Goal: Task Accomplishment & Management: Manage account settings

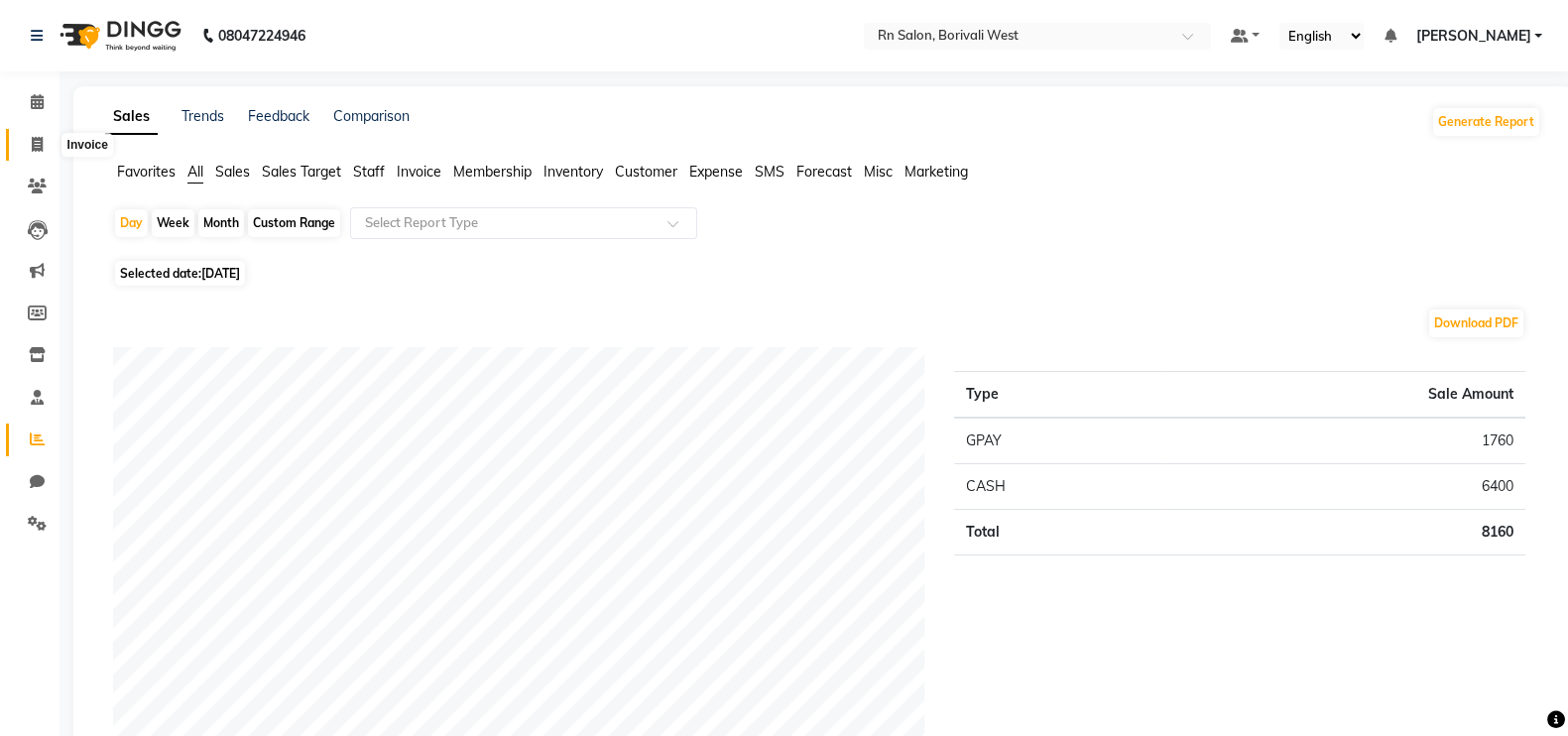
click at [37, 151] on icon at bounding box center [37, 144] width 11 height 15
select select "service"
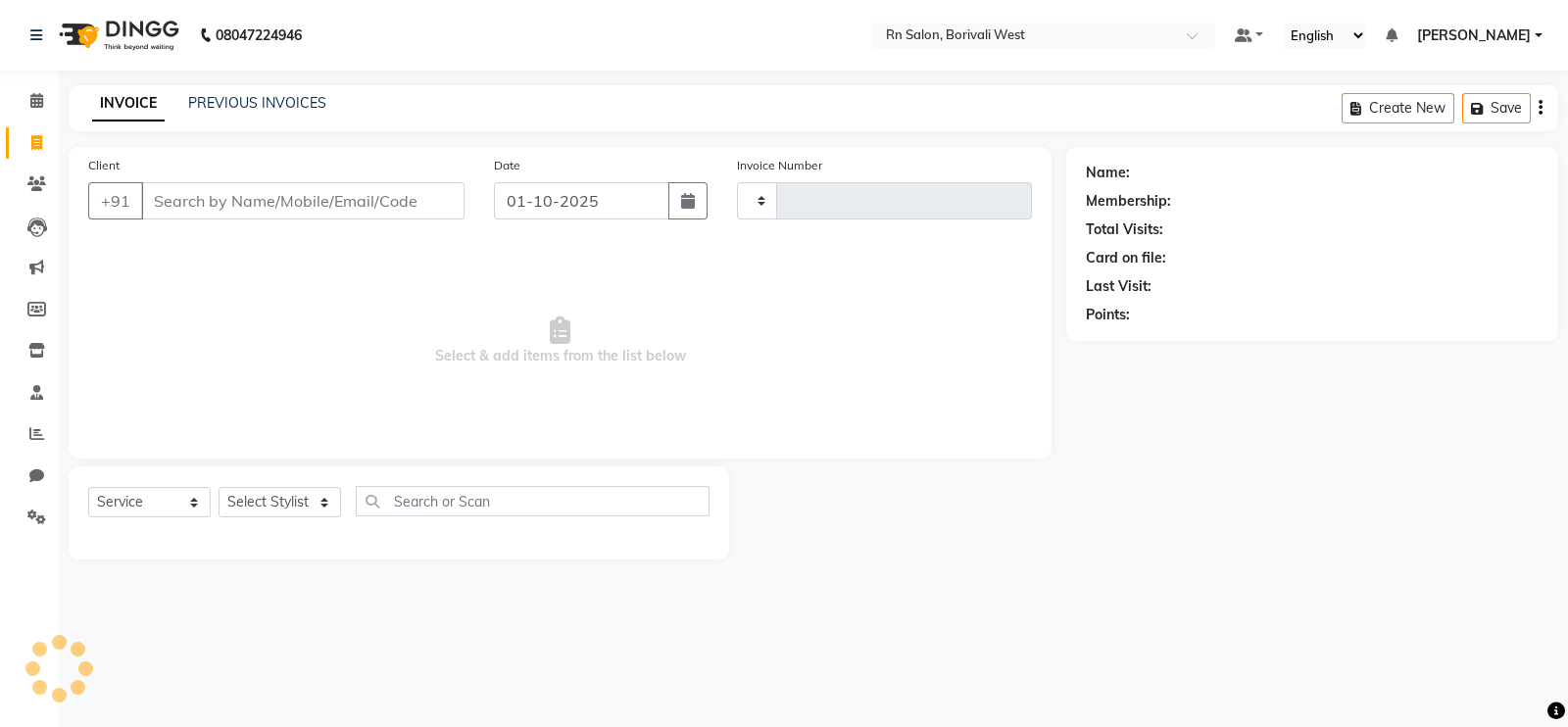
type input "1193"
select select "8515"
click at [197, 206] on input "Client" at bounding box center [302, 202] width 323 height 38
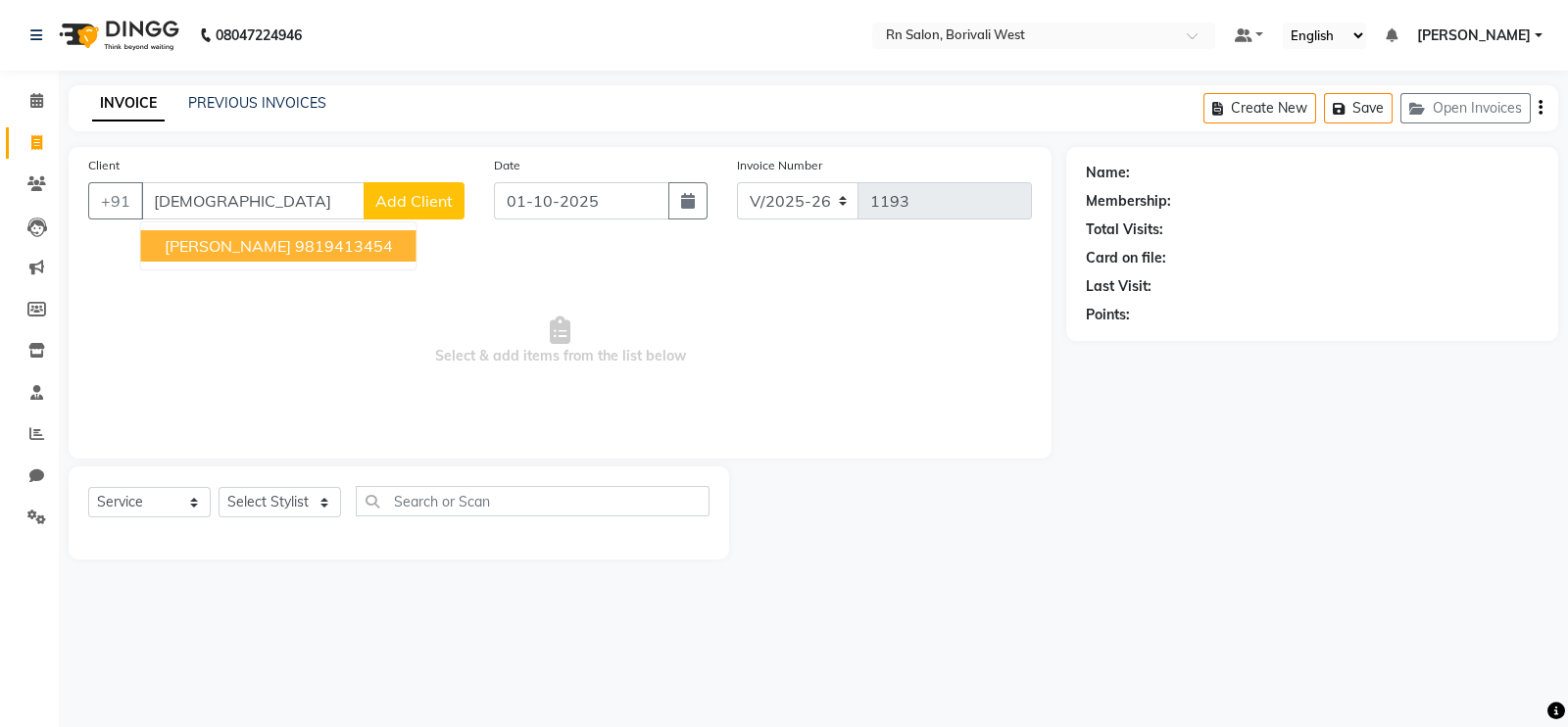
click at [359, 240] on ngb-highlight "9819413454" at bounding box center [344, 246] width 98 height 20
type input "9819413454"
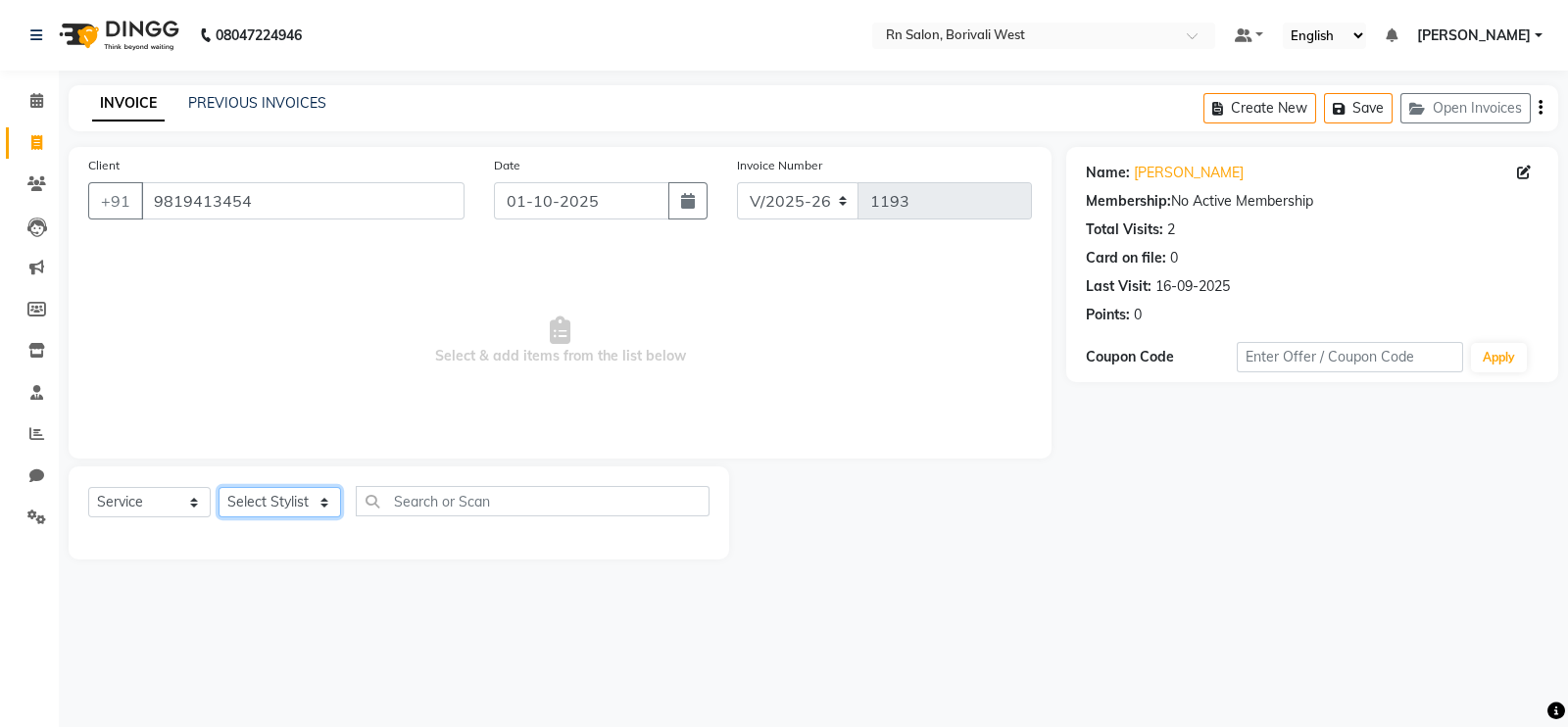
click at [304, 515] on select "Select Stylist [PERSON_NAME] [PERSON_NAME] DC [PERSON_NAME] [PERSON_NAME] maste…" at bounding box center [279, 502] width 122 height 31
select select "88164"
click at [218, 488] on select "Select Stylist [PERSON_NAME] [PERSON_NAME] DC [PERSON_NAME] [PERSON_NAME] maste…" at bounding box center [279, 502] width 122 height 31
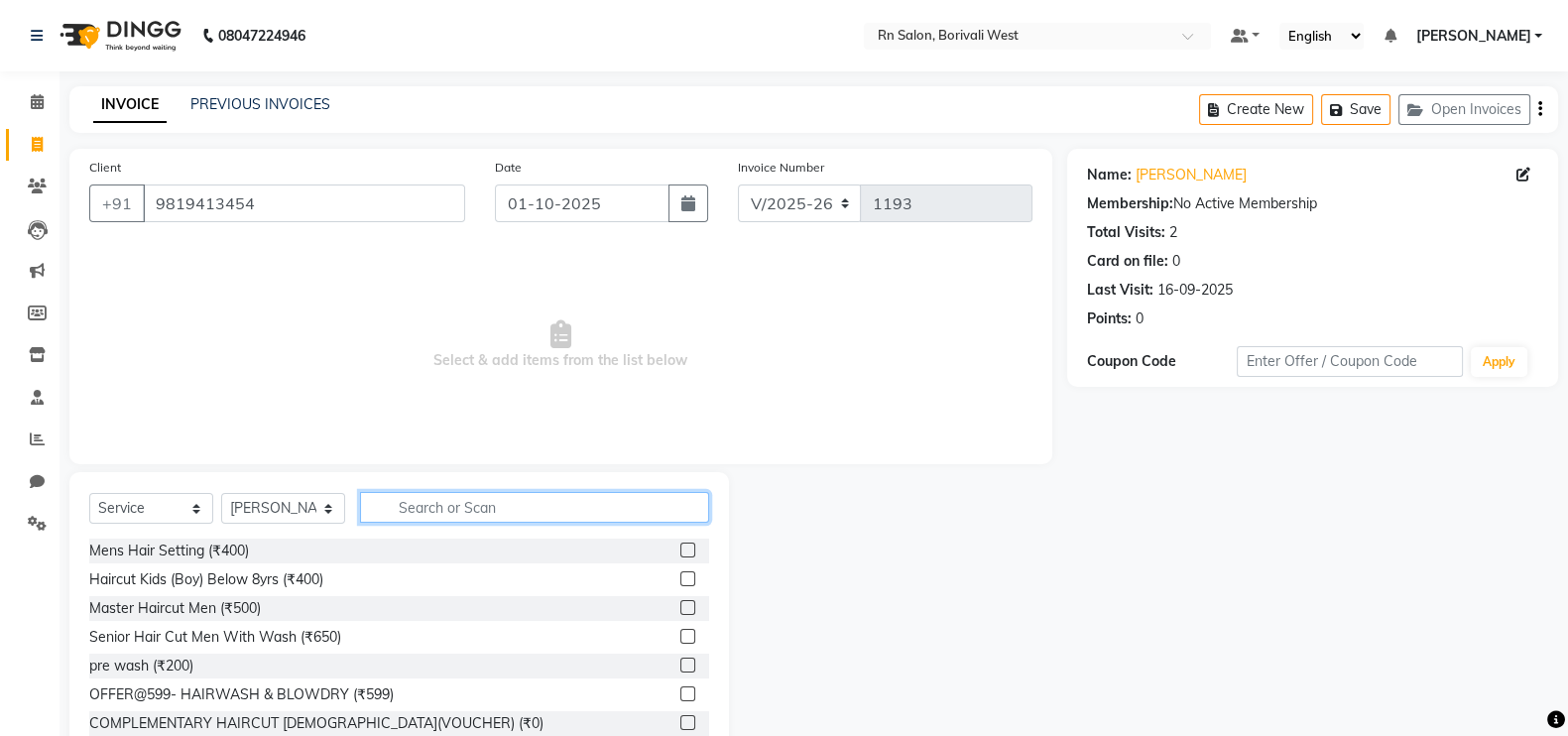
click at [405, 497] on input "text" at bounding box center [534, 507] width 349 height 31
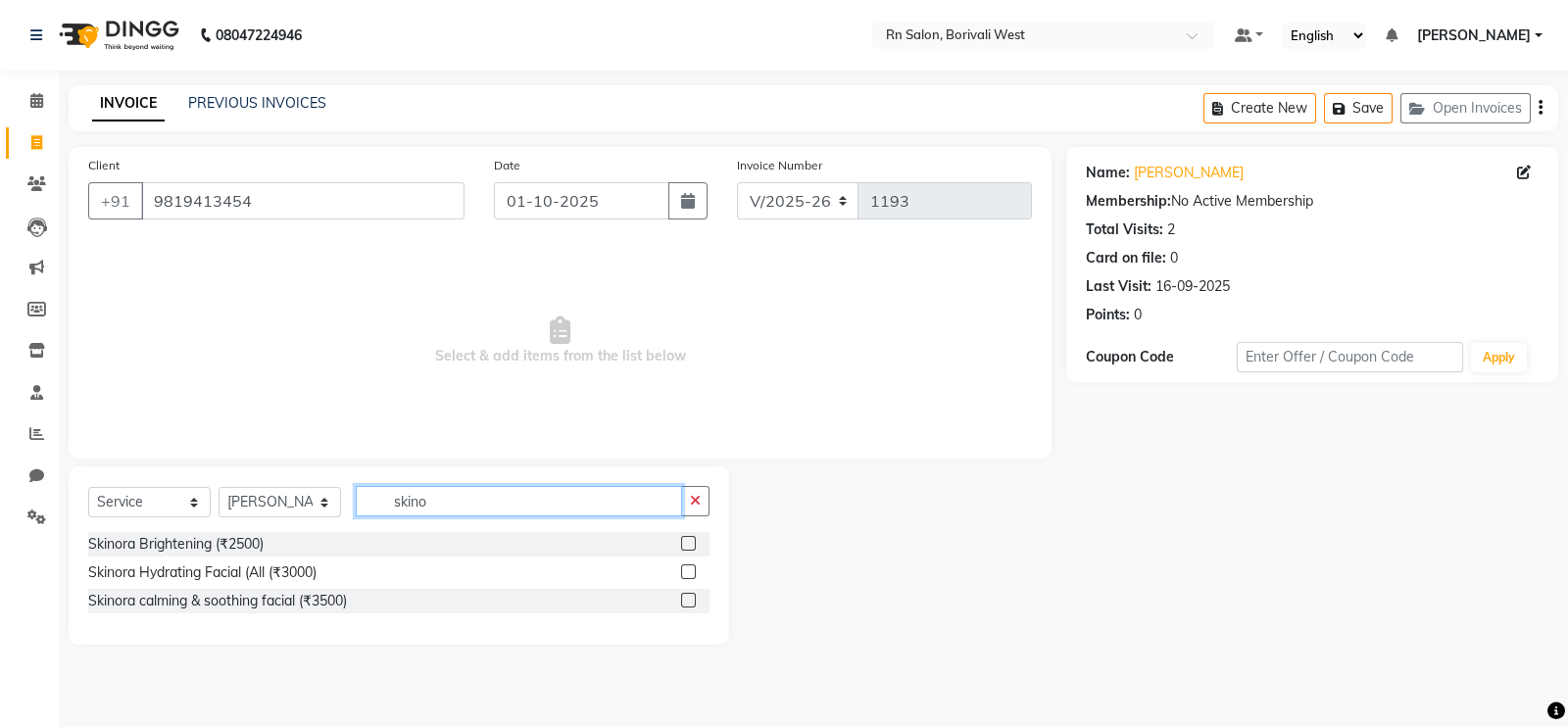
type input "skino"
click at [686, 544] on label at bounding box center [688, 543] width 15 height 15
click at [686, 544] on input "checkbox" at bounding box center [687, 544] width 13 height 13
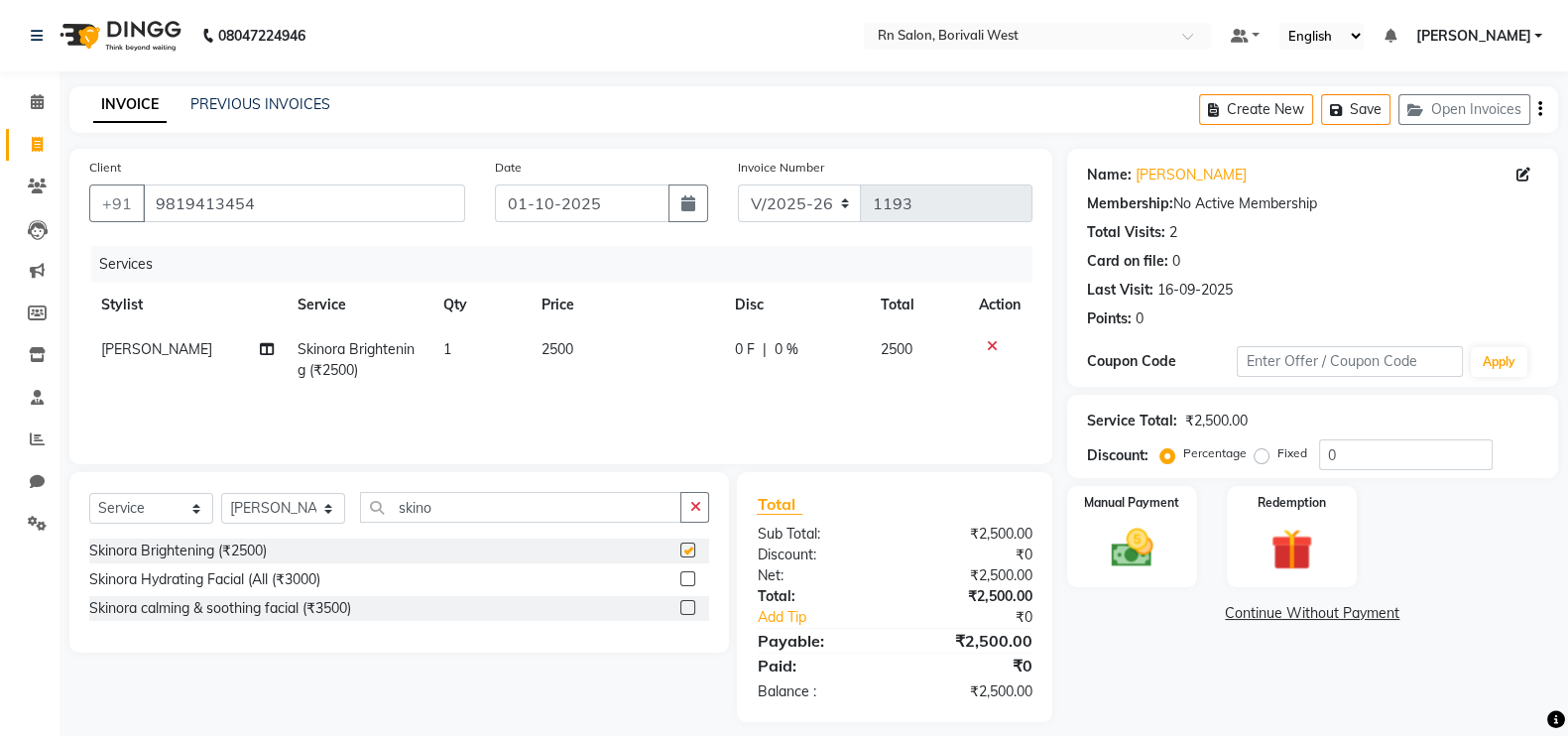
checkbox input "false"
click at [559, 351] on span "2500" at bounding box center [558, 349] width 32 height 18
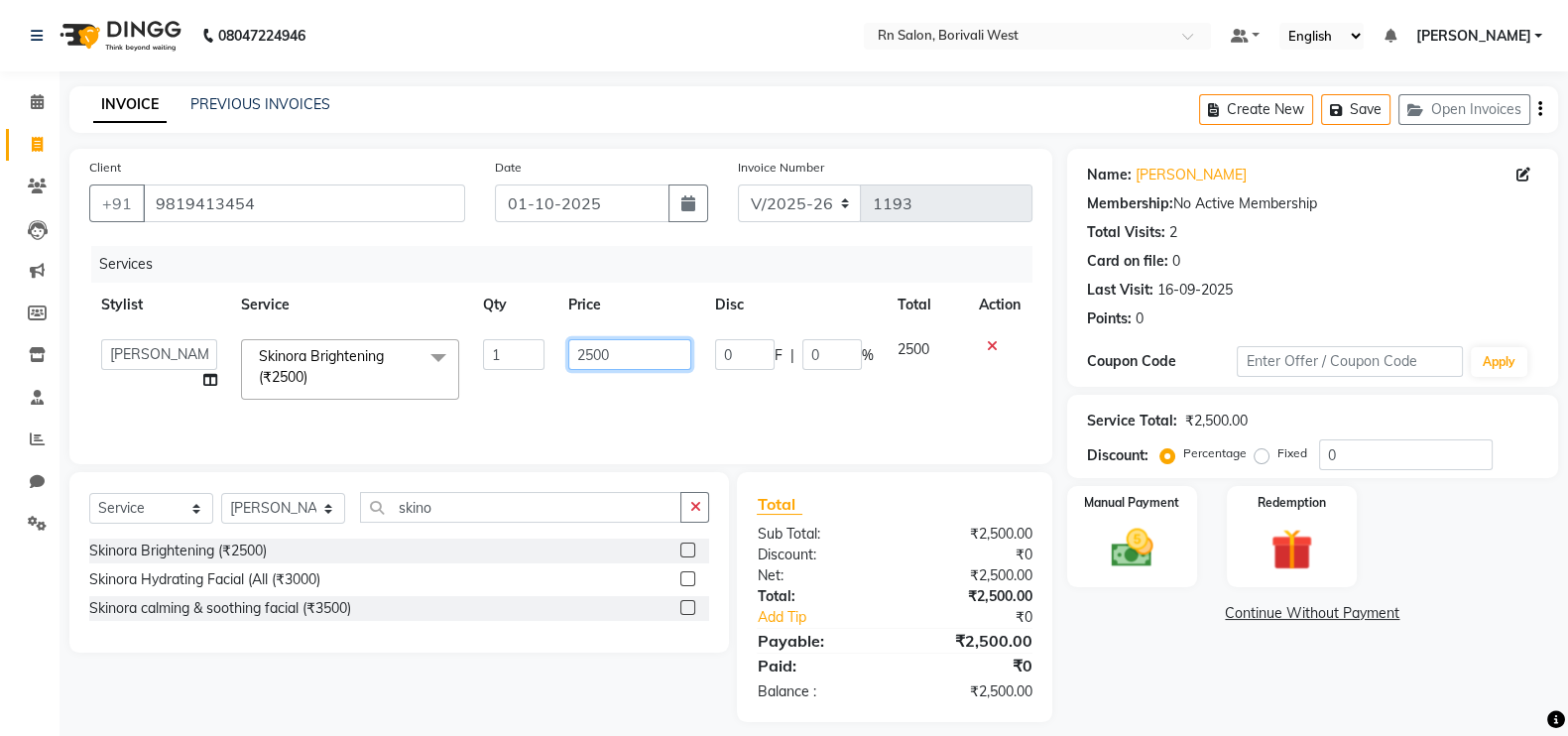
click at [656, 361] on input "2500" at bounding box center [631, 354] width 124 height 31
type input "2"
type input "3200"
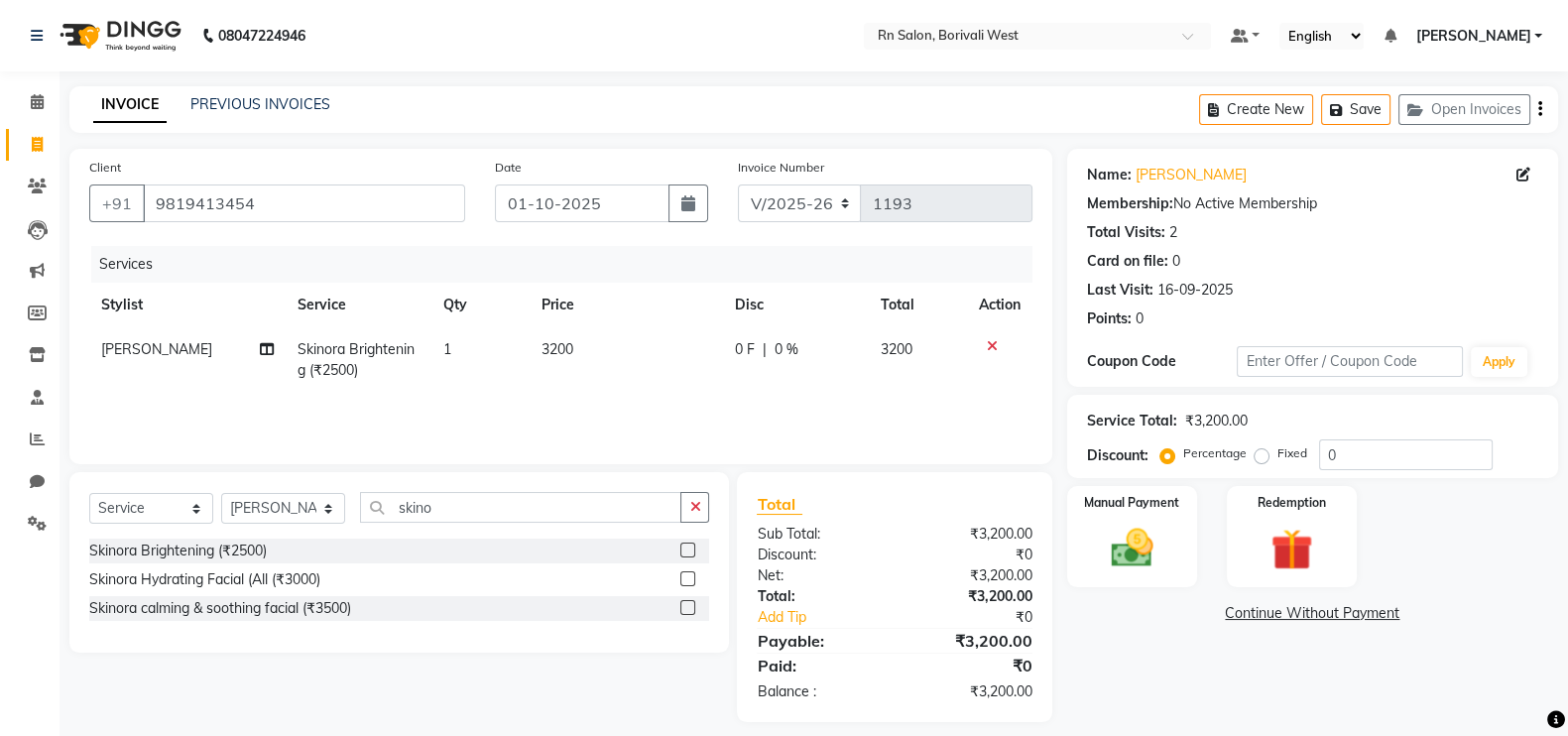
drag, startPoint x: 1215, startPoint y: 667, endPoint x: 999, endPoint y: 527, distance: 257.4
click at [1214, 667] on div "Name: Jitesh Wadke Membership: No Active Membership Total Visits: 2 Card on fil…" at bounding box center [1320, 436] width 506 height 574
click at [784, 350] on span "0 %" at bounding box center [786, 349] width 24 height 21
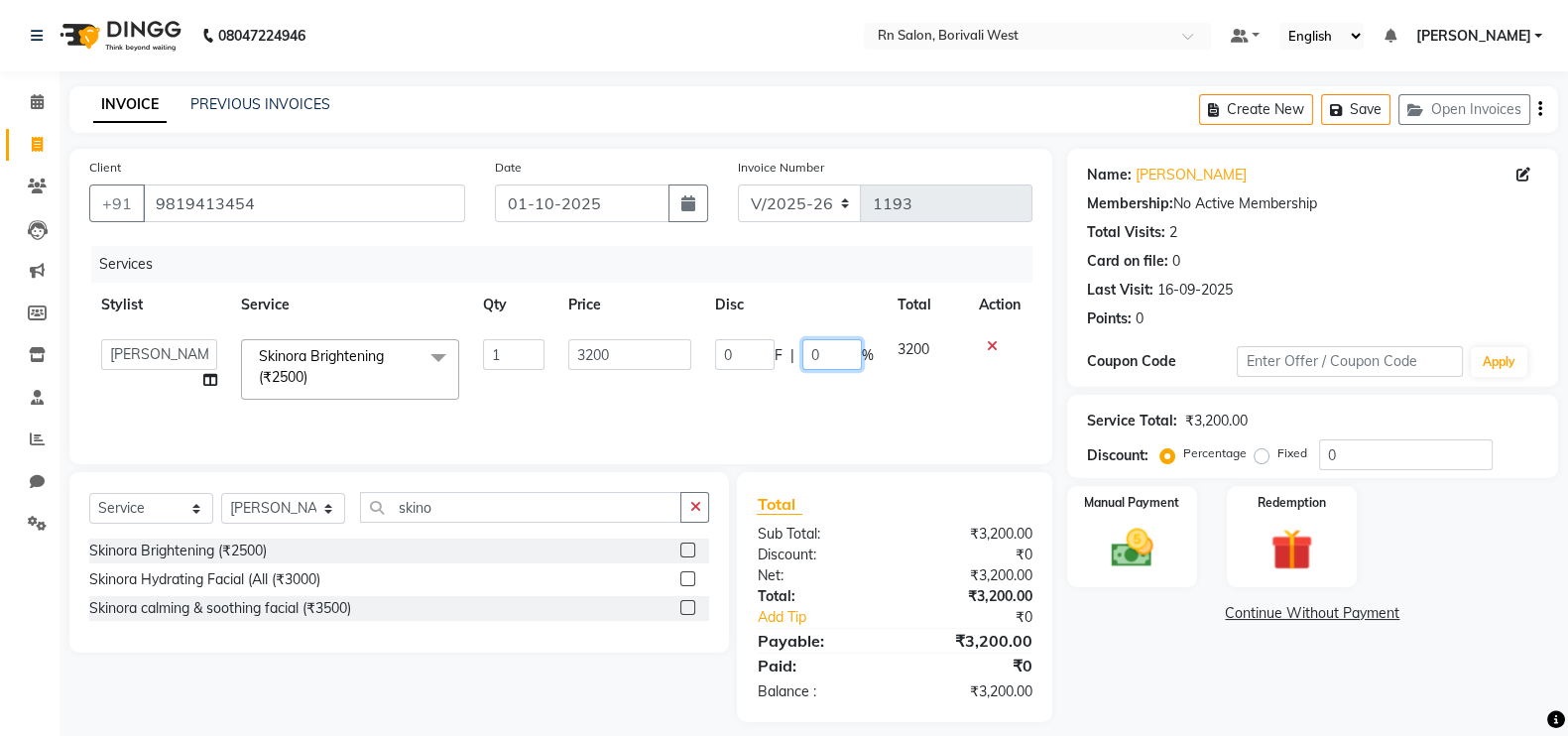
click at [833, 348] on input "0" at bounding box center [832, 354] width 60 height 31
type input "20"
click at [1156, 697] on div "Name: Jitesh Wadke Membership: No Active Membership Total Visits: 2 Card on fil…" at bounding box center [1320, 436] width 506 height 574
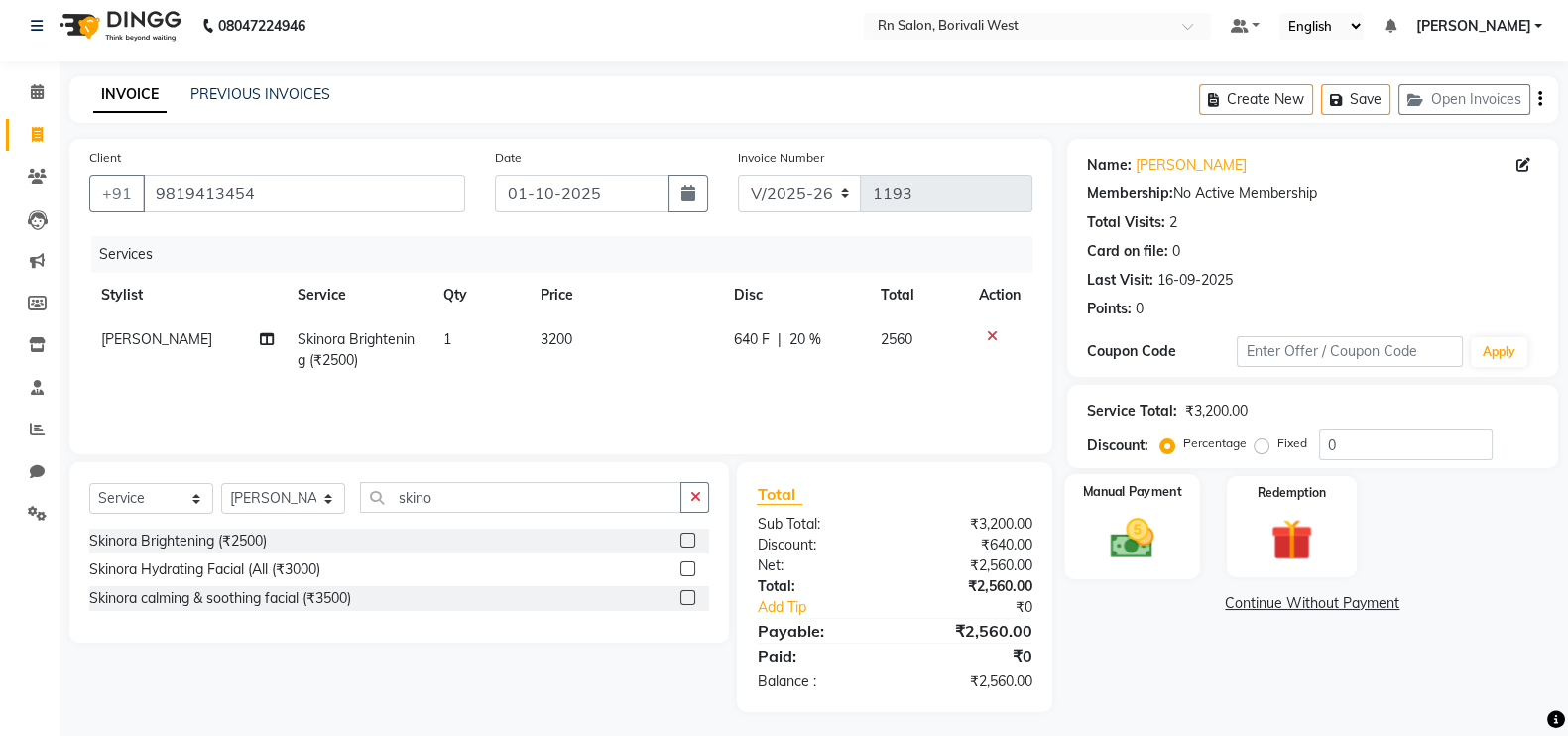
scroll to position [16, 0]
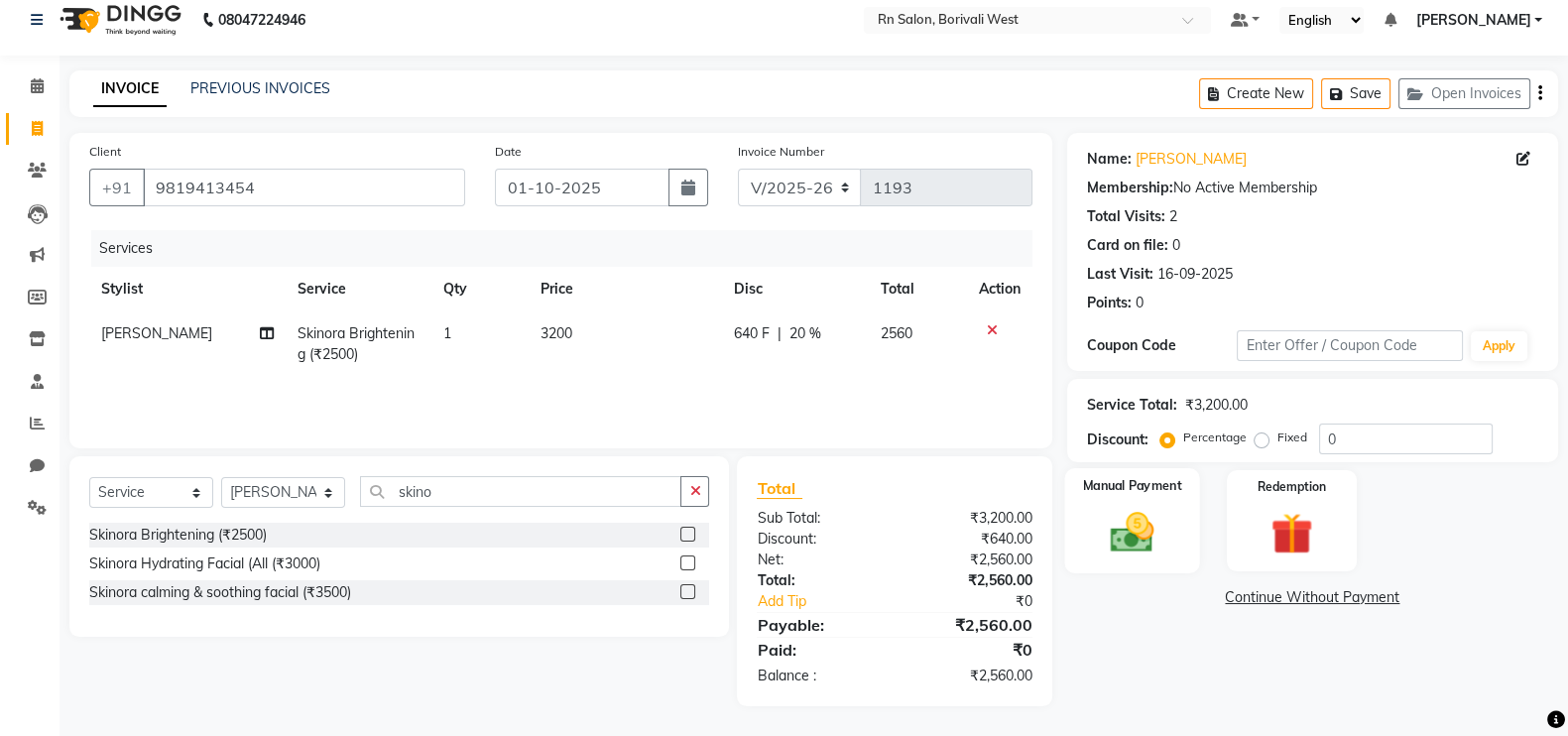
click at [1185, 523] on div "Manual Payment" at bounding box center [1132, 520] width 136 height 105
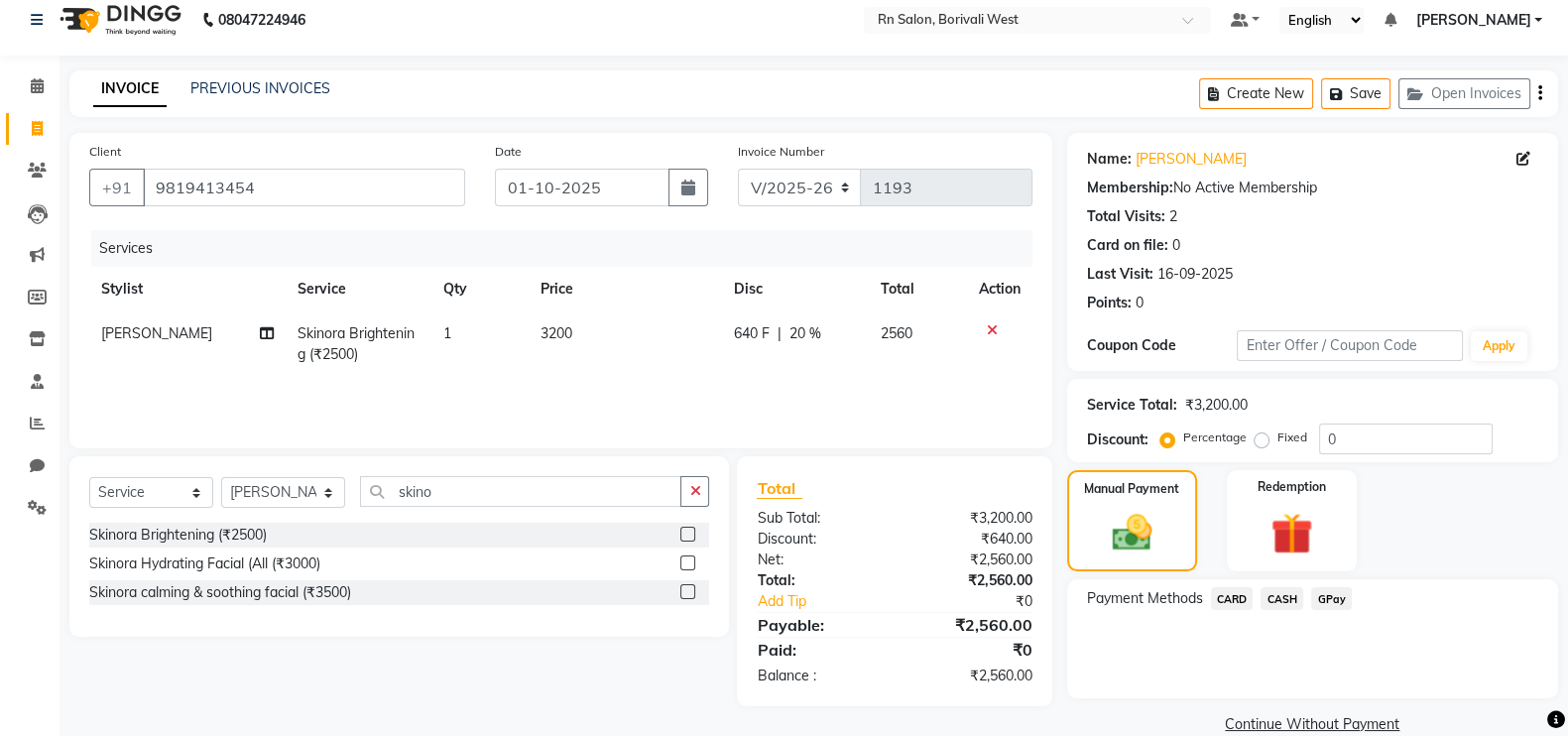
click at [1269, 604] on span "CASH" at bounding box center [1281, 598] width 43 height 23
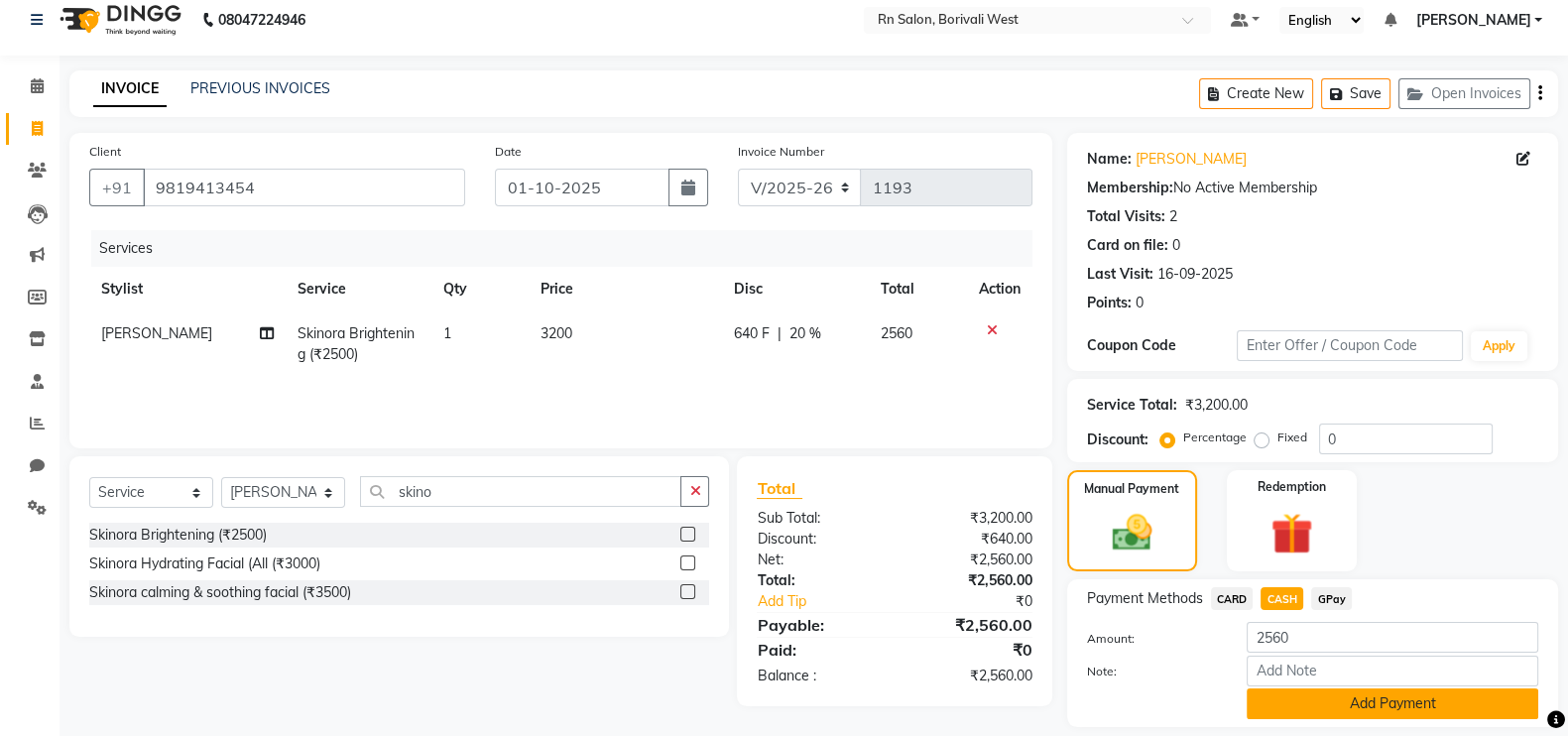
click at [1298, 702] on button "Add Payment" at bounding box center [1392, 704] width 292 height 31
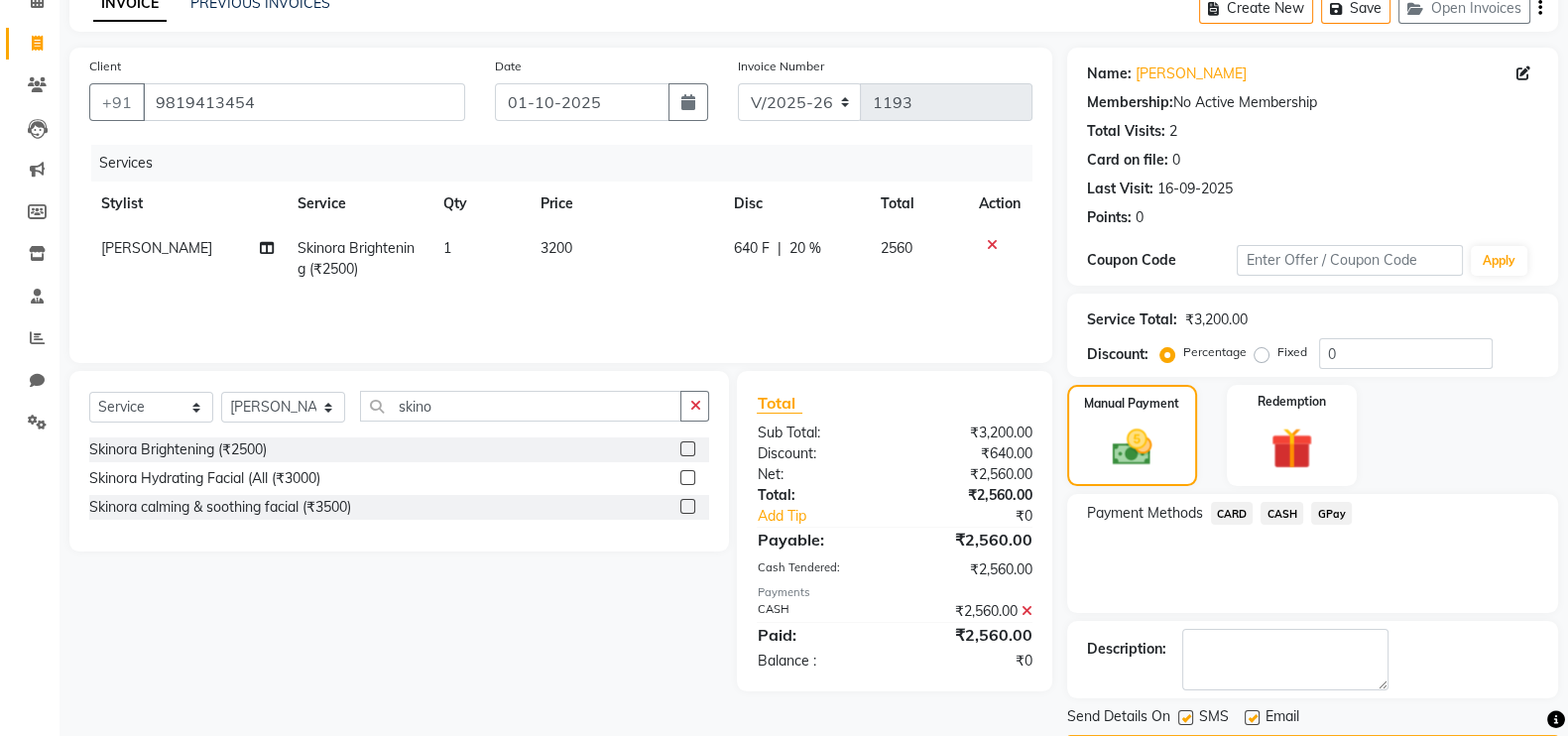
scroll to position [140, 0]
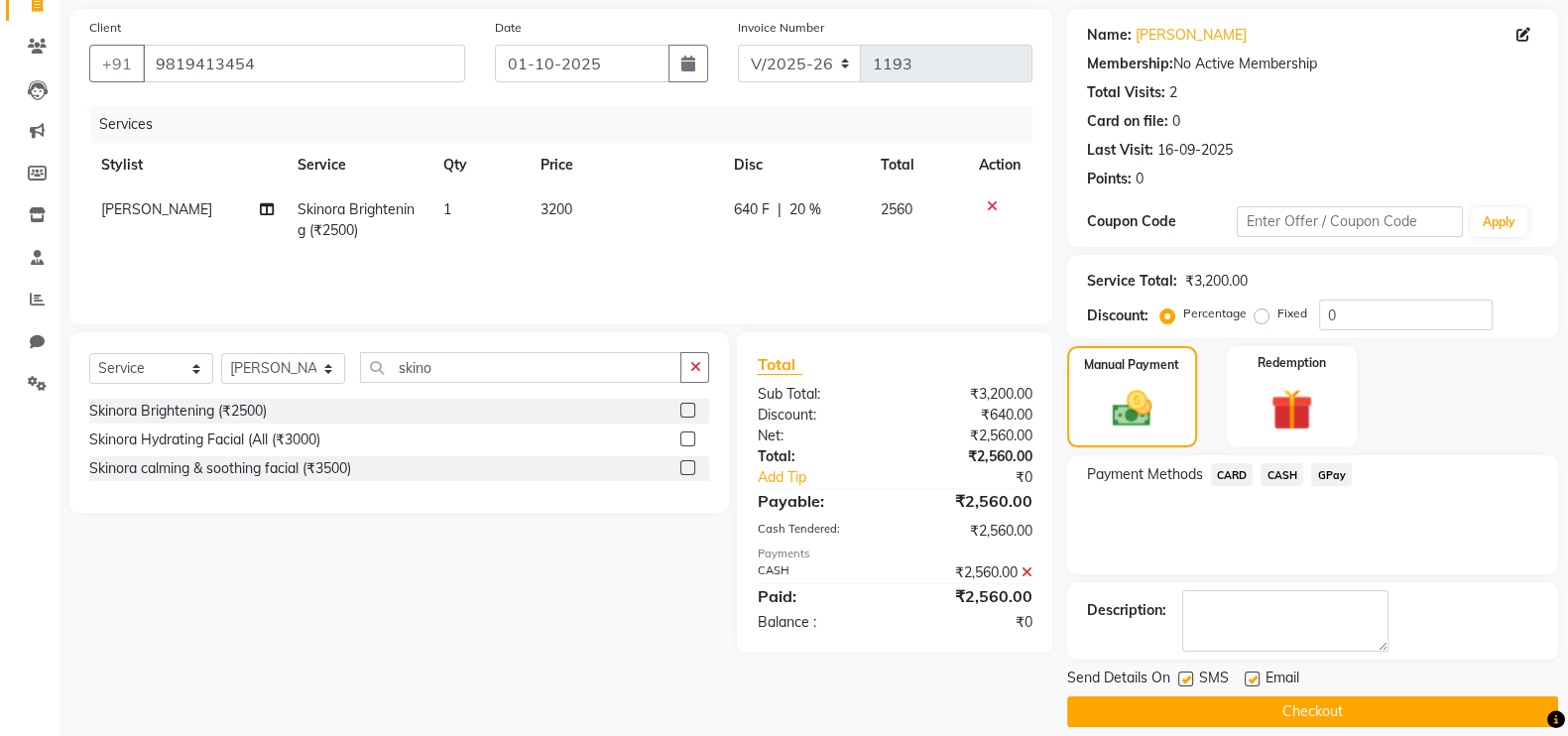
click at [1256, 676] on label at bounding box center [1251, 679] width 15 height 15
click at [1256, 676] on input "checkbox" at bounding box center [1250, 680] width 13 height 13
checkbox input "false"
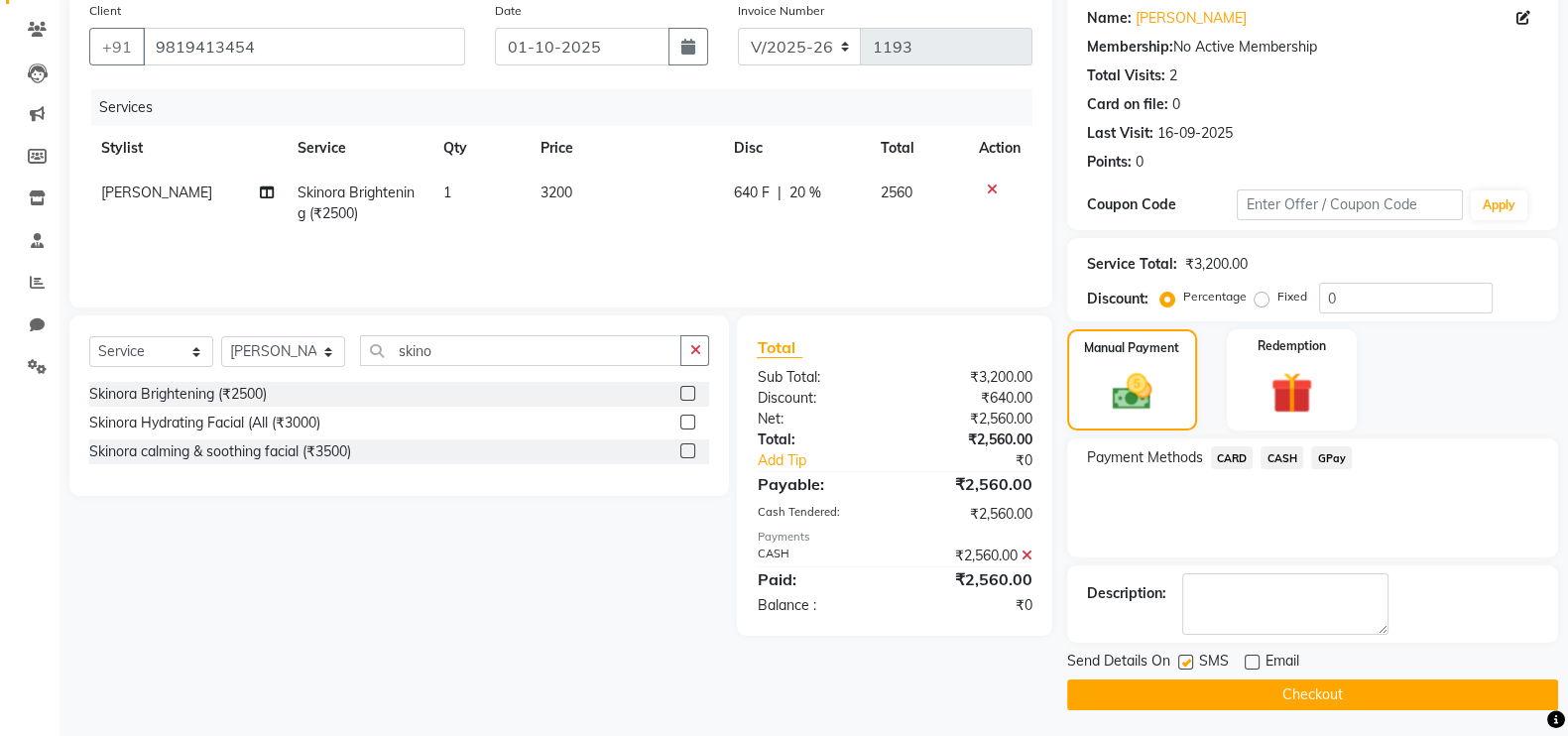
scroll to position [160, 0]
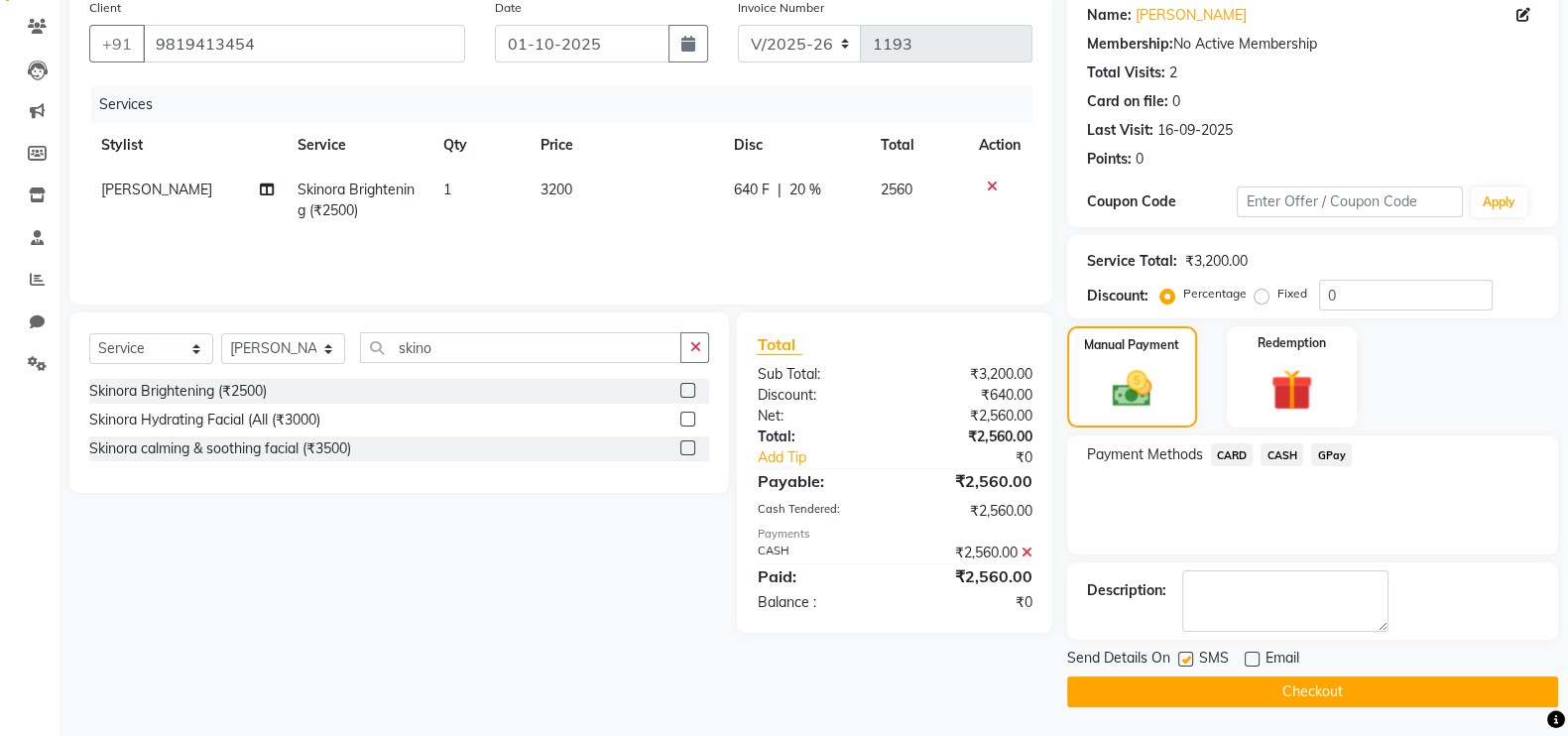
click at [1254, 697] on button "Checkout" at bounding box center [1312, 692] width 491 height 31
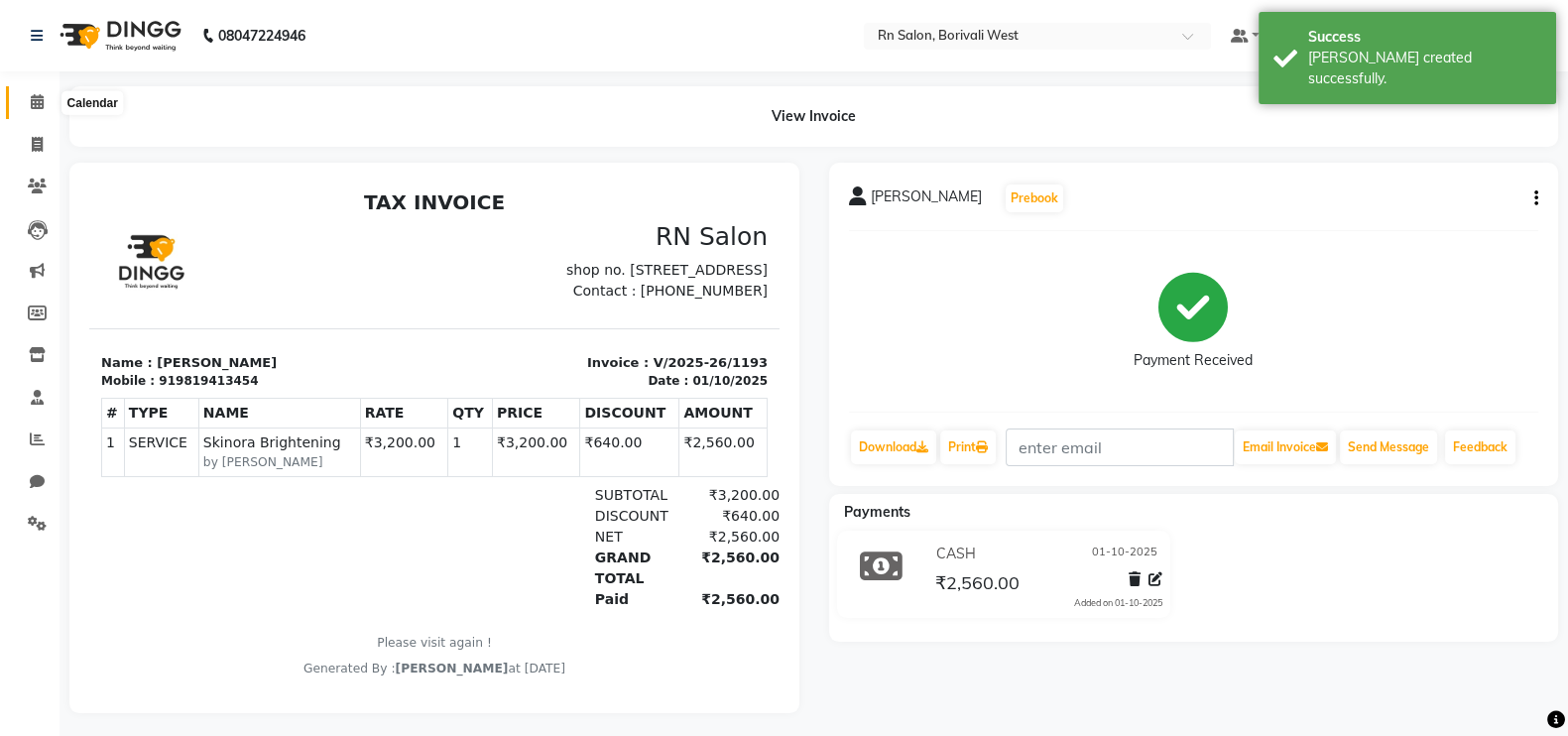
click at [42, 91] on span at bounding box center [37, 102] width 35 height 23
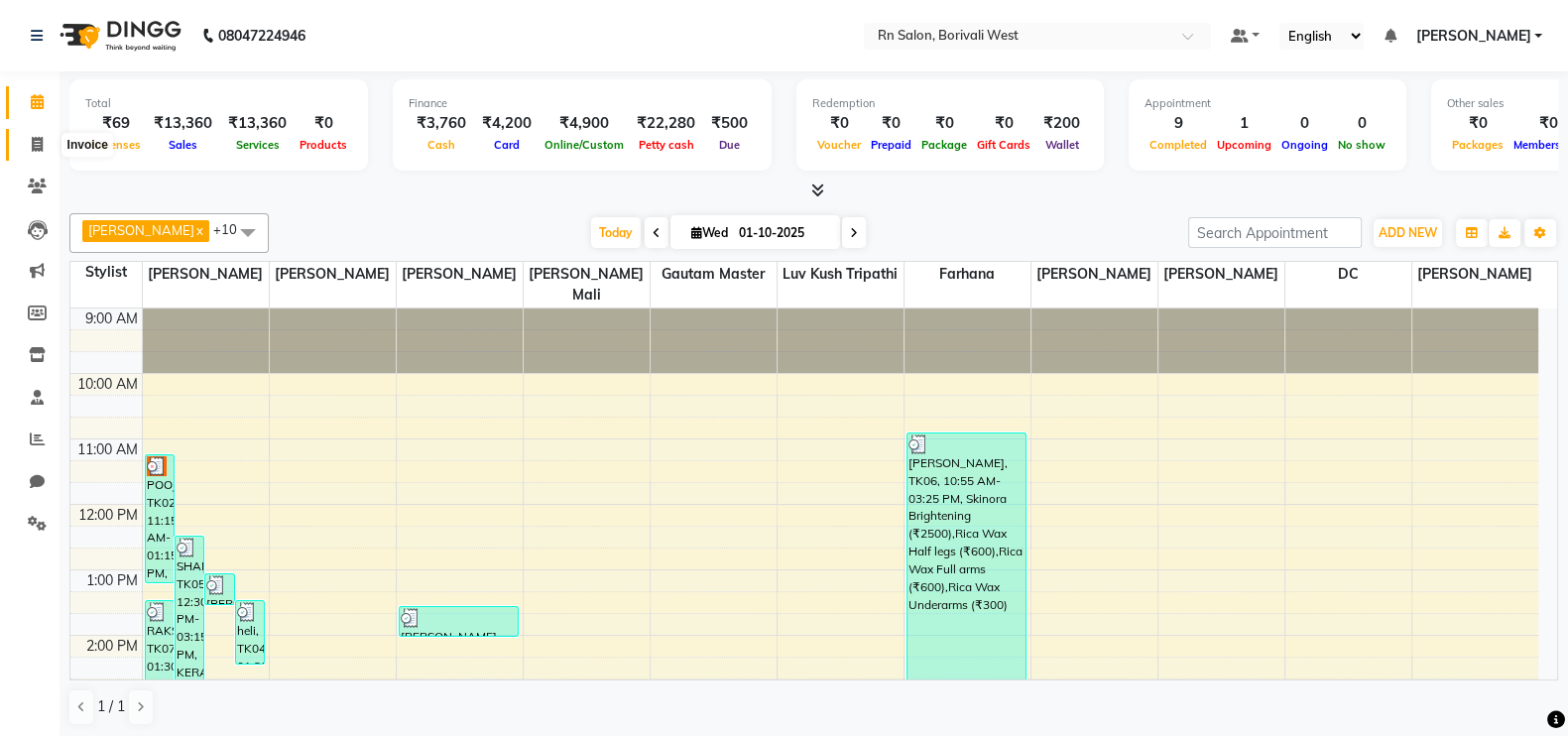
click at [26, 136] on span at bounding box center [37, 145] width 35 height 23
select select "service"
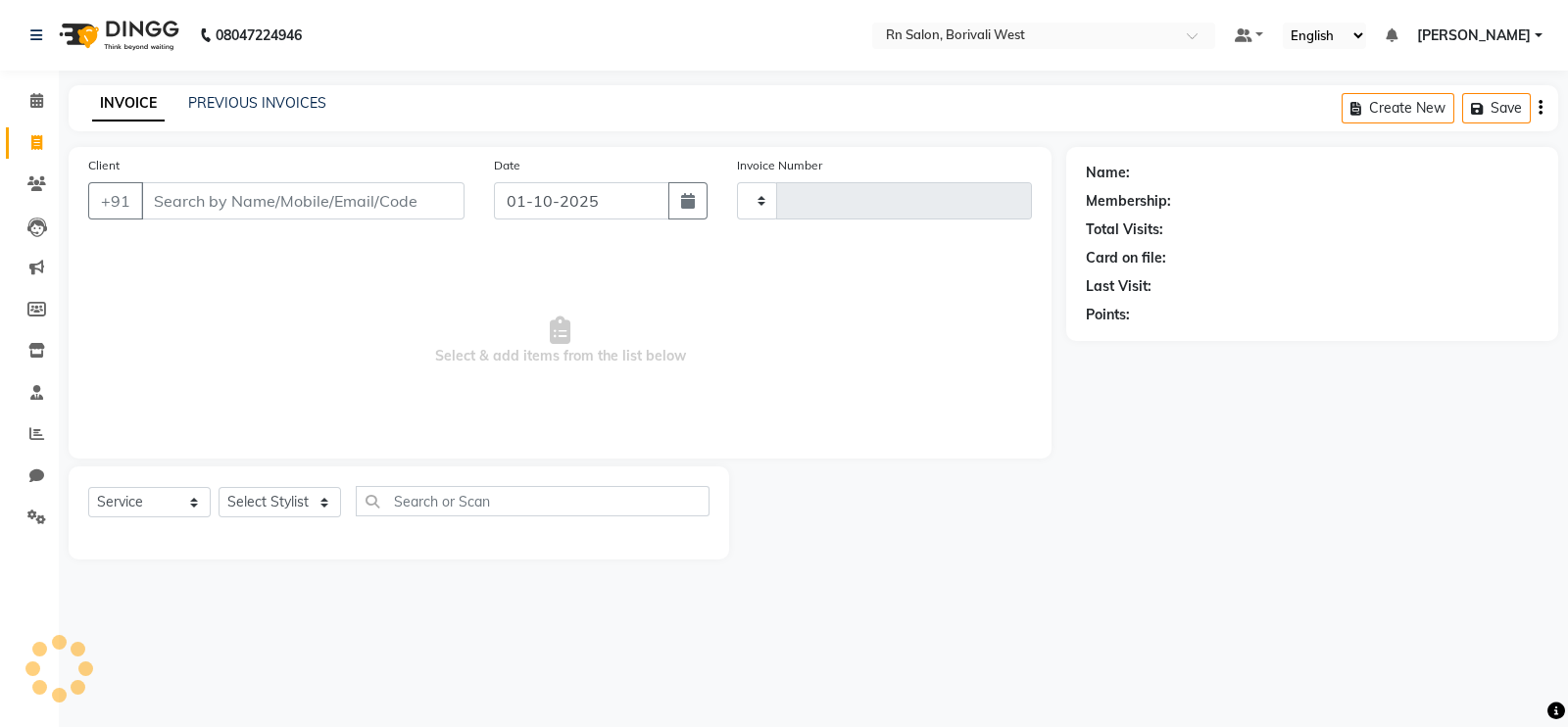
type input "1194"
select select "8515"
click at [287, 223] on div "Client +91" at bounding box center [275, 195] width 406 height 80
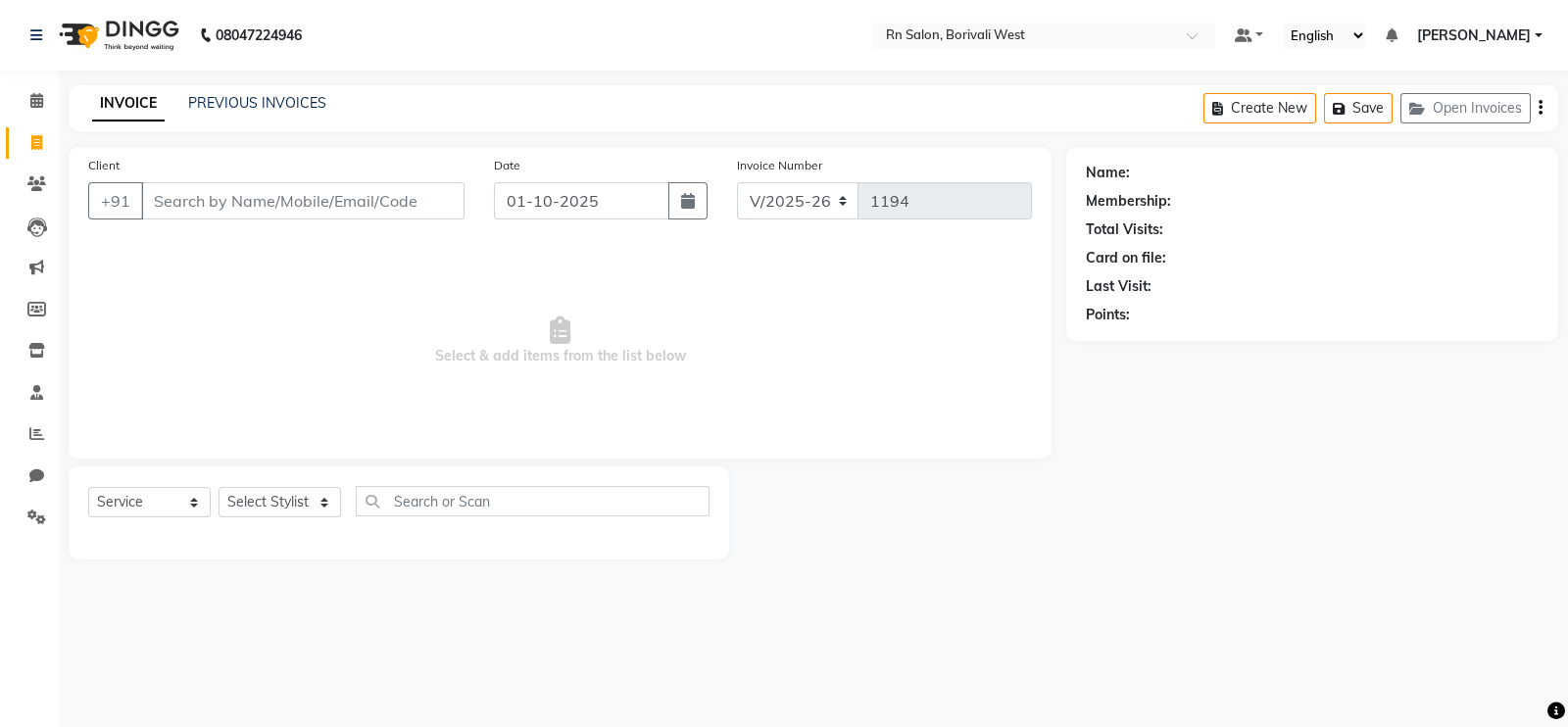
click at [294, 152] on div "Client +91 Date 01-10-2025 Invoice Number V/2025 V/2025-26 1194 Select & add it…" at bounding box center [559, 303] width 982 height 312
click at [285, 192] on input "Client" at bounding box center [302, 202] width 323 height 38
click at [239, 511] on select "Select Stylist Arpita Deshmukh Beena jaiswar DC Deepak Parbat Farhana Gautam ma…" at bounding box center [279, 502] width 122 height 31
select select "85153"
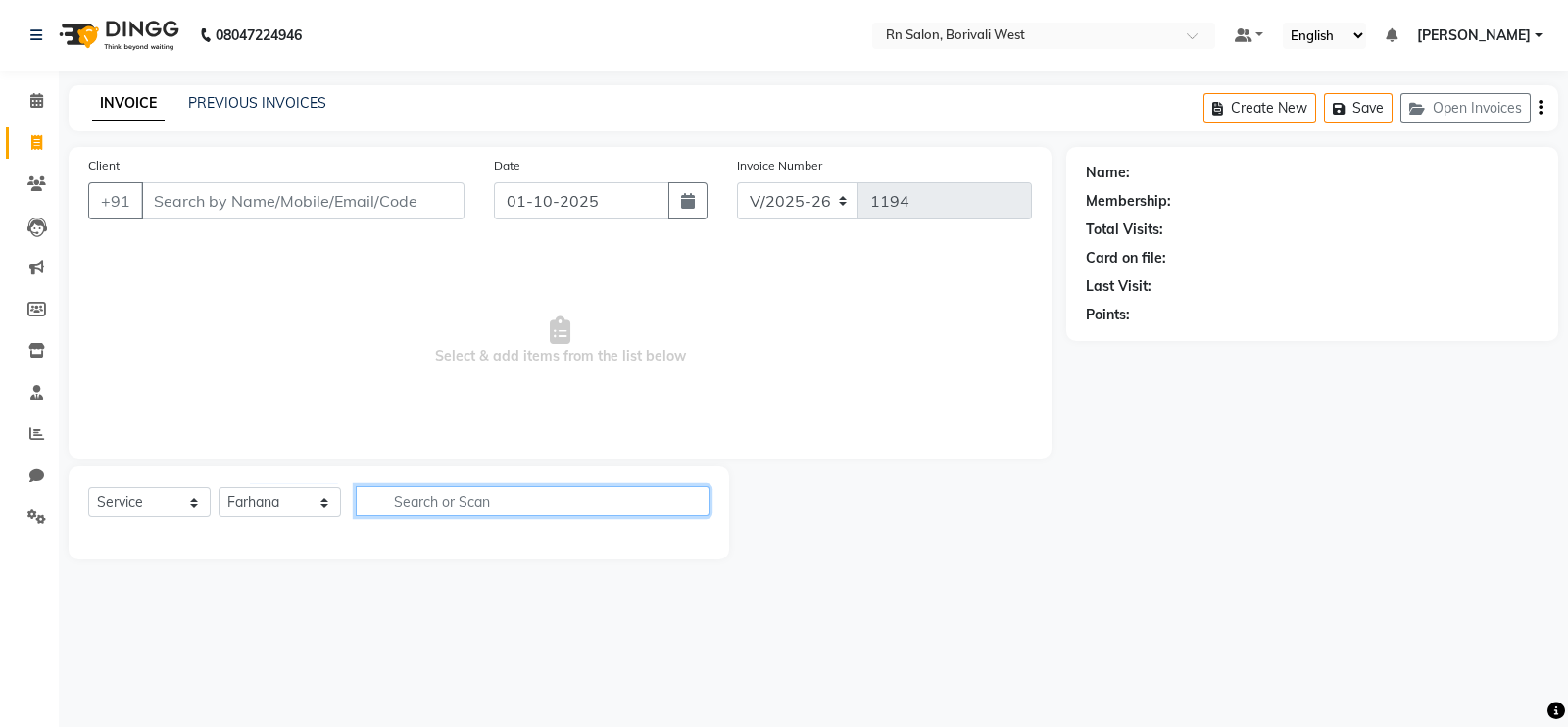
click at [391, 504] on input "text" at bounding box center [532, 501] width 353 height 31
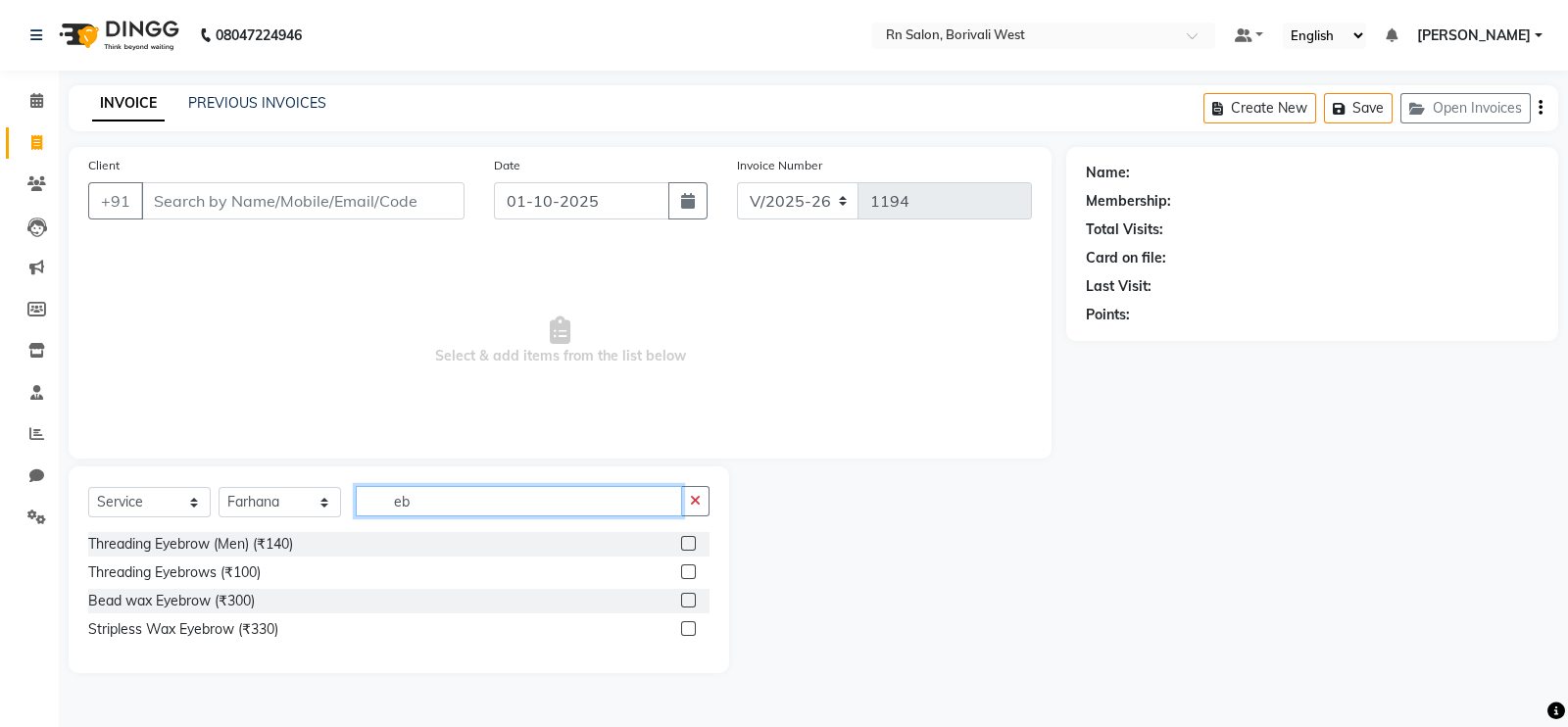
type input "eb"
click at [685, 575] on label at bounding box center [688, 572] width 15 height 15
click at [685, 575] on input "checkbox" at bounding box center [687, 573] width 13 height 13
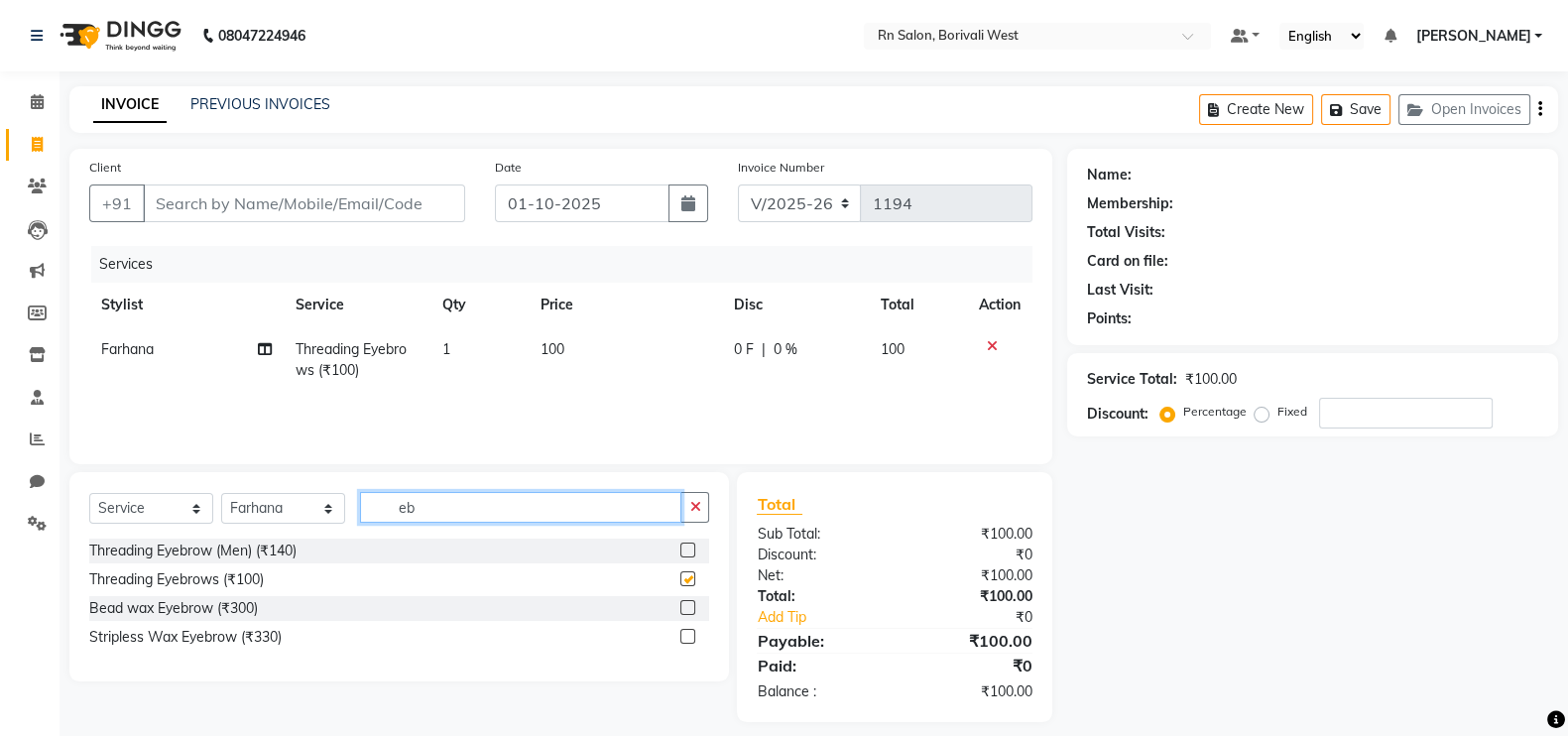
click at [513, 499] on input "eb" at bounding box center [521, 507] width 322 height 31
checkbox input "false"
type input "e"
click at [498, 499] on input "chin" at bounding box center [521, 507] width 322 height 31
type input "c"
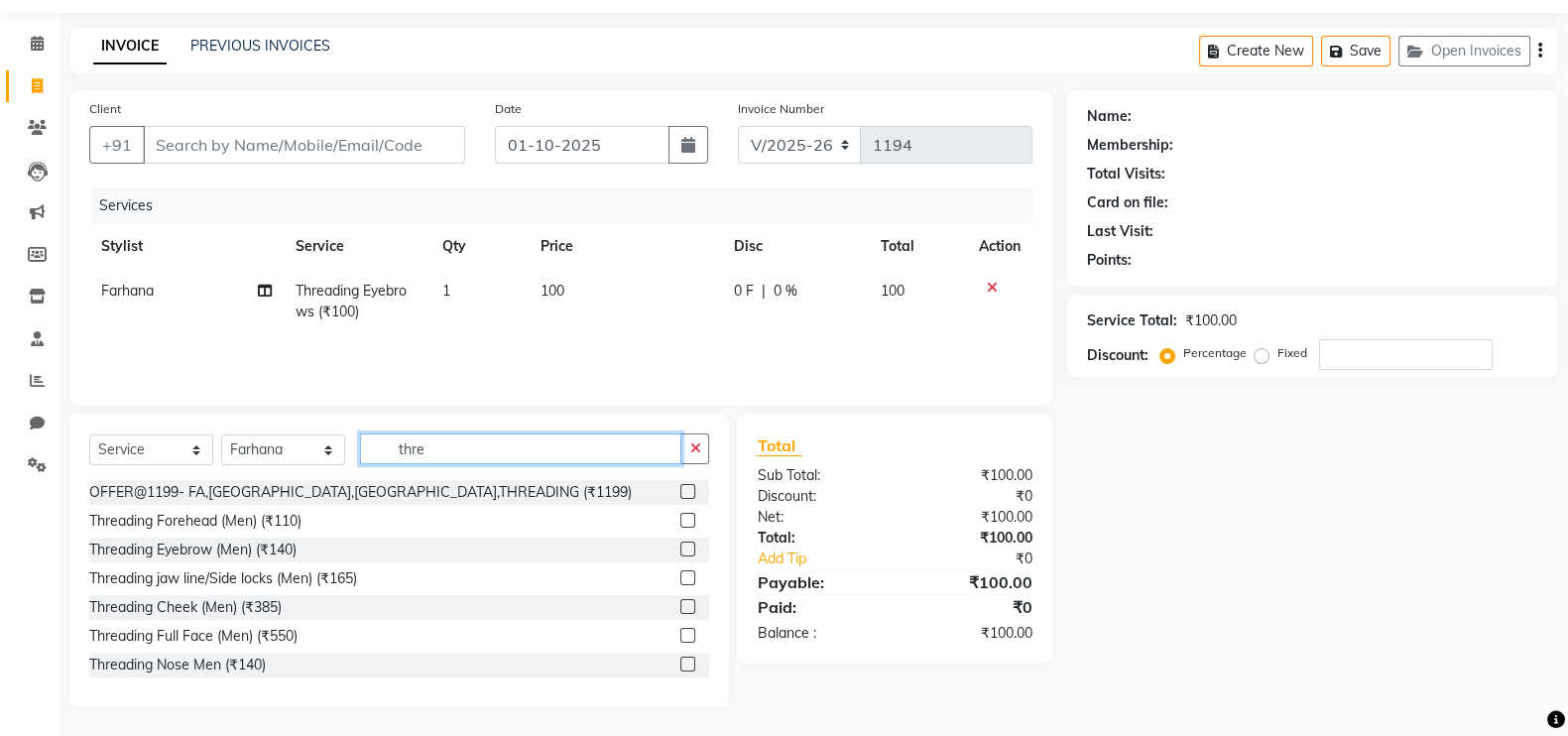
click at [473, 453] on input "thre" at bounding box center [521, 449] width 322 height 31
type input "t"
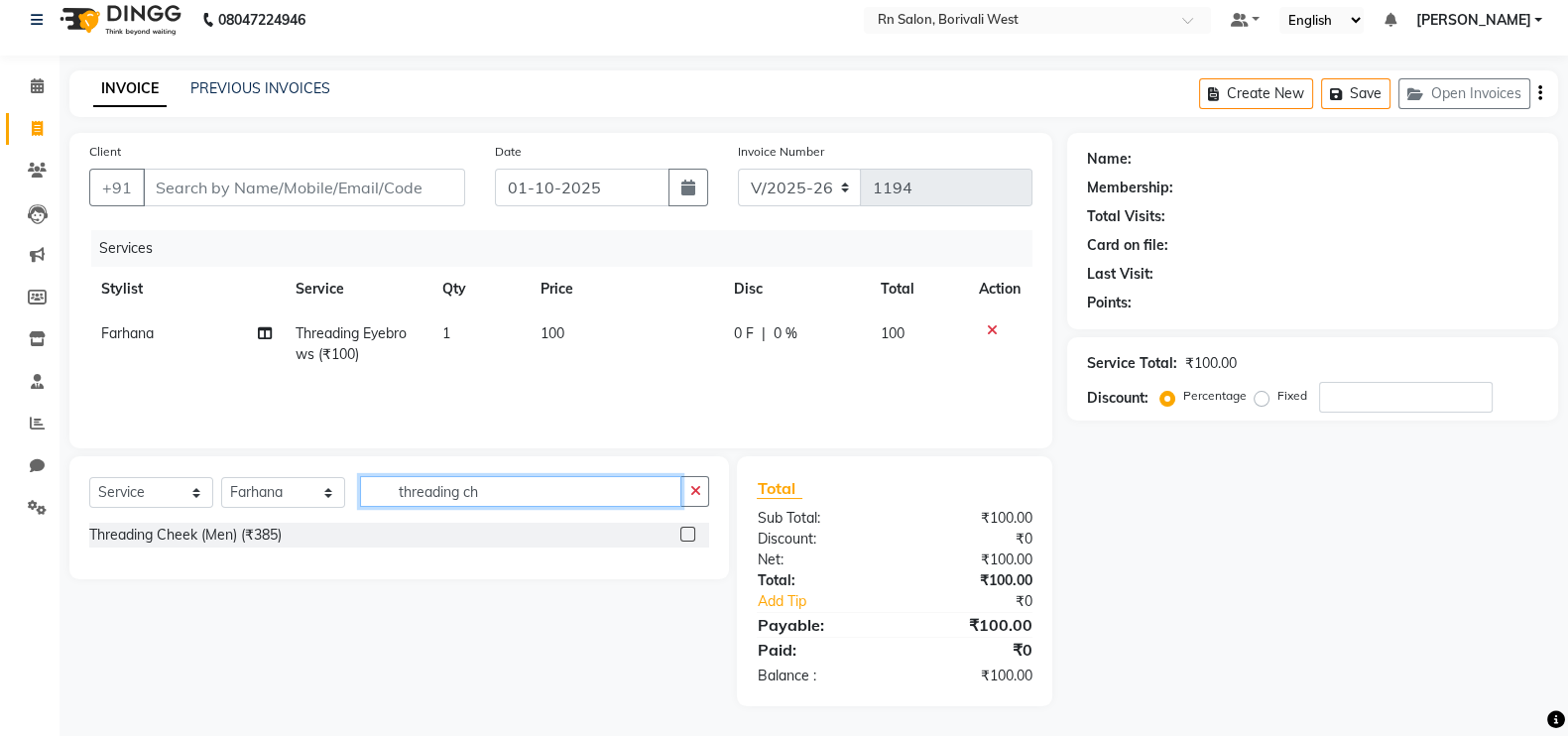
click at [492, 483] on input "threading ch" at bounding box center [521, 491] width 322 height 31
type input "t"
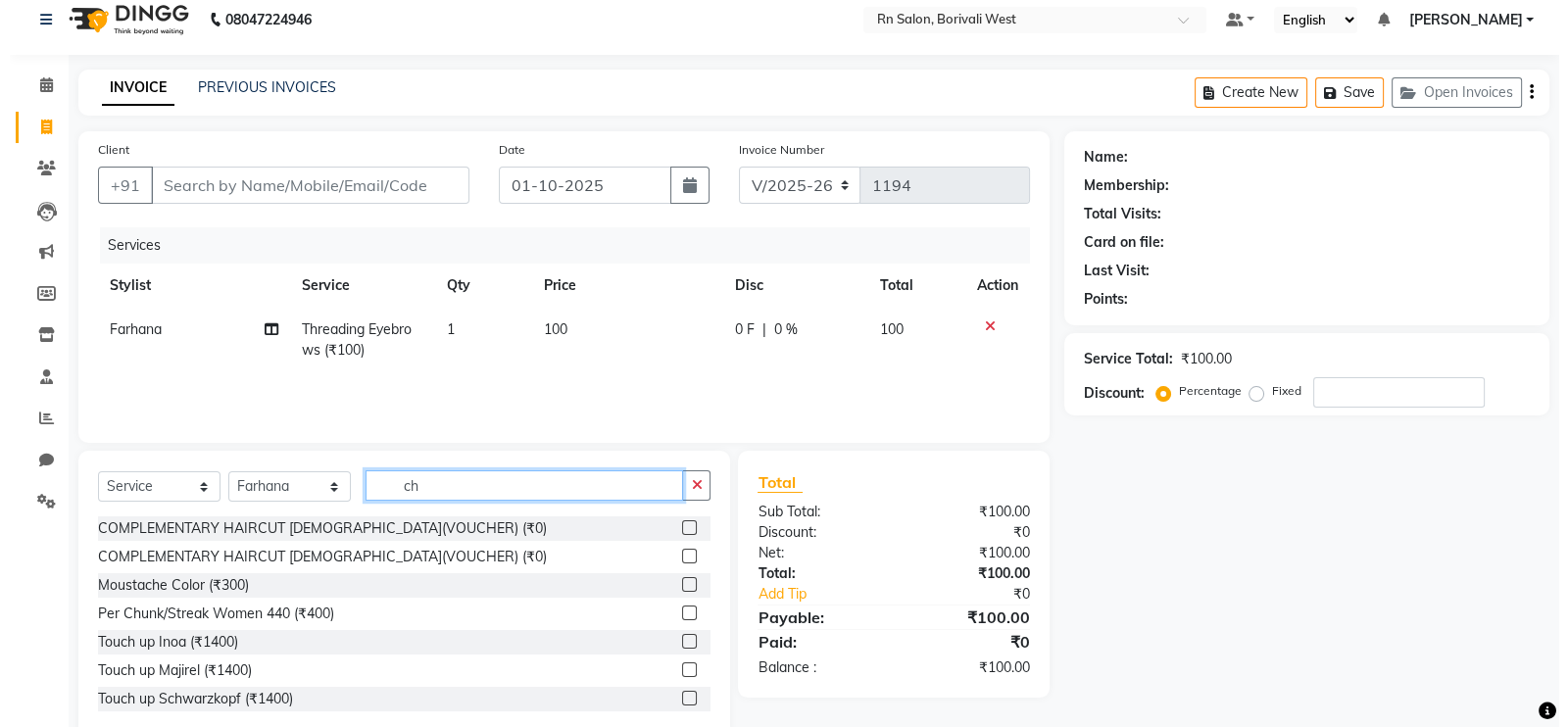
scroll to position [58, 0]
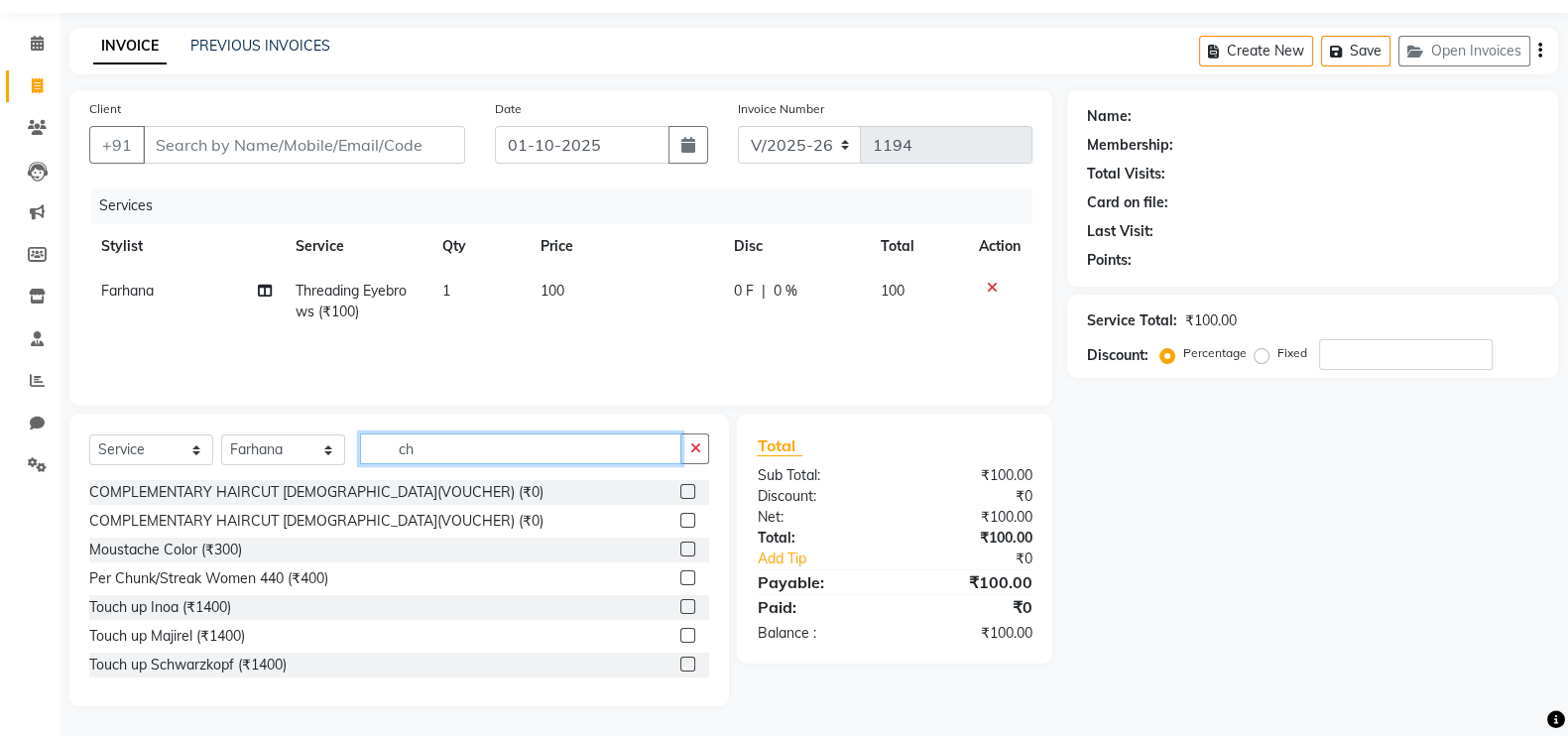
type input "c"
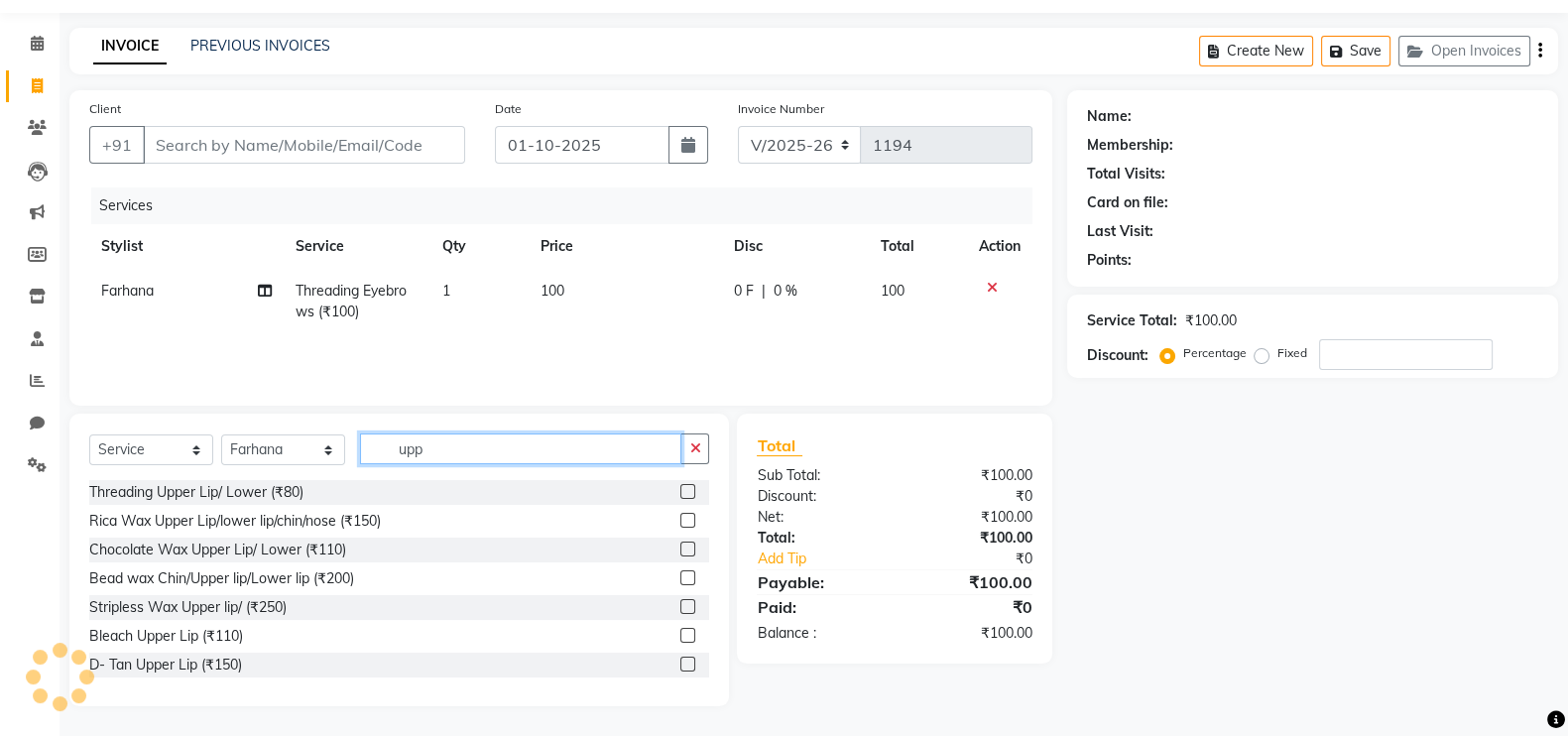
type input "upp"
click at [681, 493] on label at bounding box center [688, 491] width 15 height 15
click at [681, 493] on input "checkbox" at bounding box center [687, 492] width 13 height 13
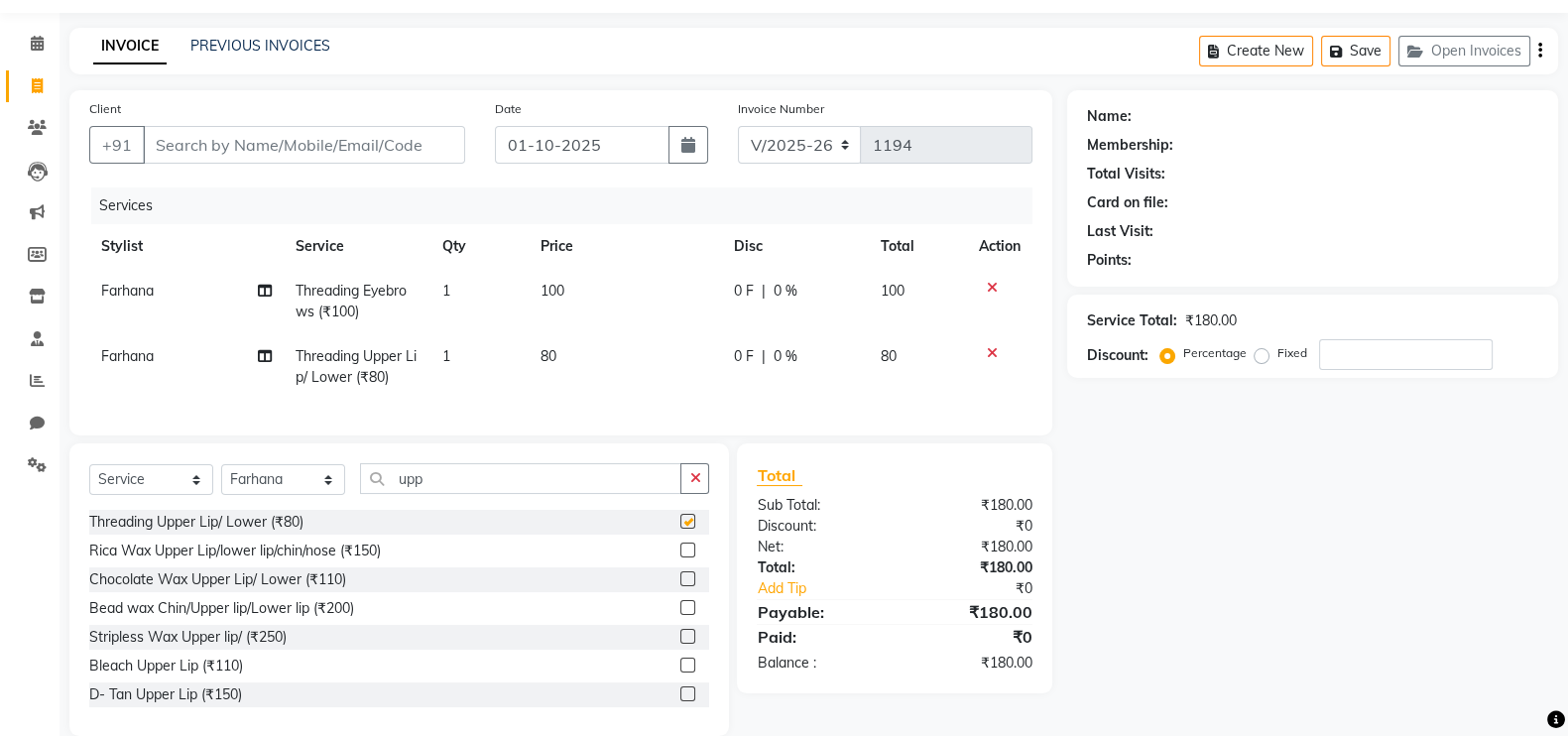
checkbox input "false"
click at [254, 140] on input "Client" at bounding box center [304, 145] width 323 height 38
type input "s"
type input "0"
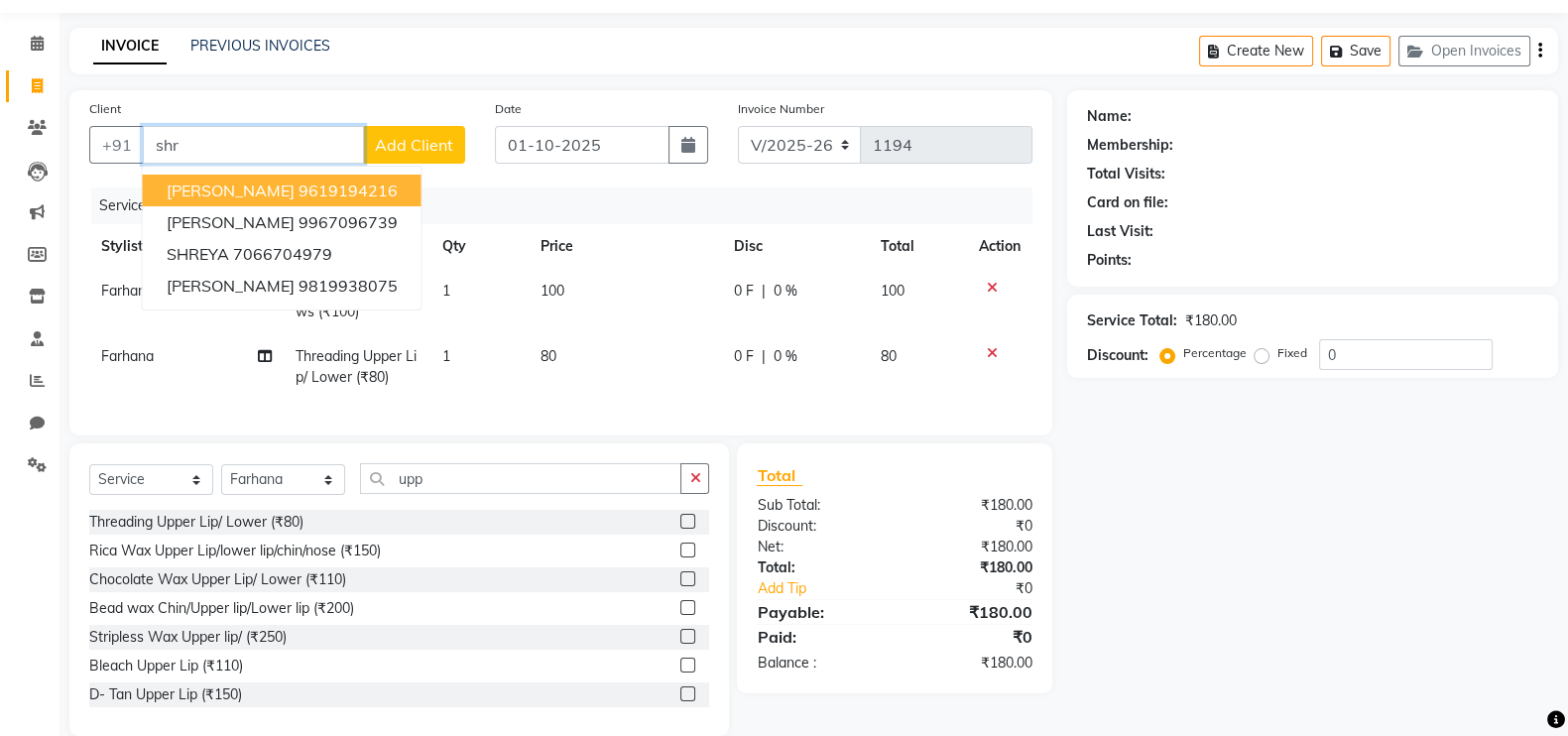
click at [258, 131] on input "shr" at bounding box center [253, 145] width 221 height 38
type input "s"
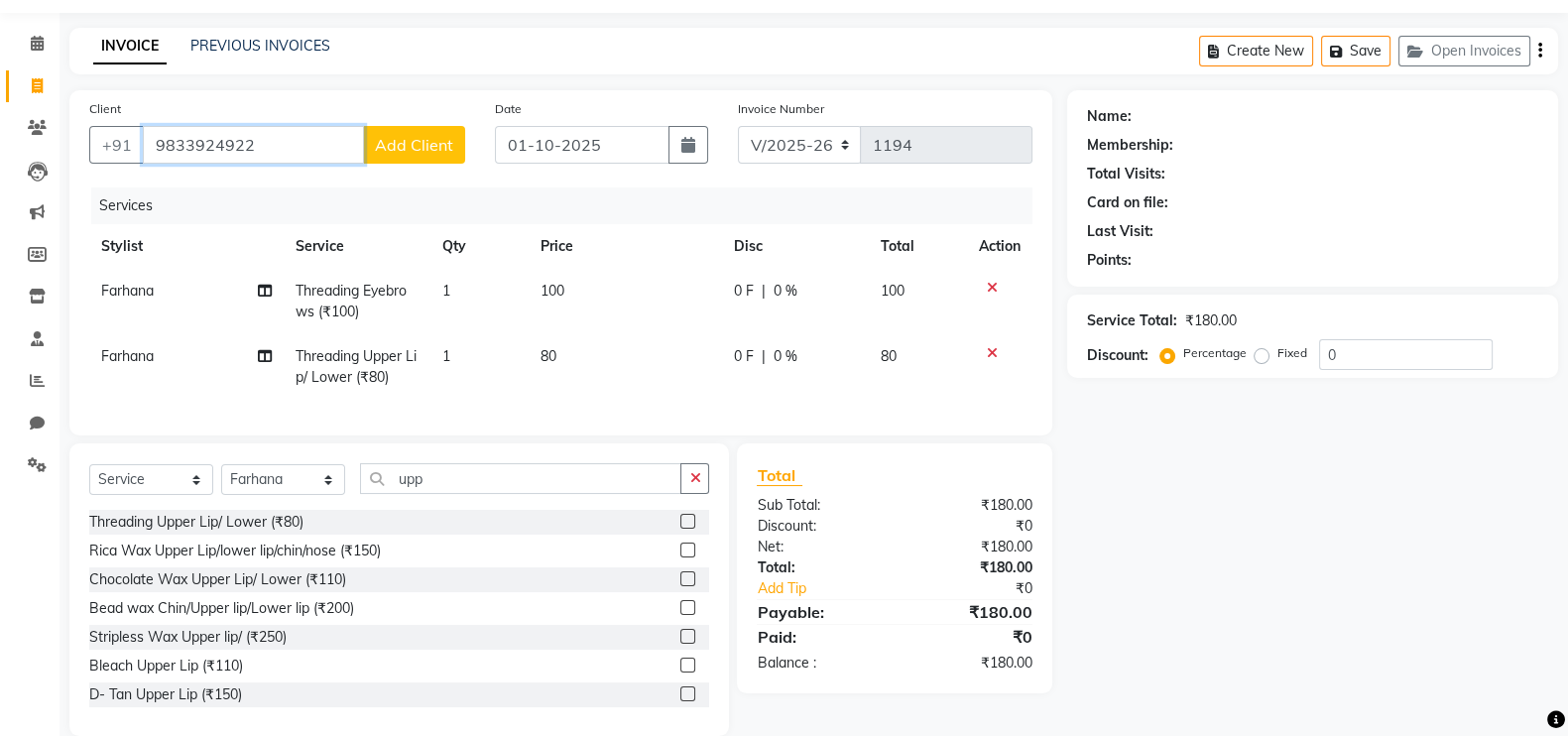
type input "9833924922"
click at [427, 141] on span "Add Client" at bounding box center [414, 145] width 78 height 20
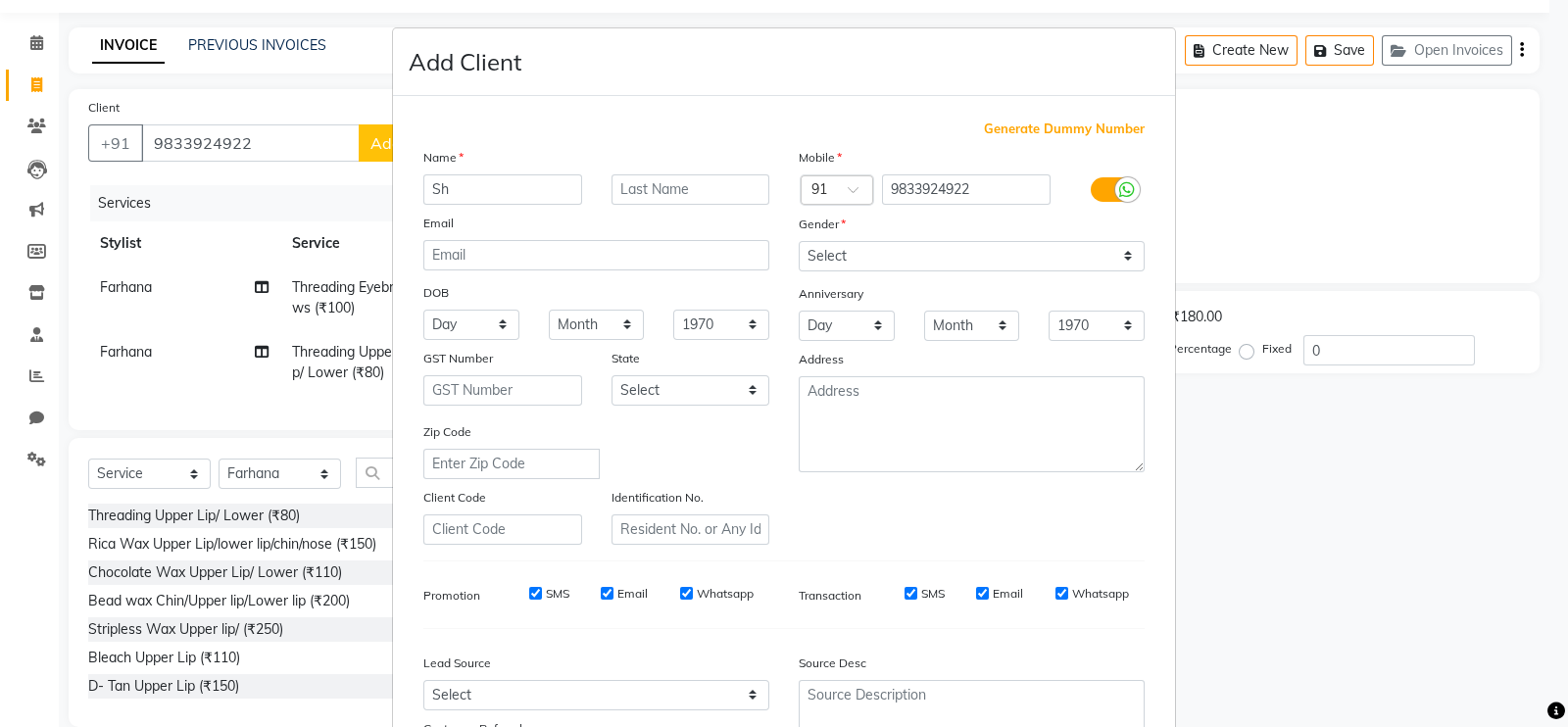
type input "S"
type input "SHREYA"
click at [629, 189] on input "text" at bounding box center [690, 190] width 159 height 31
type input "SHAH"
click at [910, 253] on select "Select Male Female Other Prefer Not To Say" at bounding box center [972, 256] width 346 height 31
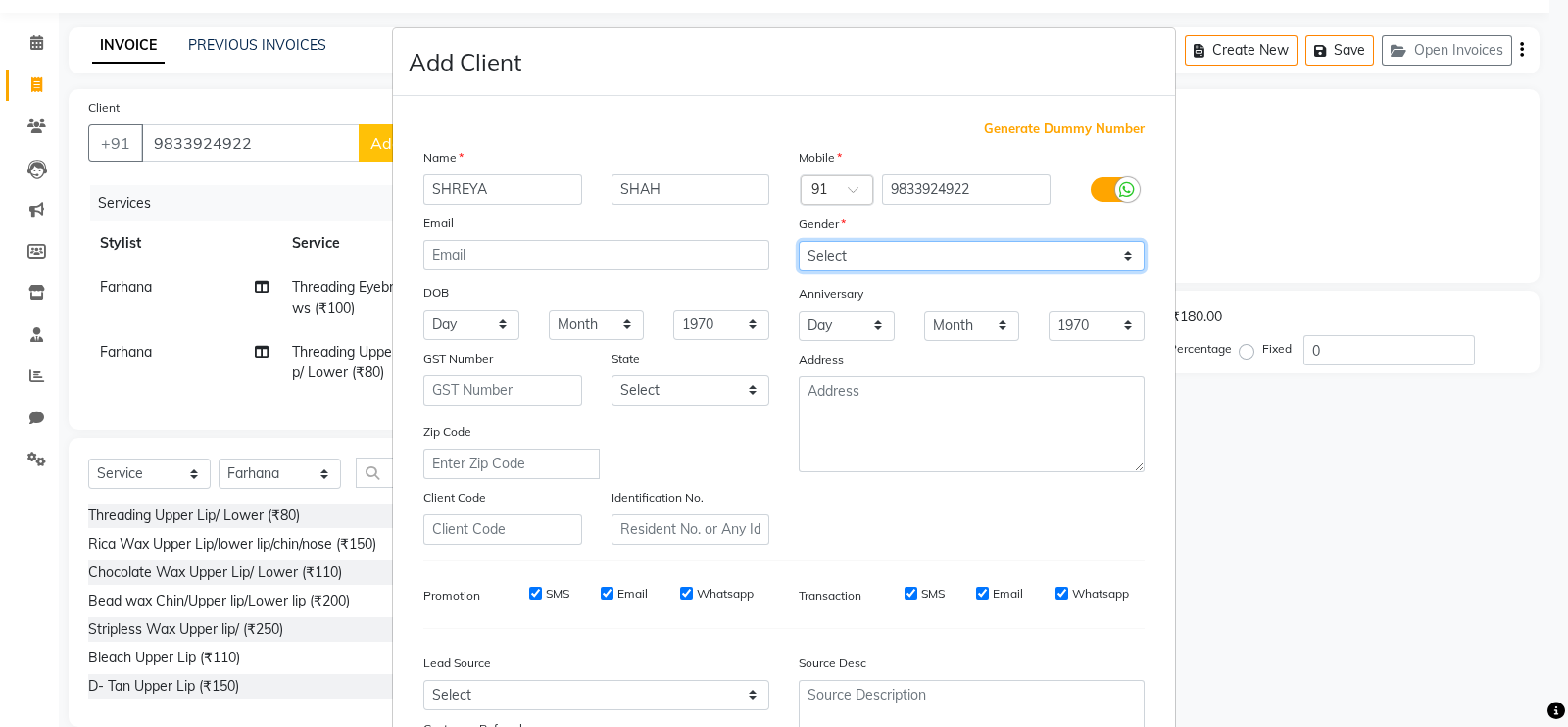
select select "female"
click at [799, 242] on select "Select Male Female Other Prefer Not To Say" at bounding box center [972, 256] width 346 height 31
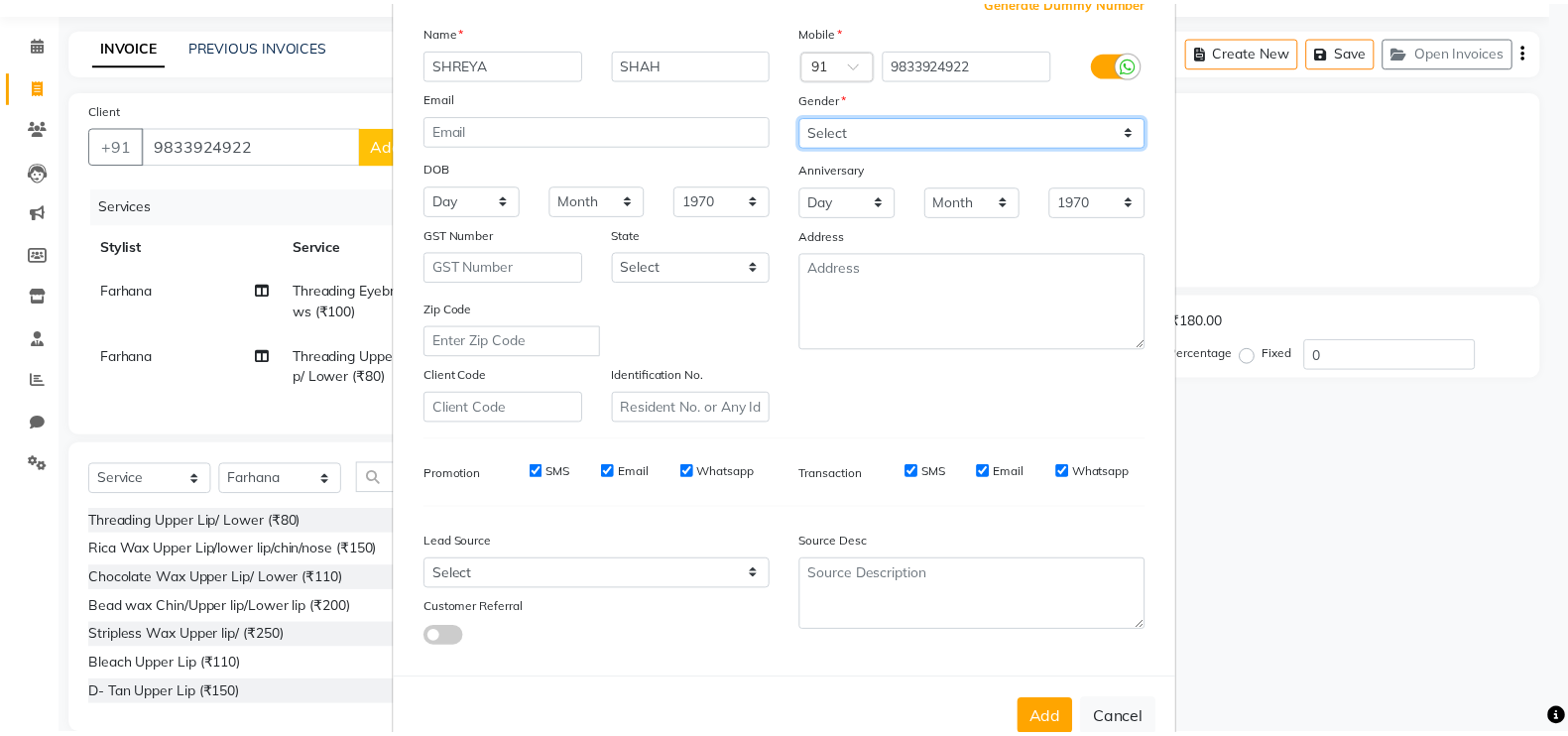
scroll to position [191, 0]
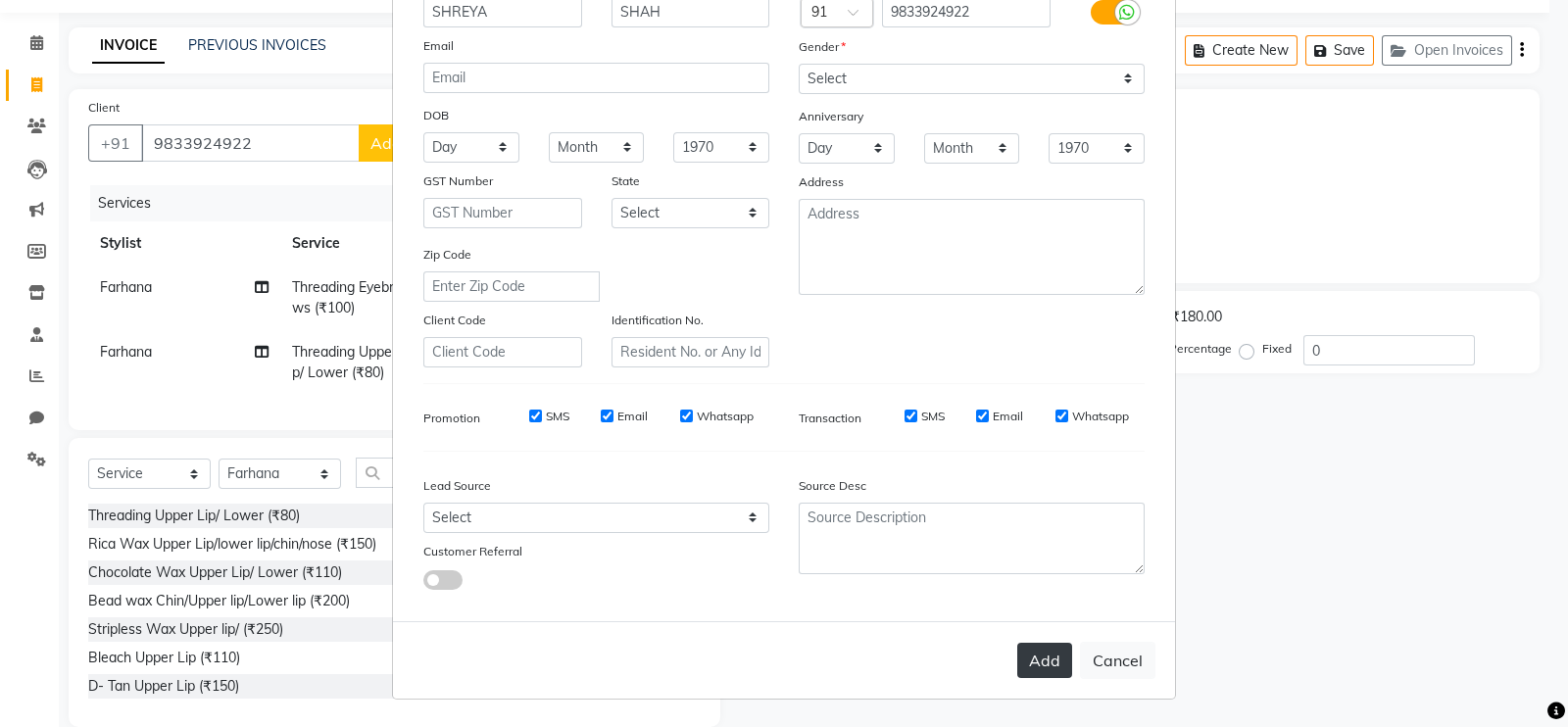
click at [1048, 655] on button "Add" at bounding box center [1045, 661] width 55 height 36
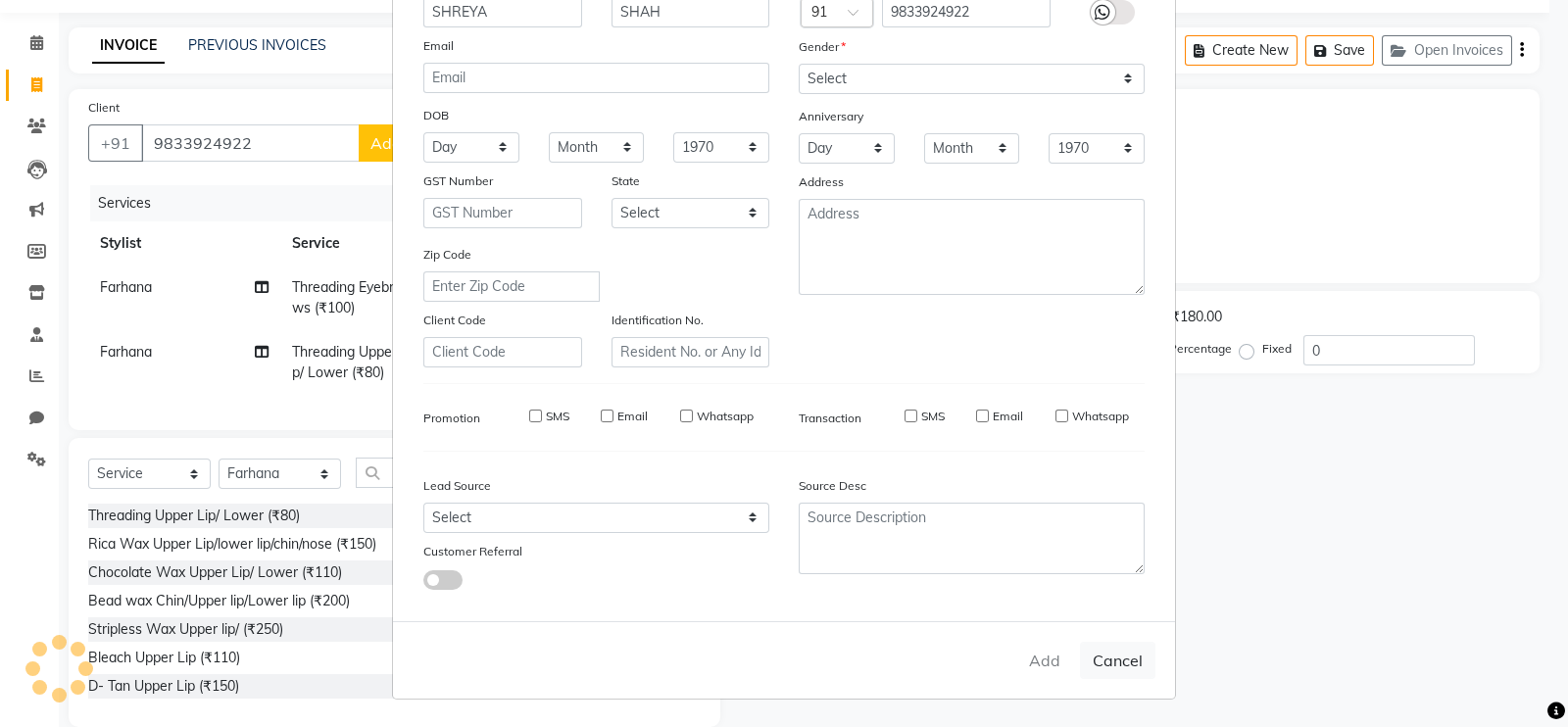
select select
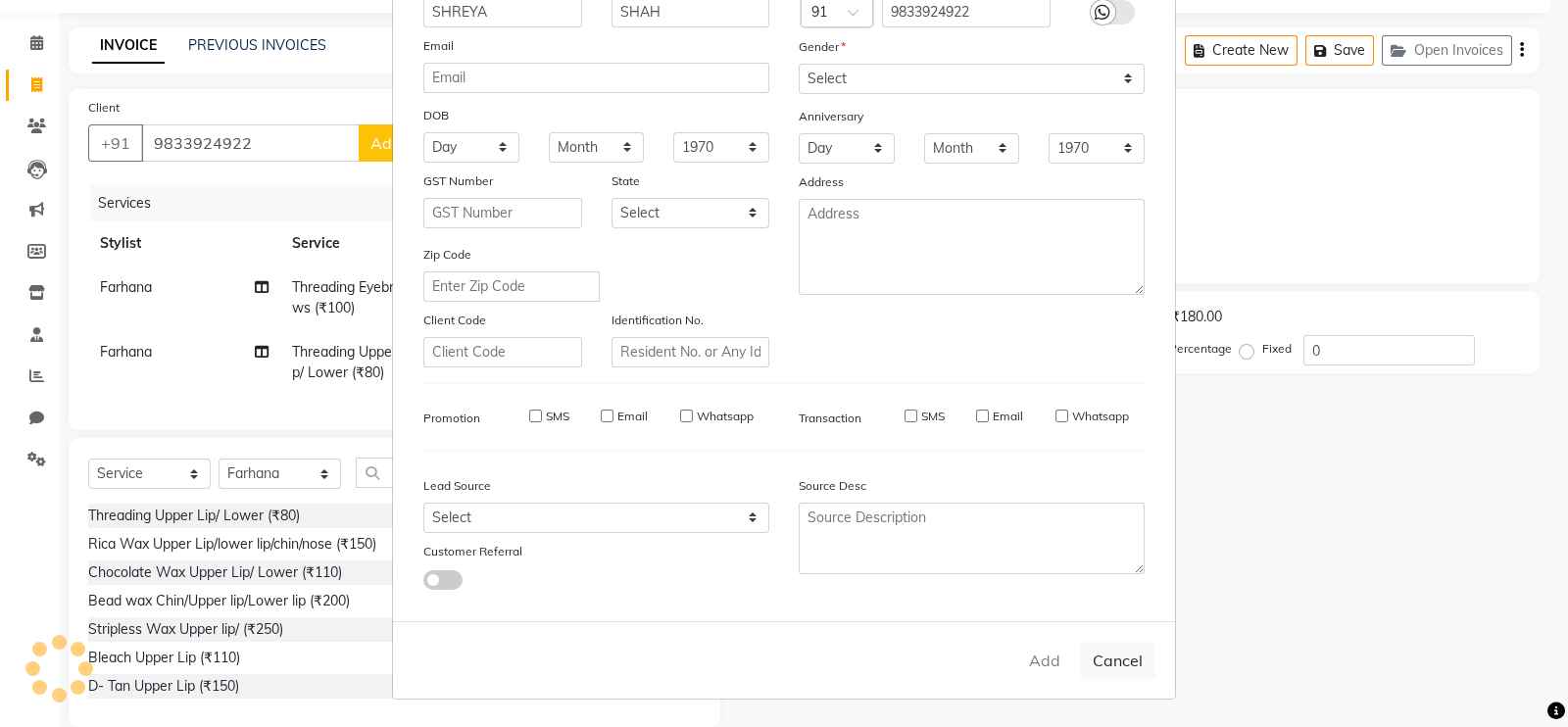
select select
checkbox input "false"
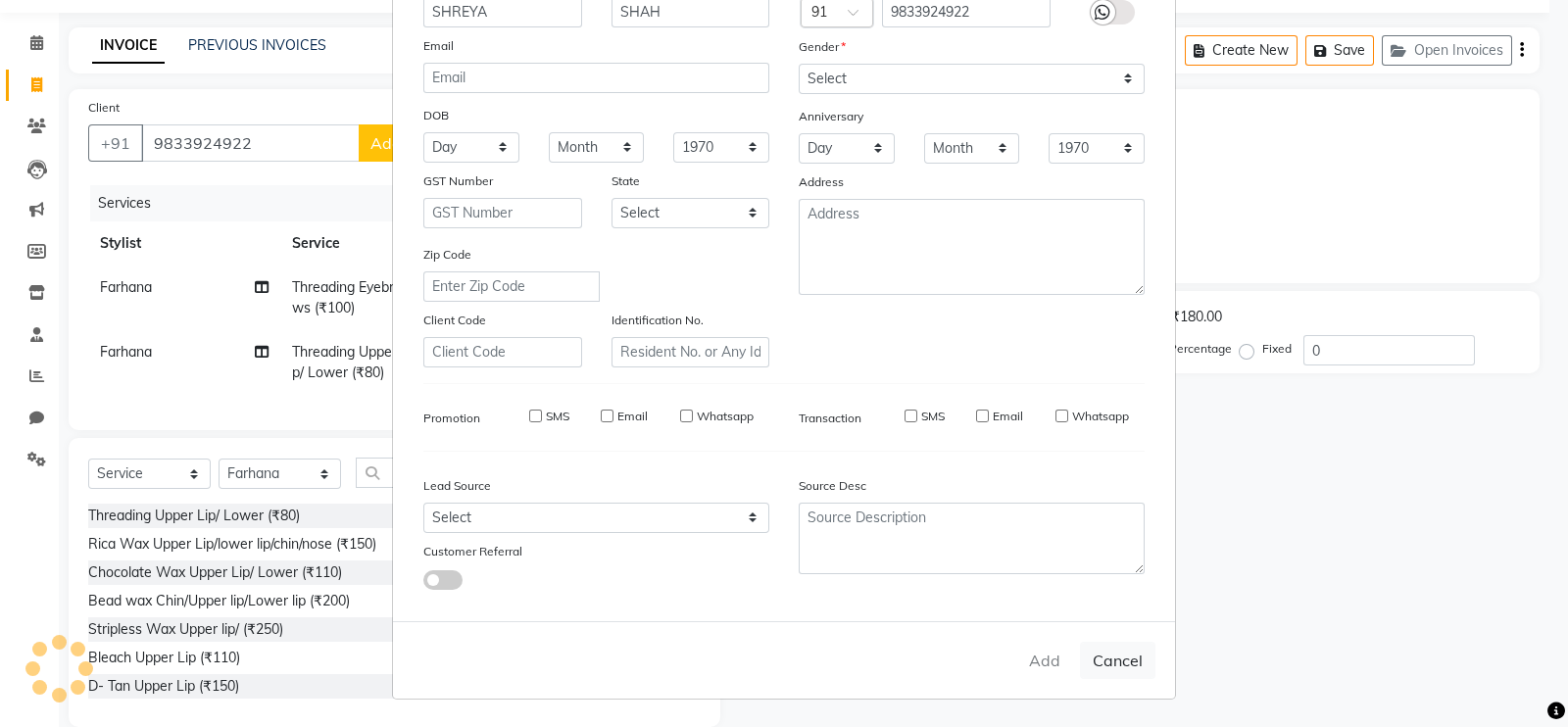
checkbox input "false"
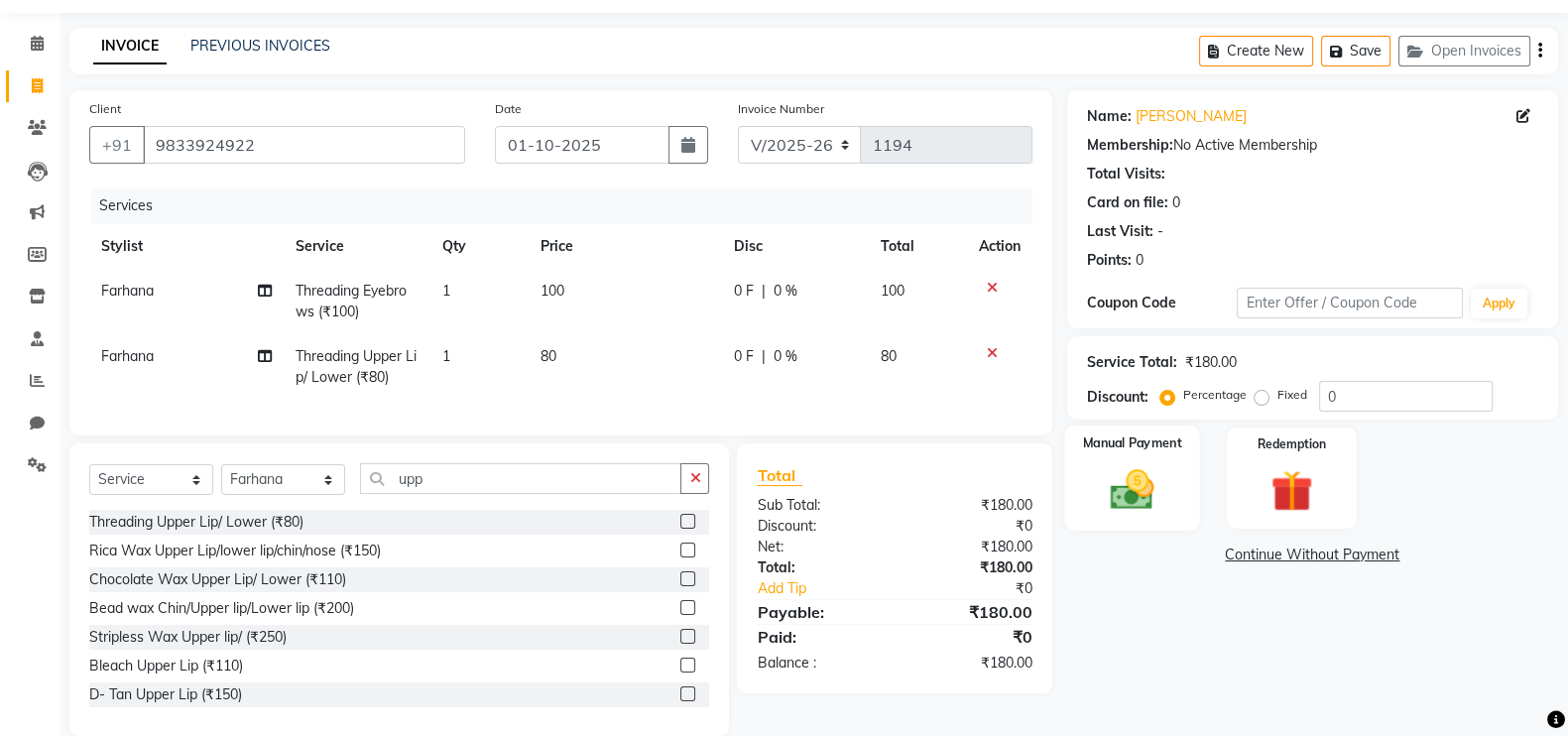
click at [1135, 498] on img at bounding box center [1132, 489] width 70 height 50
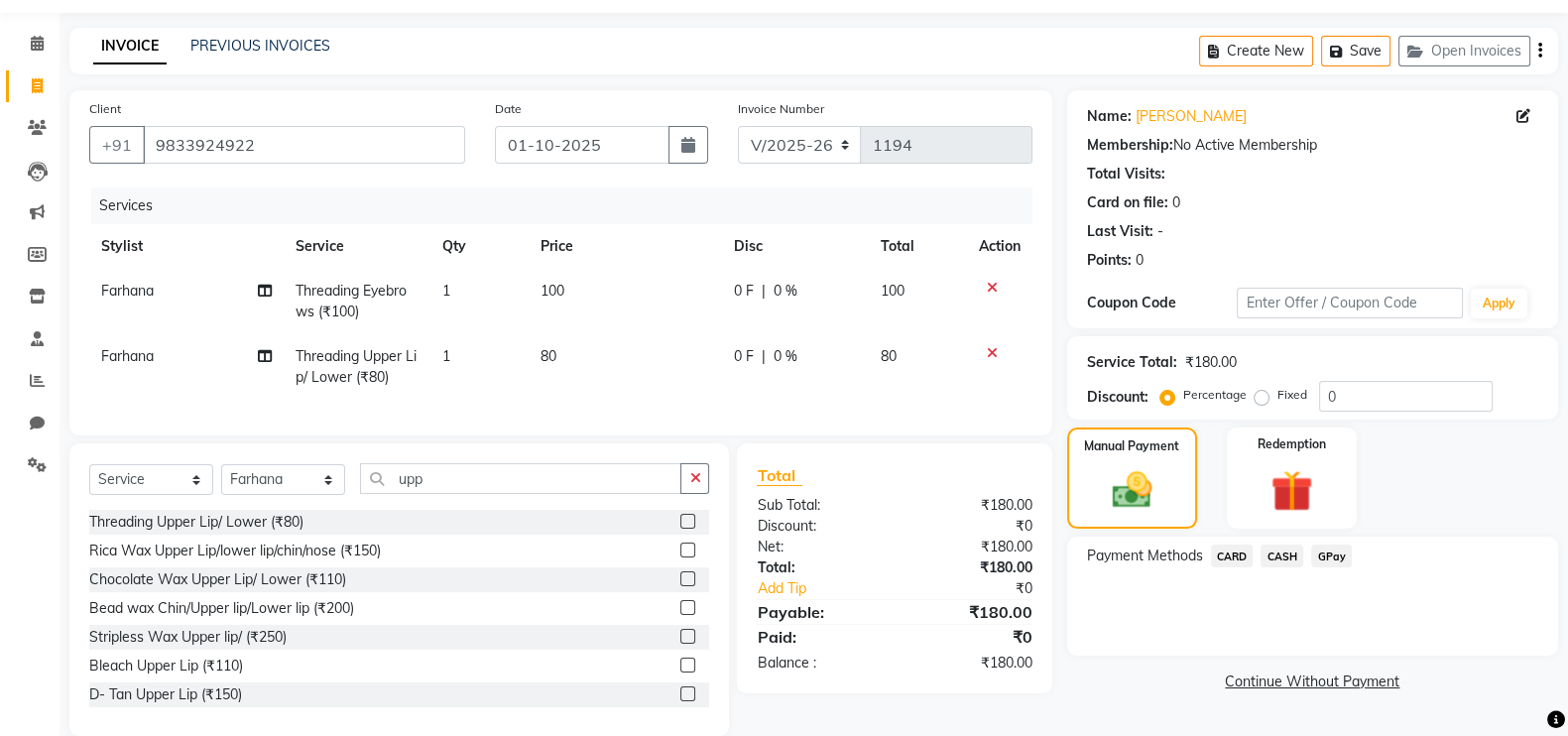
click at [1282, 563] on span "CASH" at bounding box center [1281, 556] width 43 height 23
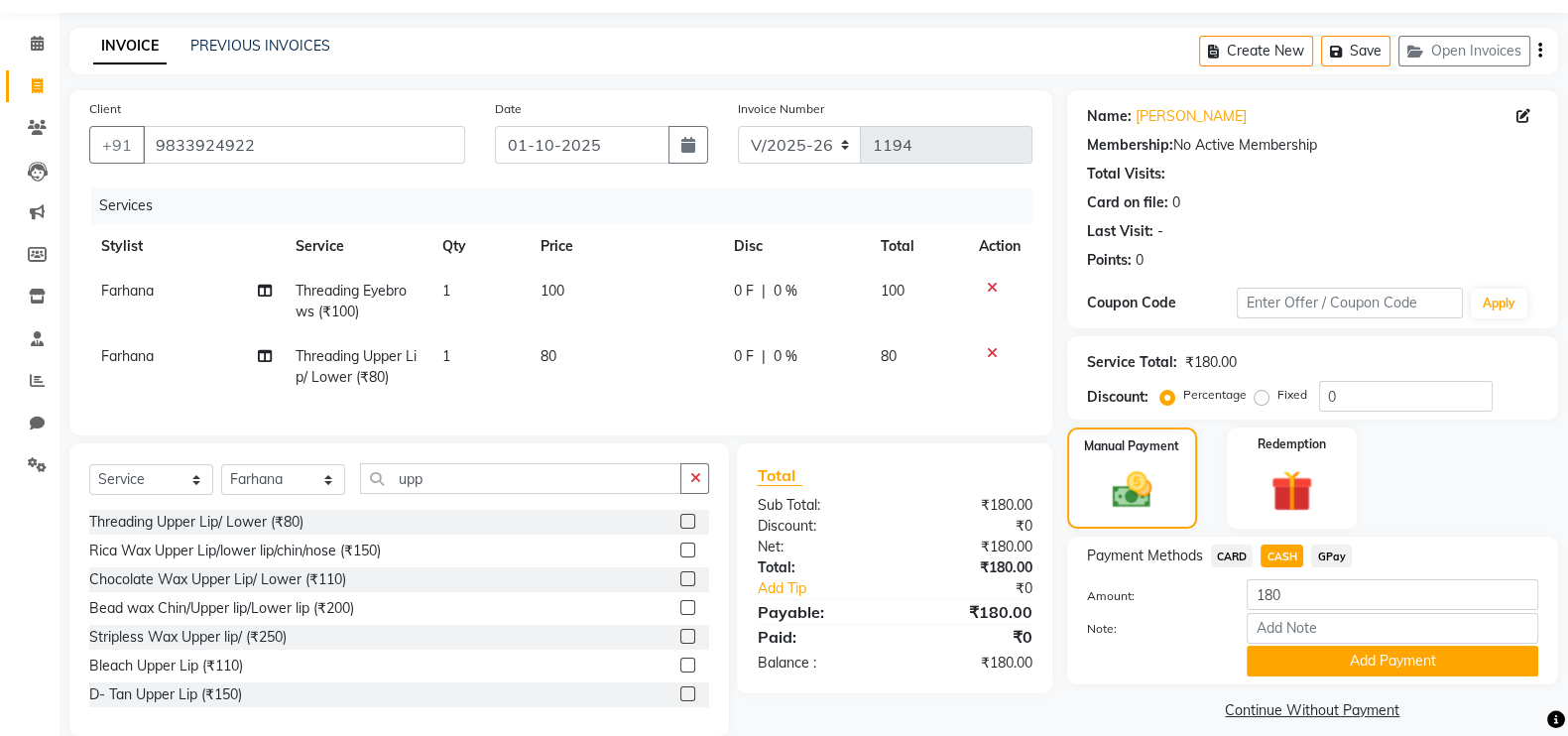
click at [1357, 684] on div "Payment Methods CARD CASH GPay Amount: 180 Note: Add Payment" at bounding box center [1312, 611] width 491 height 148
click at [1359, 659] on button "Add Payment" at bounding box center [1392, 661] width 292 height 31
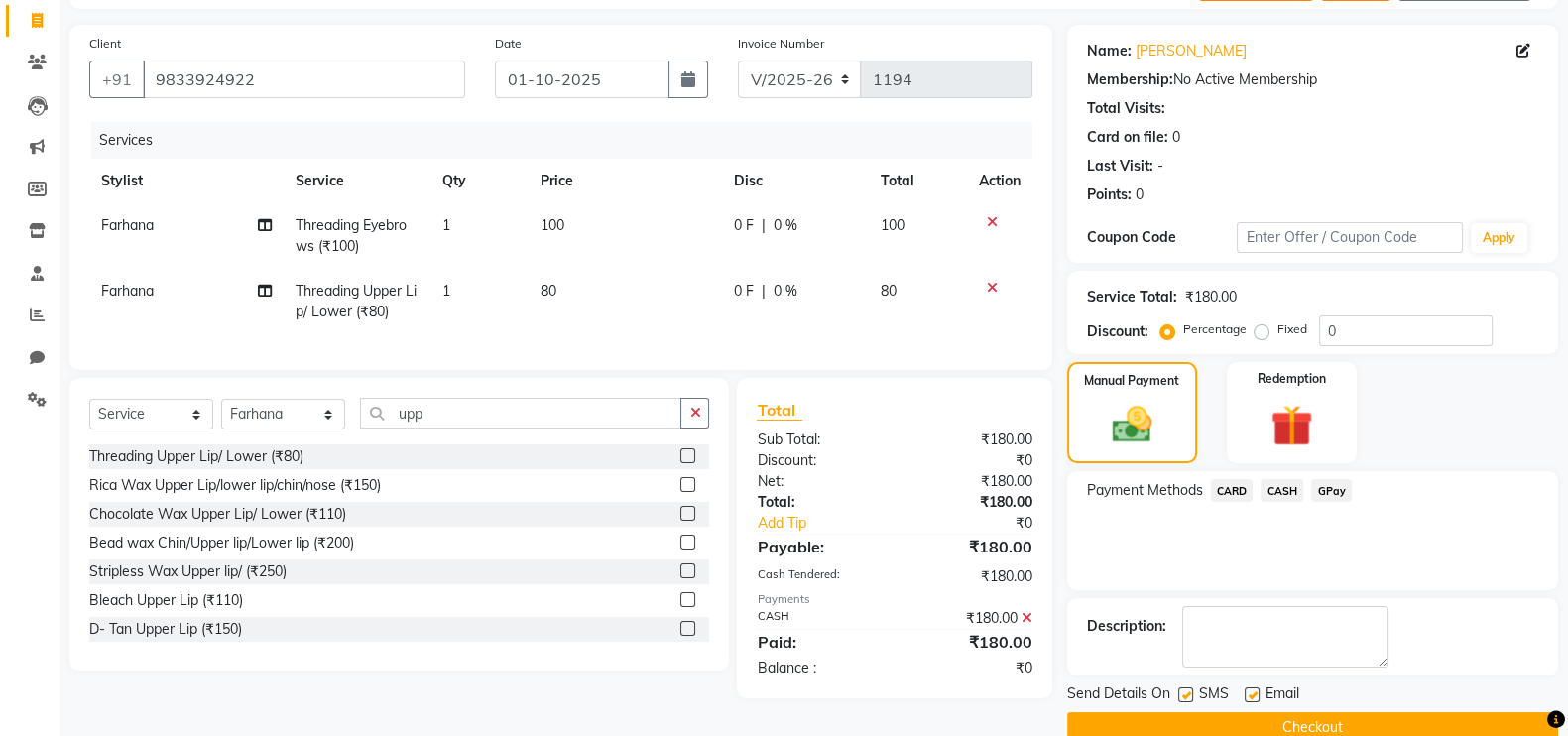
scroll to position [160, 0]
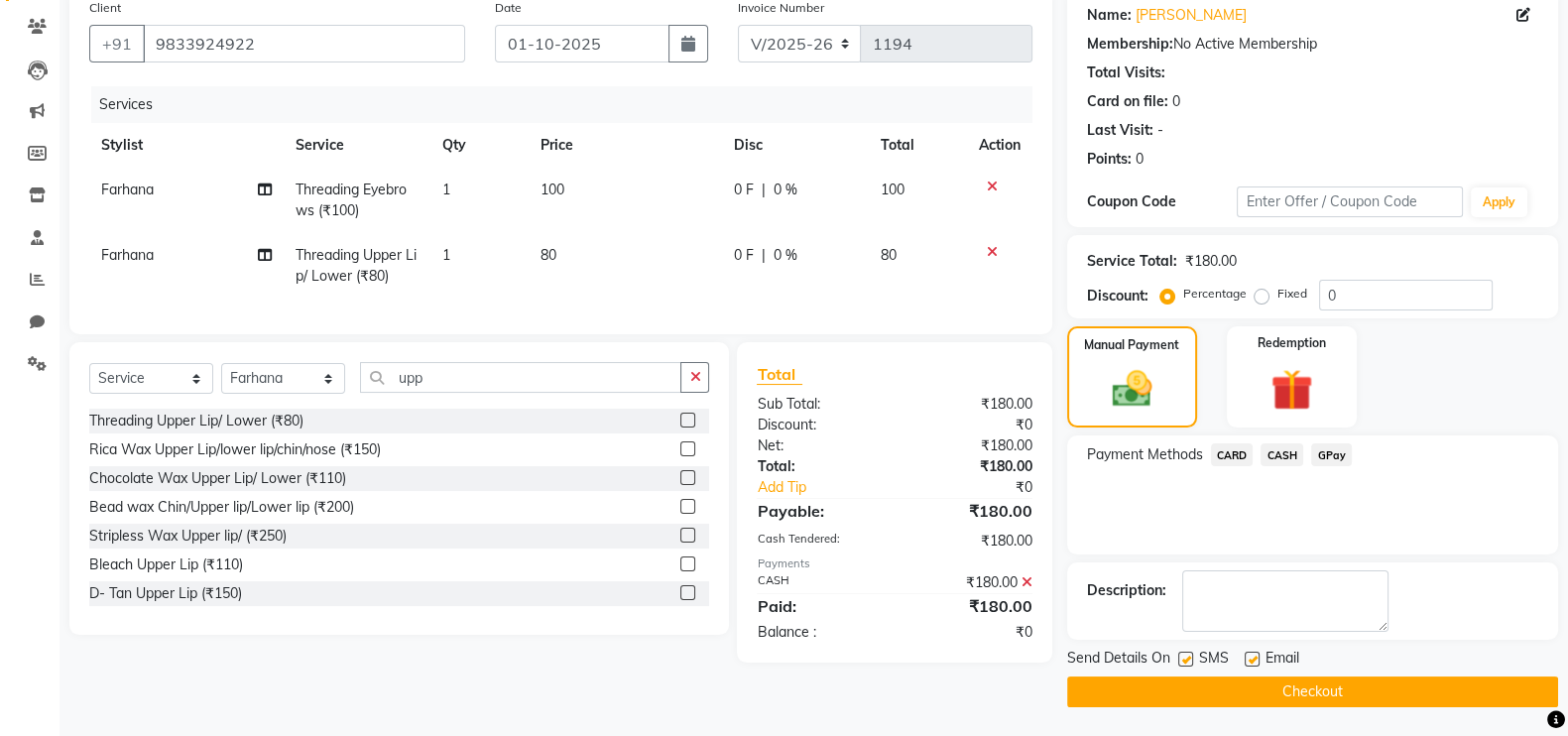
click at [1249, 652] on label at bounding box center [1251, 659] width 15 height 15
click at [1249, 654] on input "checkbox" at bounding box center [1250, 660] width 13 height 13
checkbox input "false"
click at [1181, 657] on label at bounding box center [1185, 659] width 15 height 15
click at [1181, 657] on input "checkbox" at bounding box center [1184, 660] width 13 height 13
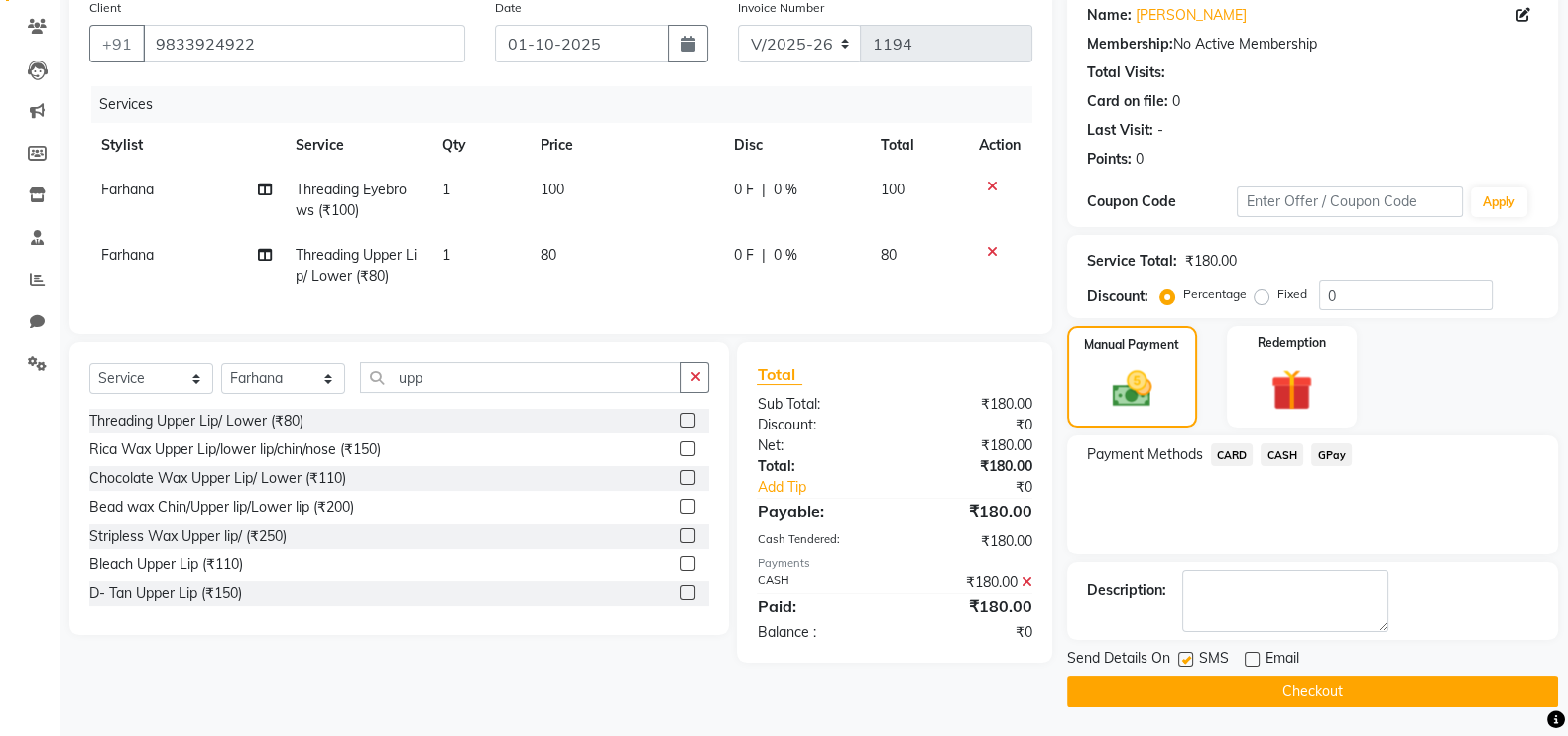
checkbox input "false"
click at [1181, 683] on button "Checkout" at bounding box center [1312, 692] width 491 height 31
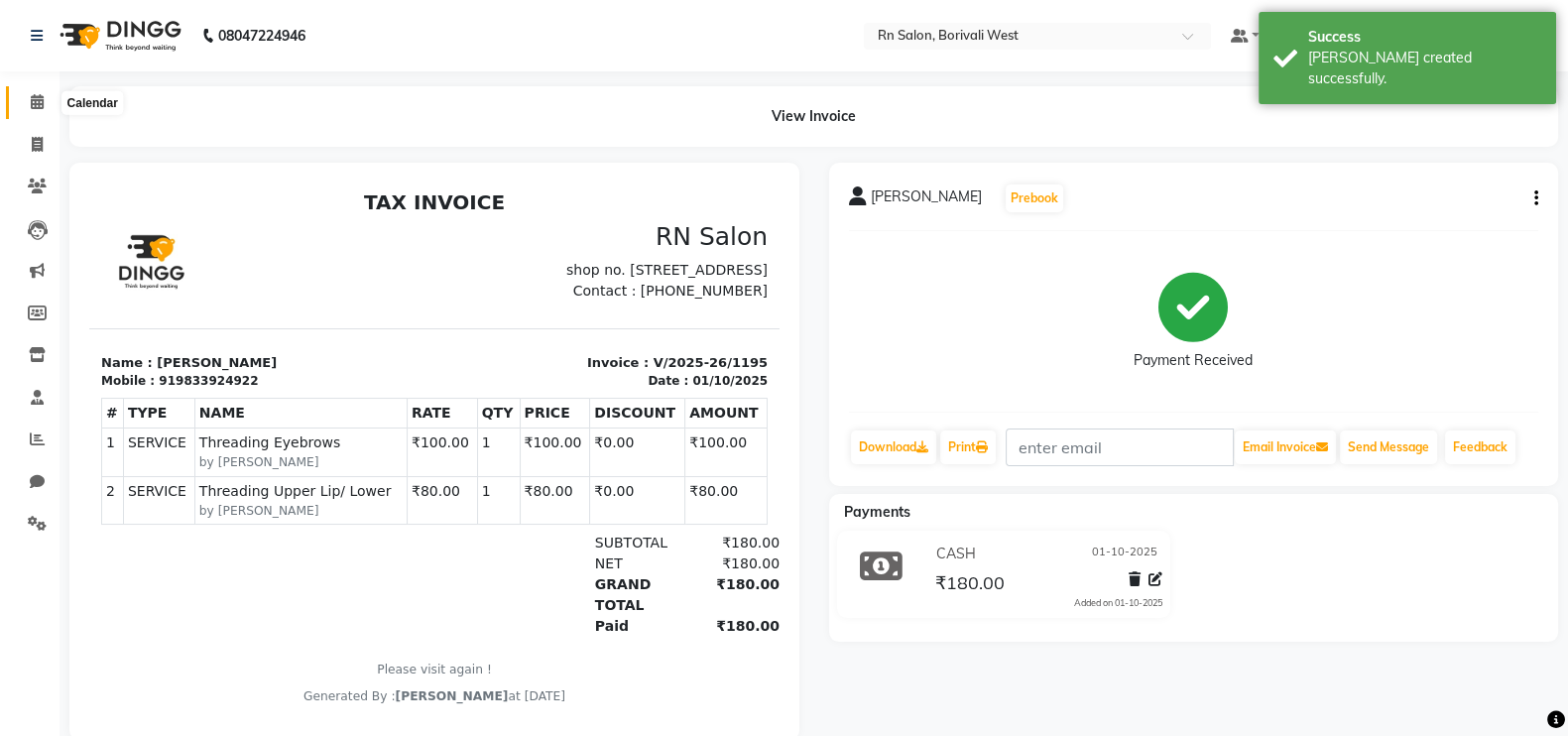
click at [31, 96] on icon at bounding box center [37, 101] width 13 height 15
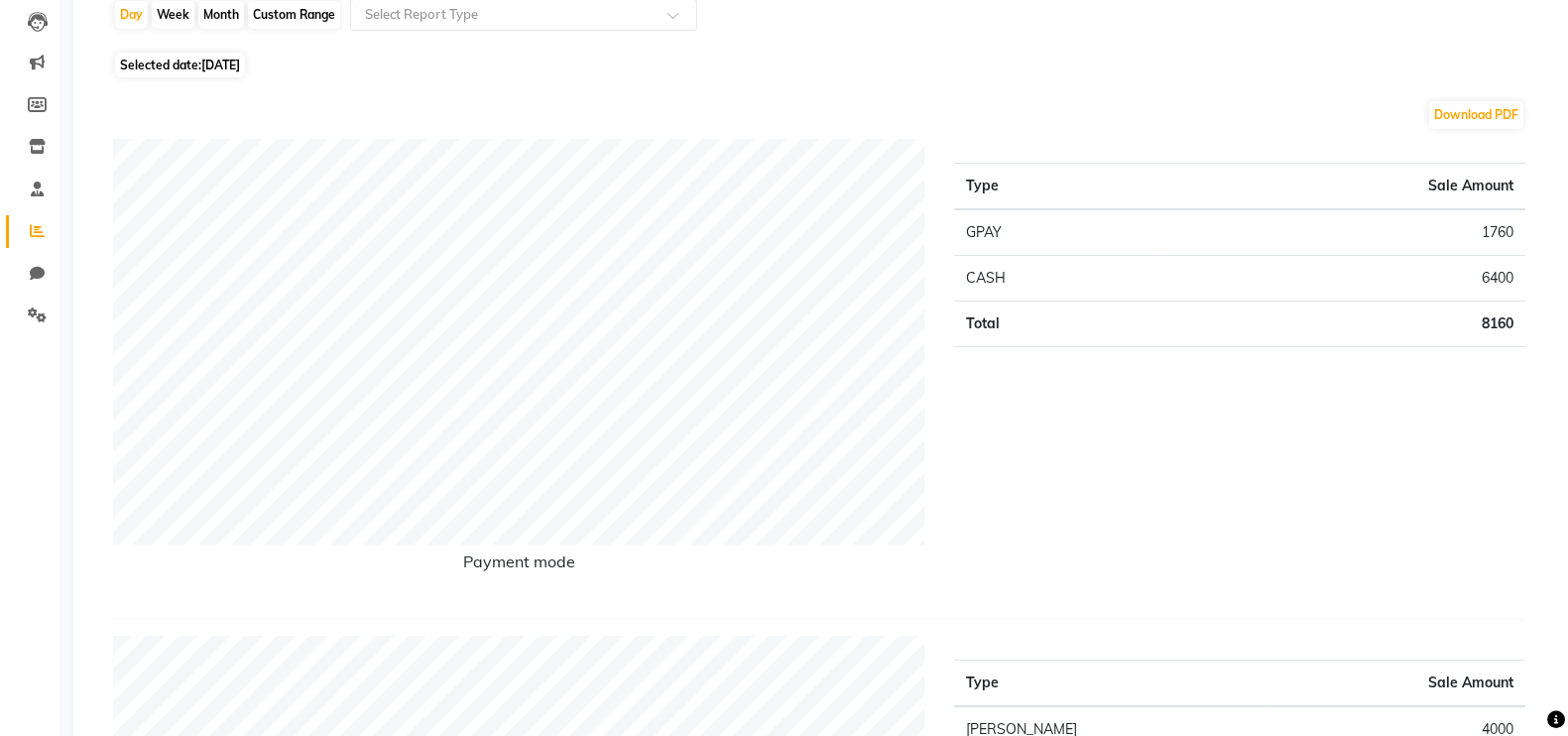
scroll to position [247, 0]
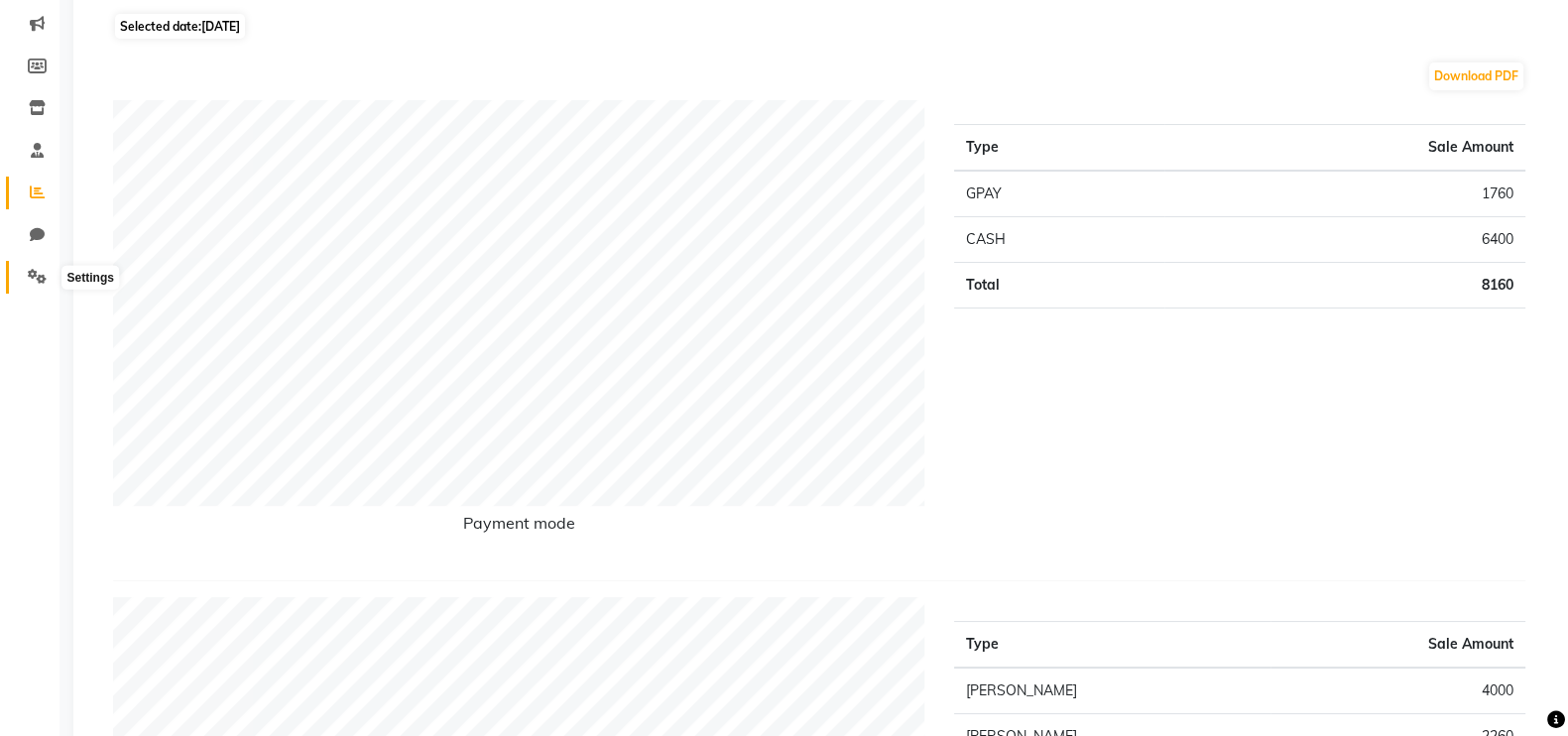
click at [35, 280] on icon at bounding box center [37, 276] width 19 height 15
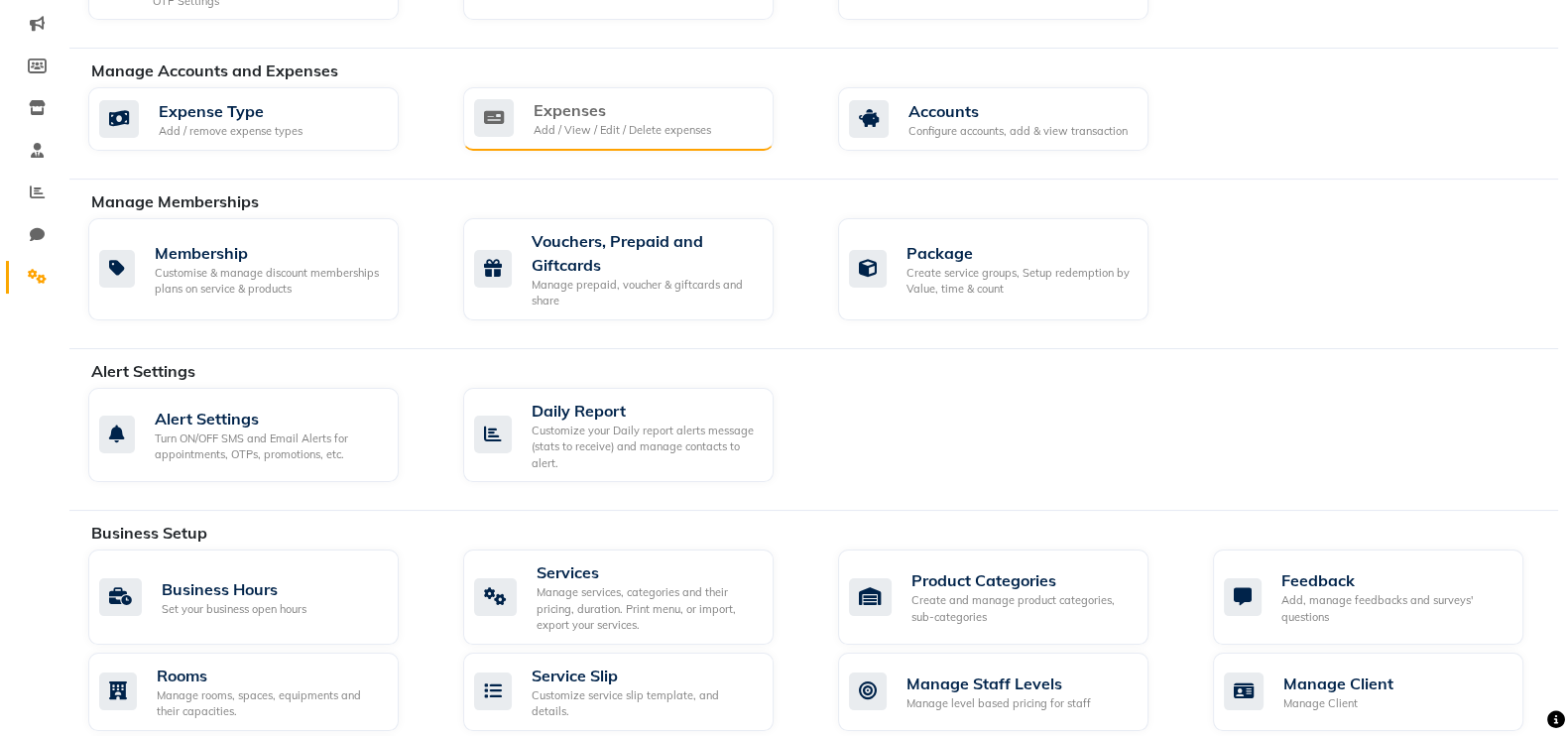
click at [604, 129] on div "Add / View / Edit / Delete expenses" at bounding box center [623, 130] width 178 height 17
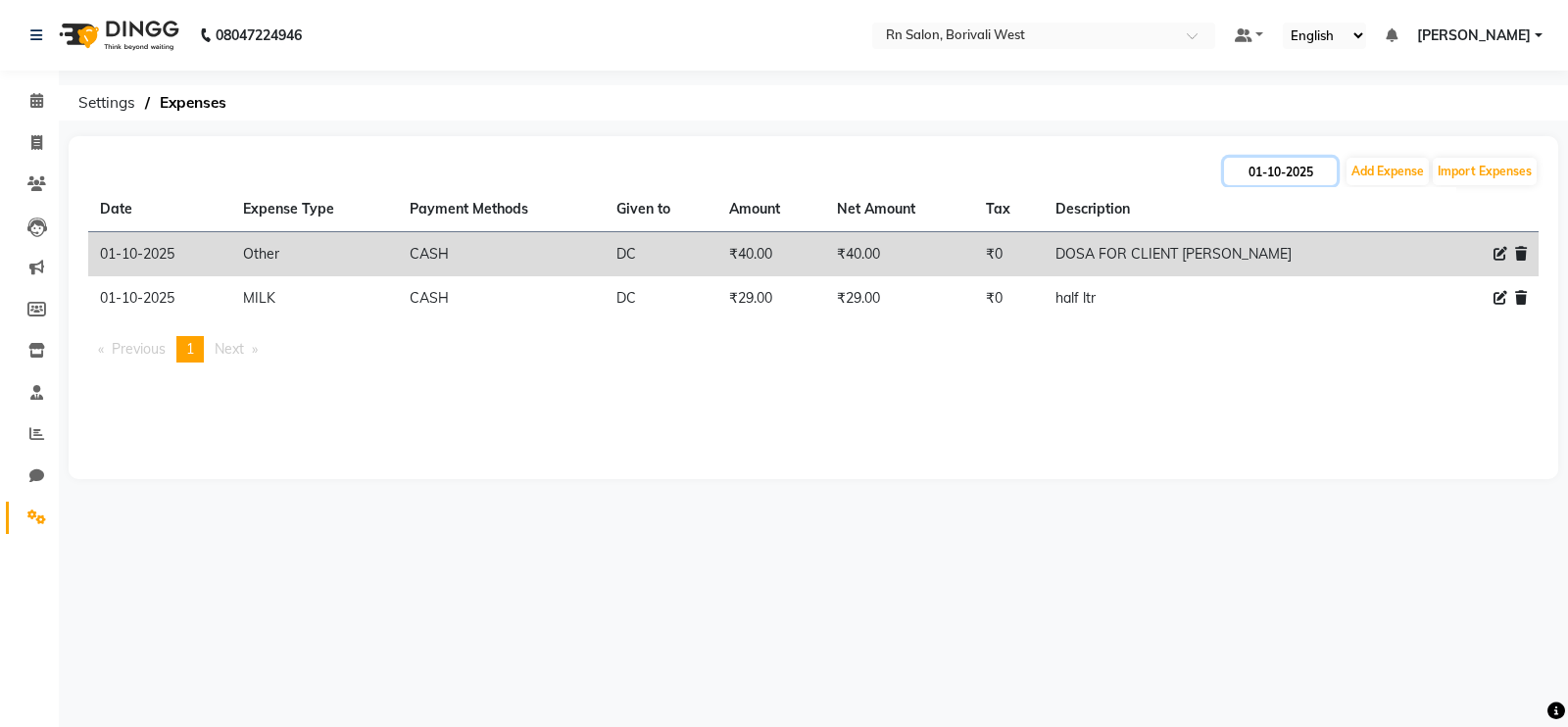
click at [1251, 174] on input "01-10-2025" at bounding box center [1280, 172] width 113 height 28
select select "10"
select select "2025"
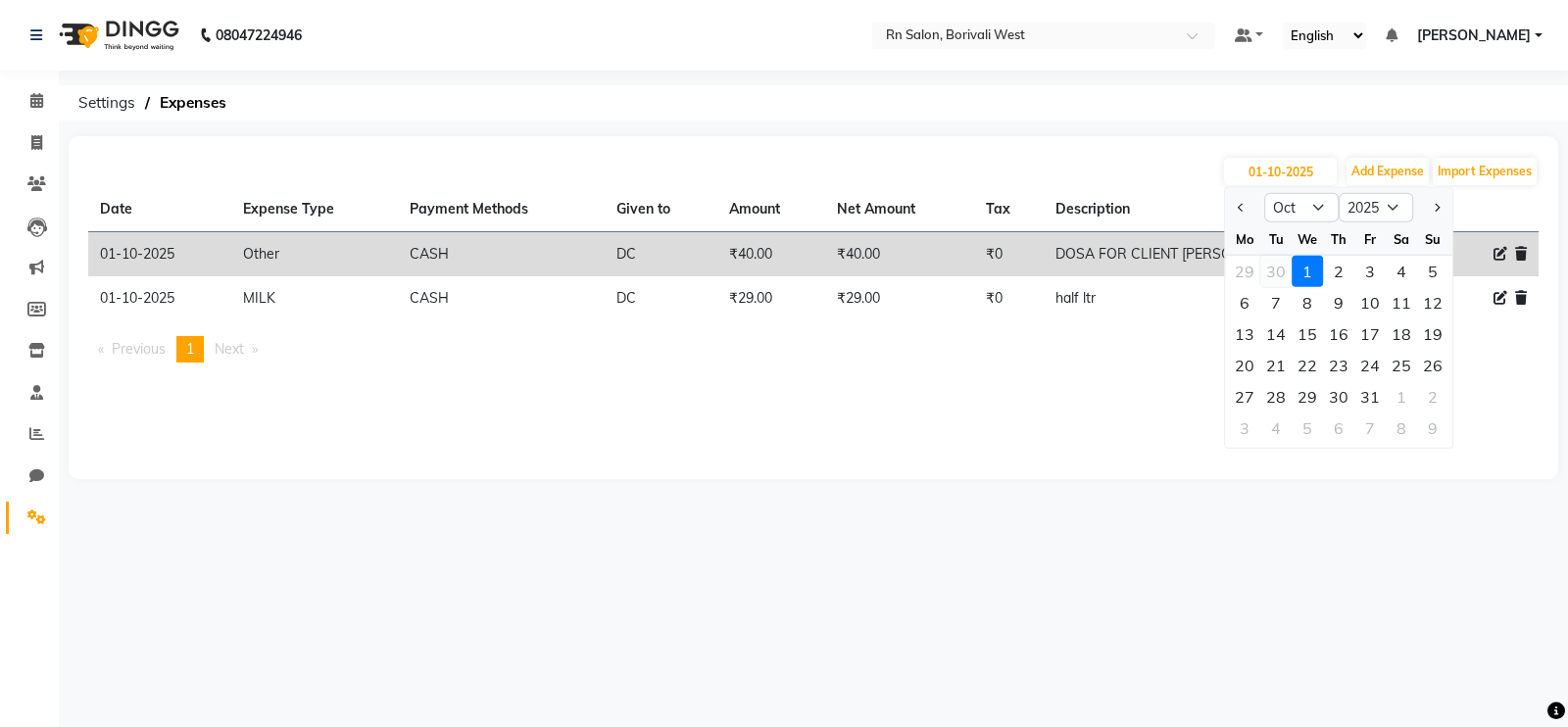
click at [1274, 270] on div "30" at bounding box center [1276, 272] width 32 height 32
type input "30-09-2025"
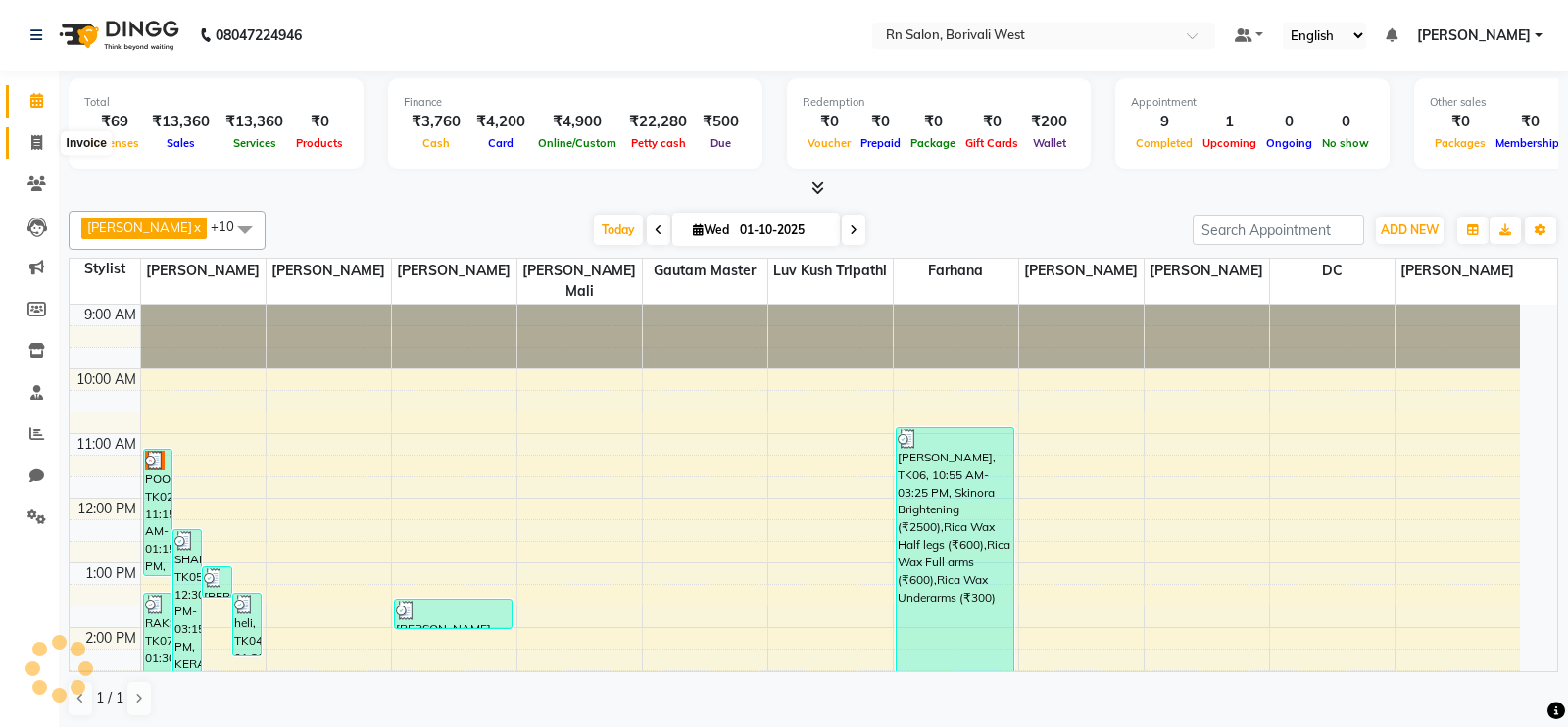
click at [32, 139] on icon at bounding box center [37, 142] width 11 height 15
select select "8515"
select select "service"
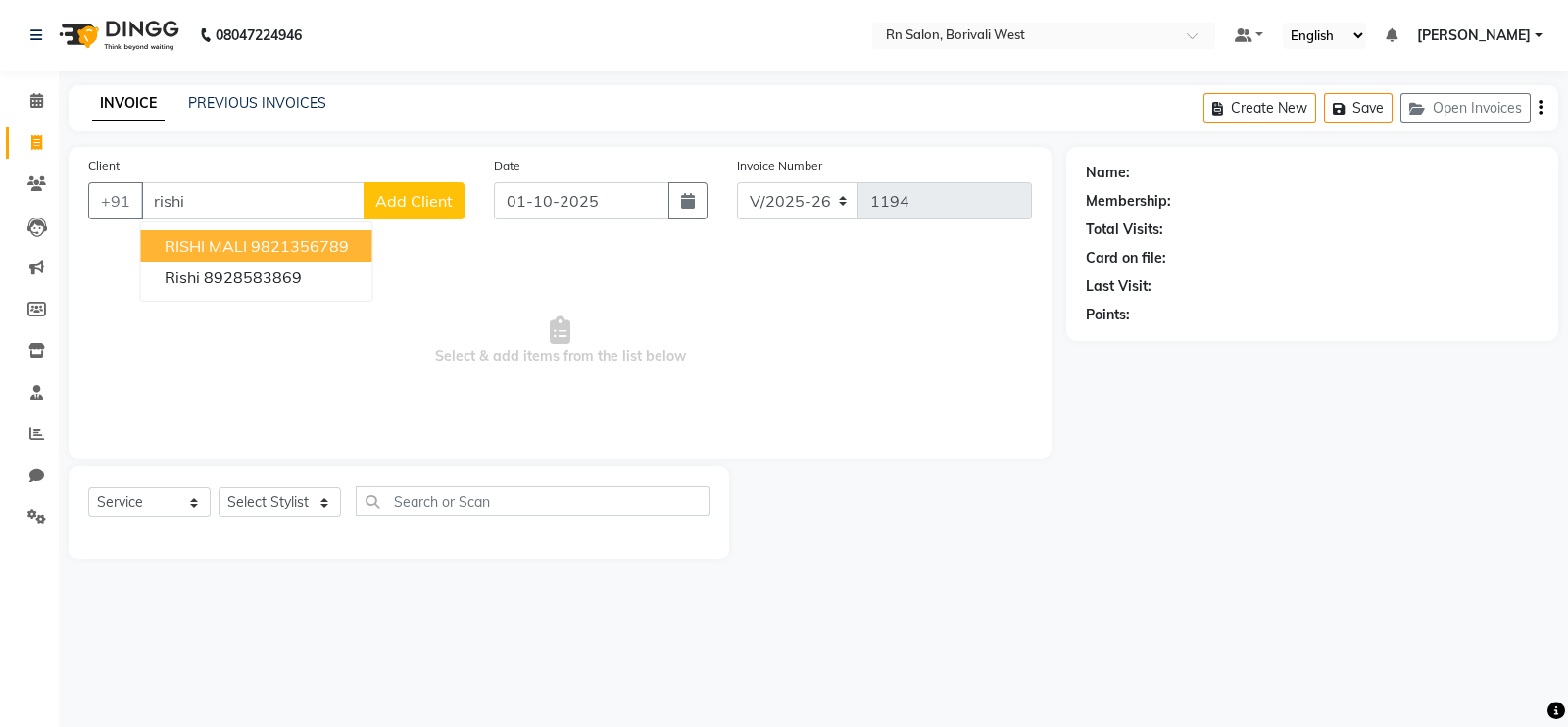
click at [253, 248] on ngb-highlight "9821356789" at bounding box center [299, 246] width 98 height 20
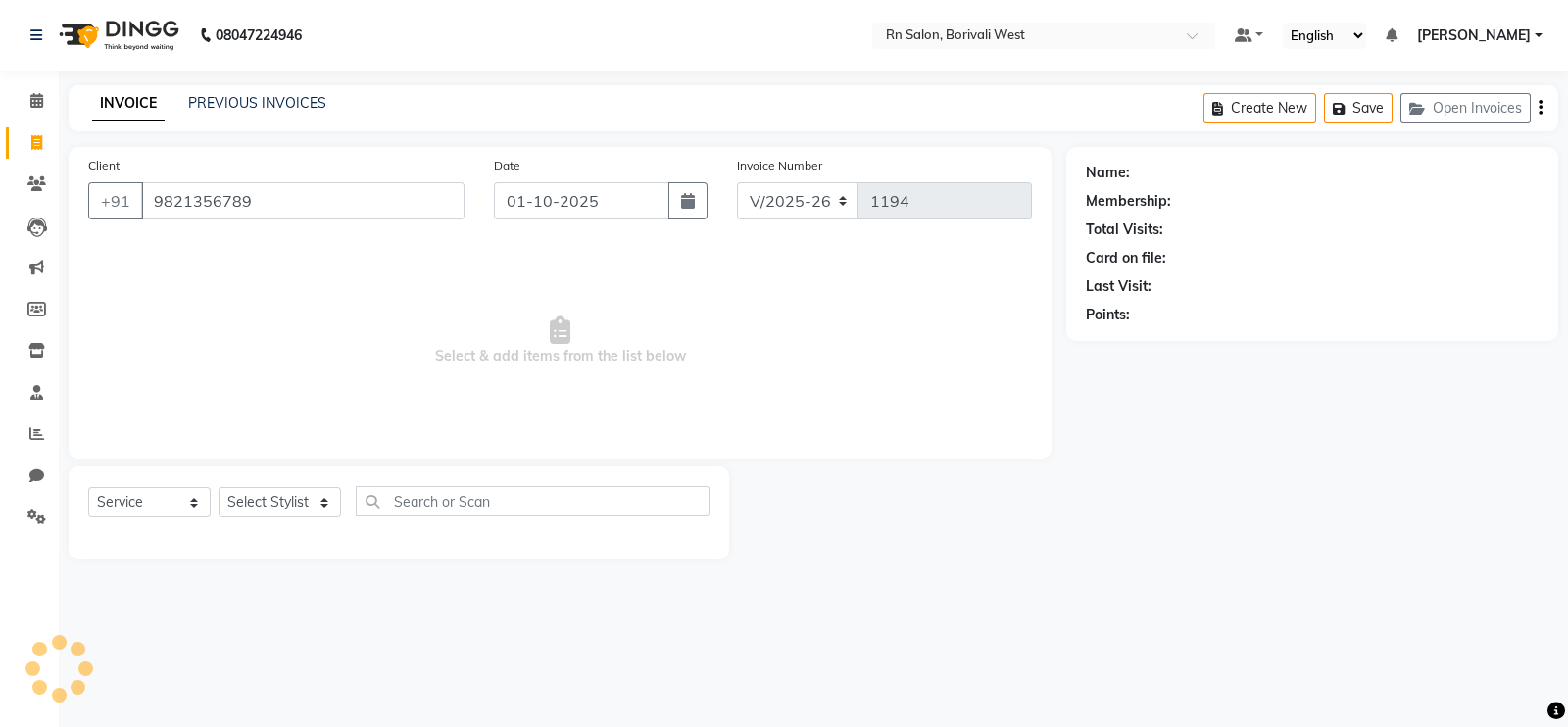
type input "9821356789"
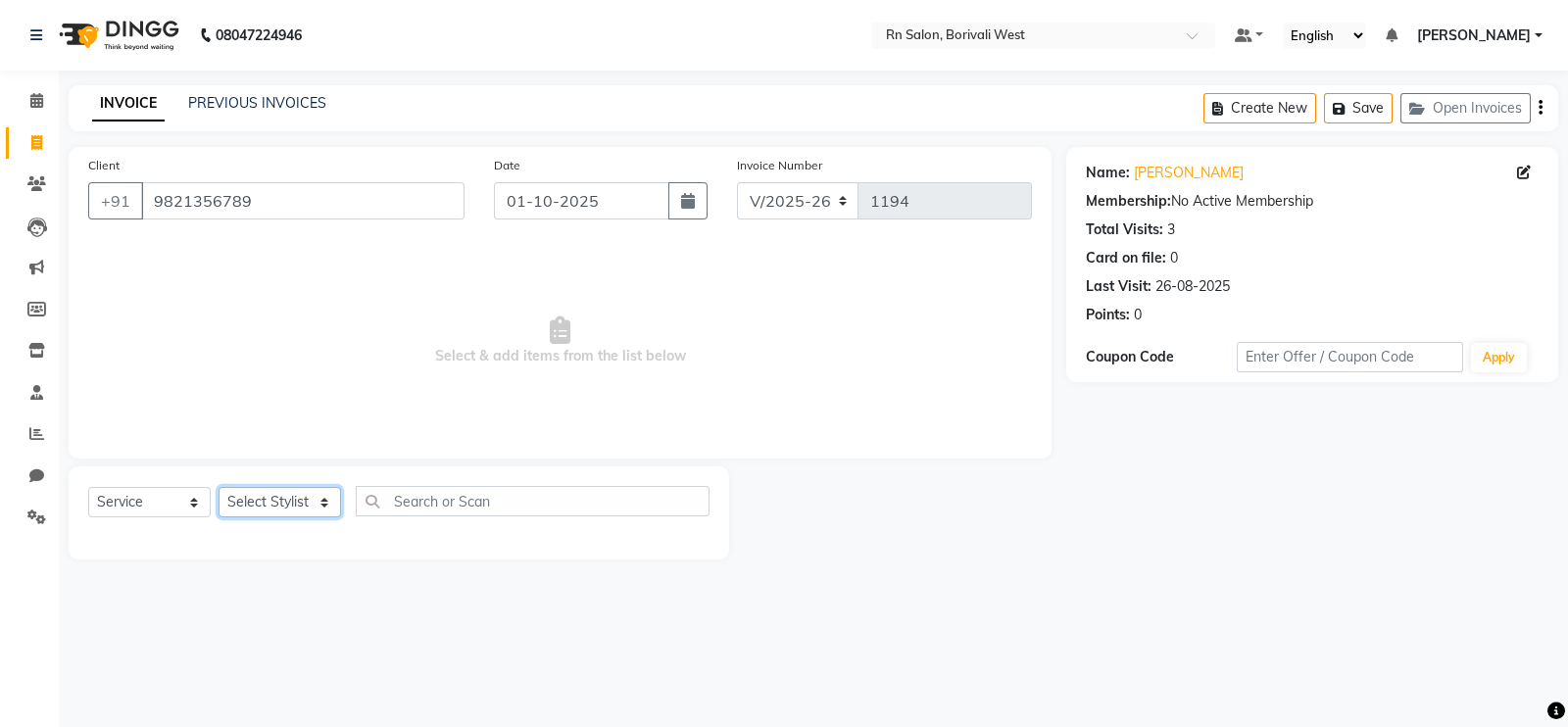
click at [255, 511] on select "Select Stylist Arpita Deshmukh Beena jaiswar DC Deepak Parbat Farhana Gautam ma…" at bounding box center [279, 502] width 122 height 31
select select "83942"
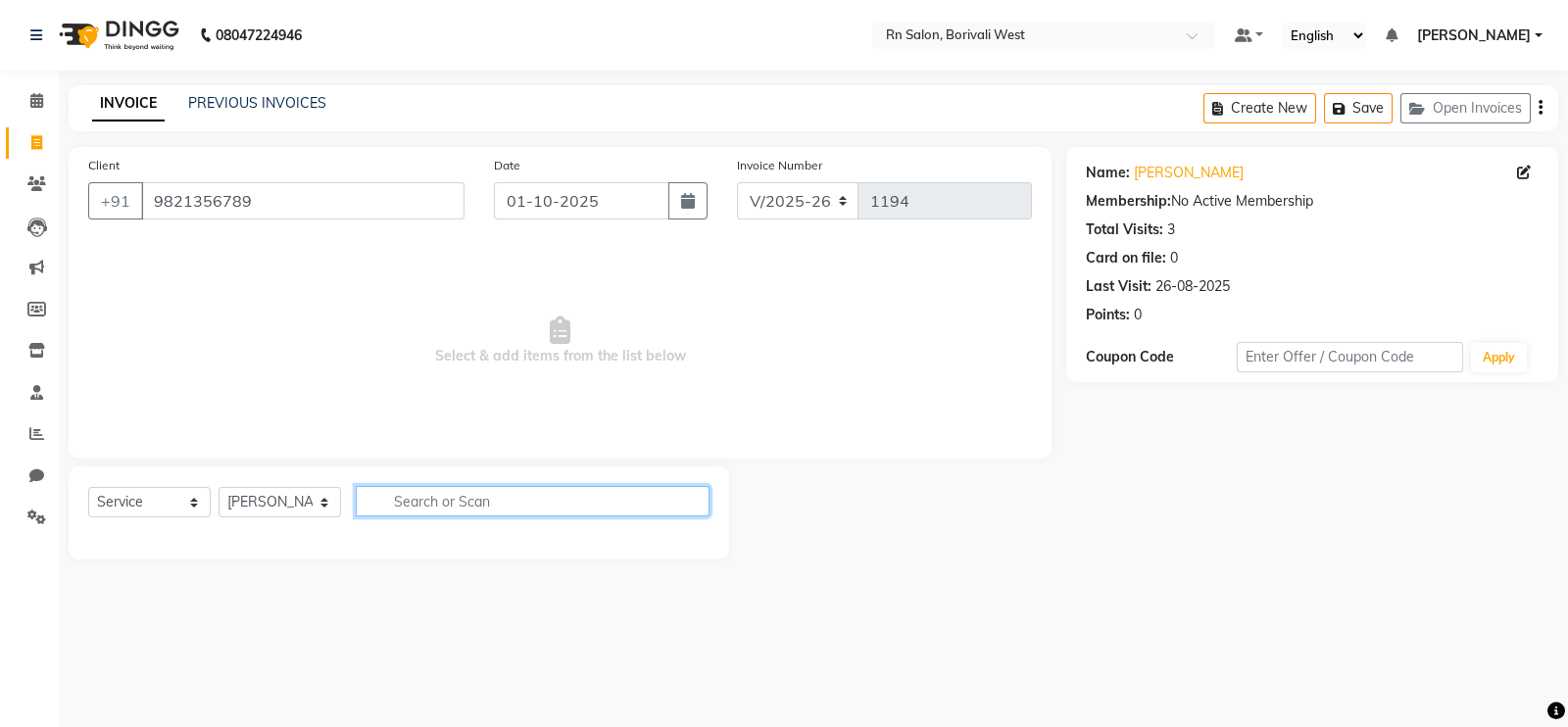
click at [460, 492] on input "text" at bounding box center [532, 501] width 353 height 31
type input "mast"
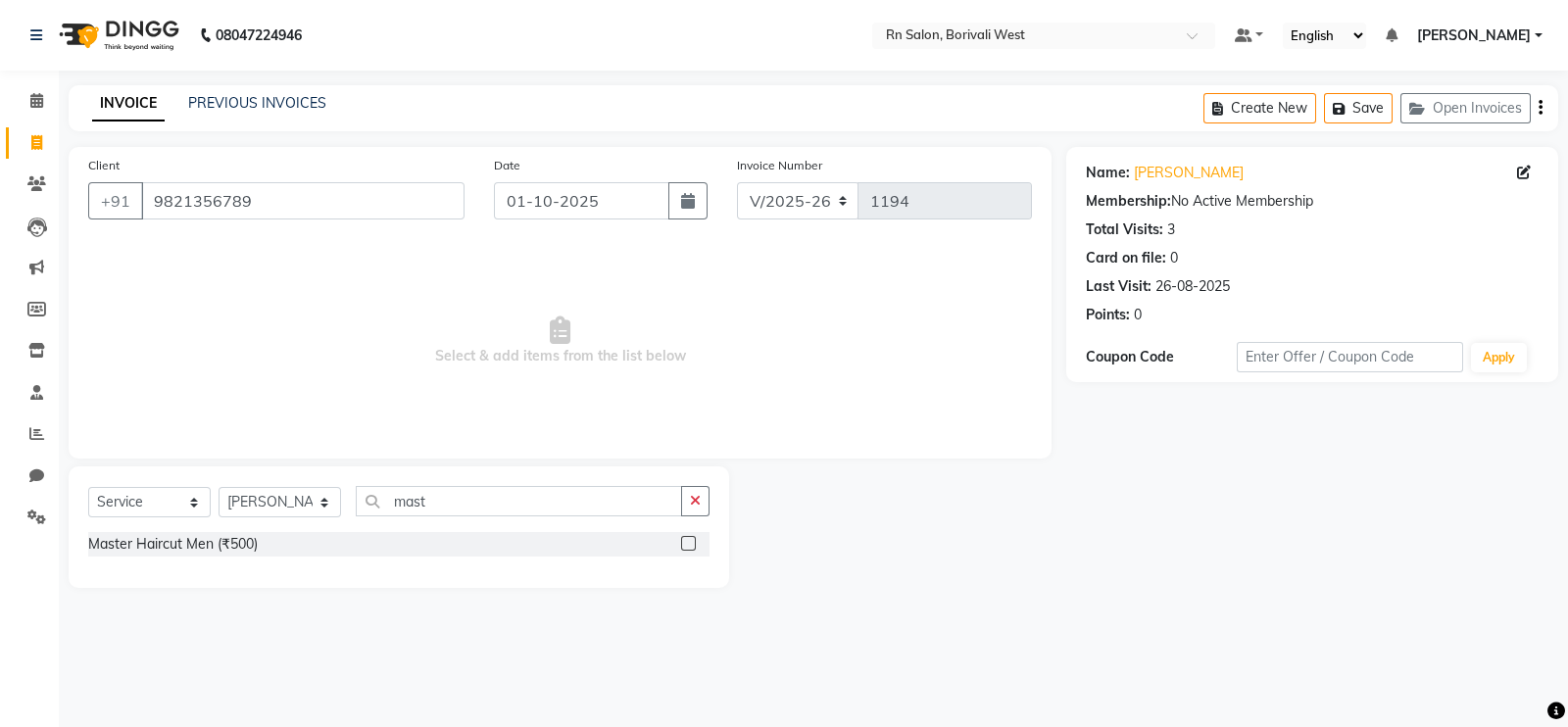
click at [685, 541] on label at bounding box center [688, 543] width 15 height 15
click at [685, 541] on input "checkbox" at bounding box center [687, 544] width 13 height 13
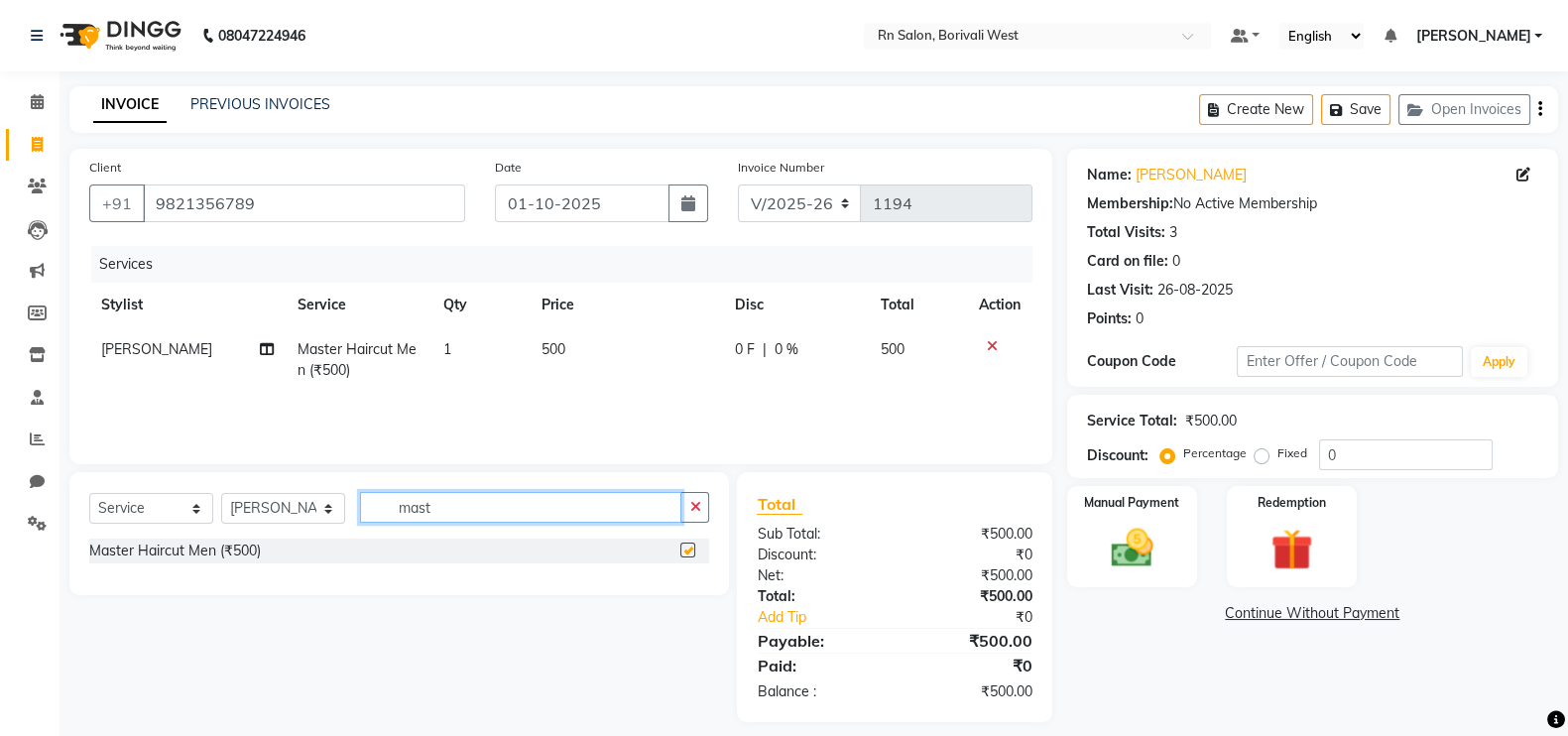
click at [536, 500] on input "mast" at bounding box center [521, 507] width 322 height 31
checkbox input "false"
type input "m"
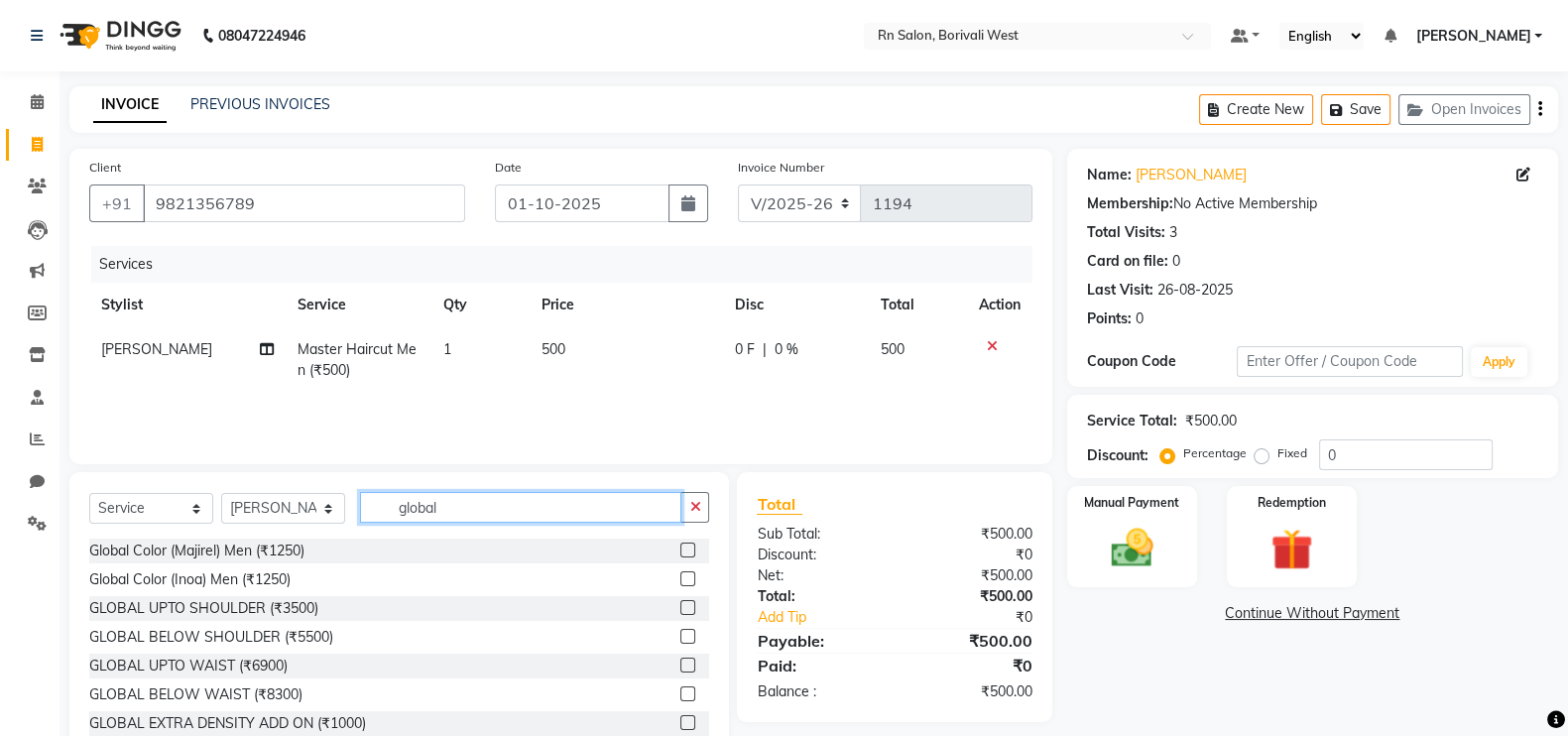
type input "global"
click at [681, 582] on label at bounding box center [688, 579] width 15 height 15
click at [681, 582] on input "checkbox" at bounding box center [687, 580] width 13 height 13
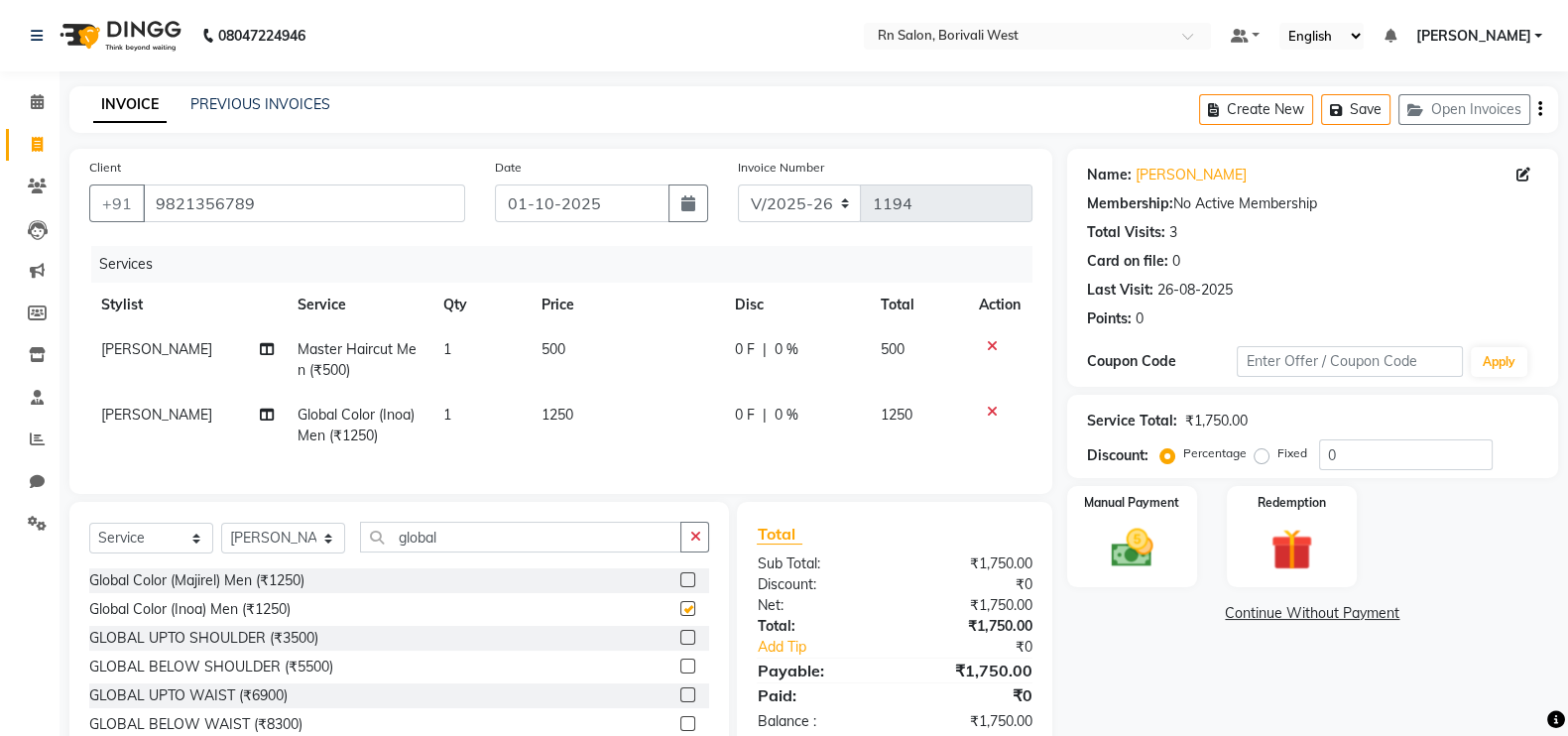
checkbox input "false"
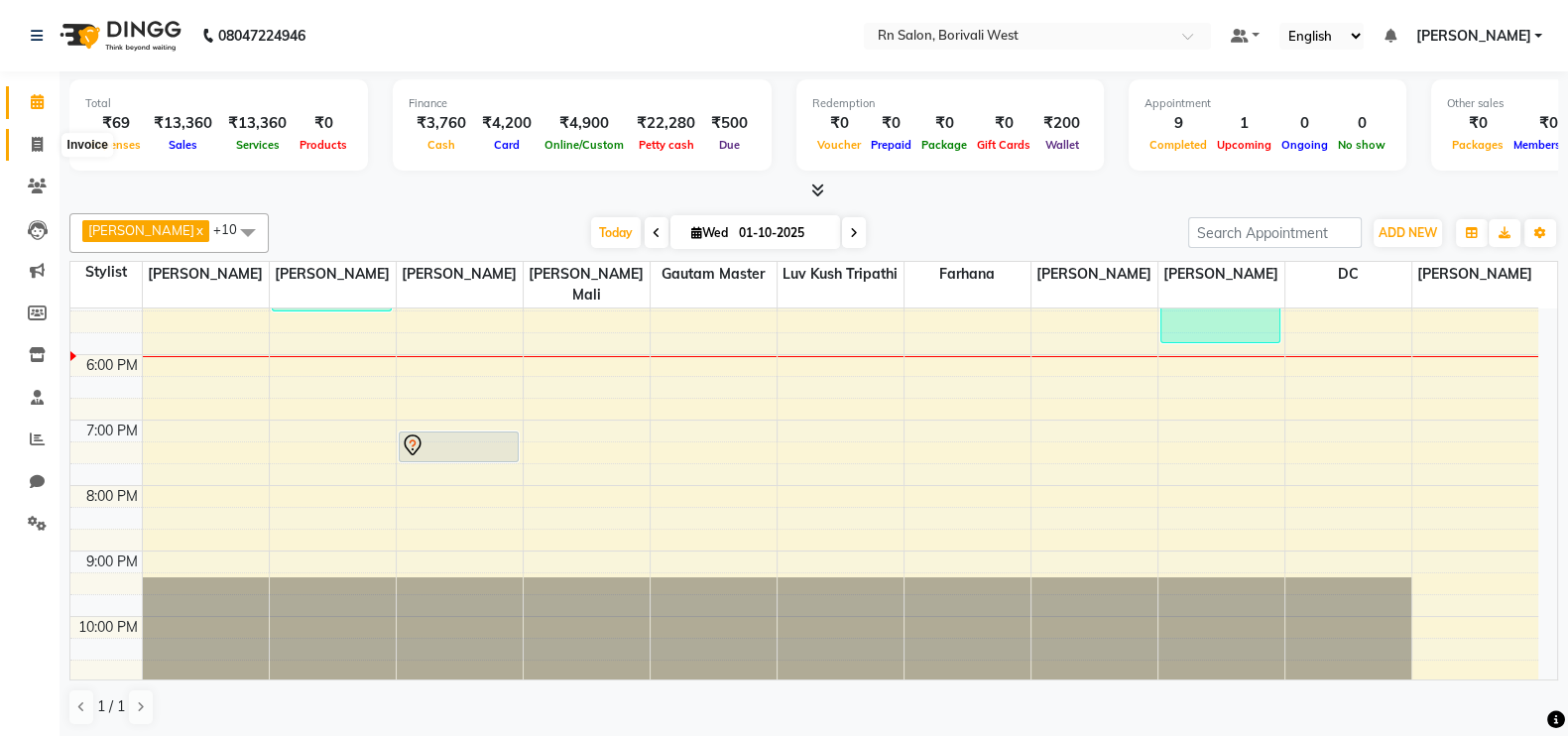
click at [44, 150] on span at bounding box center [37, 145] width 35 height 23
select select "8515"
select select "service"
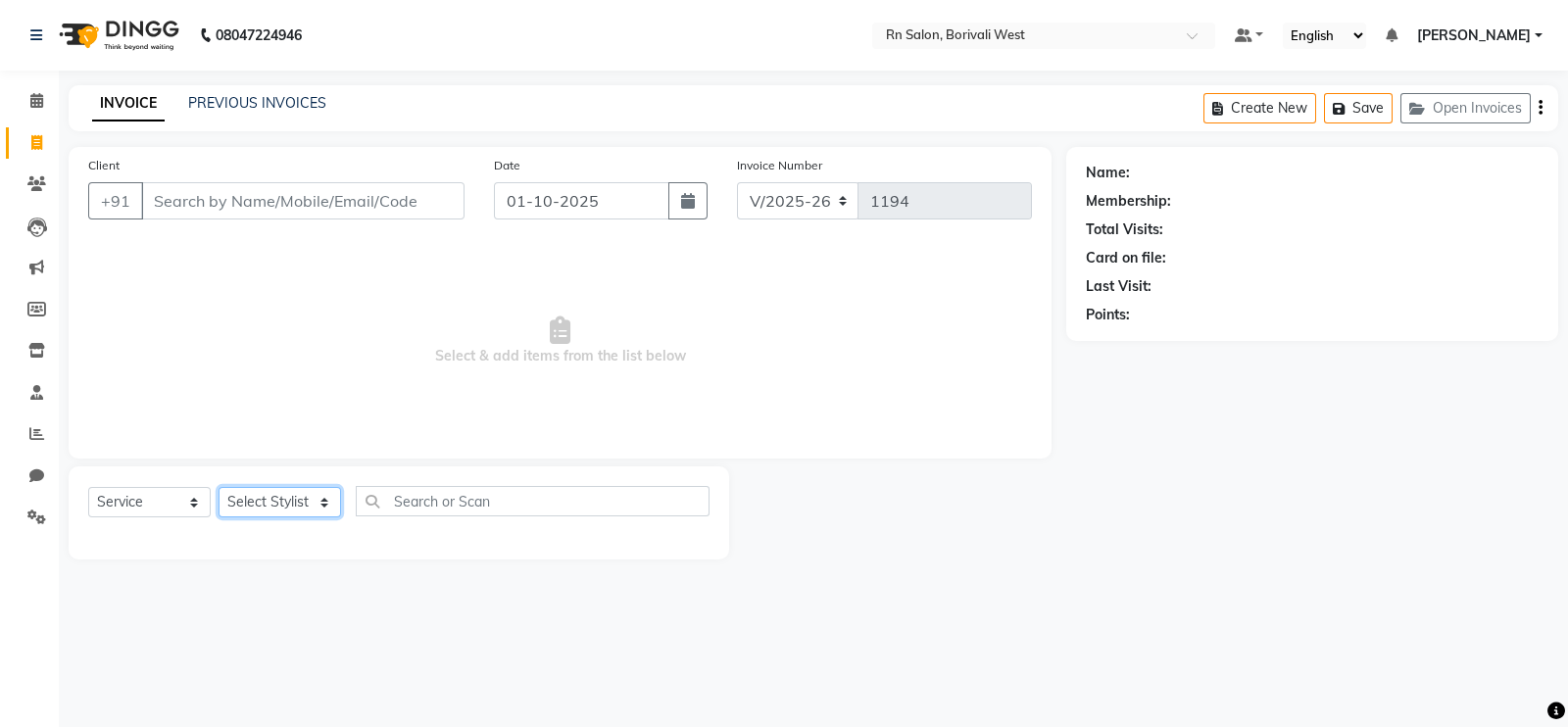
click at [285, 502] on select "Select Stylist [PERSON_NAME] [PERSON_NAME] DC [PERSON_NAME] [PERSON_NAME] maste…" at bounding box center [279, 502] width 122 height 31
select select "83941"
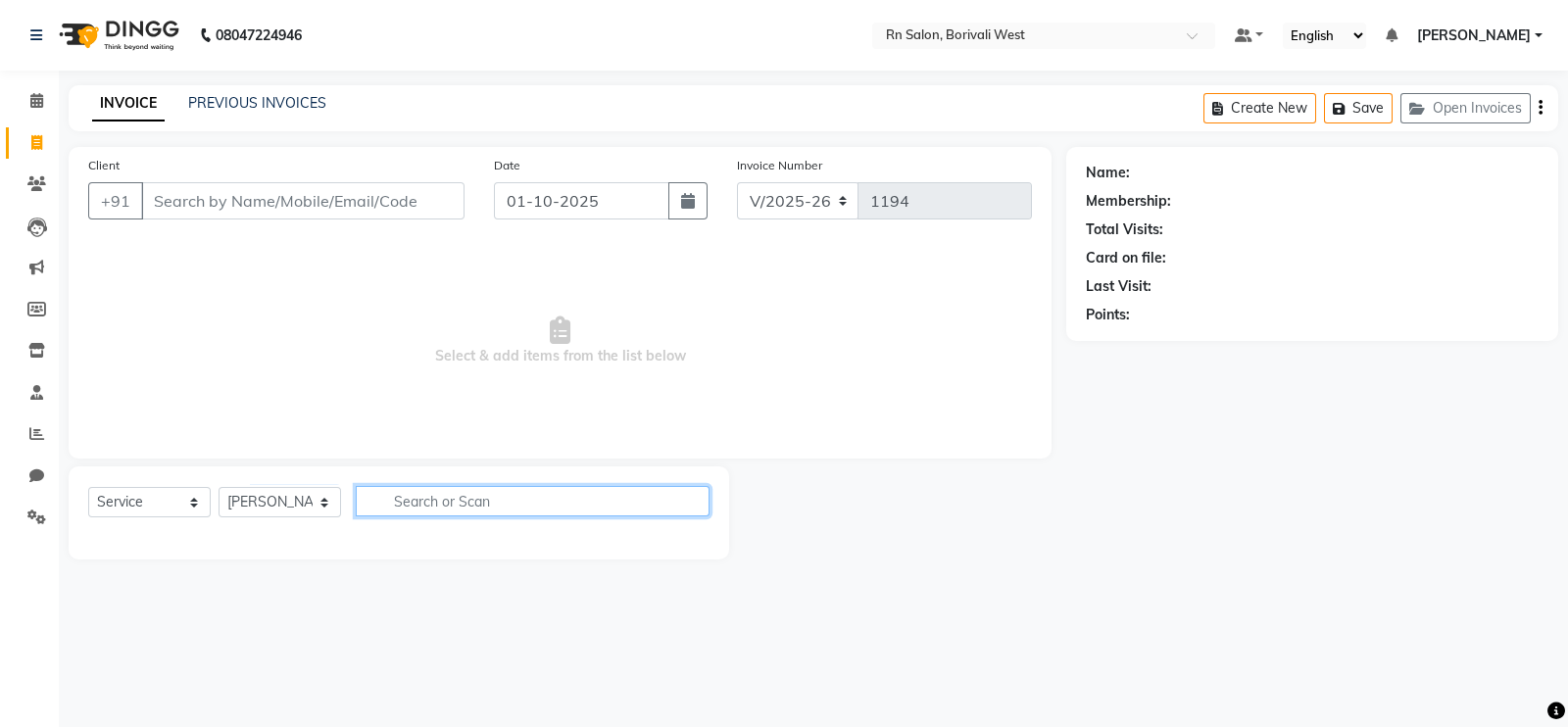
drag, startPoint x: 442, startPoint y: 517, endPoint x: 444, endPoint y: 497, distance: 20.1
click at [442, 517] on div "Select Service Product Membership Package Voucher Prepaid Gift Card Select Styl…" at bounding box center [398, 509] width 621 height 46
click at [444, 497] on input "text" at bounding box center [532, 501] width 353 height 31
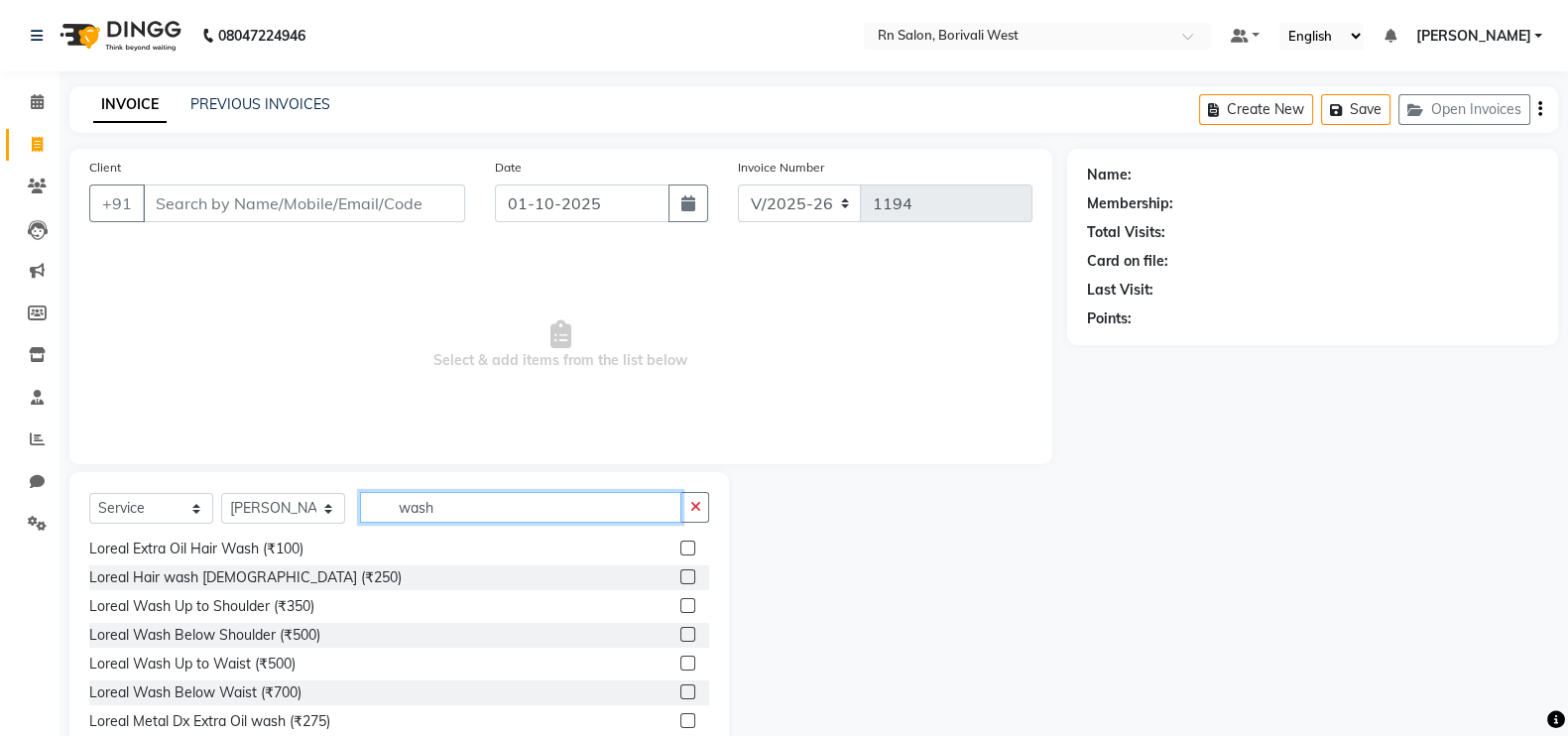
scroll to position [123, 0]
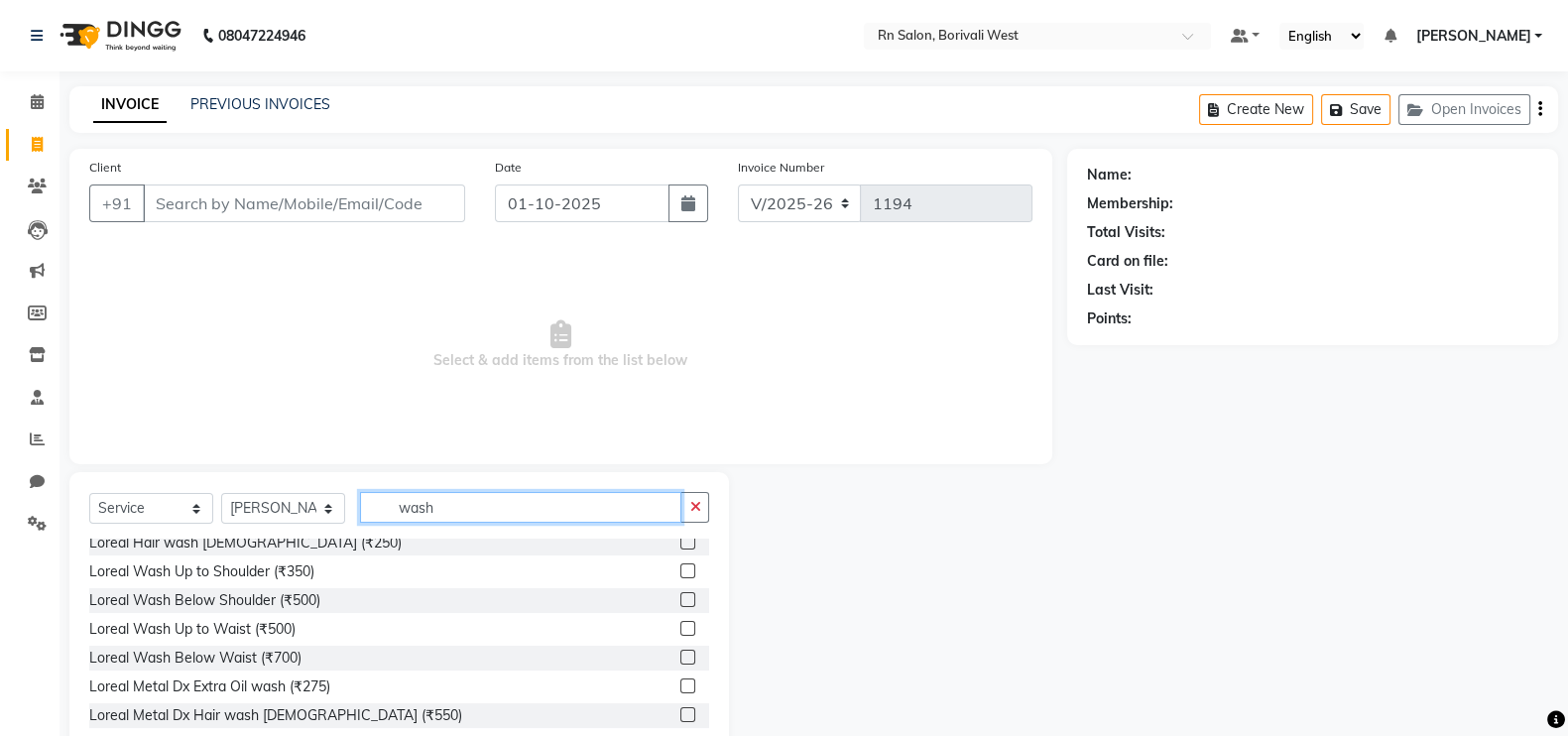
type input "wash"
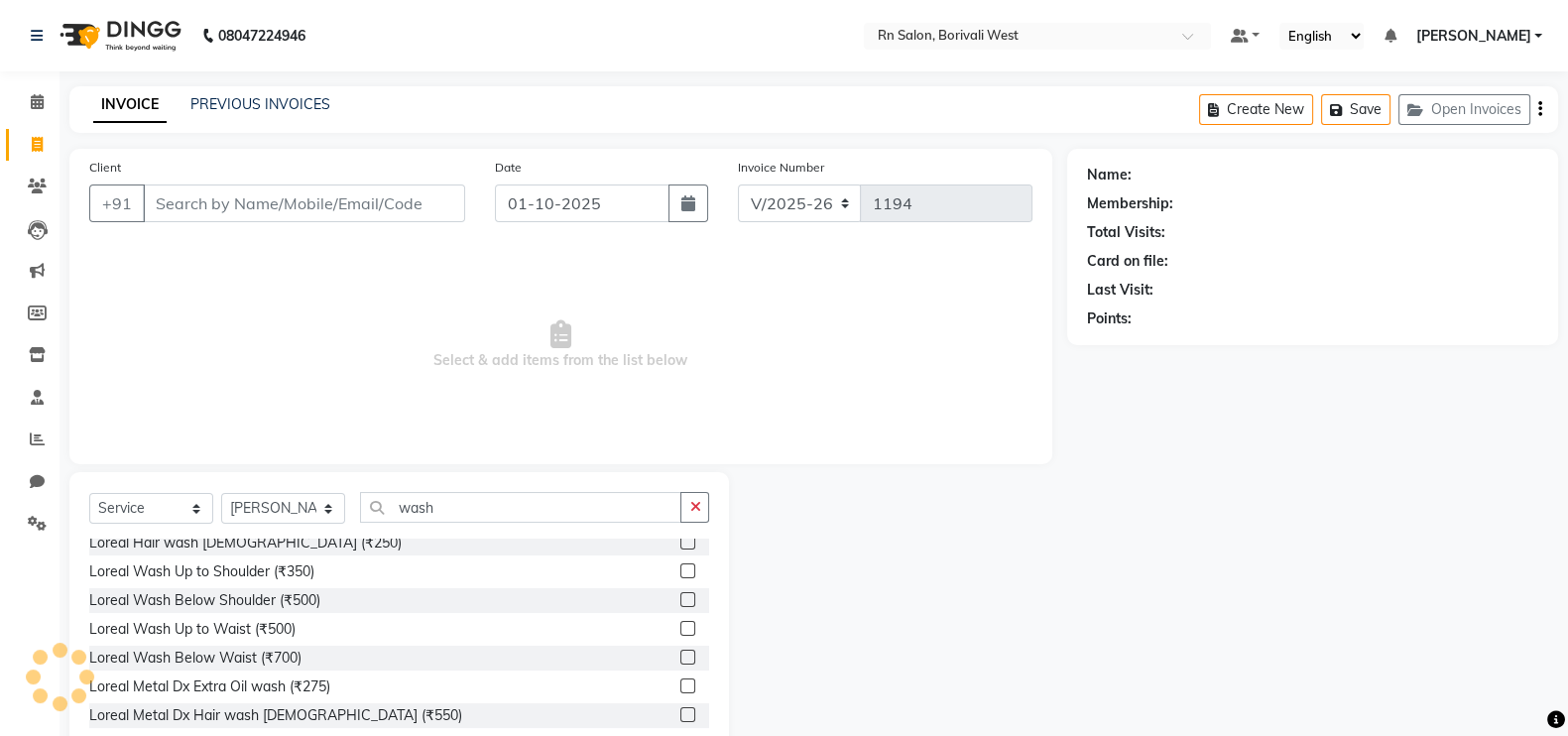
click at [681, 651] on label at bounding box center [688, 657] width 15 height 15
click at [681, 652] on input "checkbox" at bounding box center [687, 658] width 13 height 13
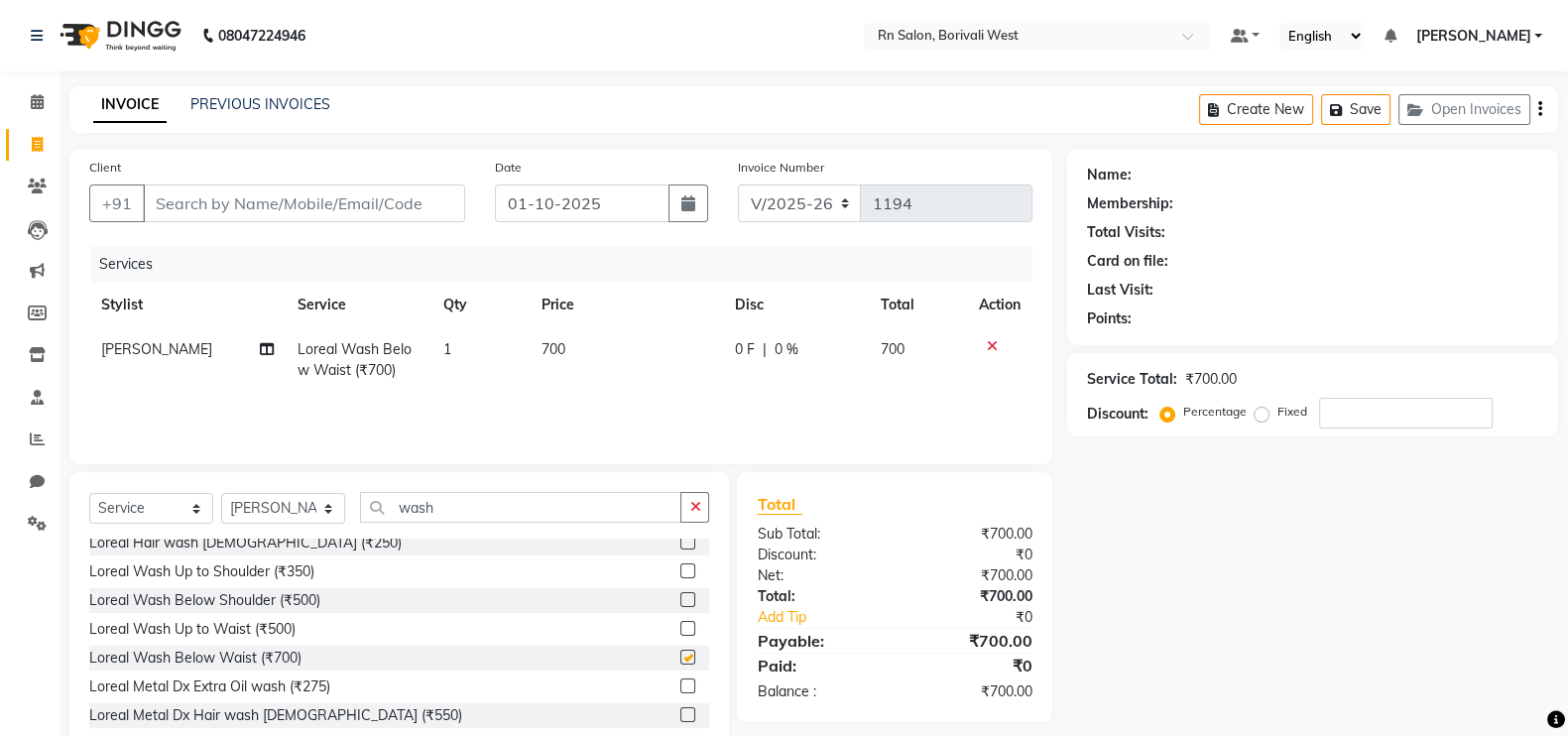
checkbox input "false"
click at [503, 528] on div "Select Service Product Membership Package Voucher Prepaid Gift Card Select Styl…" at bounding box center [399, 515] width 620 height 47
click at [491, 498] on input "wash" at bounding box center [521, 507] width 322 height 31
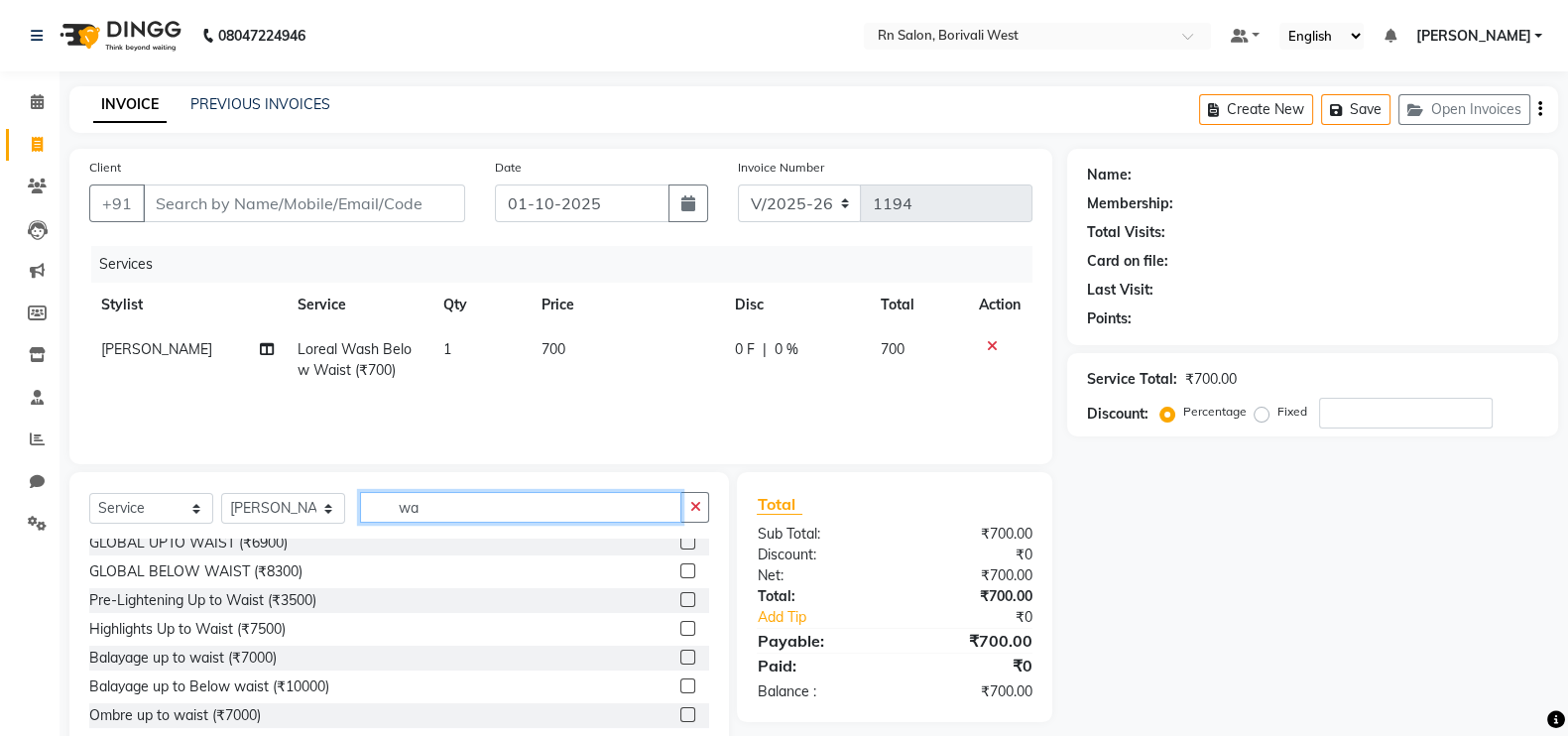
type input "w"
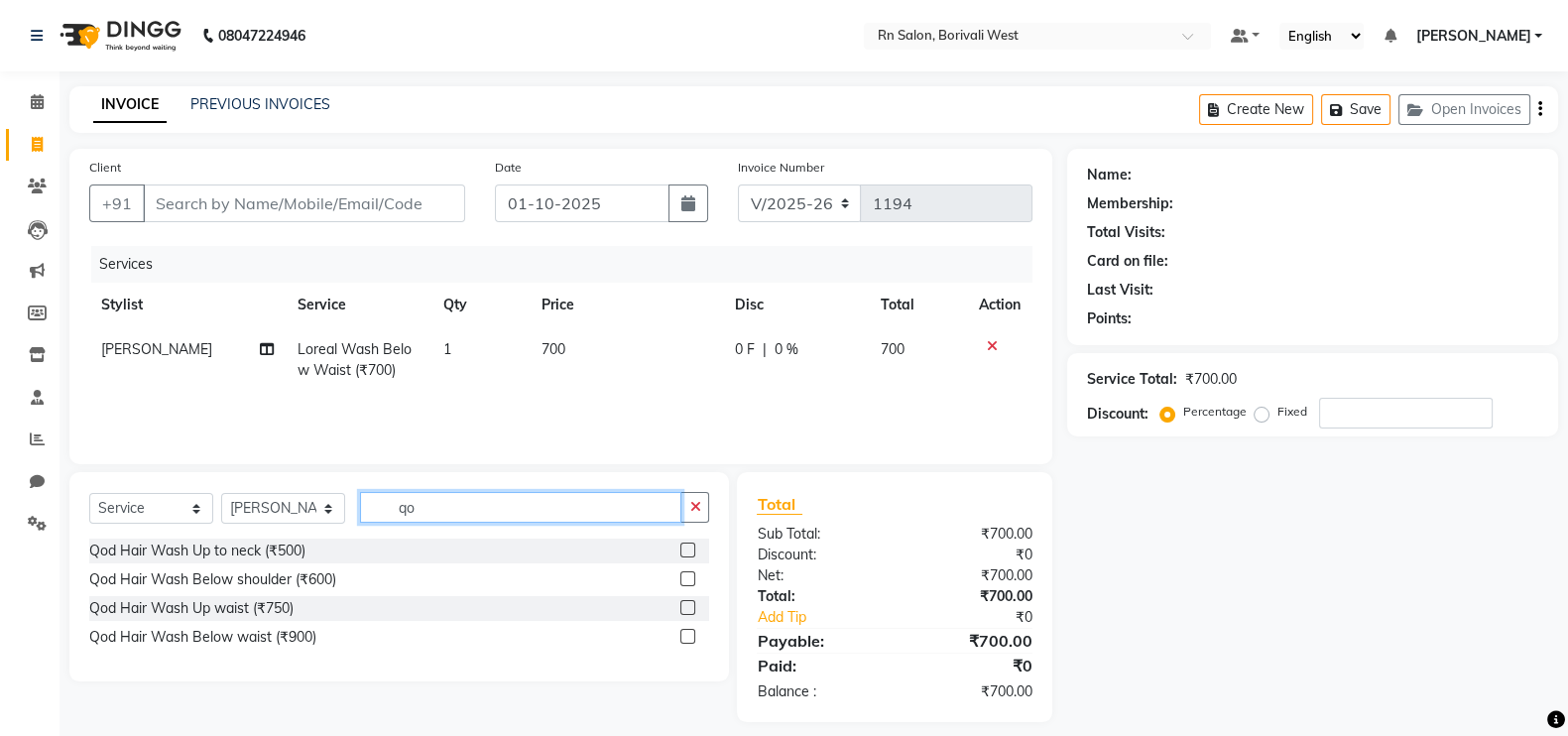
scroll to position [0, 0]
type input "qod was"
click at [685, 581] on label at bounding box center [688, 579] width 15 height 15
click at [685, 581] on input "checkbox" at bounding box center [687, 580] width 13 height 13
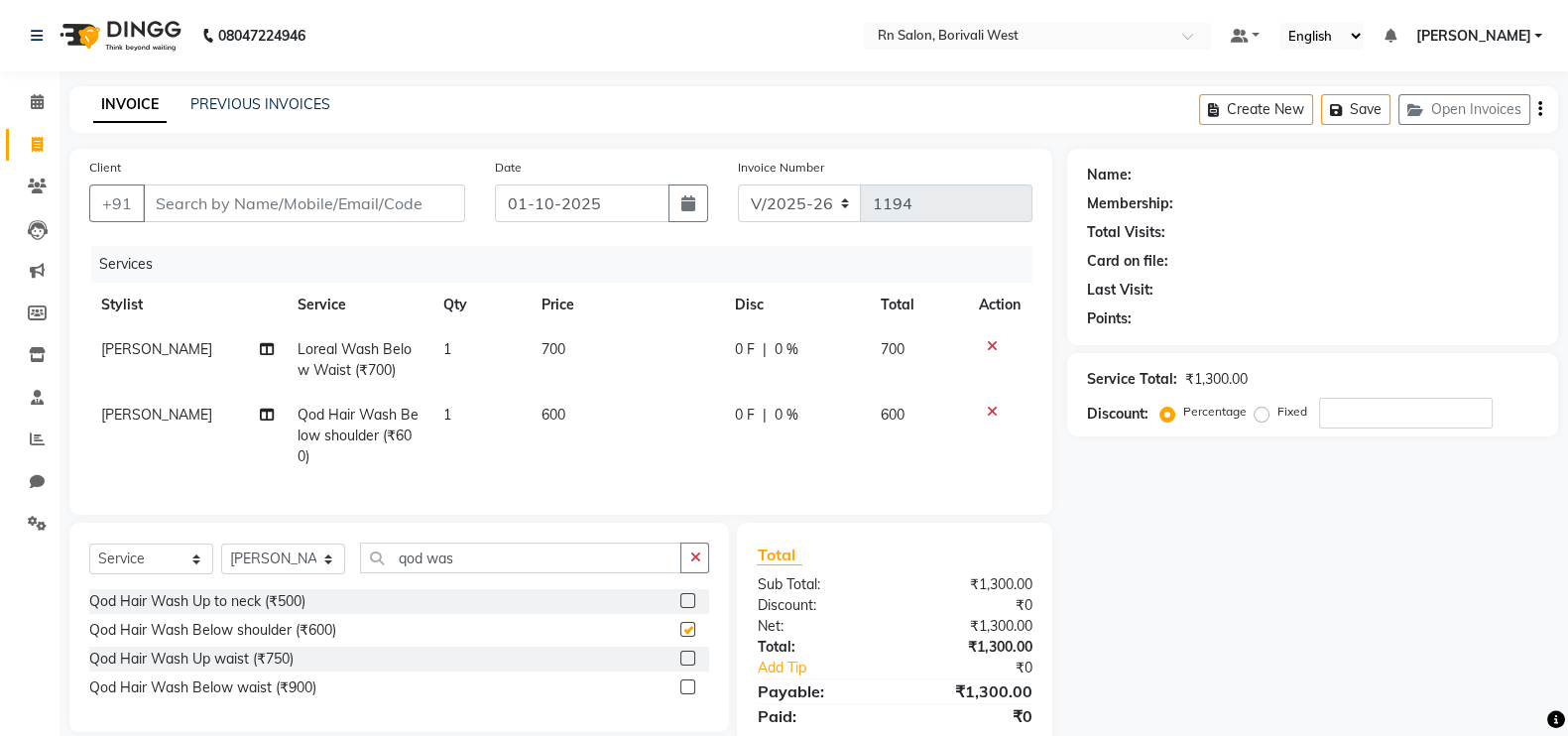
checkbox input "false"
click at [991, 347] on icon at bounding box center [991, 346] width 11 height 14
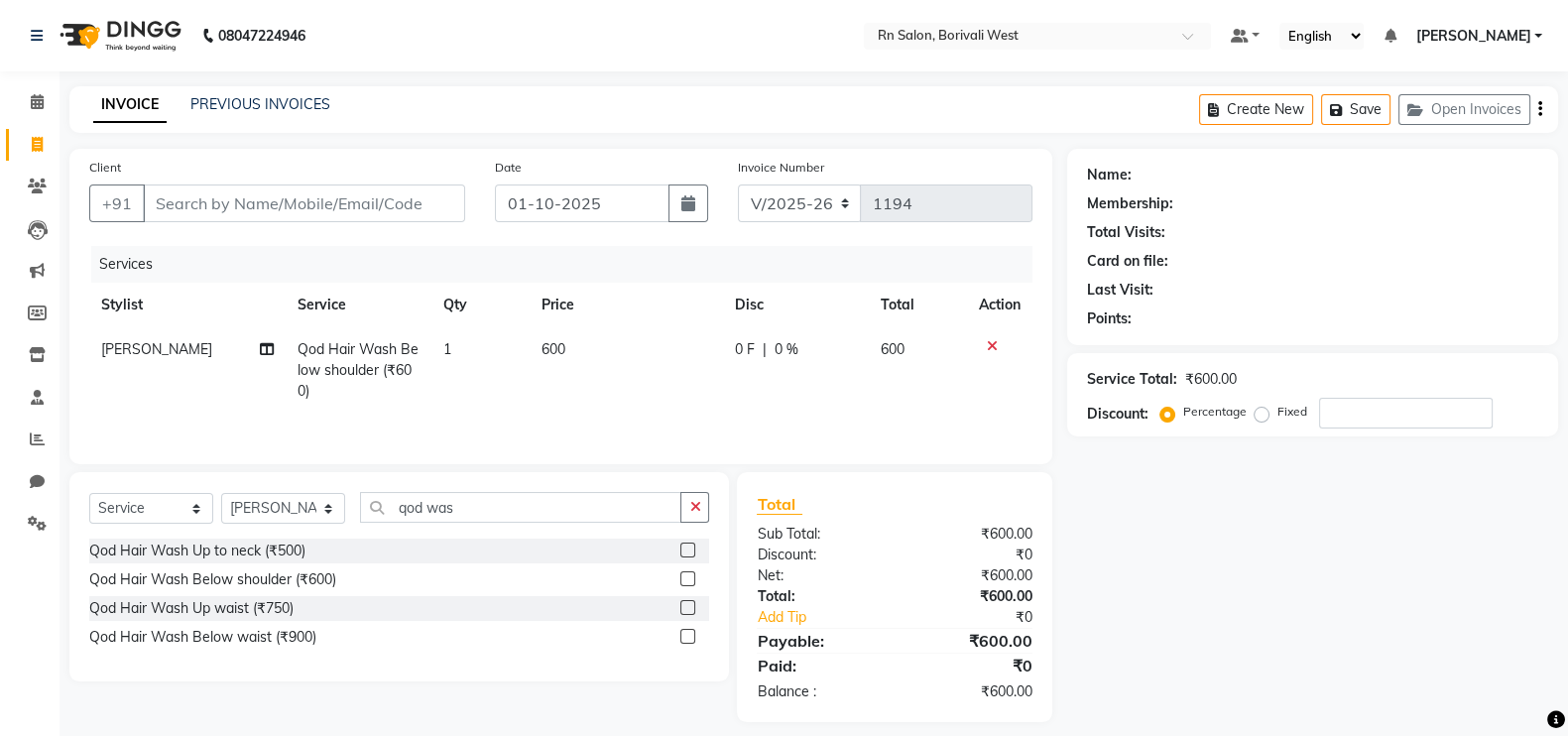
click at [893, 363] on td "600" at bounding box center [917, 370] width 98 height 86
select select "83941"
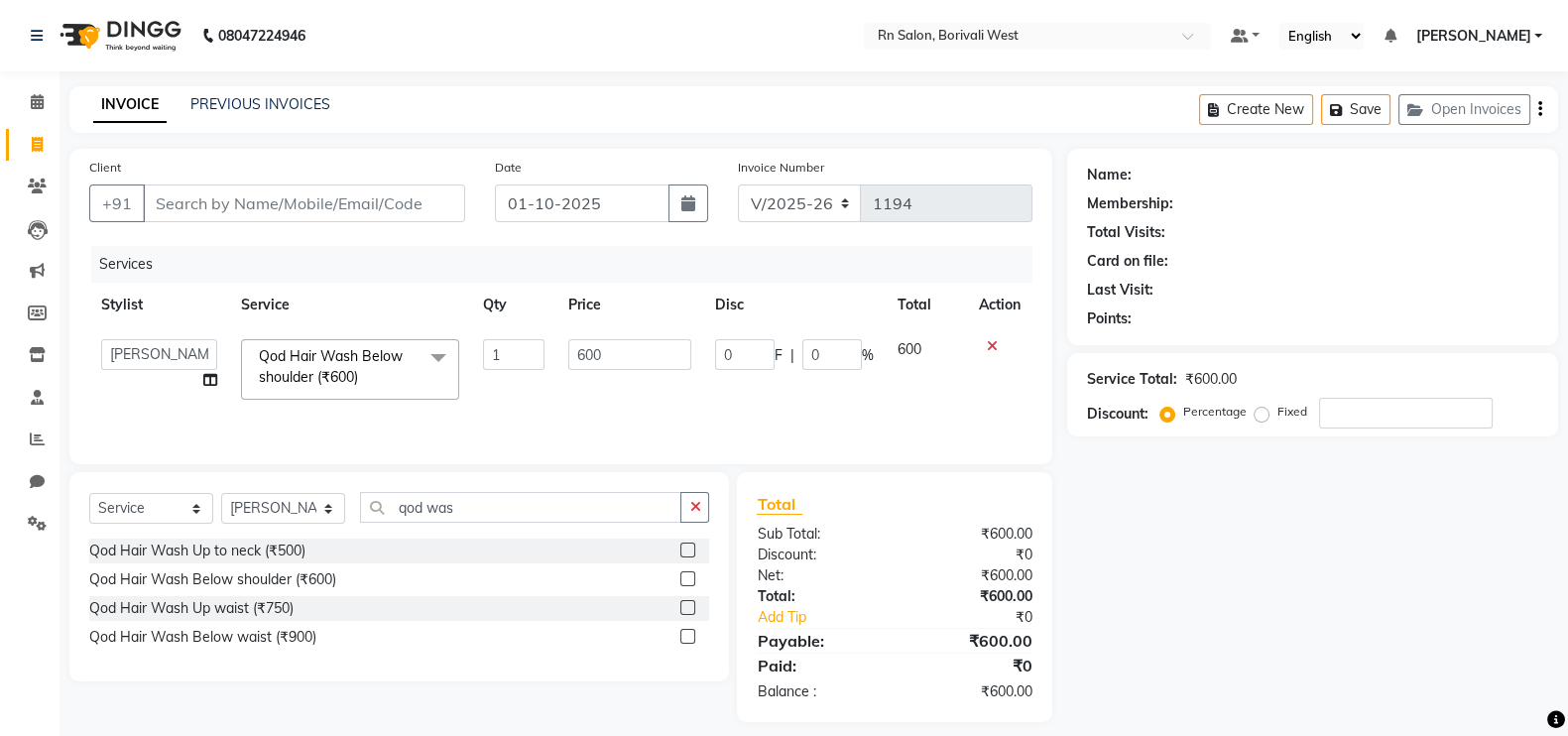
click at [922, 348] on td "600" at bounding box center [925, 369] width 80 height 84
click at [900, 345] on span "600" at bounding box center [909, 349] width 24 height 18
click at [652, 354] on input "600" at bounding box center [631, 354] width 124 height 31
type input "6"
type input "700"
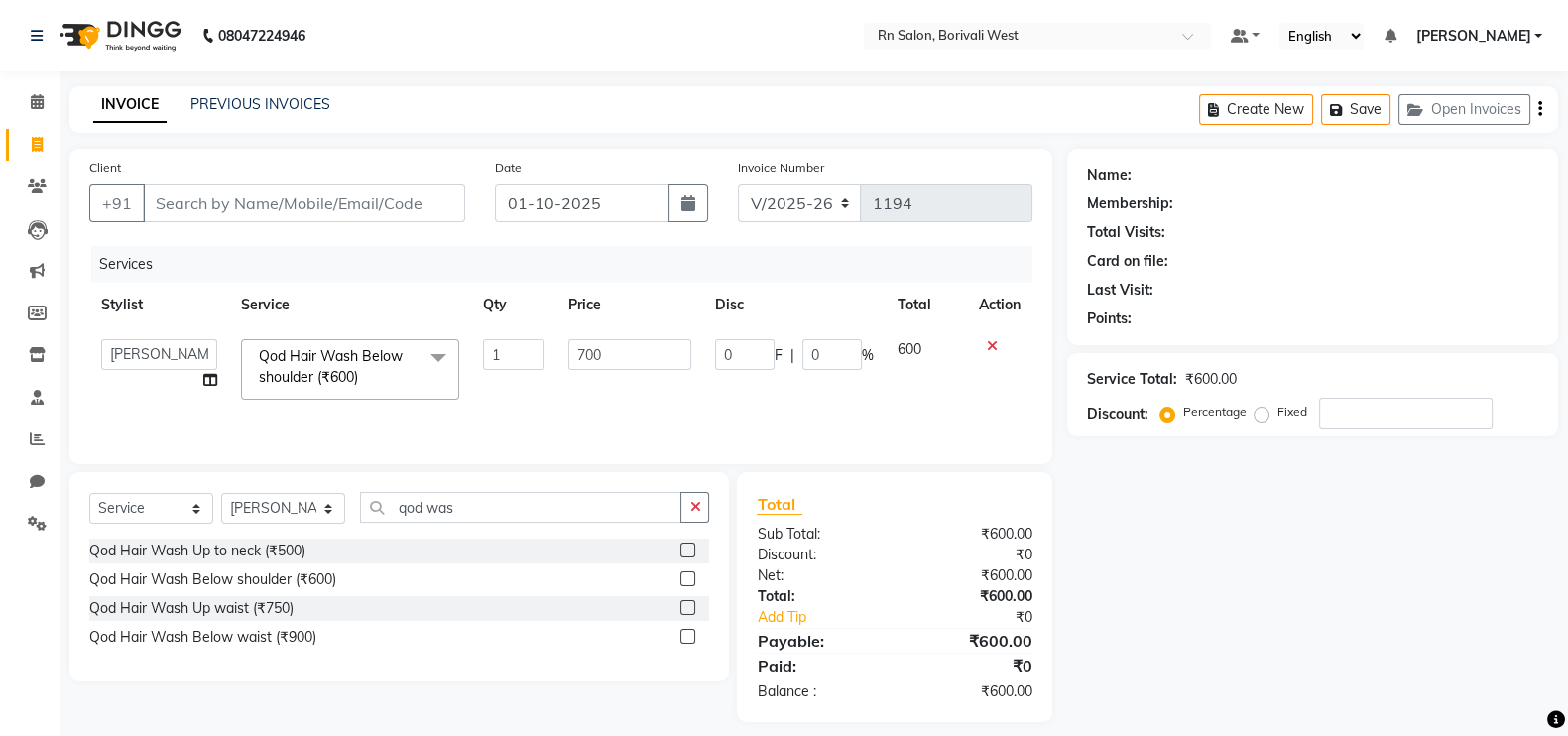
click at [1329, 627] on div "Name: Membership: Total Visits: Card on file: Last Visit: Points: Service Total…" at bounding box center [1320, 436] width 506 height 574
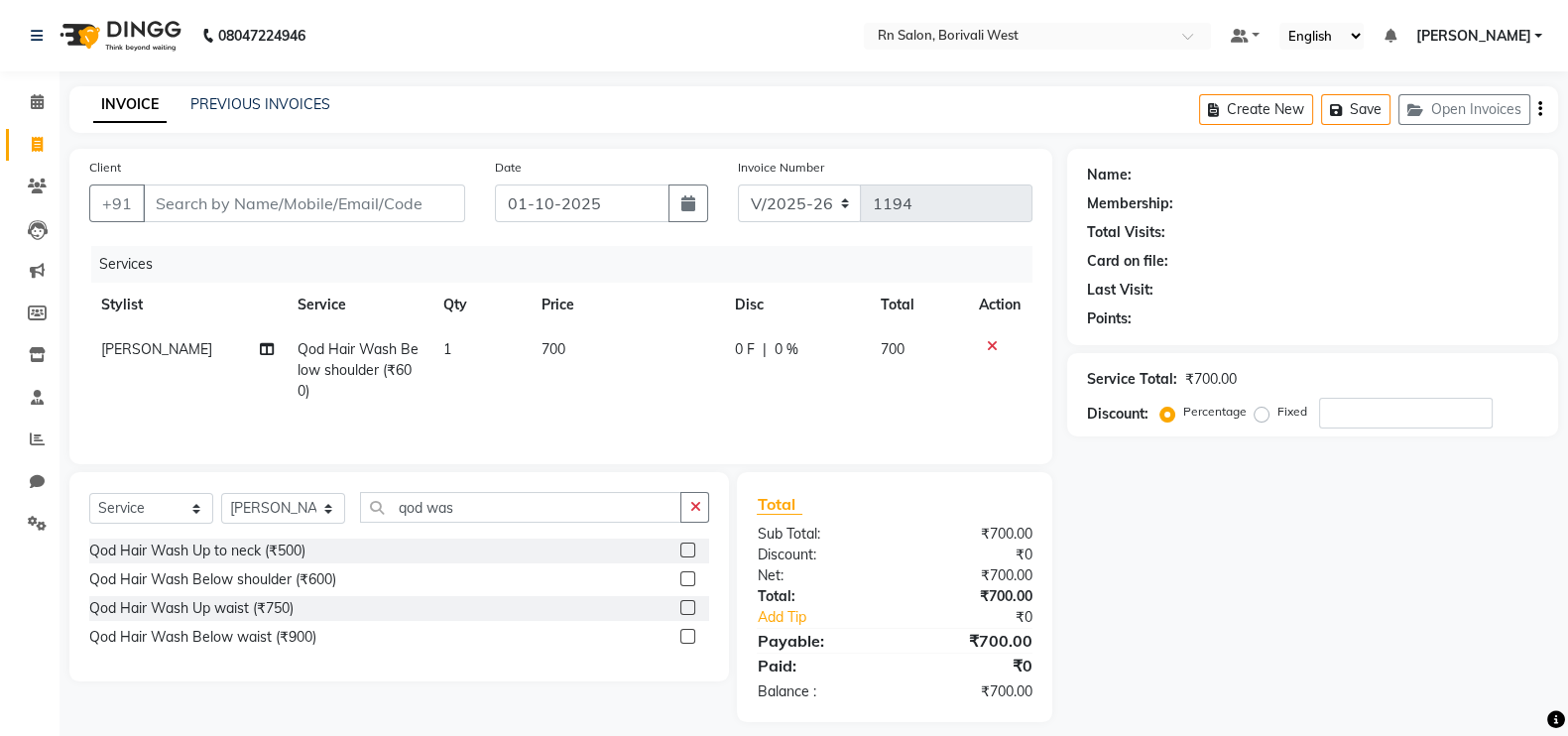
click at [787, 349] on span "0 %" at bounding box center [786, 349] width 24 height 21
select select "83941"
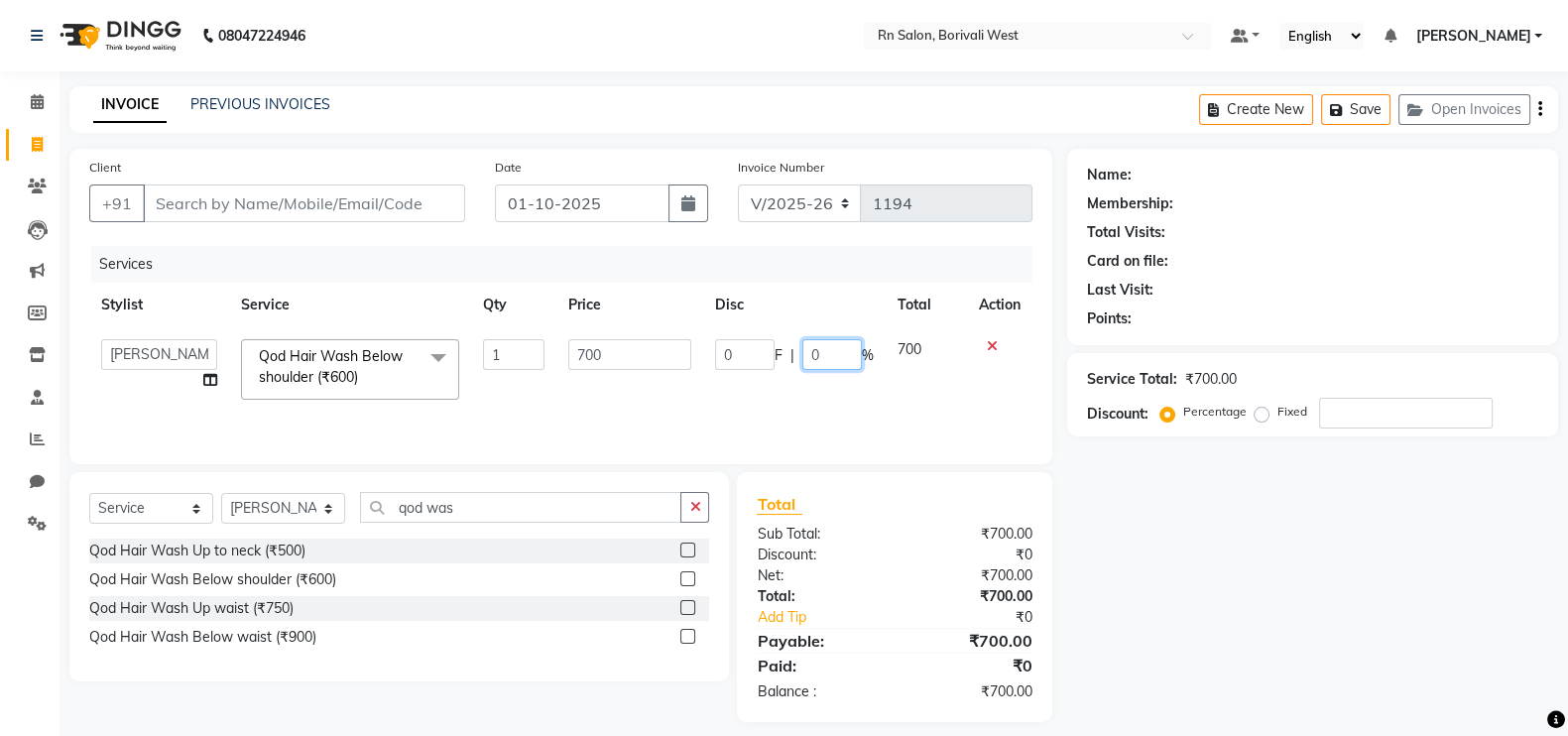
click at [806, 347] on input "0" at bounding box center [832, 354] width 60 height 31
click at [833, 349] on input "0" at bounding box center [832, 354] width 60 height 31
type input "20"
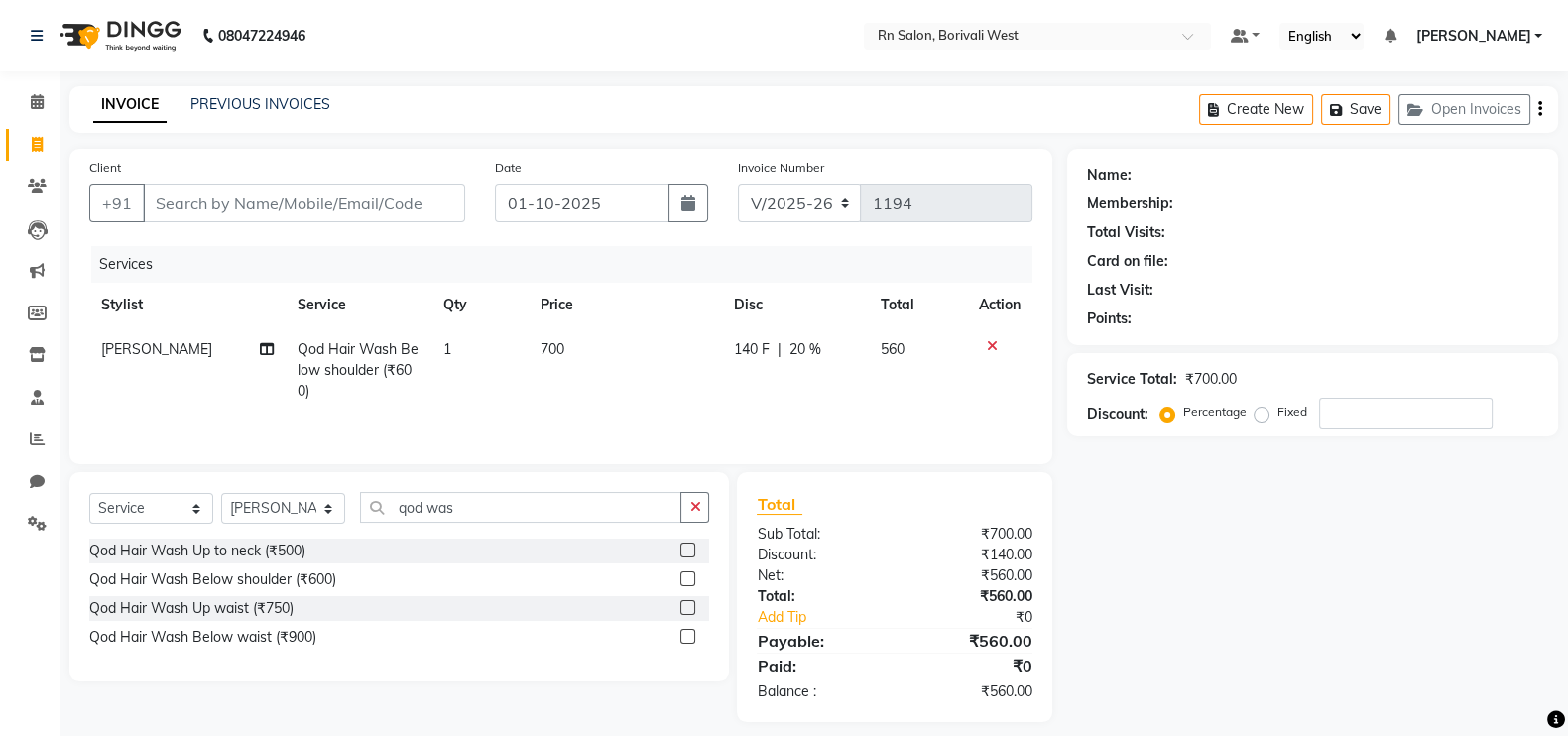
click at [1155, 578] on div "Name: Membership: Total Visits: Card on file: Last Visit: Points: Service Total…" at bounding box center [1320, 436] width 506 height 574
click at [262, 205] on input "Client" at bounding box center [304, 204] width 323 height 38
type input "m"
type input "0"
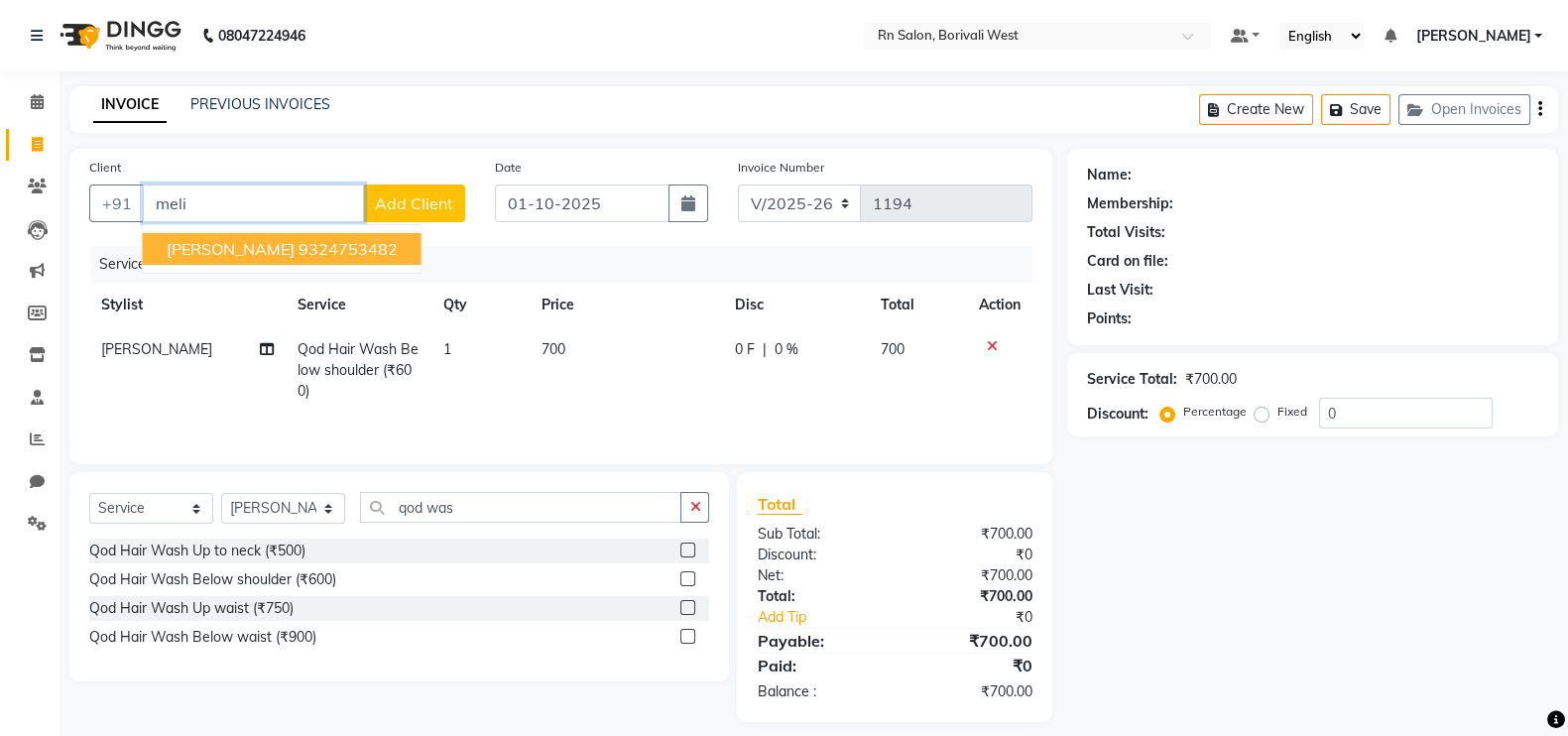
click at [299, 247] on ngb-highlight "9324753482" at bounding box center [348, 249] width 99 height 20
type input "9324753482"
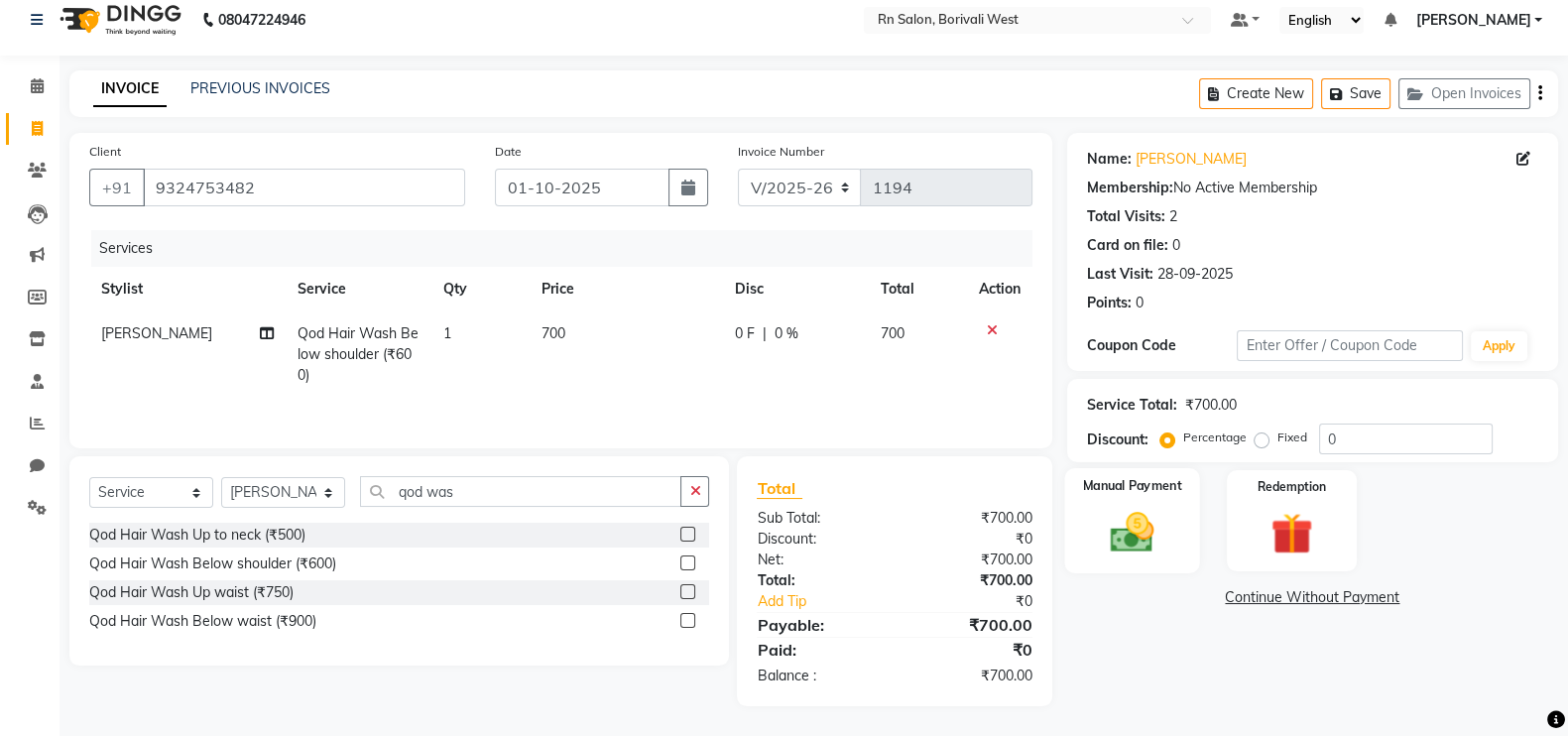
click at [1097, 507] on img at bounding box center [1132, 532] width 70 height 50
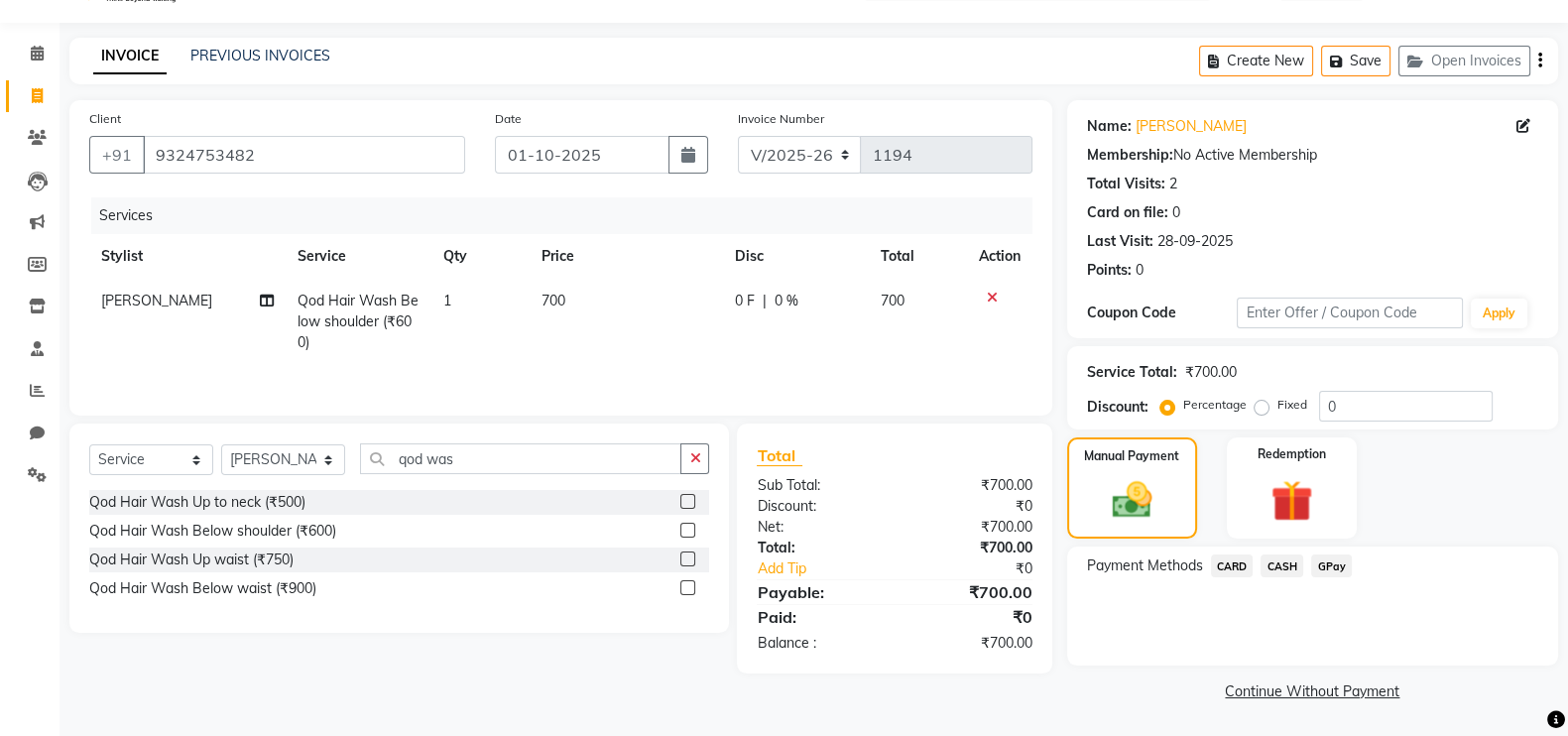
click at [1318, 560] on span "GPay" at bounding box center [1331, 566] width 41 height 23
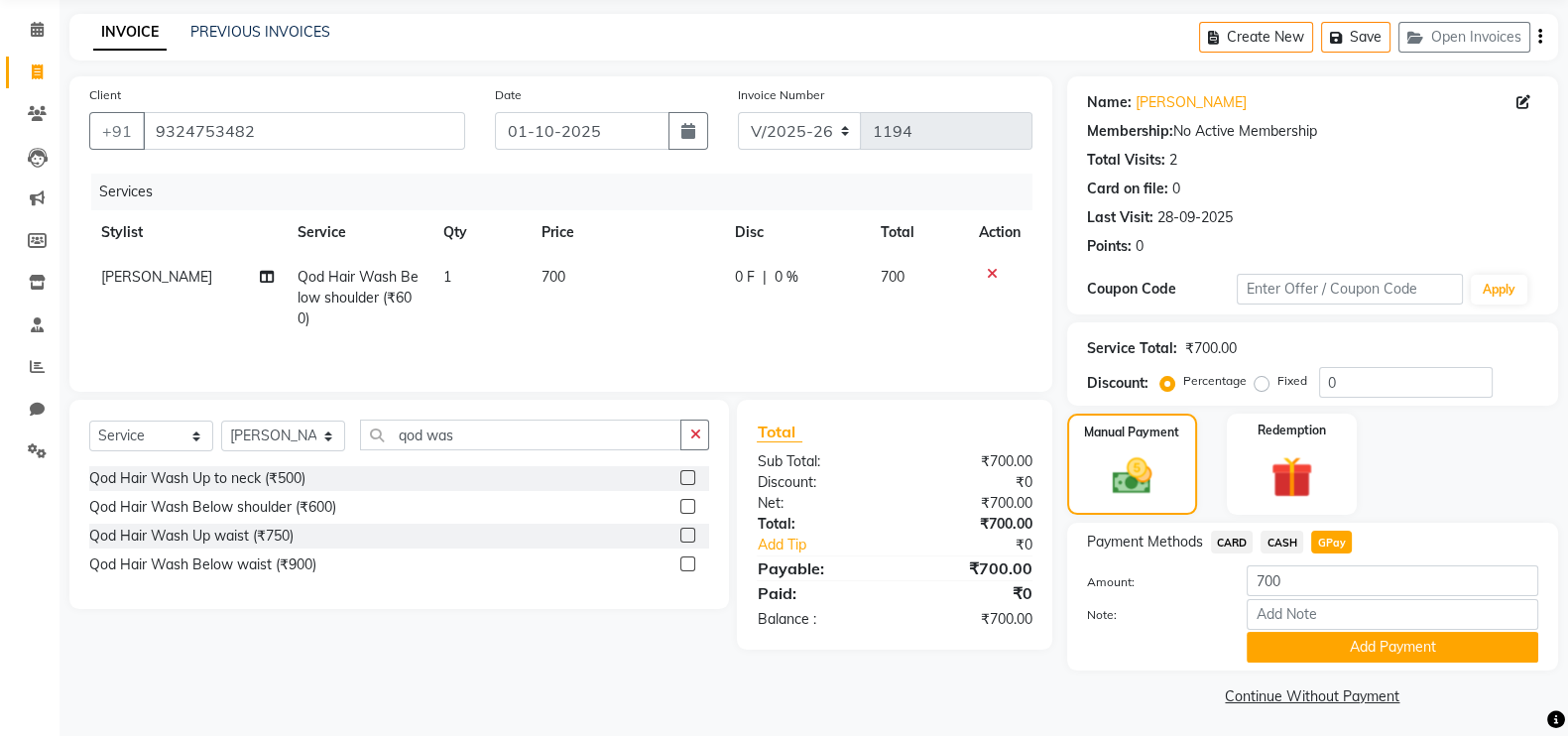
scroll to position [79, 0]
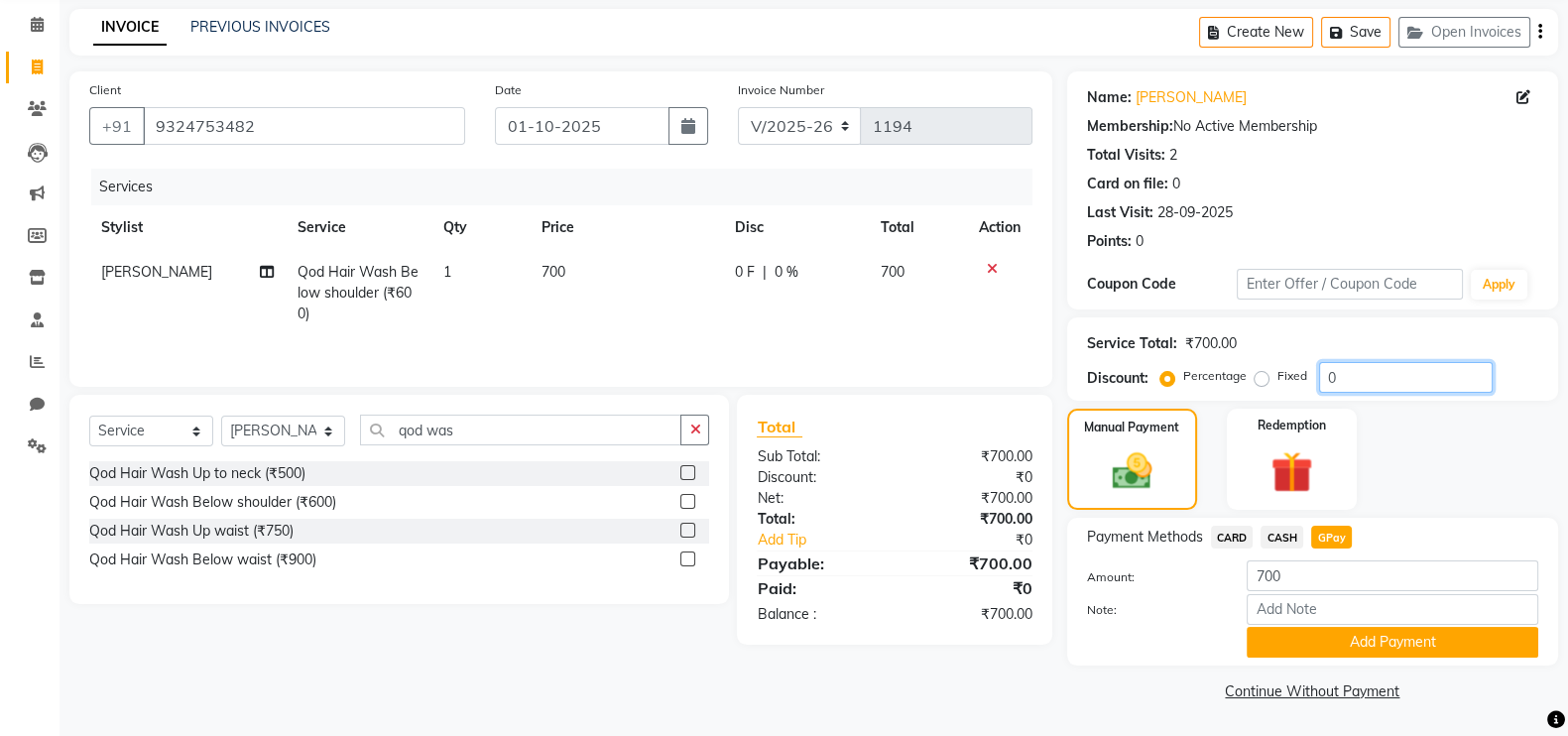
click at [1374, 383] on input "0" at bounding box center [1406, 377] width 174 height 31
type input "20"
click at [1045, 680] on div "Client +91 9324753482 Date 01-10-2025 Invoice Number V/2025 V/2025-26 1194 Serv…" at bounding box center [561, 388] width 1012 height 635
click at [1453, 651] on button "Add Payment" at bounding box center [1392, 642] width 292 height 31
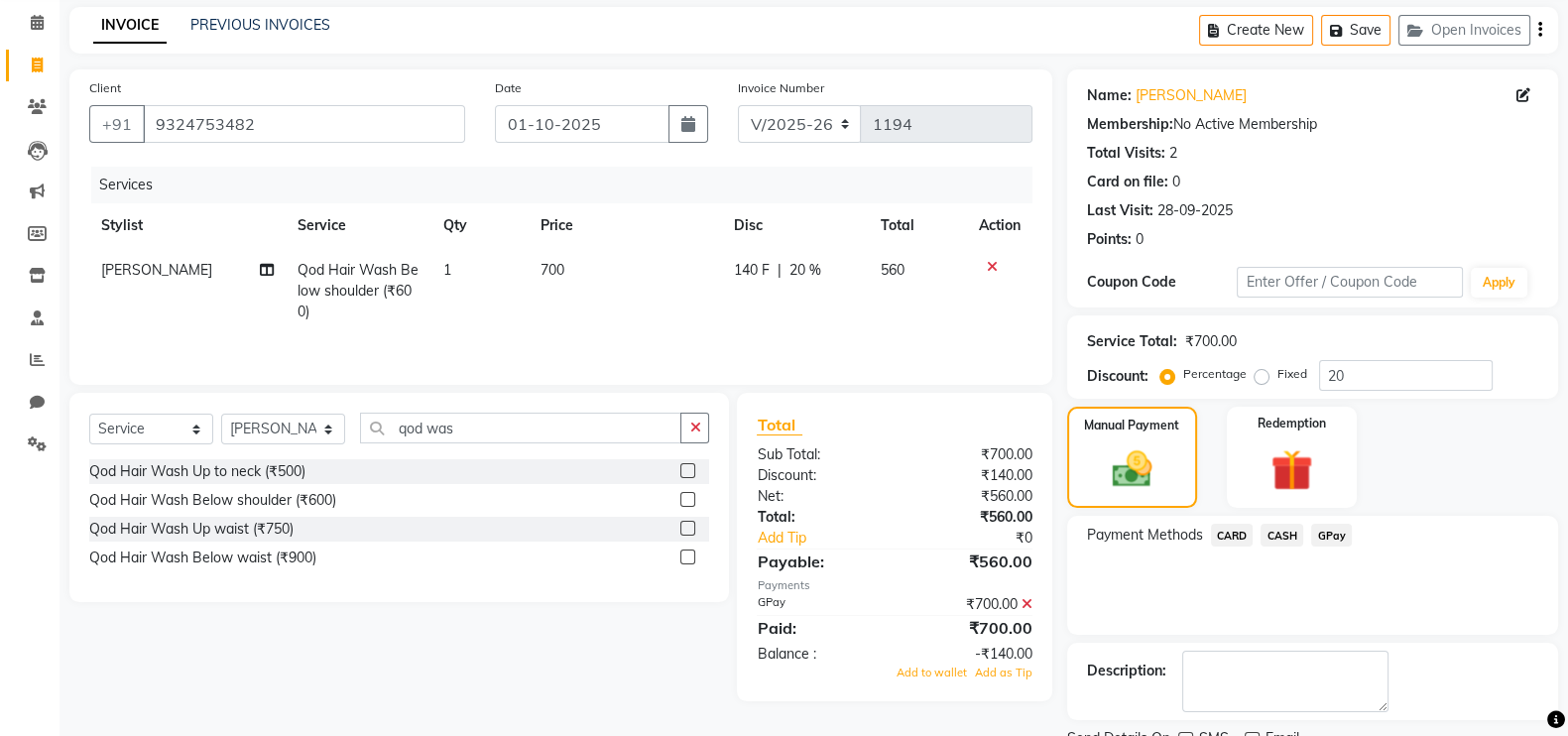
click at [1032, 608] on div "₹700.00" at bounding box center [970, 604] width 153 height 21
click at [1030, 608] on icon at bounding box center [1026, 604] width 11 height 14
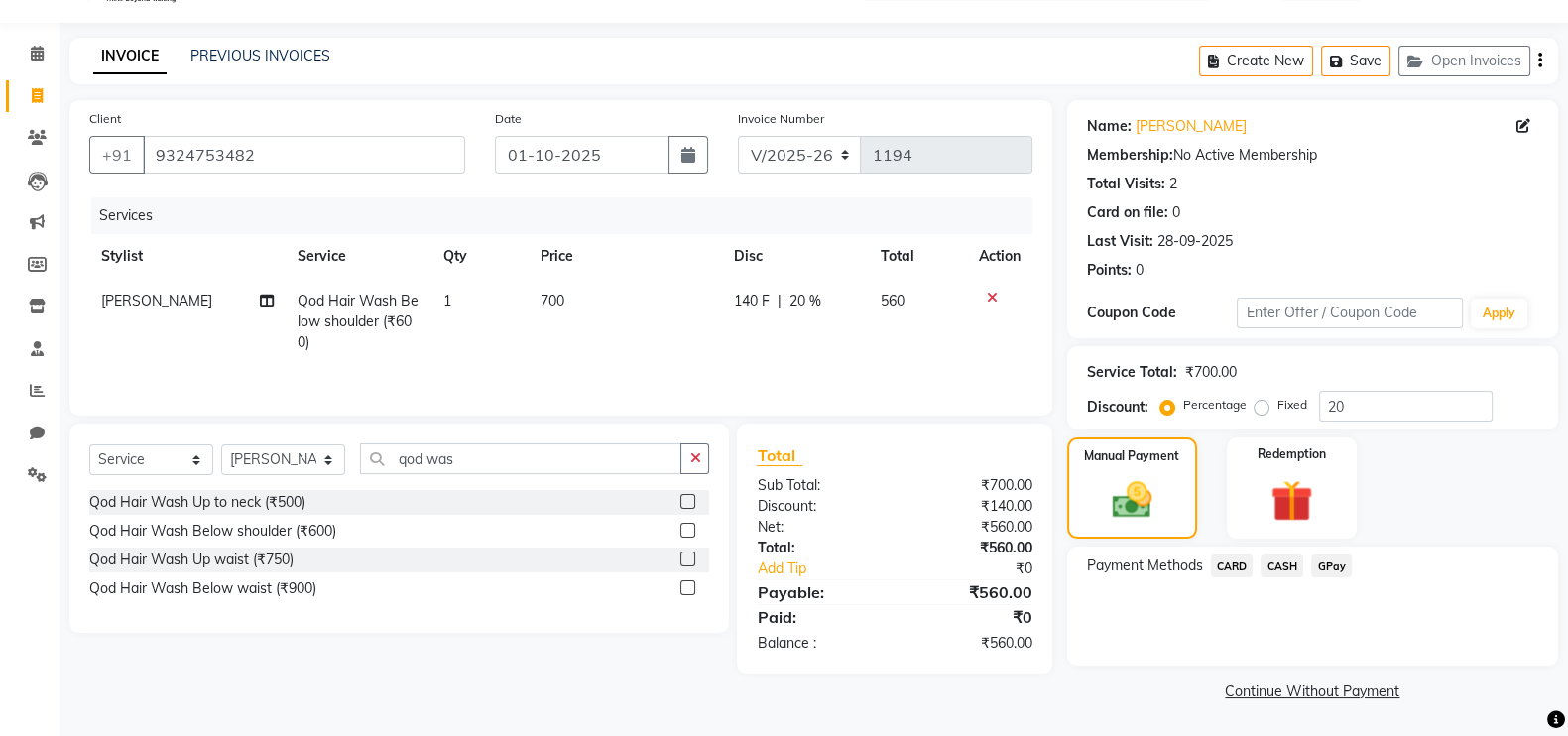
click at [1334, 560] on span "GPay" at bounding box center [1331, 566] width 41 height 23
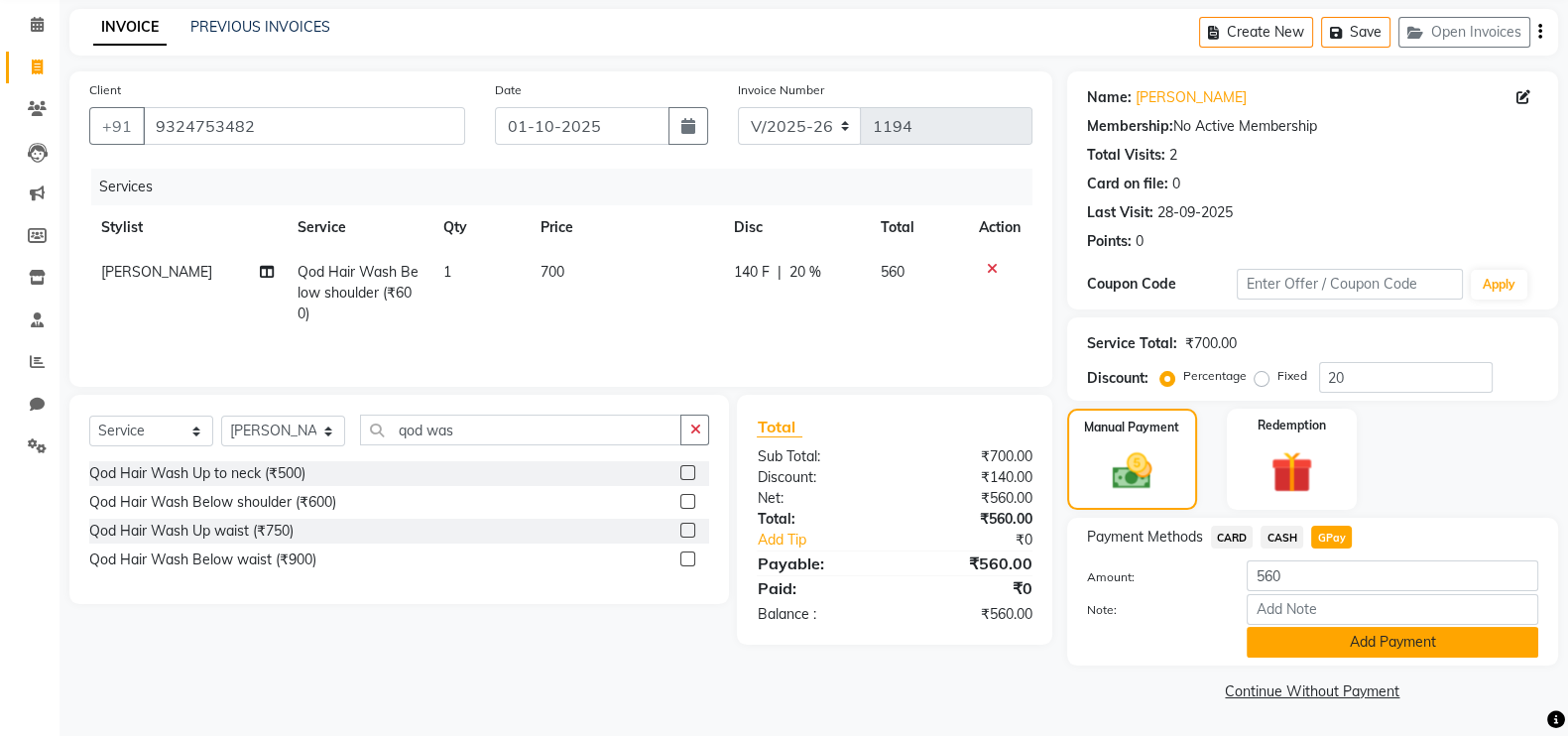
click at [1341, 637] on button "Add Payment" at bounding box center [1392, 642] width 292 height 31
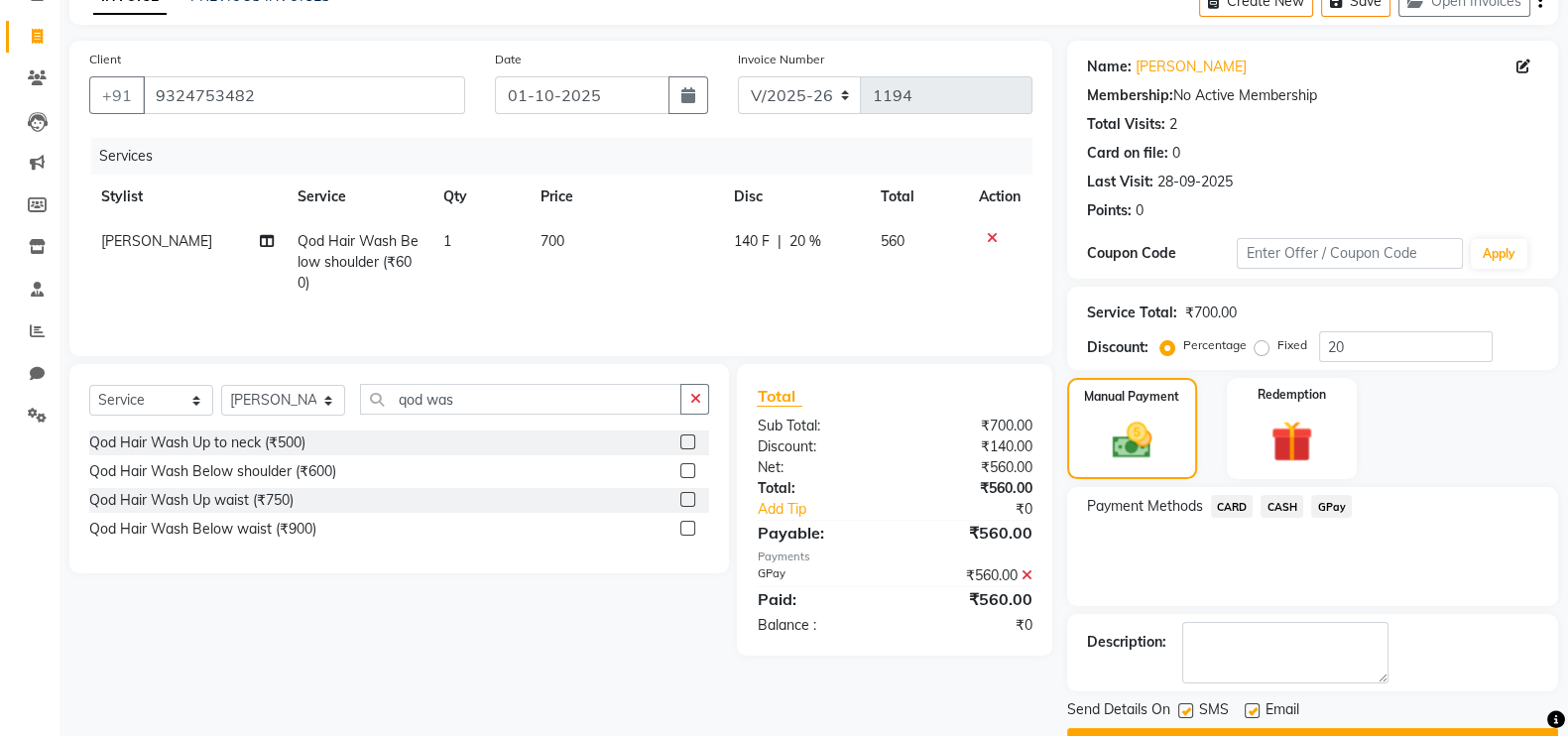
scroll to position [160, 0]
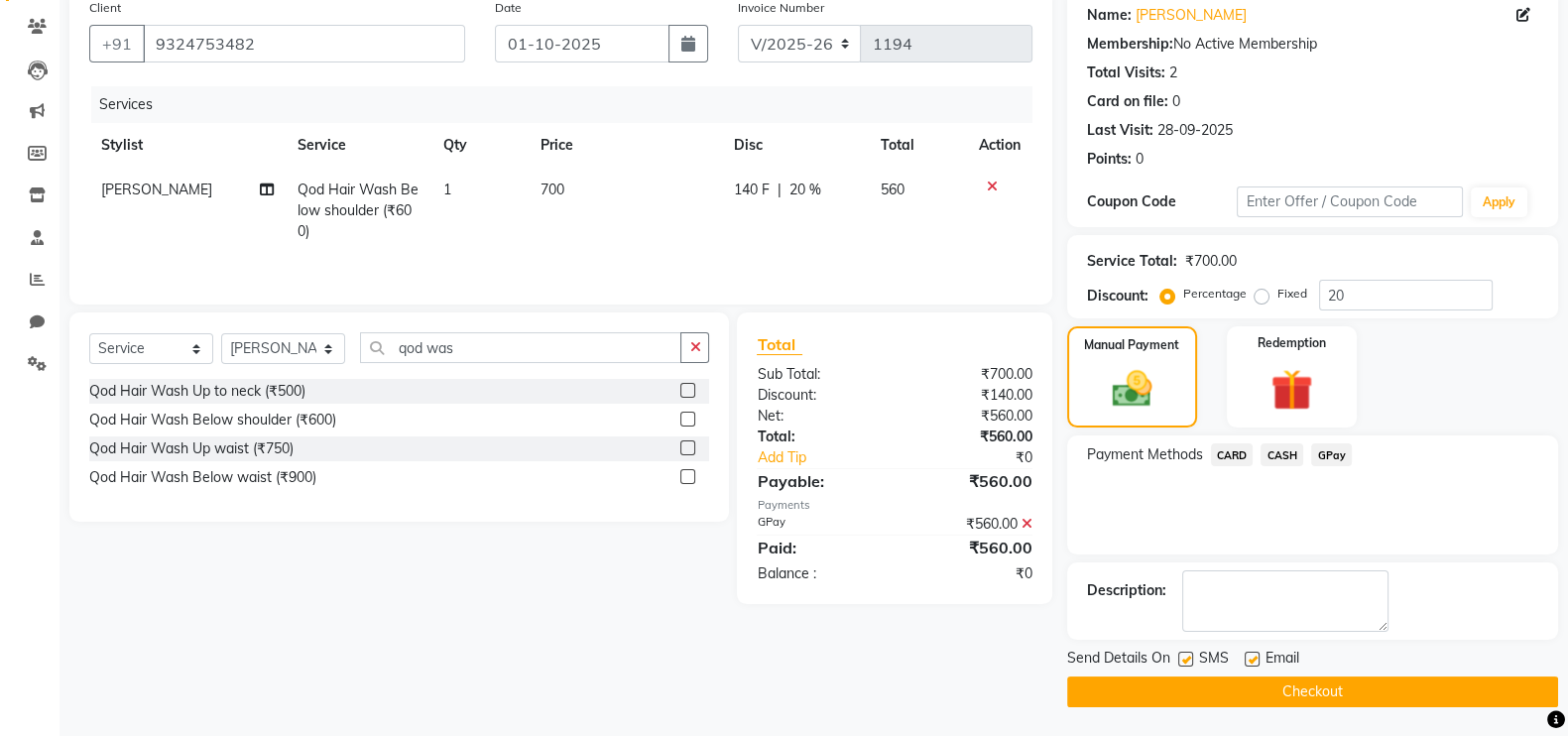
click at [1249, 654] on label at bounding box center [1251, 659] width 15 height 15
click at [1249, 654] on input "checkbox" at bounding box center [1250, 660] width 13 height 13
checkbox input "false"
click at [1254, 687] on button "Checkout" at bounding box center [1312, 692] width 491 height 31
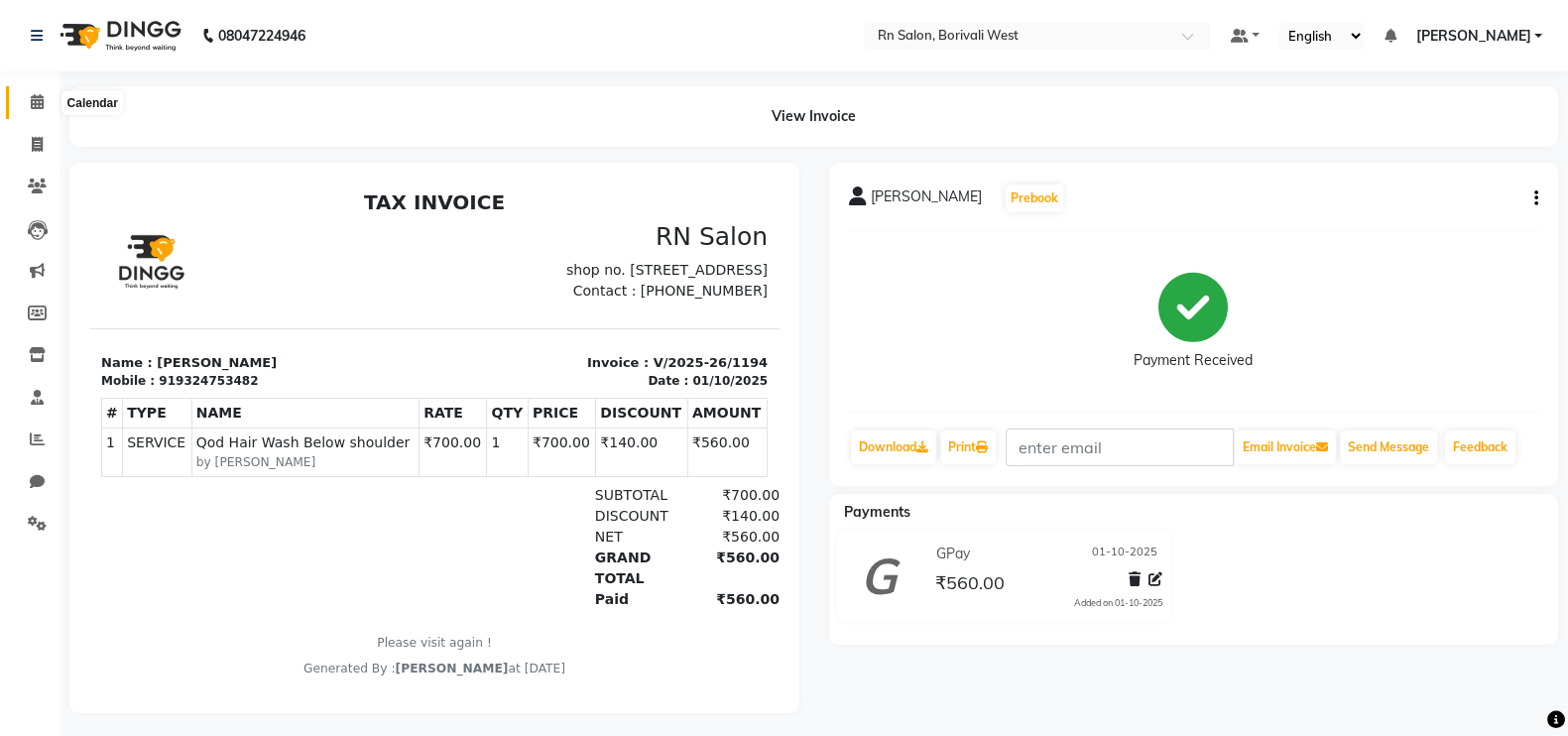
click at [39, 96] on icon at bounding box center [37, 101] width 13 height 15
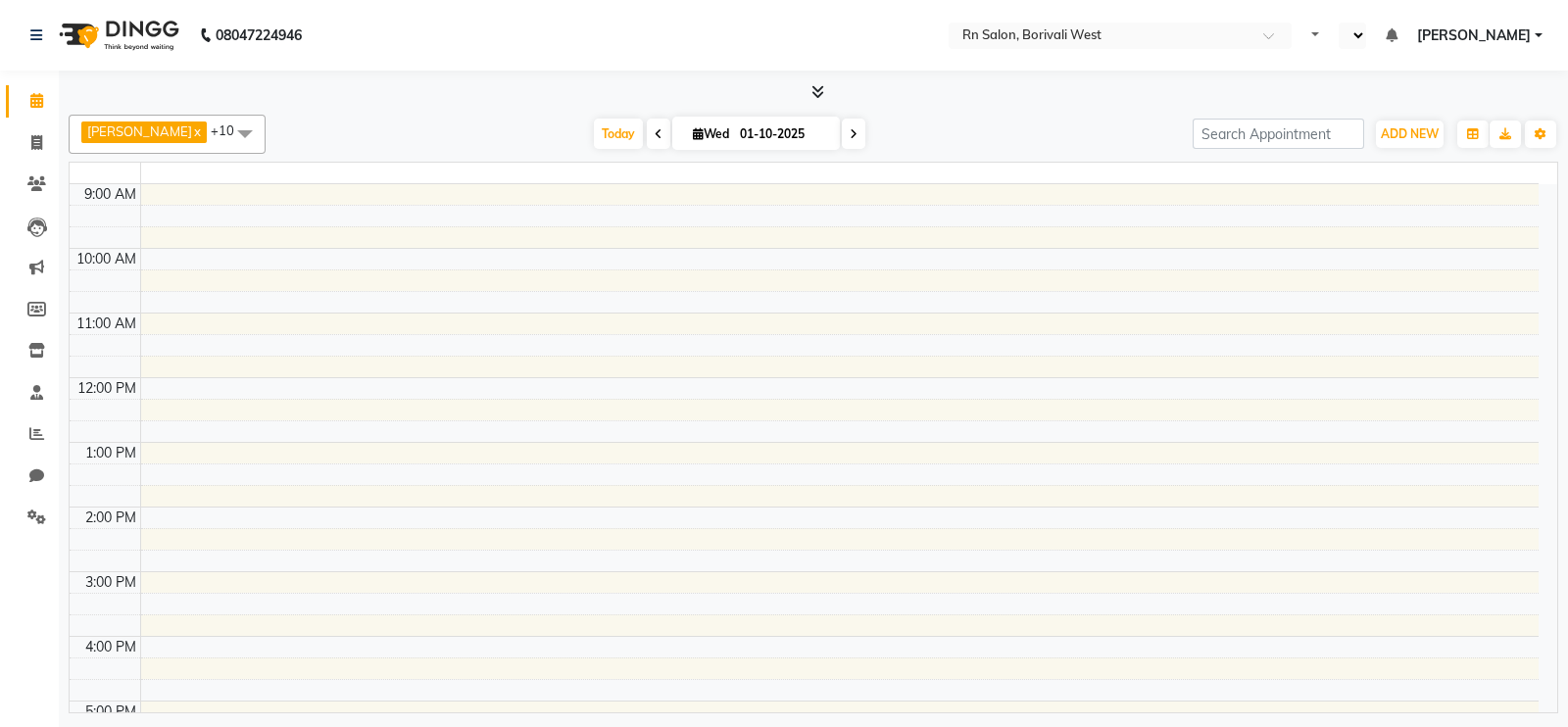
select select "en"
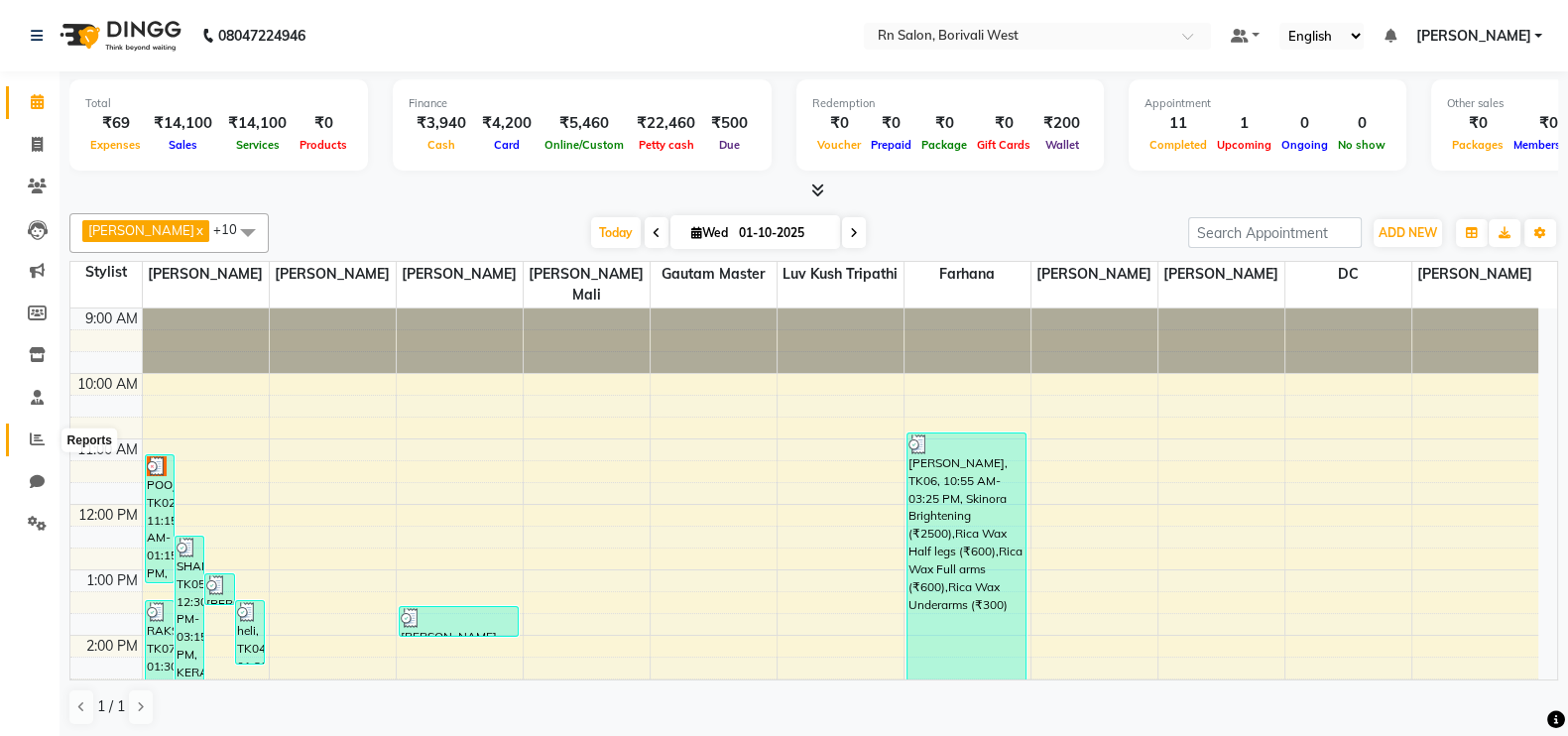
click at [37, 433] on icon at bounding box center [37, 439] width 15 height 15
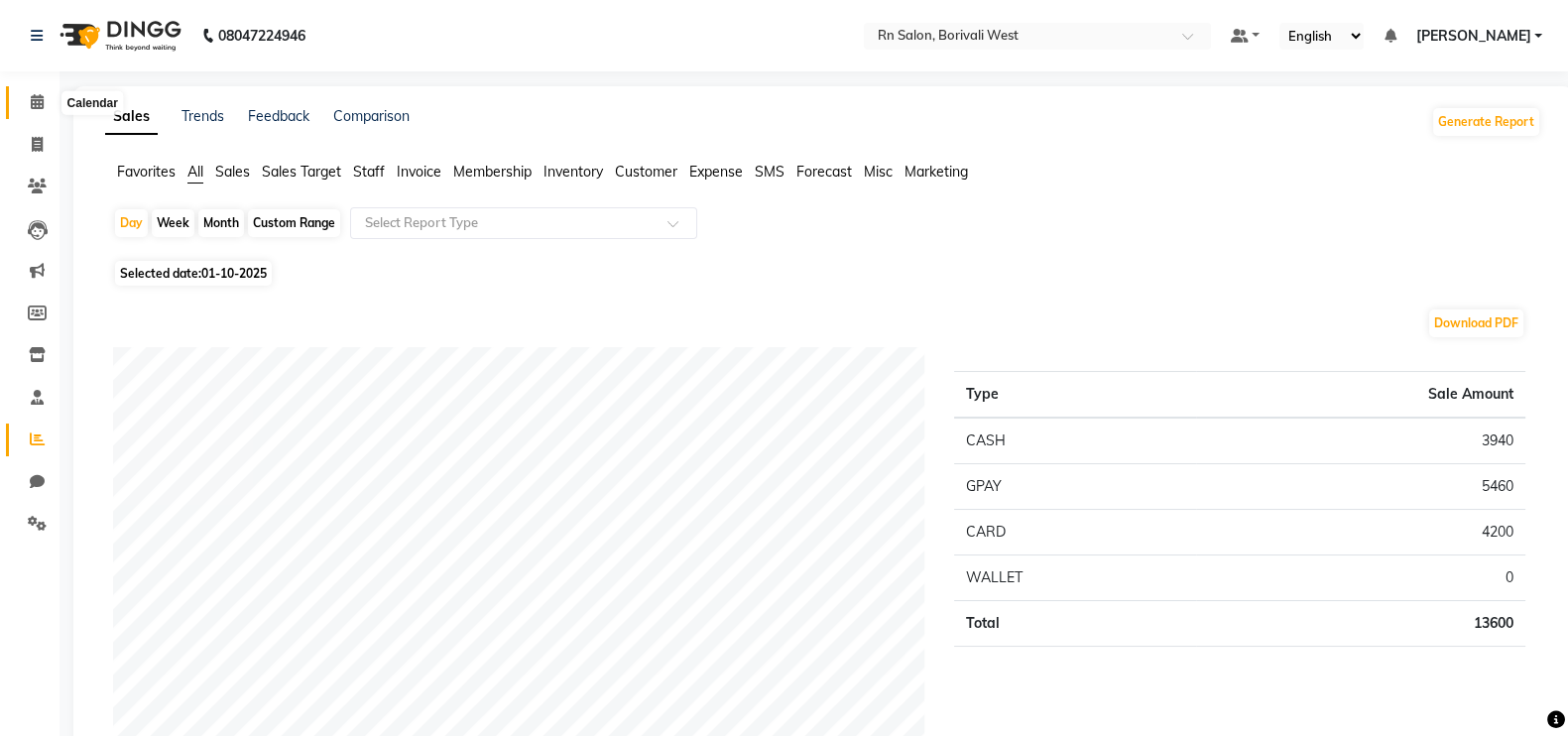
click at [39, 103] on icon at bounding box center [37, 101] width 13 height 15
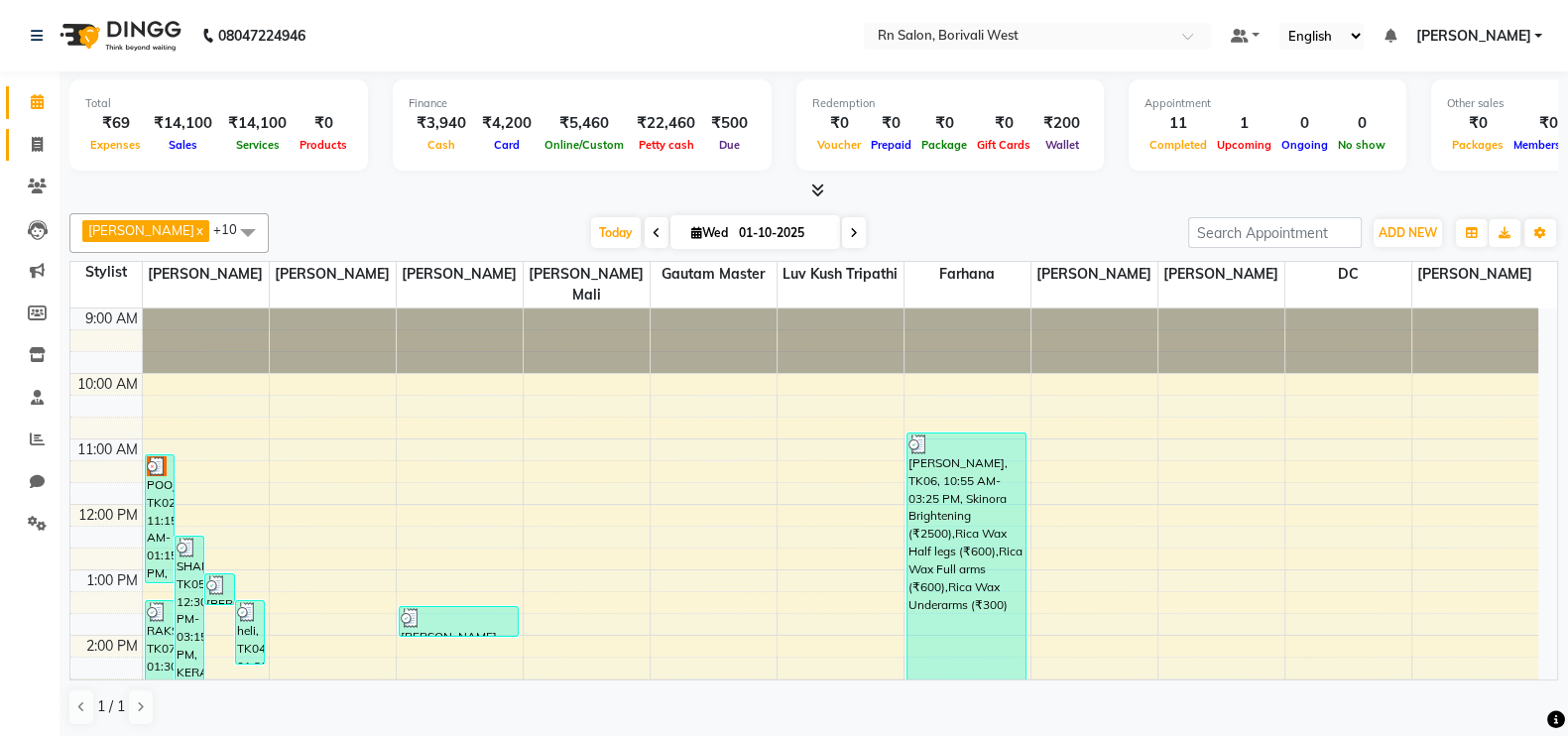
click at [45, 146] on span at bounding box center [37, 145] width 35 height 23
select select "8515"
select select "service"
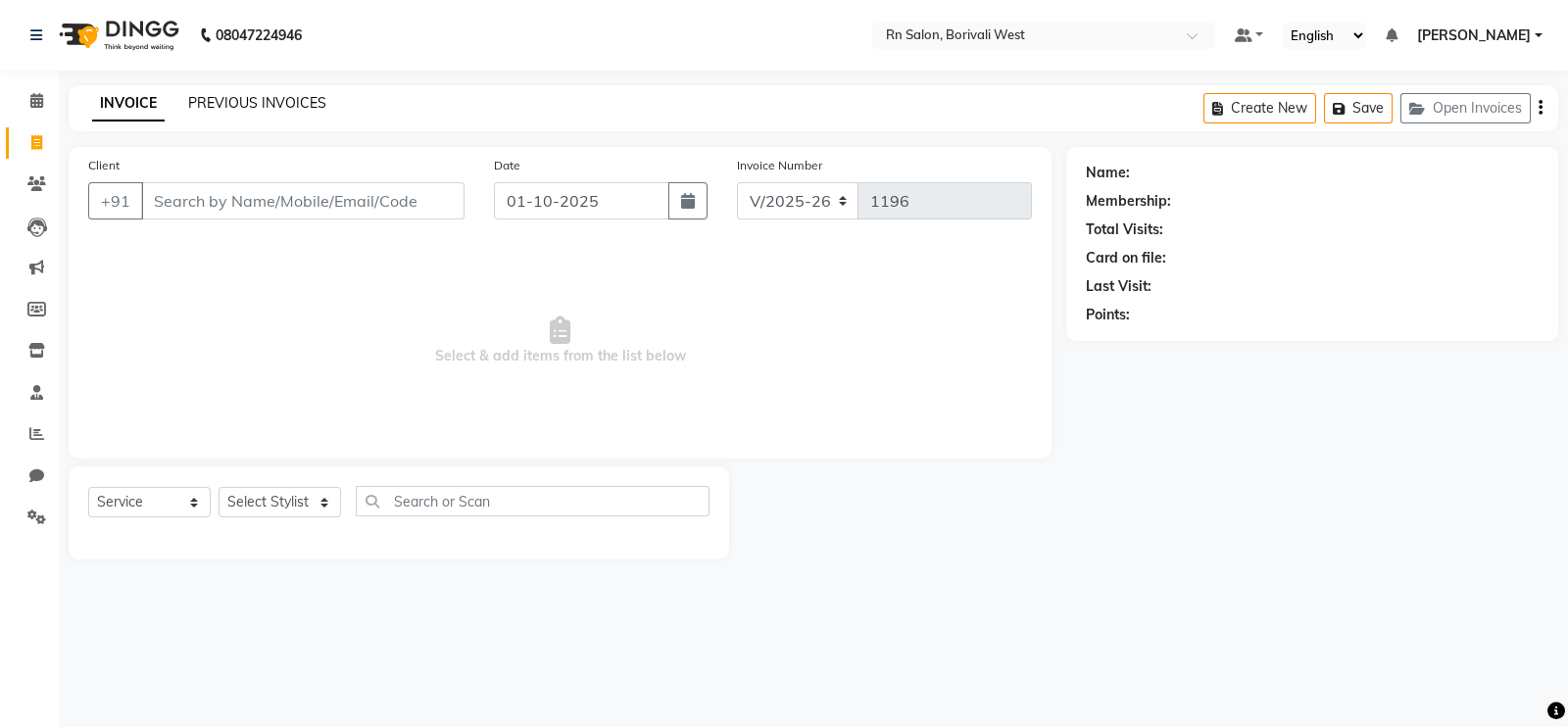
click at [278, 95] on link "PREVIOUS INVOICES" at bounding box center [258, 103] width 138 height 18
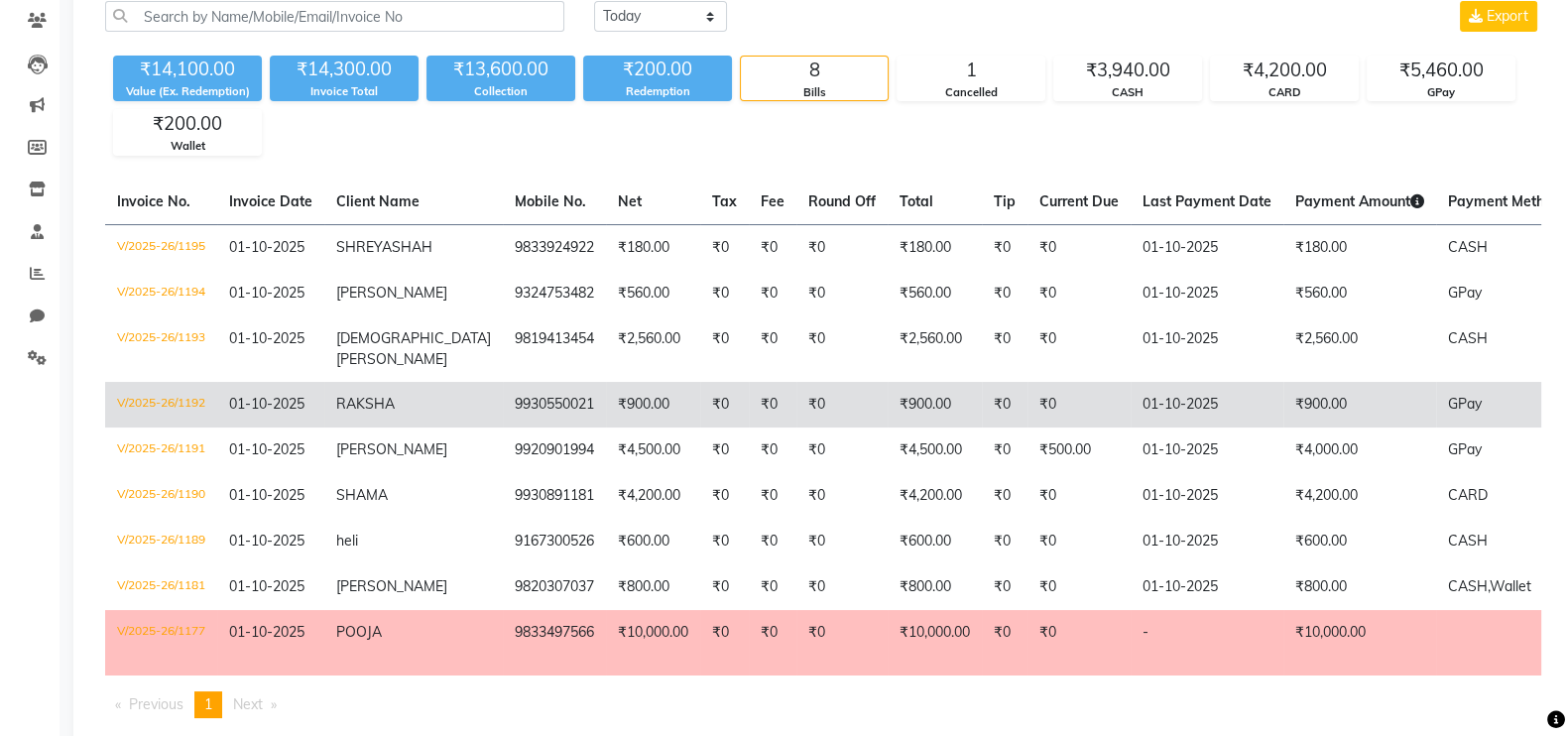
scroll to position [5, 0]
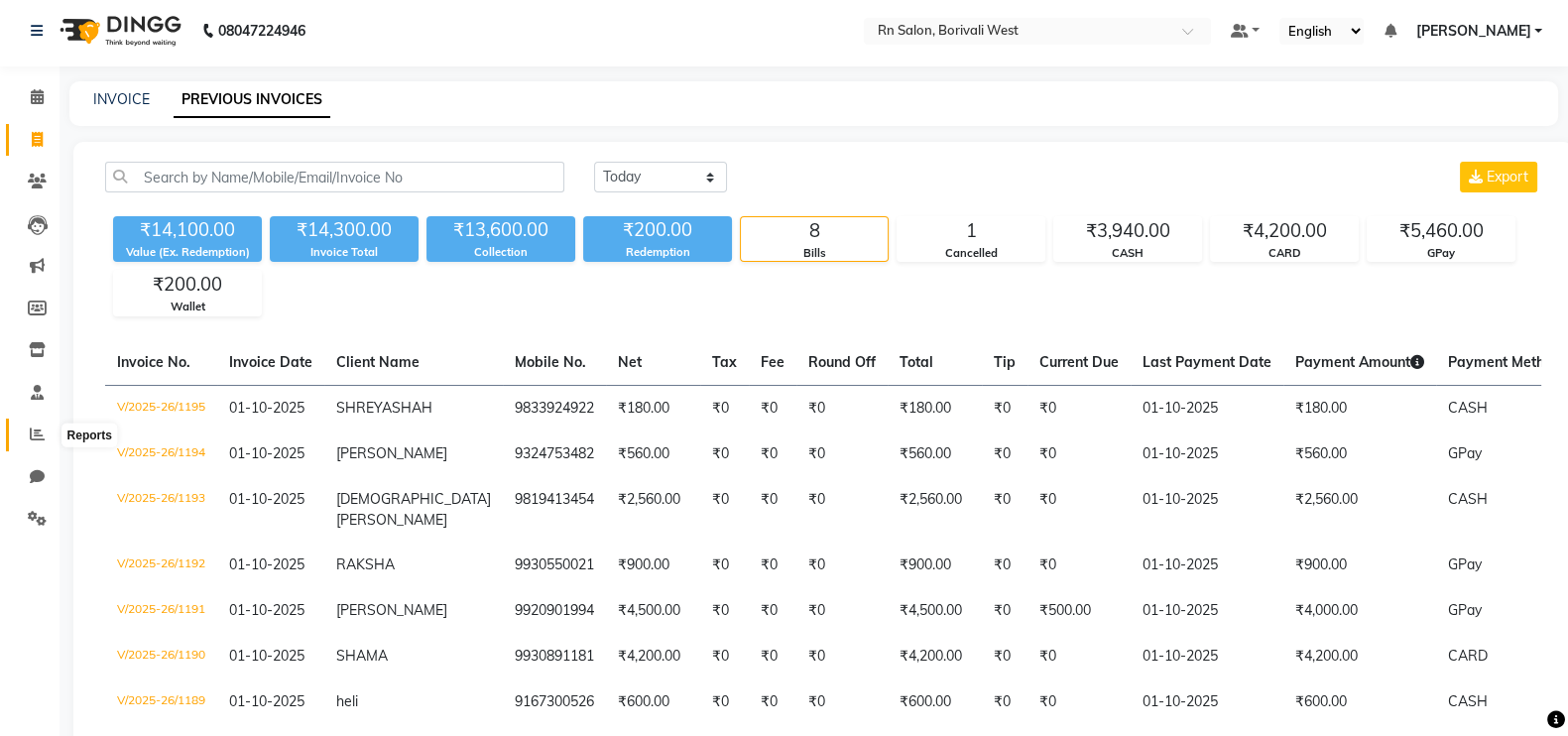
click at [21, 436] on span at bounding box center [37, 435] width 35 height 23
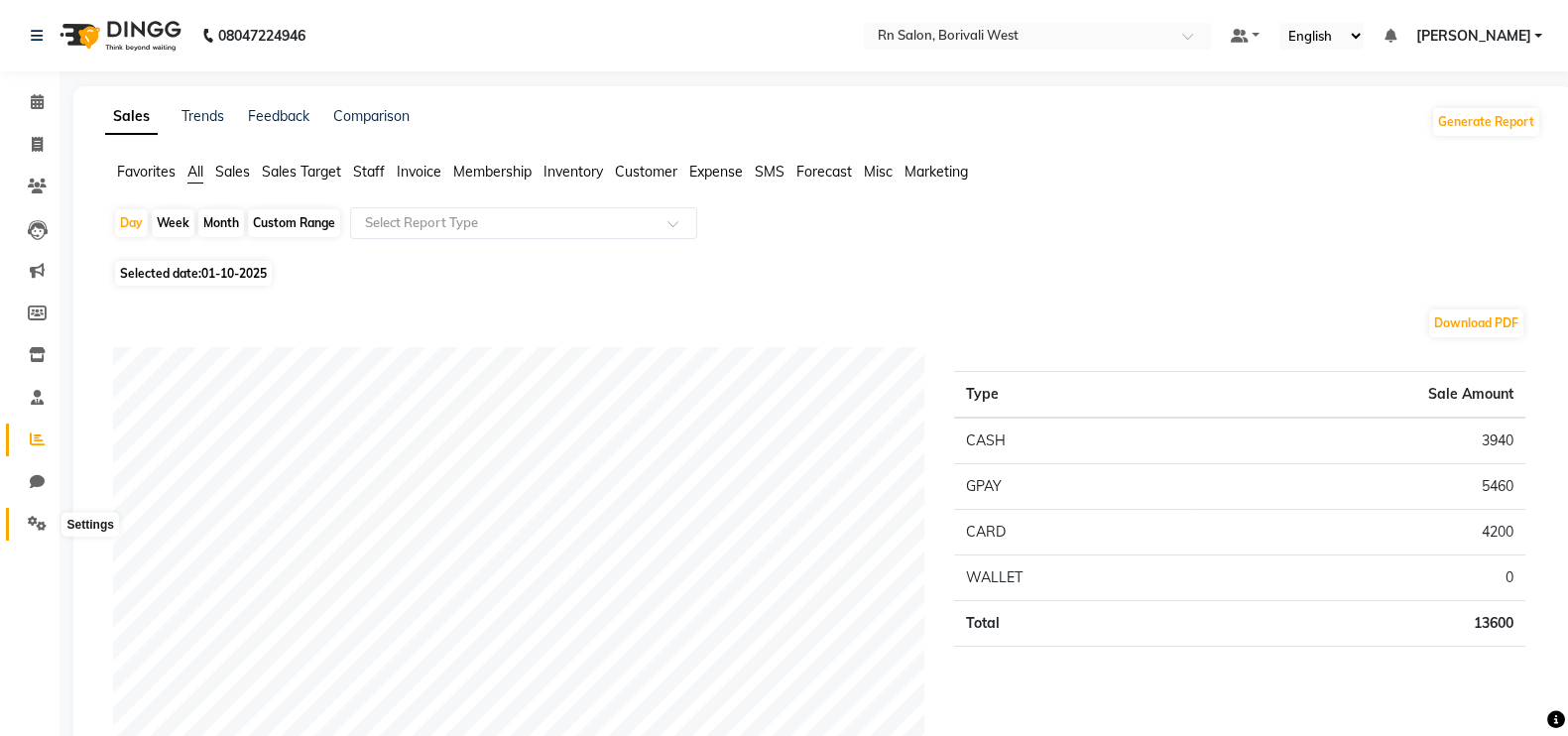
click at [41, 518] on icon at bounding box center [37, 523] width 19 height 15
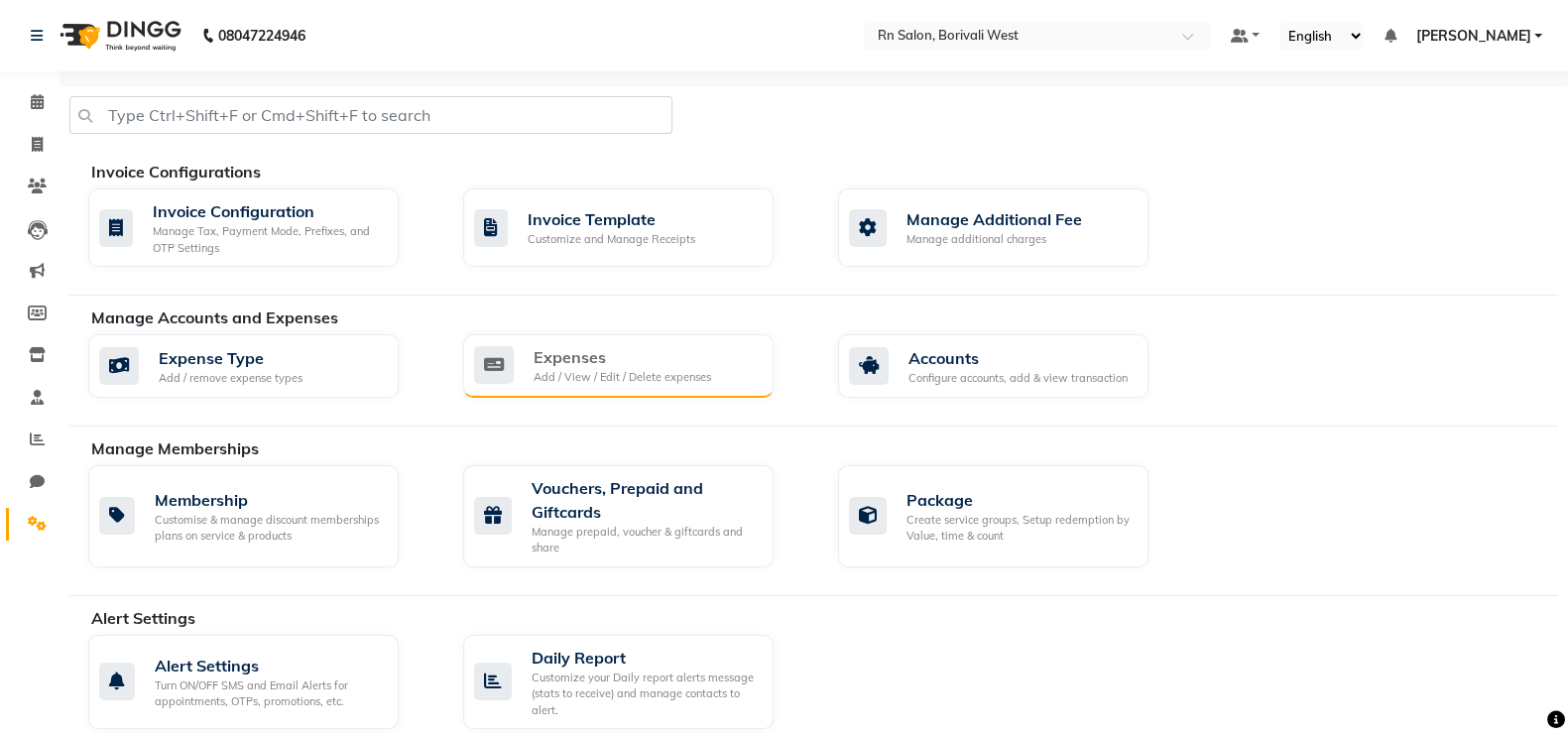
click at [539, 336] on div "Expenses Add / View / Edit / Delete expenses" at bounding box center [618, 366] width 311 height 64
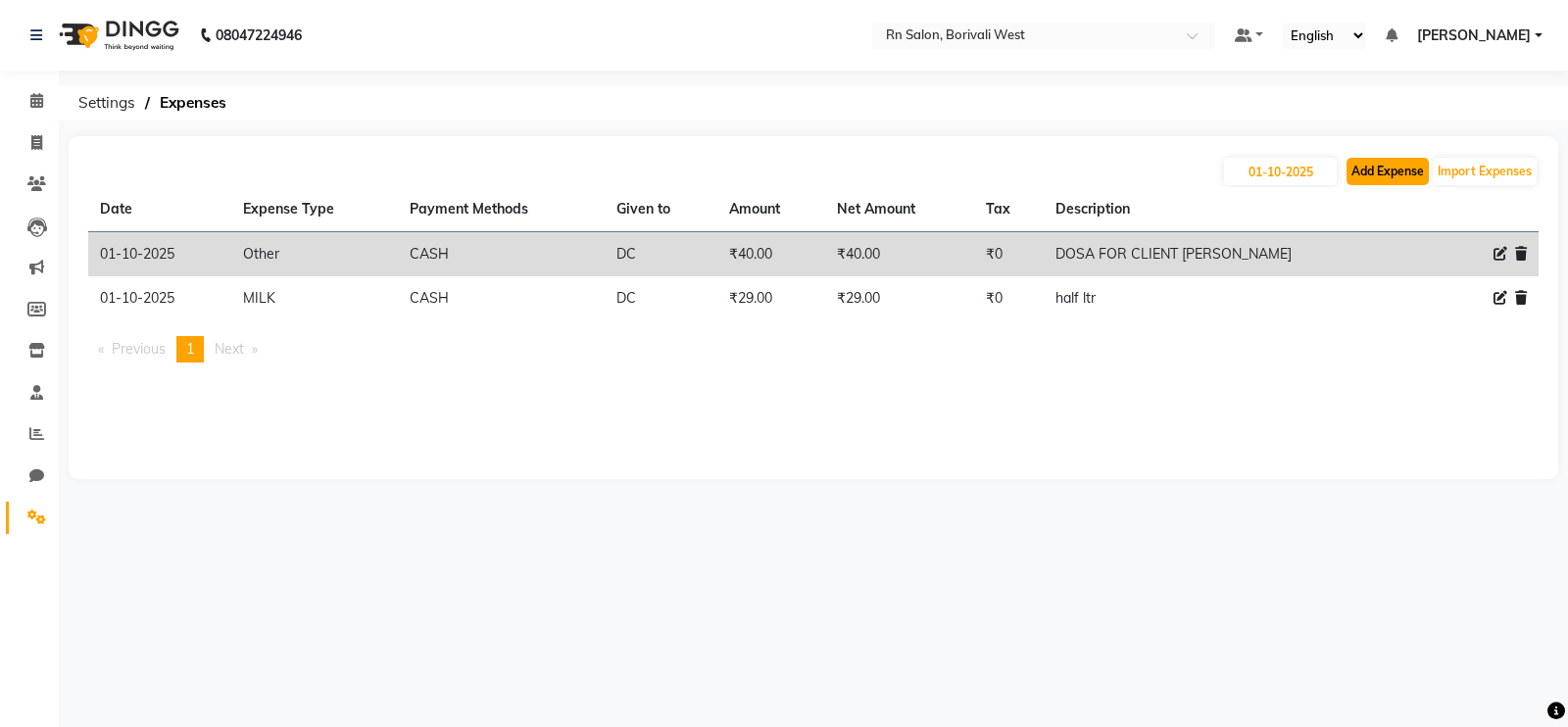
click at [1378, 172] on button "Add Expense" at bounding box center [1386, 172] width 82 height 28
select select "1"
select select "7703"
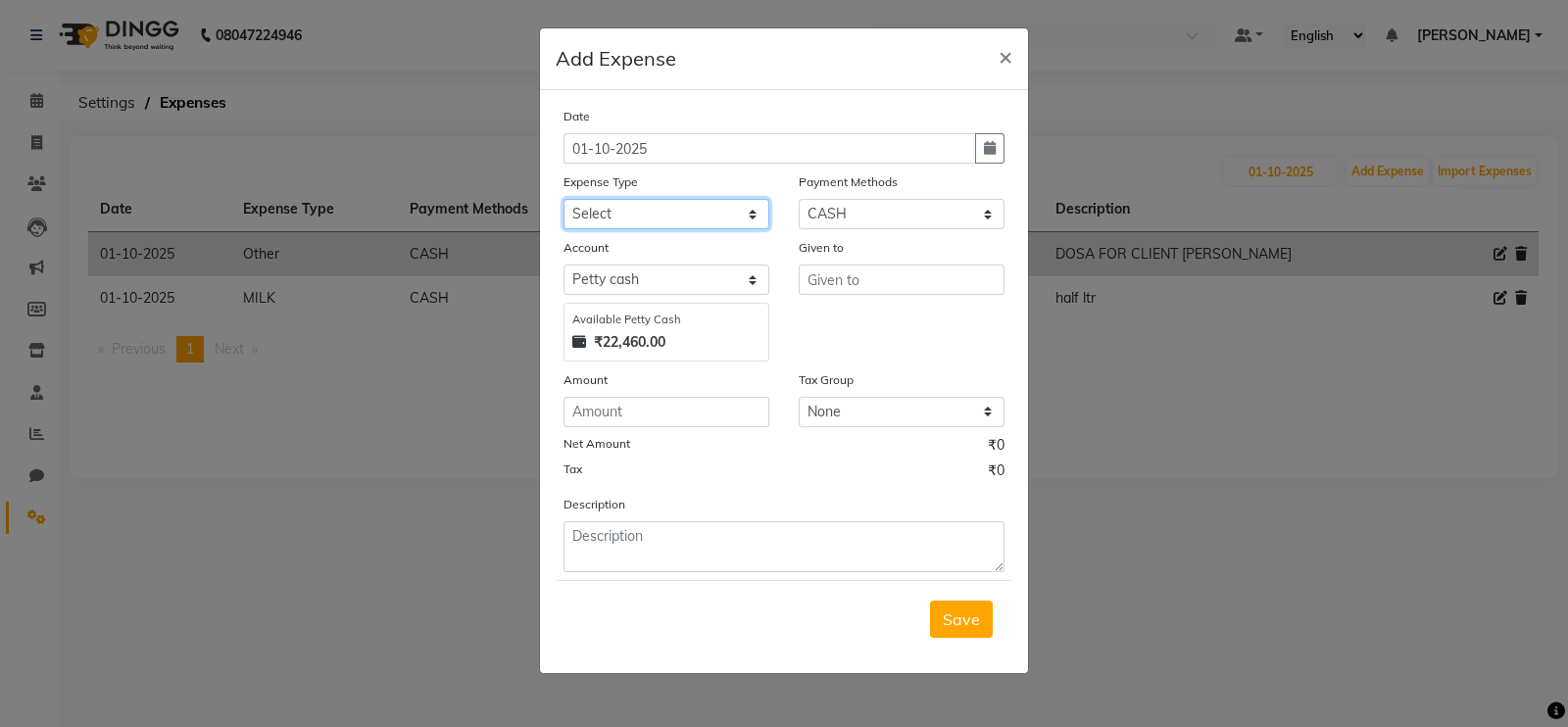
drag, startPoint x: 736, startPoint y: 212, endPoint x: 731, endPoint y: 227, distance: 15.8
click at [736, 212] on select "Select Advance Salary Bank charges Cash transfer to hub Membership MILK Miscell…" at bounding box center [666, 213] width 205 height 31
select select "24216"
click at [564, 201] on select "Select Advance Salary Bank charges Cash transfer to hub Membership MILK Miscell…" at bounding box center [666, 213] width 205 height 31
click at [853, 282] on input "text" at bounding box center [902, 280] width 205 height 31
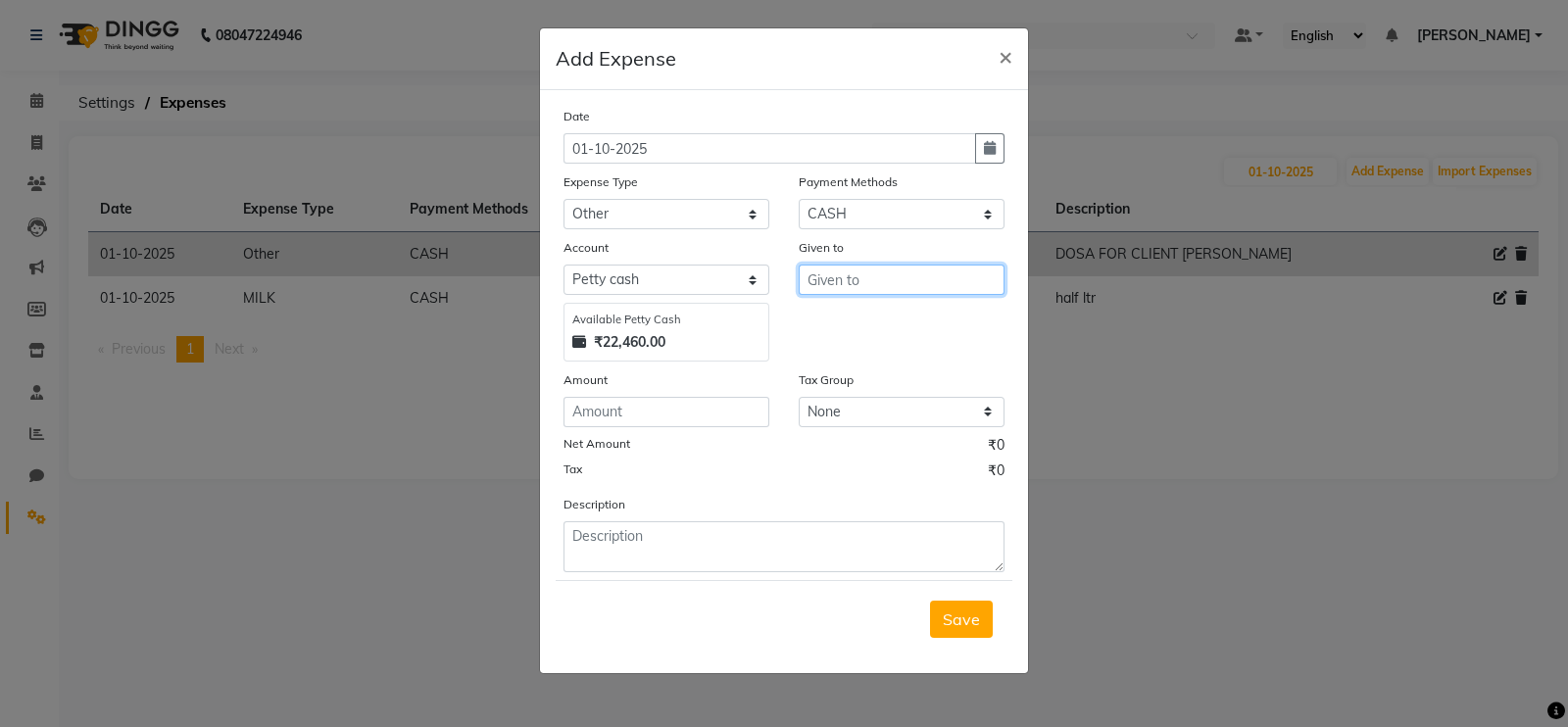
click at [853, 282] on input "text" at bounding box center [902, 280] width 205 height 31
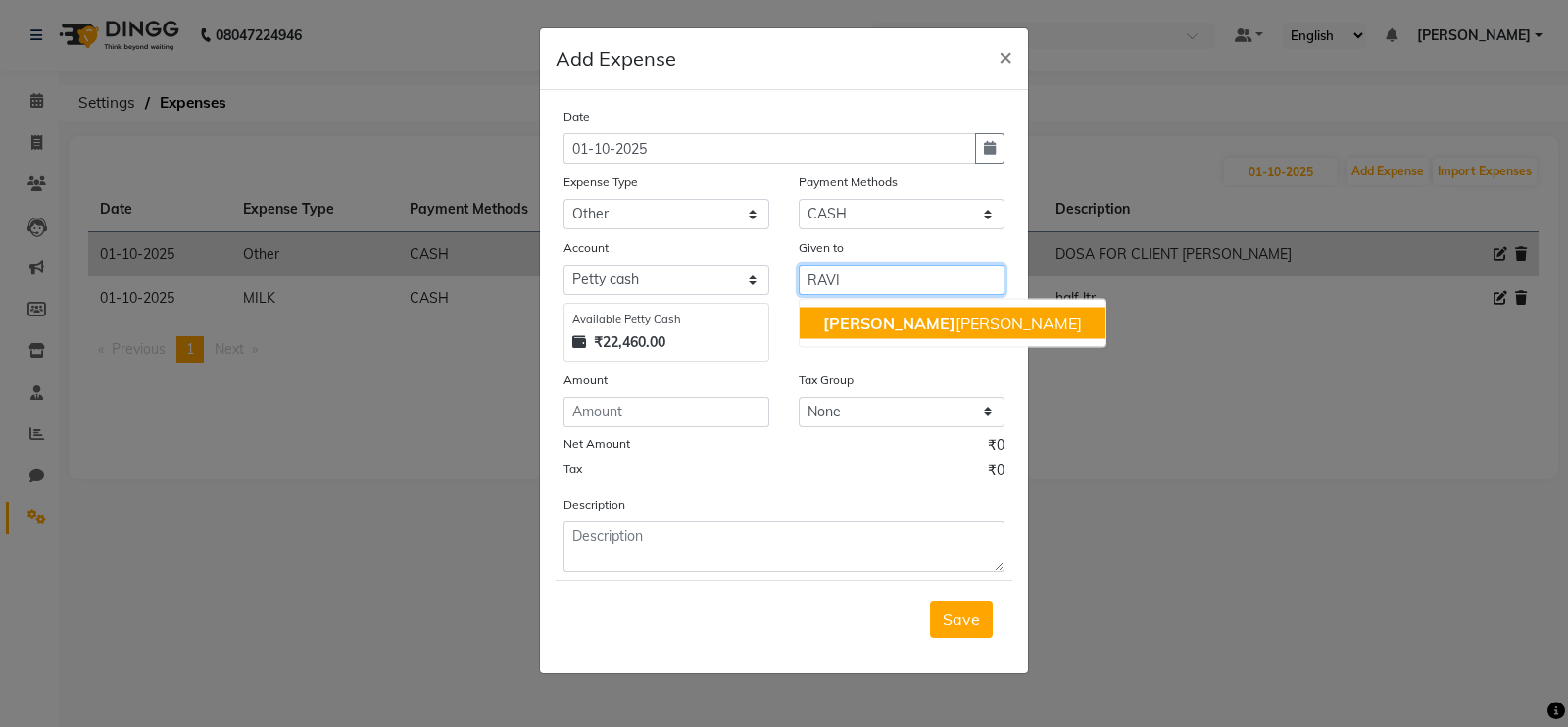
click at [913, 338] on button "Ravi sharma" at bounding box center [953, 324] width 306 height 32
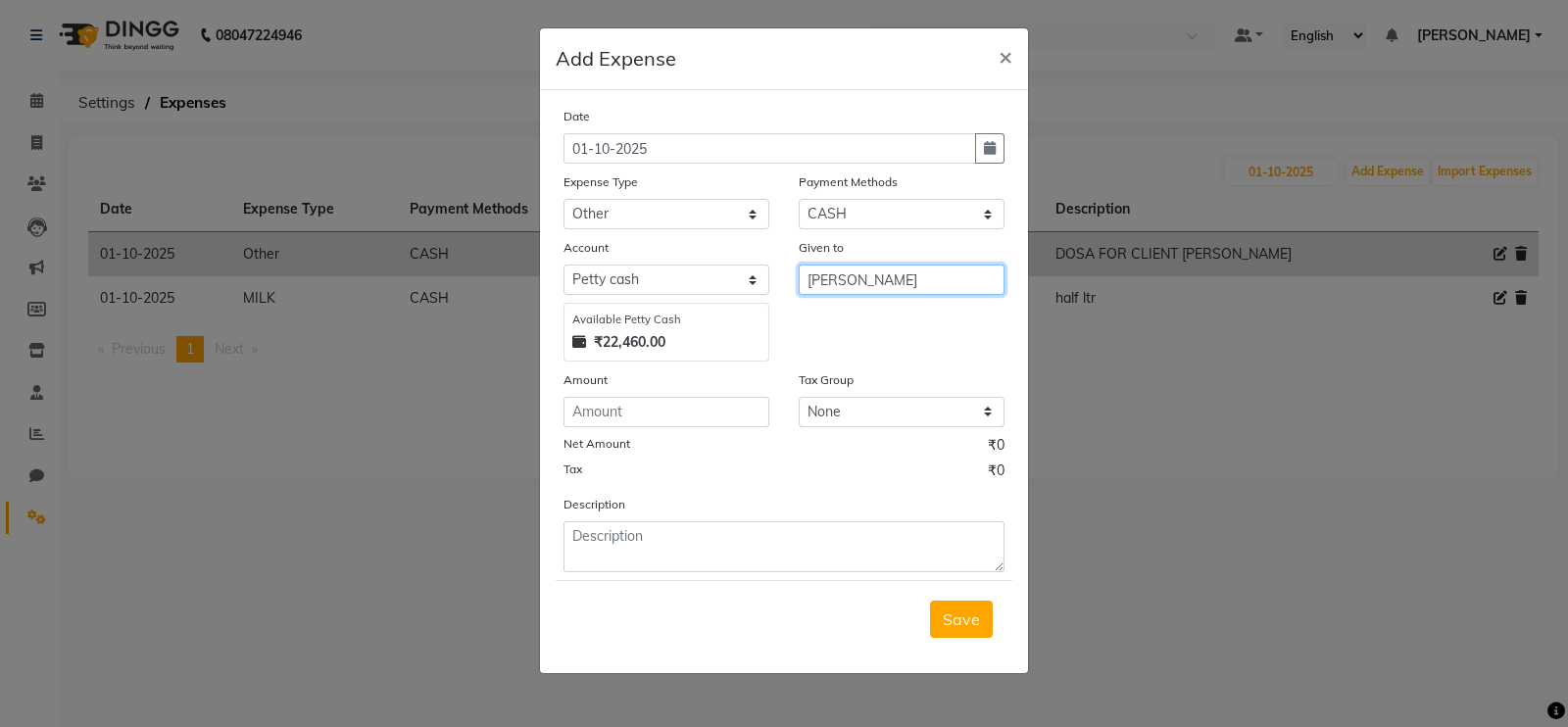
type input "[PERSON_NAME]"
click at [702, 428] on input "number" at bounding box center [666, 412] width 205 height 31
type input "1000"
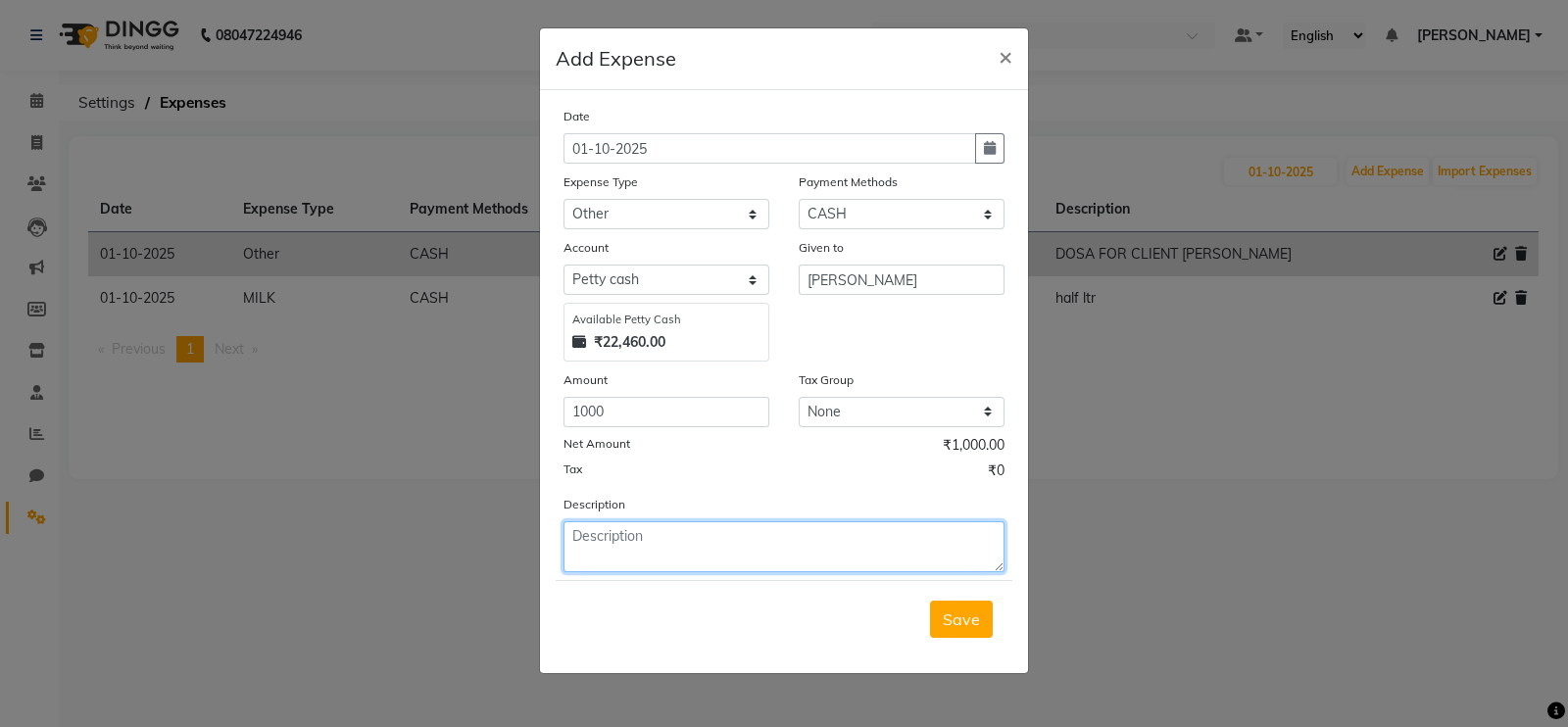
click at [693, 566] on textarea at bounding box center [784, 547] width 441 height 51
type textarea "BASEMENT COLOR WORK"
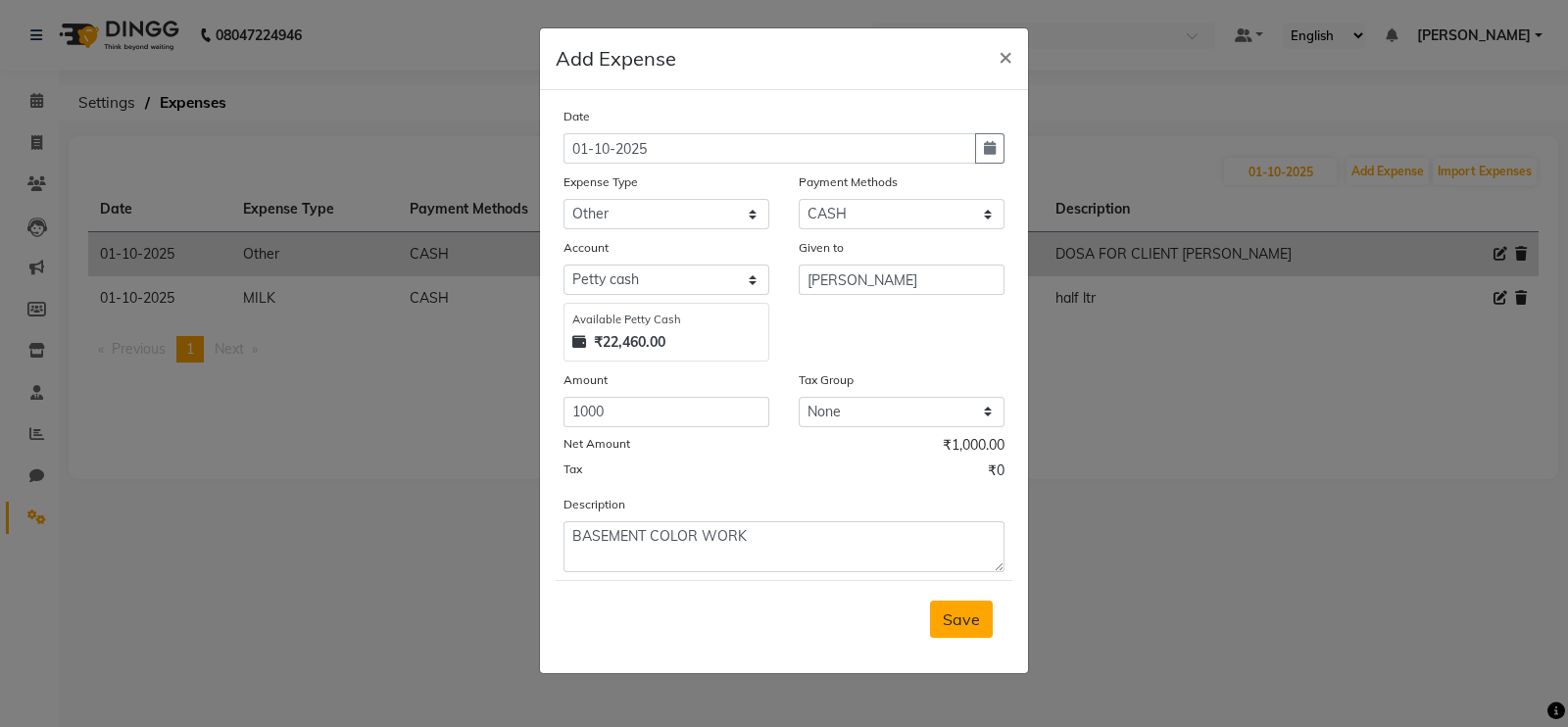
click at [975, 612] on button "Save" at bounding box center [962, 619] width 63 height 38
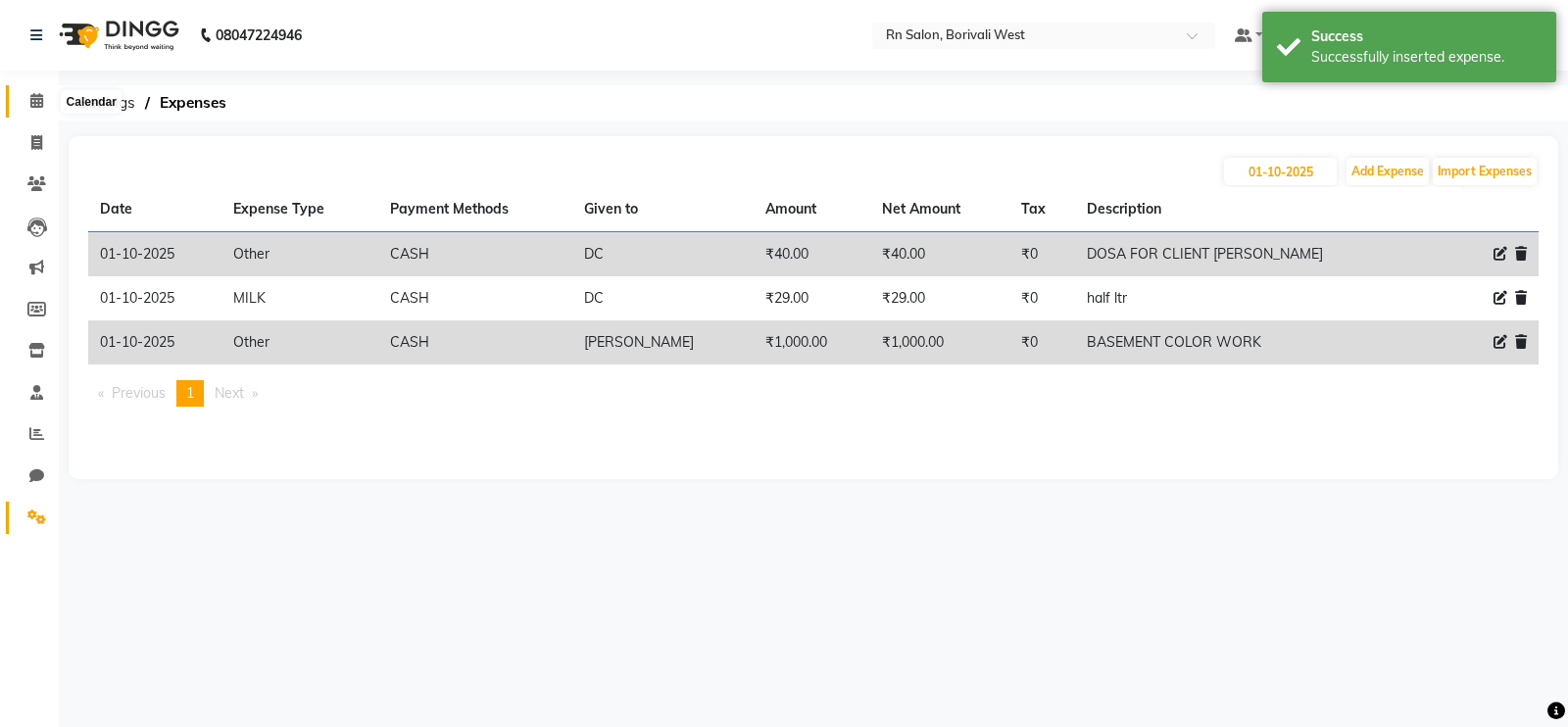
click at [41, 94] on icon at bounding box center [37, 100] width 13 height 15
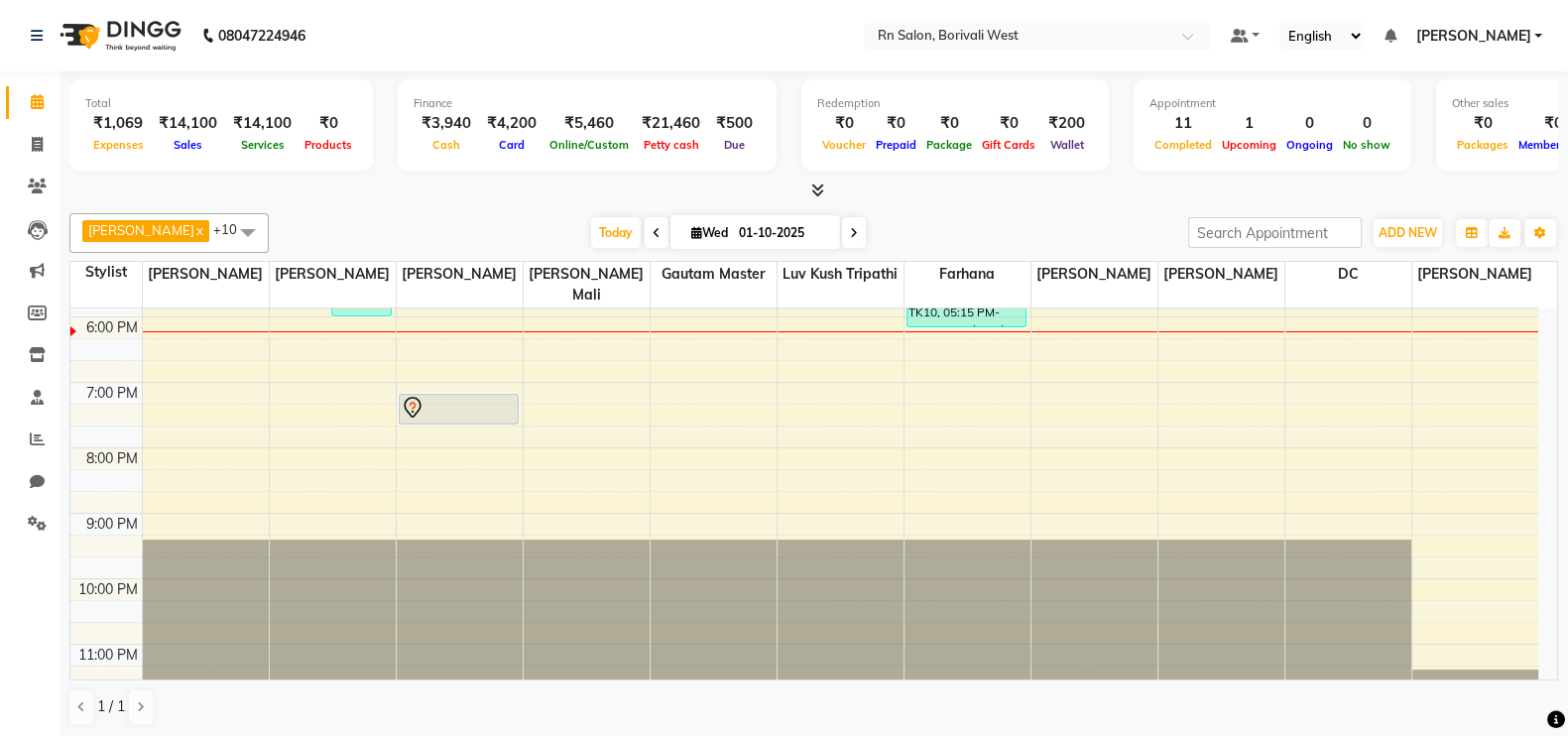
scroll to position [1, 0]
click at [1387, 238] on button "ADD NEW Toggle Dropdown" at bounding box center [1407, 232] width 68 height 28
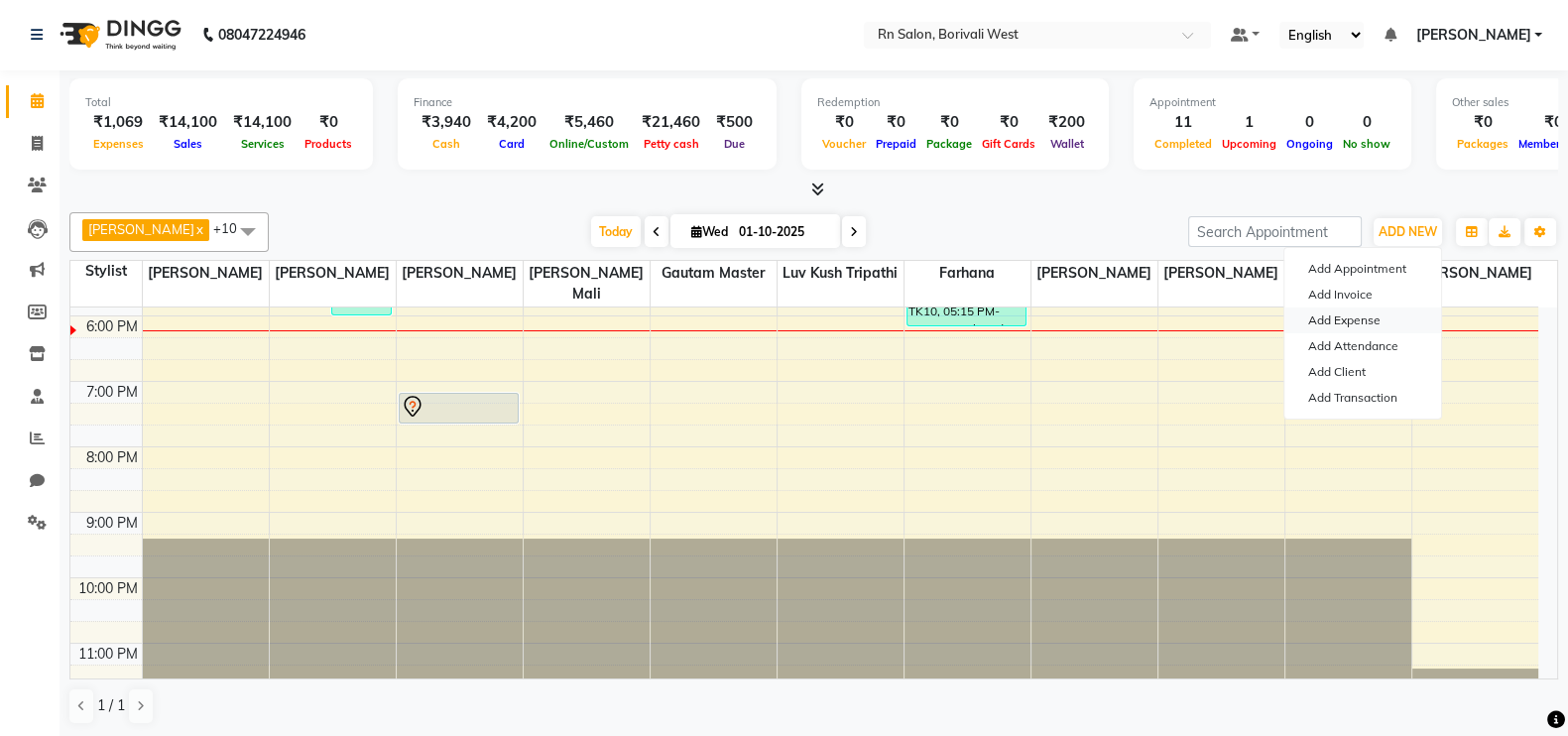
click at [1358, 315] on link "Add Expense" at bounding box center [1362, 321] width 157 height 26
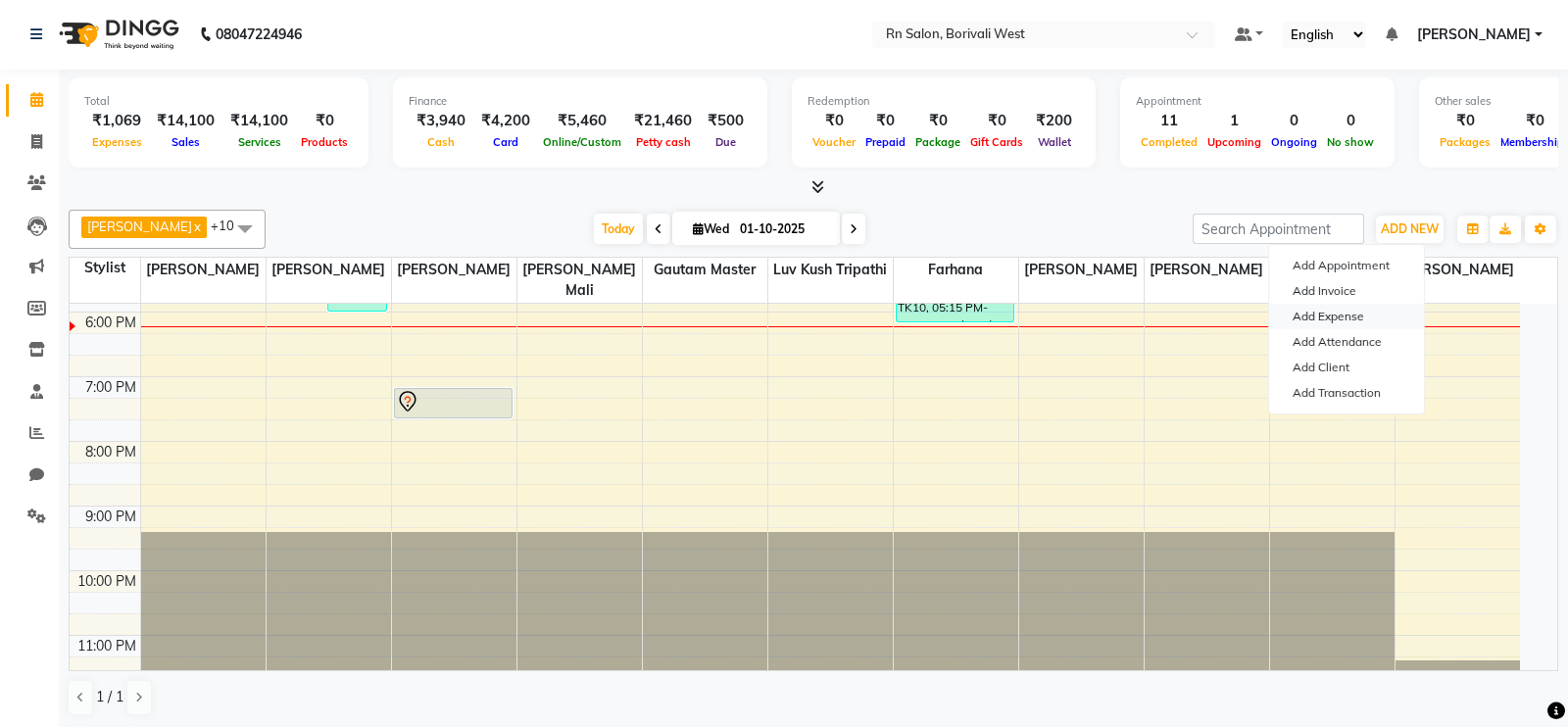
select select "1"
select select "7703"
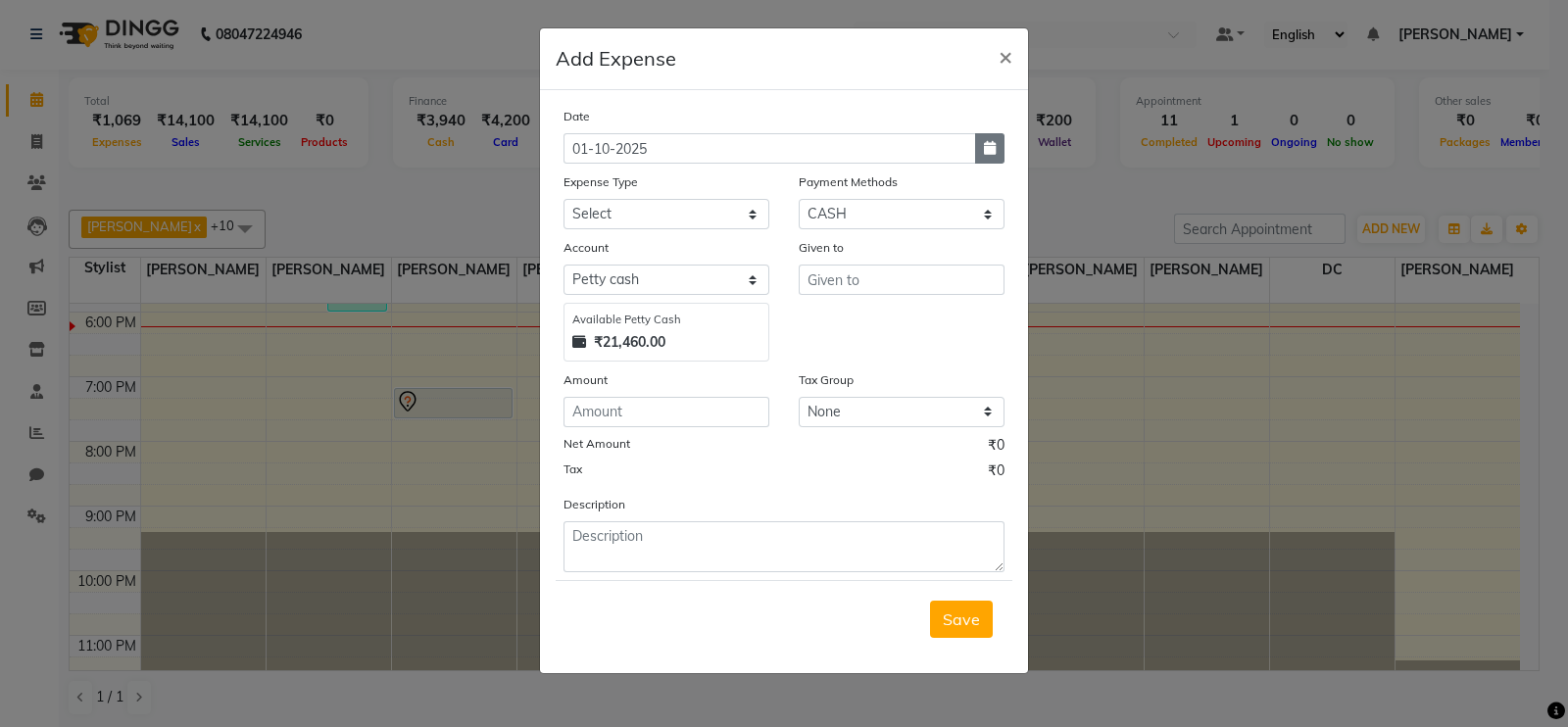
click at [988, 144] on icon "button" at bounding box center [989, 148] width 12 height 14
select select "10"
select select "2025"
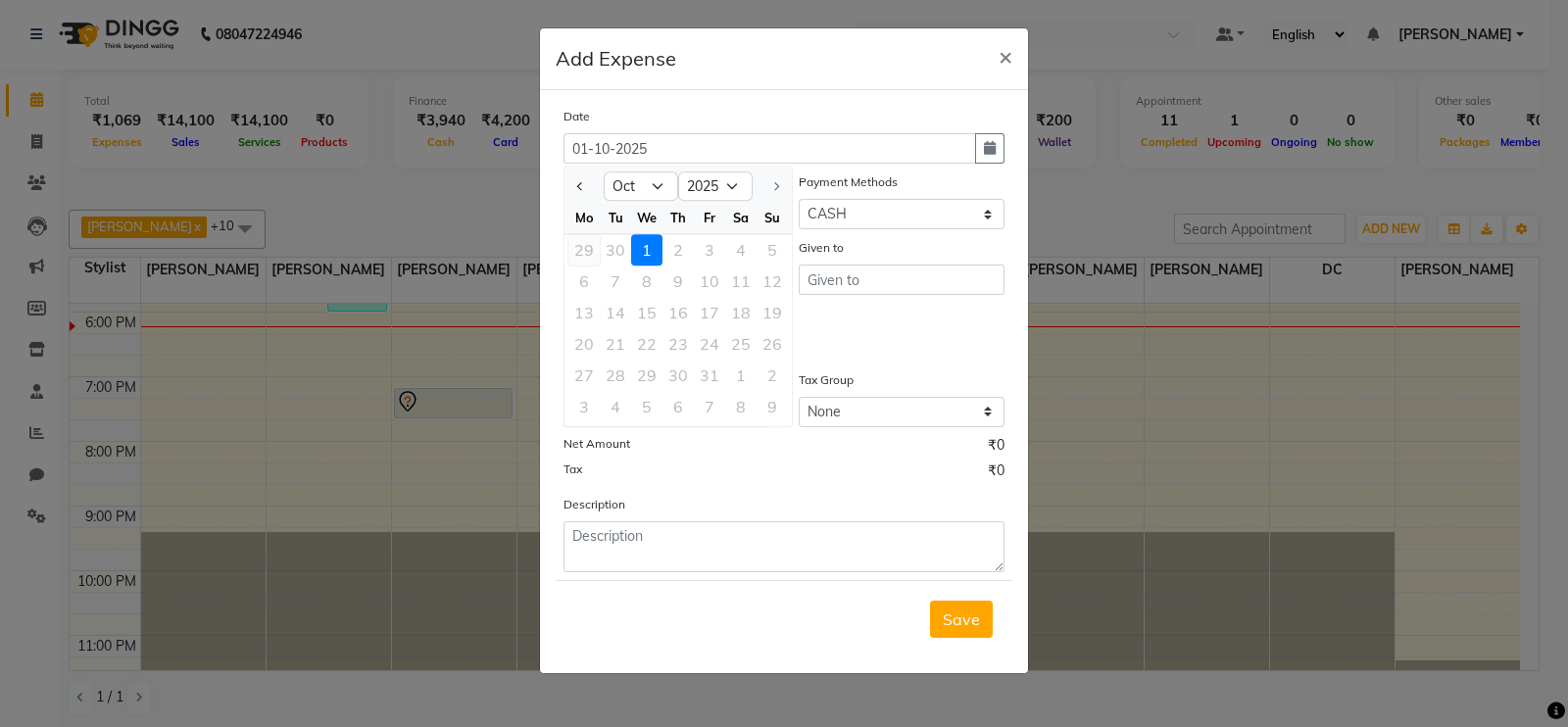
click at [581, 247] on div "29" at bounding box center [585, 250] width 32 height 32
type input "29-09-2025"
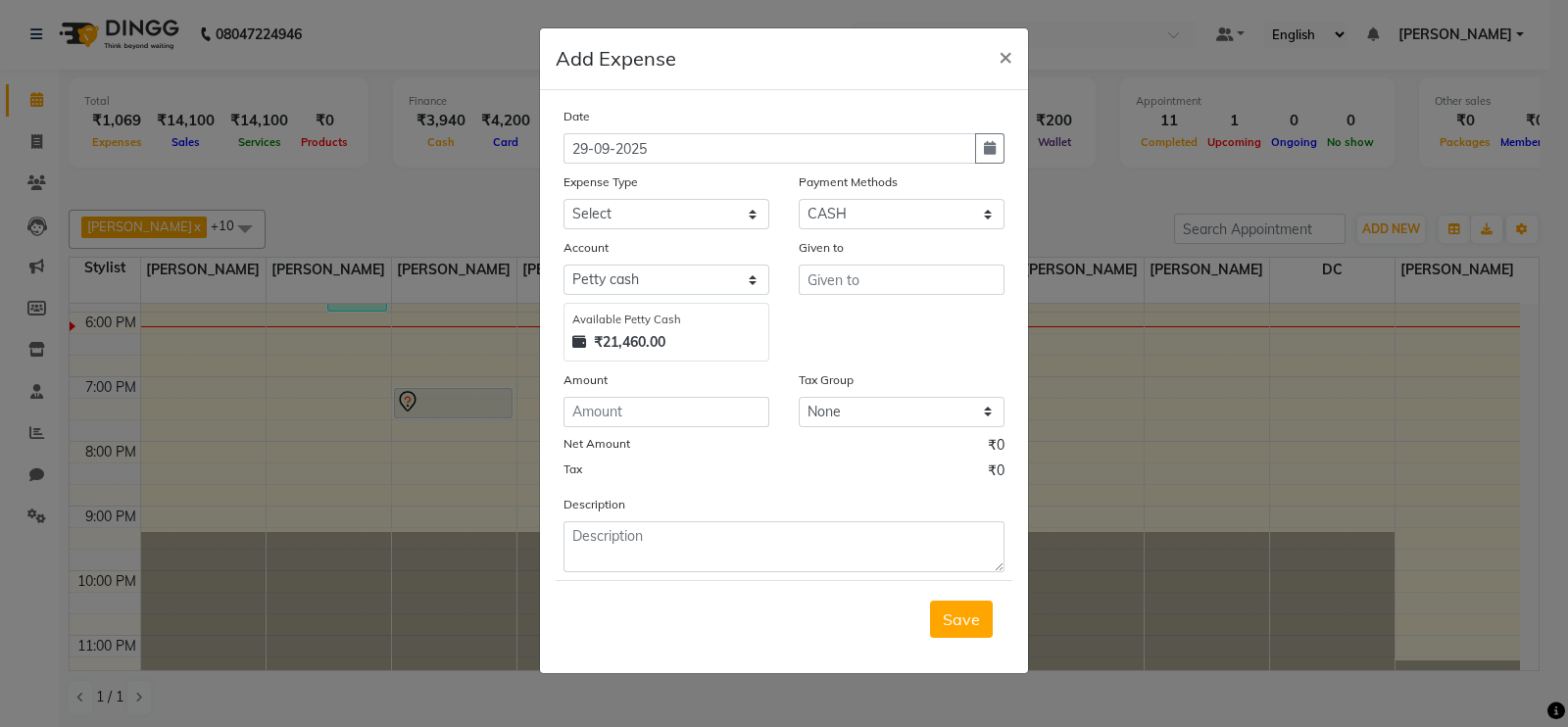
click at [711, 198] on div "Expense Type" at bounding box center [666, 186] width 205 height 28
click at [749, 219] on select "Select Advance Salary Bank charges Cash transfer to hub Membership MILK Miscell…" at bounding box center [666, 213] width 205 height 31
select select "24219"
click at [564, 201] on select "Select Advance Salary Bank charges Cash transfer to hub Membership MILK Miscell…" at bounding box center [666, 213] width 205 height 31
click at [872, 291] on input "text" at bounding box center [902, 280] width 205 height 31
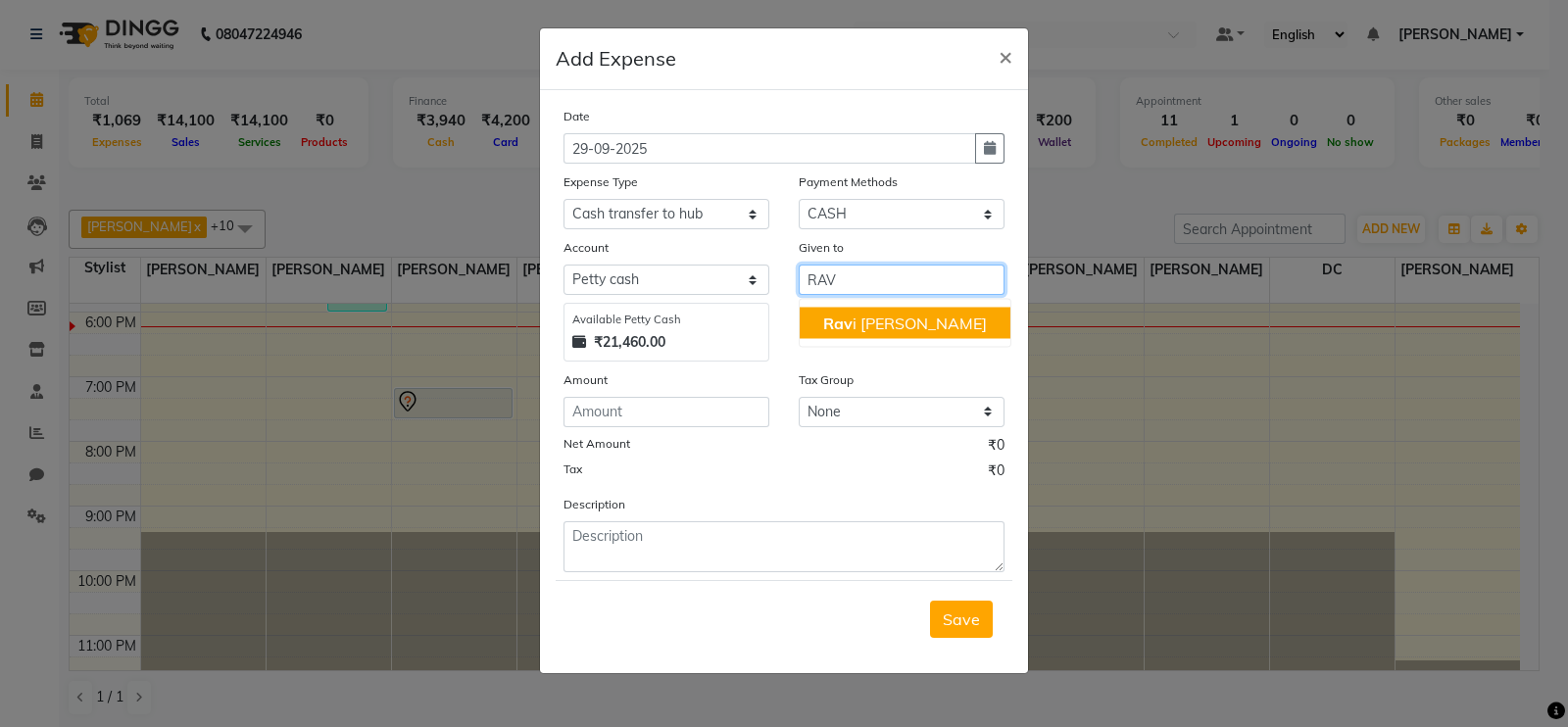
click at [872, 330] on ngb-highlight "Rav i sharma" at bounding box center [905, 324] width 164 height 20
type input "[PERSON_NAME]"
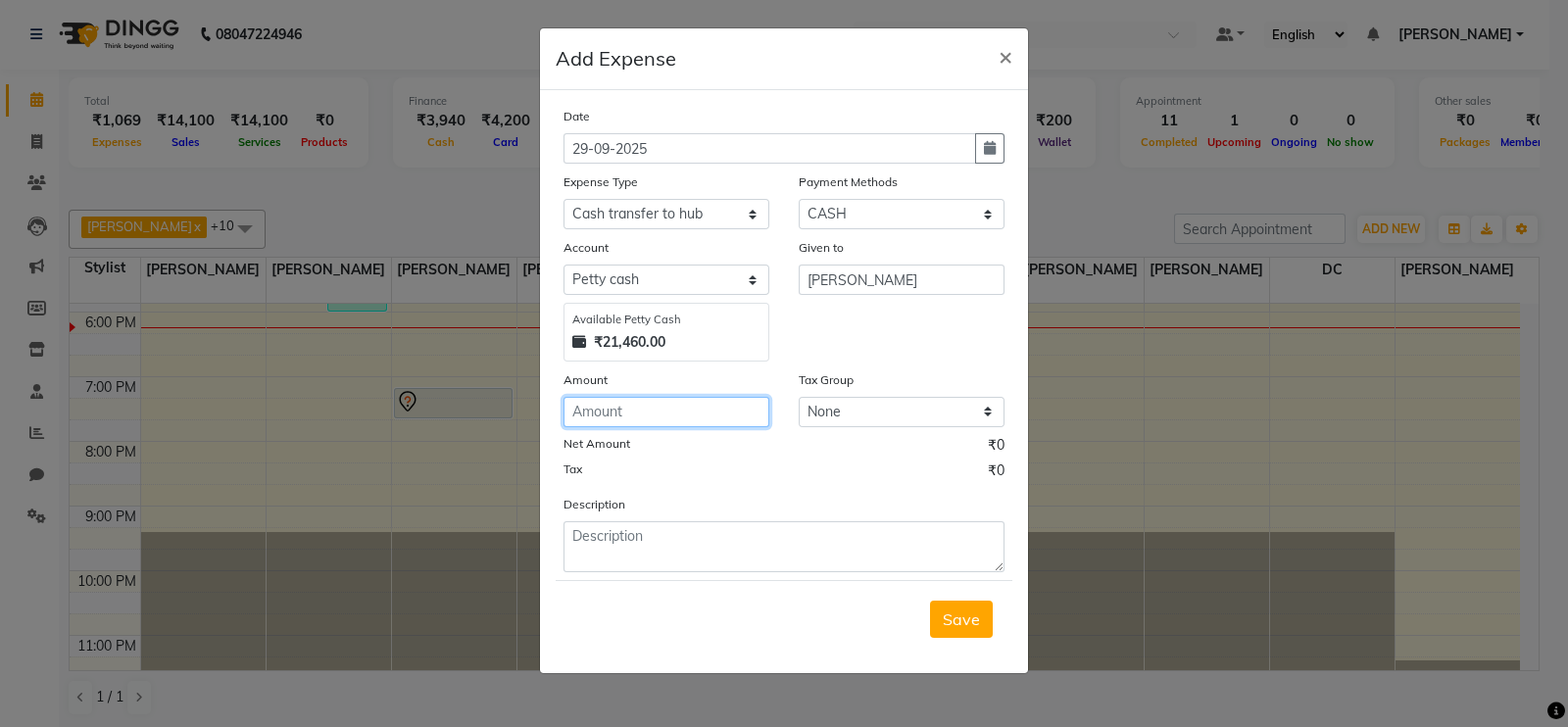
click at [615, 420] on input "number" at bounding box center [666, 412] width 205 height 31
click at [592, 419] on input "18840" at bounding box center [666, 412] width 205 height 31
type input "13840"
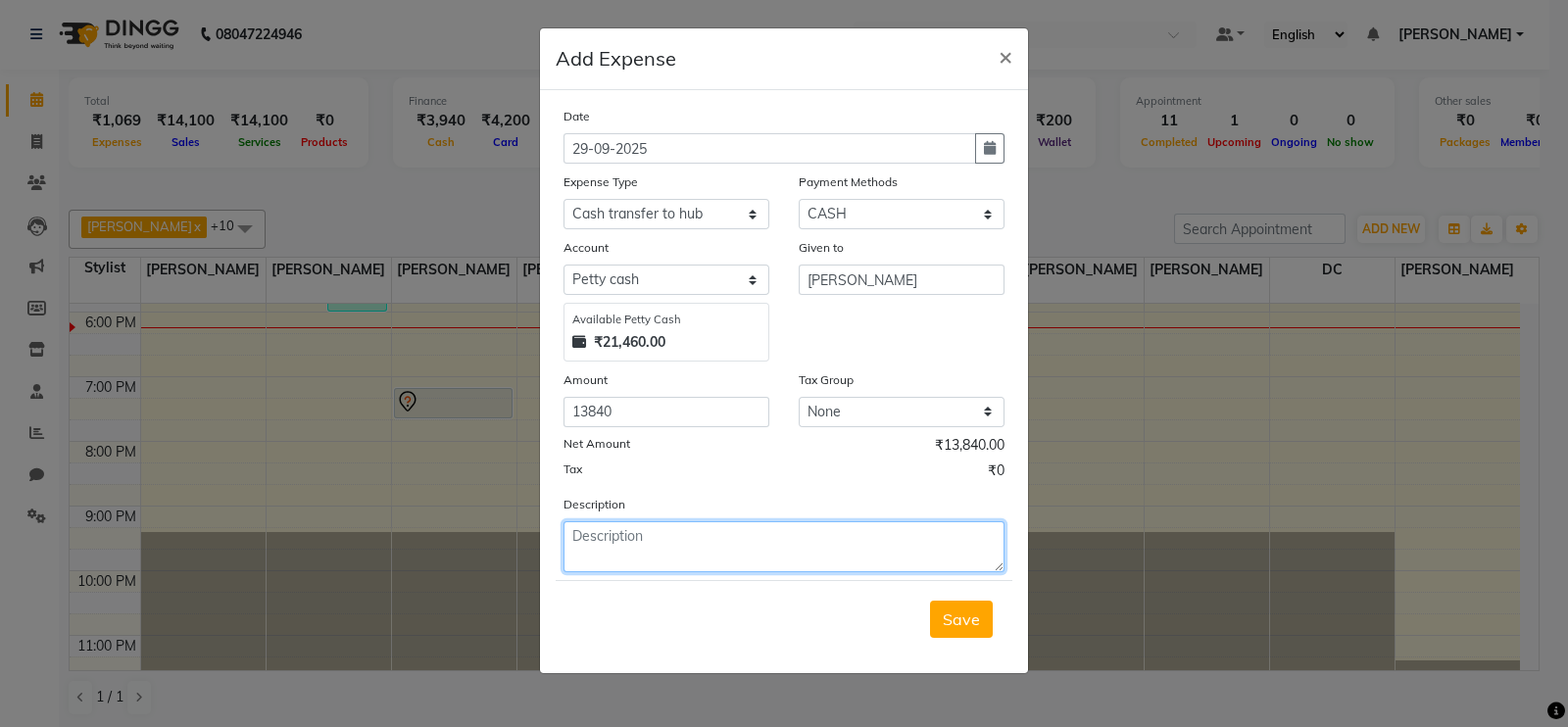
click at [605, 555] on textarea at bounding box center [784, 547] width 441 height 51
click at [668, 555] on textarea "CASH OF" at bounding box center [784, 547] width 441 height 51
click at [672, 541] on textarea "CASH OF 29TH 2025" at bounding box center [784, 547] width 441 height 51
type textarea "CASH OF 29TH SEPTEMBER 2025"
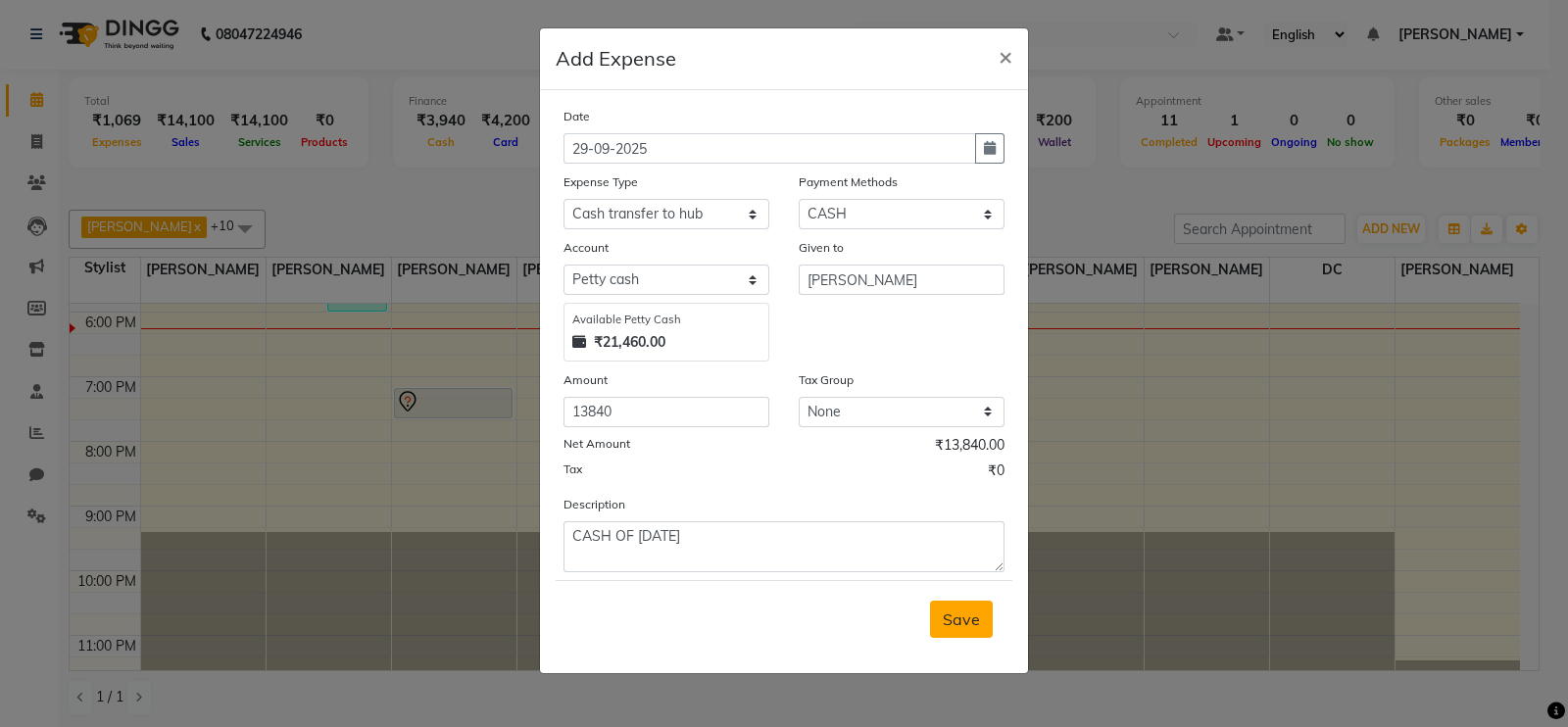
click at [956, 628] on span "Save" at bounding box center [962, 619] width 38 height 20
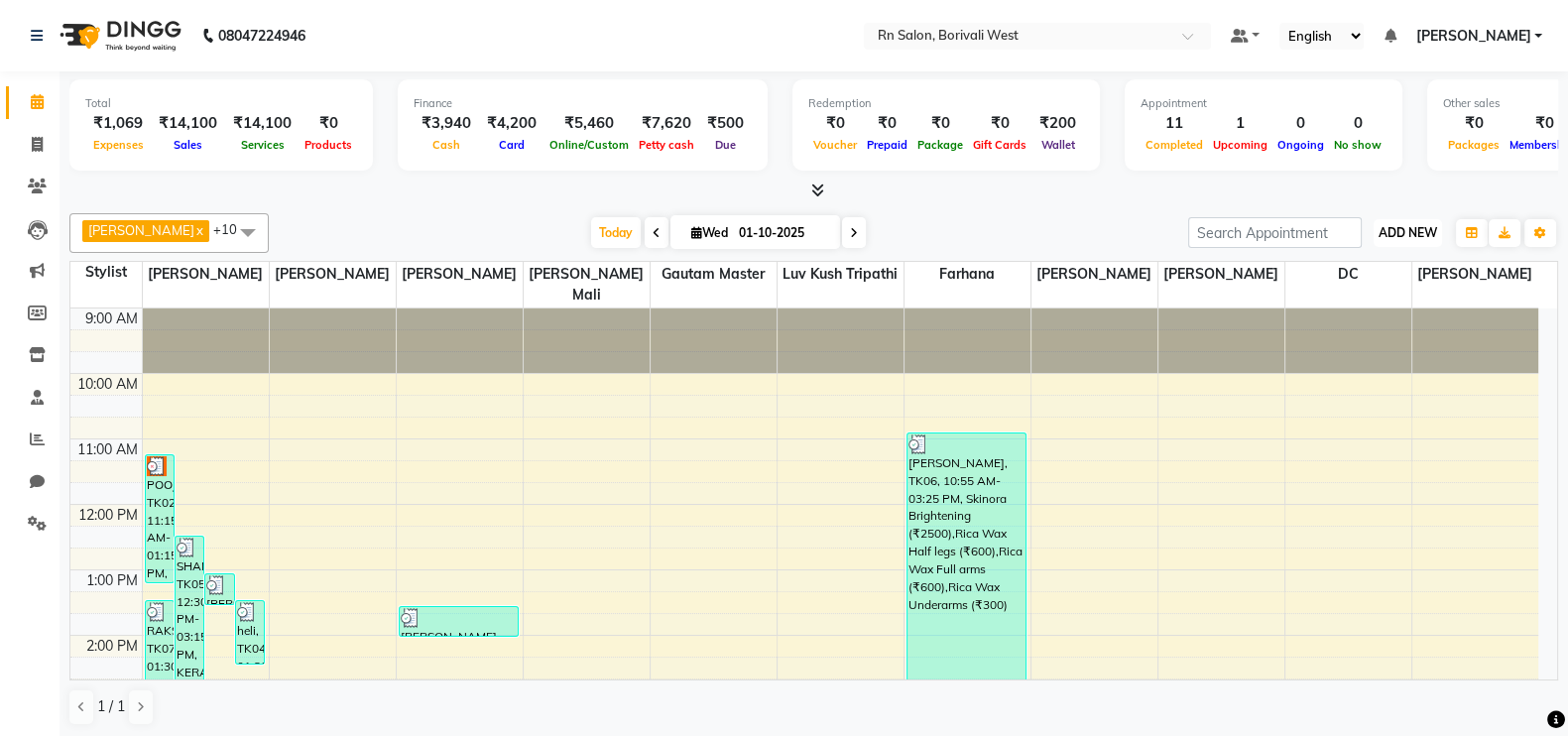
click at [1404, 239] on button "ADD NEW Toggle Dropdown" at bounding box center [1407, 233] width 68 height 28
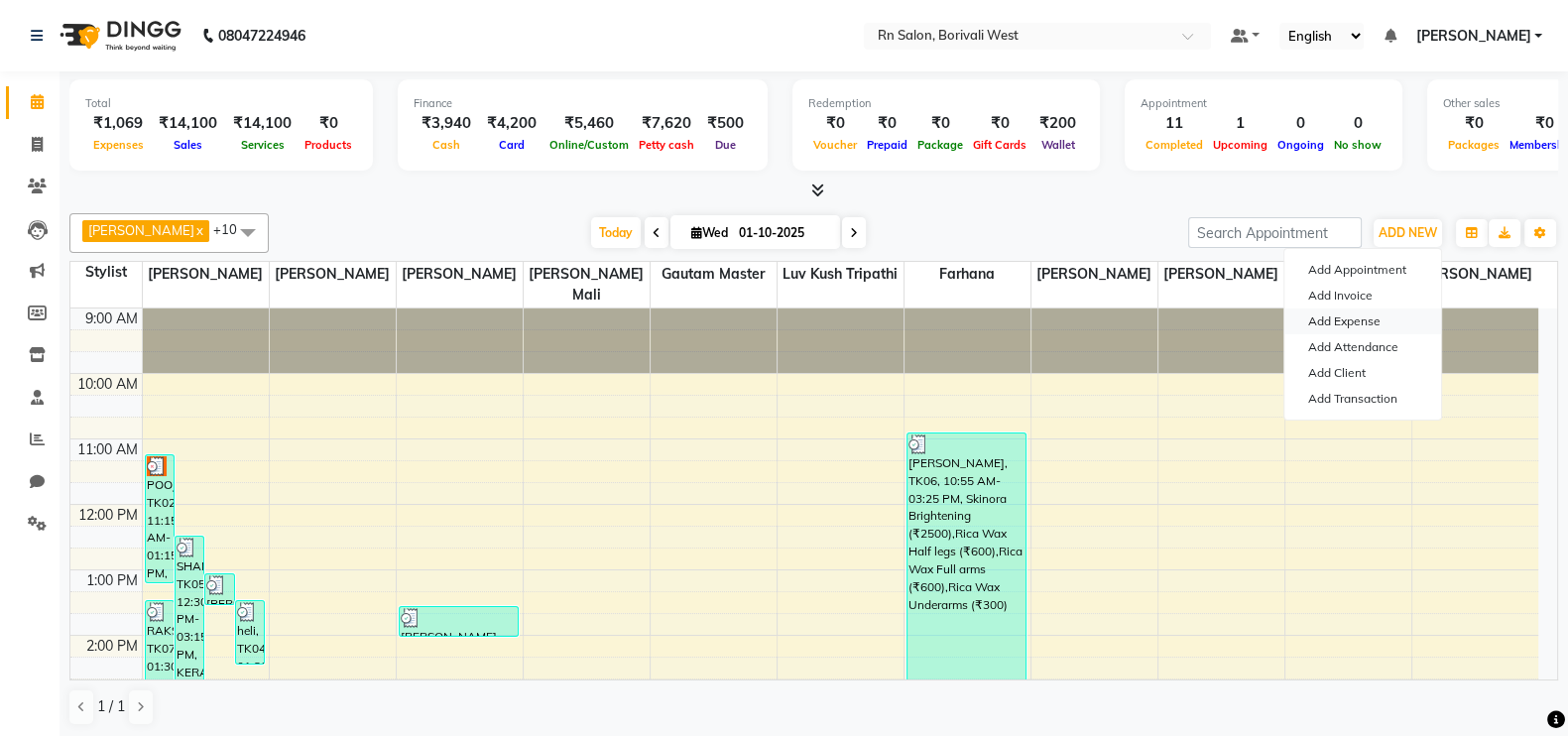
click at [1339, 323] on link "Add Expense" at bounding box center [1362, 322] width 157 height 26
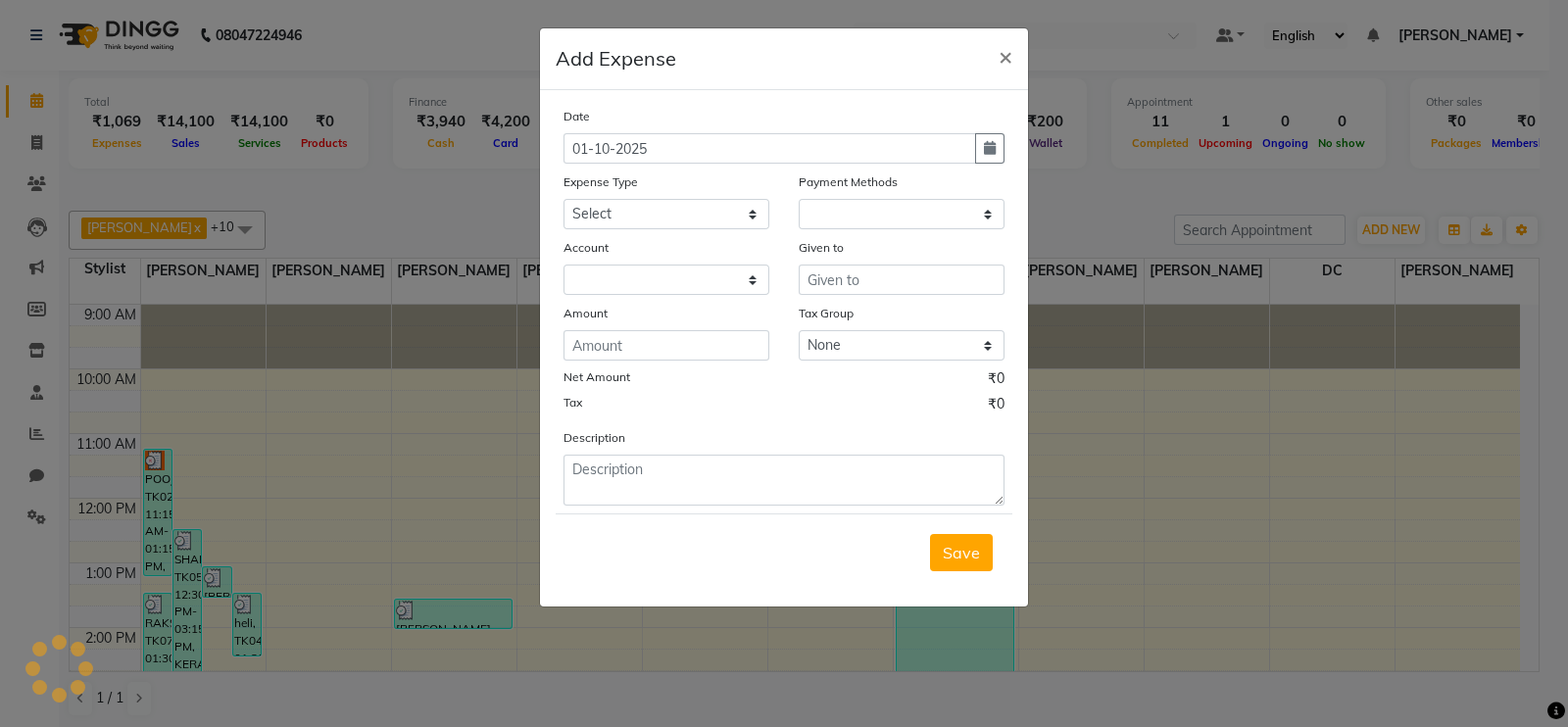
select select "1"
select select "7703"
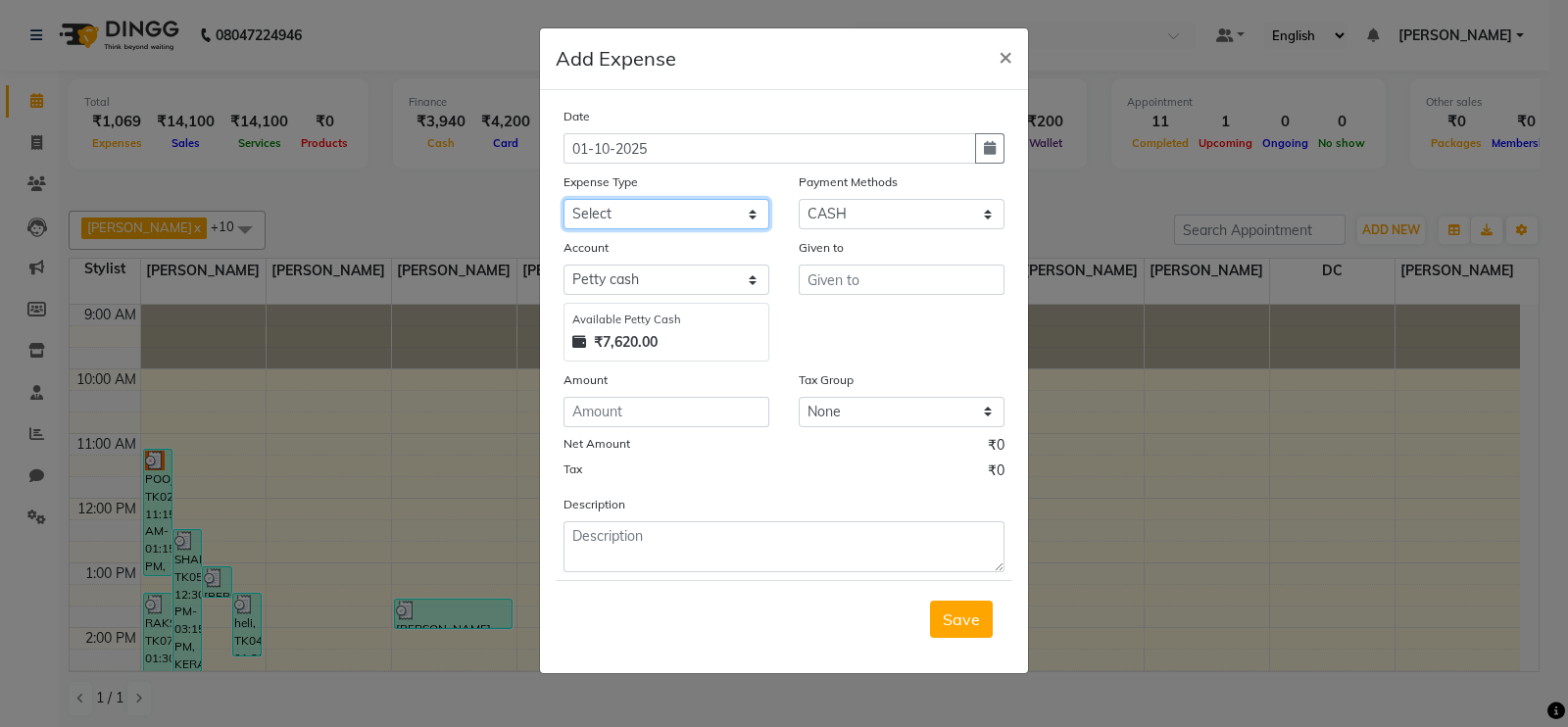
click at [701, 203] on select "Select Advance Salary Bank charges Cash transfer to hub Membership MILK Miscell…" at bounding box center [666, 213] width 205 height 31
click at [978, 151] on button "button" at bounding box center [989, 148] width 30 height 31
select select "10"
select select "2025"
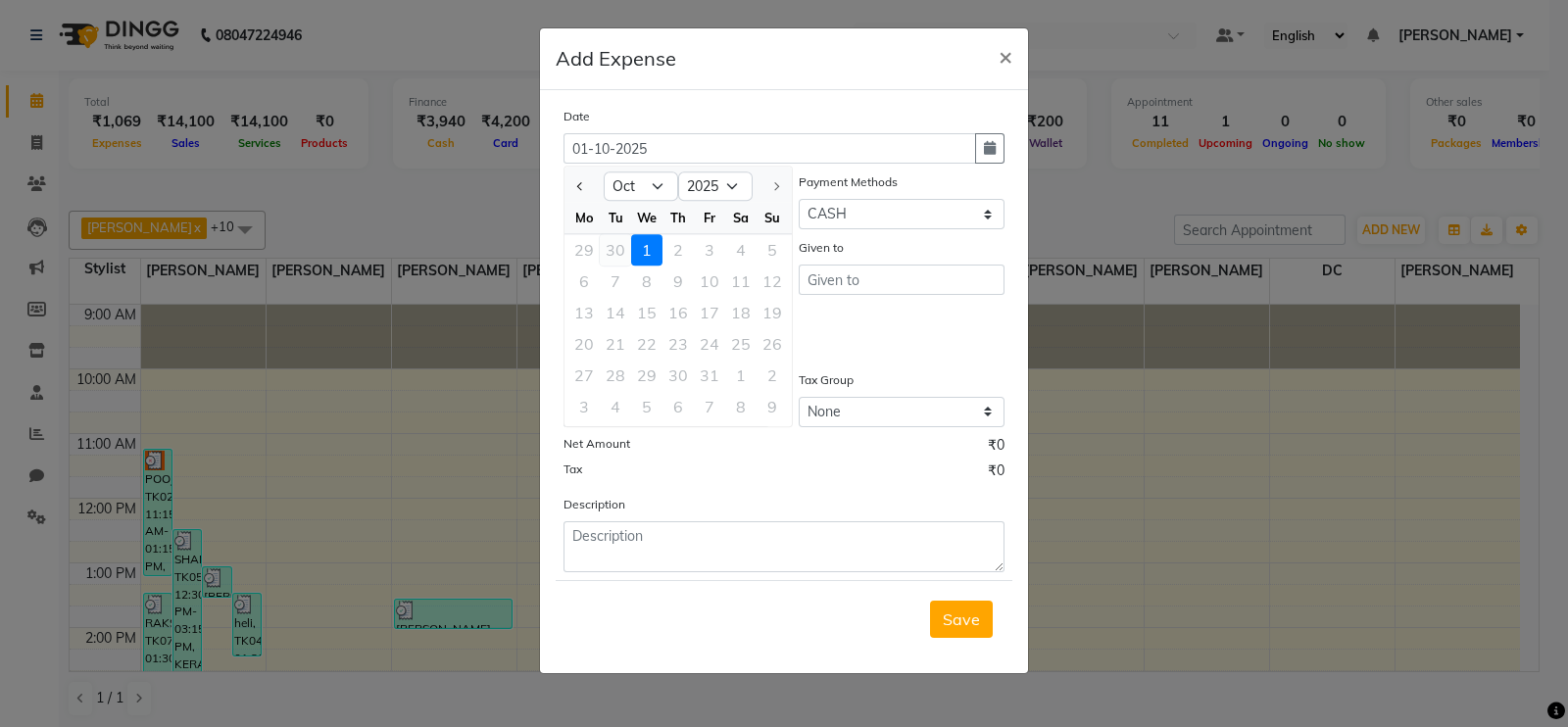
click at [614, 246] on div "30" at bounding box center [615, 250] width 32 height 32
type input "30-09-2025"
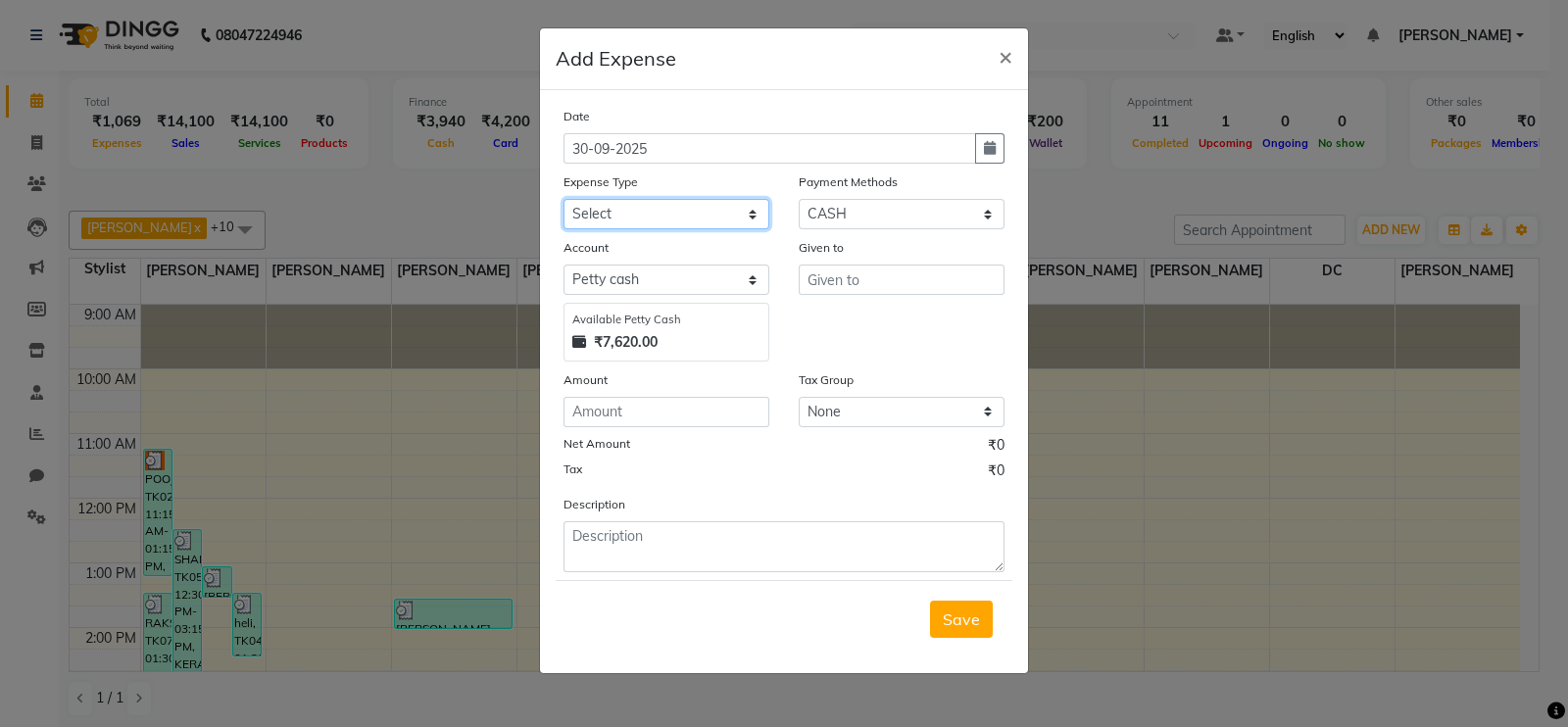
click at [703, 222] on select "Select Advance Salary Bank charges Cash transfer to hub Membership MILK Miscell…" at bounding box center [666, 213] width 205 height 31
click at [564, 201] on select "Select Advance Salary Bank charges Cash transfer to hub Membership MILK Miscell…" at bounding box center [666, 213] width 205 height 31
click at [698, 217] on select "Select Advance Salary Bank charges Cash transfer to hub Membership MILK Miscell…" at bounding box center [666, 213] width 205 height 31
select select "24219"
click at [564, 201] on select "Select Advance Salary Bank charges Cash transfer to hub Membership MILK Miscell…" at bounding box center [666, 213] width 205 height 31
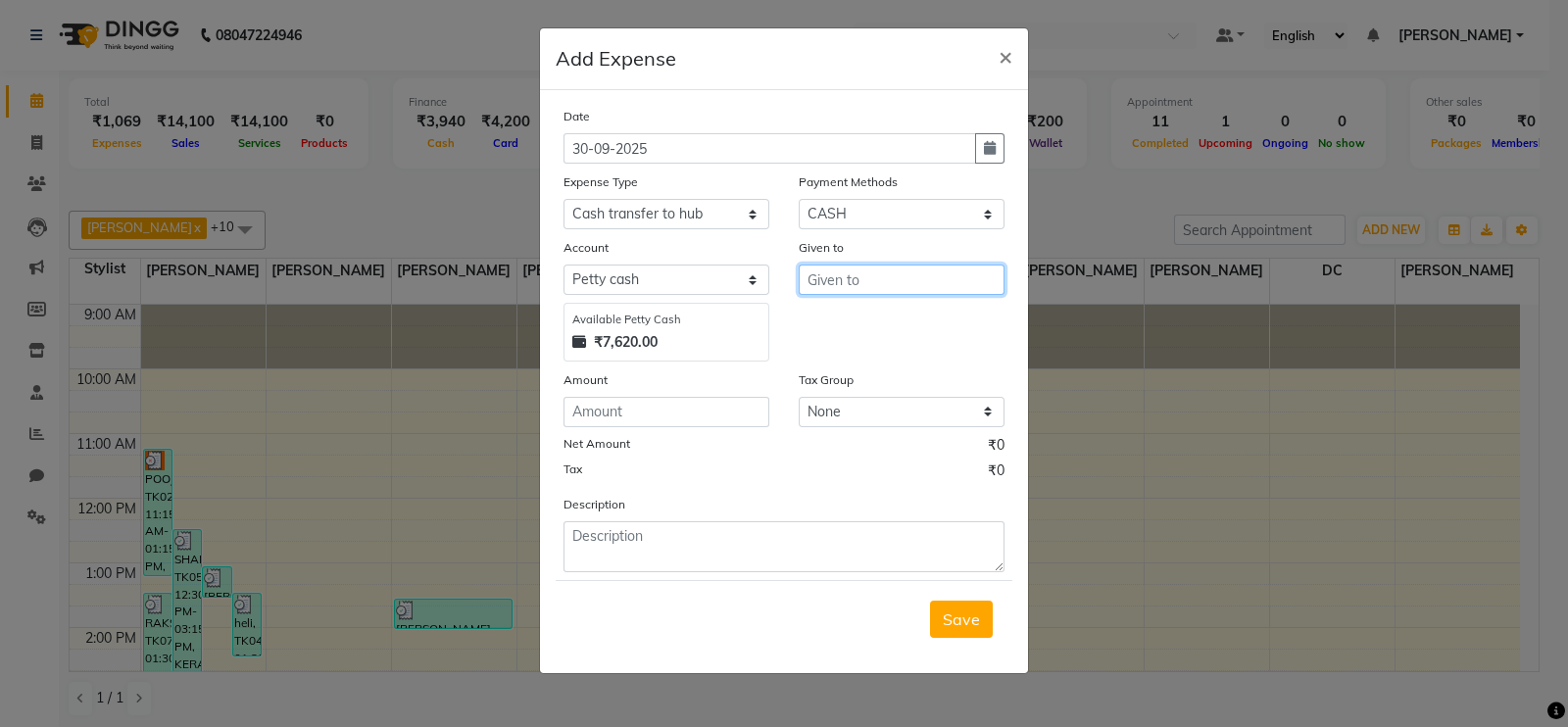
click at [844, 295] on input "text" at bounding box center [902, 280] width 205 height 31
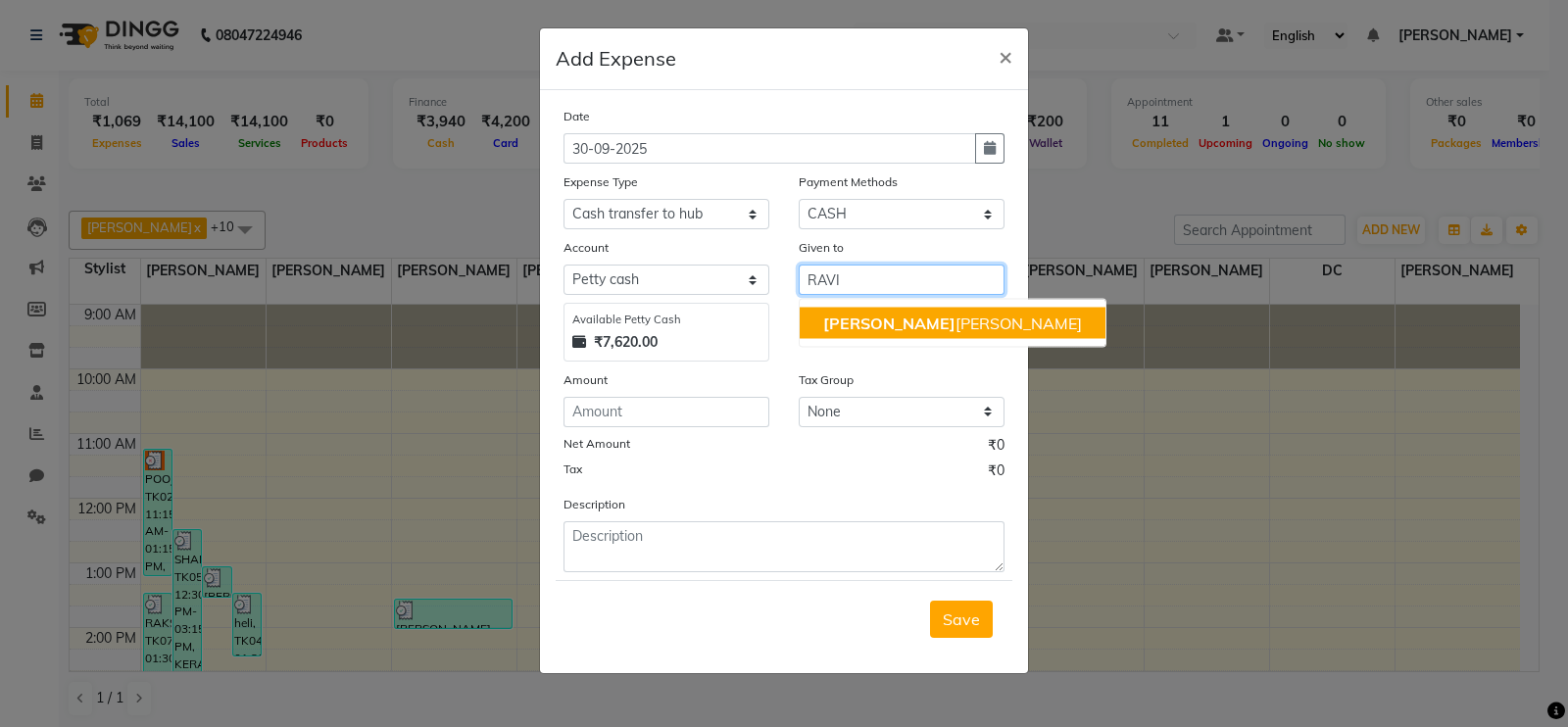
click at [837, 330] on span "[PERSON_NAME]" at bounding box center [890, 324] width 132 height 20
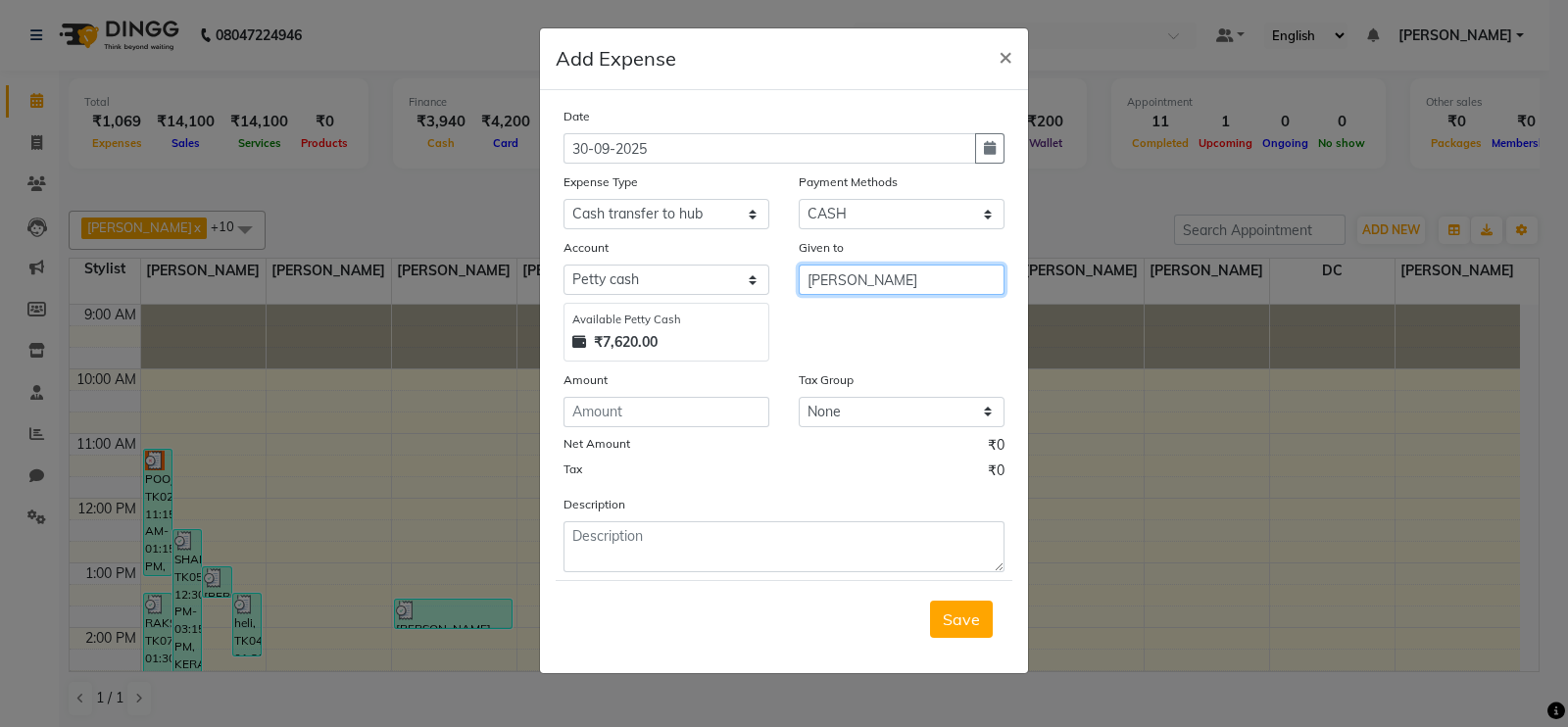
type input "[PERSON_NAME]"
click at [600, 419] on input "number" at bounding box center [666, 412] width 205 height 31
type input "4747"
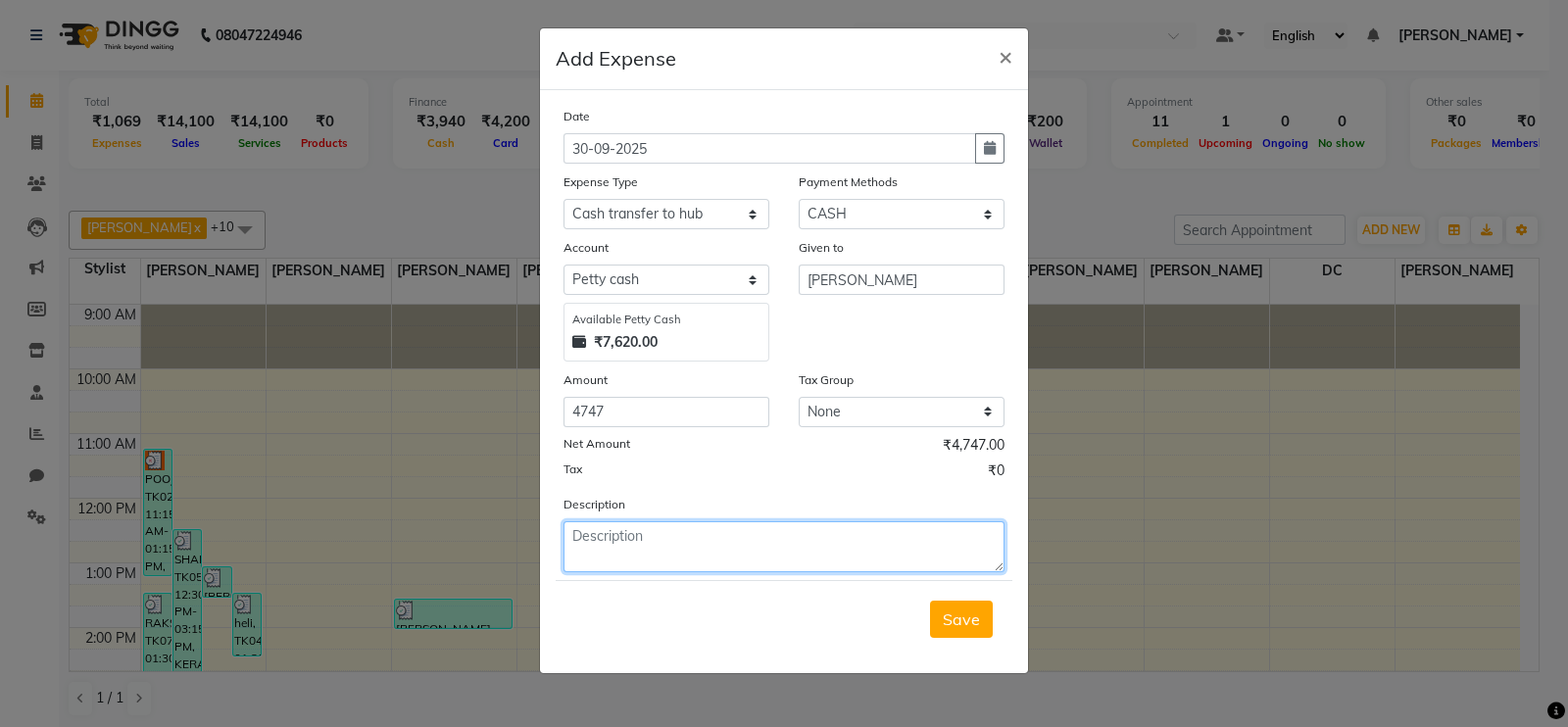
click at [662, 542] on textarea at bounding box center [784, 547] width 441 height 51
click at [660, 553] on textarea "CASH OF" at bounding box center [784, 547] width 441 height 51
type textarea "CASH OF [DATE]"
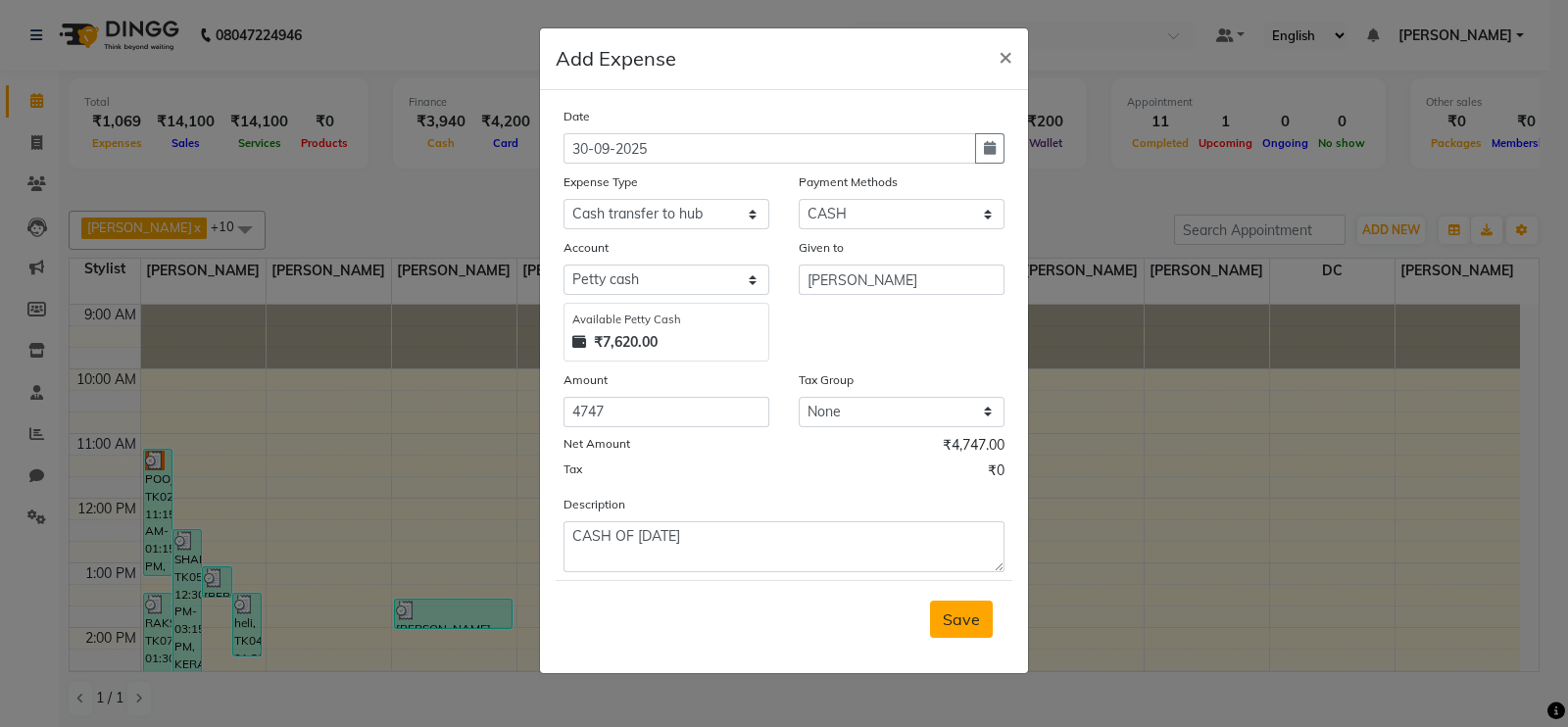
click at [946, 616] on span "Save" at bounding box center [962, 619] width 38 height 20
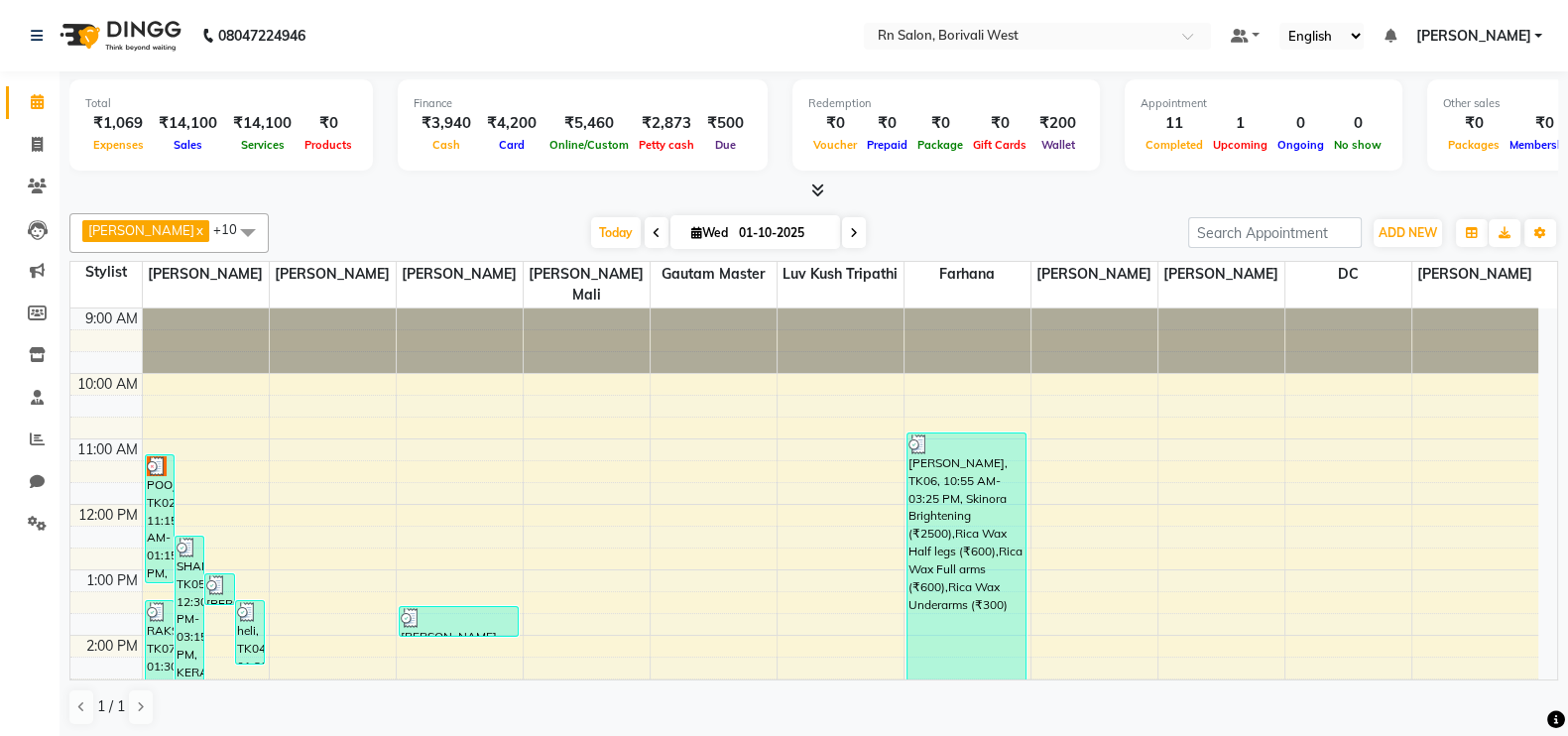
click at [34, 161] on li "Invoice" at bounding box center [30, 145] width 60 height 43
click at [38, 146] on icon at bounding box center [37, 144] width 11 height 15
select select "8515"
select select "service"
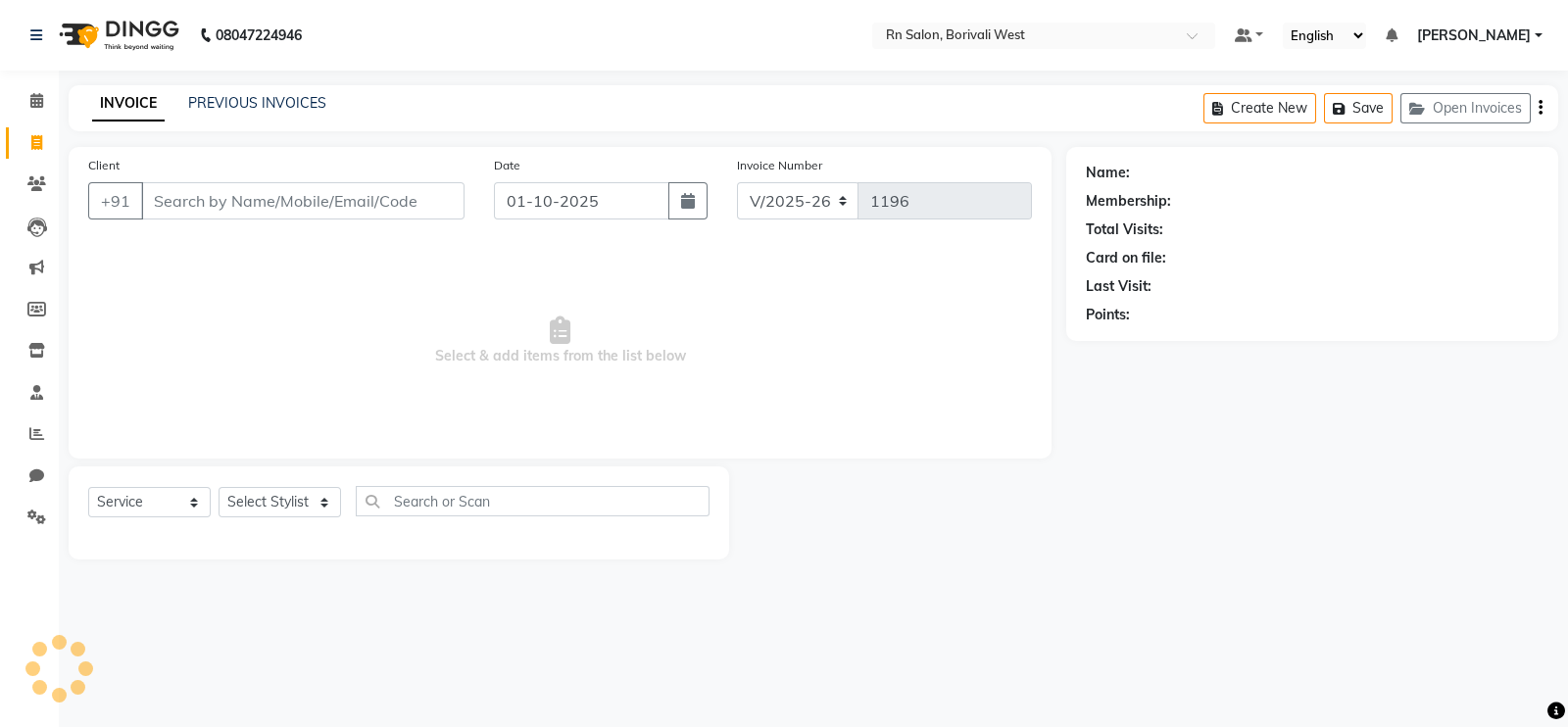
click at [305, 90] on div "INVOICE PREVIOUS INVOICES Create New Save Open Invoices" at bounding box center [813, 108] width 1489 height 46
click at [302, 96] on link "PREVIOUS INVOICES" at bounding box center [258, 103] width 138 height 18
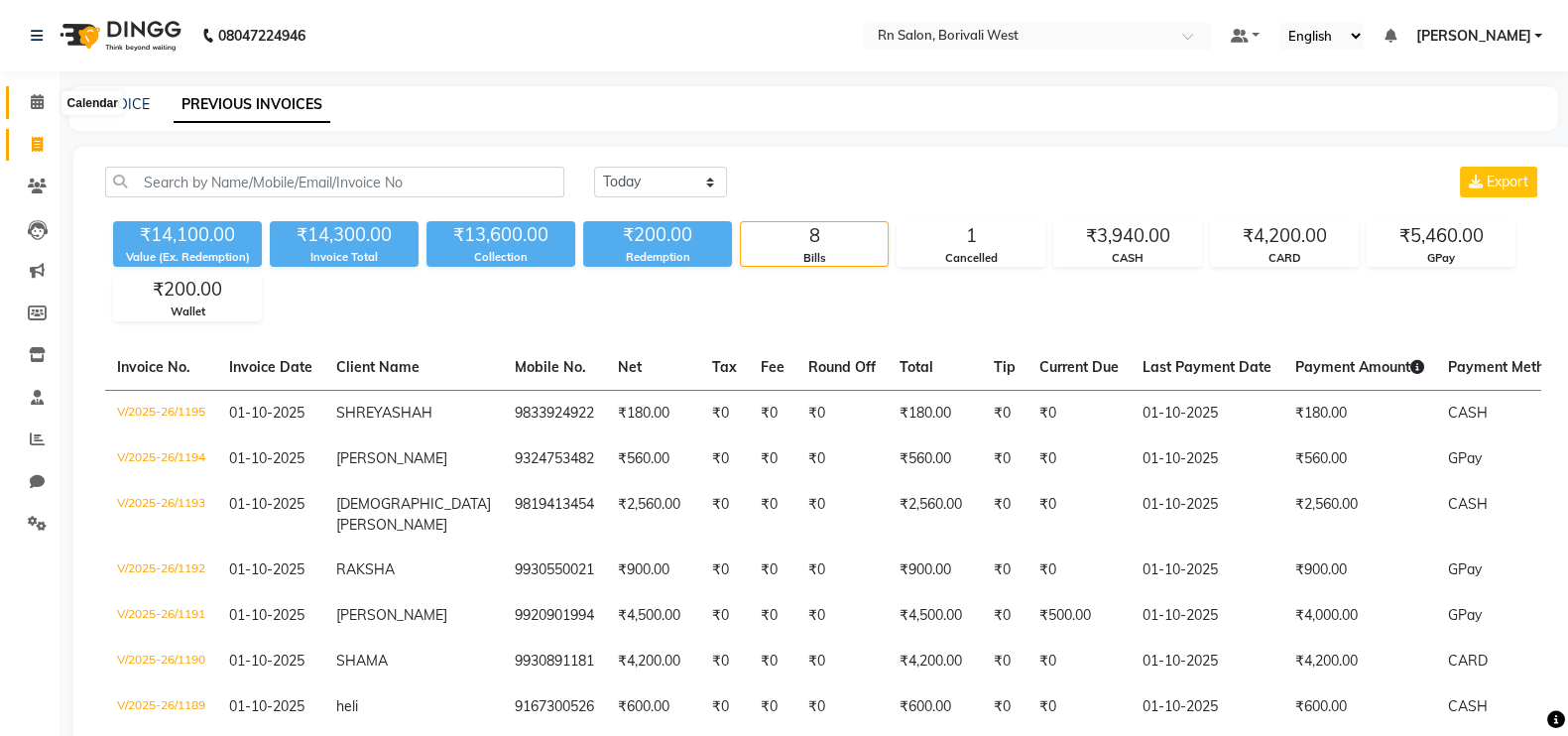
click at [35, 101] on icon at bounding box center [37, 101] width 13 height 15
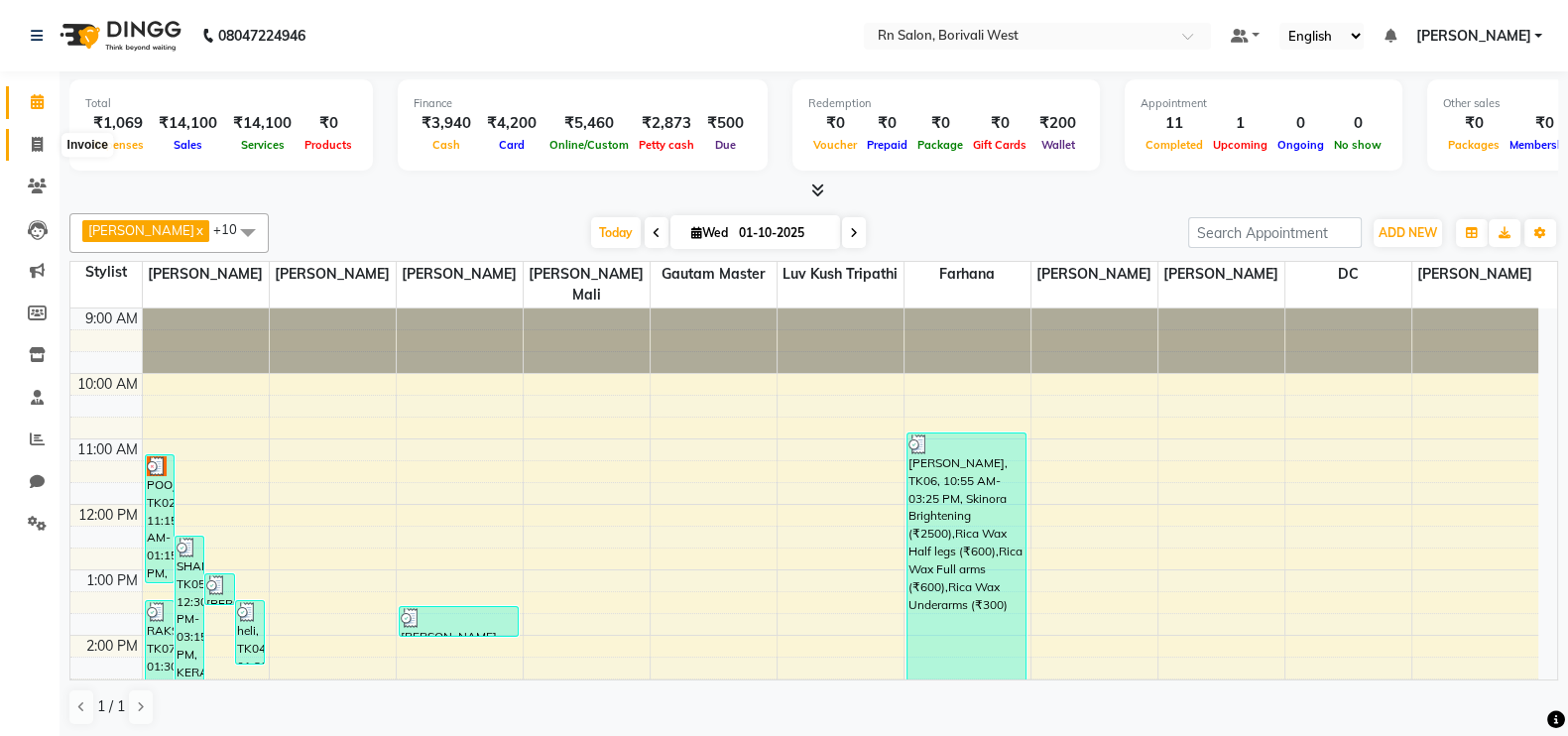
click at [39, 144] on icon at bounding box center [37, 144] width 11 height 15
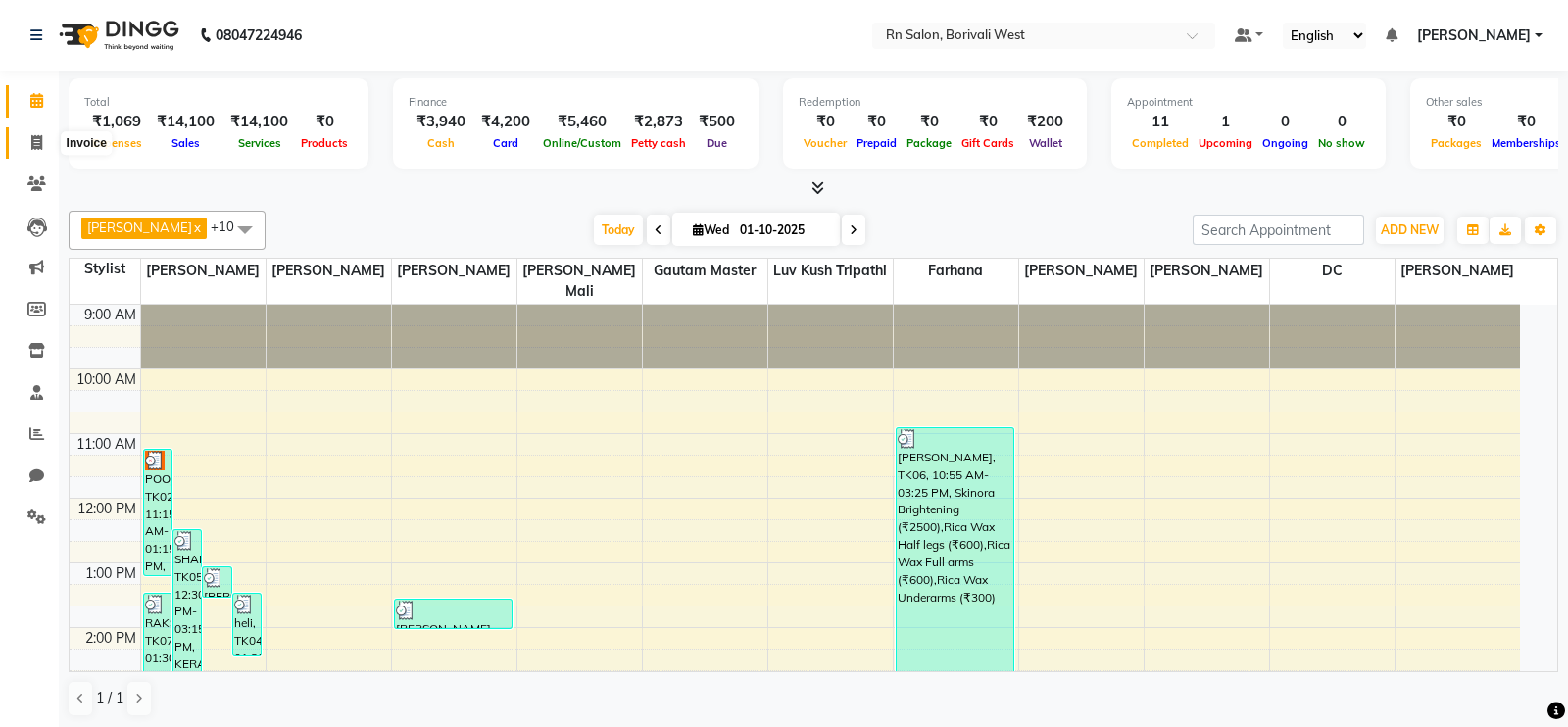
select select "8515"
select select "service"
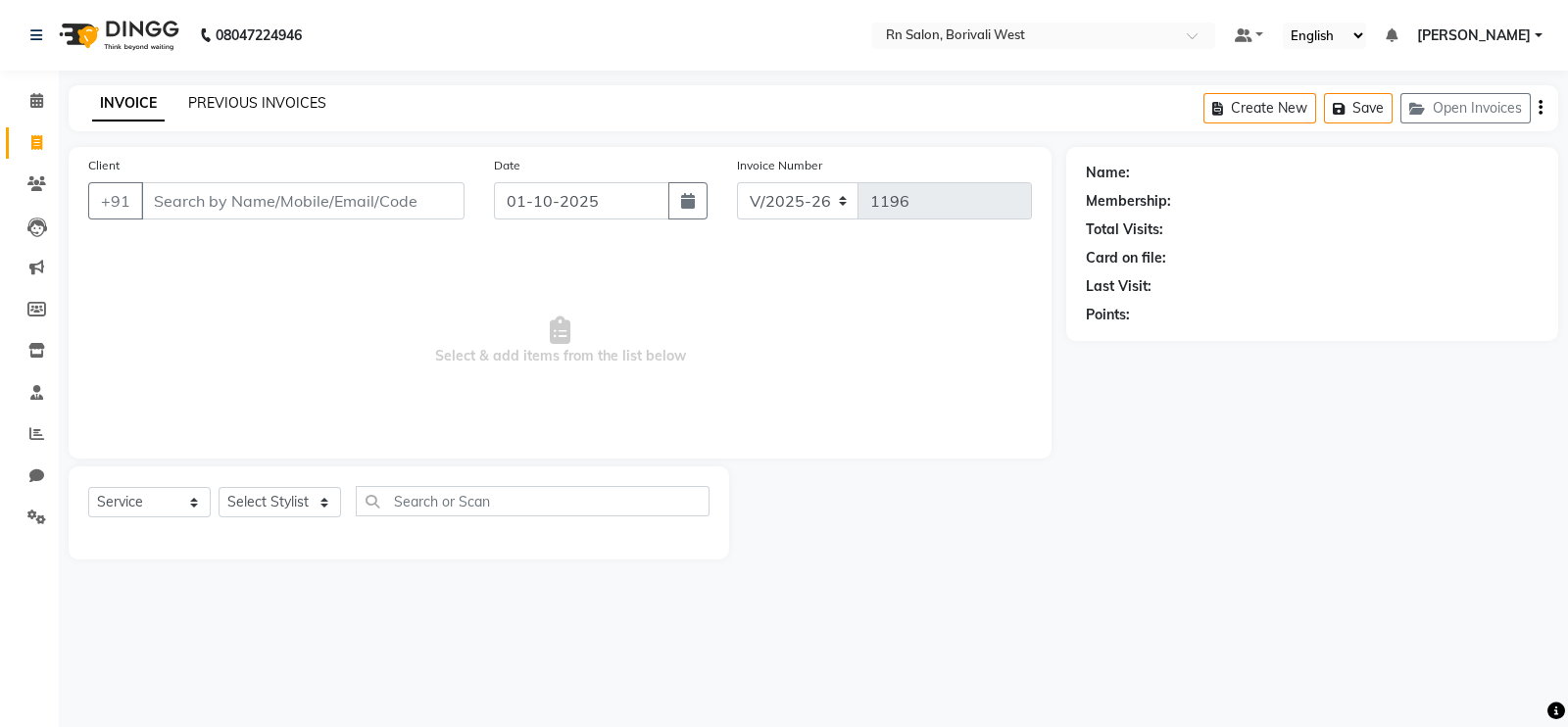
click at [294, 100] on link "PREVIOUS INVOICES" at bounding box center [258, 103] width 138 height 18
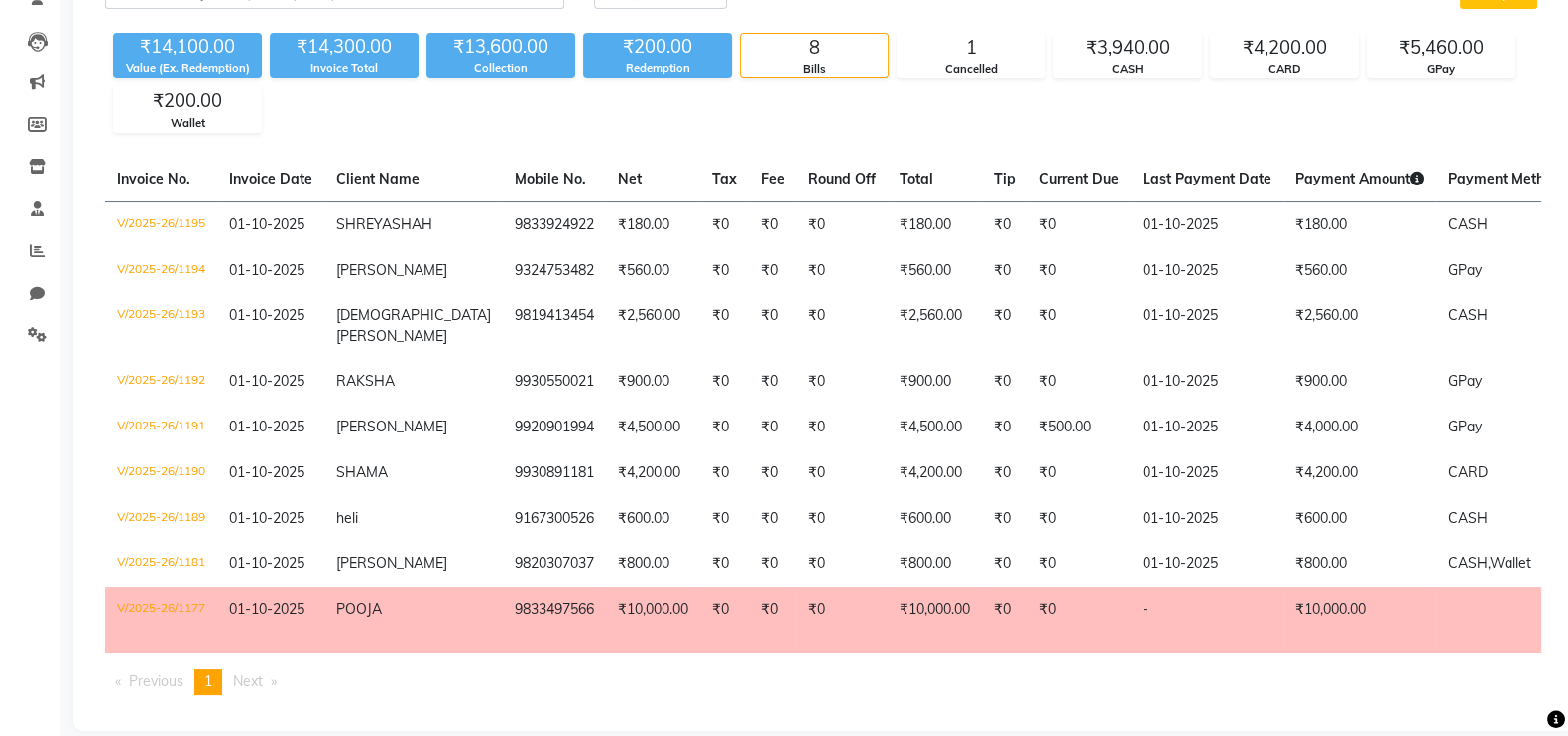
scroll to position [253, 0]
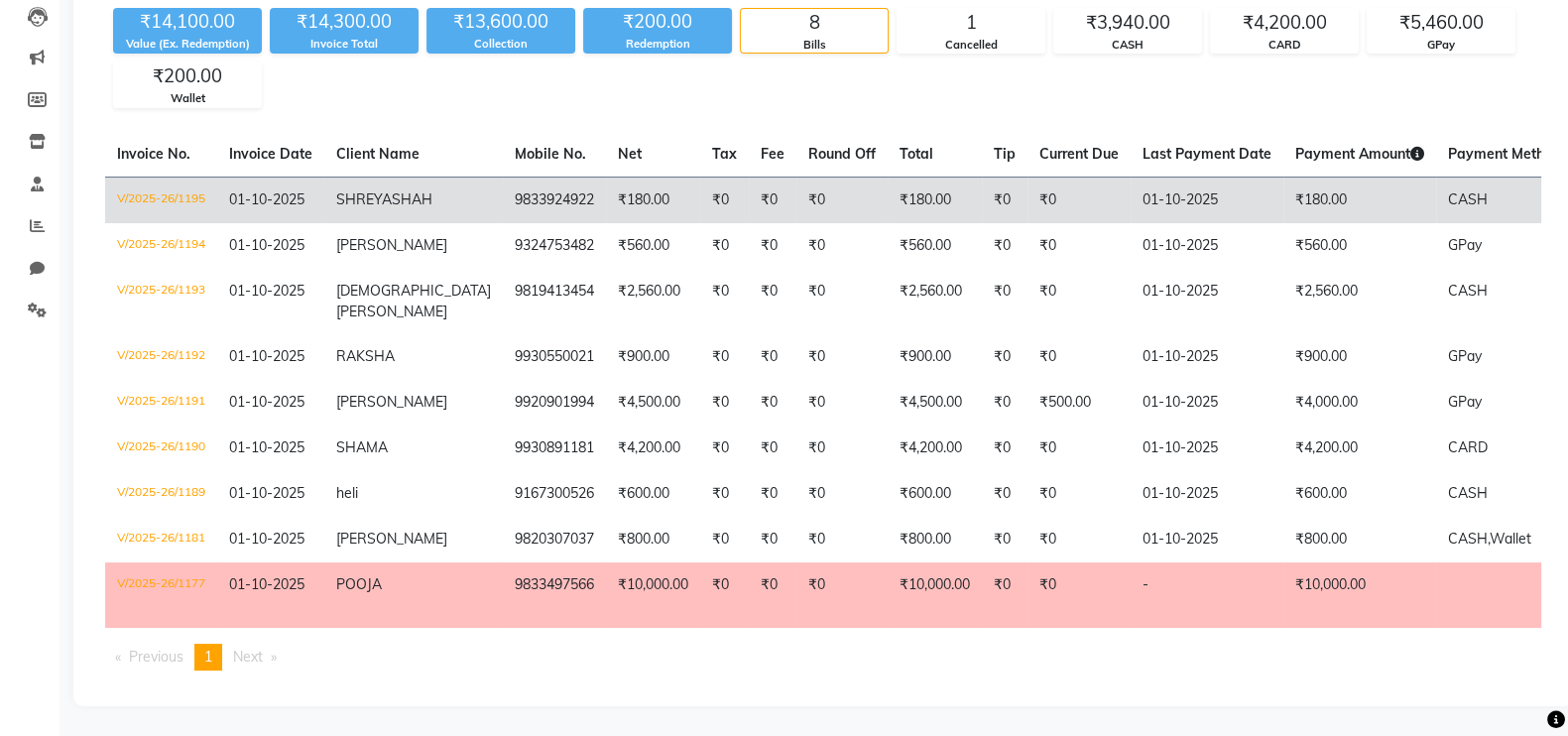
click at [179, 177] on td "V/2025-26/1195" at bounding box center [161, 200] width 112 height 47
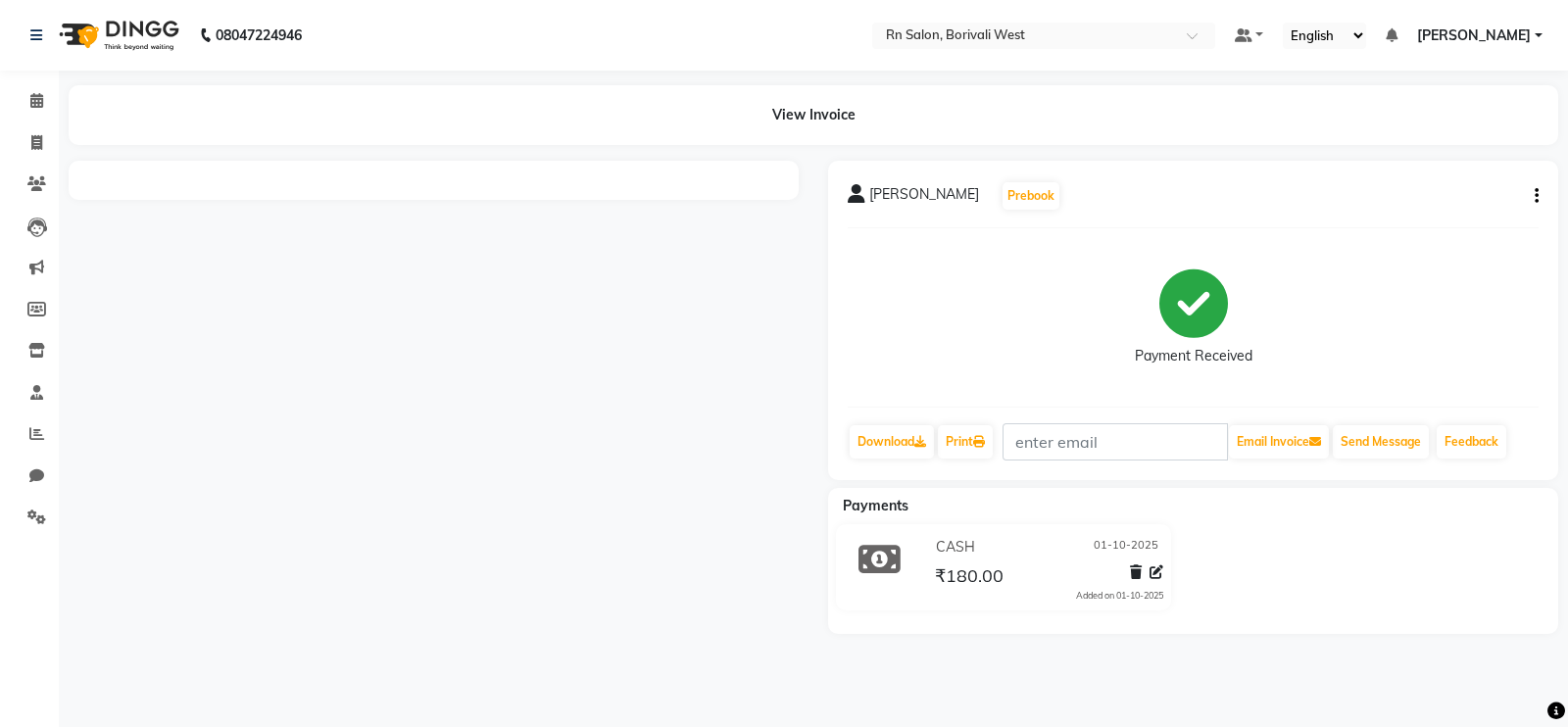
click at [1533, 201] on button "button" at bounding box center [1532, 197] width 12 height 21
click at [1335, 222] on div "Edit Invoice" at bounding box center [1405, 219] width 200 height 25
select select "service"
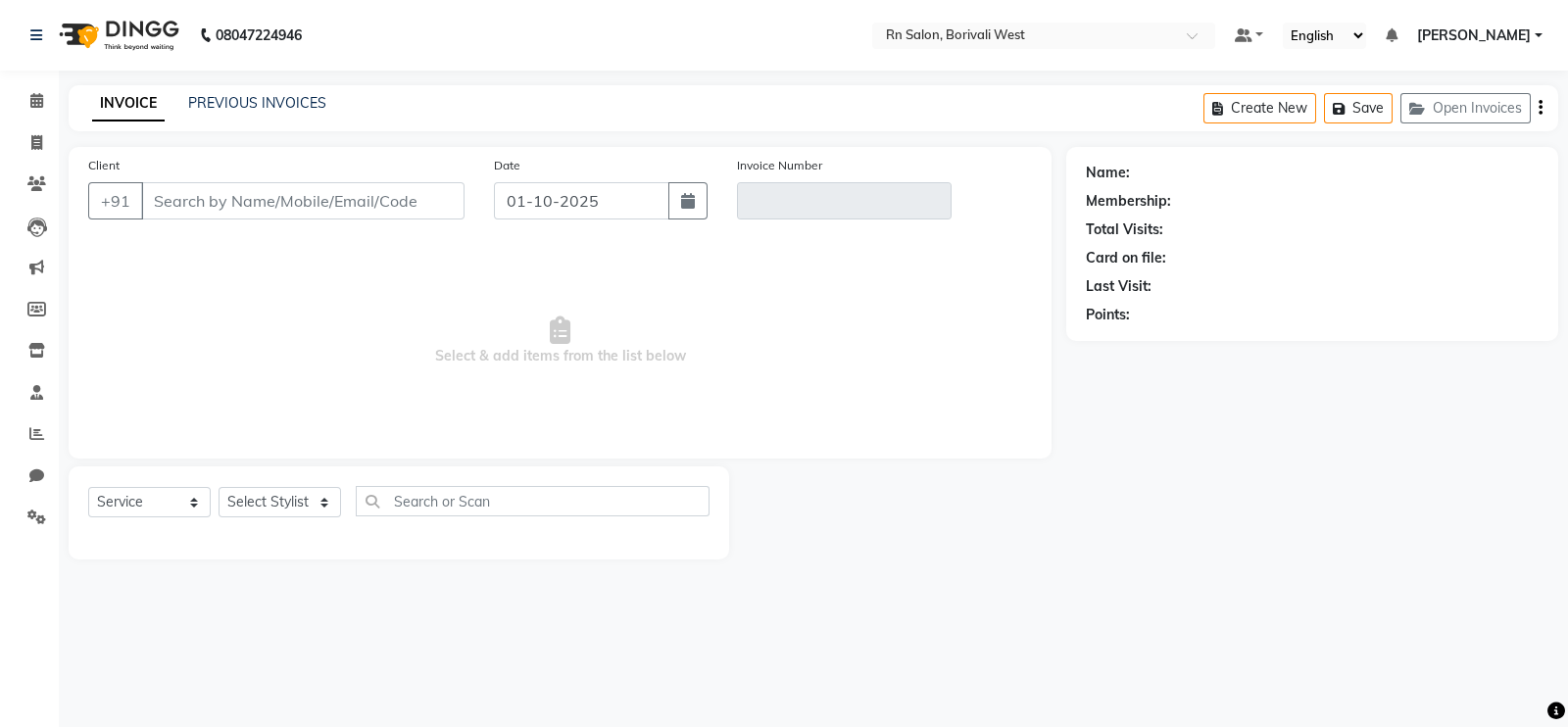
type input "9833924922"
type input "V/2025-26/1195"
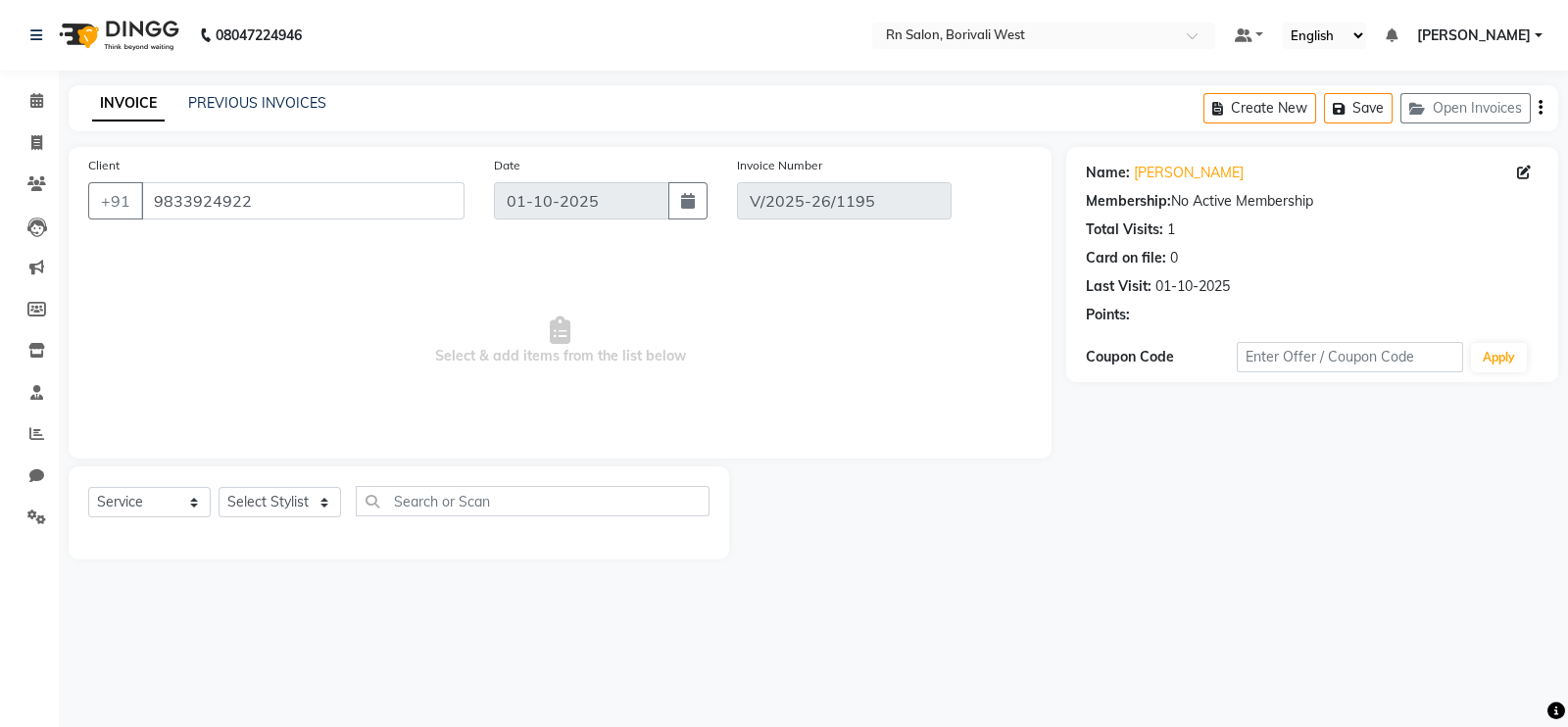
select select "select"
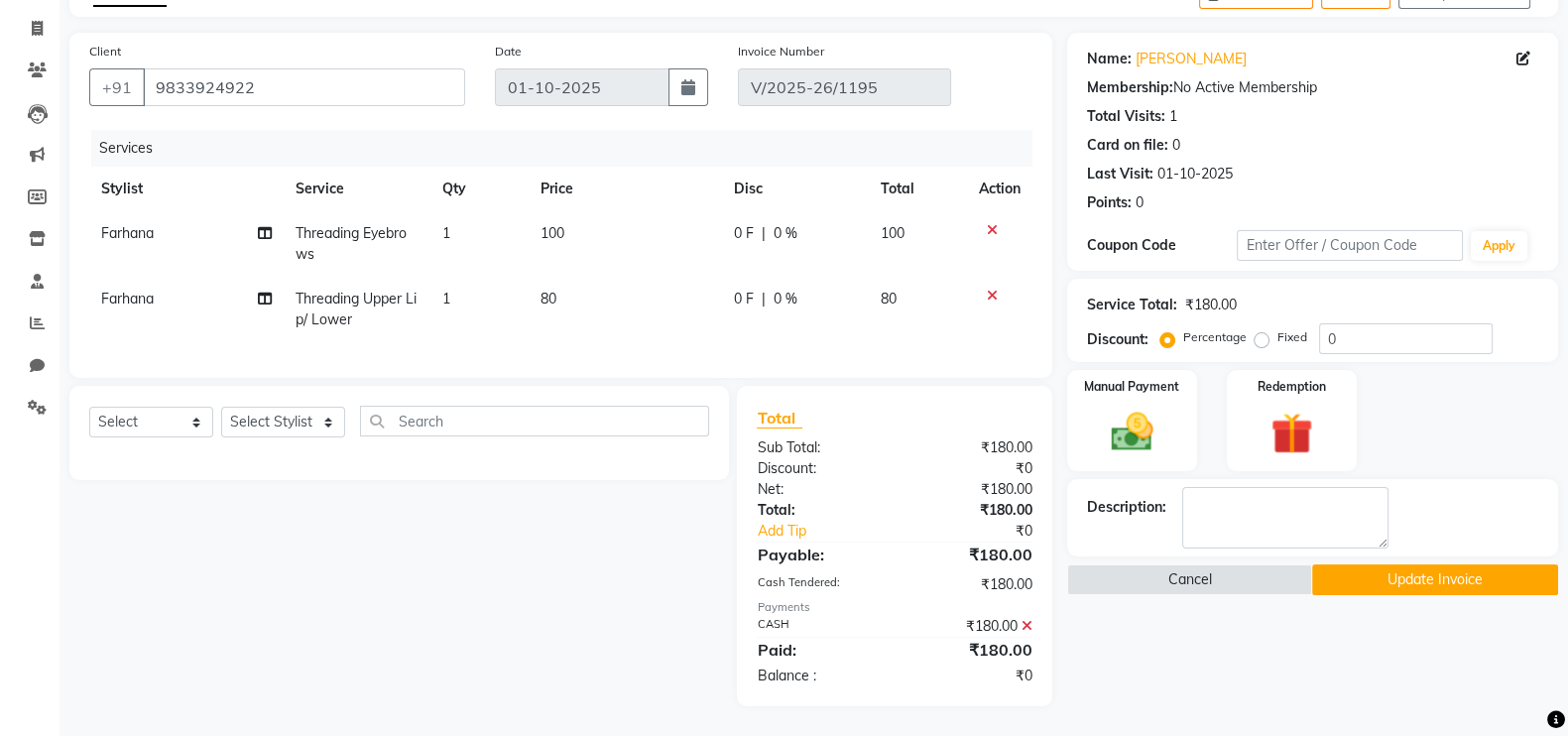
scroll to position [135, 0]
click at [323, 425] on select "Select Stylist Arpita Deshmukh Beena jaiswar DC Deepak Parbat Farhana Gautam ma…" at bounding box center [283, 422] width 124 height 31
select select "83940"
click at [514, 425] on input "text" at bounding box center [534, 421] width 349 height 31
type input "FEMALE"
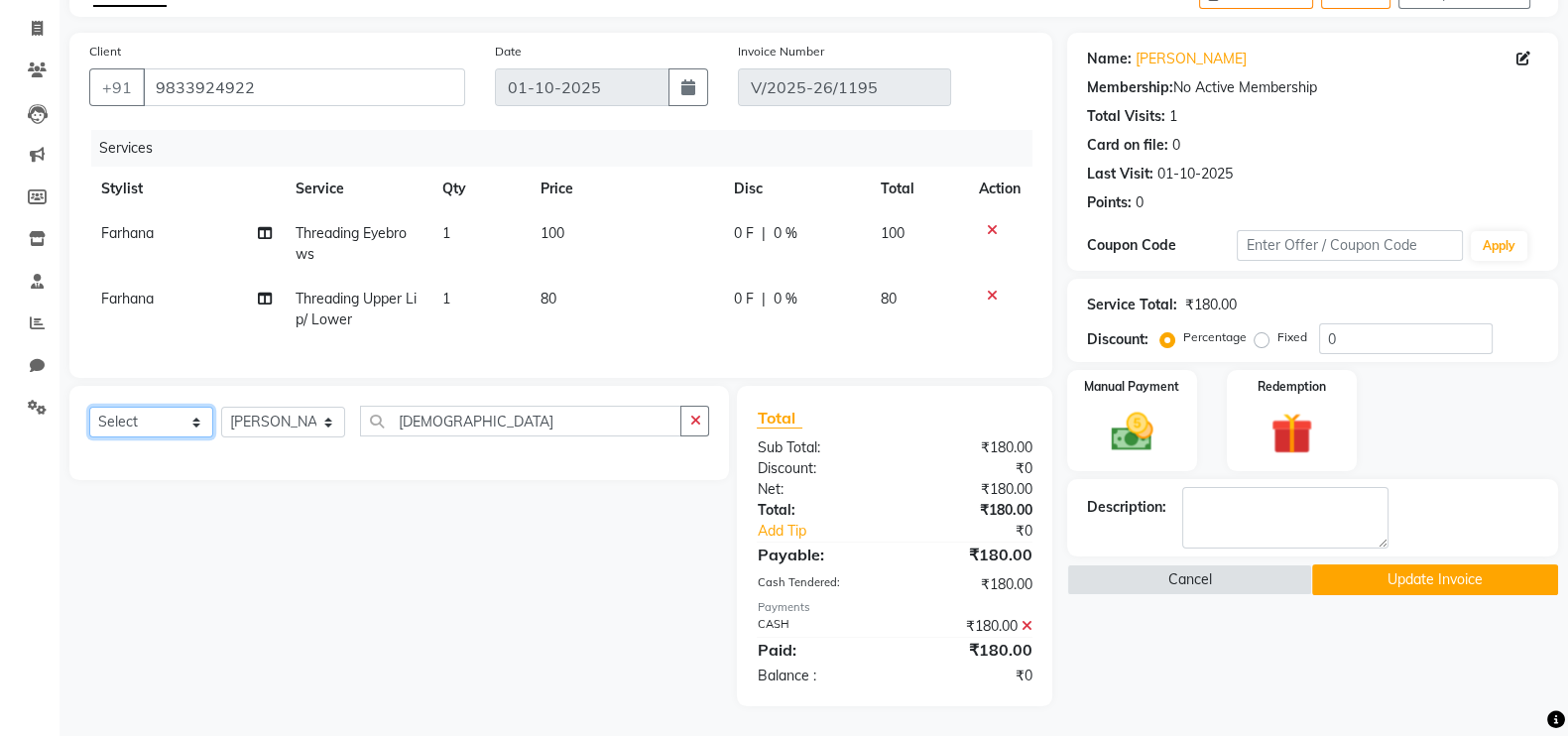
click at [154, 438] on select "Select Service Product Membership Package Voucher Prepaid Gift Card" at bounding box center [151, 422] width 124 height 31
select select "service"
click at [89, 408] on select "Select Service Product Membership Package Voucher Prepaid Gift Card" at bounding box center [151, 422] width 124 height 31
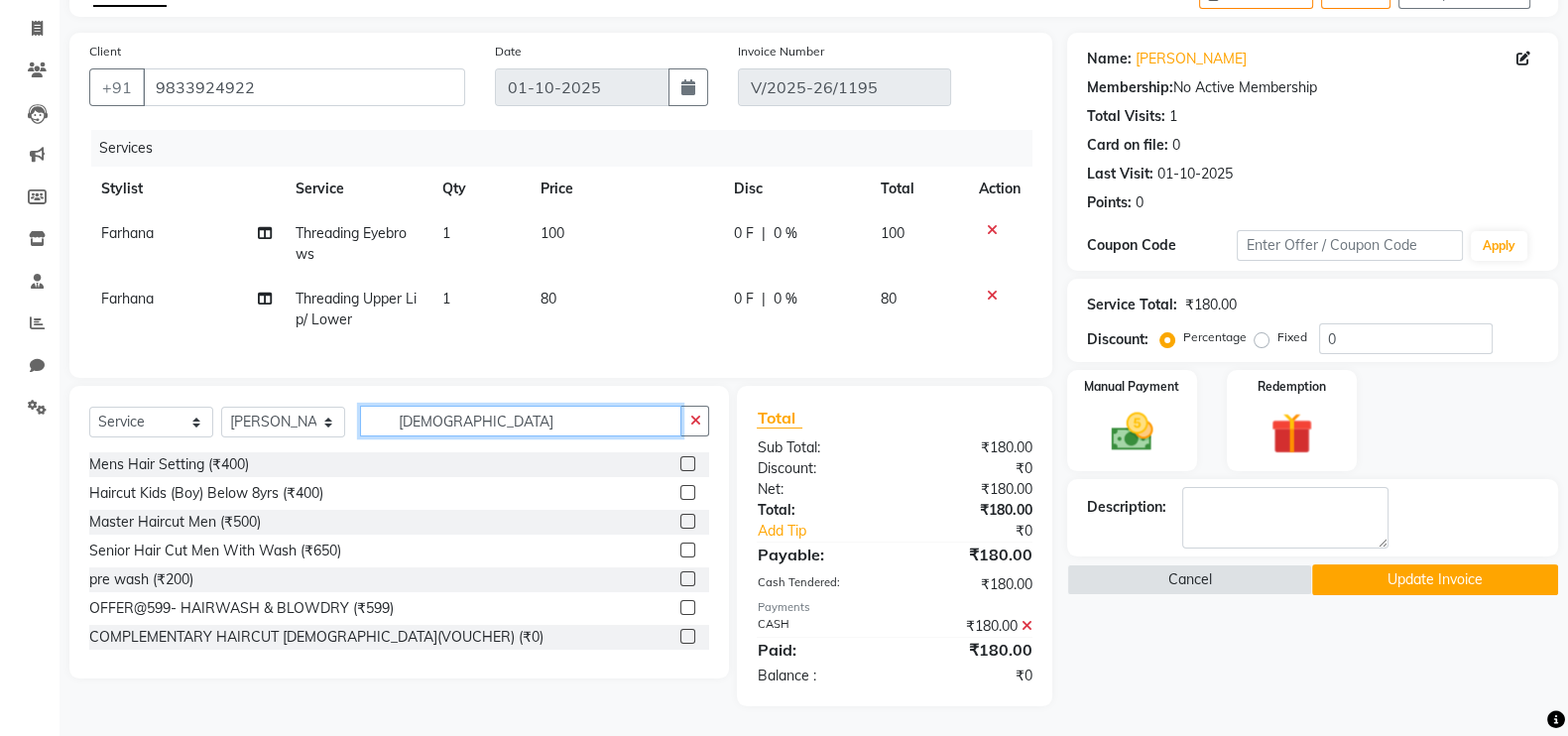
click at [471, 424] on input "FEMALE" at bounding box center [521, 421] width 322 height 31
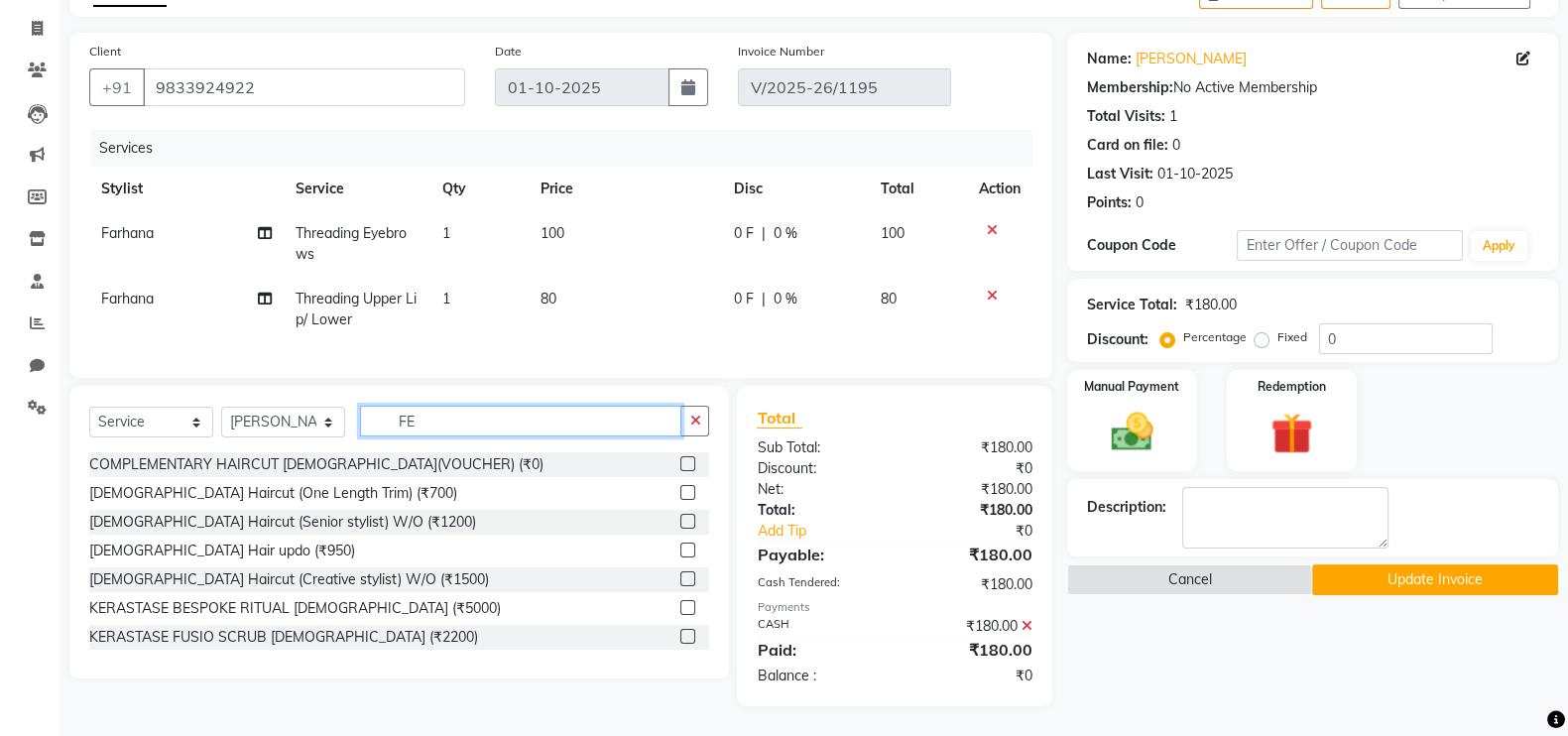
type input "F"
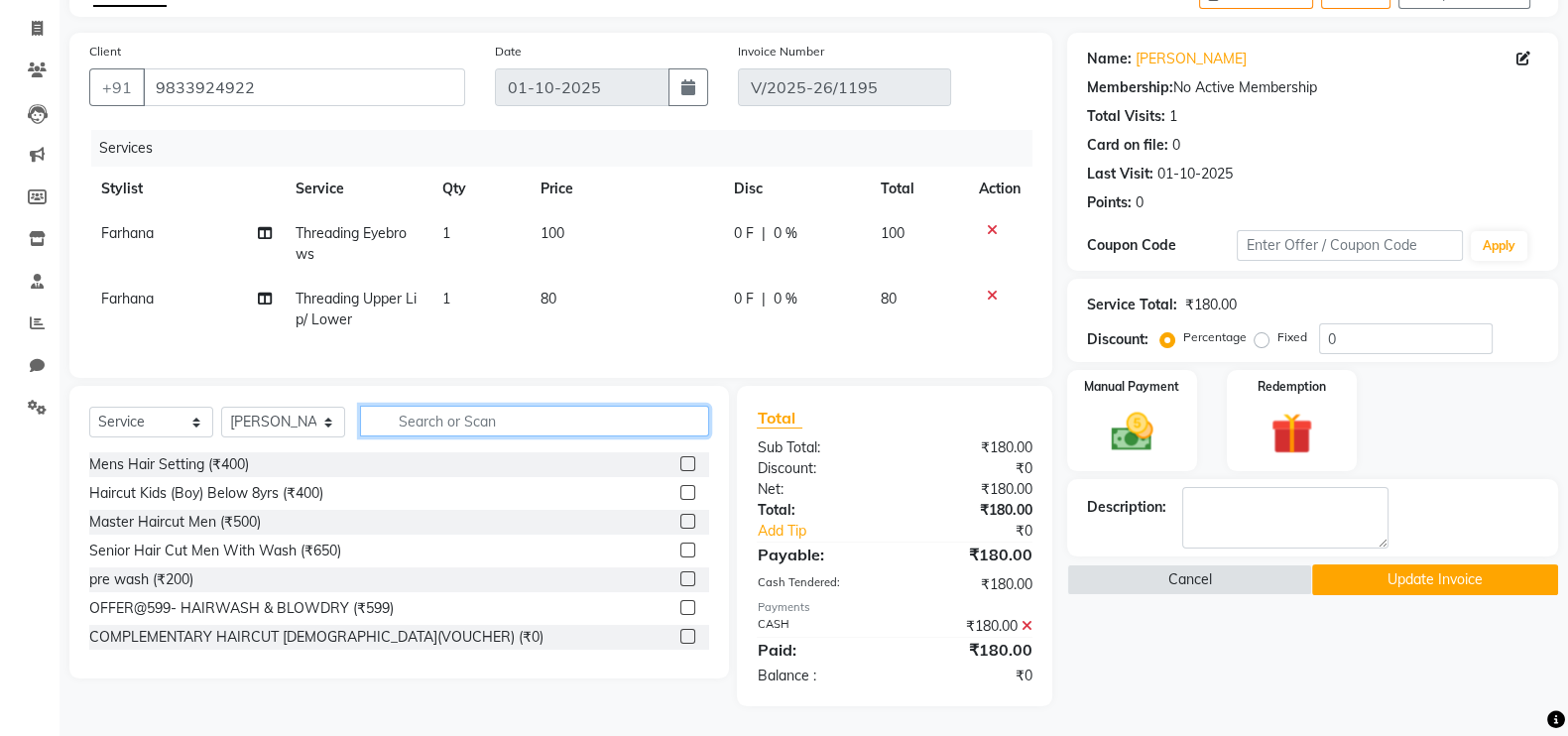
type input "D"
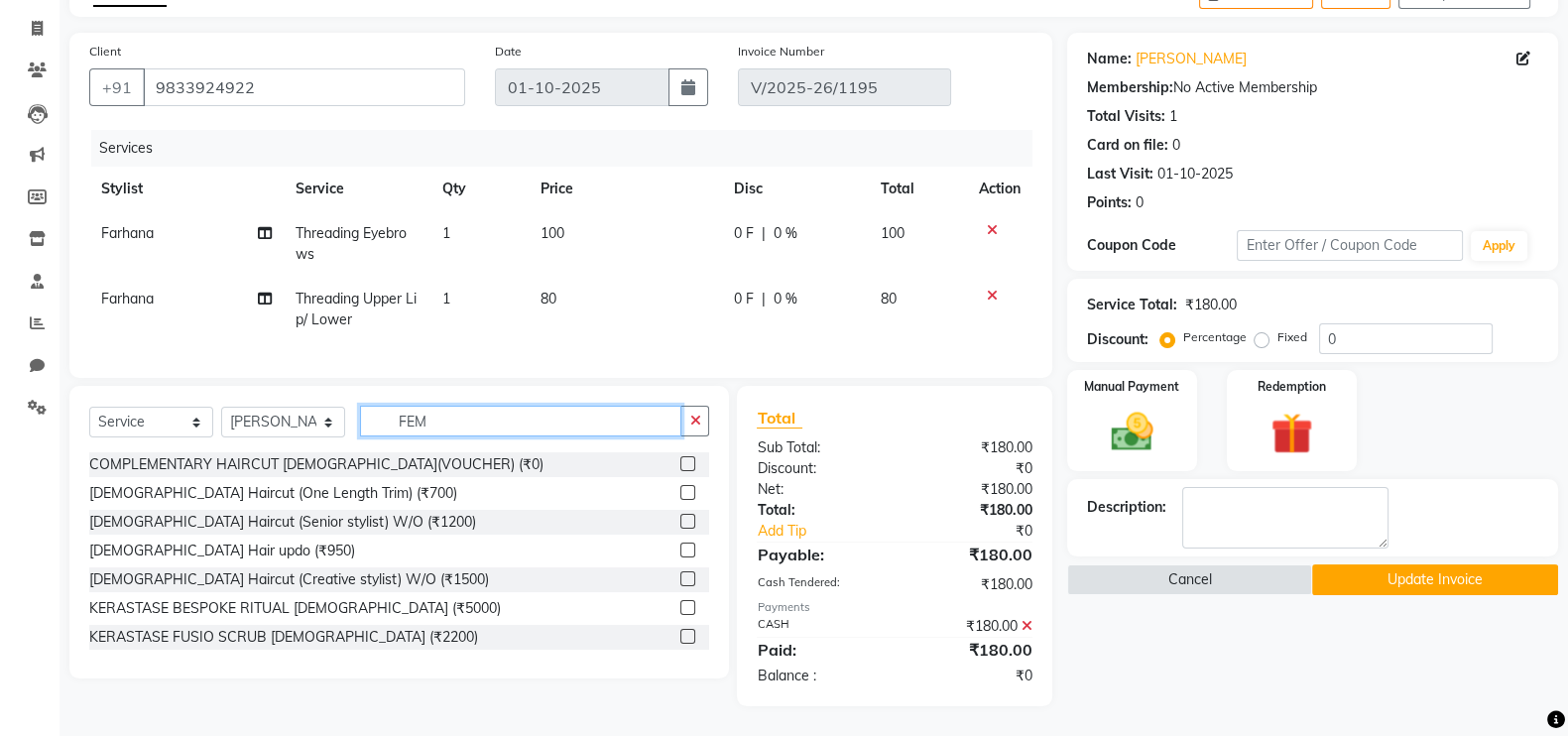
type input "FEM"
click at [681, 569] on div at bounding box center [695, 580] width 29 height 25
click at [681, 576] on label at bounding box center [688, 579] width 15 height 15
click at [681, 576] on input "checkbox" at bounding box center [687, 580] width 13 height 13
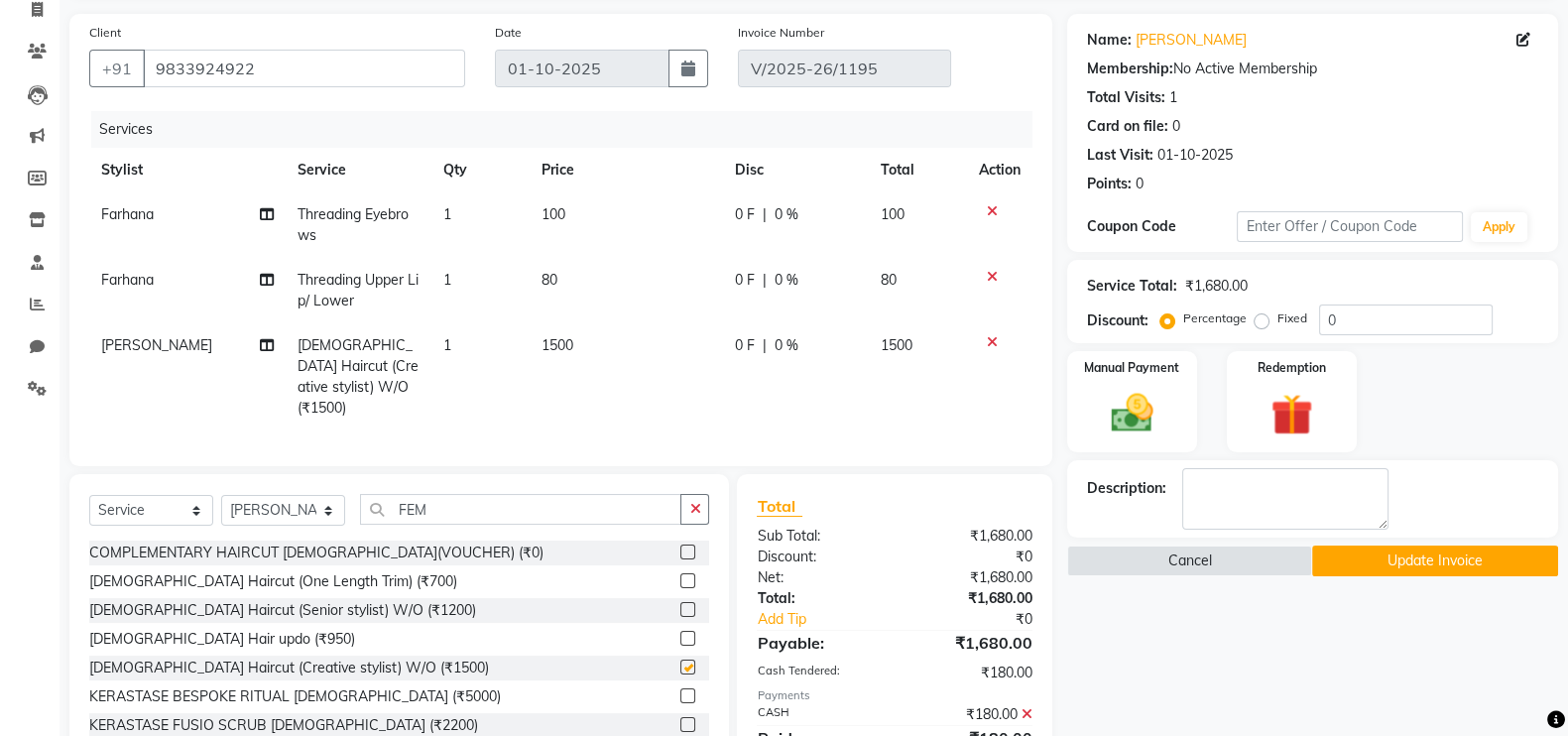
checkbox input "false"
click at [787, 346] on span "0 %" at bounding box center [786, 345] width 24 height 21
select select "83940"
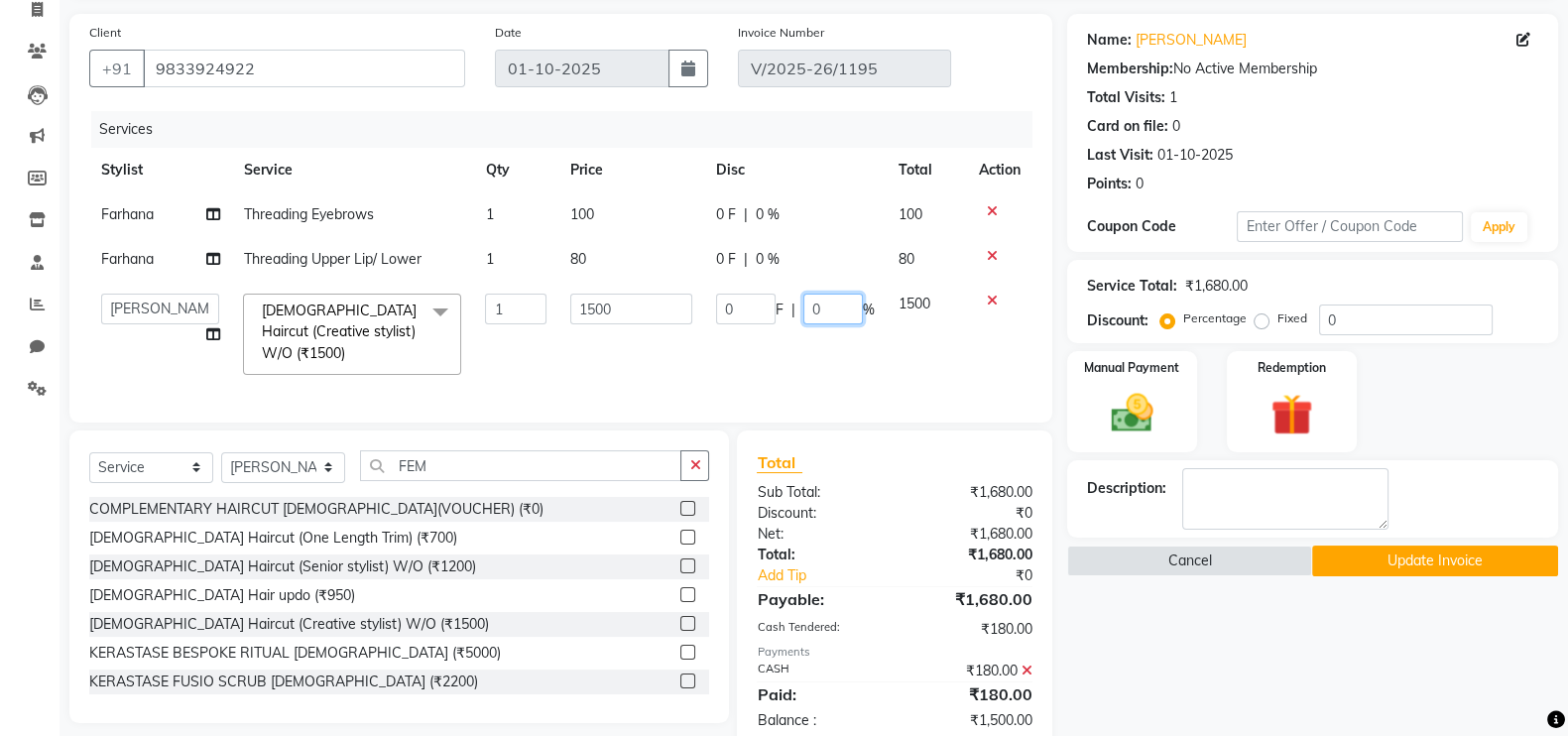
click at [838, 311] on input "0" at bounding box center [833, 309] width 60 height 31
type input "20"
click at [1148, 615] on div "Name: Shreya Shah Membership: No Active Membership Total Visits: 1 Card on file…" at bounding box center [1320, 382] width 506 height 737
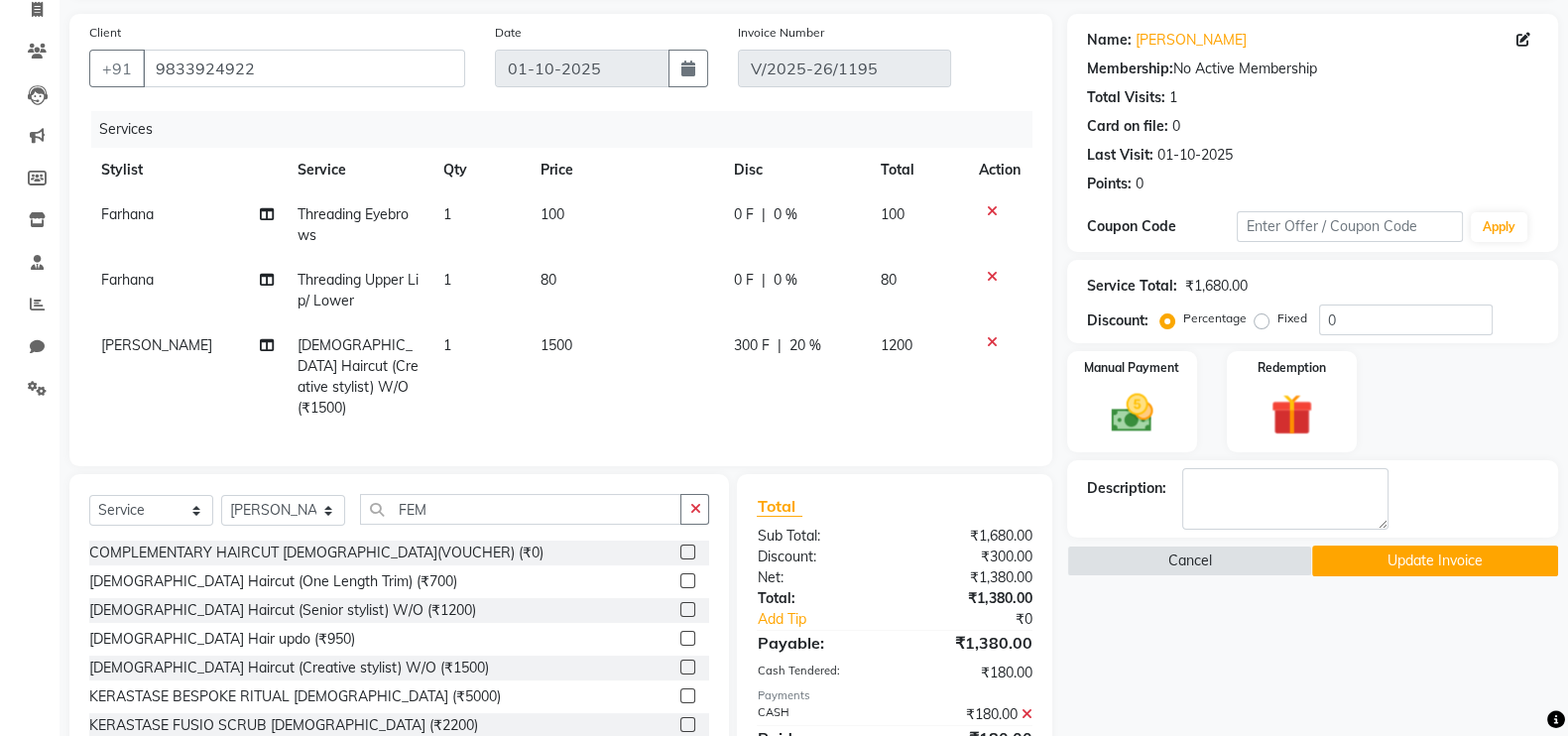
scroll to position [221, 0]
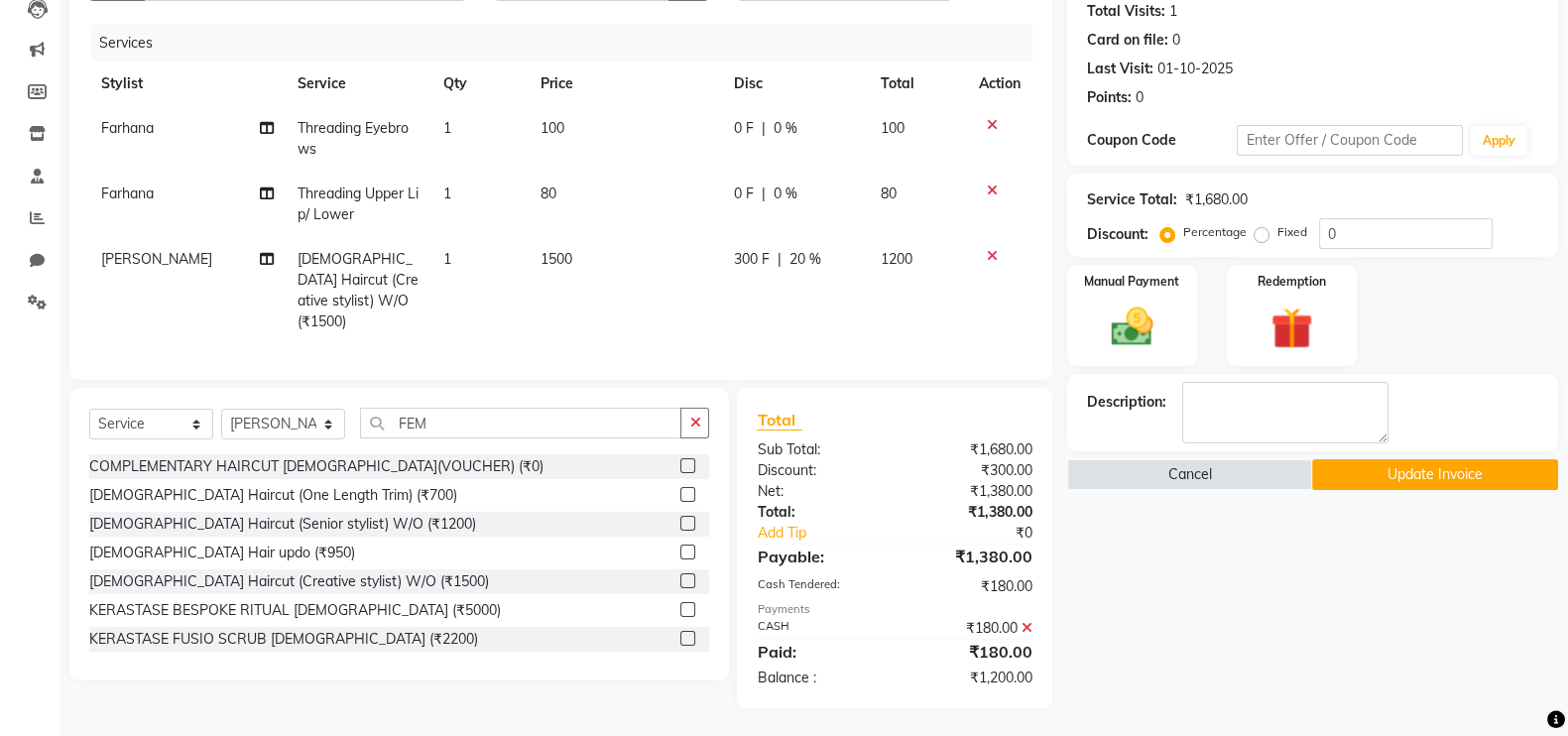
click at [1026, 625] on icon at bounding box center [1026, 628] width 11 height 14
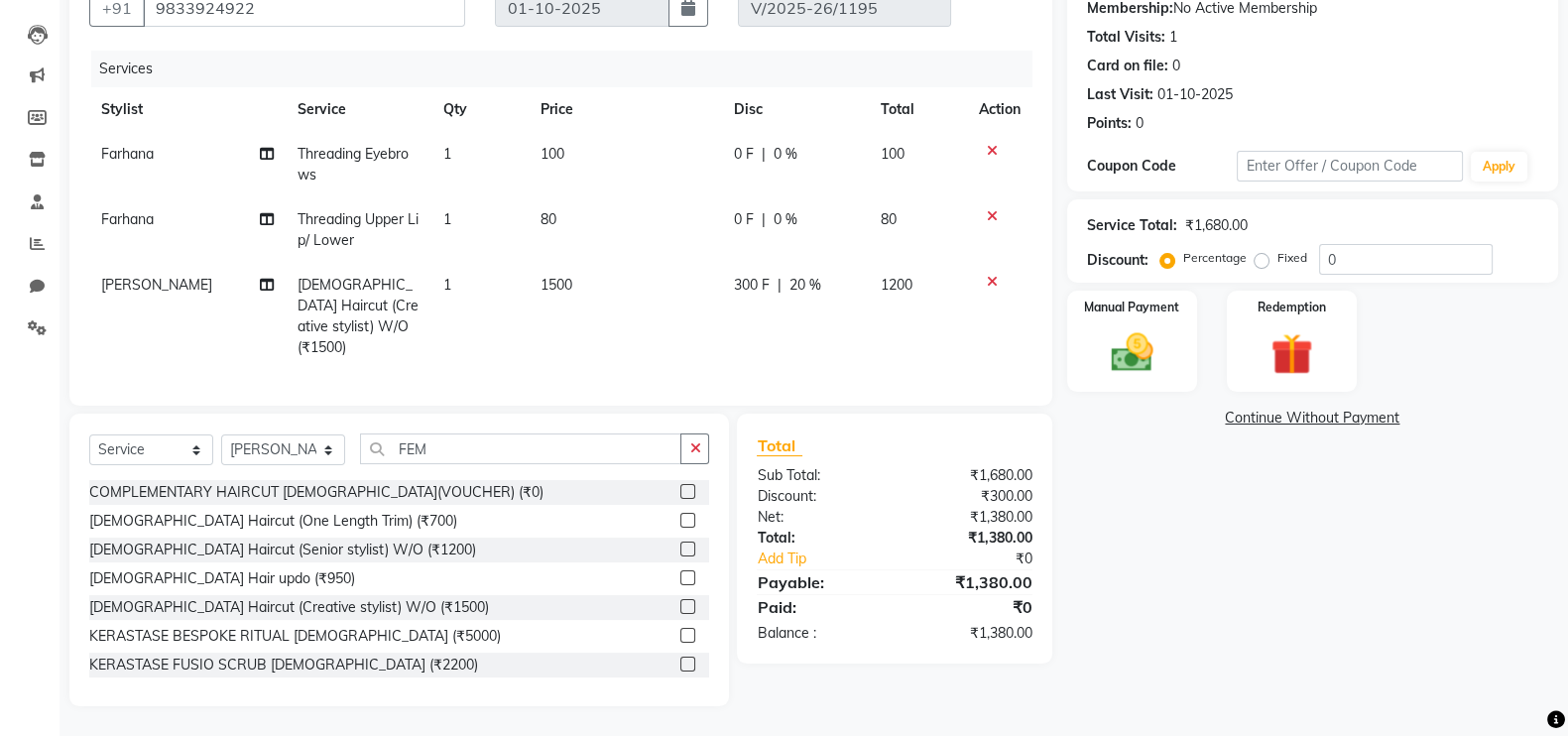
scroll to position [194, 0]
click at [1165, 333] on img at bounding box center [1132, 354] width 70 height 50
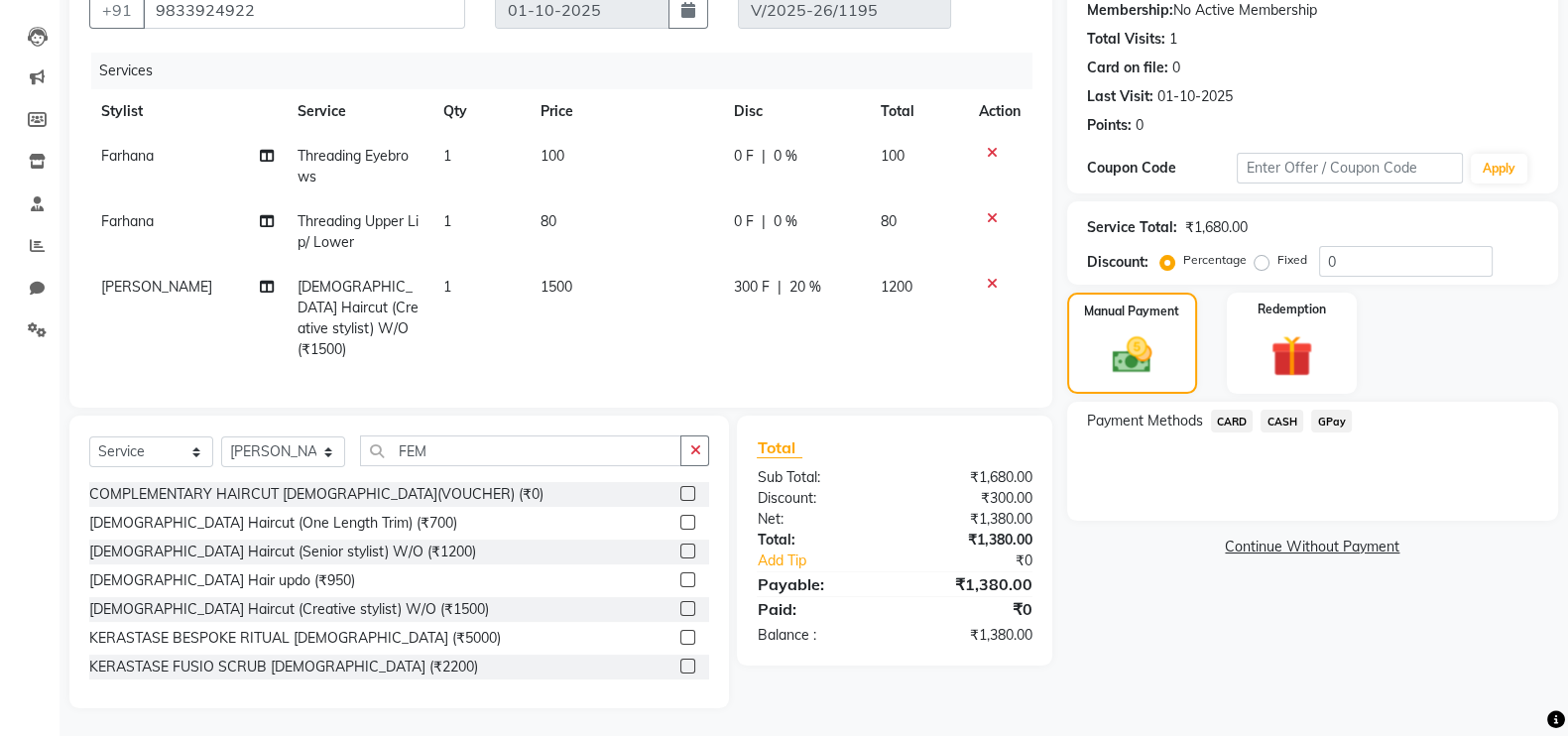
click at [1284, 423] on span "CASH" at bounding box center [1281, 421] width 43 height 23
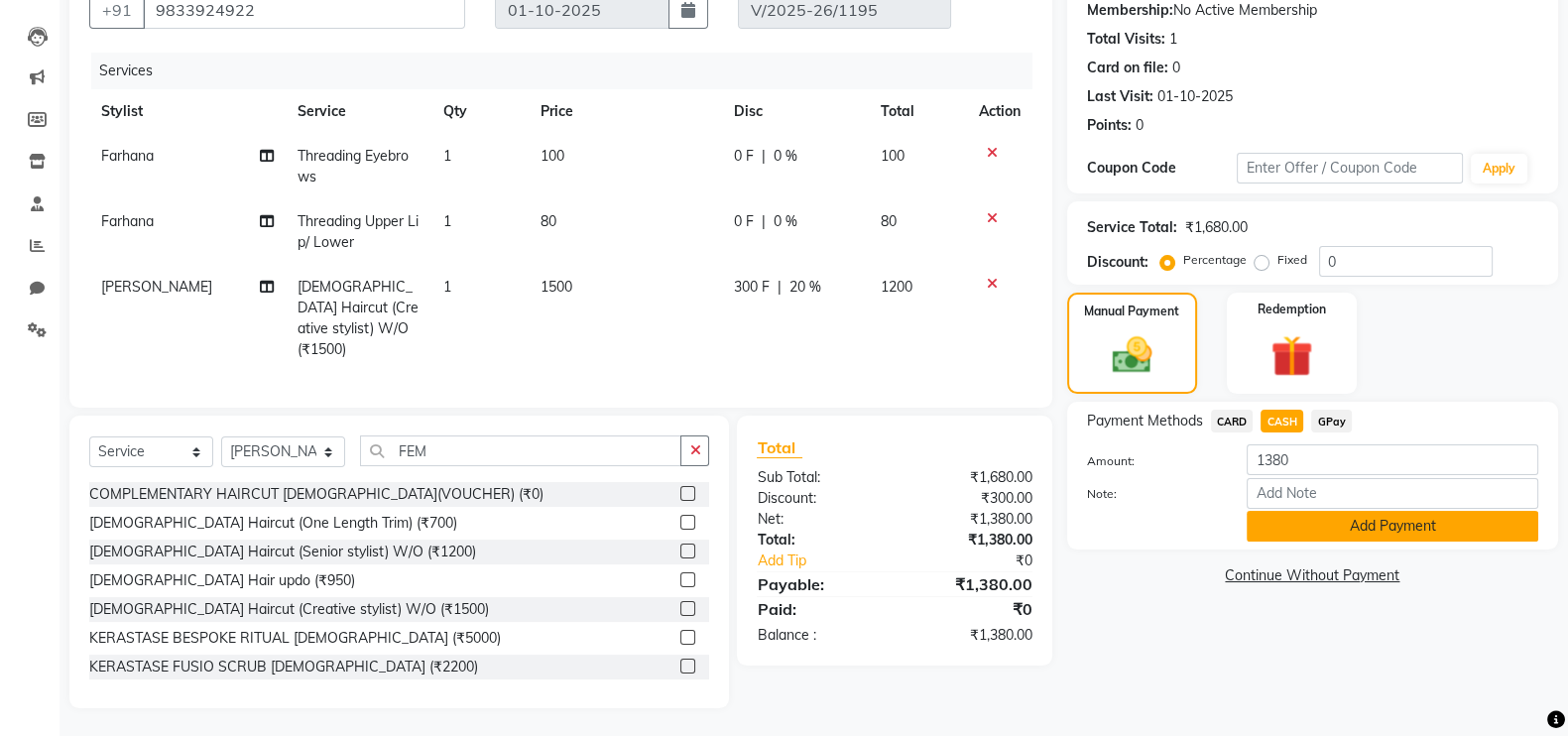
click at [1358, 530] on button "Add Payment" at bounding box center [1392, 526] width 292 height 31
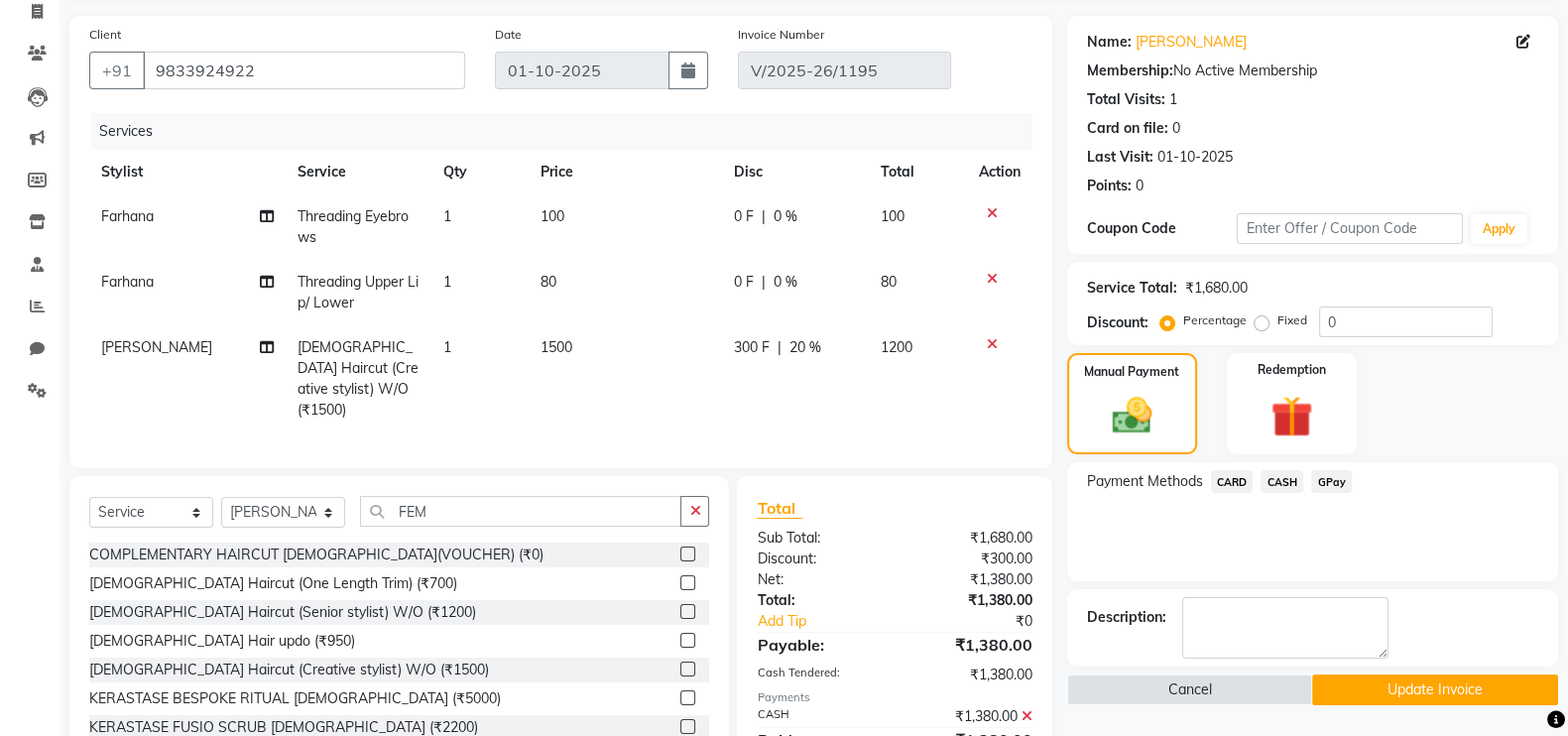
scroll to position [221, 0]
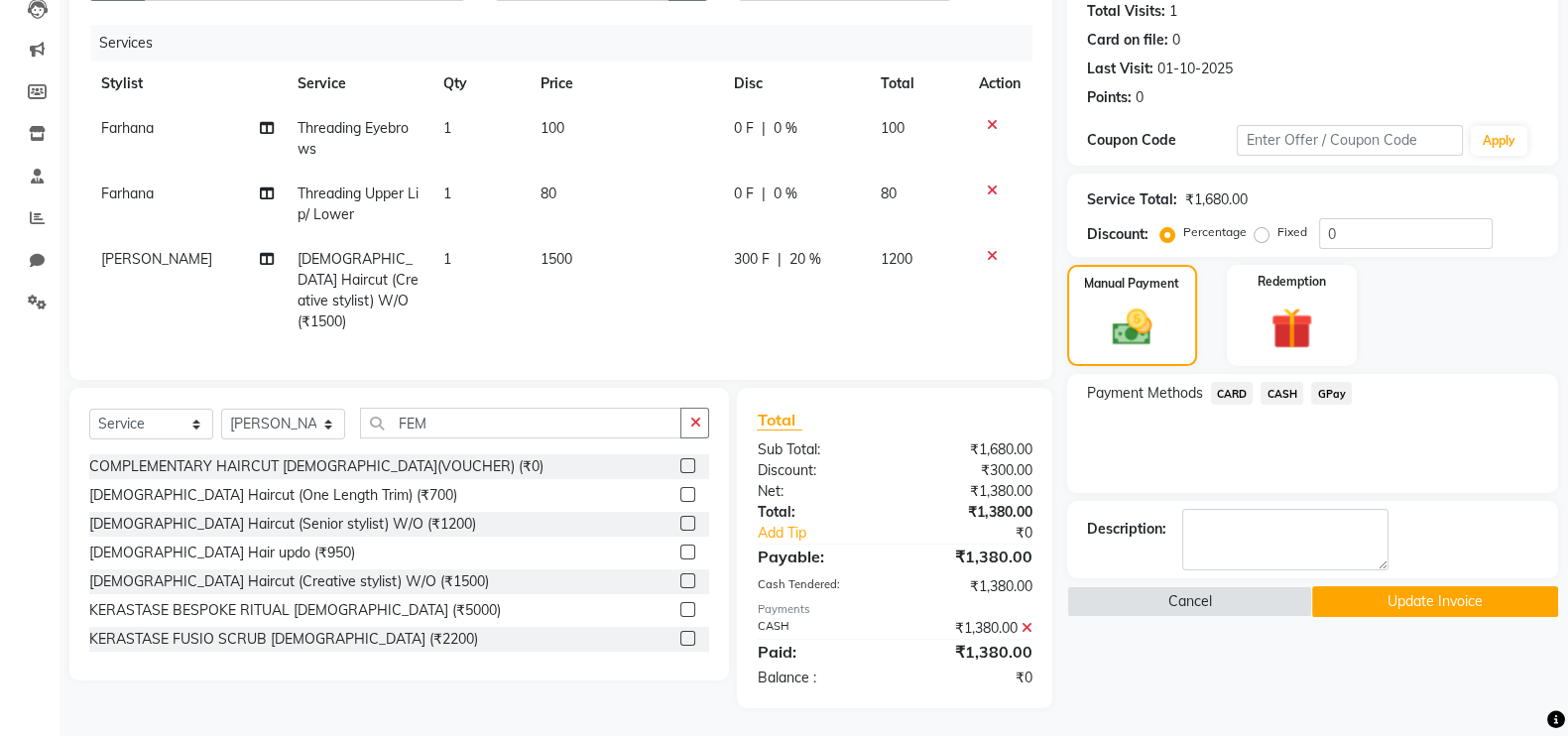
click at [1461, 604] on button "Update Invoice" at bounding box center [1435, 601] width 246 height 31
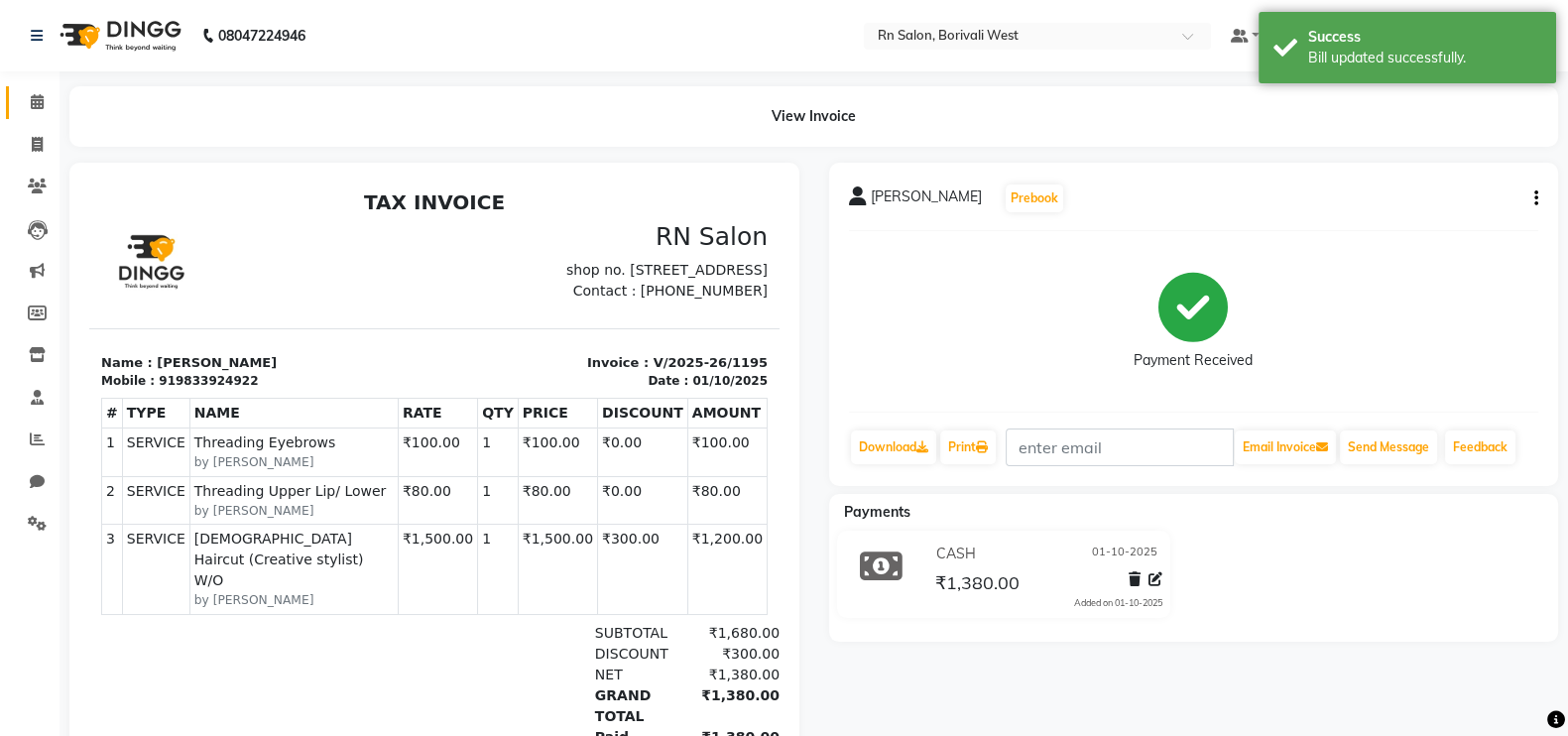
click at [38, 102] on icon at bounding box center [37, 101] width 13 height 15
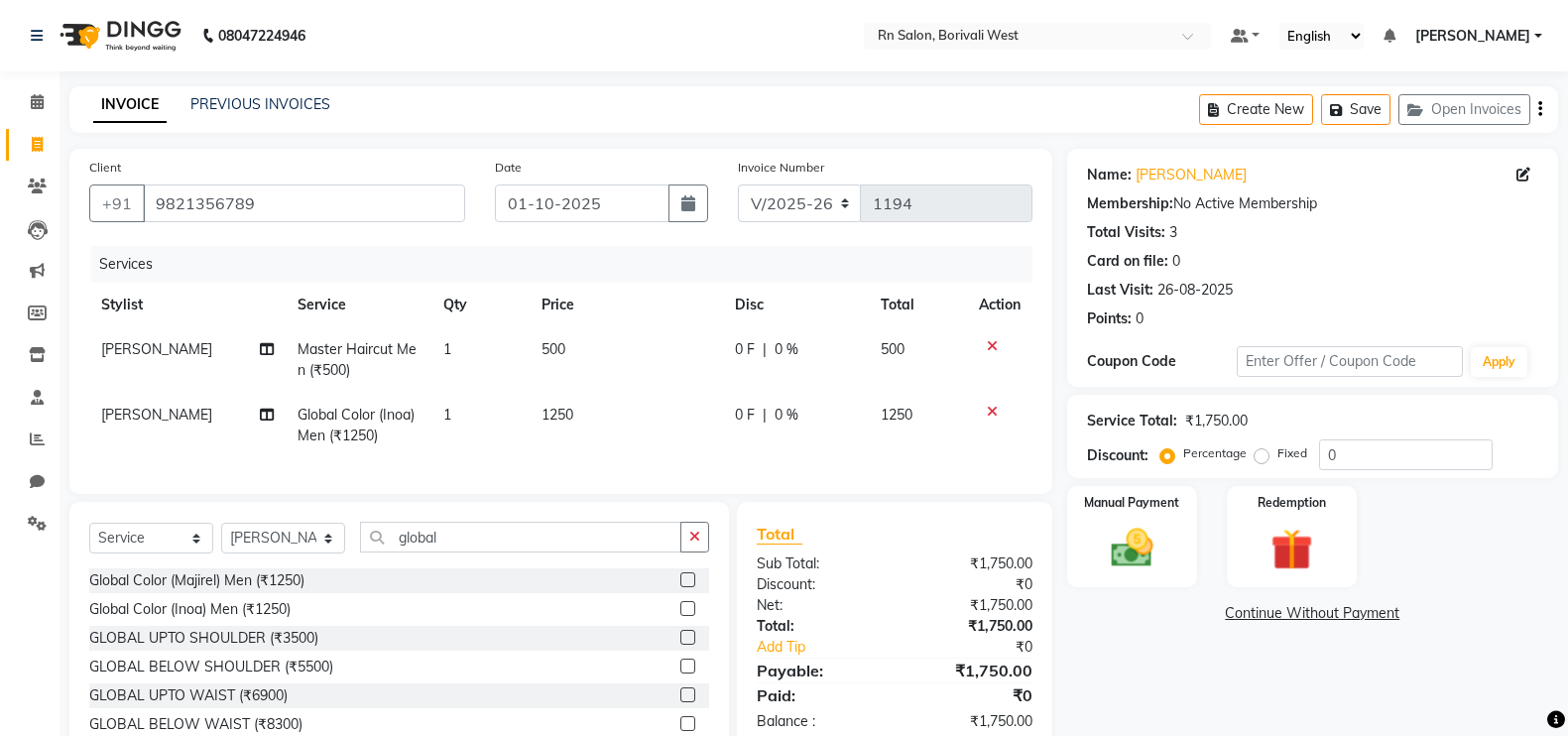
select select "8515"
select select "service"
select select "83942"
click at [515, 553] on input "global" at bounding box center [521, 537] width 322 height 31
type input "g"
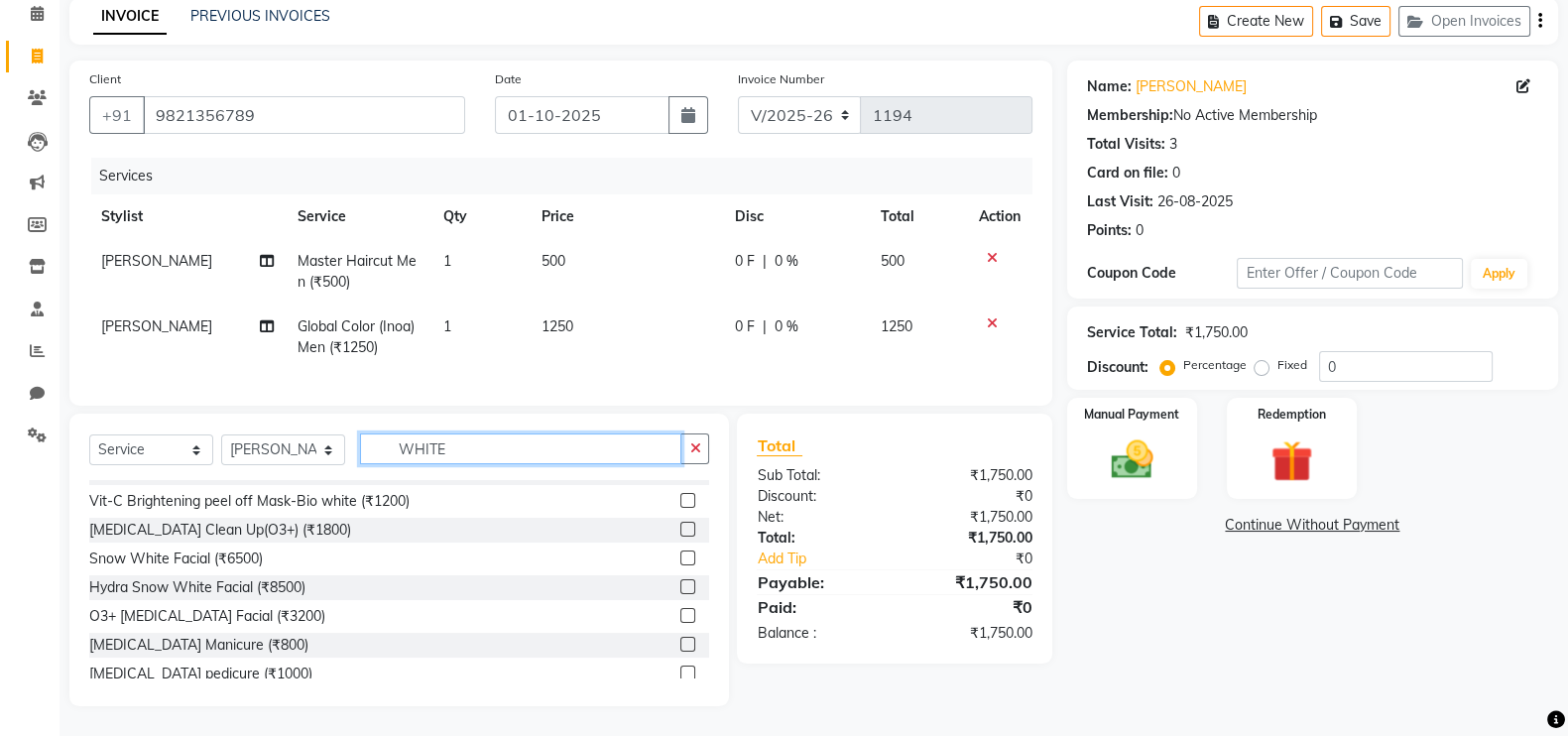
scroll to position [31, 0]
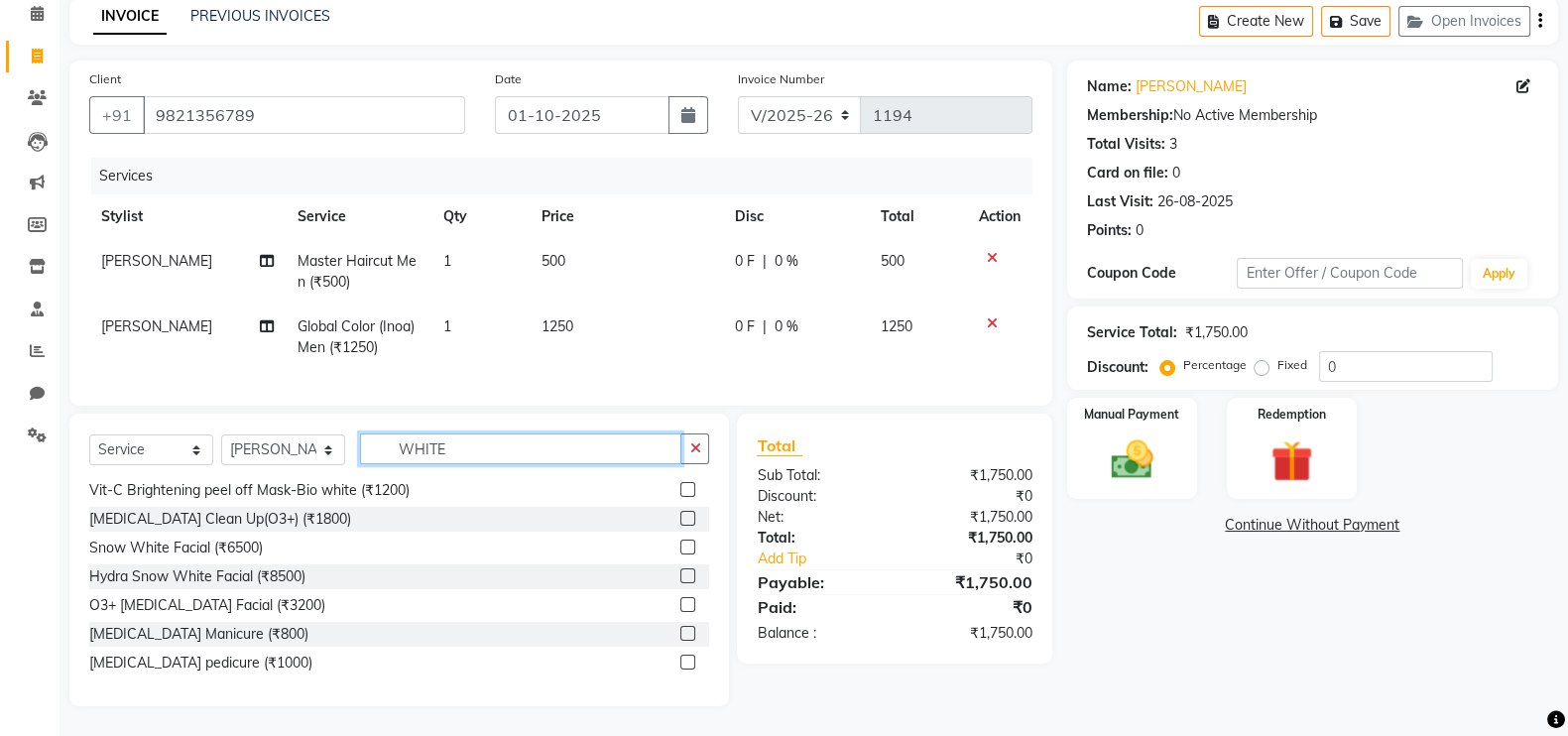
type input "WHITE"
click at [681, 663] on label at bounding box center [688, 662] width 15 height 15
click at [681, 663] on input "checkbox" at bounding box center [687, 663] width 13 height 13
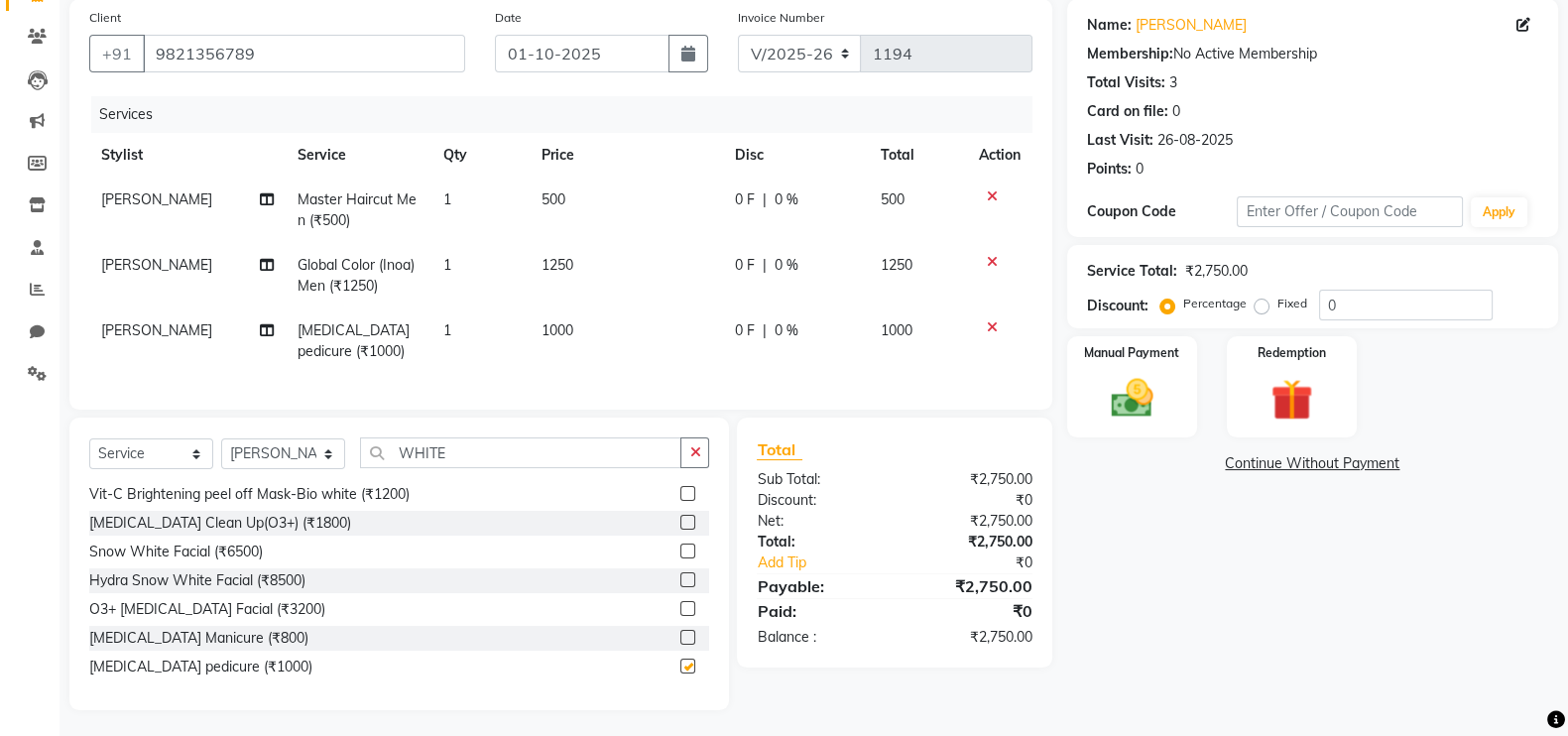
checkbox input "false"
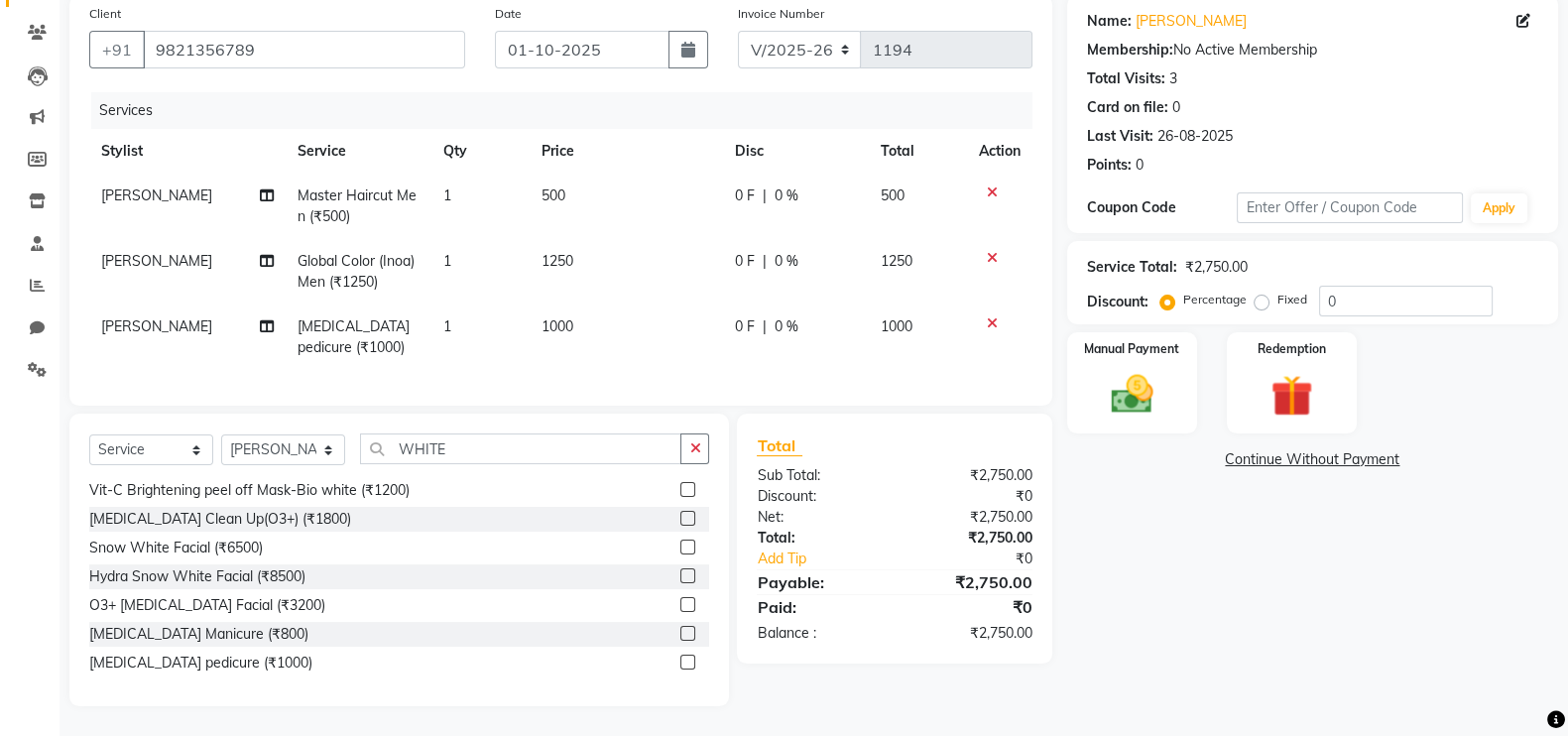
scroll to position [174, 0]
click at [765, 251] on div "0 F | 0 %" at bounding box center [795, 261] width 122 height 21
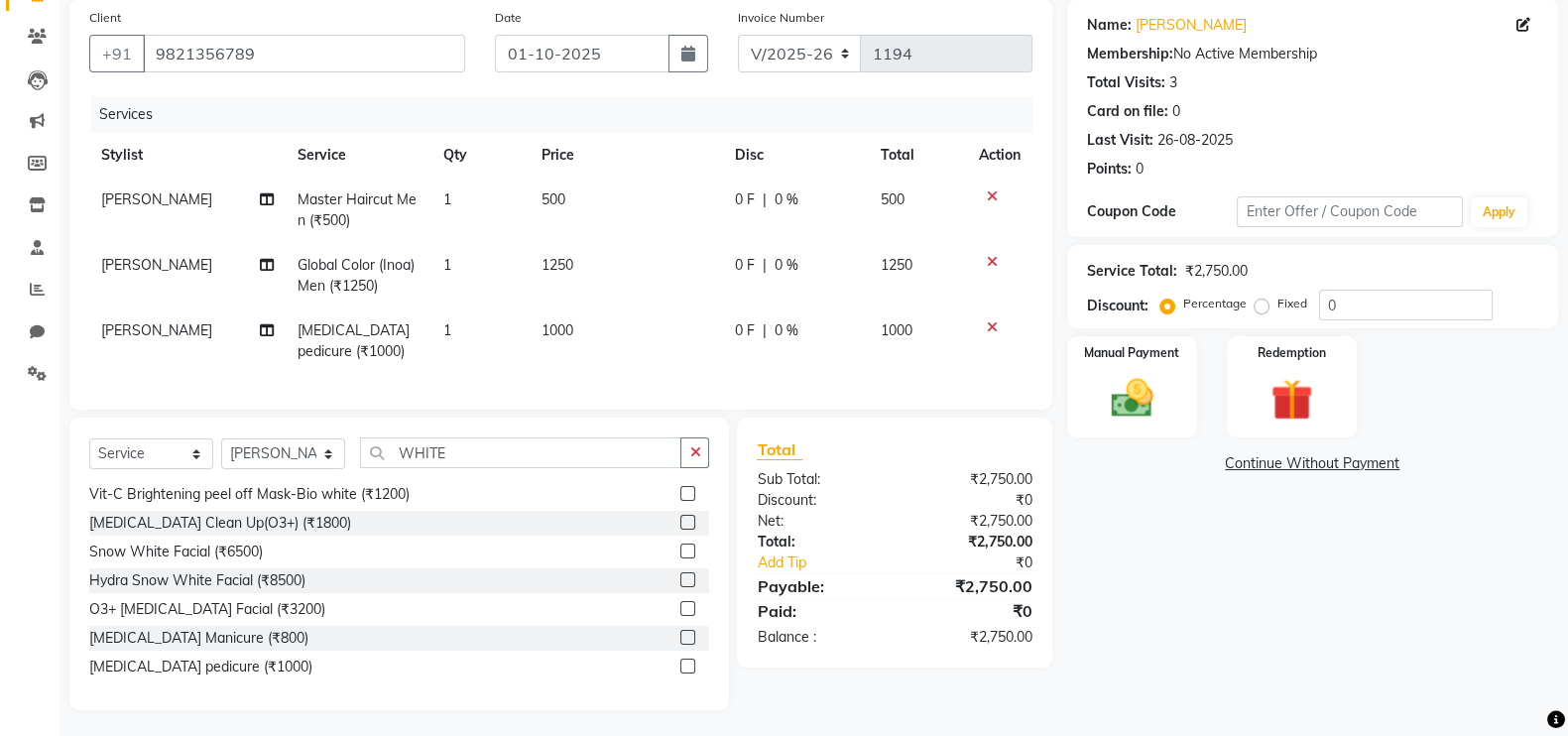
select select "83942"
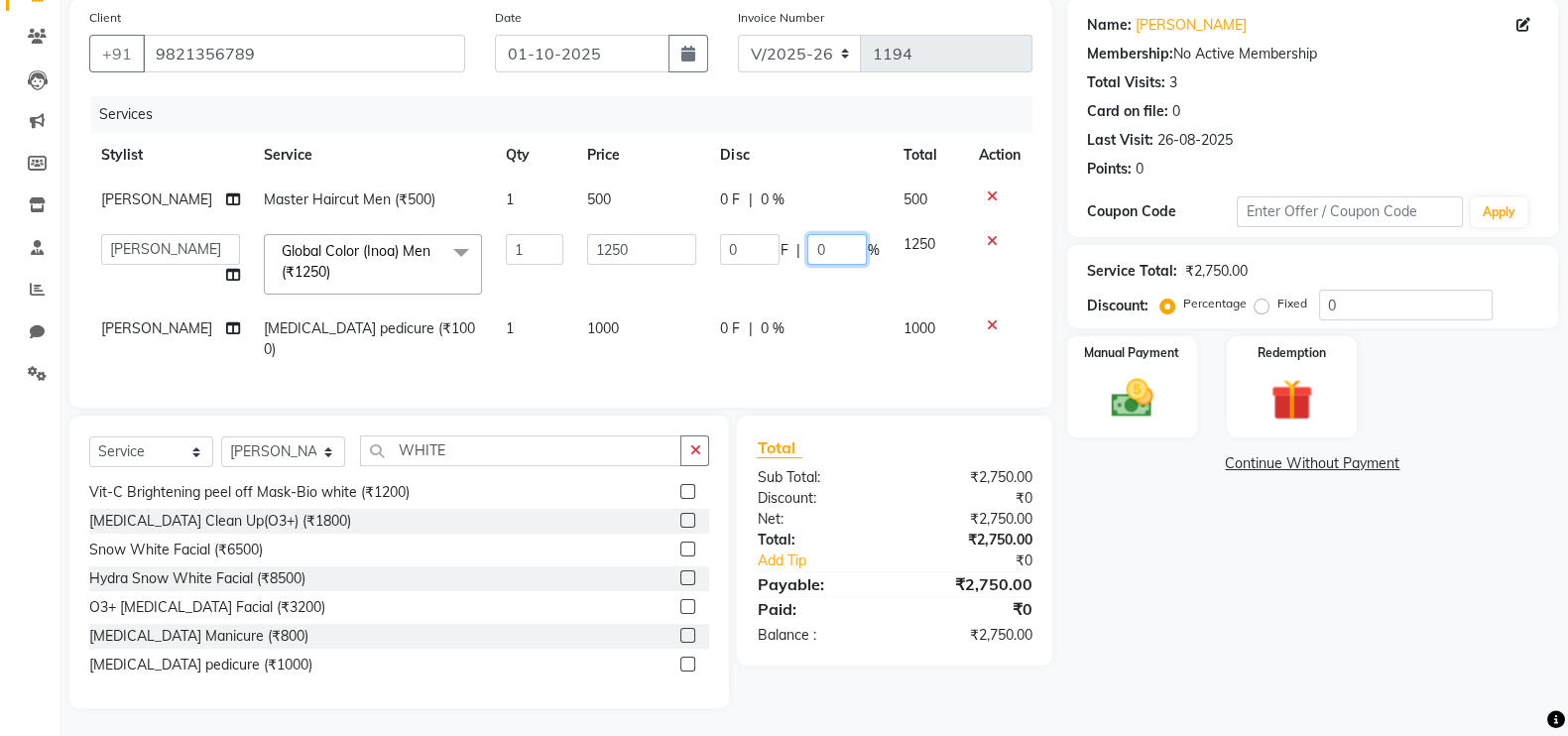
click at [822, 259] on input "0" at bounding box center [837, 249] width 60 height 31
type input "20"
click at [1413, 661] on div "Name: Rishi Mali Membership: No Active Membership Total Visits: 3 Card on file:…" at bounding box center [1320, 354] width 506 height 710
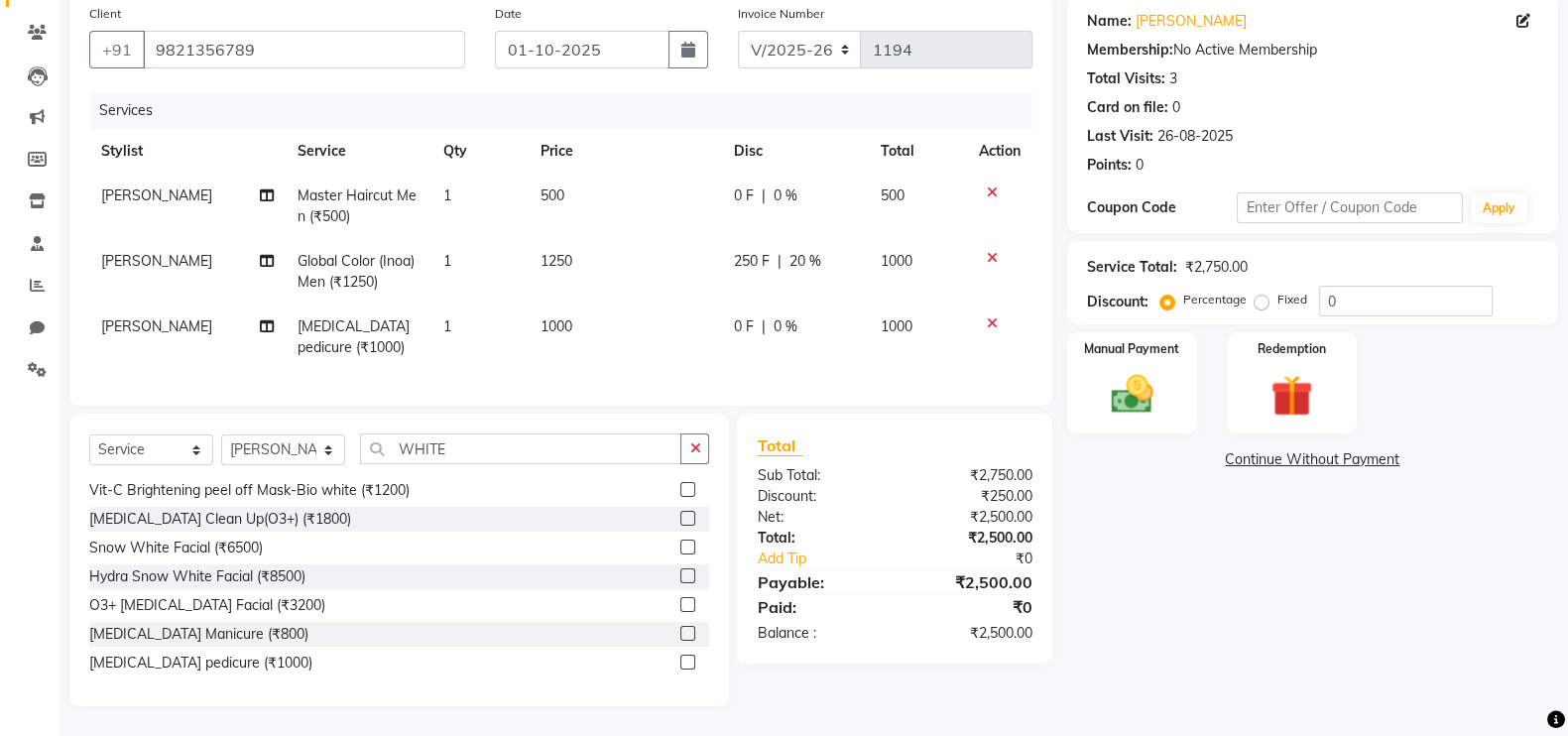
scroll to position [174, 0]
click at [1130, 371] on img at bounding box center [1132, 394] width 70 height 50
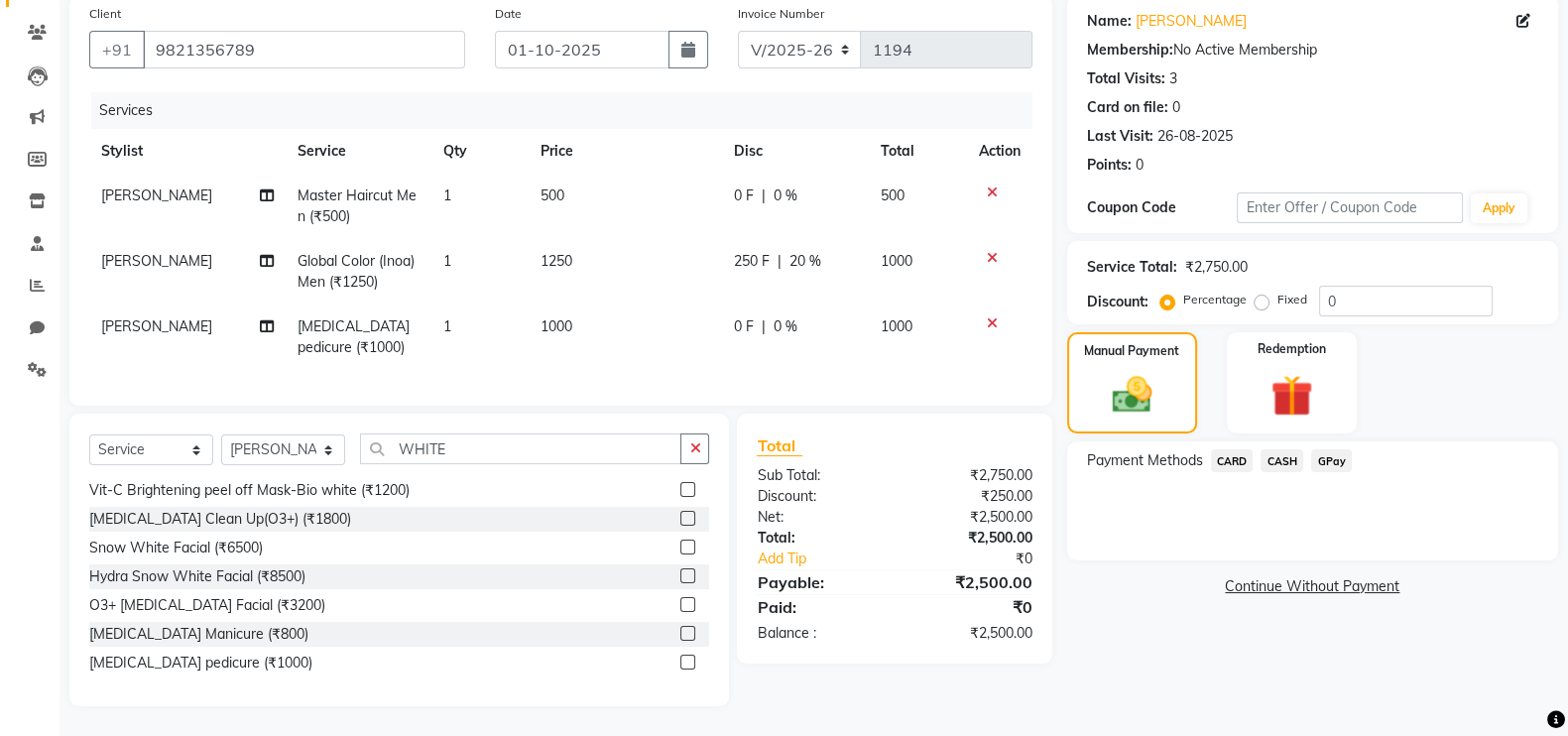
click at [567, 318] on span "1000" at bounding box center [557, 327] width 32 height 18
select select "83942"
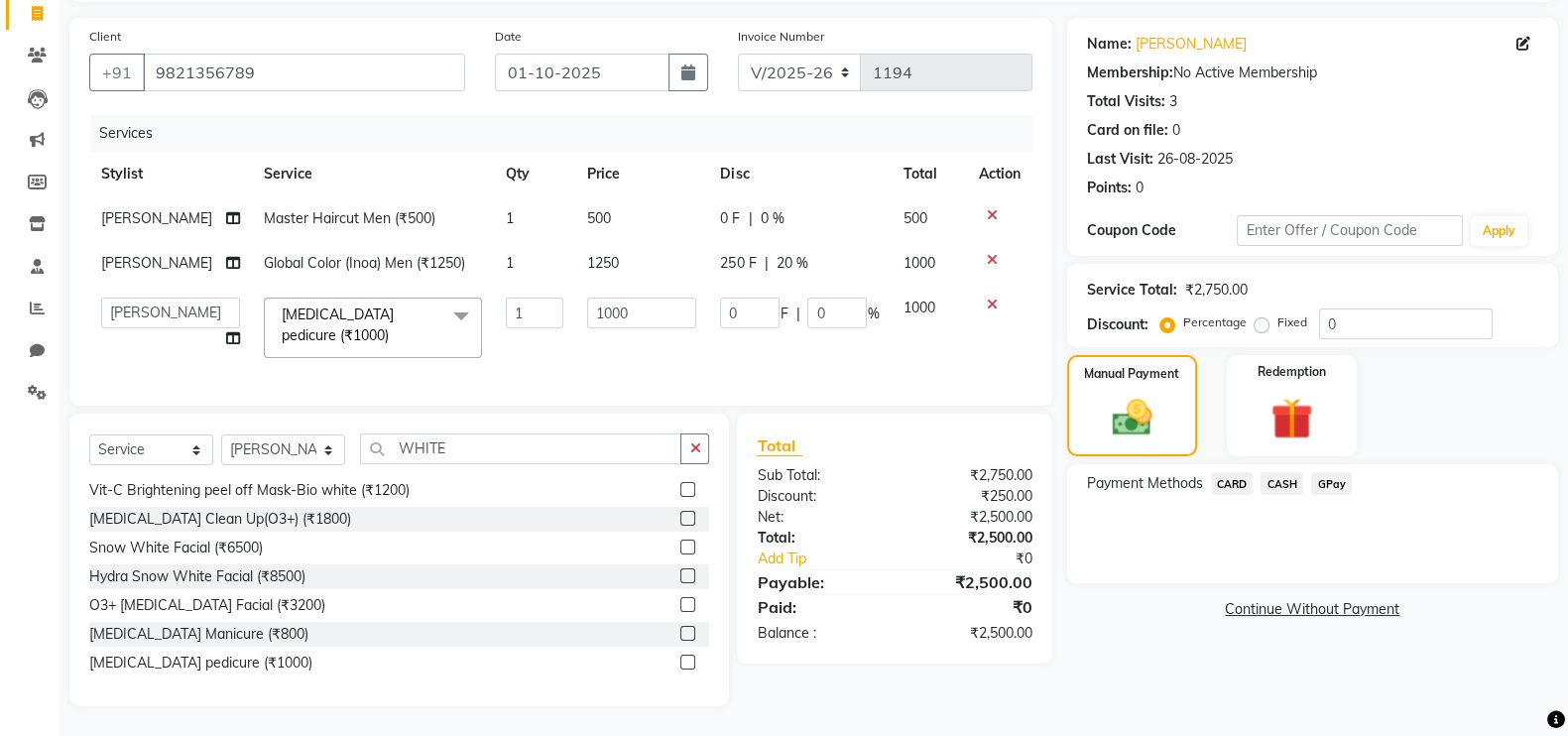
scroll to position [150, 0]
click at [640, 304] on input "1000" at bounding box center [641, 313] width 109 height 31
type input "1250"
click at [1142, 672] on div "Name: Rishi Mali Membership: No Active Membership Total Visits: 3 Card on file:…" at bounding box center [1320, 362] width 506 height 689
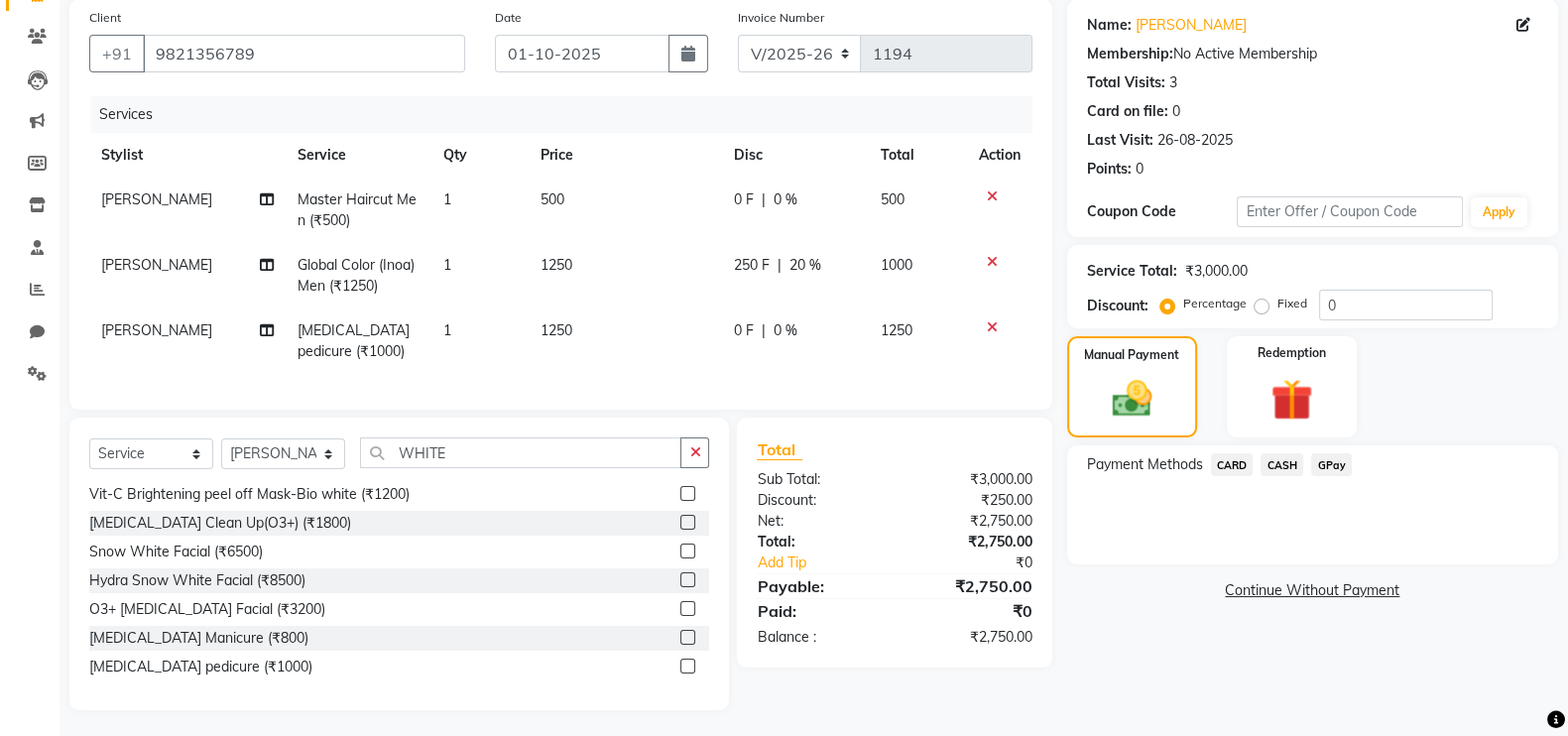
drag, startPoint x: 778, startPoint y: 316, endPoint x: 798, endPoint y: 320, distance: 20.4
click at [780, 318] on td "0 F | 0 %" at bounding box center [794, 341] width 147 height 65
select select "83942"
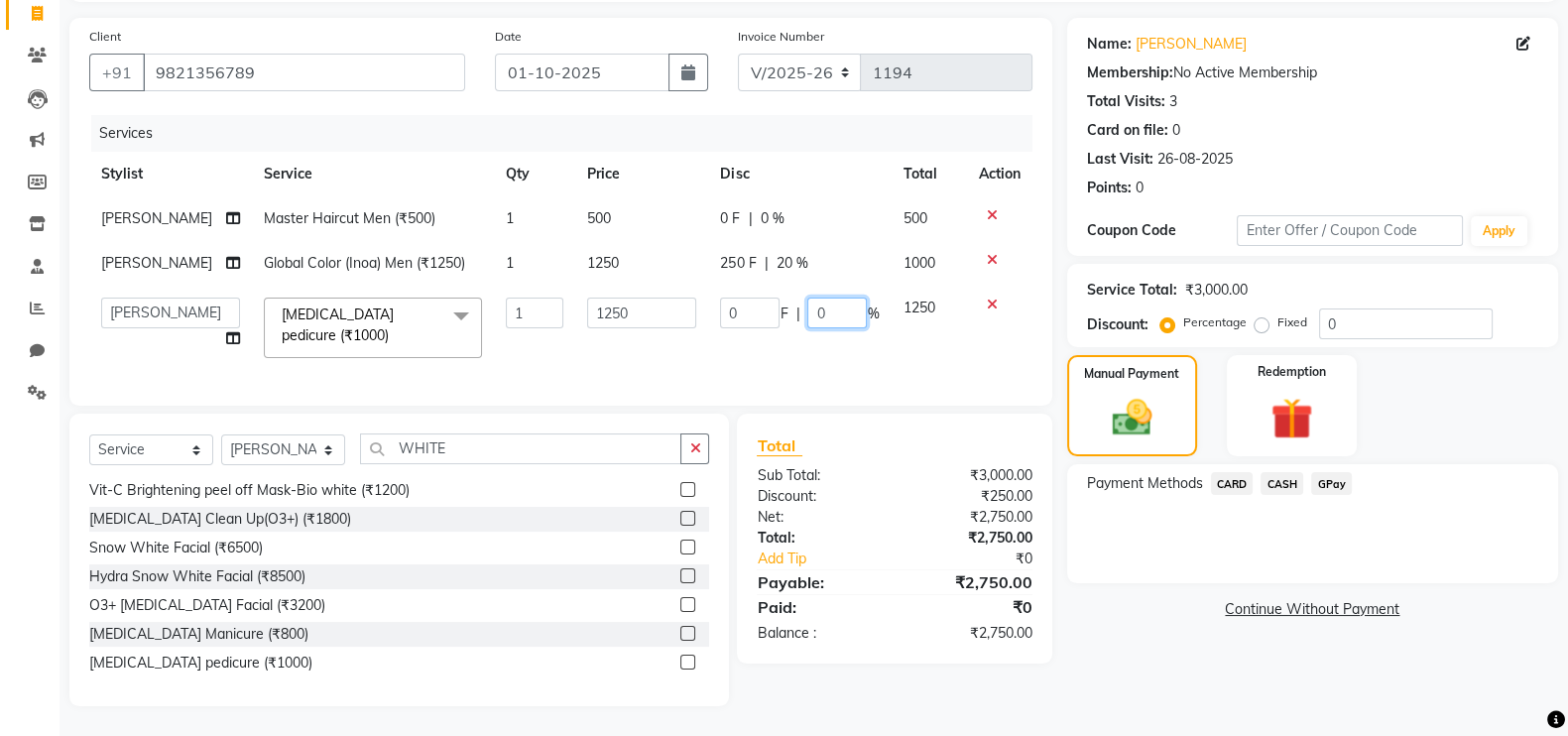
click at [830, 309] on input "0" at bounding box center [837, 313] width 60 height 31
type input "20"
click at [1107, 621] on div "Name: Rishi Mali Membership: No Active Membership Total Visits: 3 Card on file:…" at bounding box center [1320, 362] width 506 height 689
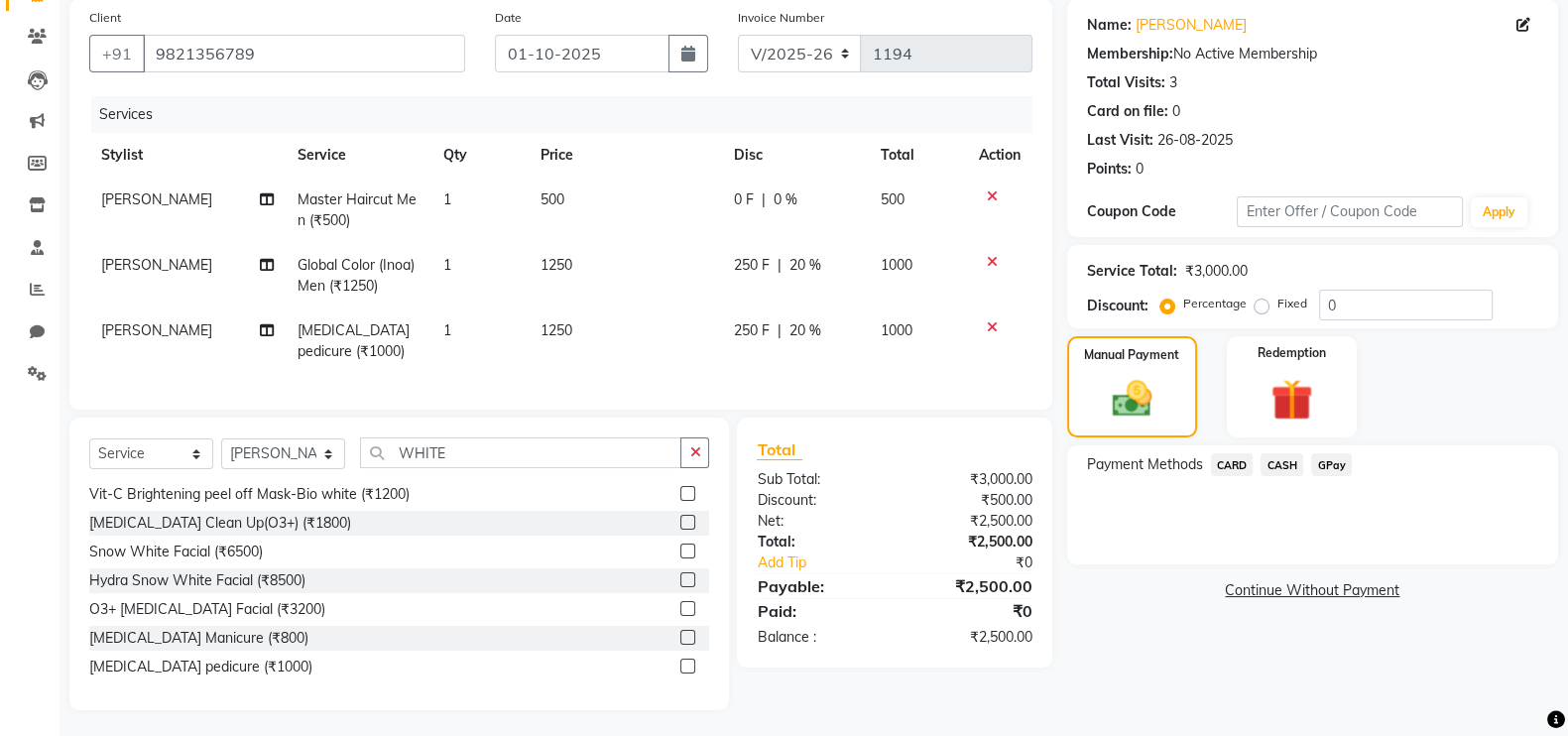
click at [1276, 466] on span "CASH" at bounding box center [1281, 464] width 43 height 23
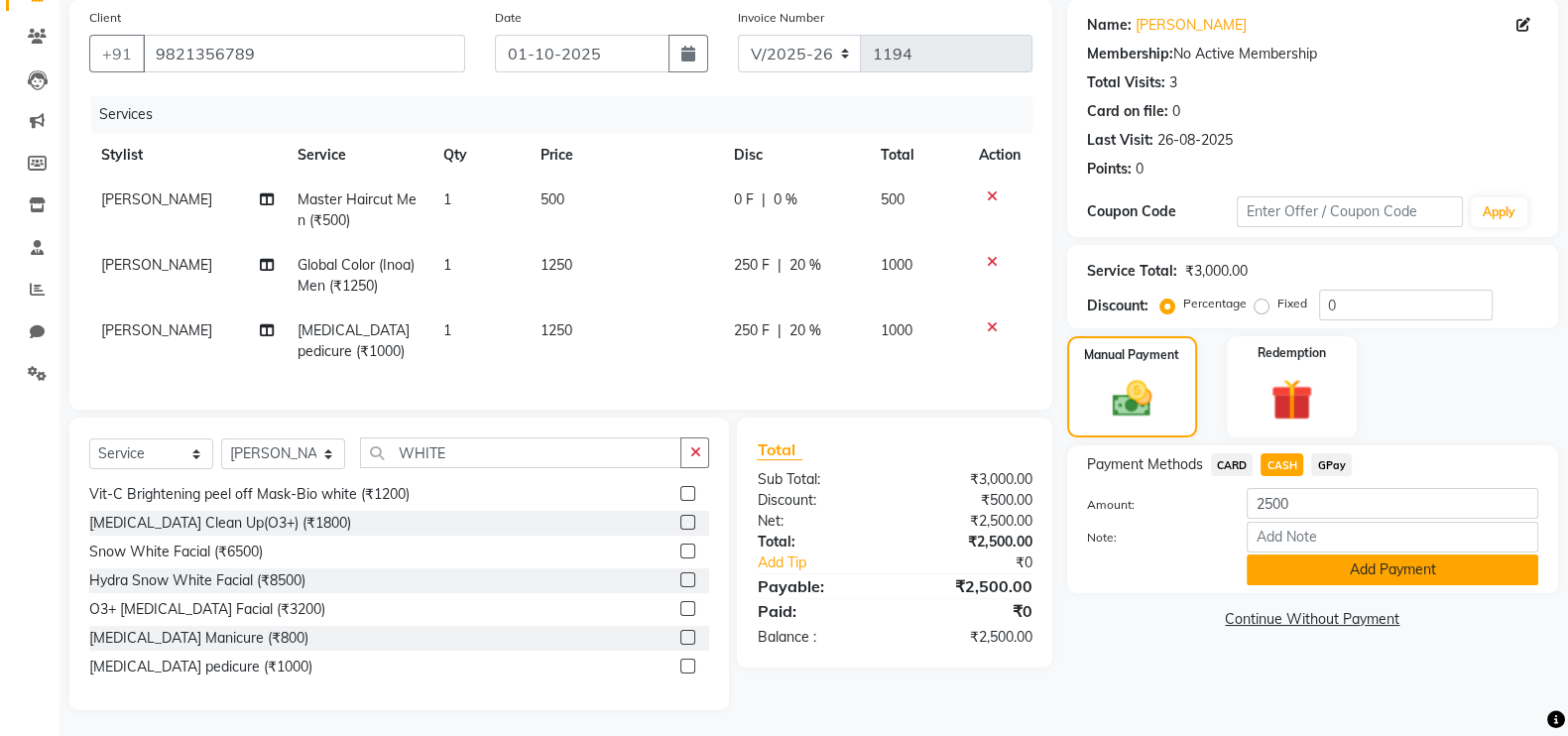
click at [1309, 584] on button "Add Payment" at bounding box center [1392, 570] width 292 height 31
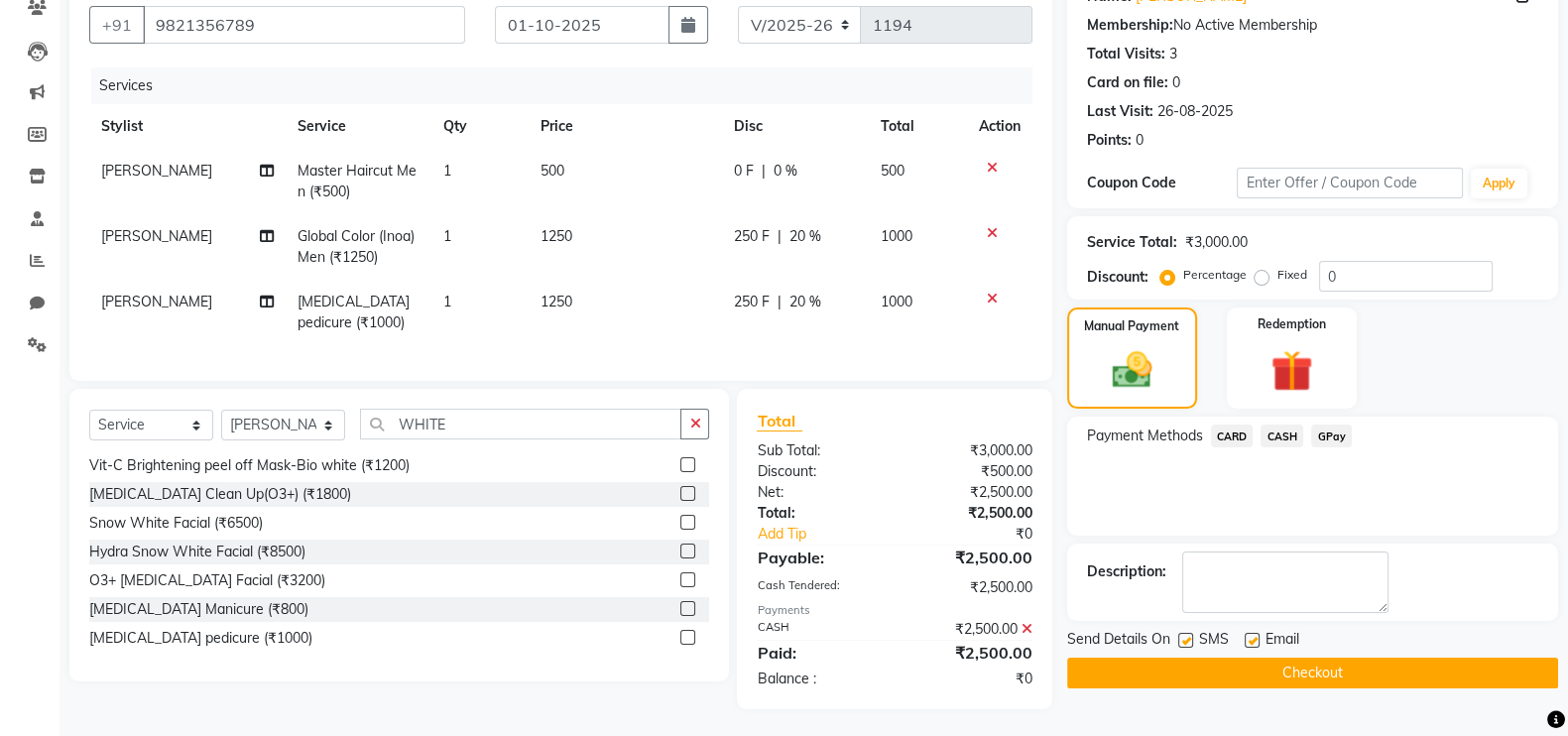
scroll to position [200, 0]
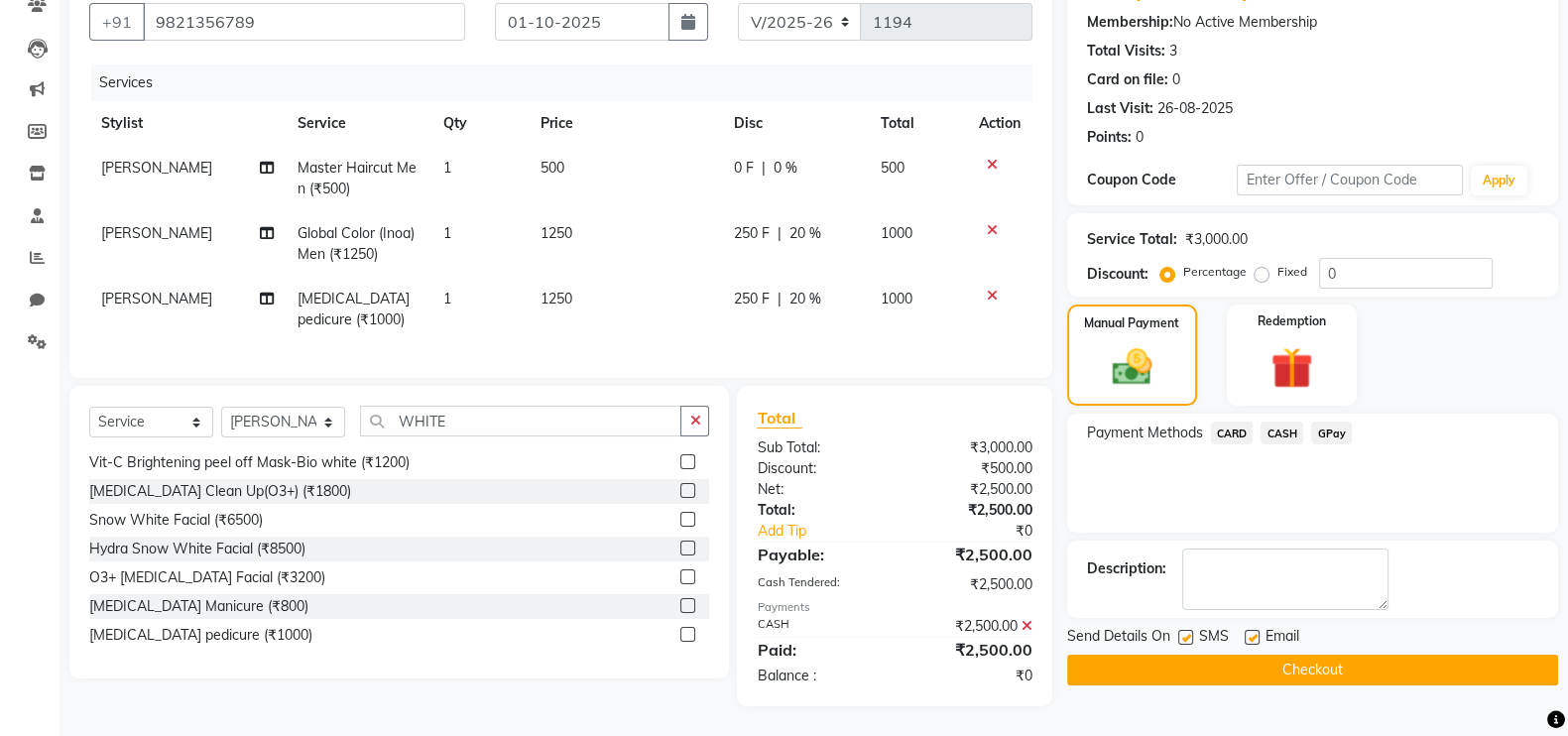
click at [1251, 630] on label at bounding box center [1251, 637] width 15 height 15
click at [1251, 632] on input "checkbox" at bounding box center [1250, 638] width 13 height 13
checkbox input "false"
click at [1287, 655] on button "Checkout" at bounding box center [1312, 670] width 491 height 31
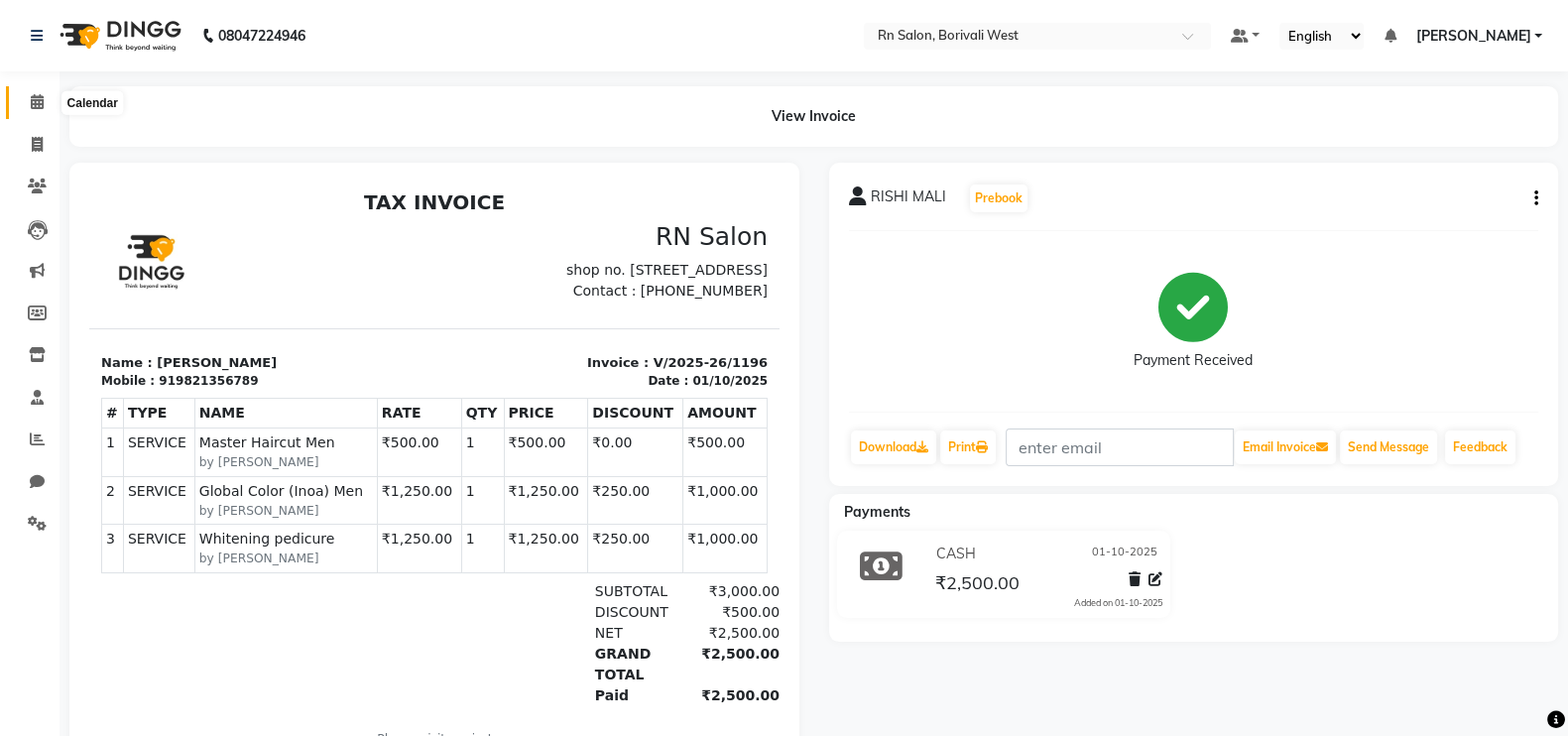
click at [35, 104] on icon at bounding box center [37, 101] width 13 height 15
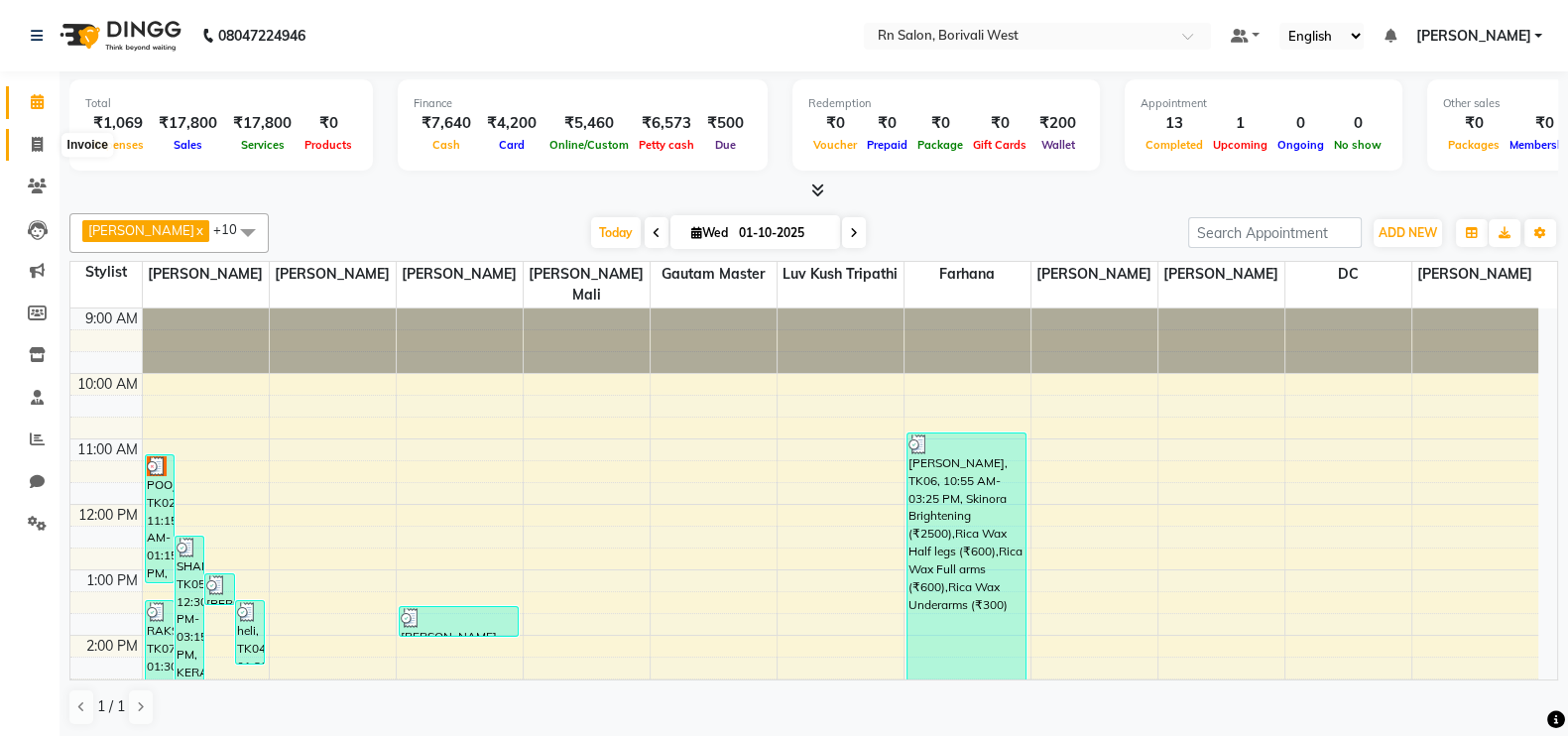
click at [39, 151] on icon at bounding box center [37, 144] width 11 height 15
select select "service"
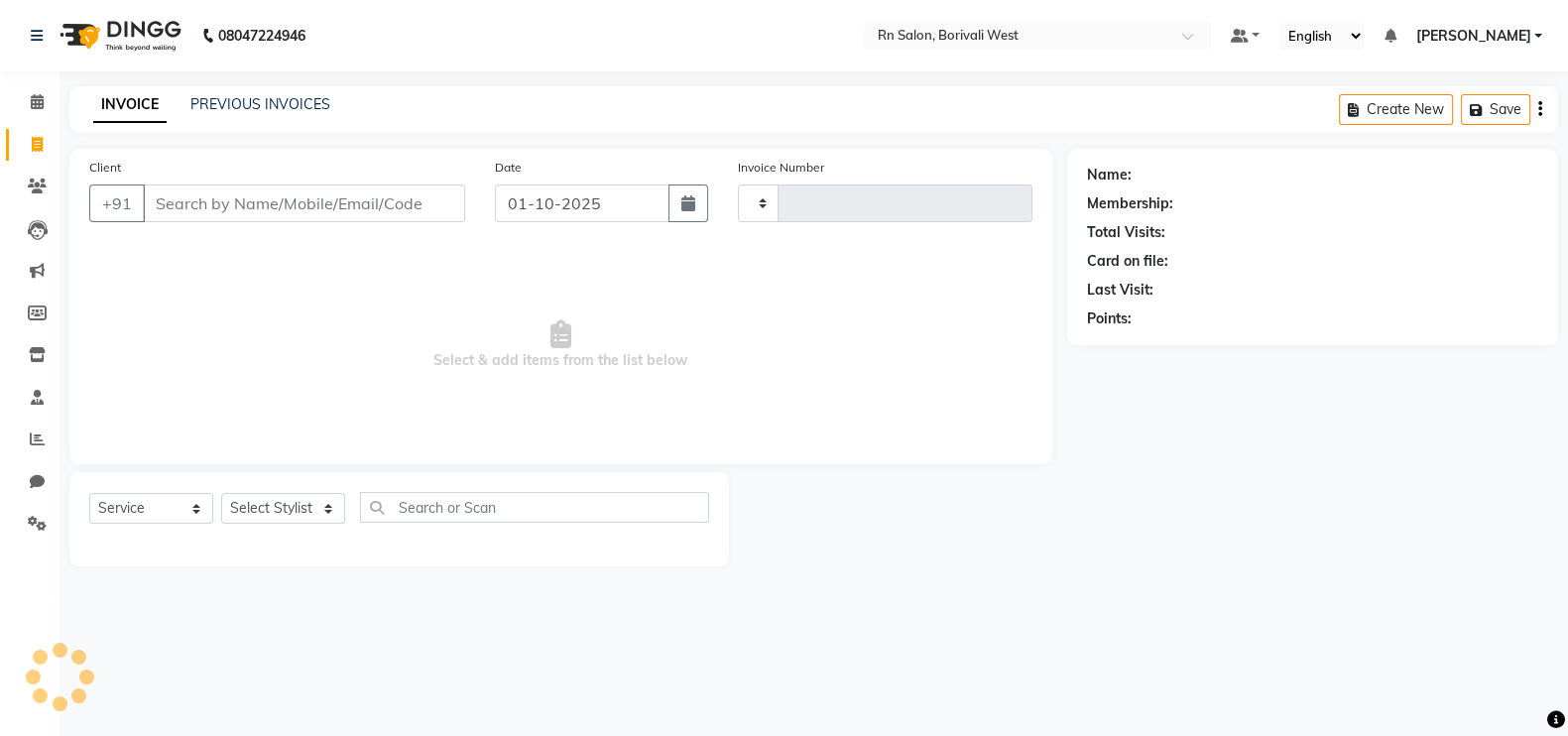
type input "1197"
select select "8515"
click at [323, 523] on select "Select Stylist" at bounding box center [283, 508] width 124 height 31
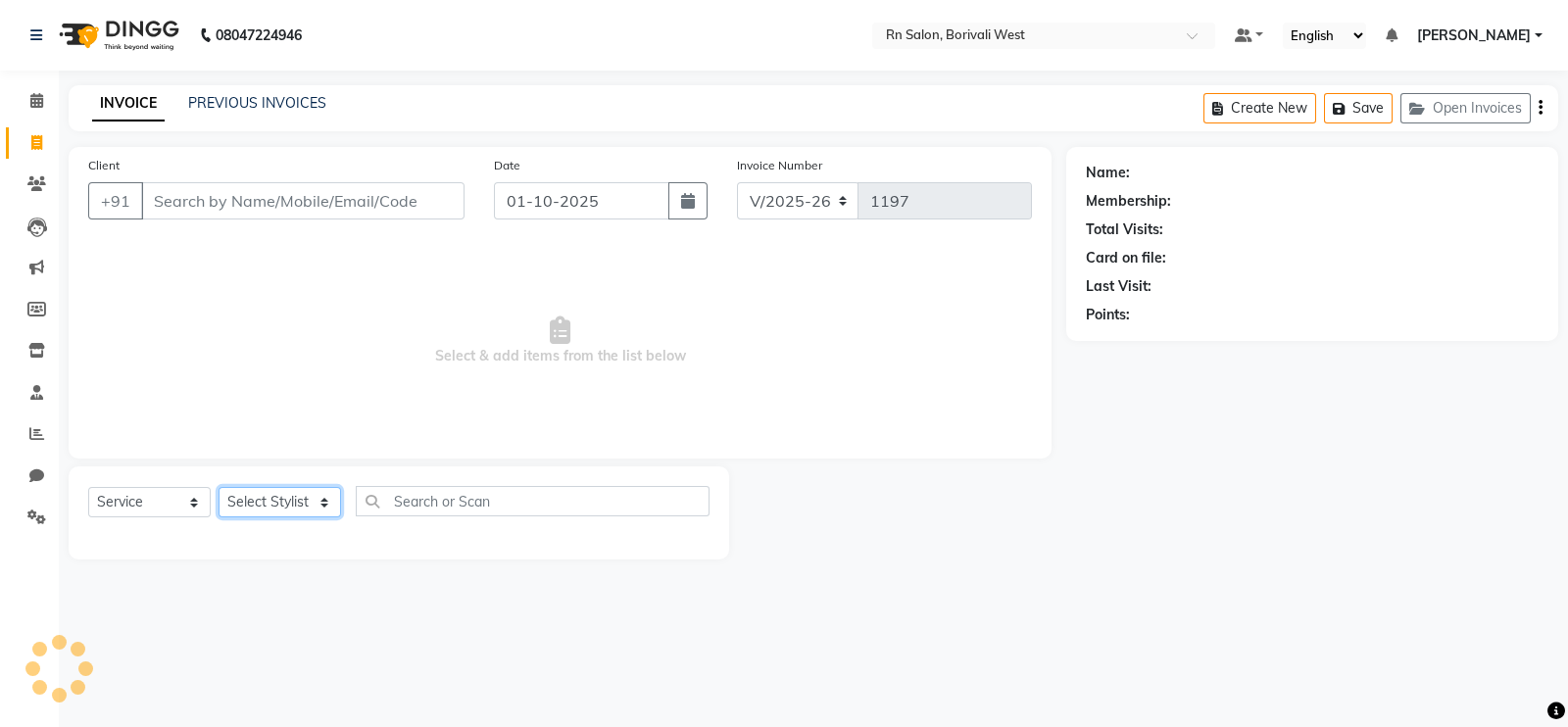
select select "83942"
click at [218, 488] on select "Select Stylist [PERSON_NAME] [PERSON_NAME] DC [PERSON_NAME] [PERSON_NAME] maste…" at bounding box center [279, 502] width 122 height 31
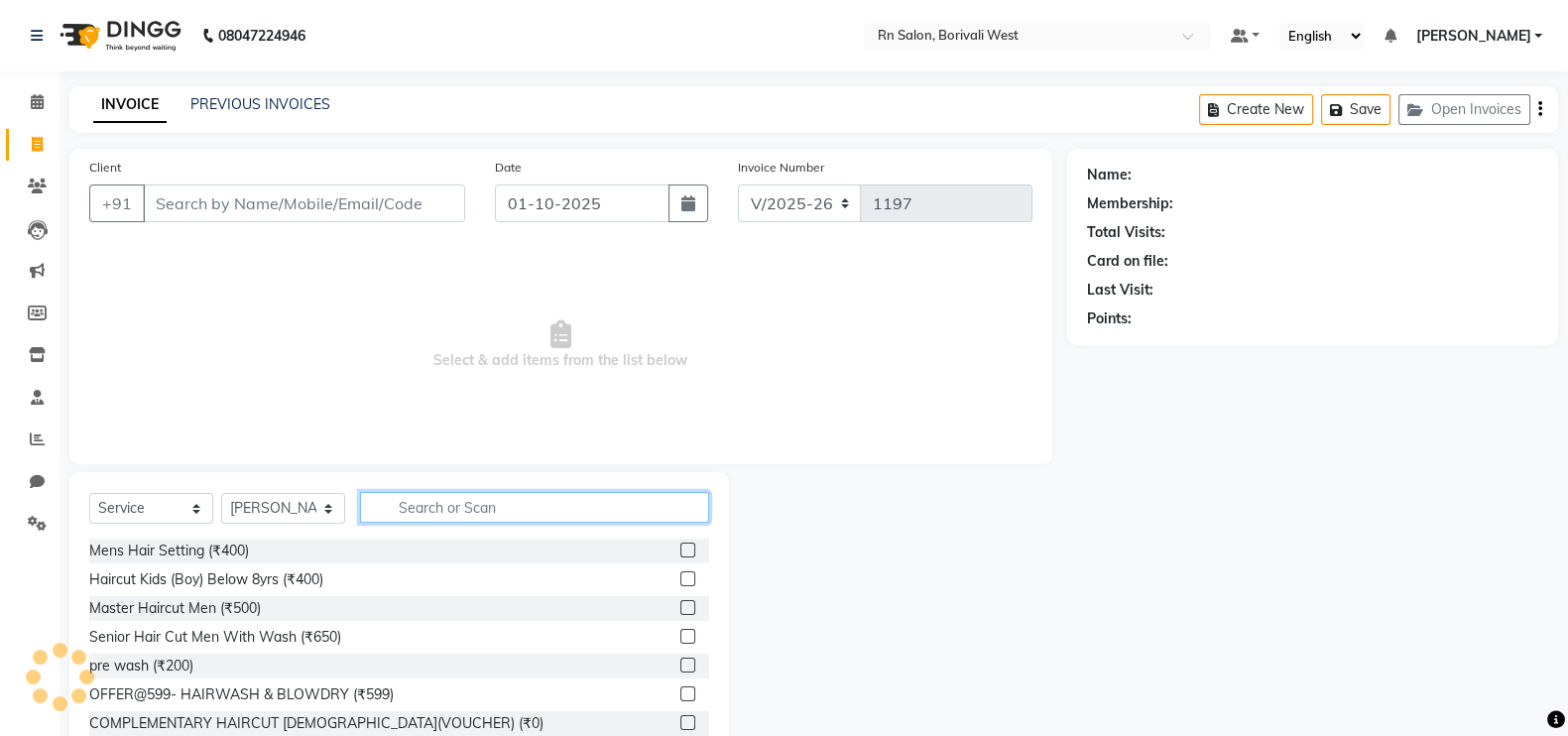
click at [433, 515] on input "text" at bounding box center [534, 507] width 349 height 31
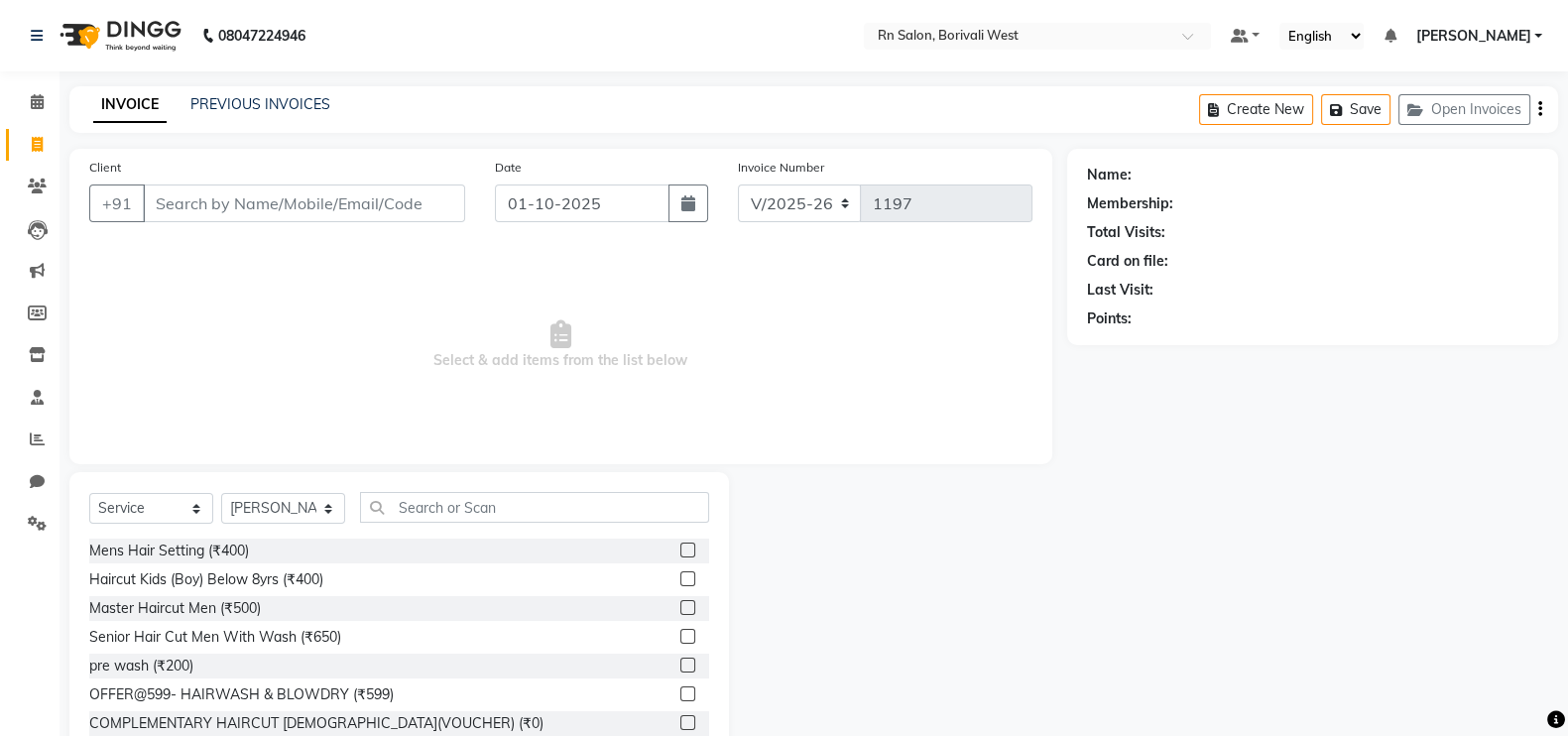
click at [295, 248] on span "Select & add items from the list below" at bounding box center [561, 345] width 943 height 198
click at [288, 203] on input "Client" at bounding box center [304, 204] width 323 height 38
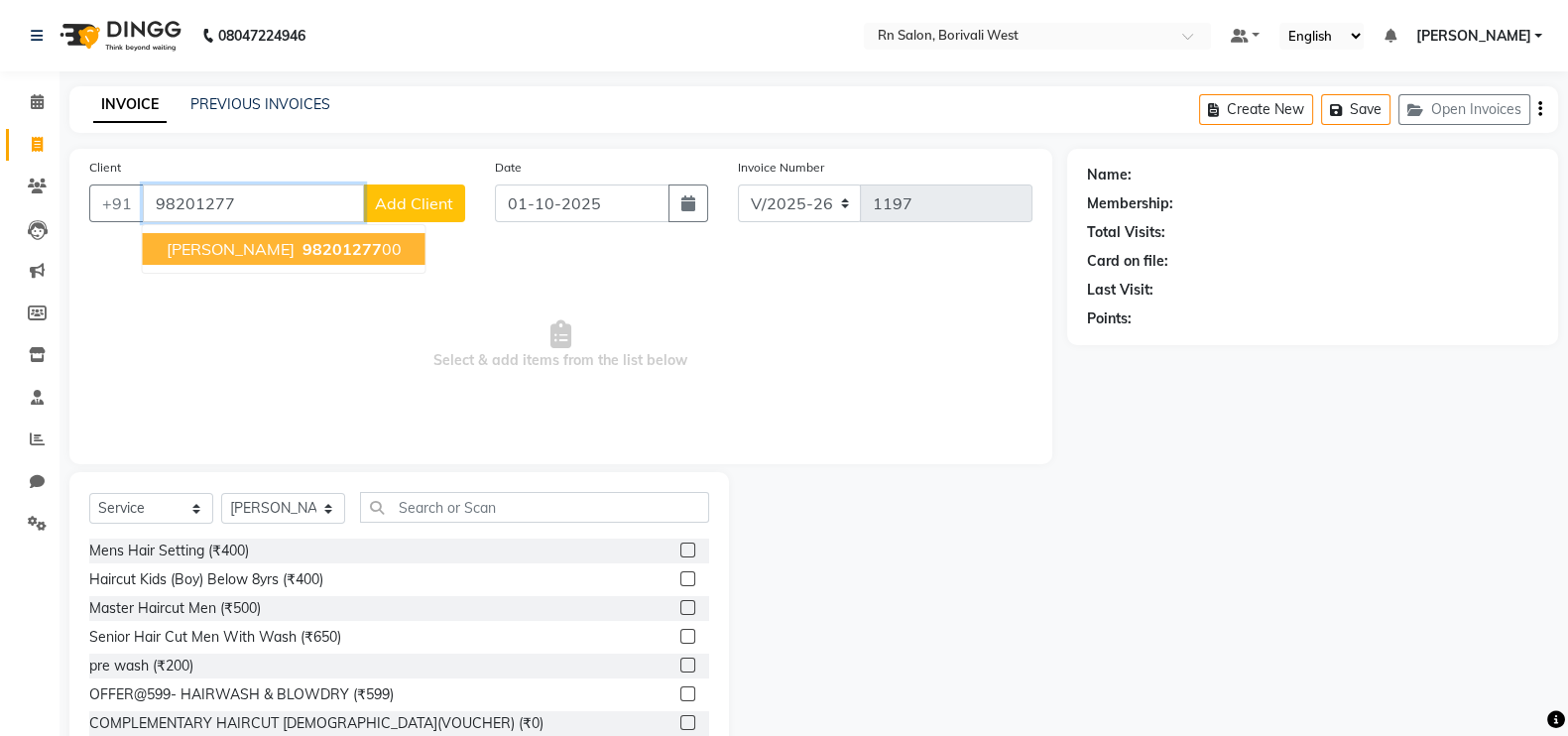
click at [263, 234] on button "Ketan 98201277 00" at bounding box center [284, 249] width 283 height 32
type input "9820127700"
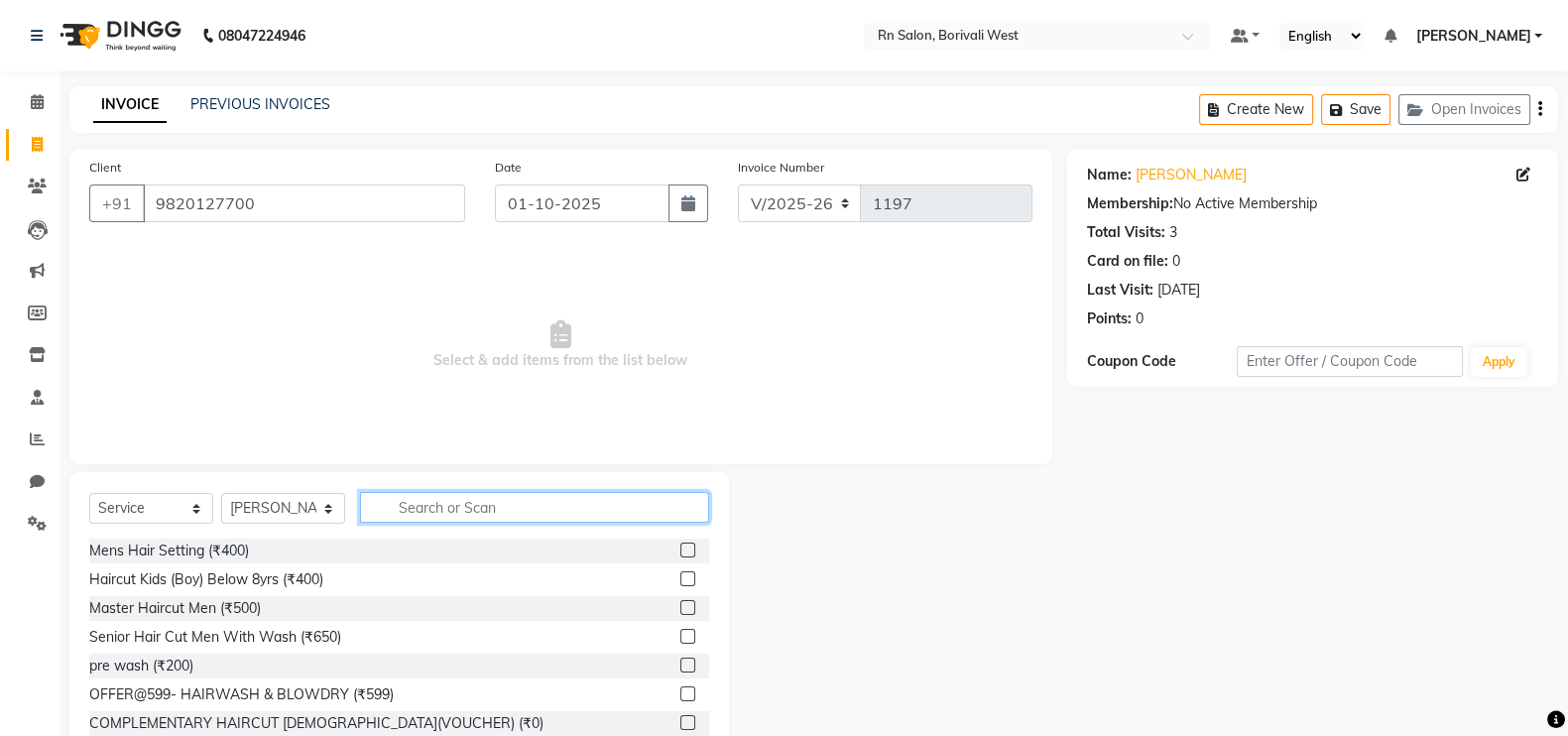
click at [456, 519] on input "text" at bounding box center [534, 507] width 349 height 31
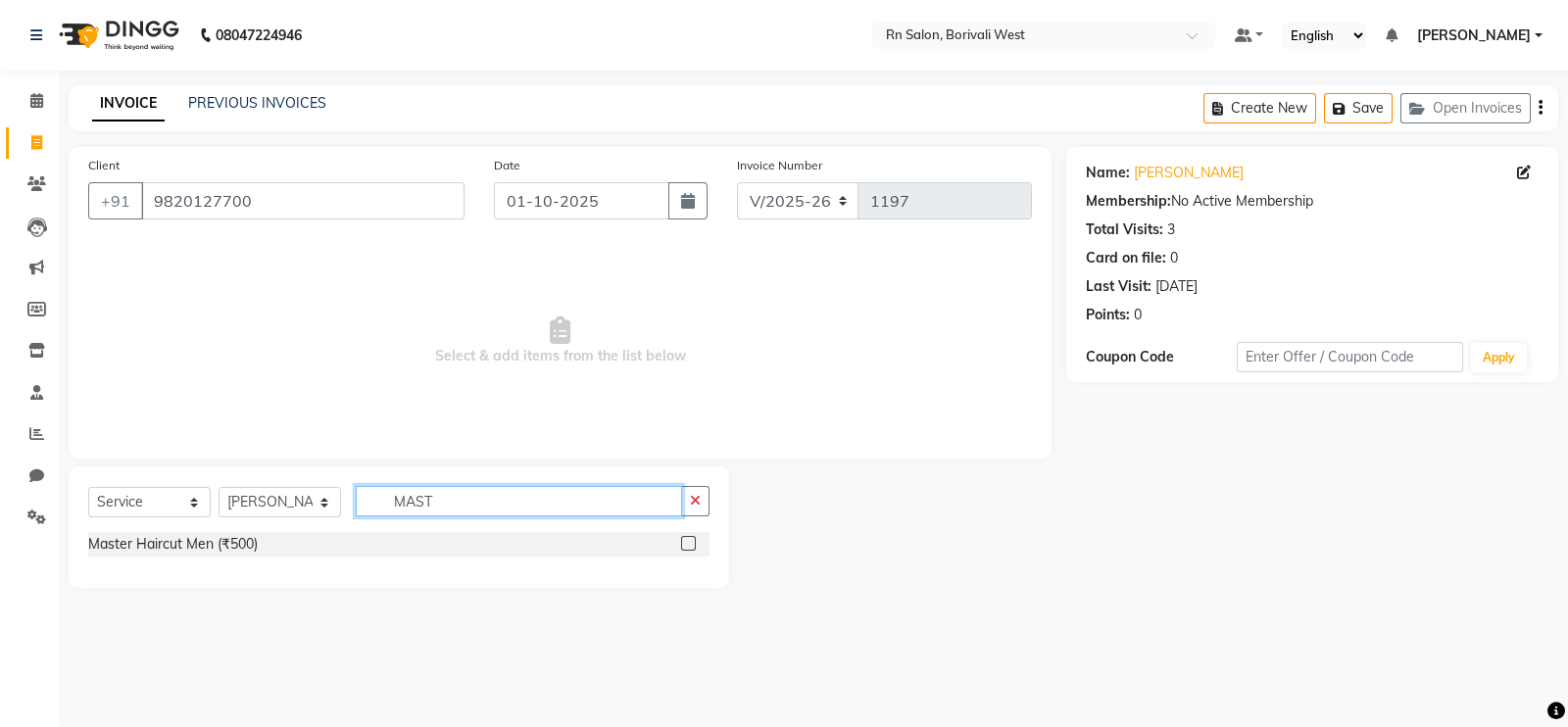
type input "MAST"
click at [690, 539] on label at bounding box center [688, 543] width 15 height 15
click at [690, 539] on input "checkbox" at bounding box center [687, 544] width 13 height 13
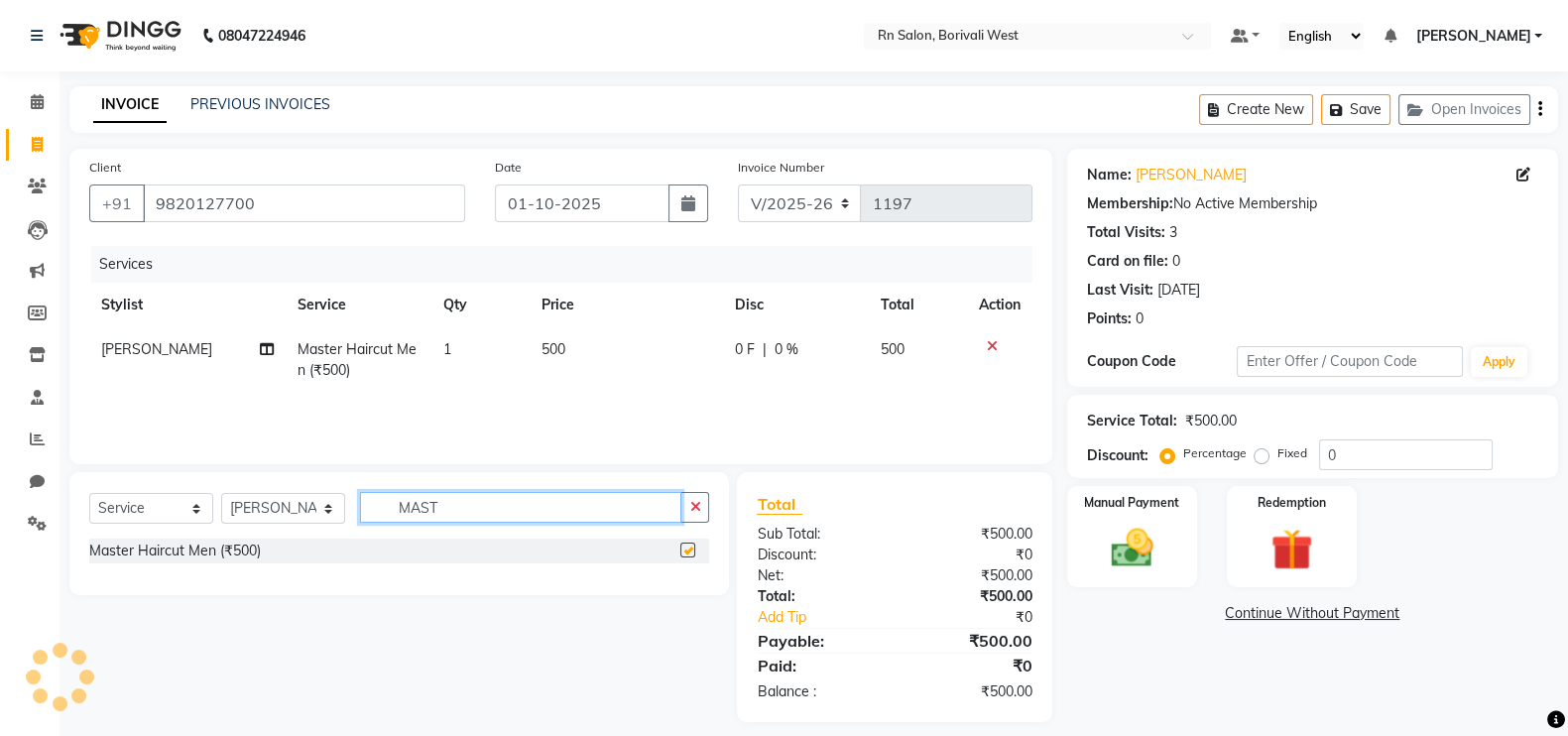
click at [507, 513] on input "MAST" at bounding box center [521, 507] width 322 height 31
checkbox input "false"
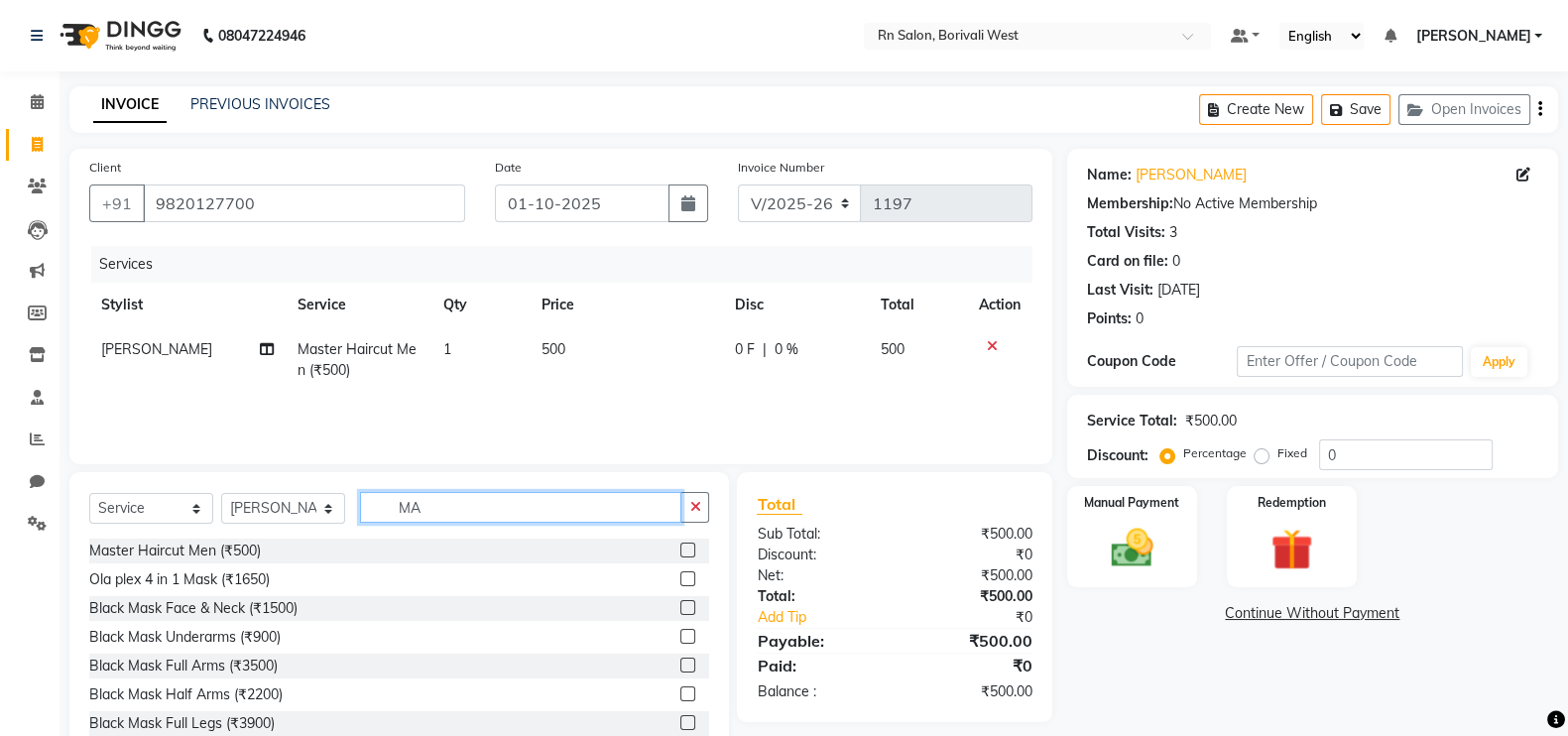
type input "M"
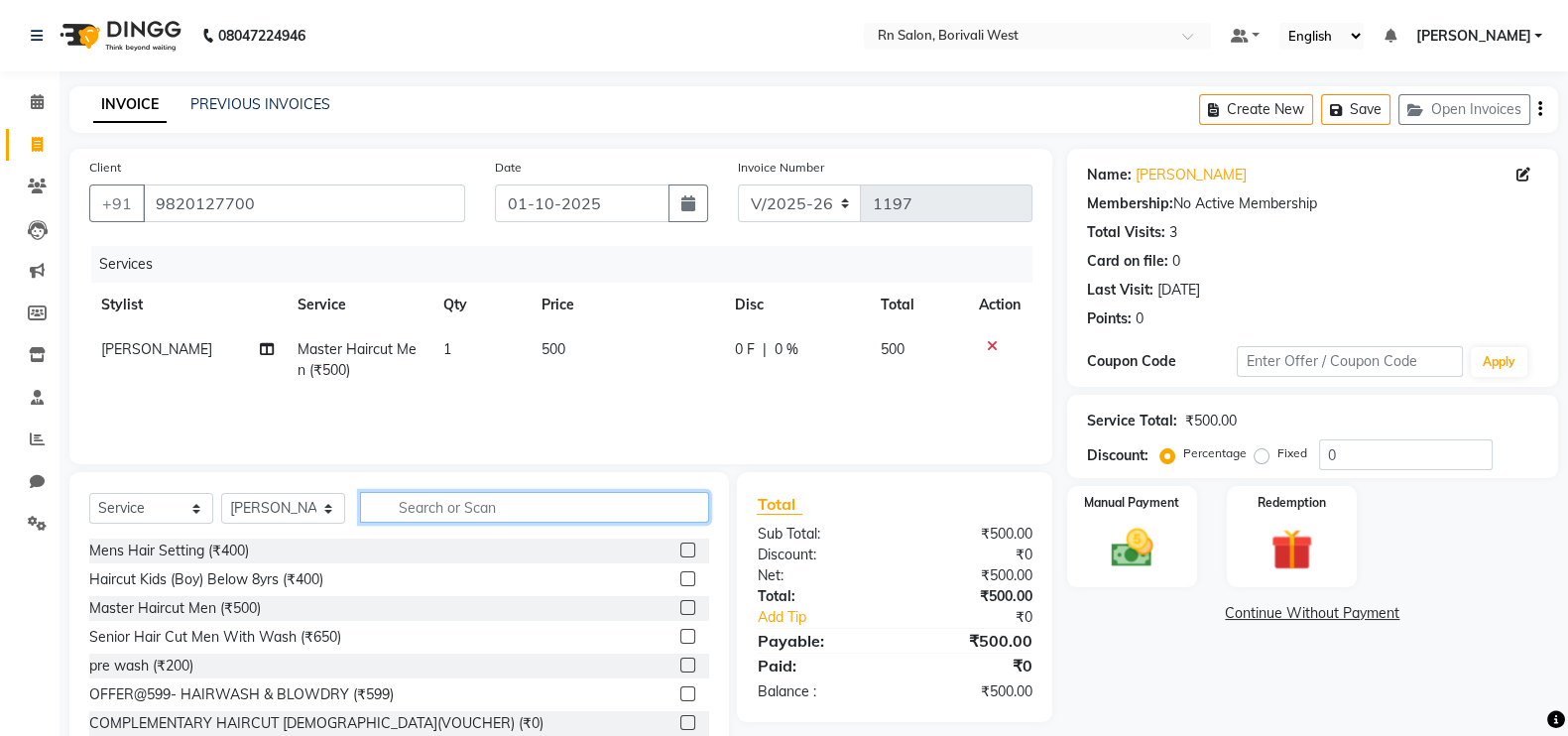
scroll to position [59, 0]
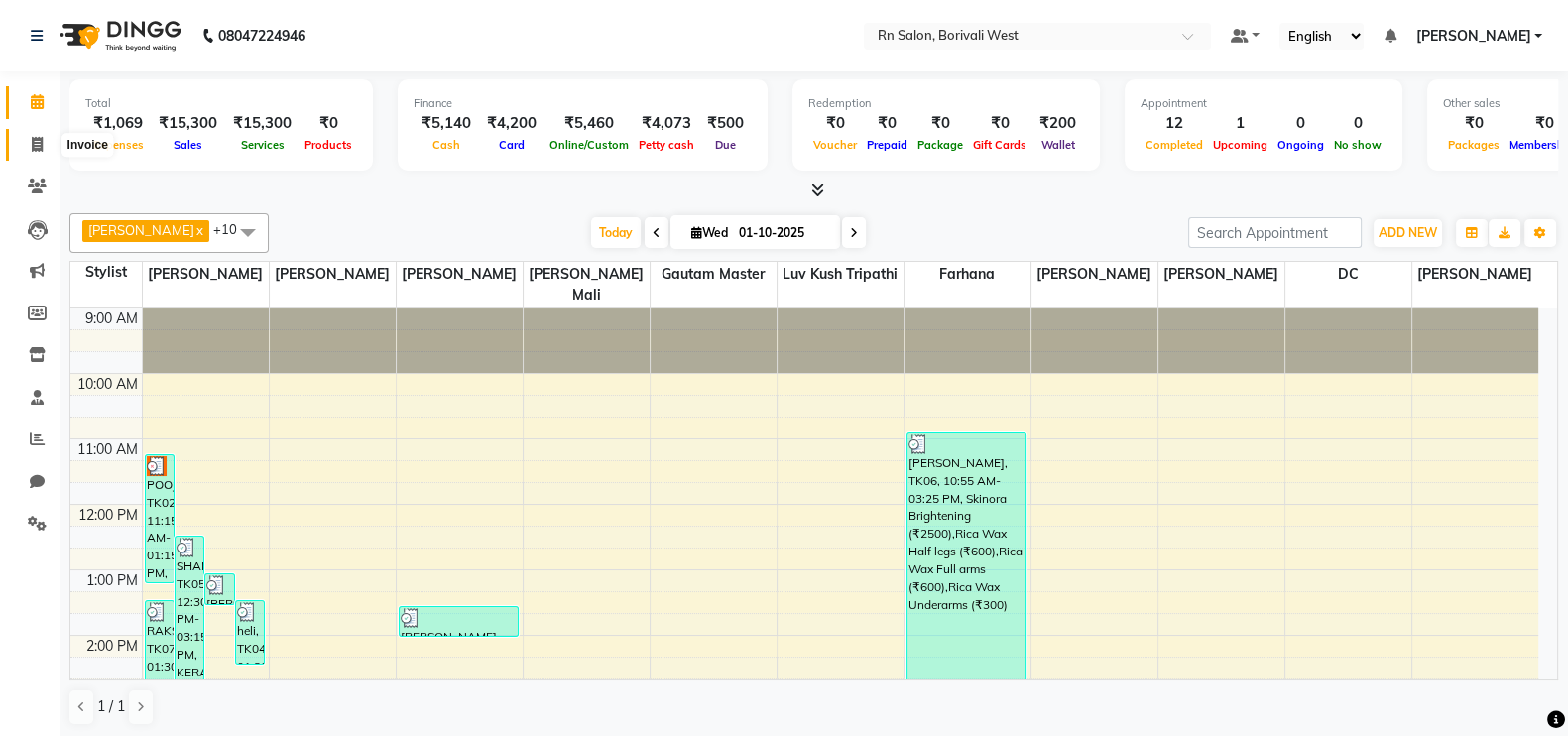
click at [36, 141] on icon at bounding box center [37, 144] width 11 height 15
select select "8515"
select select "service"
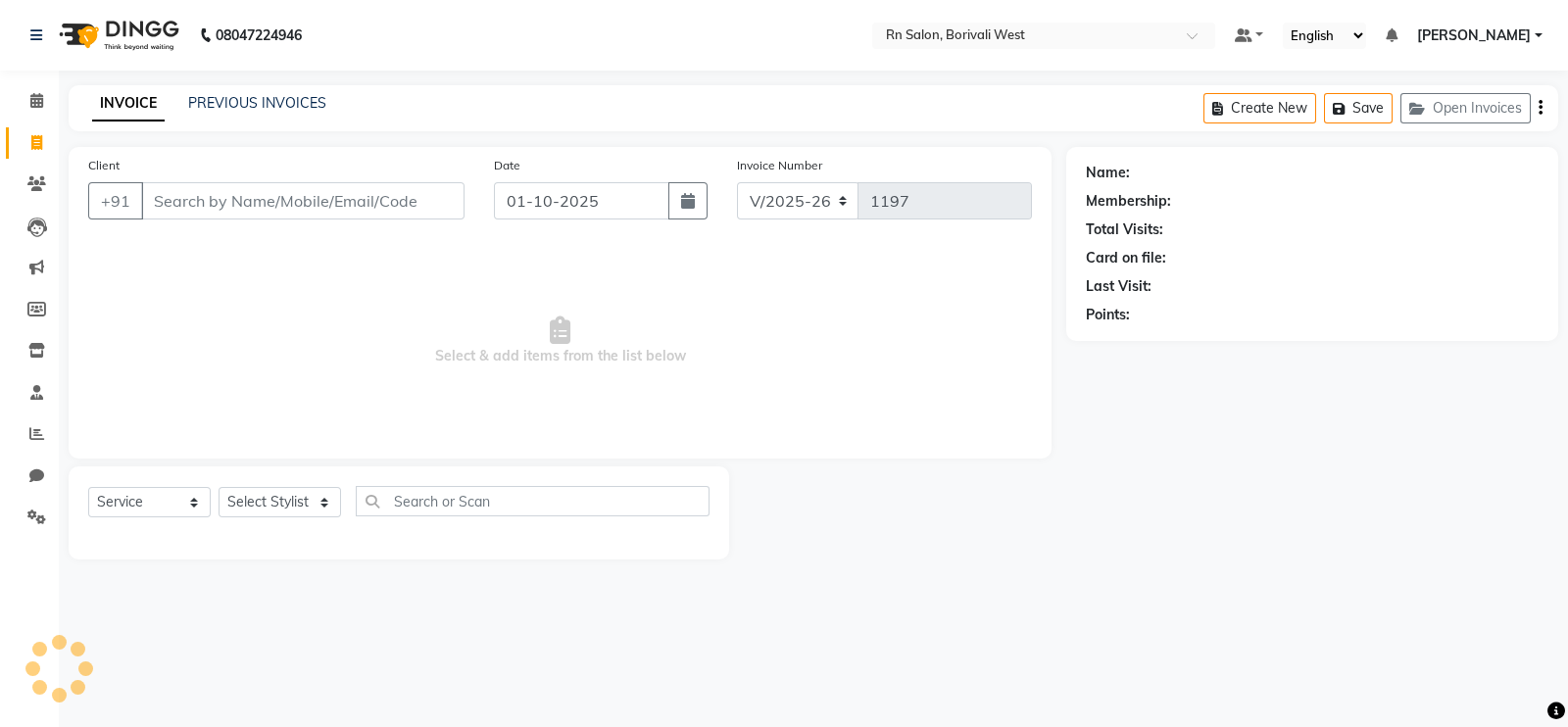
drag, startPoint x: 196, startPoint y: 183, endPoint x: 220, endPoint y: 242, distance: 63.7
click at [196, 183] on input "Client" at bounding box center [302, 202] width 323 height 38
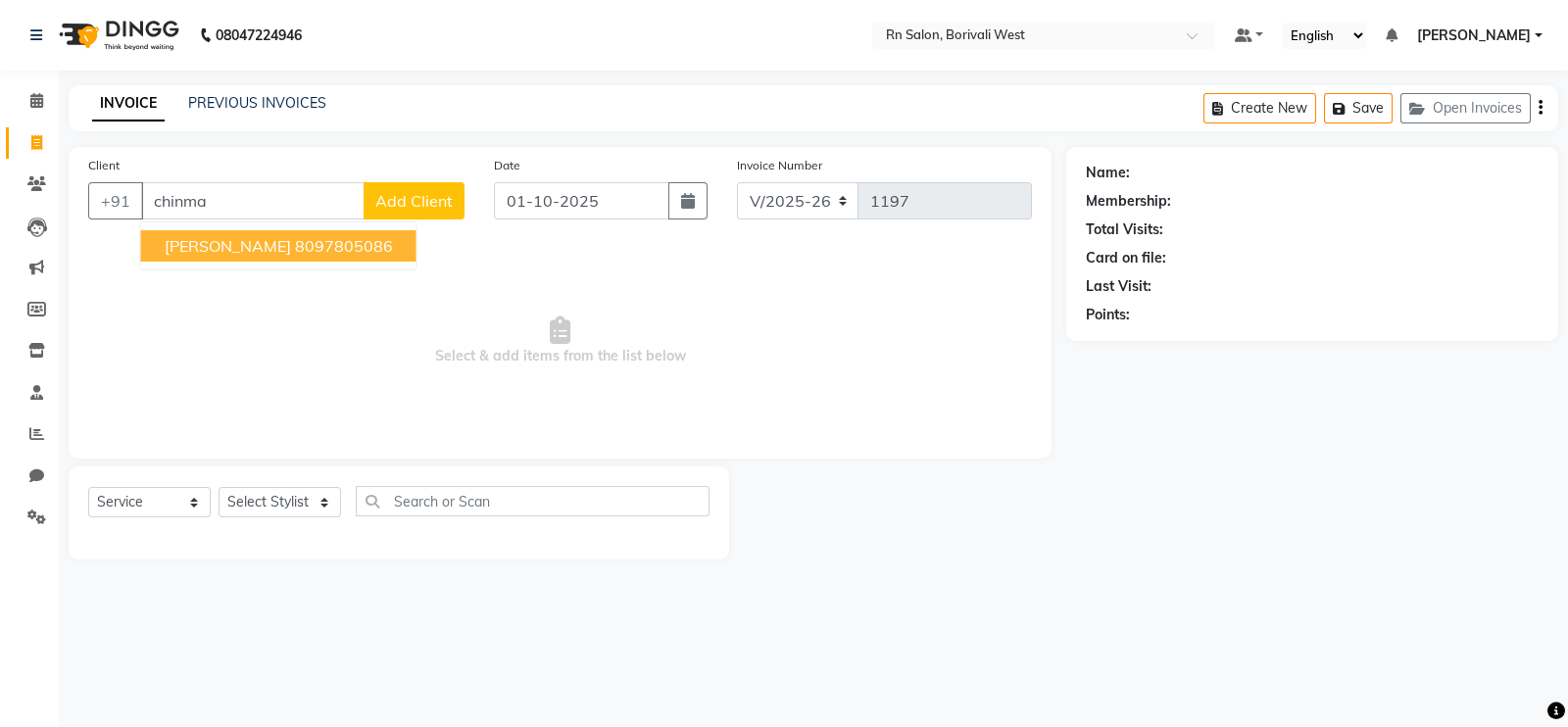
click at [221, 242] on span "[PERSON_NAME]" at bounding box center [228, 246] width 126 height 20
type input "8097805086"
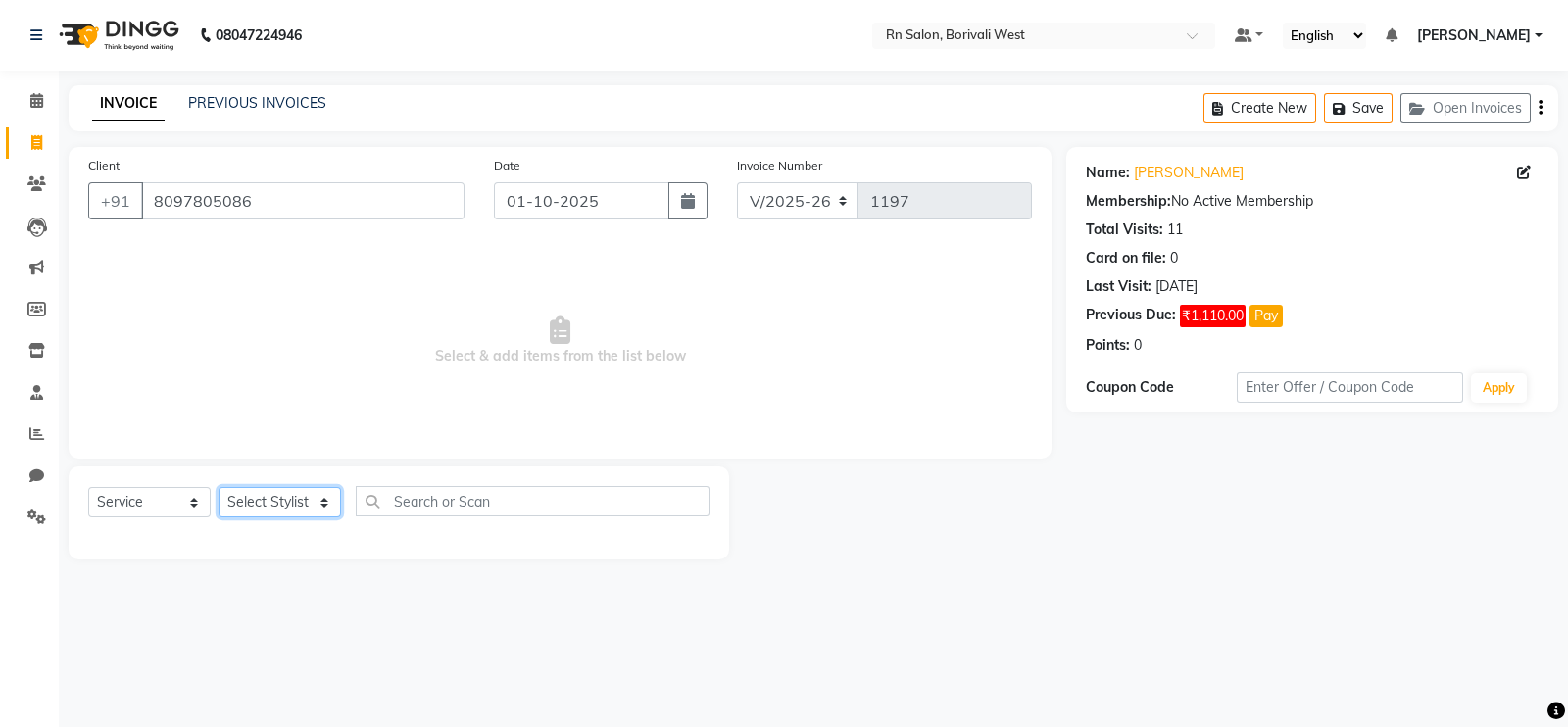
click at [290, 508] on select "Select Stylist Arpita Deshmukh Beena jaiswar DC Deepak Parbat Farhana Gautam ma…" at bounding box center [279, 502] width 122 height 31
select select "83940"
click at [218, 488] on select "Select Stylist Arpita Deshmukh Beena jaiswar DC Deepak Parbat Farhana Gautam ma…" at bounding box center [279, 502] width 122 height 31
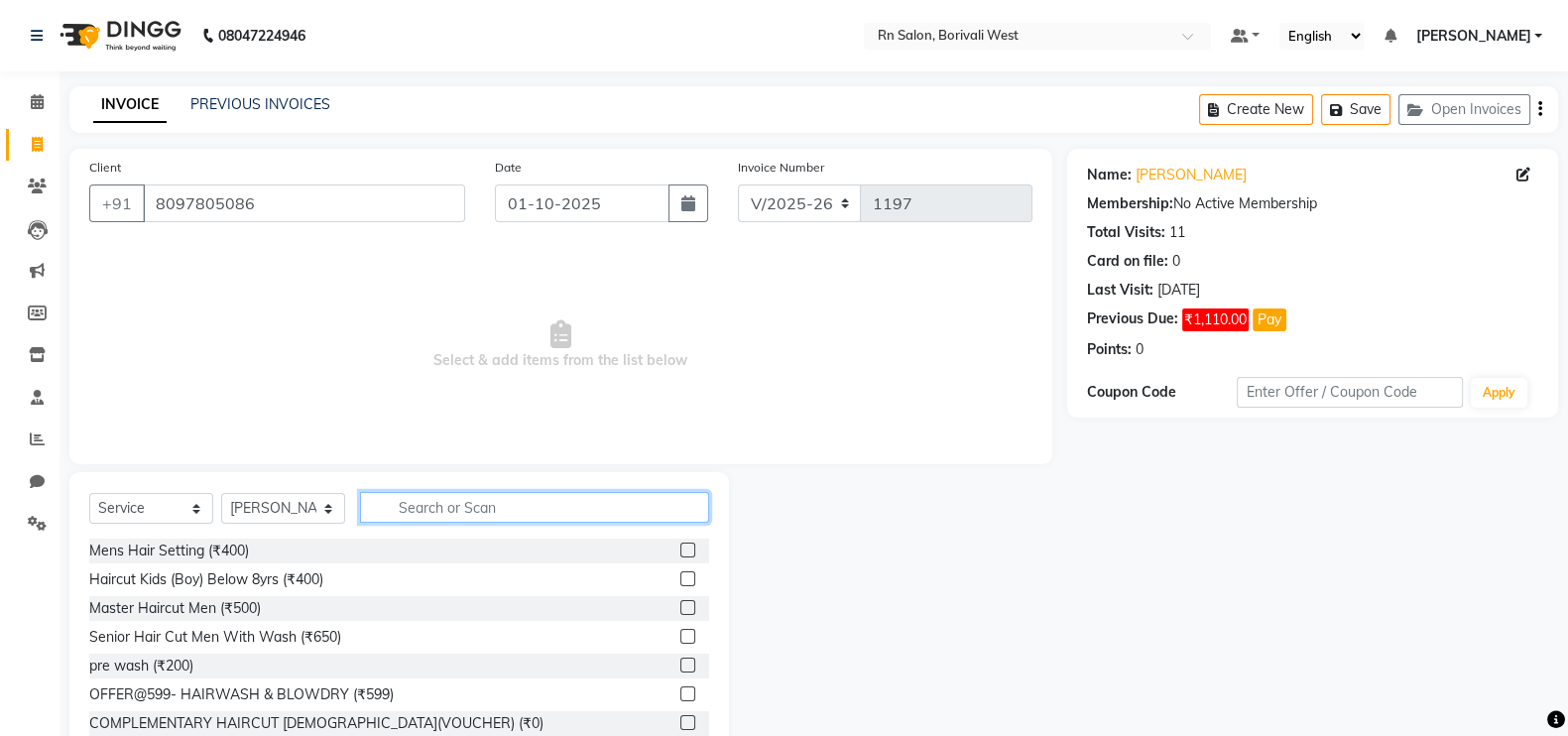
click at [405, 503] on input "text" at bounding box center [534, 507] width 349 height 31
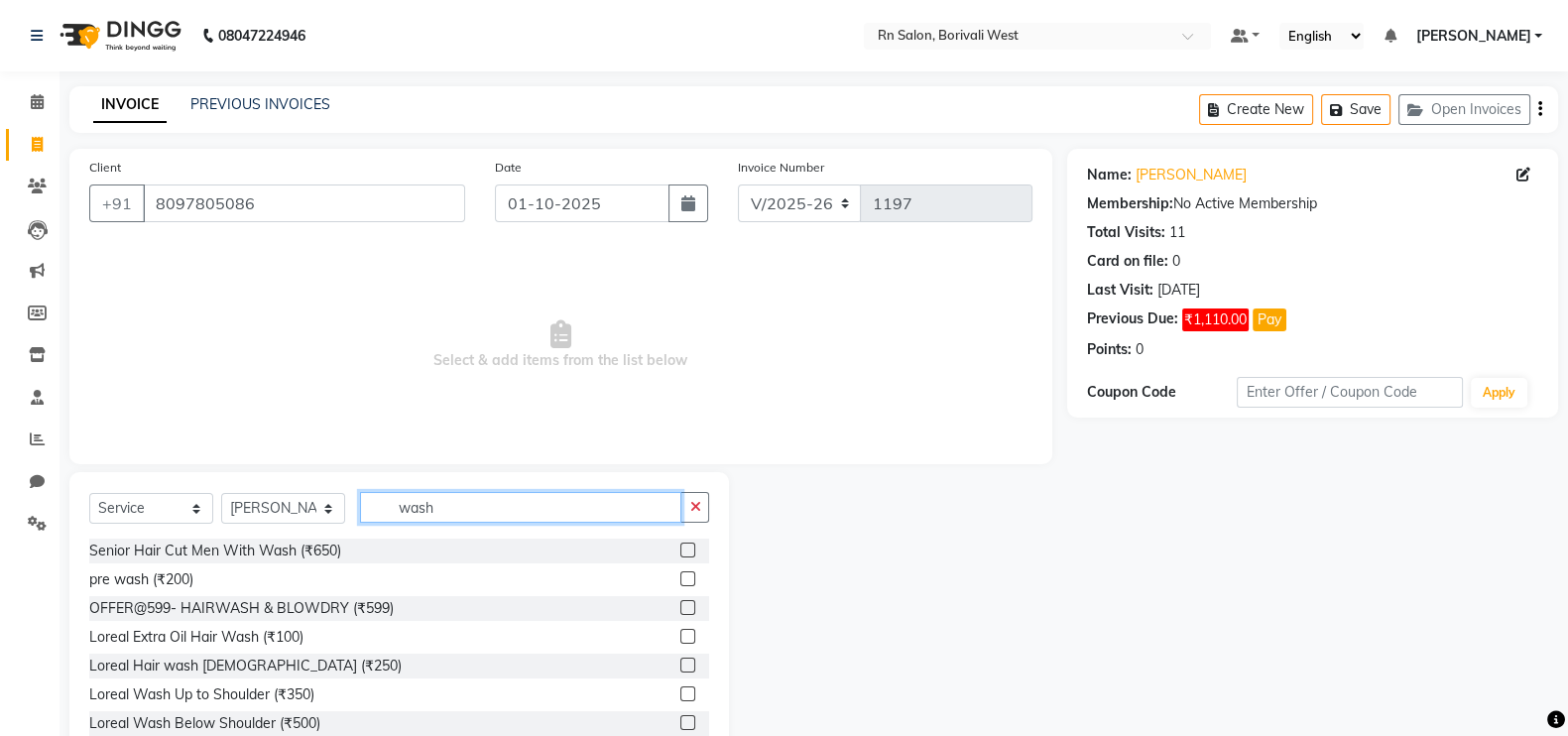
type input "wash"
click at [681, 664] on label at bounding box center [688, 665] width 15 height 15
click at [681, 664] on input "checkbox" at bounding box center [687, 666] width 13 height 13
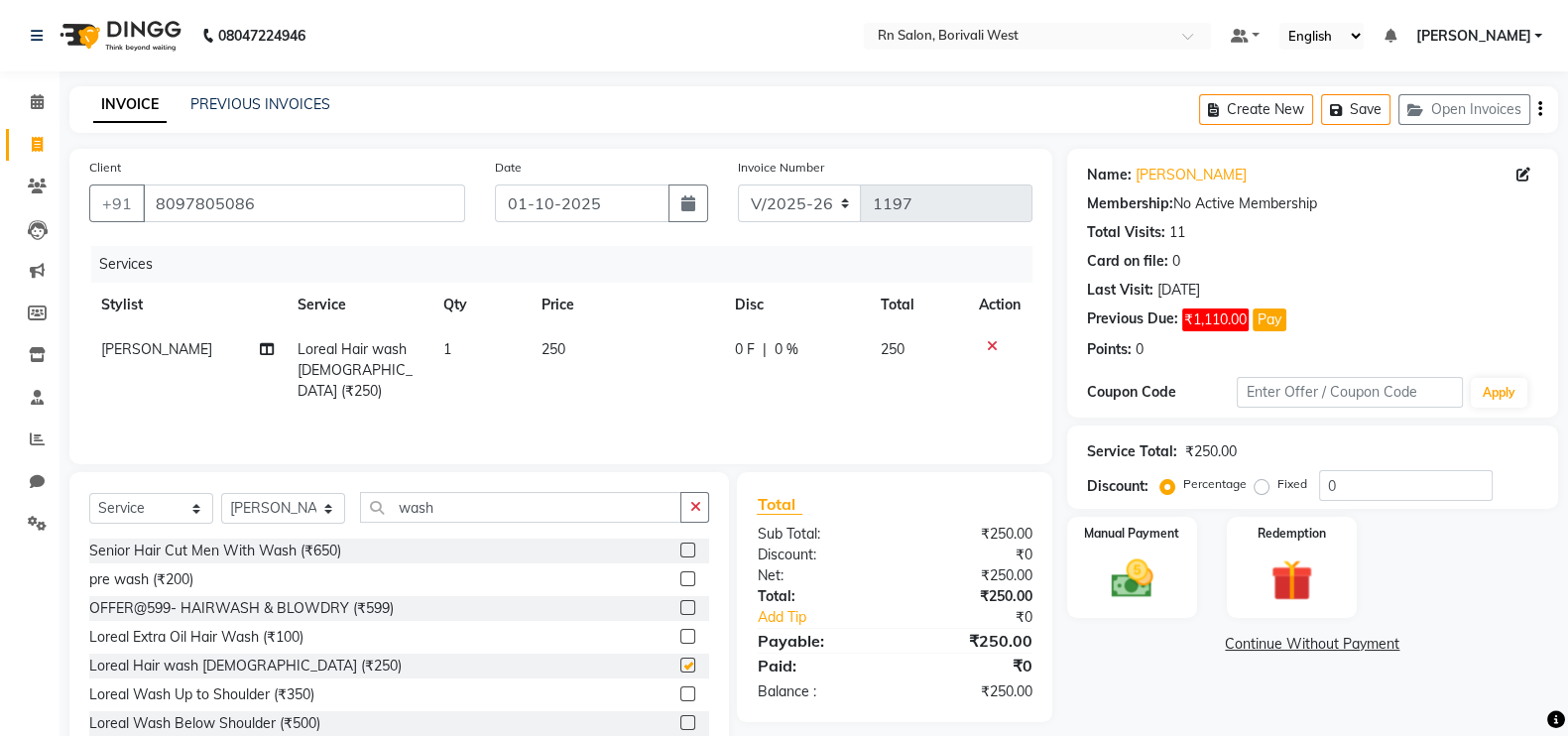
checkbox input "false"
click at [451, 503] on input "wash" at bounding box center [521, 507] width 322 height 31
type input "w"
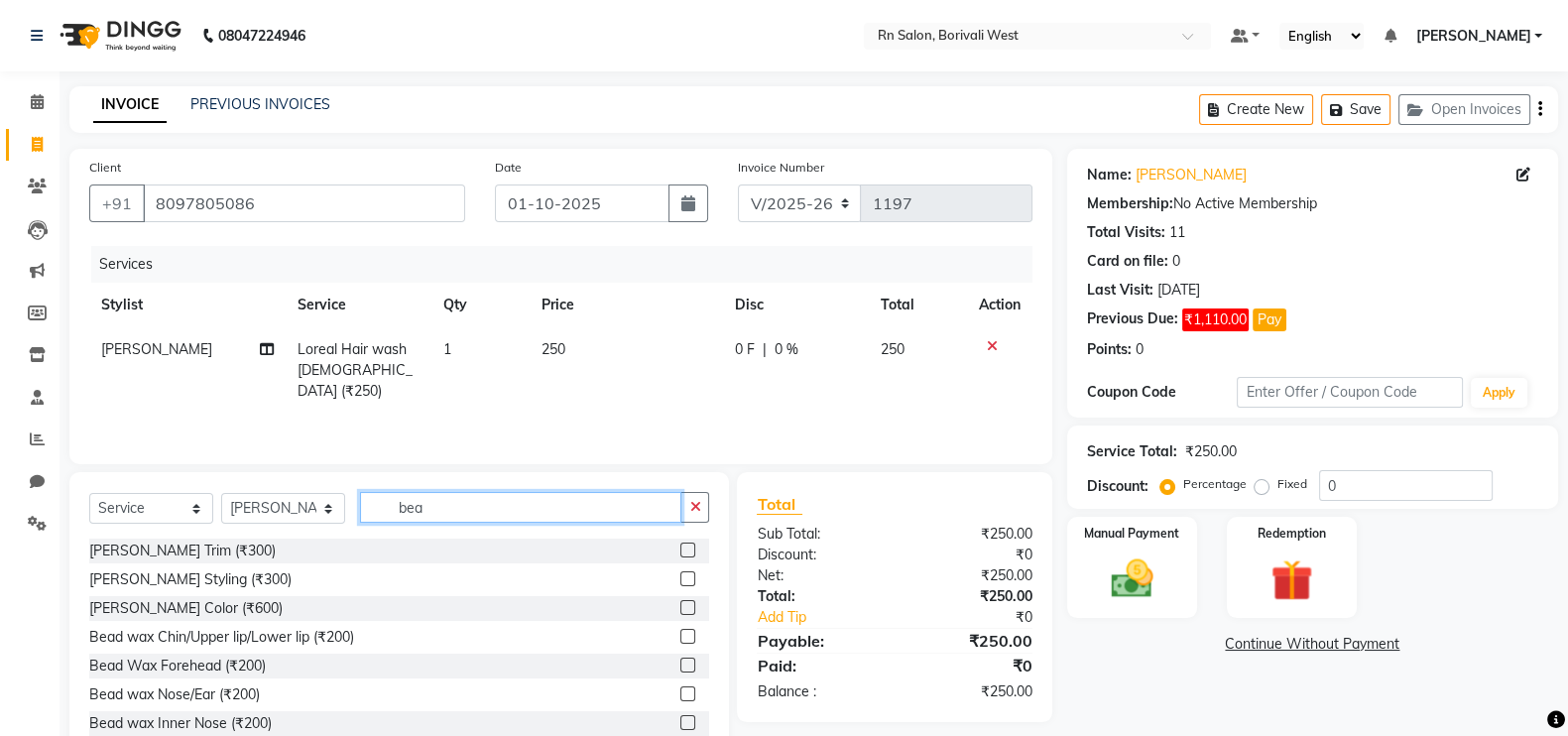
type input "bea"
click at [681, 582] on label at bounding box center [688, 579] width 15 height 15
click at [681, 582] on input "checkbox" at bounding box center [687, 580] width 13 height 13
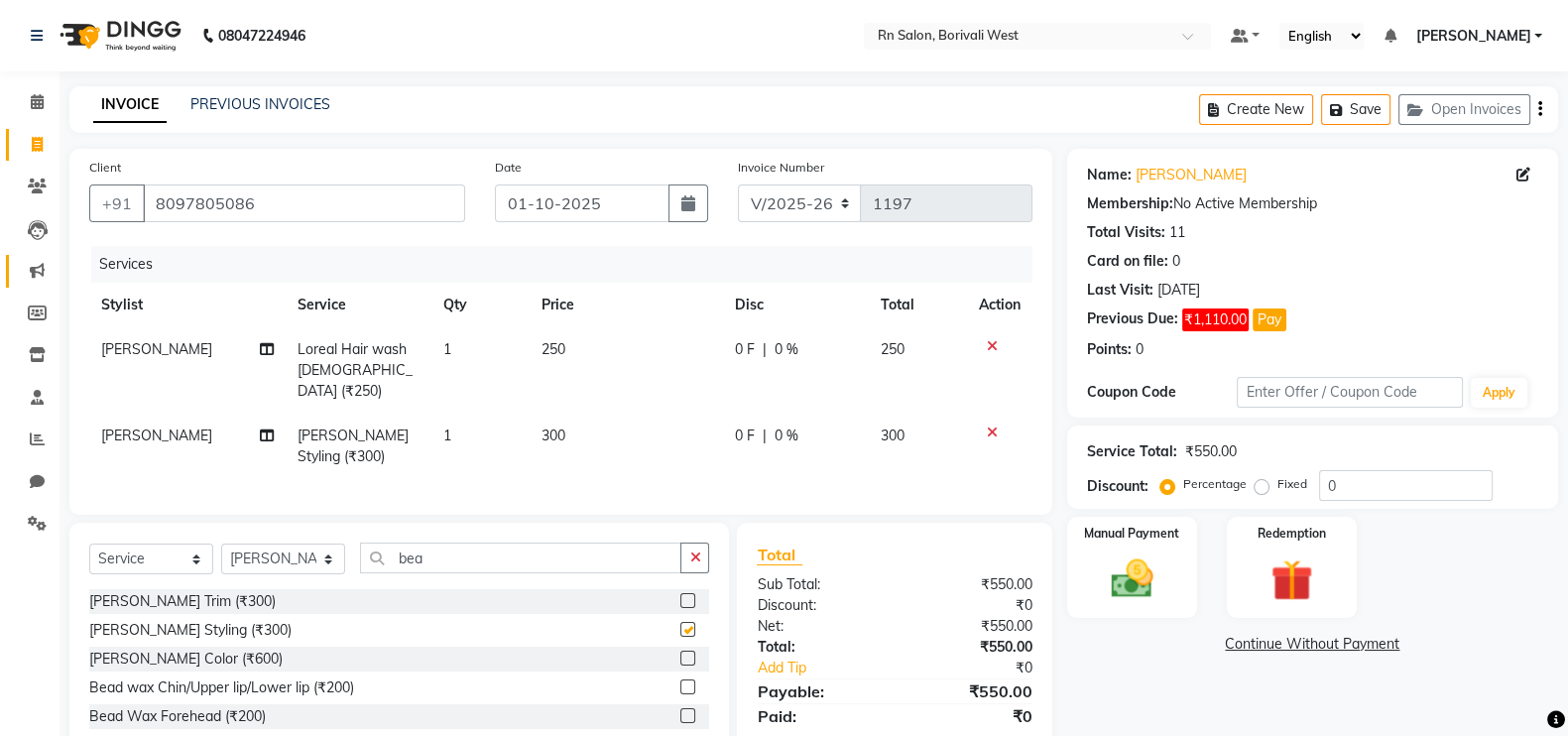
checkbox input "false"
click at [114, 344] on span "[PERSON_NAME]" at bounding box center [156, 349] width 111 height 18
select select "83940"
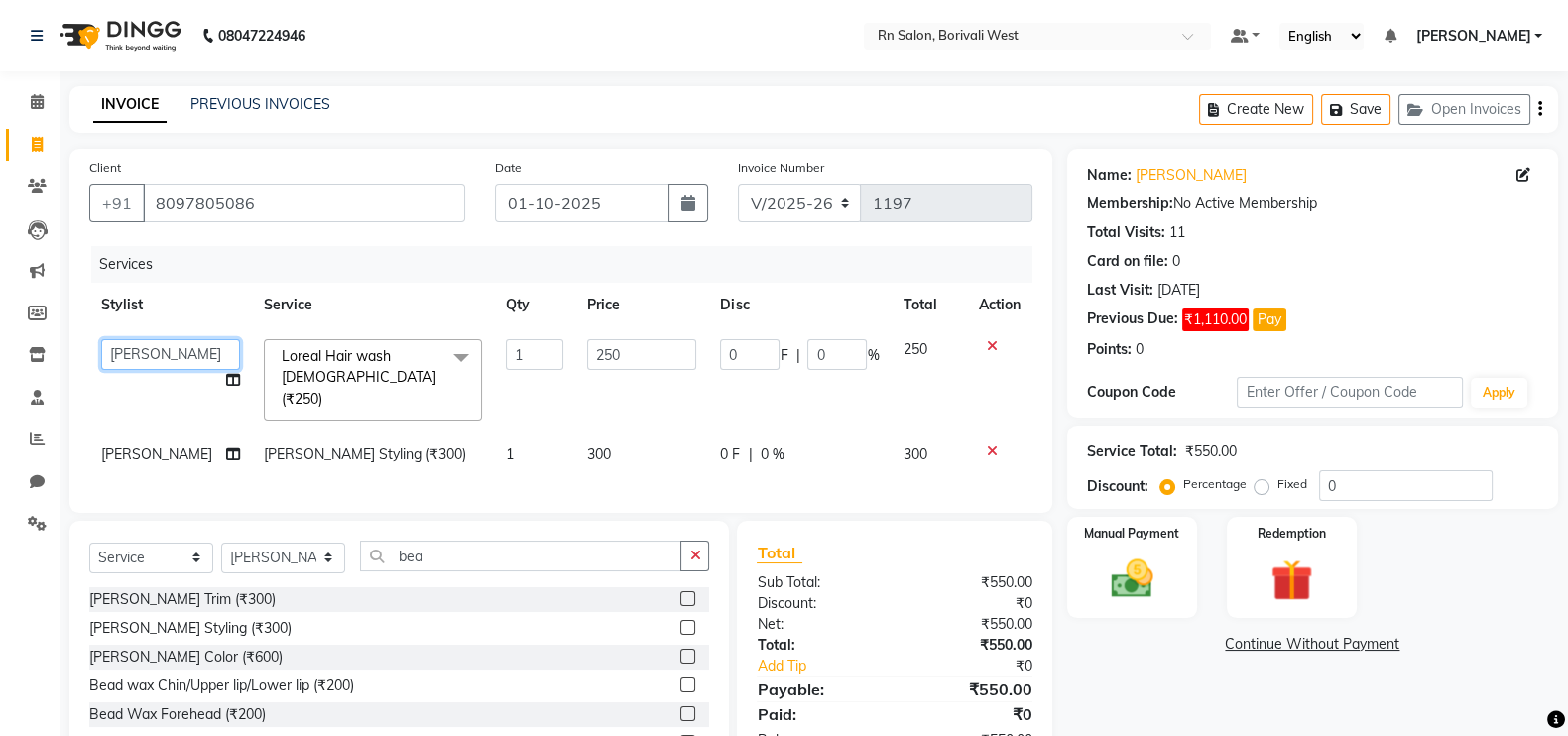
click at [197, 354] on select "Arpita Deshmukh Beena jaiswar DC Deepak Parbat Farhana Gautam master Geeta Ghad…" at bounding box center [170, 354] width 139 height 31
select select "84270"
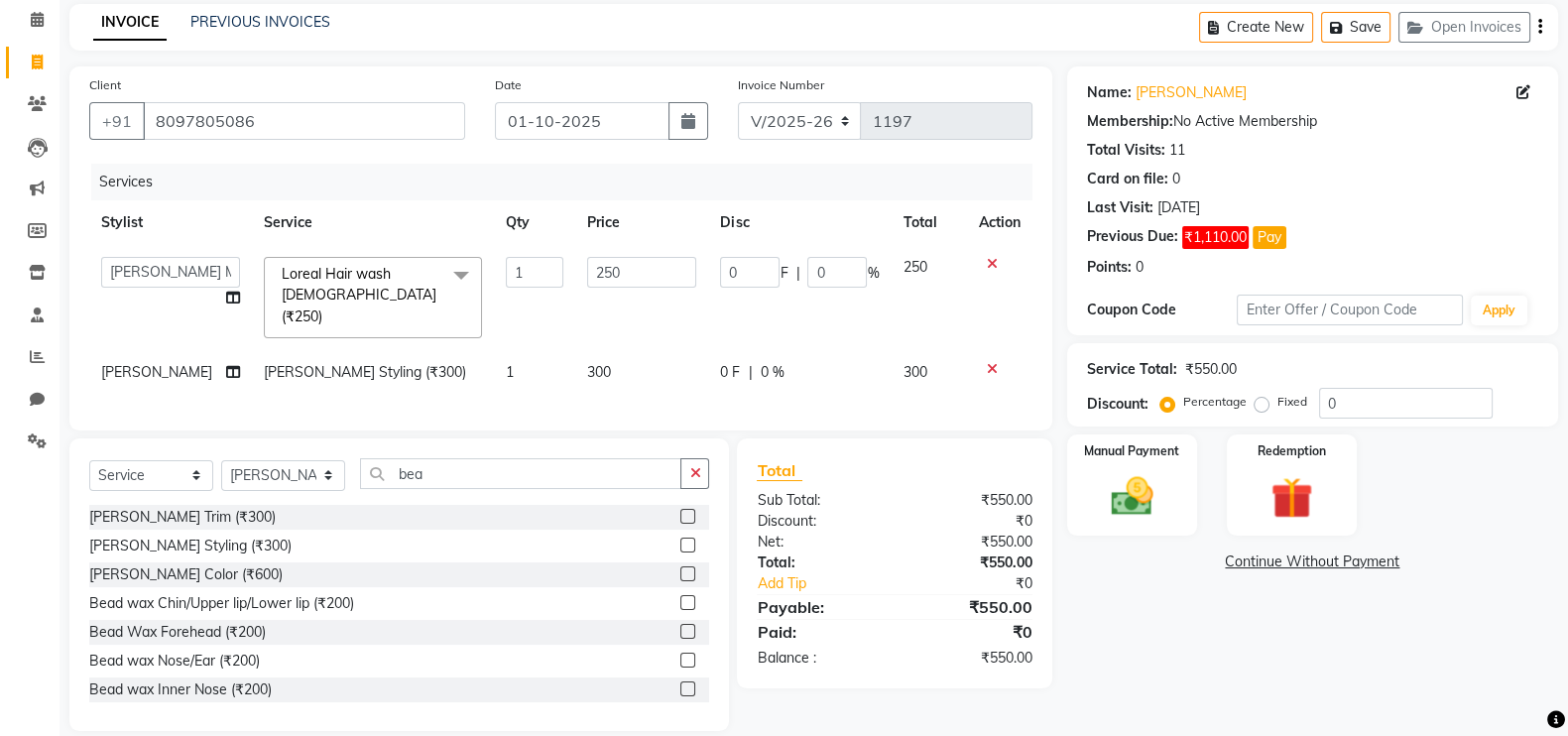
scroll to position [105, 0]
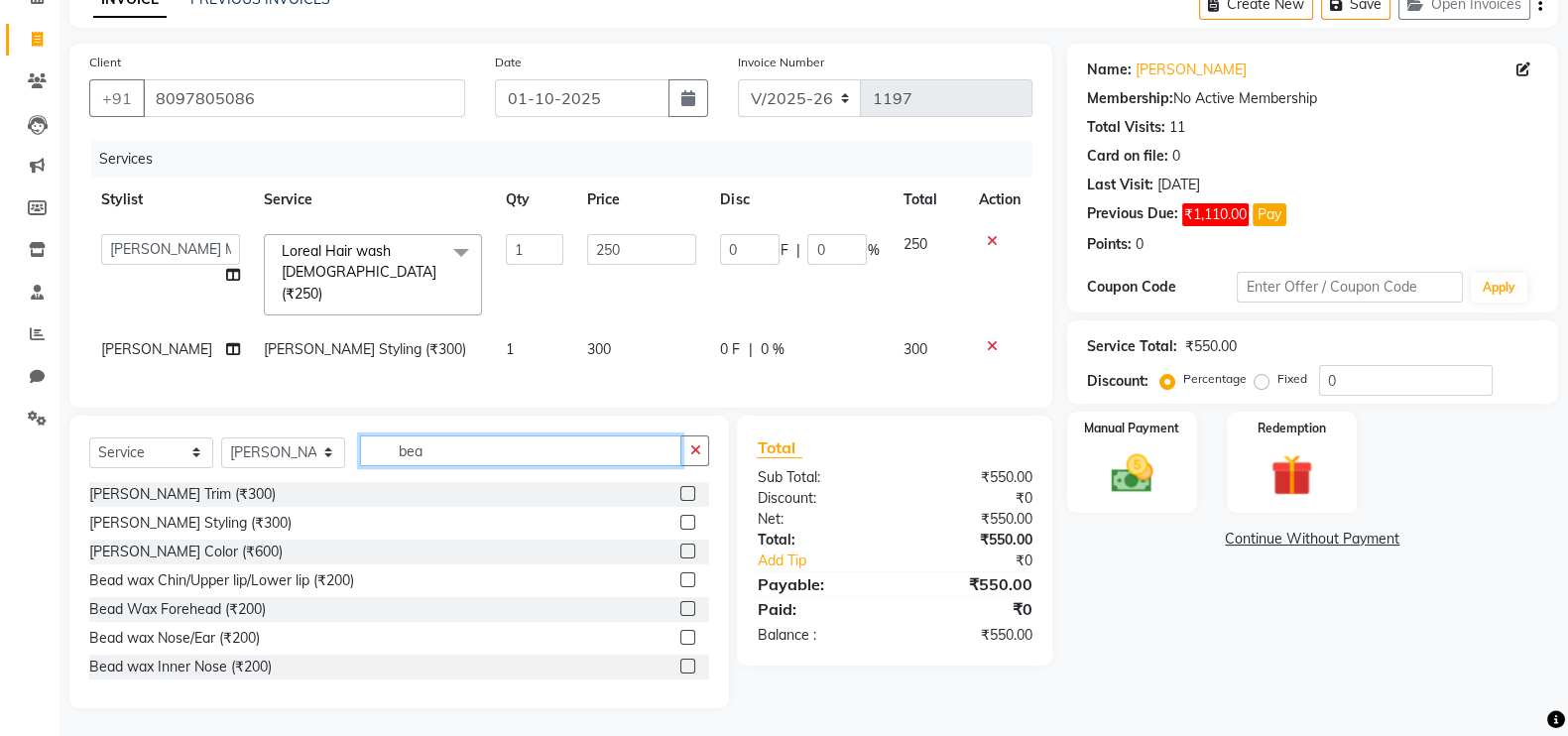
click at [464, 451] on input "bea" at bounding box center [521, 451] width 322 height 31
type input "b"
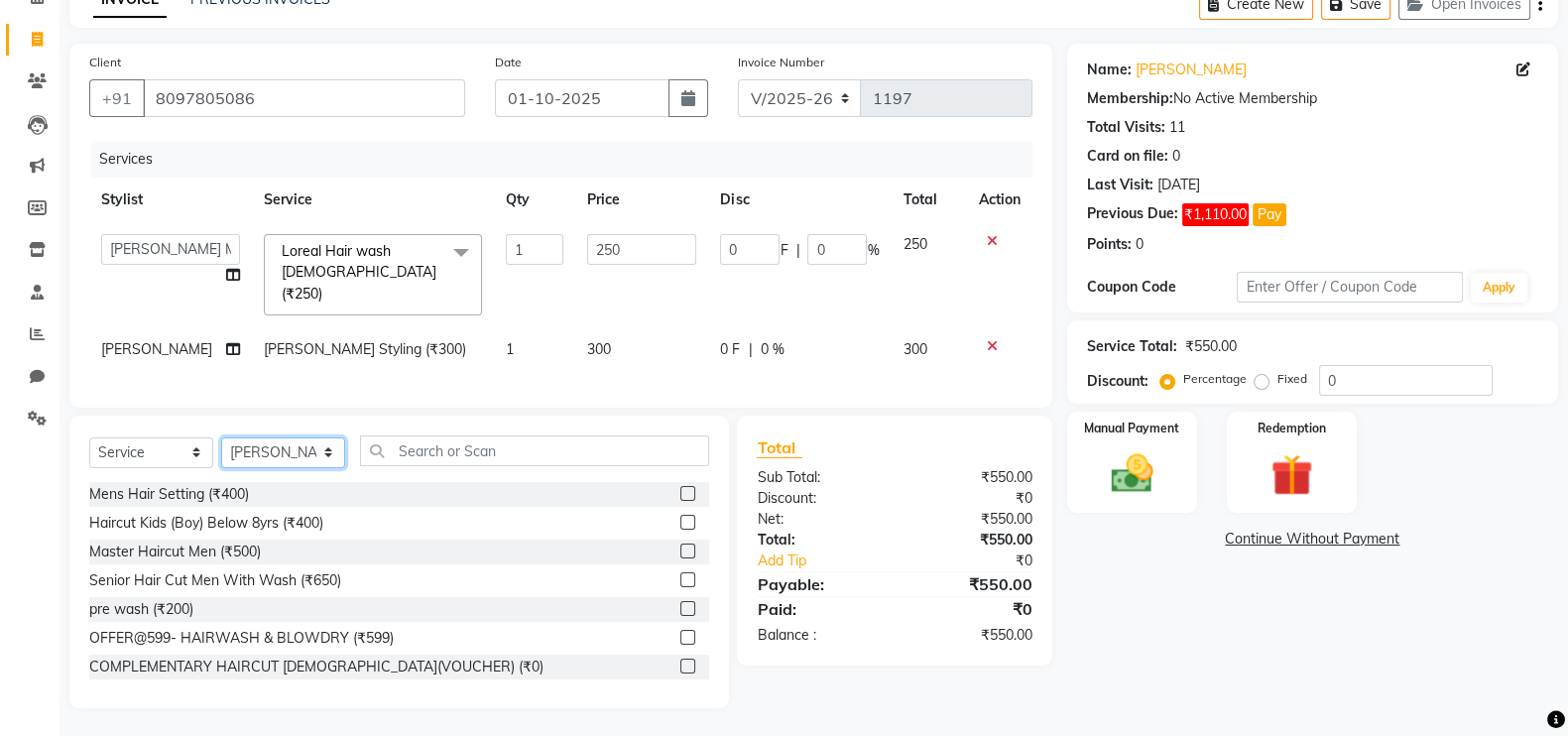
click at [259, 451] on select "Select Stylist [PERSON_NAME] [PERSON_NAME] DC [PERSON_NAME] [PERSON_NAME] maste…" at bounding box center [283, 453] width 124 height 31
select select "84270"
click at [221, 438] on select "Select Stylist [PERSON_NAME] [PERSON_NAME] DC [PERSON_NAME] [PERSON_NAME] maste…" at bounding box center [283, 453] width 124 height 31
click at [431, 443] on input "text" at bounding box center [534, 451] width 349 height 31
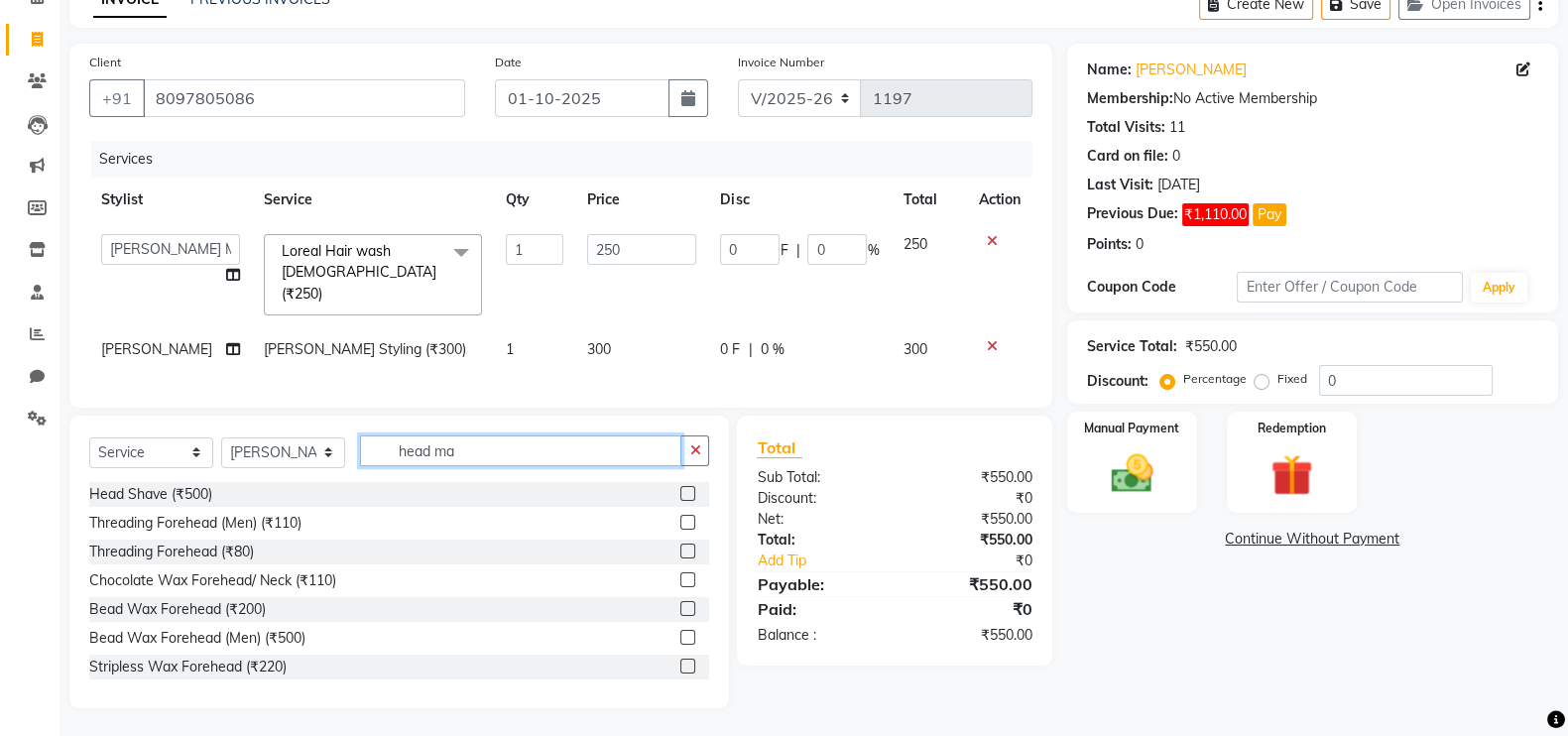
scroll to position [63, 0]
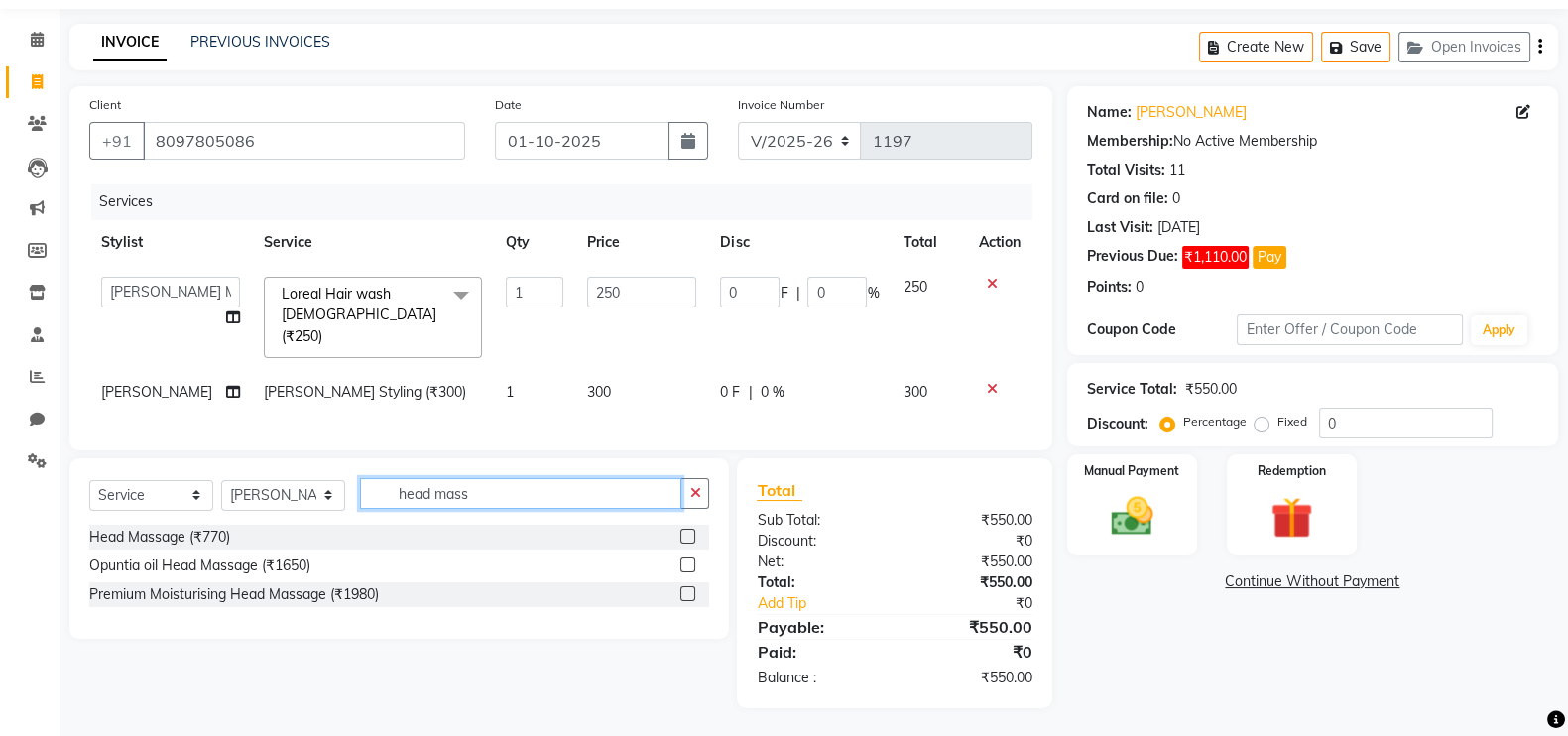
type input "head mass"
click at [690, 536] on label at bounding box center [688, 536] width 15 height 15
click at [690, 536] on input "checkbox" at bounding box center [687, 537] width 13 height 13
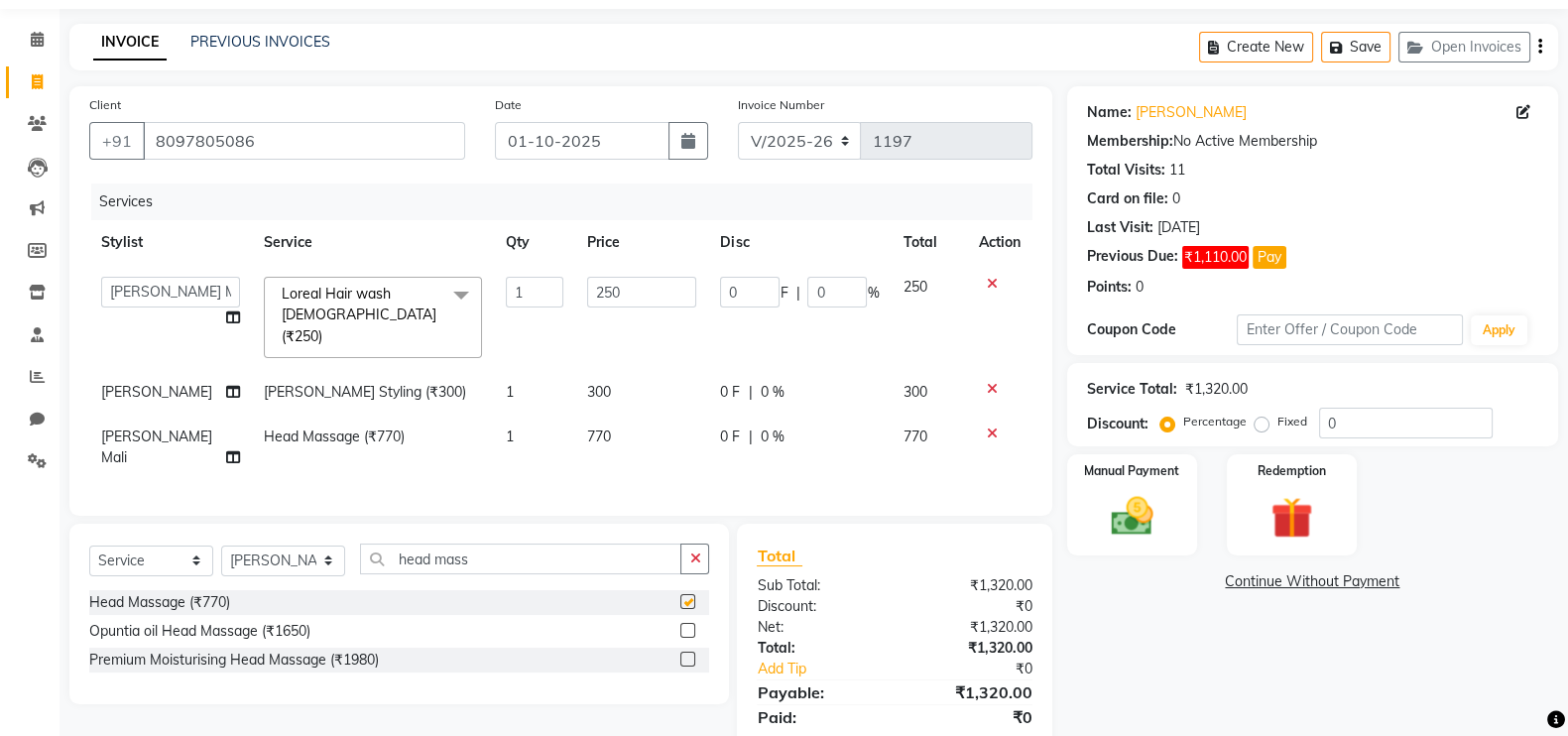
checkbox input "false"
click at [1169, 122] on div "Name: Chinmay Membership: No Active Membership Total Visits: 11 Card on file: 0…" at bounding box center [1313, 195] width 452 height 203
click at [1169, 111] on link "Chinmay" at bounding box center [1190, 112] width 111 height 21
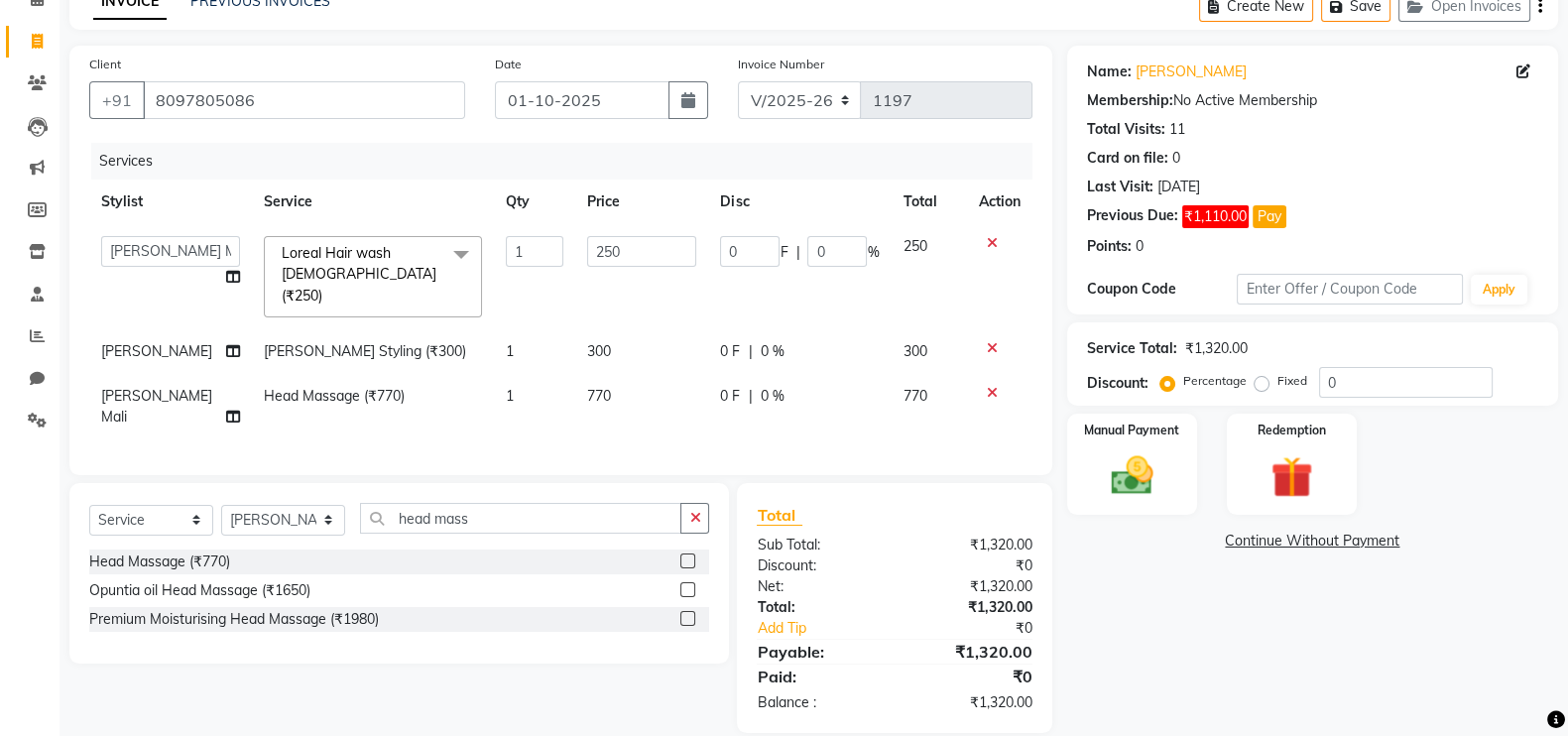
scroll to position [107, 0]
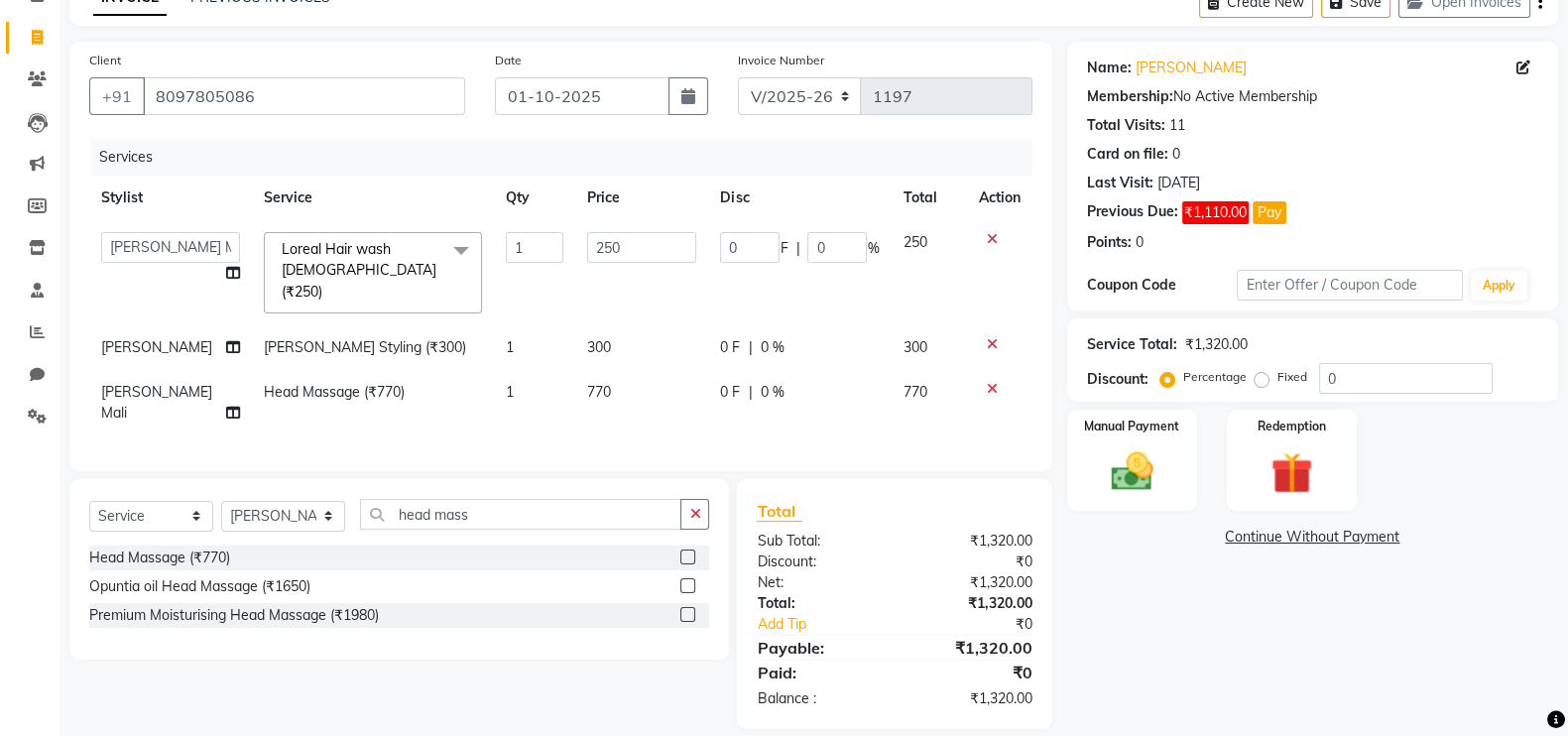
click at [580, 370] on td "770" at bounding box center [642, 402] width 133 height 65
select select "84270"
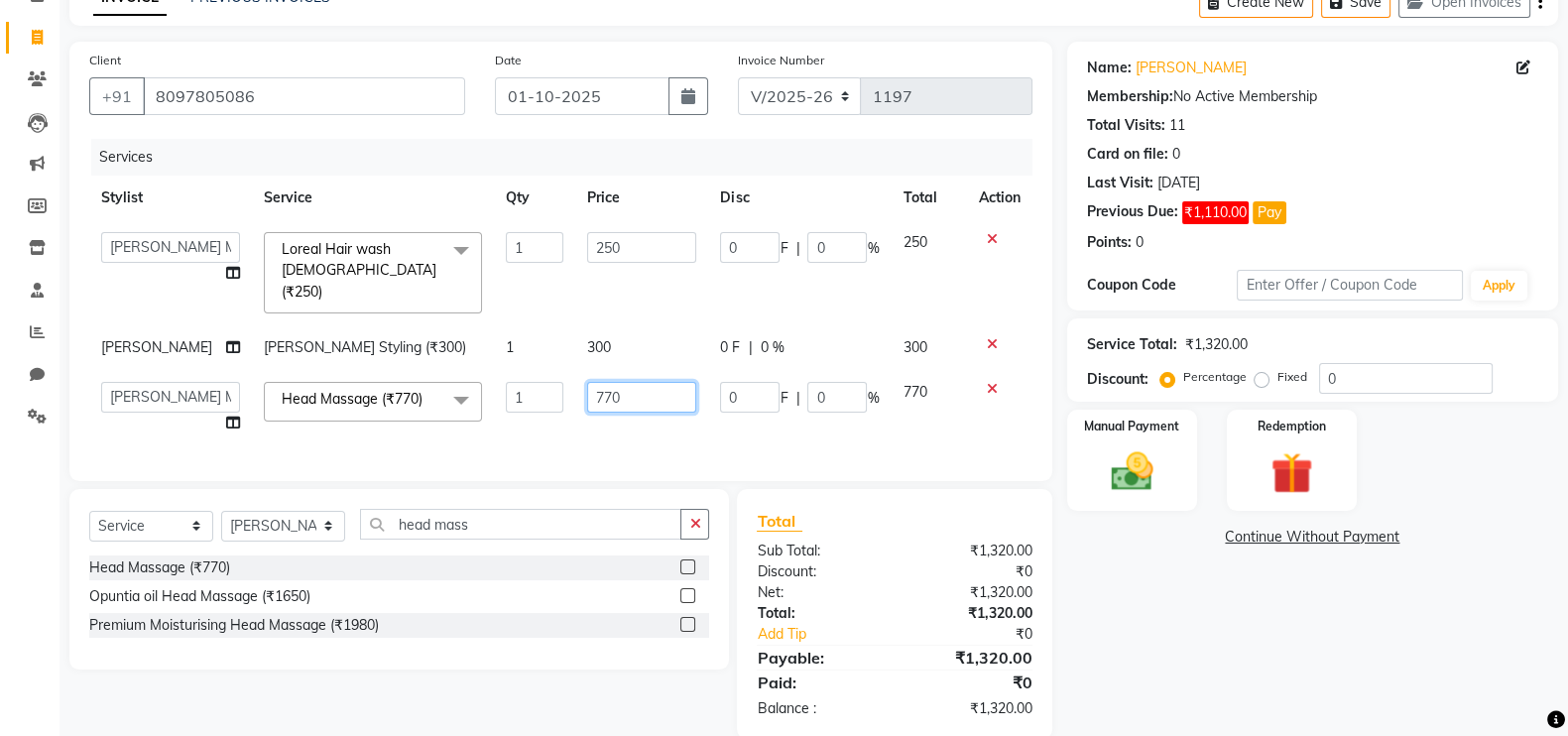
click at [662, 382] on input "770" at bounding box center [641, 397] width 109 height 31
type input "7"
type input "1000"
click at [1263, 632] on div "Name: Chinmay Membership: No Active Membership Total Visits: 11 Card on file: 0…" at bounding box center [1320, 391] width 506 height 698
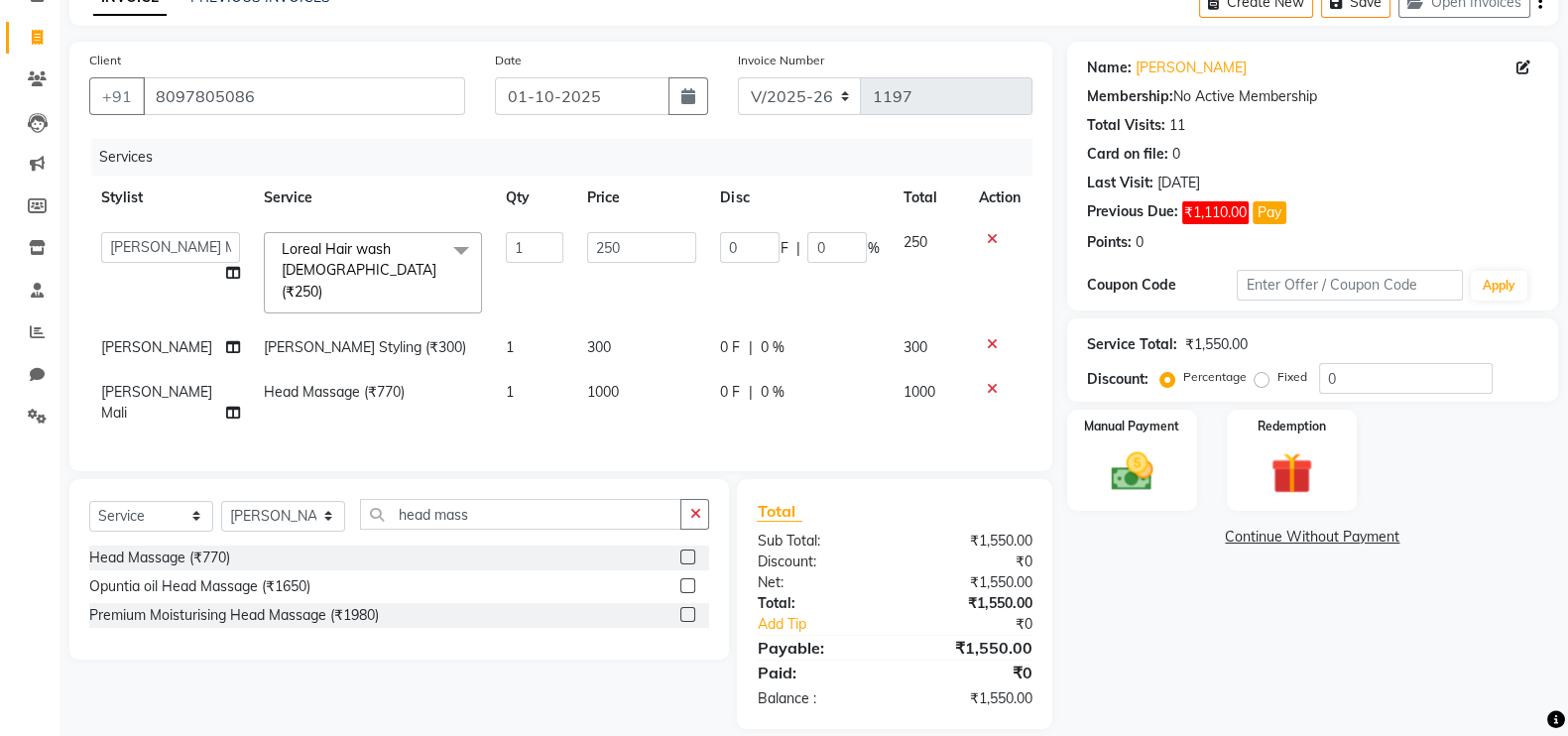
click at [806, 370] on td "0 F | 0 %" at bounding box center [799, 402] width 183 height 65
select select "84270"
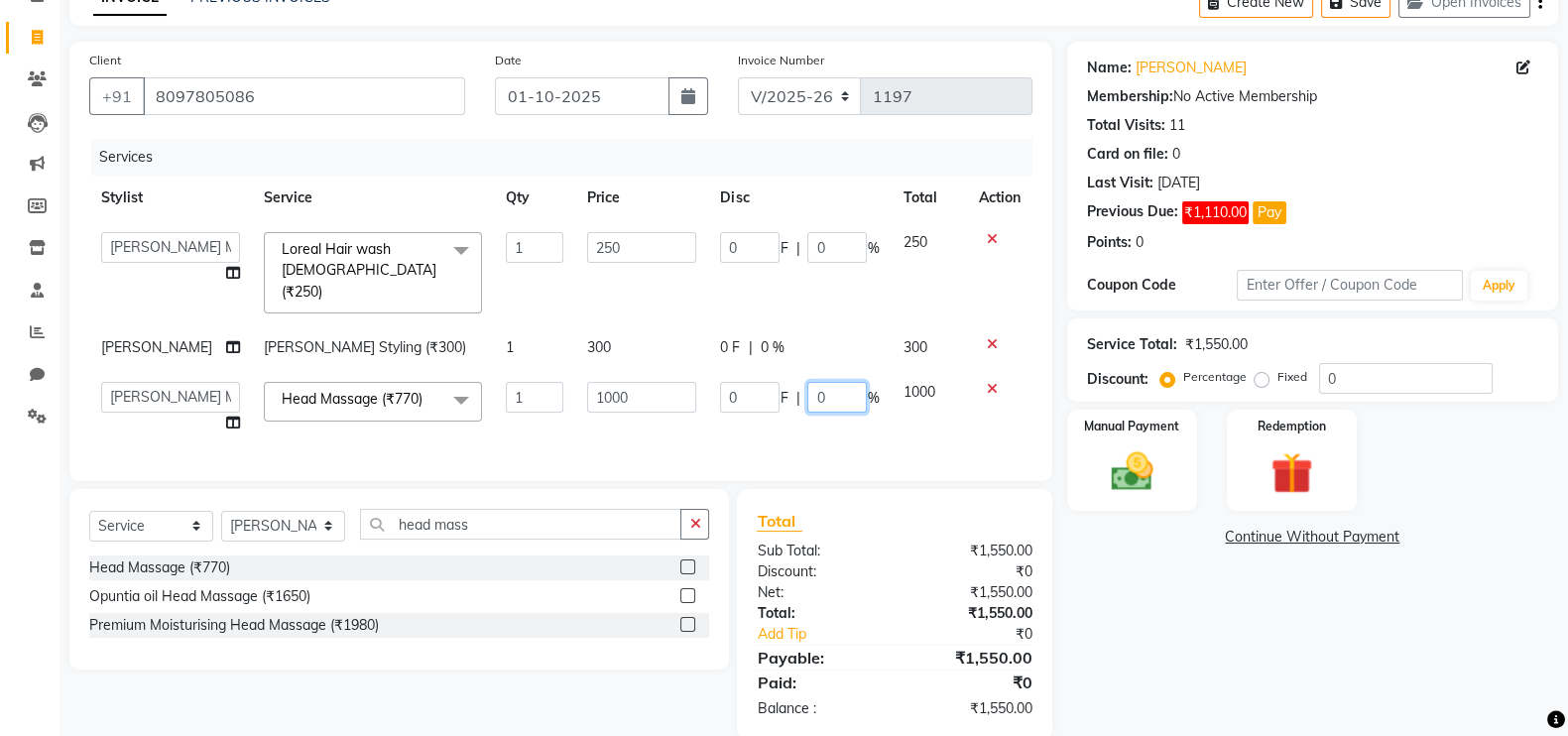
click at [847, 382] on input "0" at bounding box center [837, 397] width 60 height 31
type input "20"
click at [1186, 704] on div "Name: Chinmay Membership: No Active Membership Total Visits: 11 Card on file: 0…" at bounding box center [1320, 391] width 506 height 698
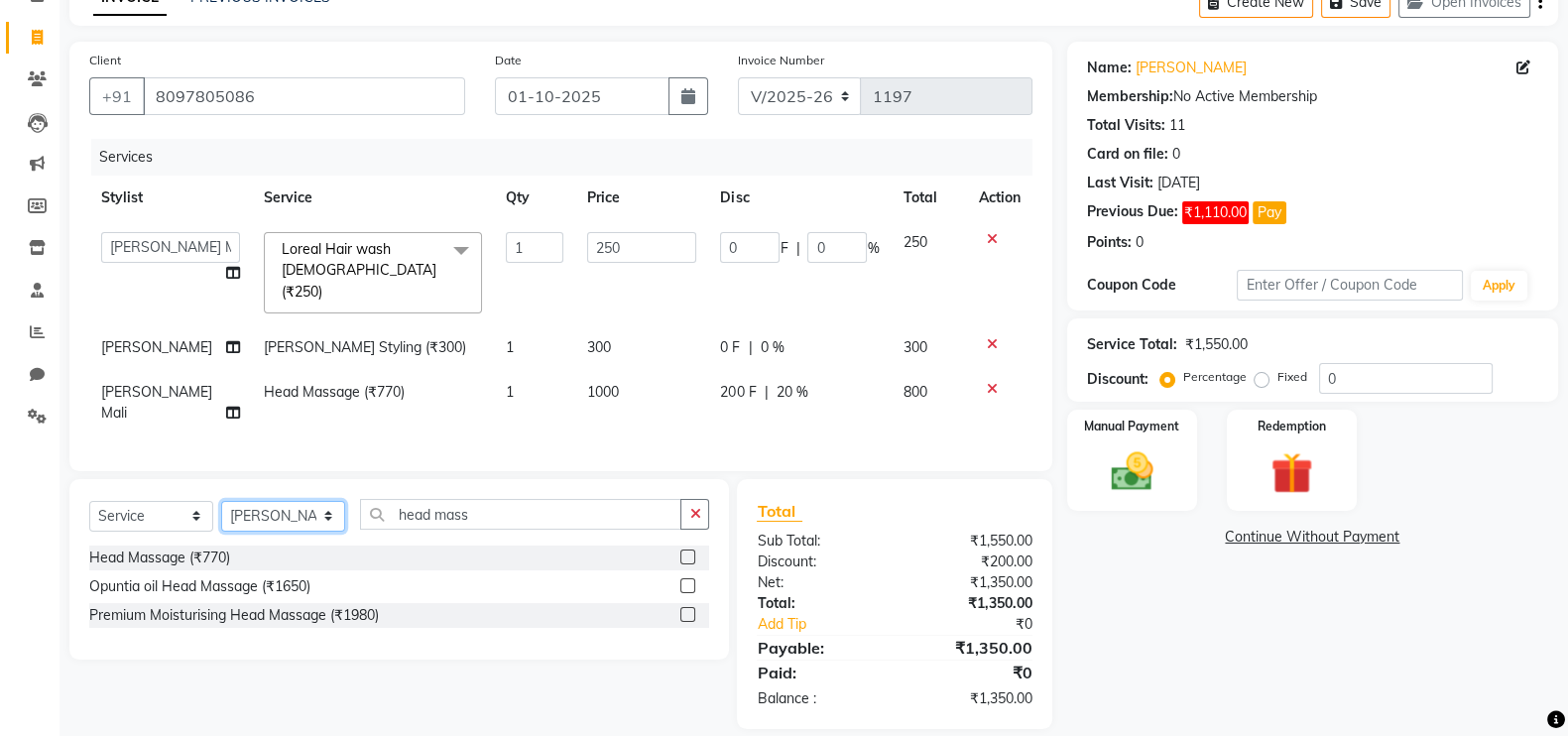
click at [296, 501] on select "Select Stylist Arpita Deshmukh Beena jaiswar DC Deepak Parbat Farhana Gautam ma…" at bounding box center [283, 516] width 124 height 31
select select "83940"
click at [221, 501] on select "Select Stylist Arpita Deshmukh Beena jaiswar DC Deepak Parbat Farhana Gautam ma…" at bounding box center [283, 516] width 124 height 31
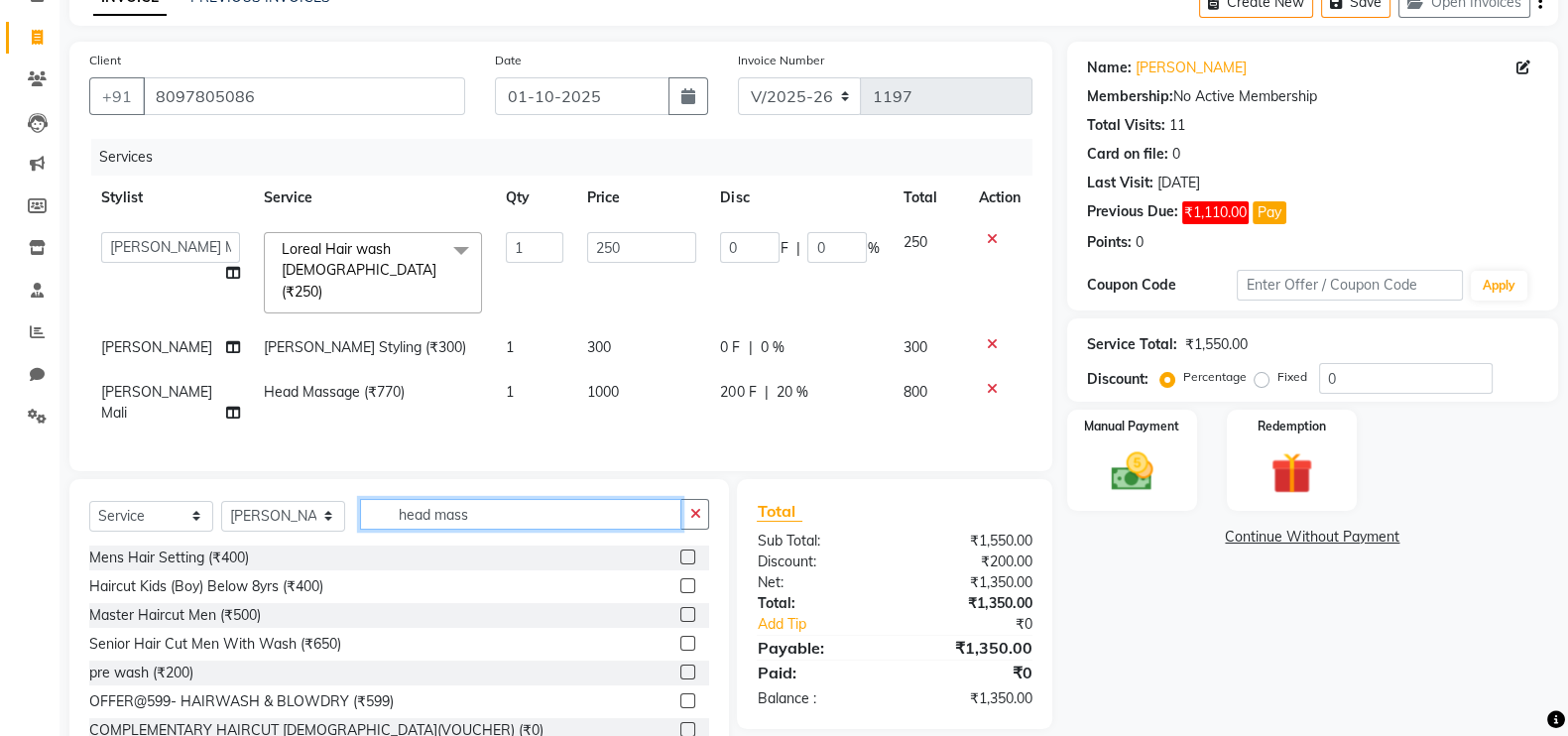
click at [477, 499] on input "head mass" at bounding box center [521, 514] width 322 height 31
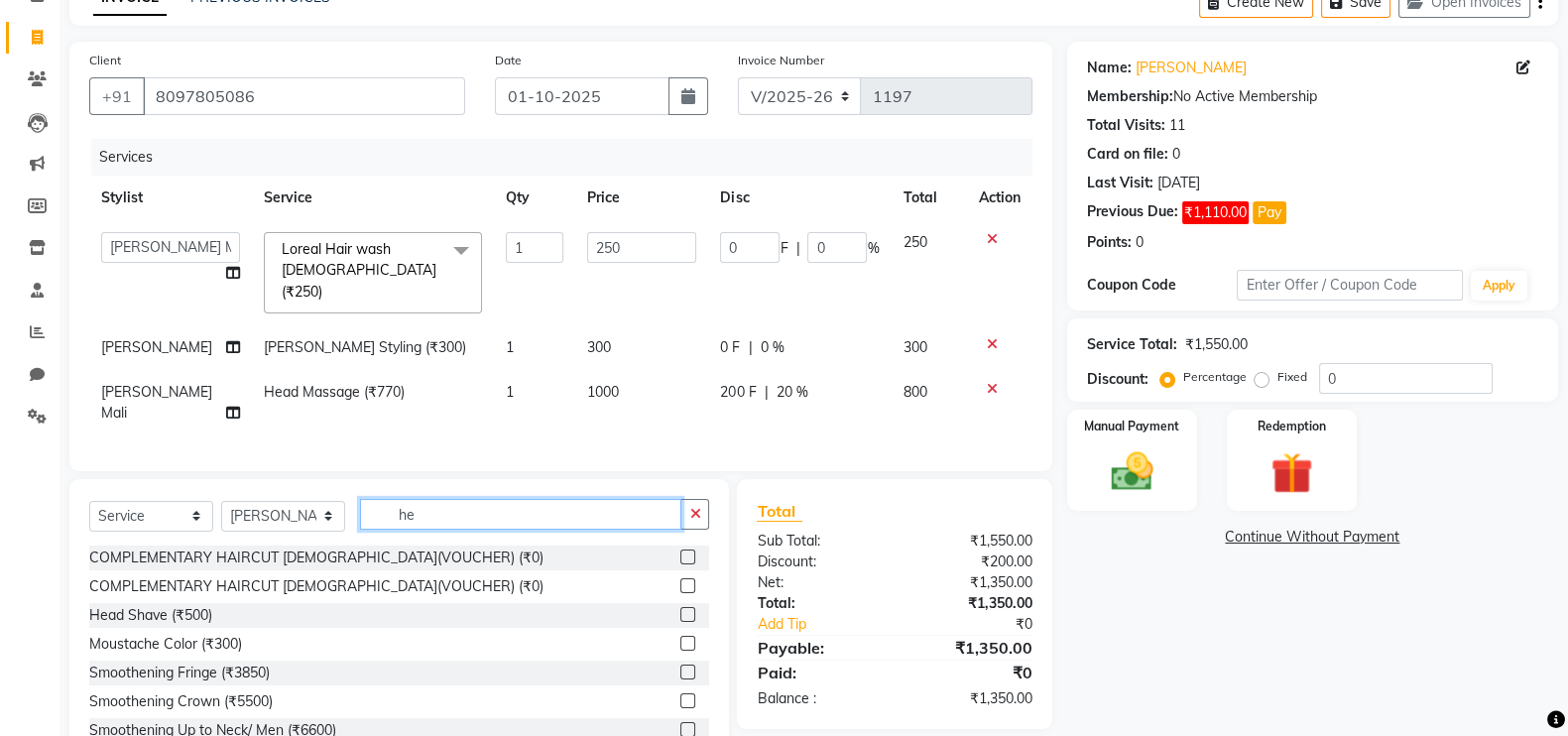
type input "h"
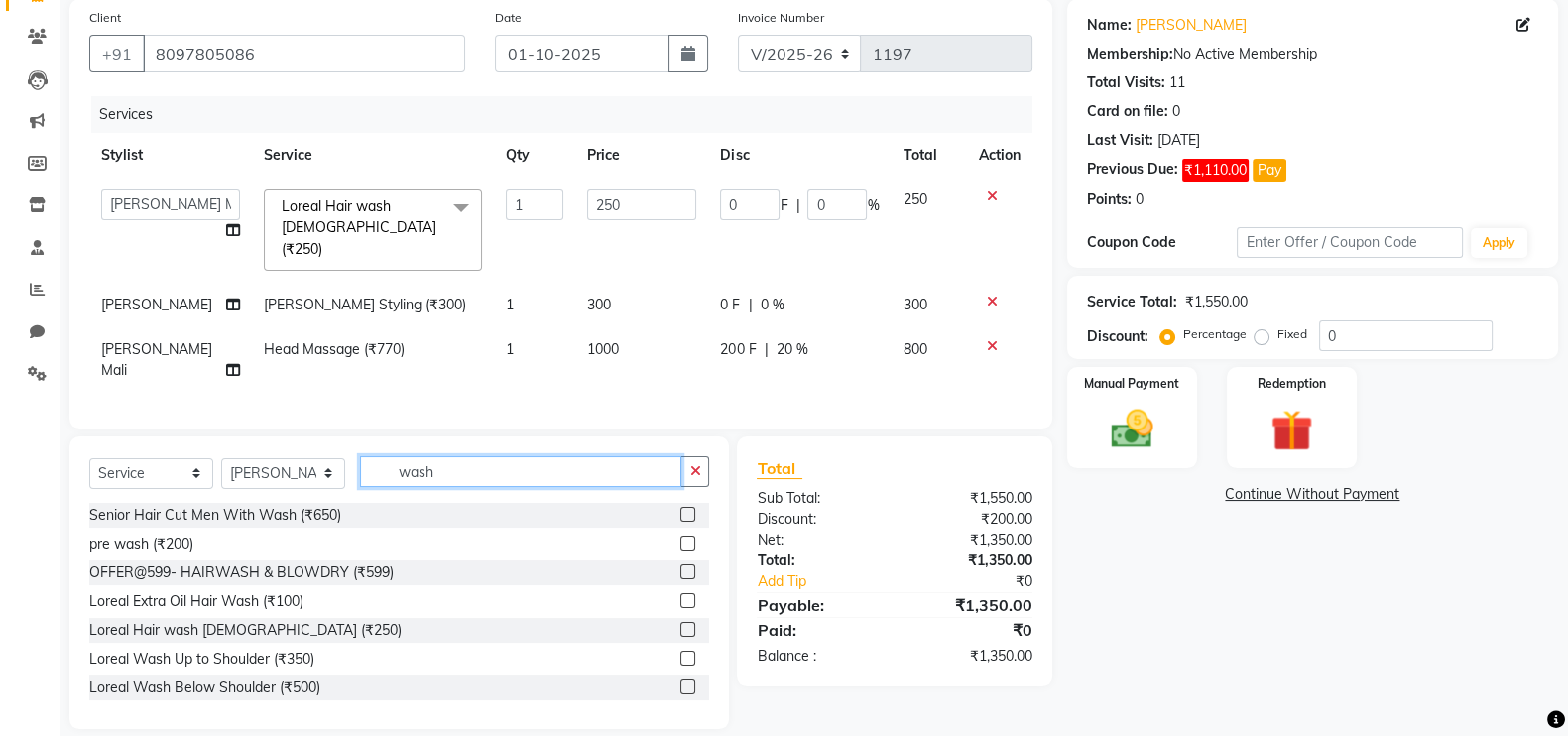
scroll to position [123, 0]
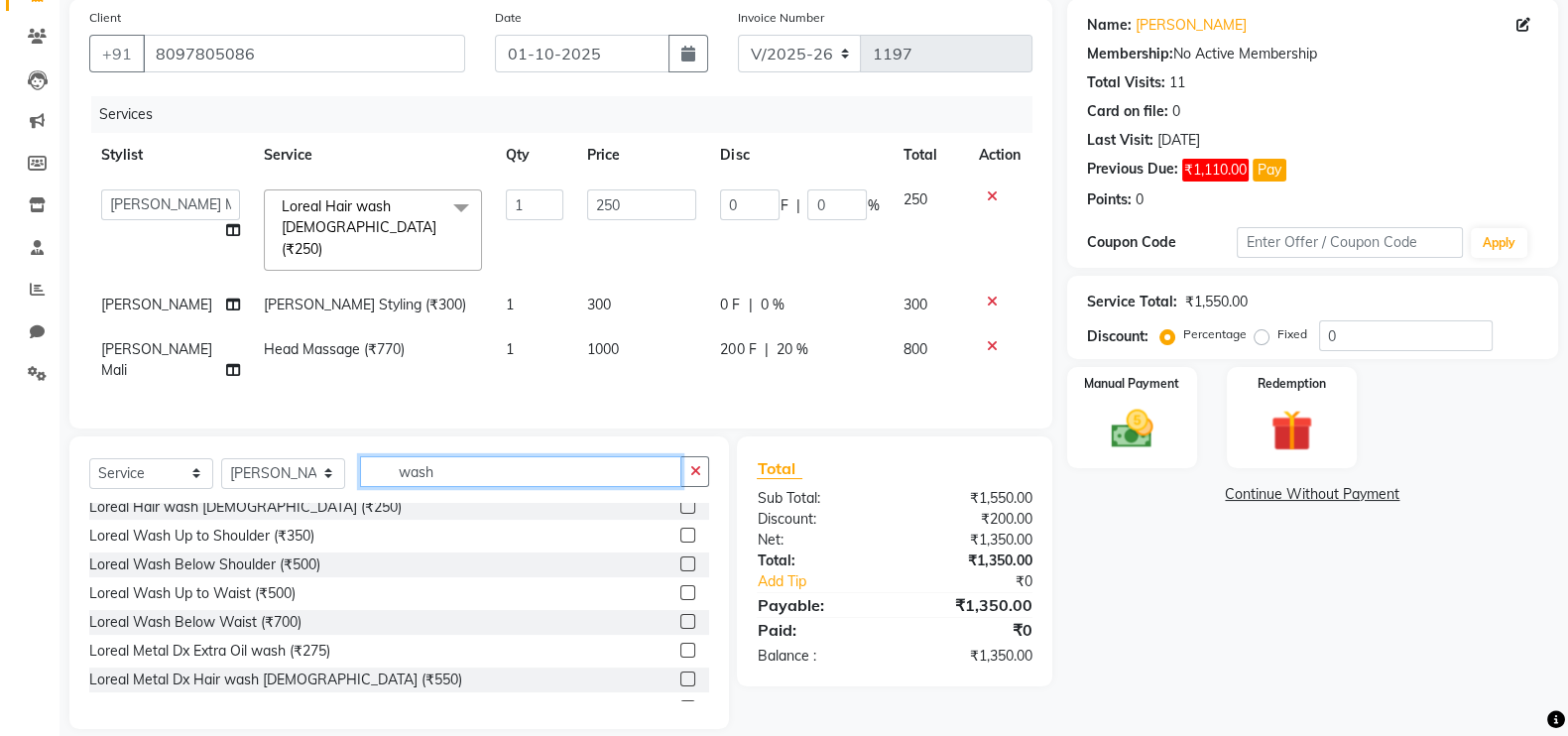
type input "wash"
click at [681, 585] on label at bounding box center [688, 592] width 15 height 15
click at [681, 587] on input "checkbox" at bounding box center [687, 593] width 13 height 13
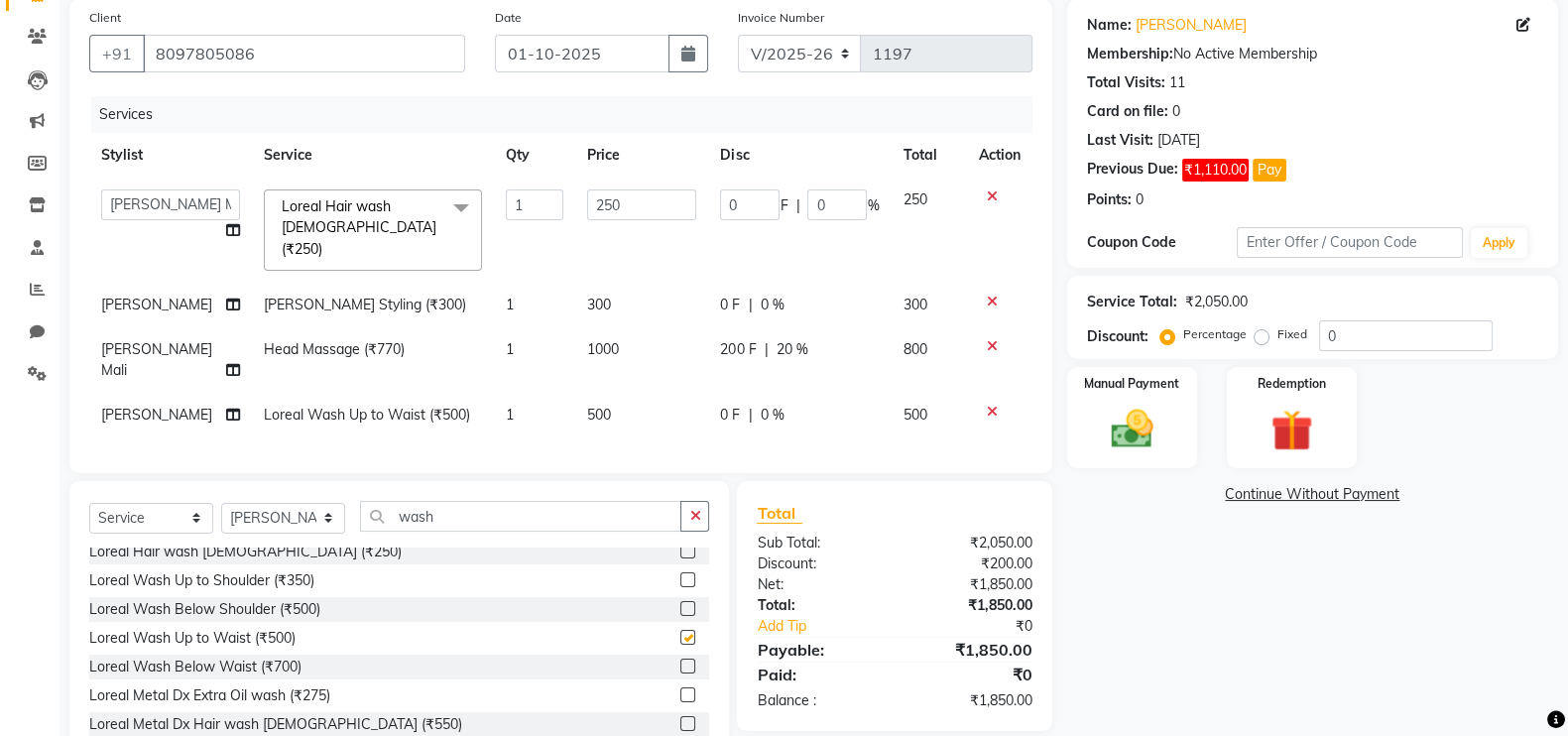
checkbox input "false"
click at [600, 393] on td "500" at bounding box center [642, 415] width 133 height 45
select select "83940"
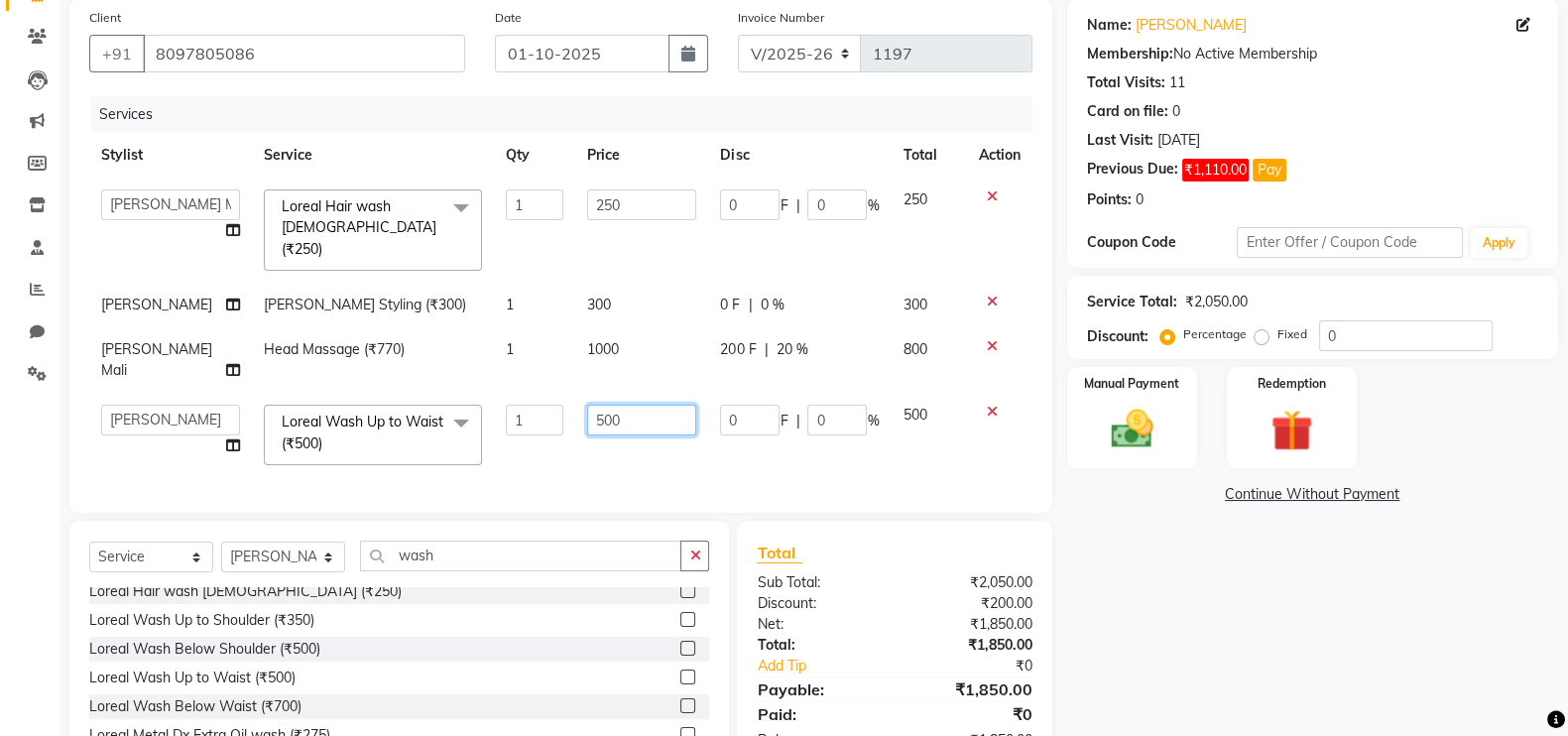
click at [636, 405] on input "500" at bounding box center [641, 420] width 109 height 31
type input "5"
type input "750"
click at [1186, 582] on div "Name: Chinmay Membership: No Active Membership Total Visits: 11 Card on file: 0…" at bounding box center [1320, 406] width 506 height 815
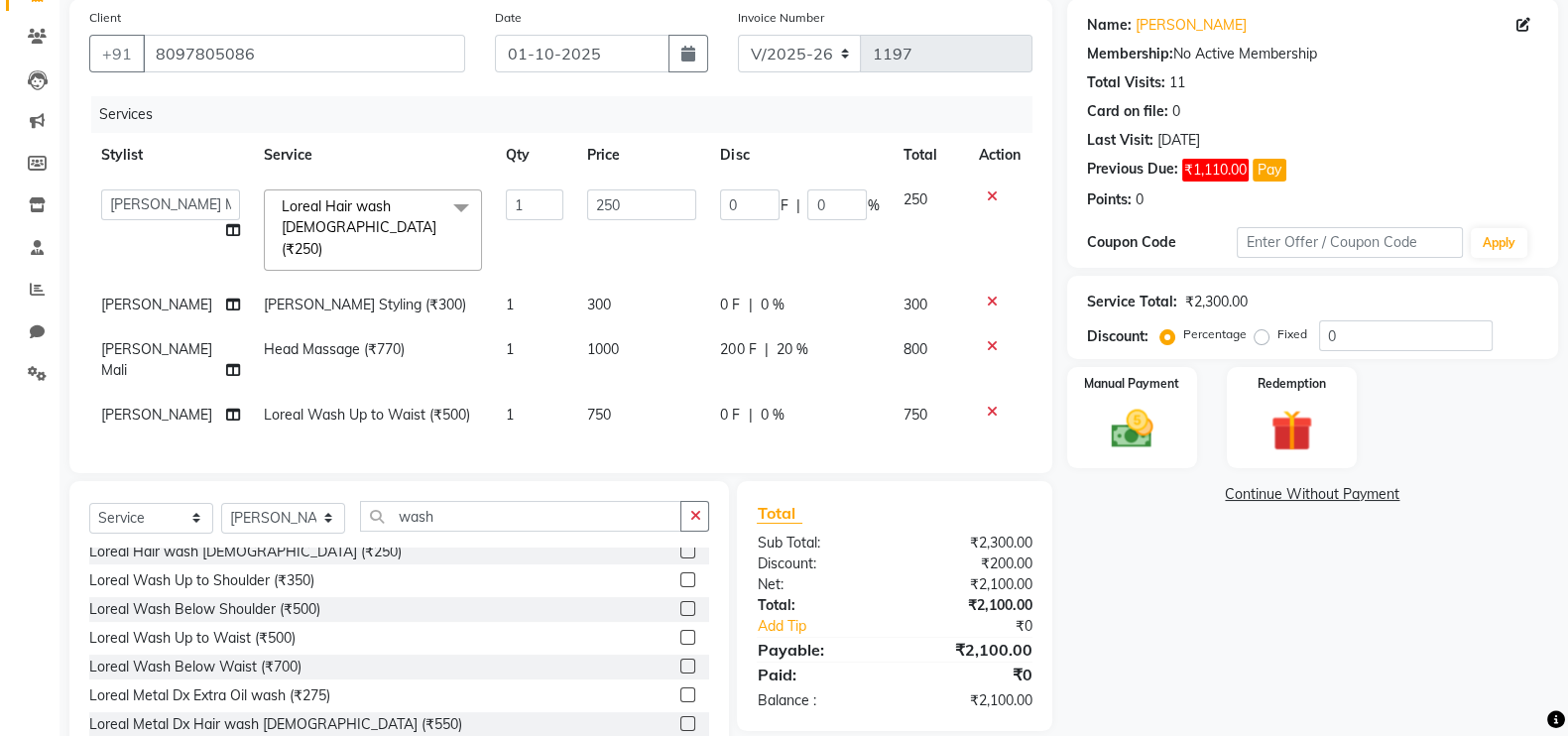
scroll to position [194, 0]
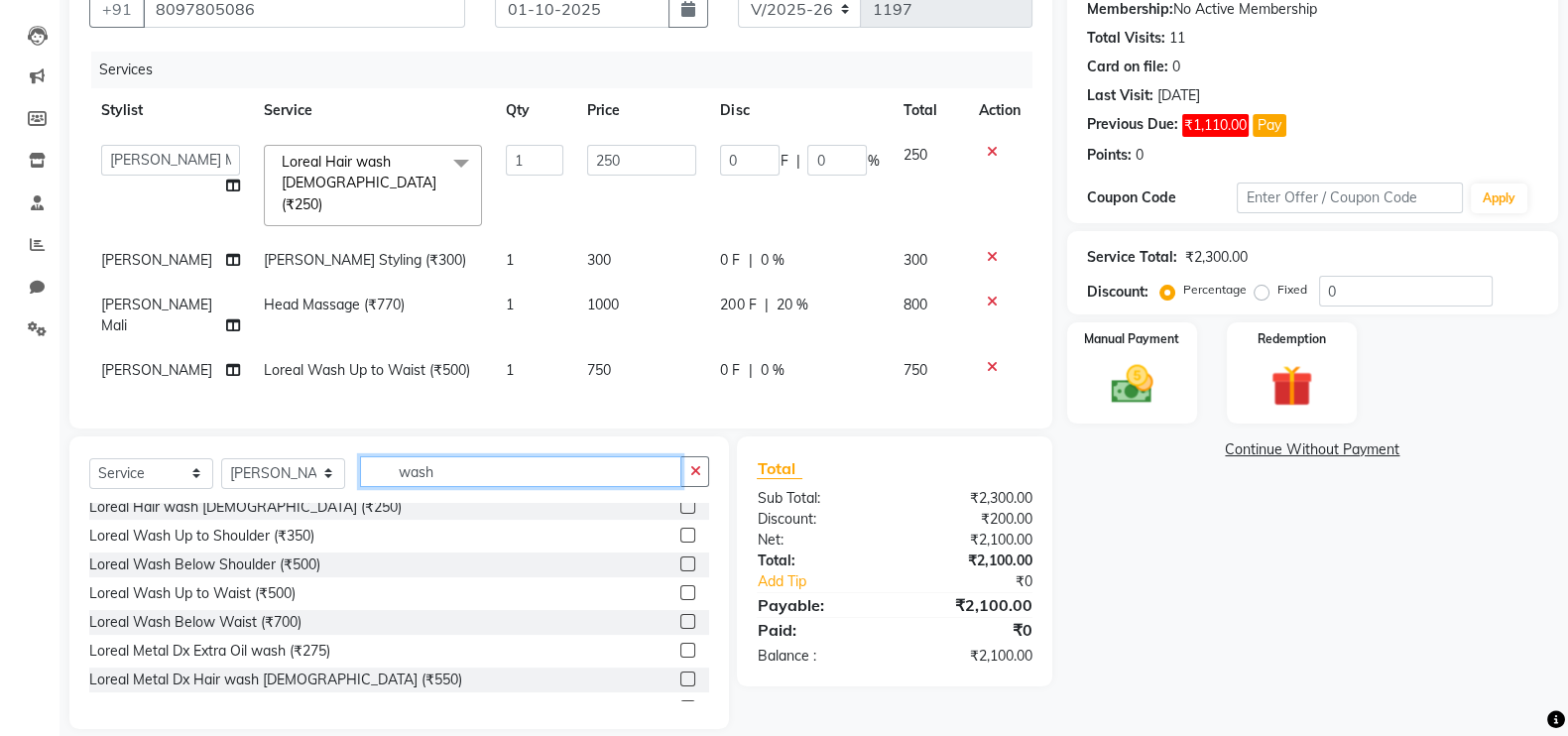
click at [447, 456] on input "wash" at bounding box center [521, 471] width 322 height 31
type input "w"
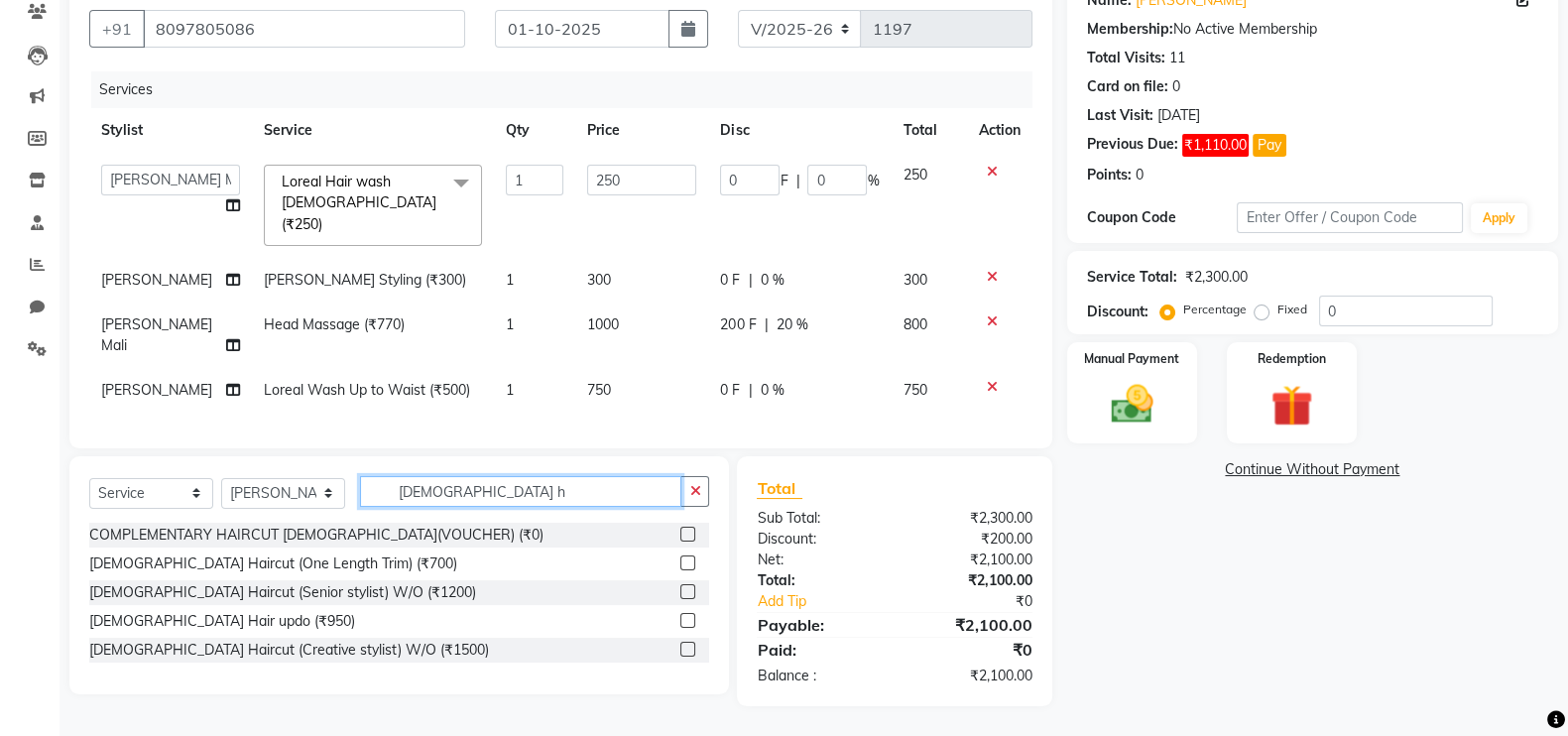
scroll to position [152, 0]
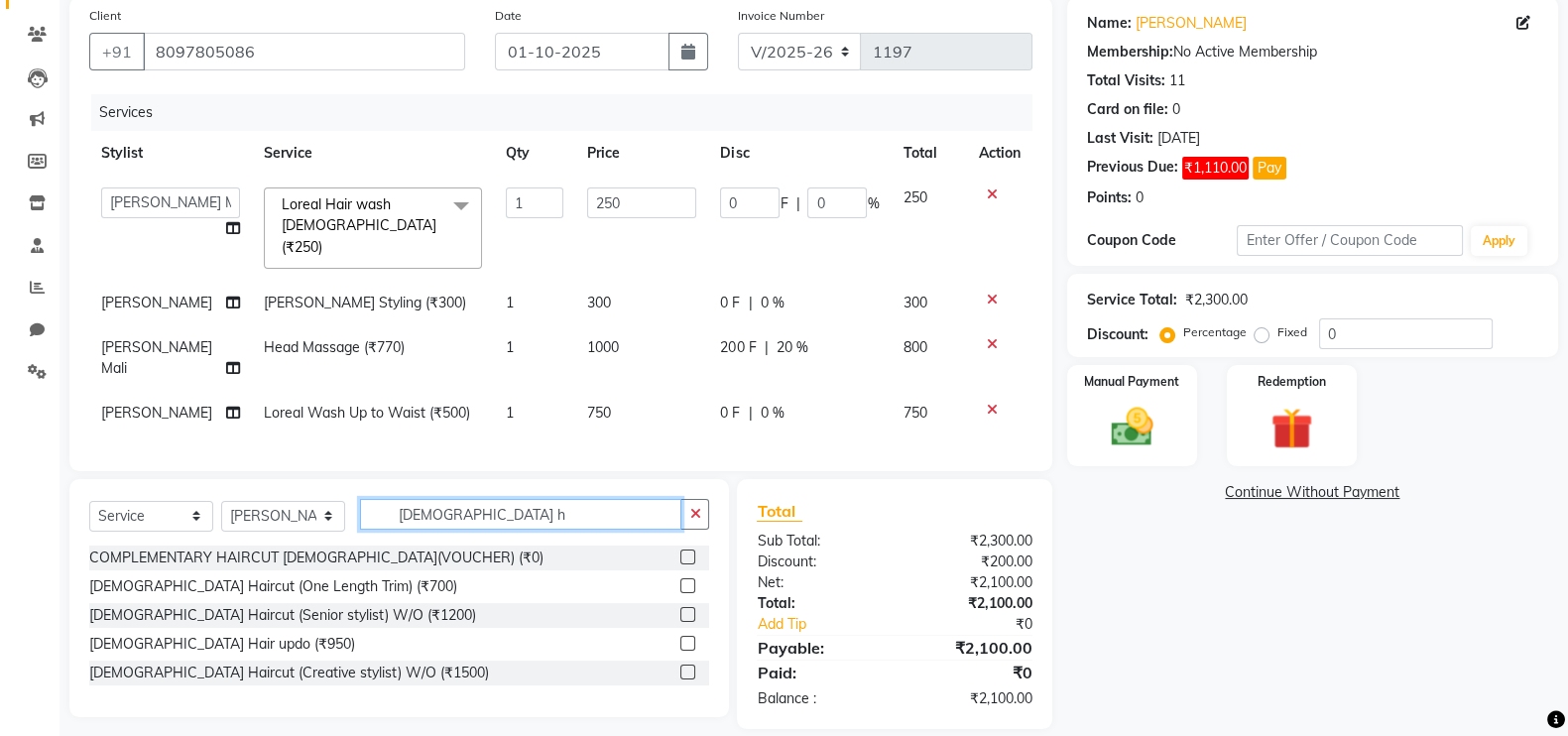
type input "female h"
click at [688, 665] on label at bounding box center [688, 672] width 15 height 15
click at [688, 667] on input "checkbox" at bounding box center [687, 673] width 13 height 13
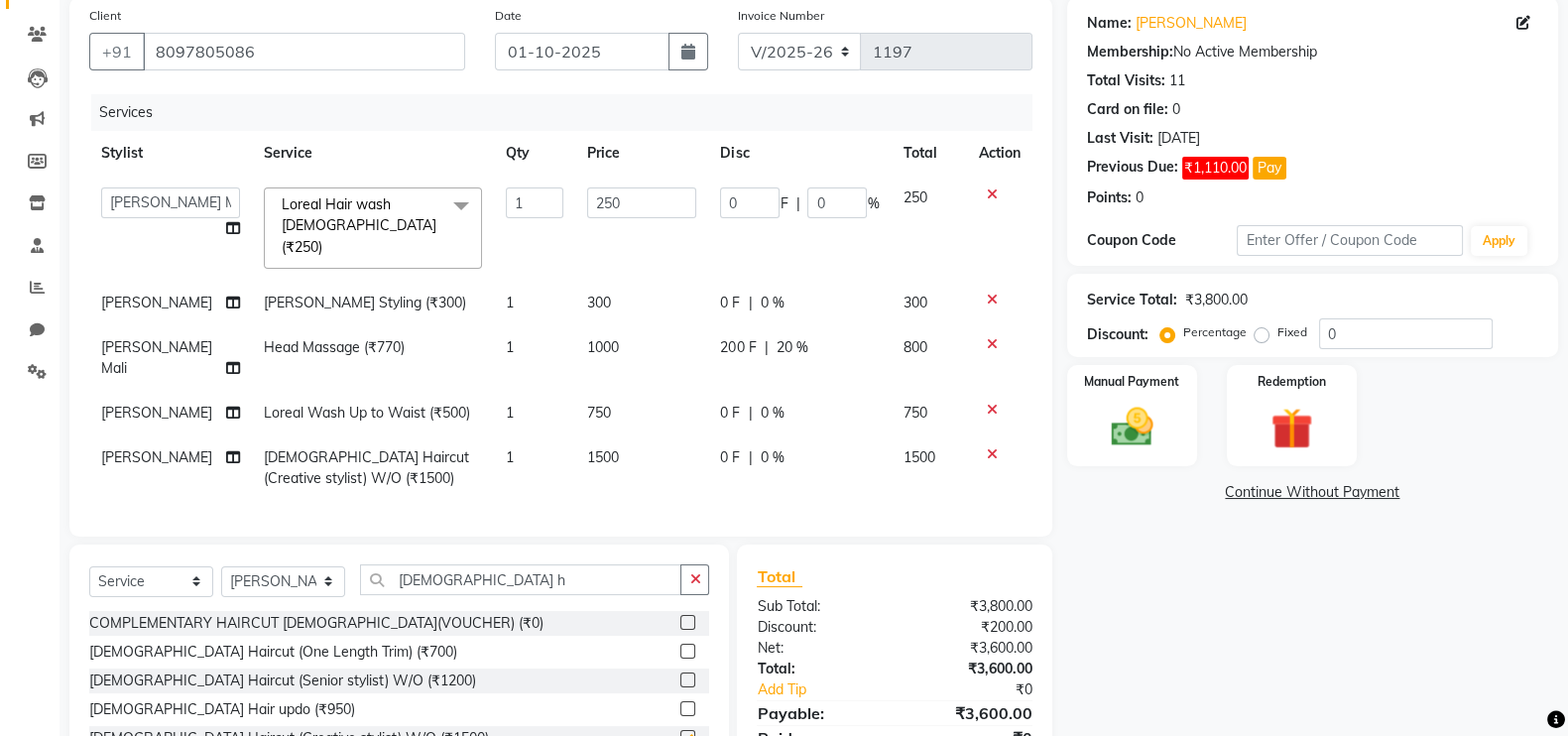
checkbox input "false"
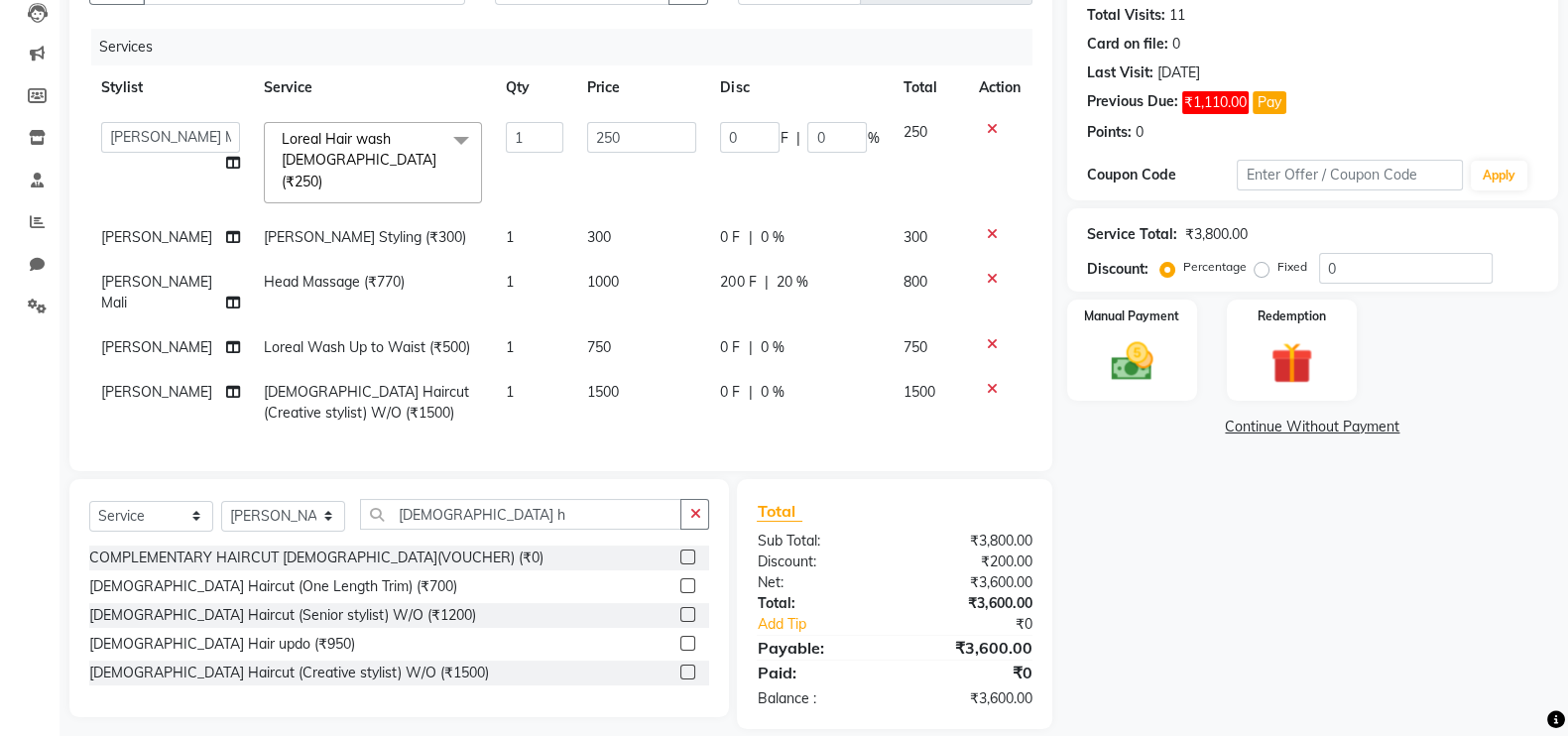
click at [781, 382] on div "0 F | 0 %" at bounding box center [798, 392] width 159 height 21
select select "83940"
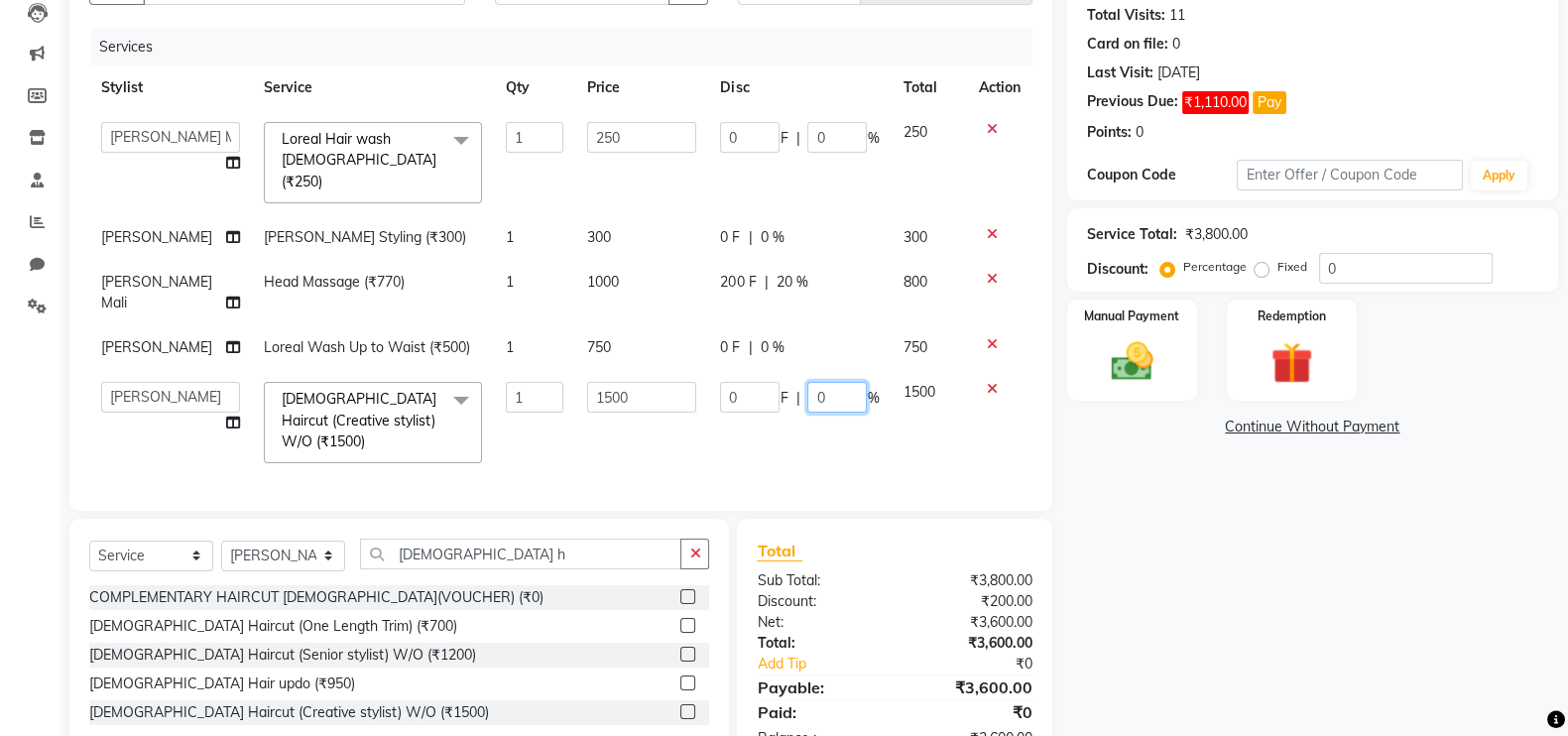
click at [821, 382] on input "0" at bounding box center [837, 397] width 60 height 31
type input "20"
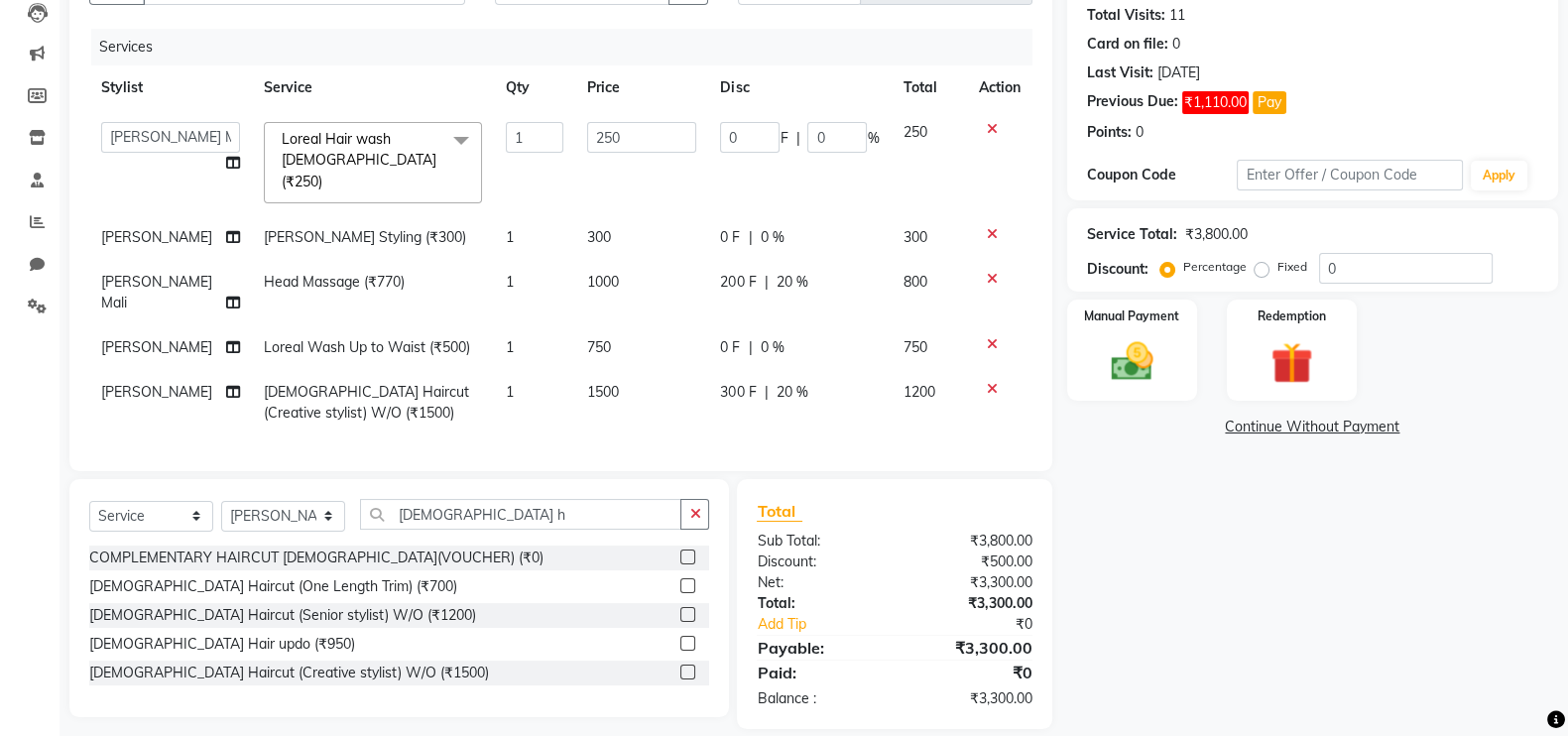
click at [1312, 585] on div "Name: Chinmay Membership: No Active Membership Total Visits: 11 Card on file: 0…" at bounding box center [1320, 331] width 506 height 798
click at [772, 337] on span "0 %" at bounding box center [772, 347] width 24 height 21
select select "83940"
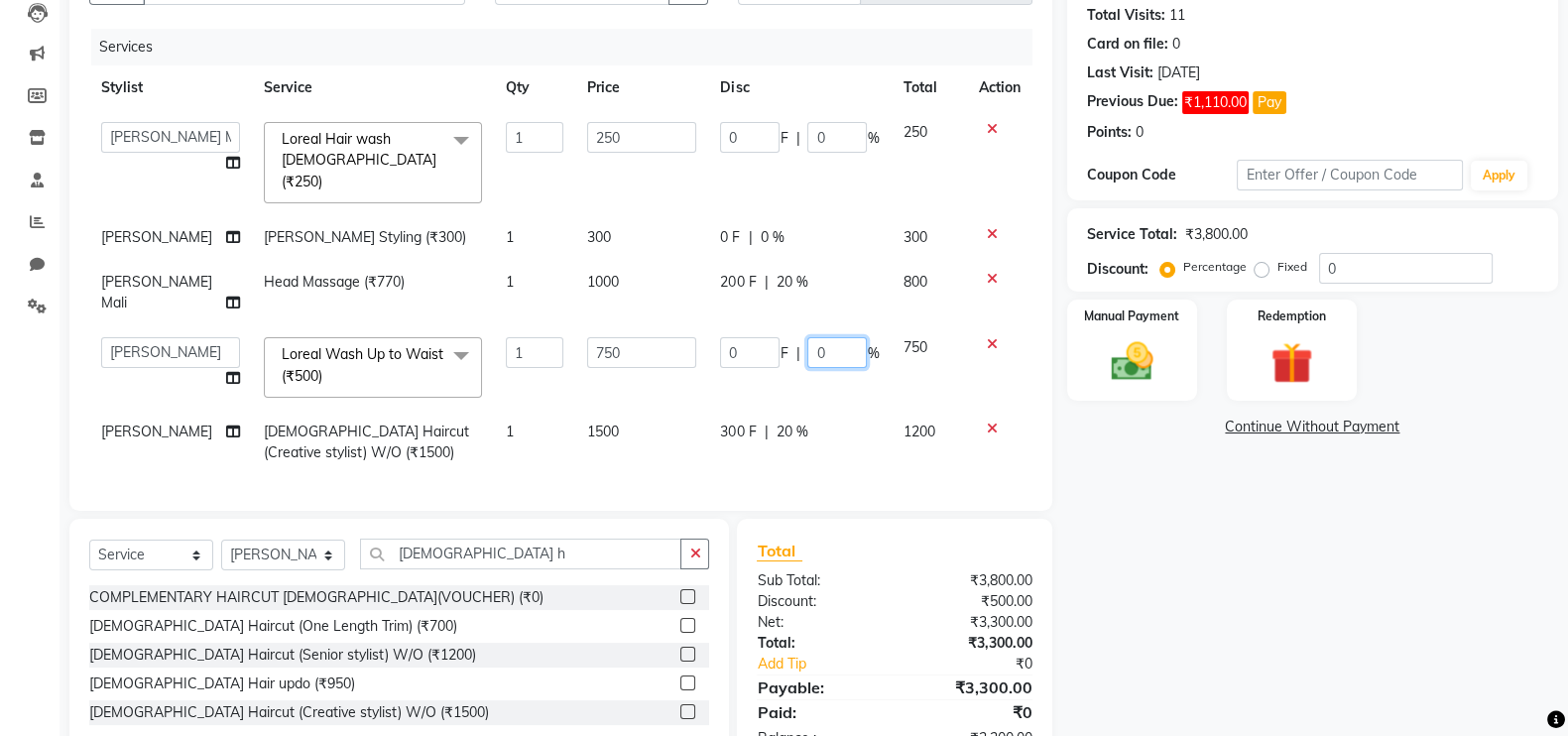
click at [825, 337] on input "0" at bounding box center [837, 352] width 60 height 31
type input "20"
click at [1268, 593] on div "Name: Chinmay Membership: No Active Membership Total Visits: 11 Card on file: 0…" at bounding box center [1320, 351] width 506 height 838
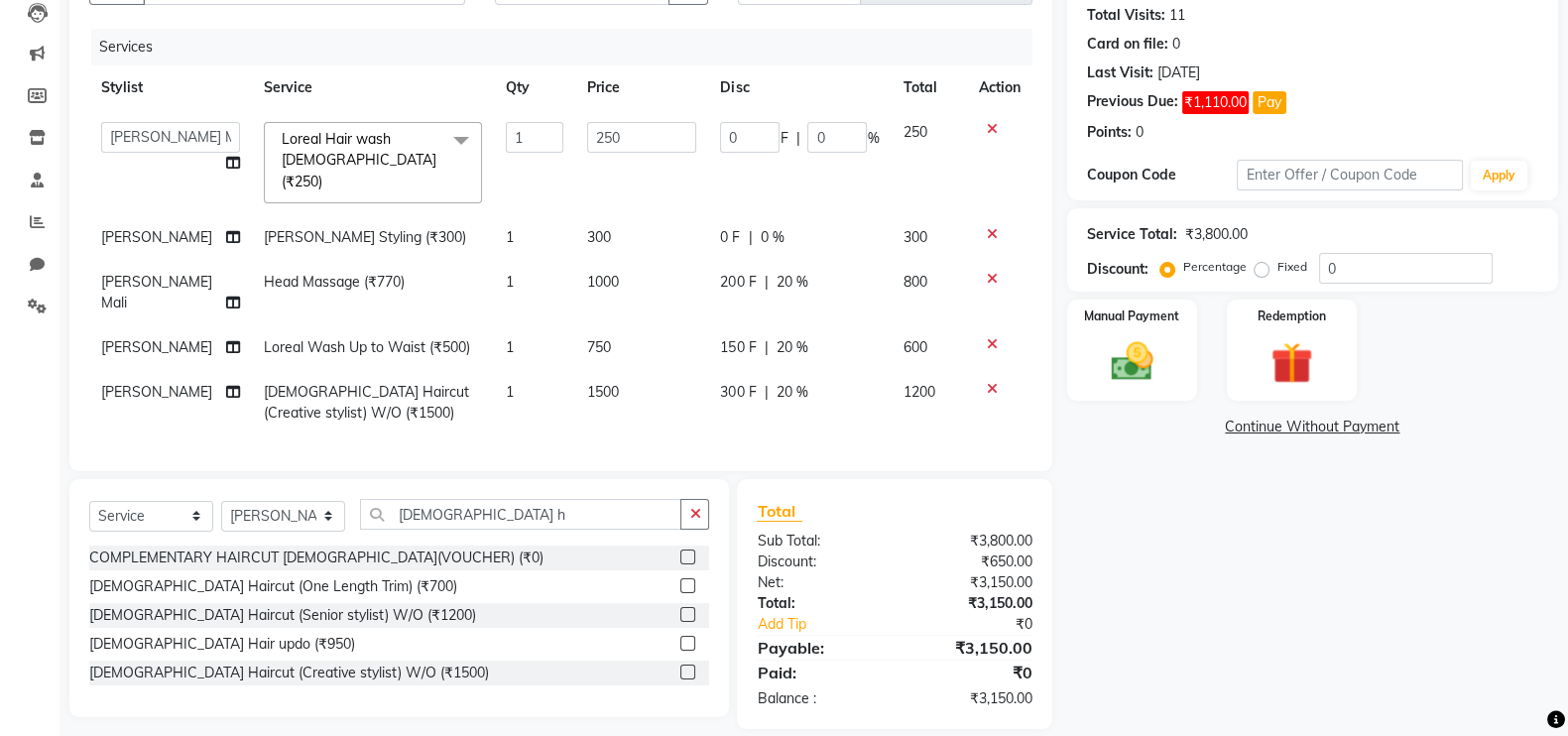
click at [587, 338] on span "750" at bounding box center [599, 347] width 24 height 18
select select "83940"
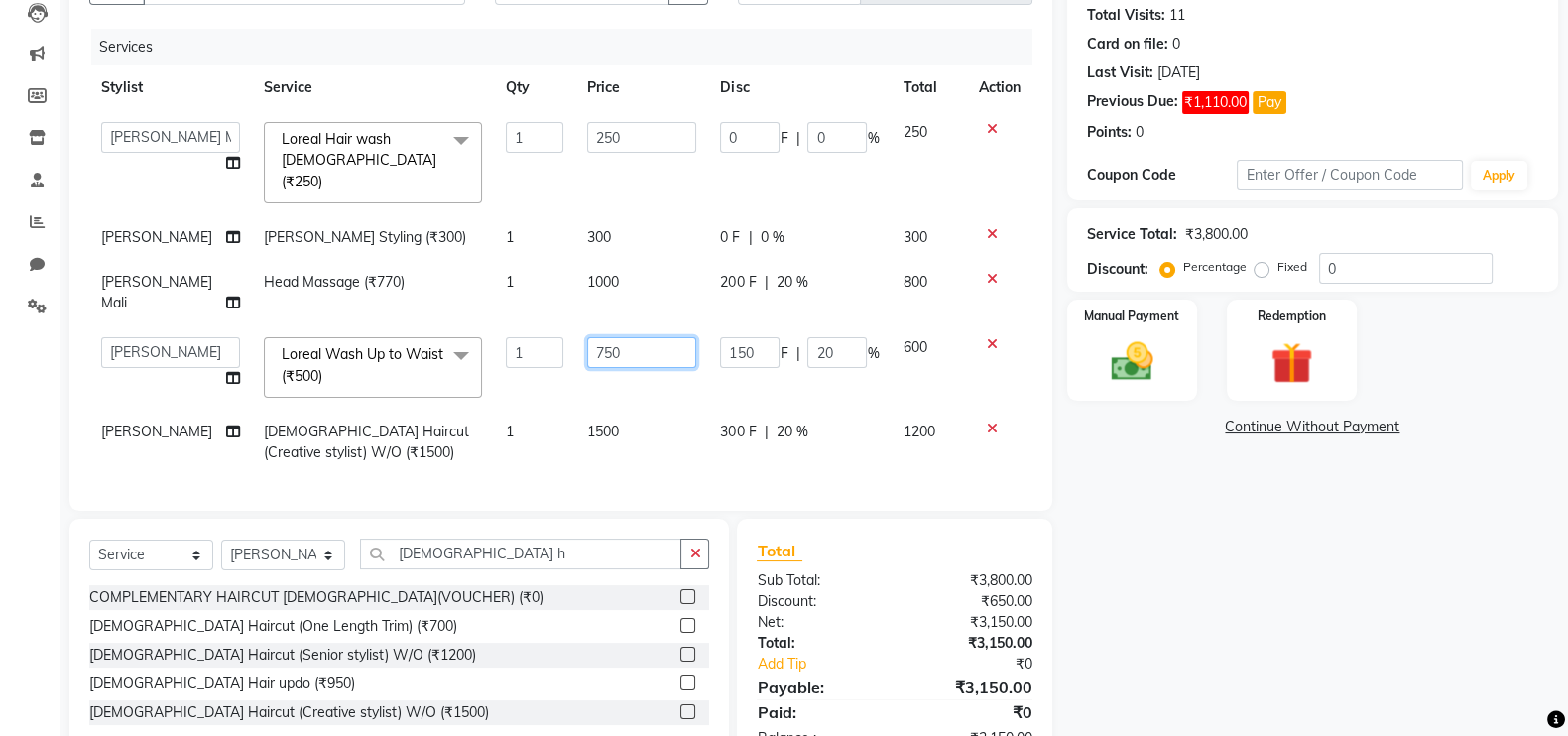
click at [670, 337] on input "750" at bounding box center [641, 352] width 109 height 31
type input "7"
type input "800"
click at [1491, 614] on div "Name: Chinmay Membership: No Active Membership Total Visits: 11 Card on file: 0…" at bounding box center [1320, 351] width 506 height 838
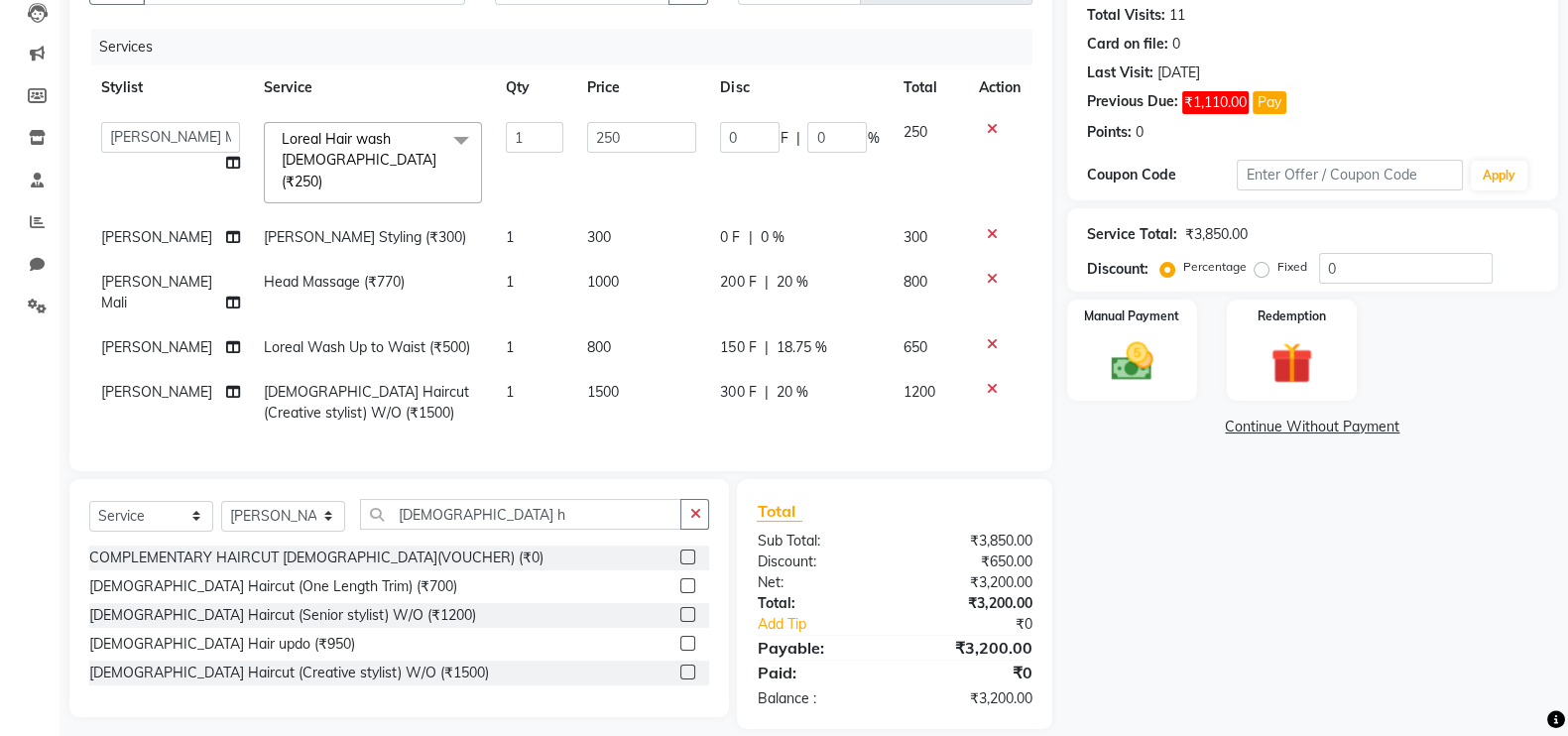
click at [769, 337] on div "150 F | 18.75 %" at bounding box center [798, 347] width 159 height 21
select select "83940"
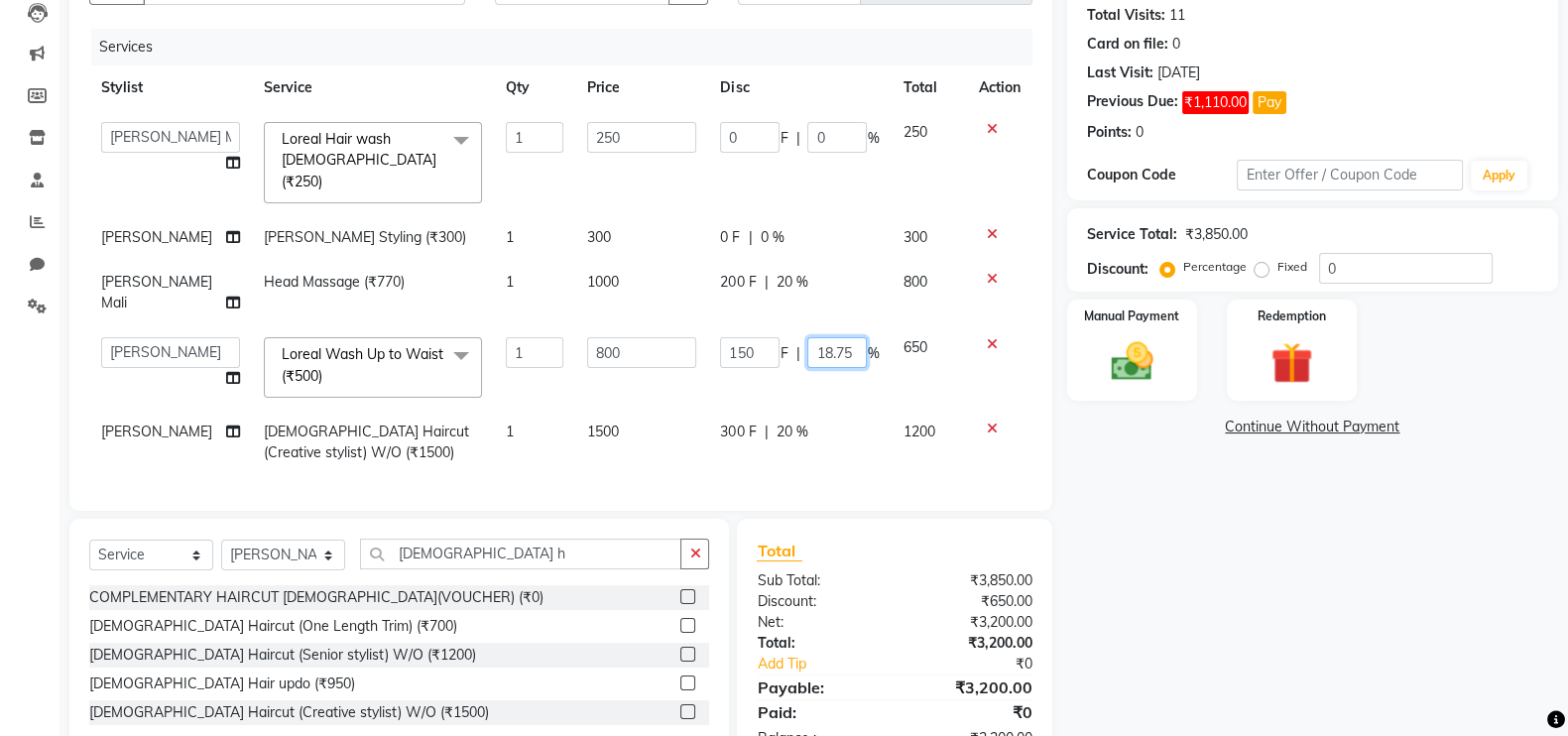
click at [858, 337] on input "18.75" at bounding box center [837, 352] width 60 height 31
type input "1"
type input "20"
click at [1299, 539] on div "Name: Chinmay Membership: No Active Membership Total Visits: 11 Card on file: 0…" at bounding box center [1320, 351] width 506 height 838
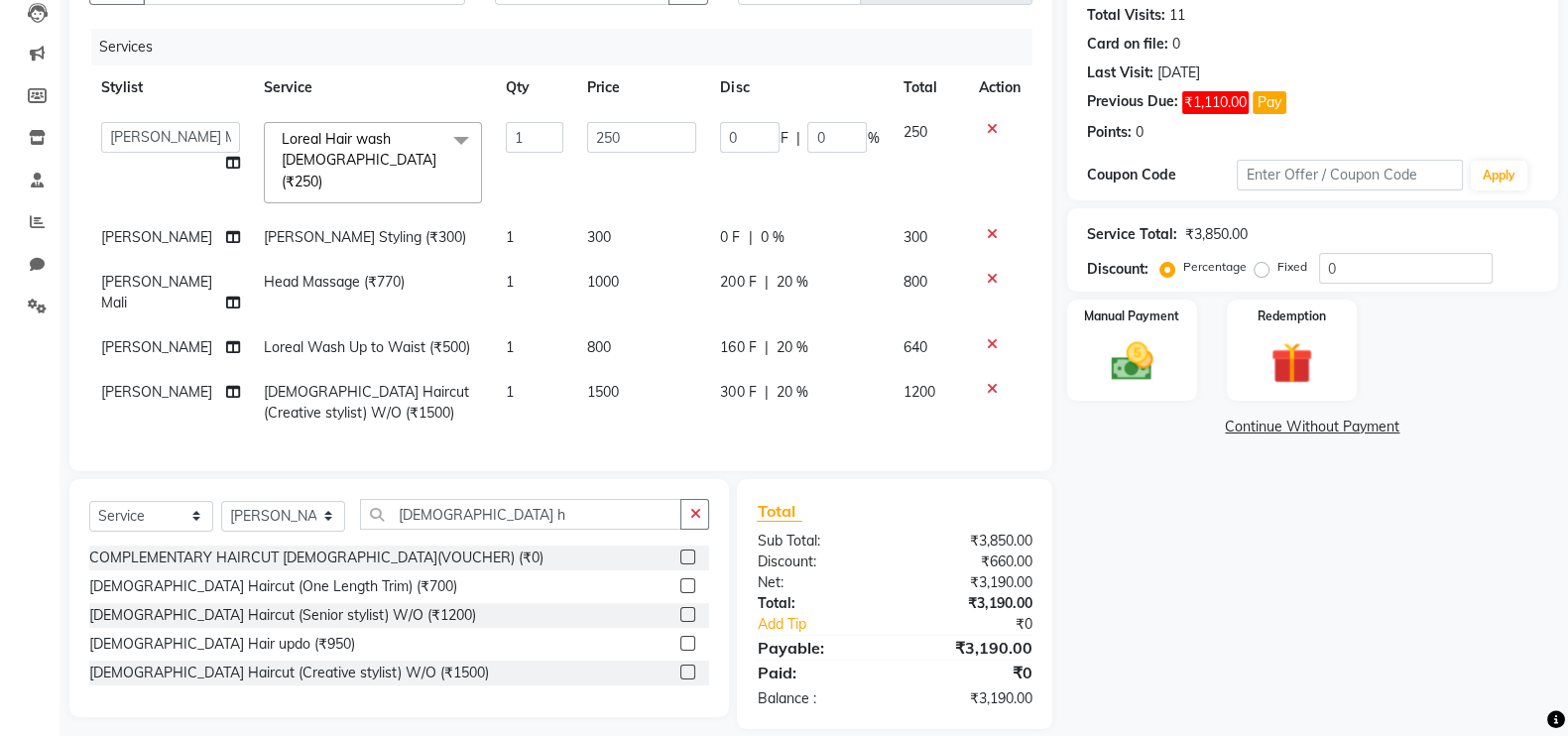
scroll to position [0, 0]
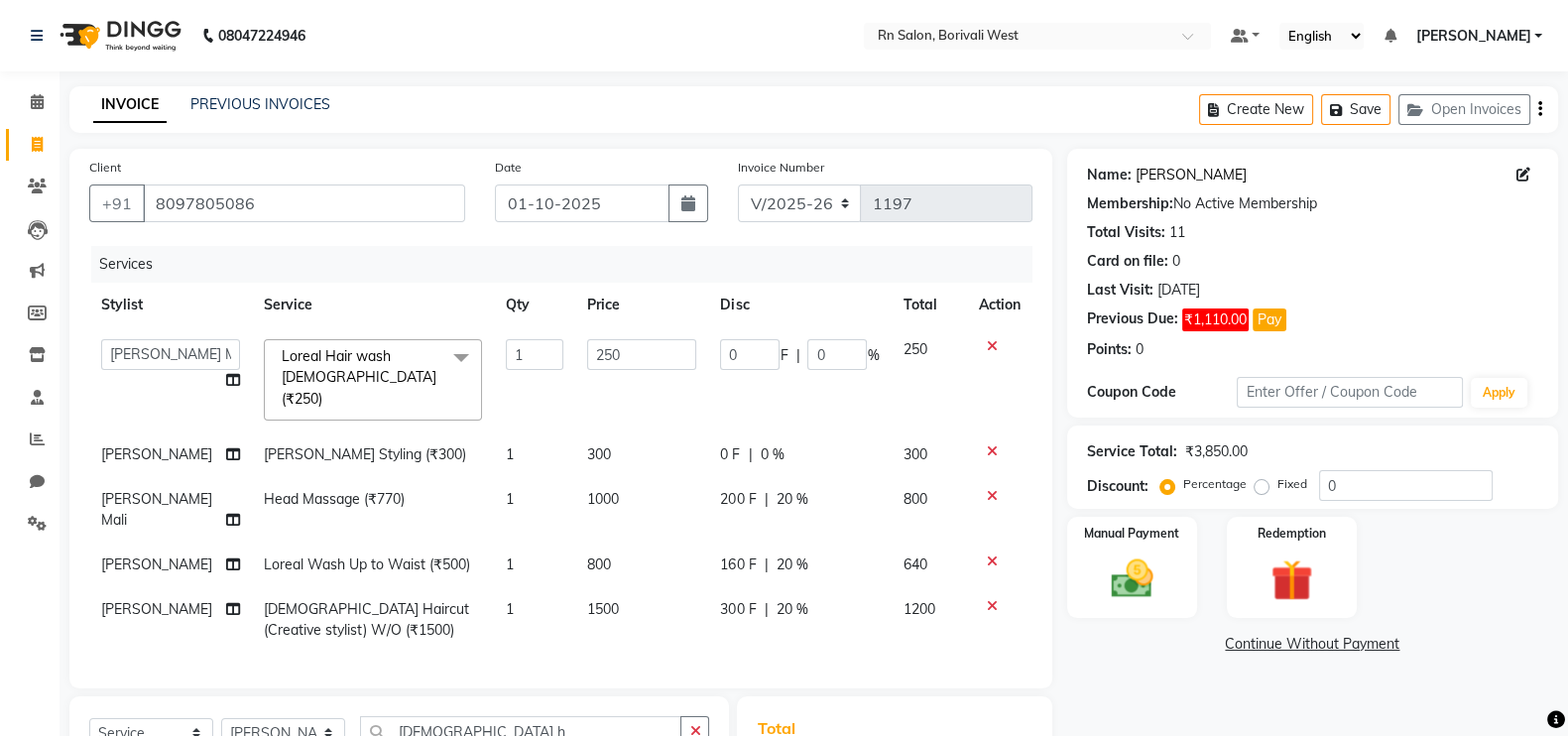
click at [1152, 169] on link "Chinmay" at bounding box center [1190, 175] width 111 height 21
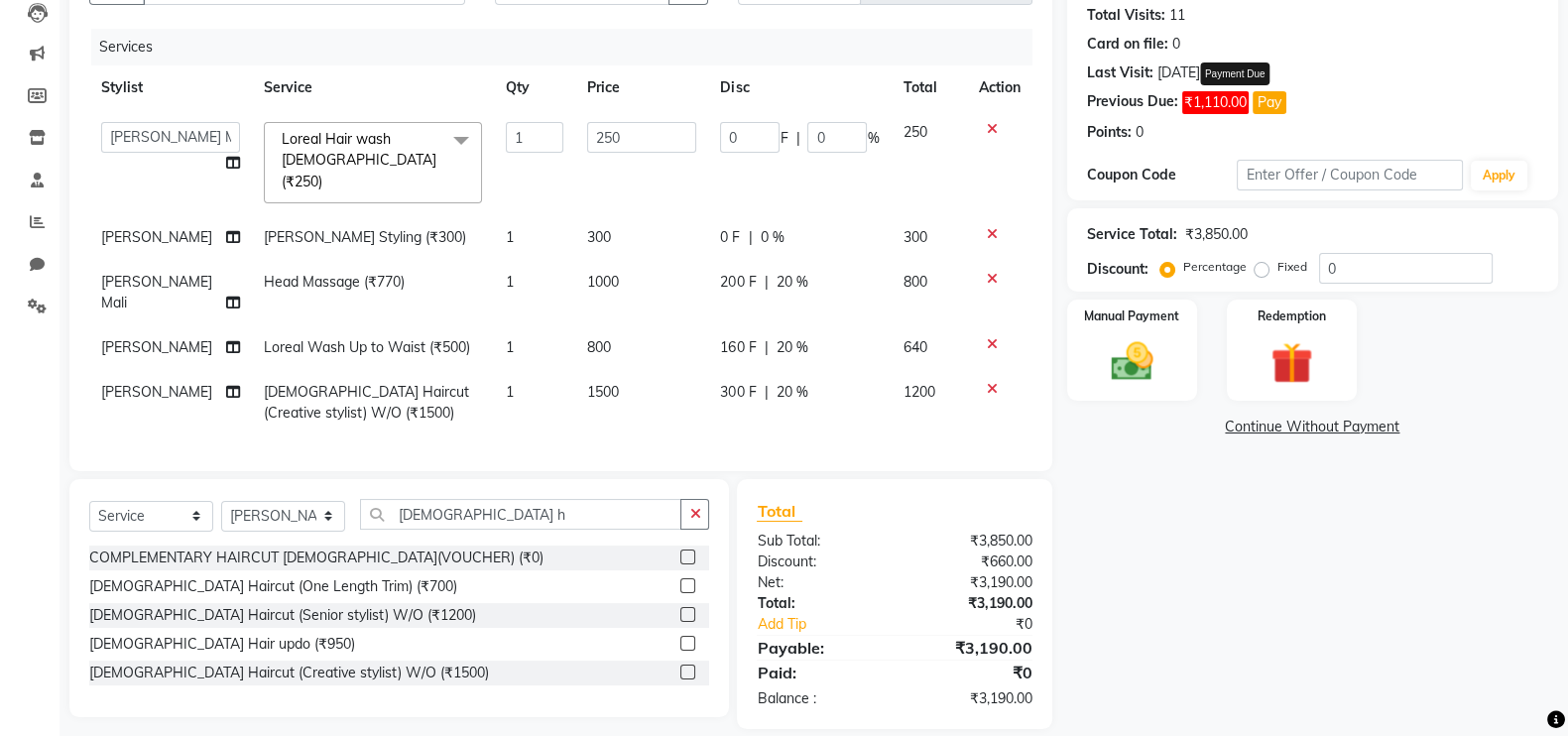
click at [1254, 101] on button "Pay" at bounding box center [1269, 102] width 34 height 23
select select "1"
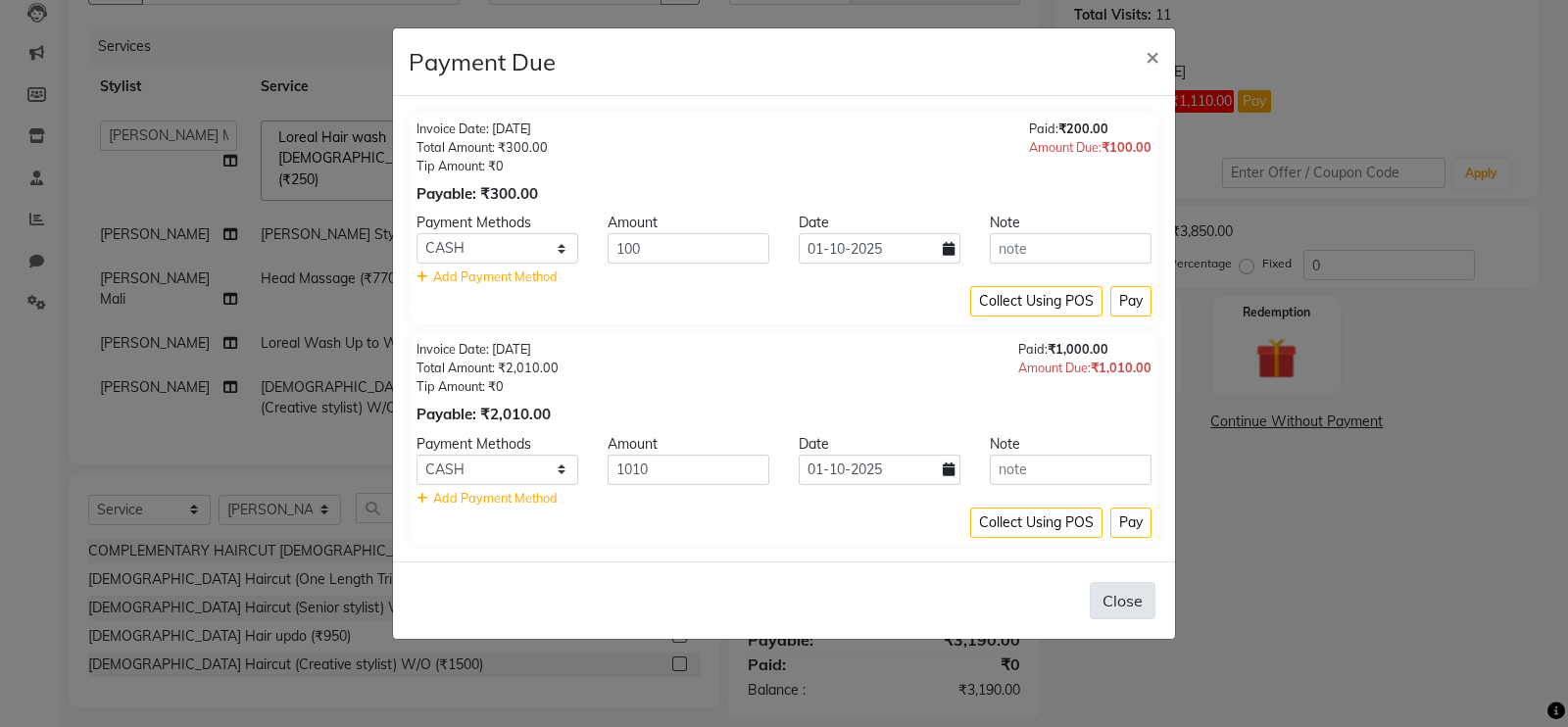
click at [1130, 587] on button "Close" at bounding box center [1122, 601] width 65 height 38
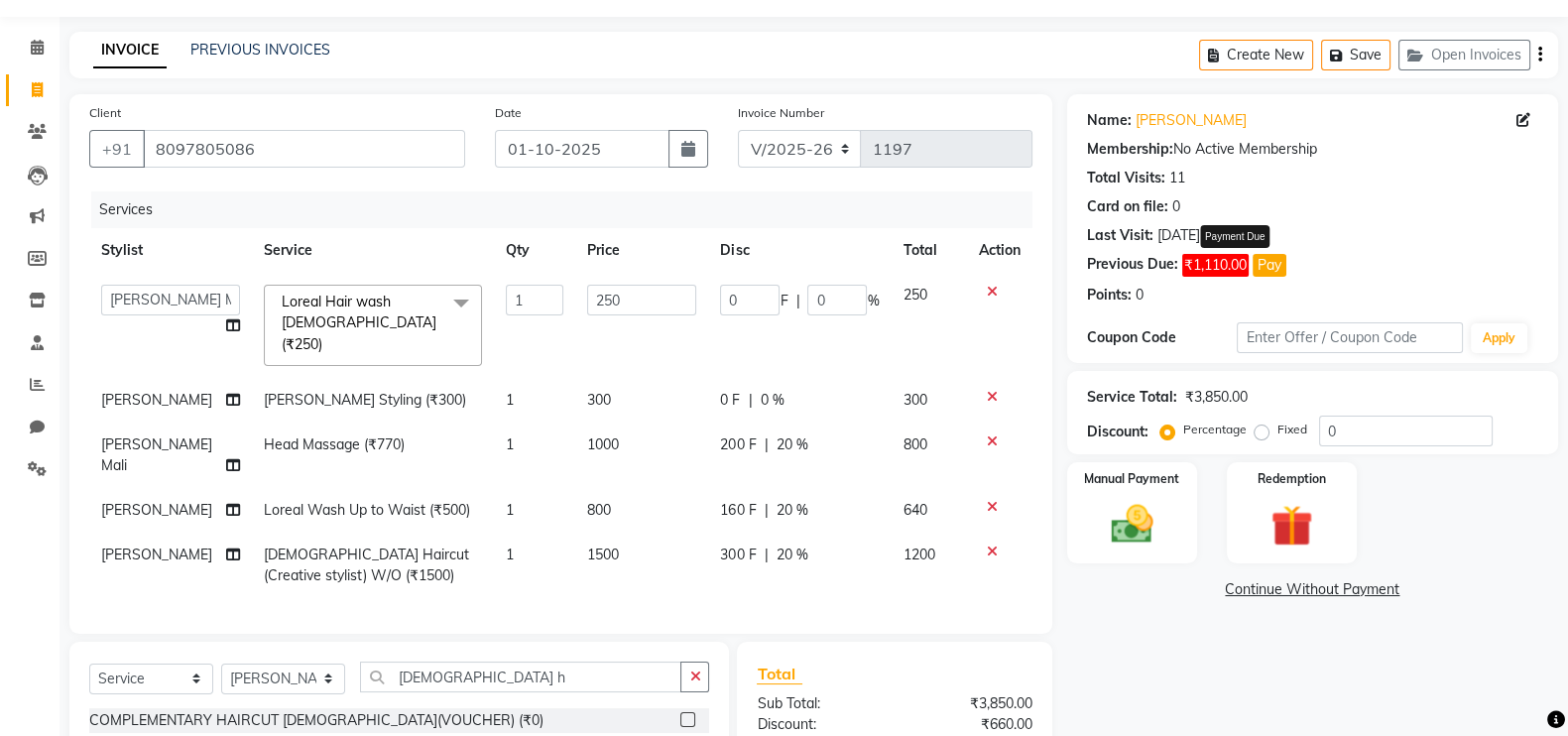
scroll to position [0, 0]
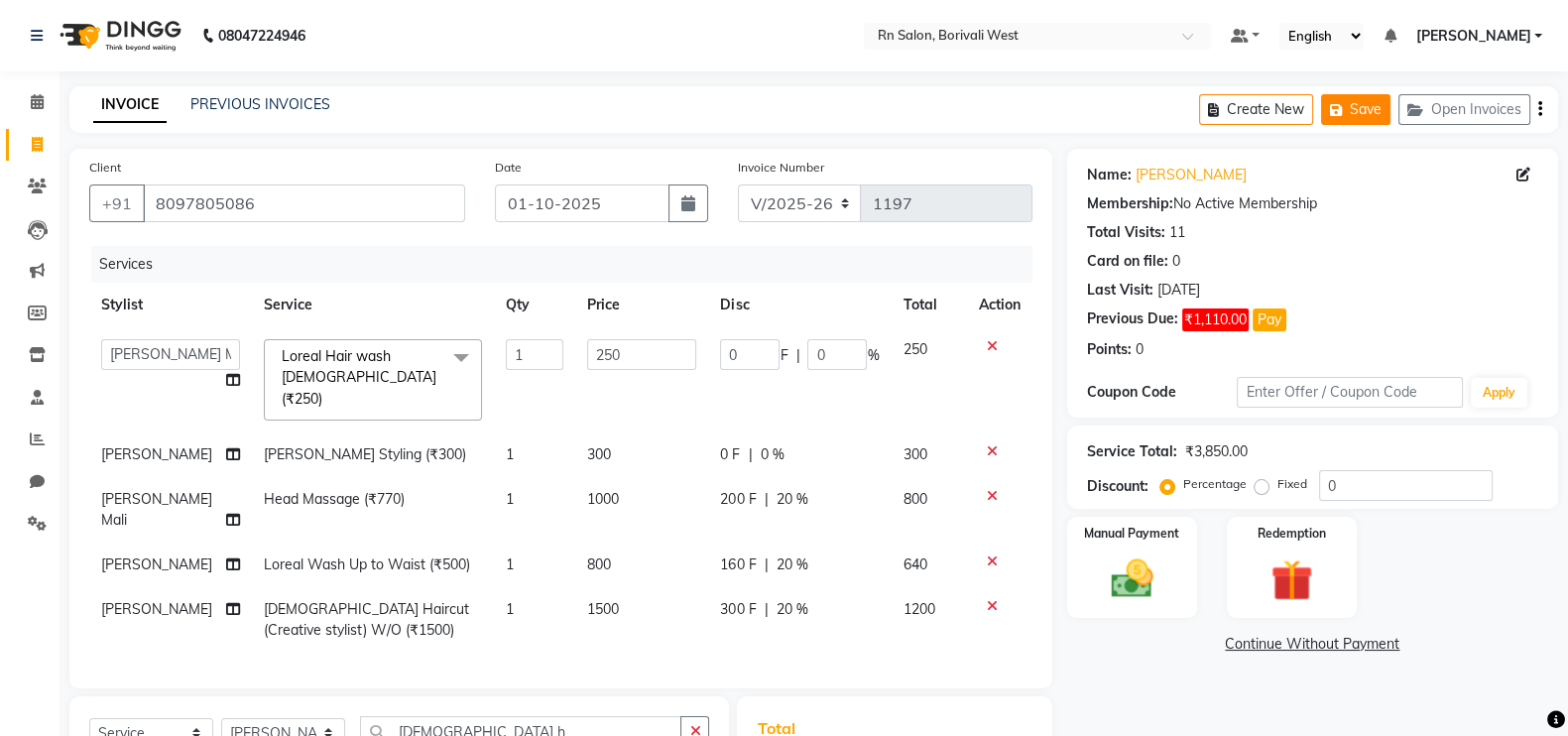
click at [1363, 115] on button "Save" at bounding box center [1355, 109] width 69 height 31
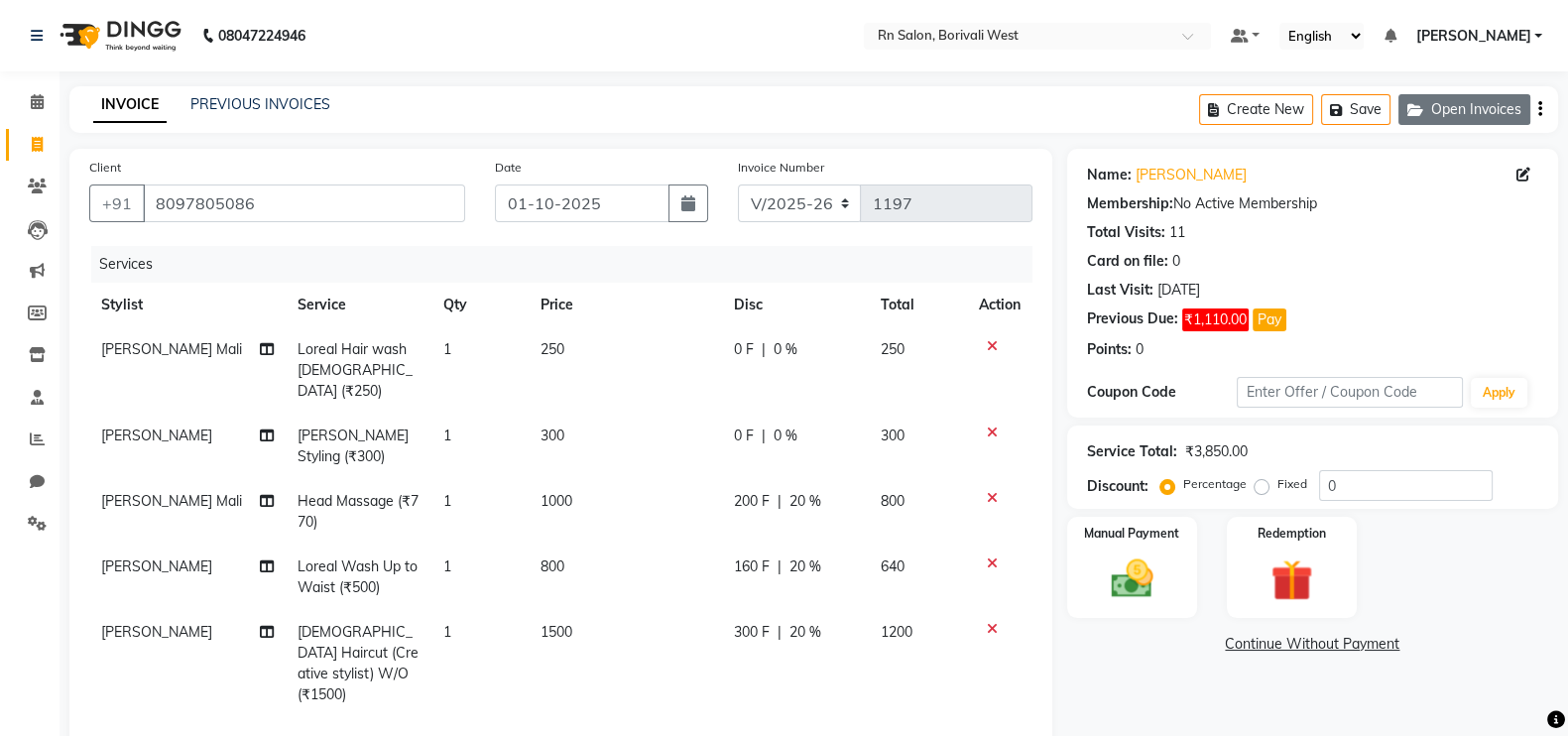
click at [1472, 105] on button "Open Invoices" at bounding box center [1464, 109] width 132 height 31
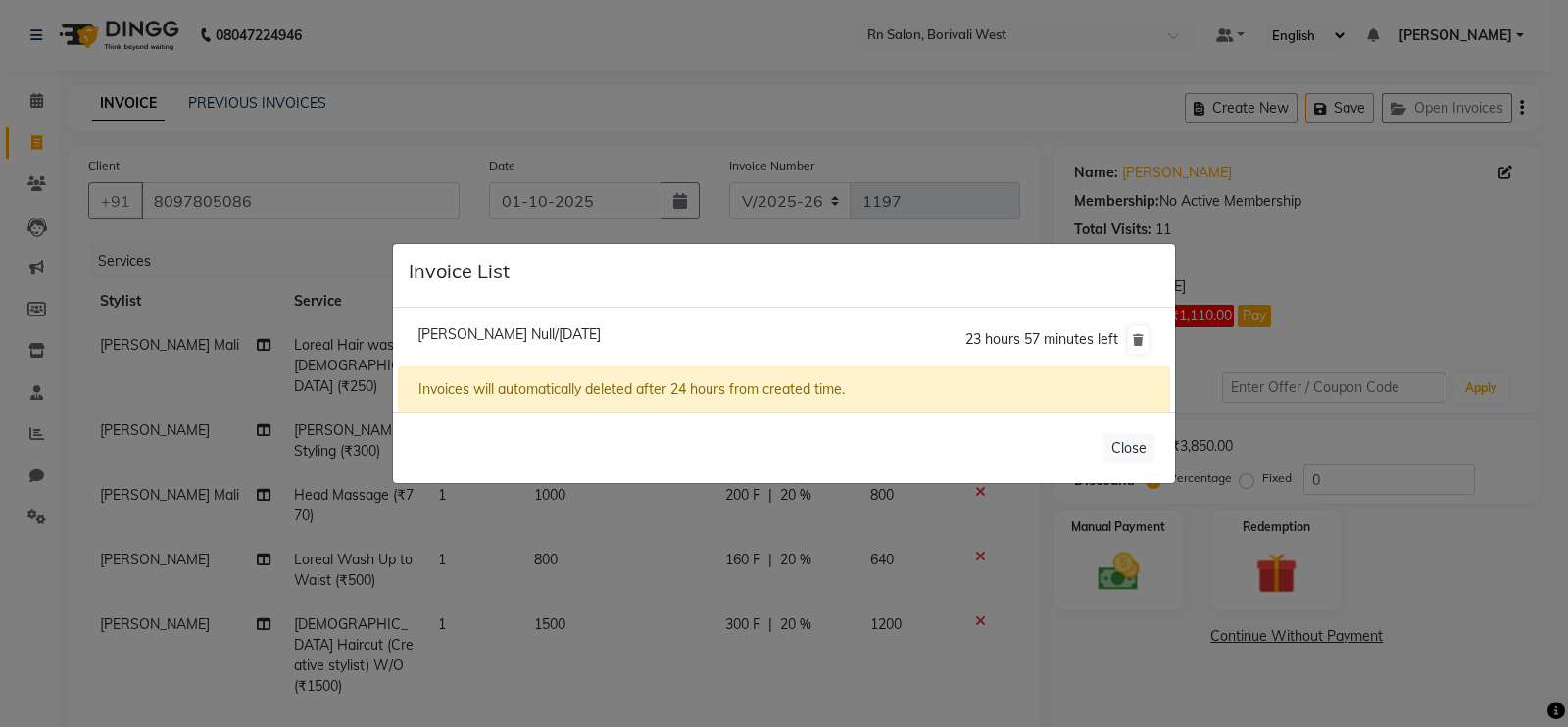
click at [1107, 70] on ngb-modal-window "Invoice List Chinmay Null/01 October 2025 23 hours 57 minutes left Invoices wil…" at bounding box center [784, 364] width 1568 height 727
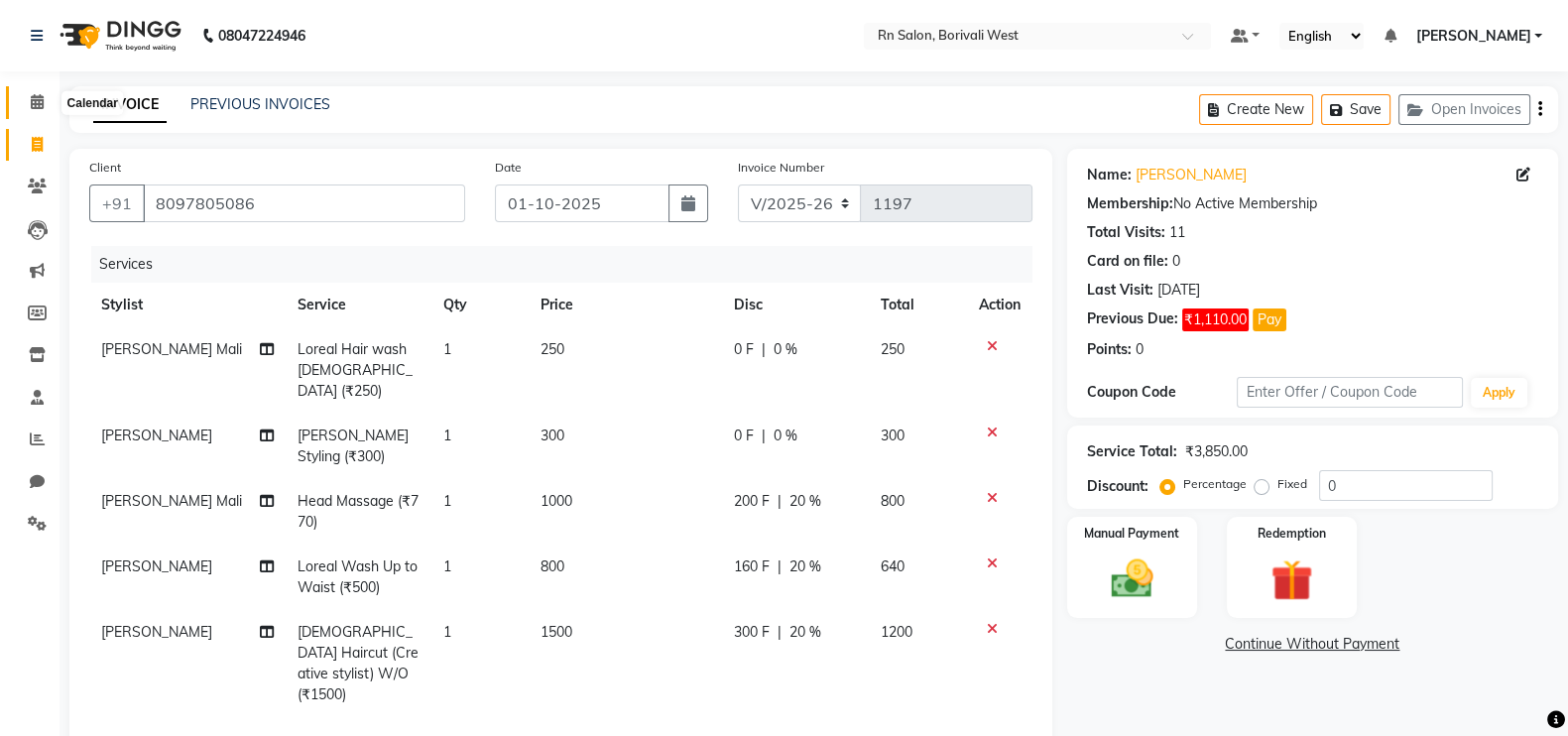
click at [35, 101] on icon at bounding box center [37, 101] width 13 height 15
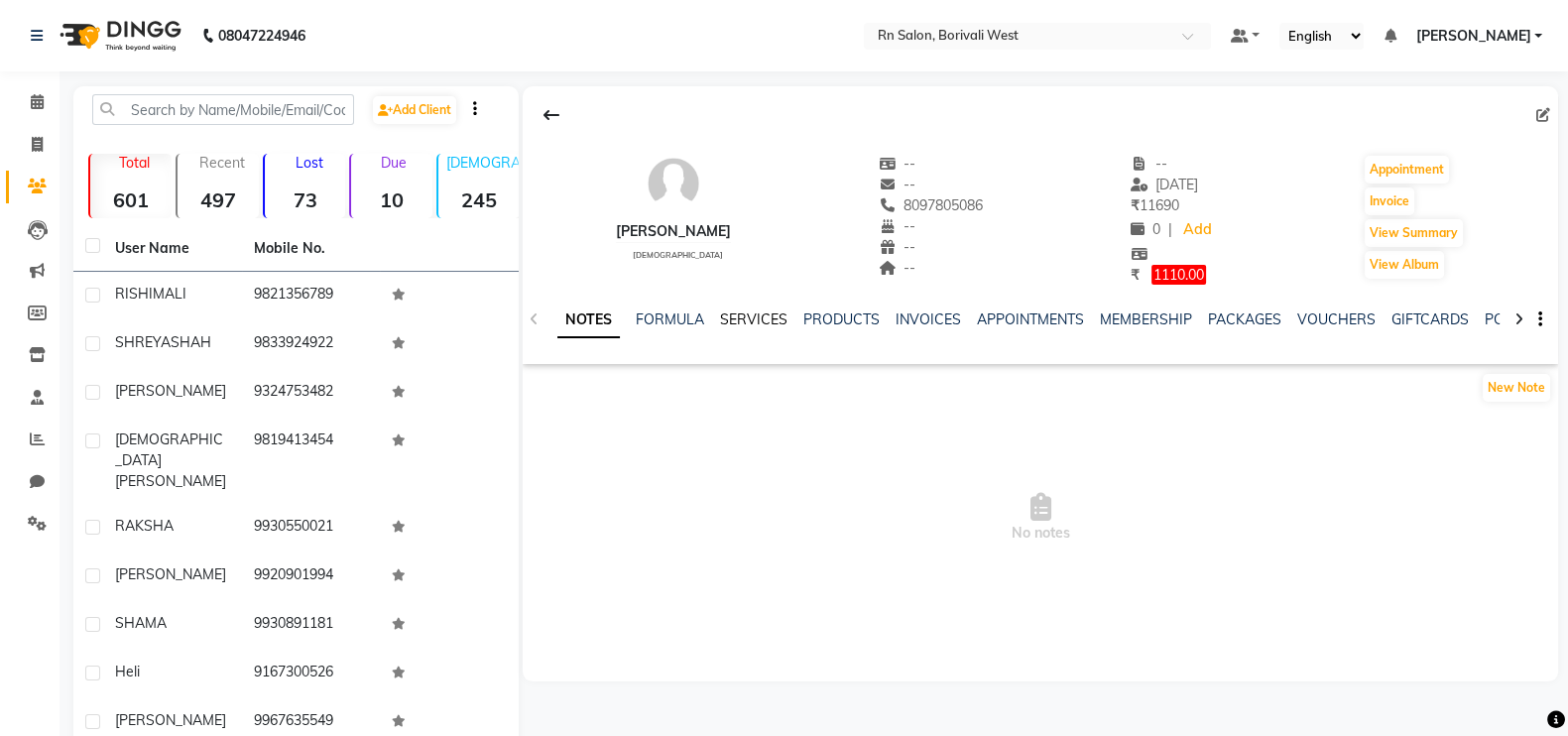
click at [766, 323] on link "SERVICES" at bounding box center [753, 320] width 67 height 18
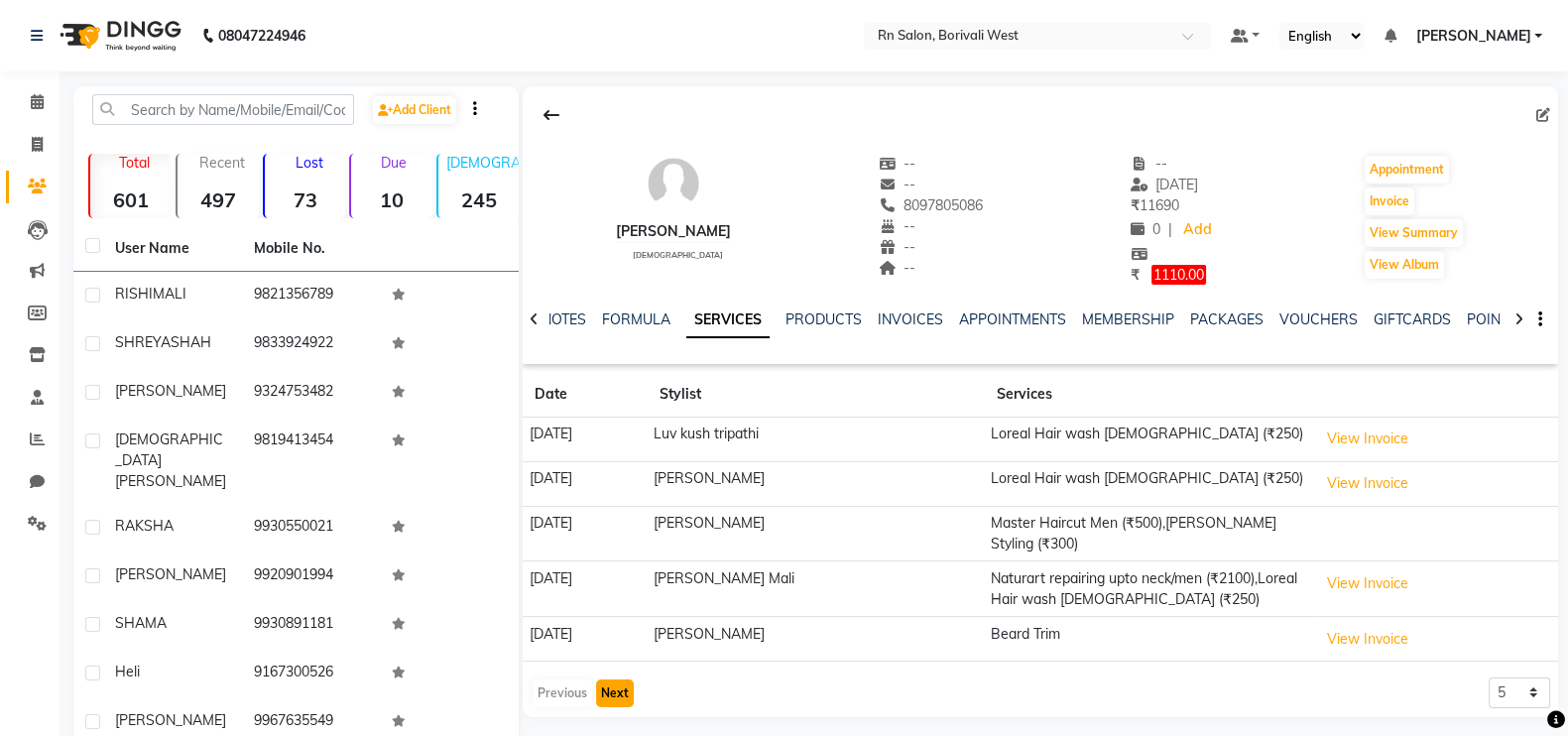
click at [611, 680] on button "Next" at bounding box center [615, 694] width 38 height 28
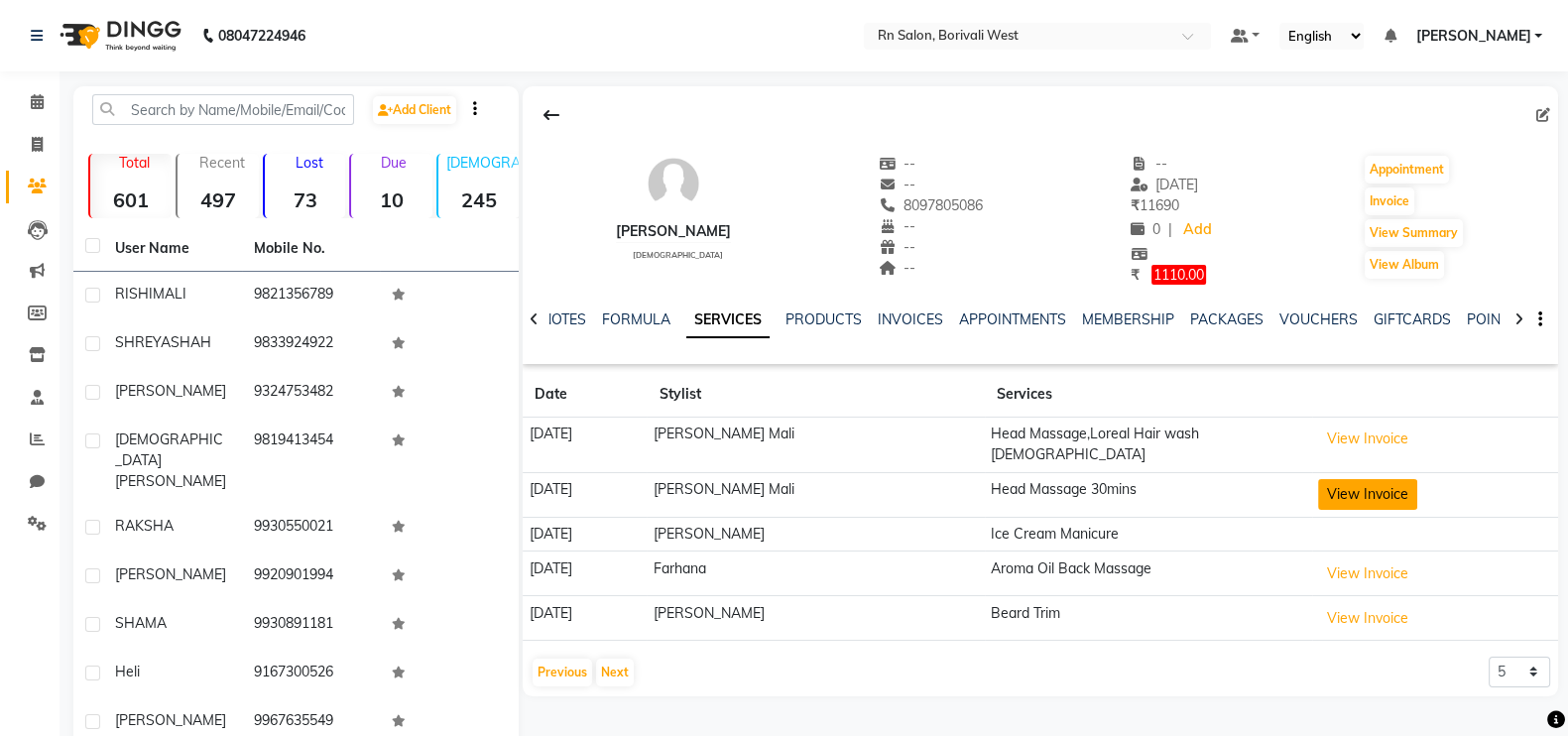
click at [1366, 482] on button "View Invoice" at bounding box center [1367, 494] width 99 height 31
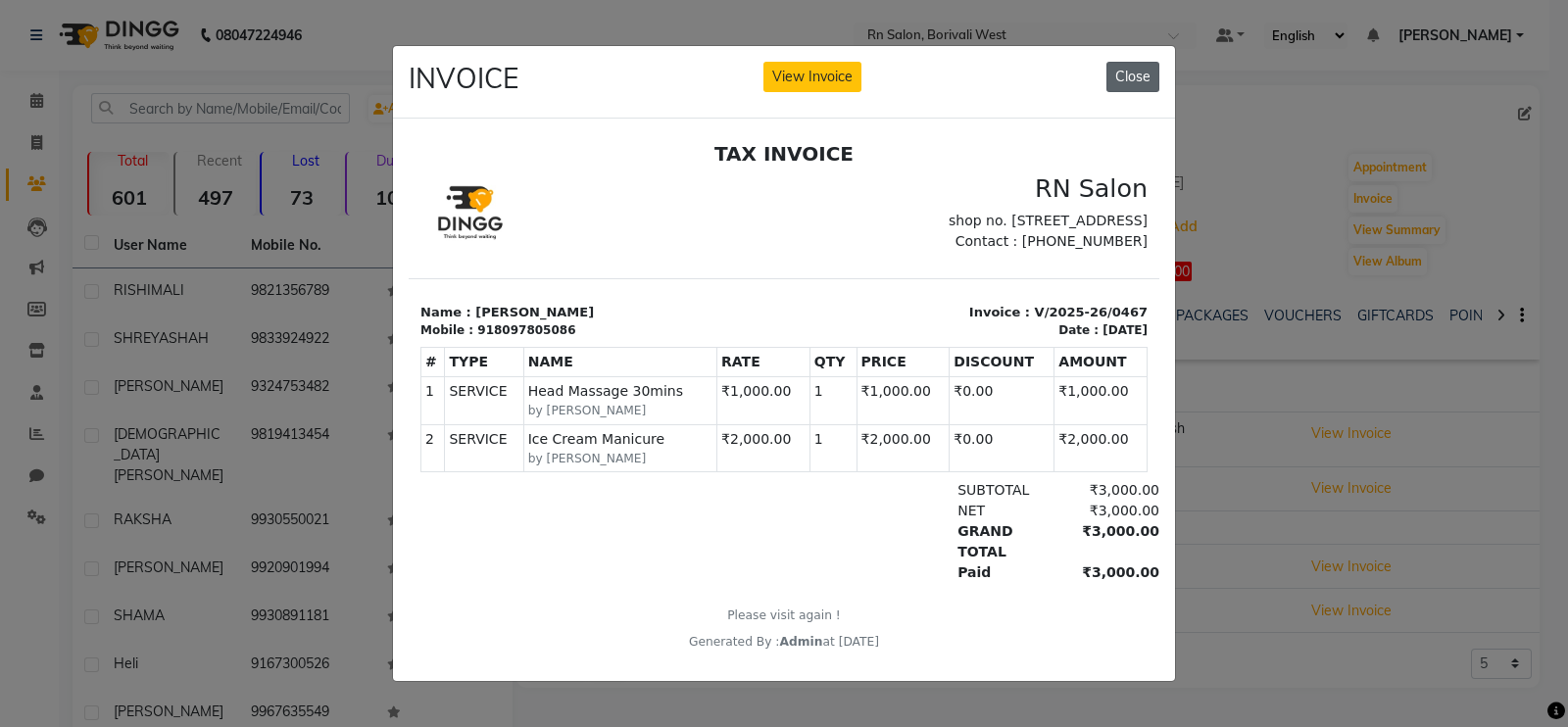
click at [1136, 65] on button "Close" at bounding box center [1133, 77] width 53 height 31
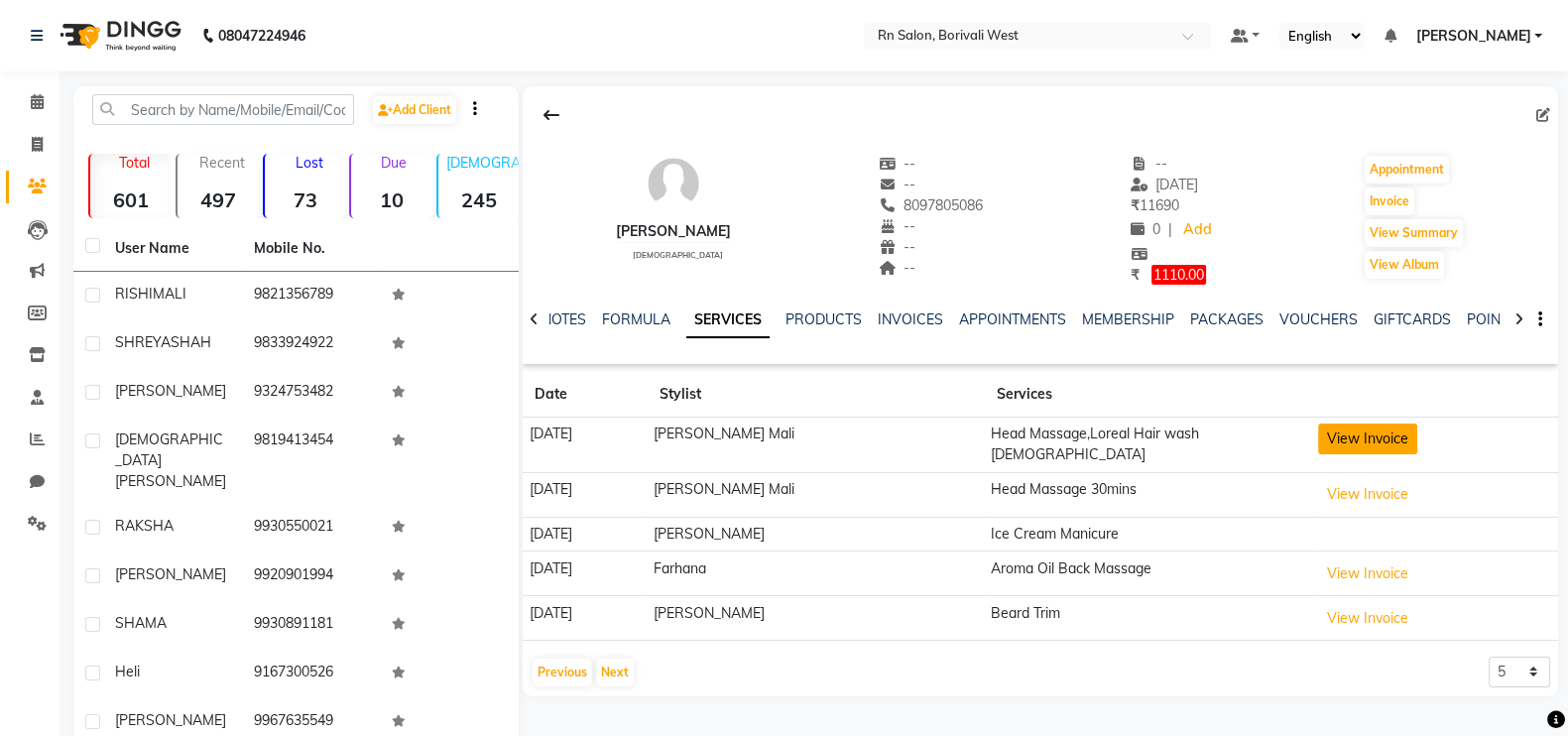
click at [1340, 434] on button "View Invoice" at bounding box center [1367, 439] width 99 height 31
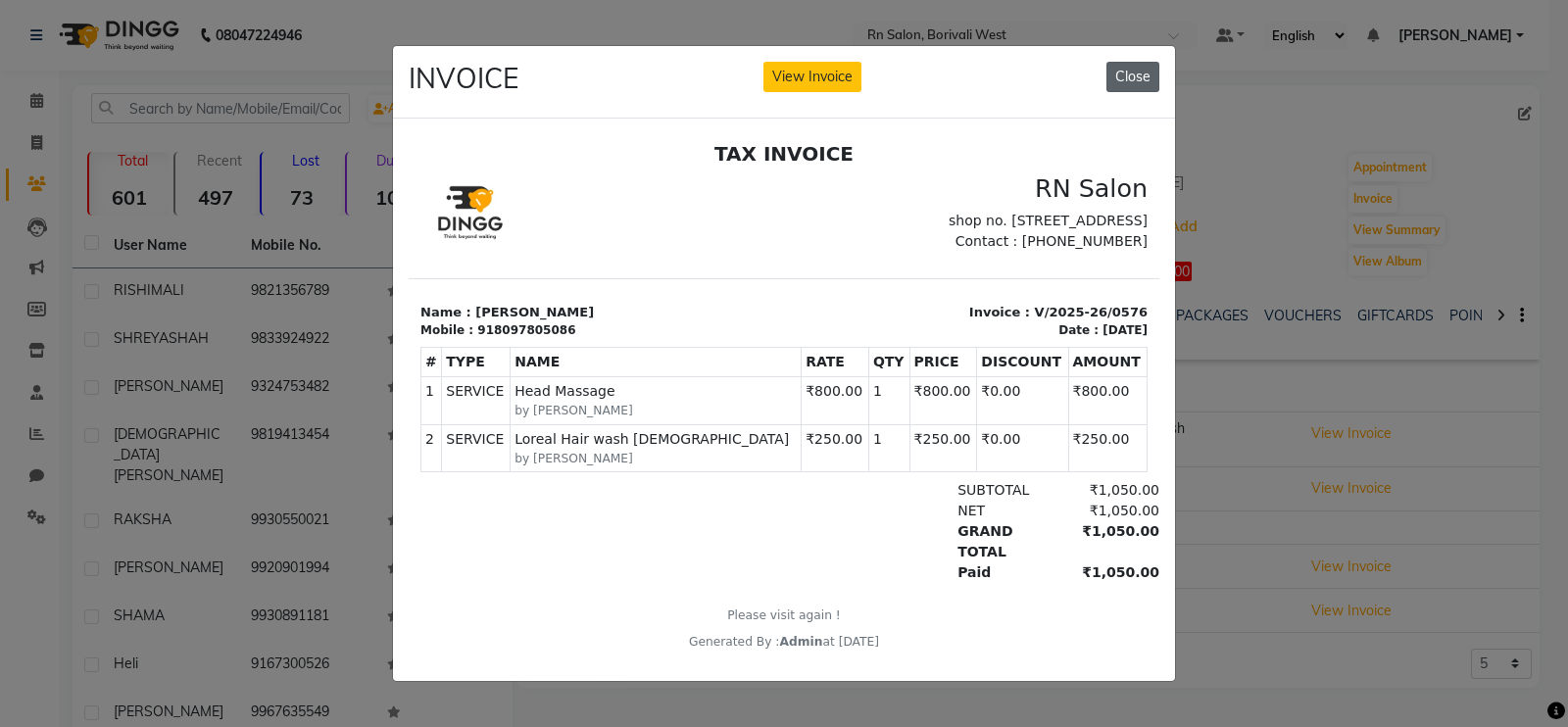
click at [1127, 69] on button "Close" at bounding box center [1133, 77] width 53 height 31
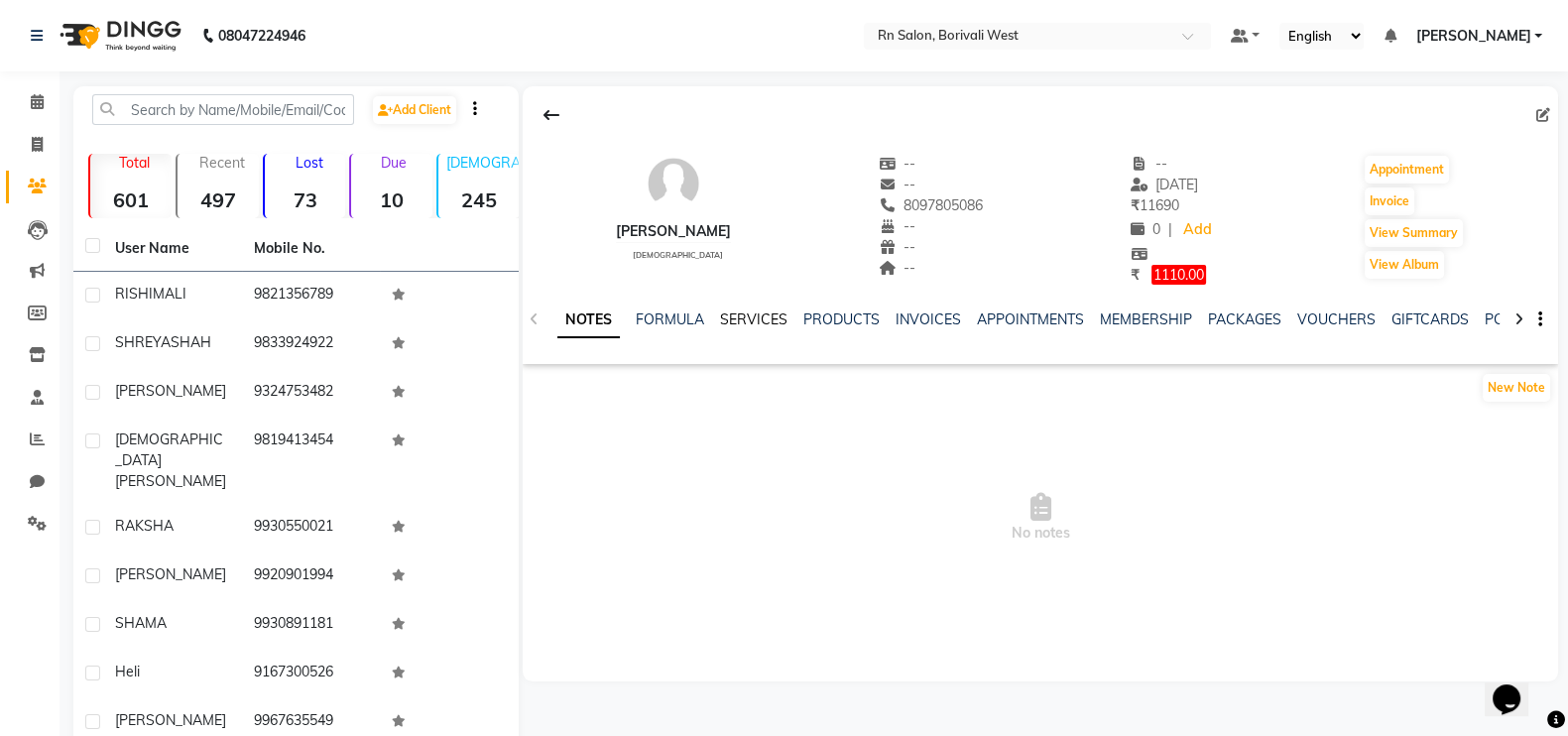
click at [765, 324] on link "SERVICES" at bounding box center [753, 320] width 67 height 18
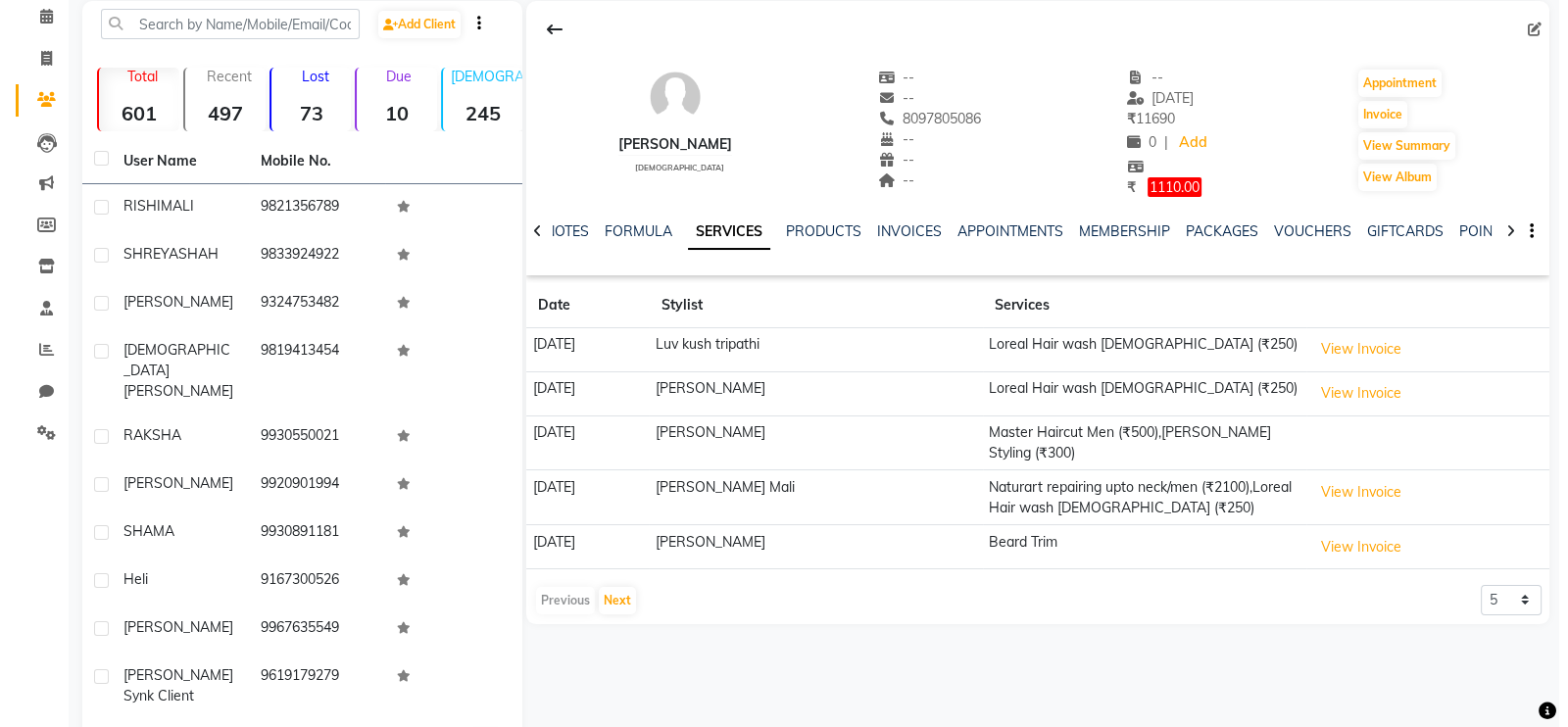
scroll to position [121, 0]
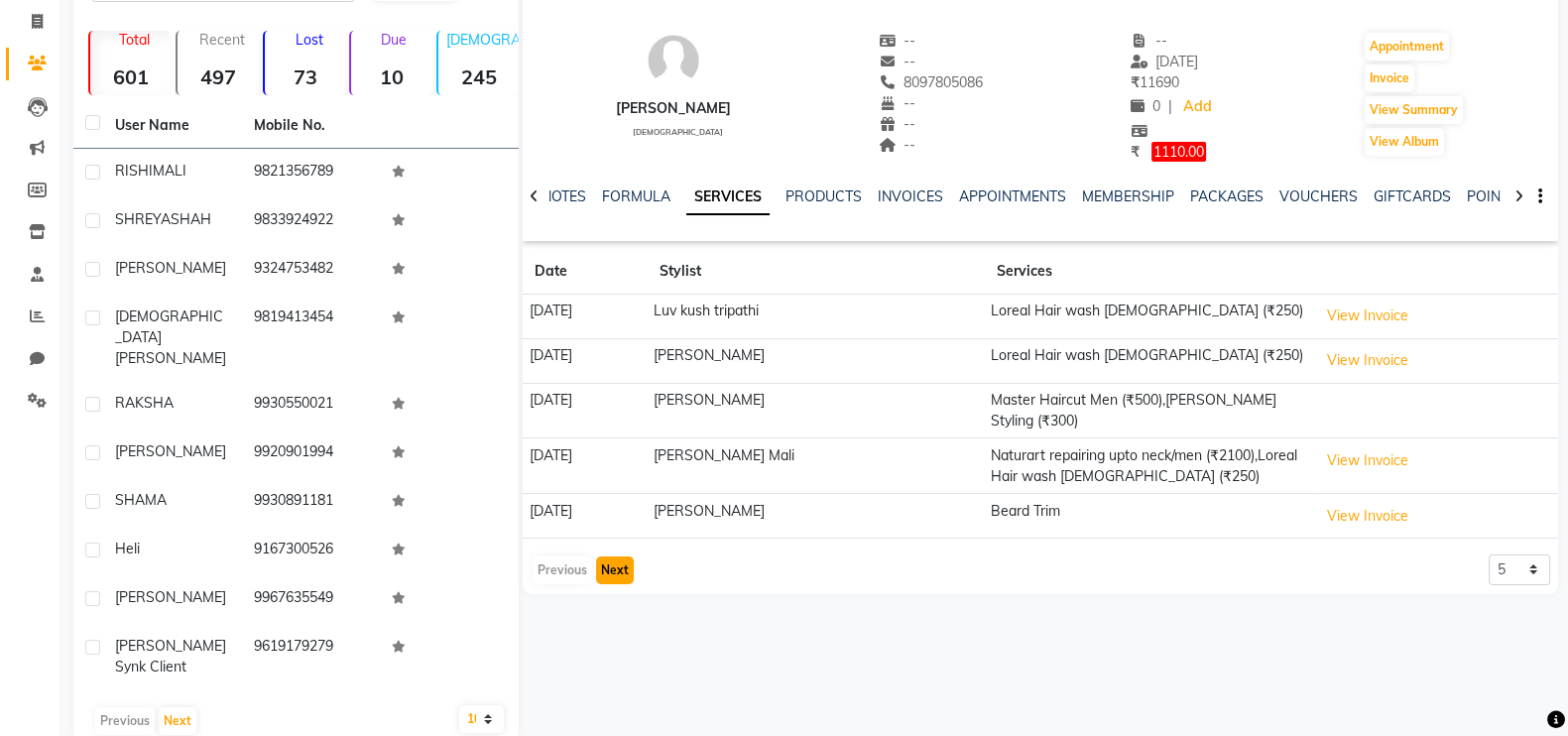
click at [619, 557] on button "Next" at bounding box center [615, 571] width 38 height 28
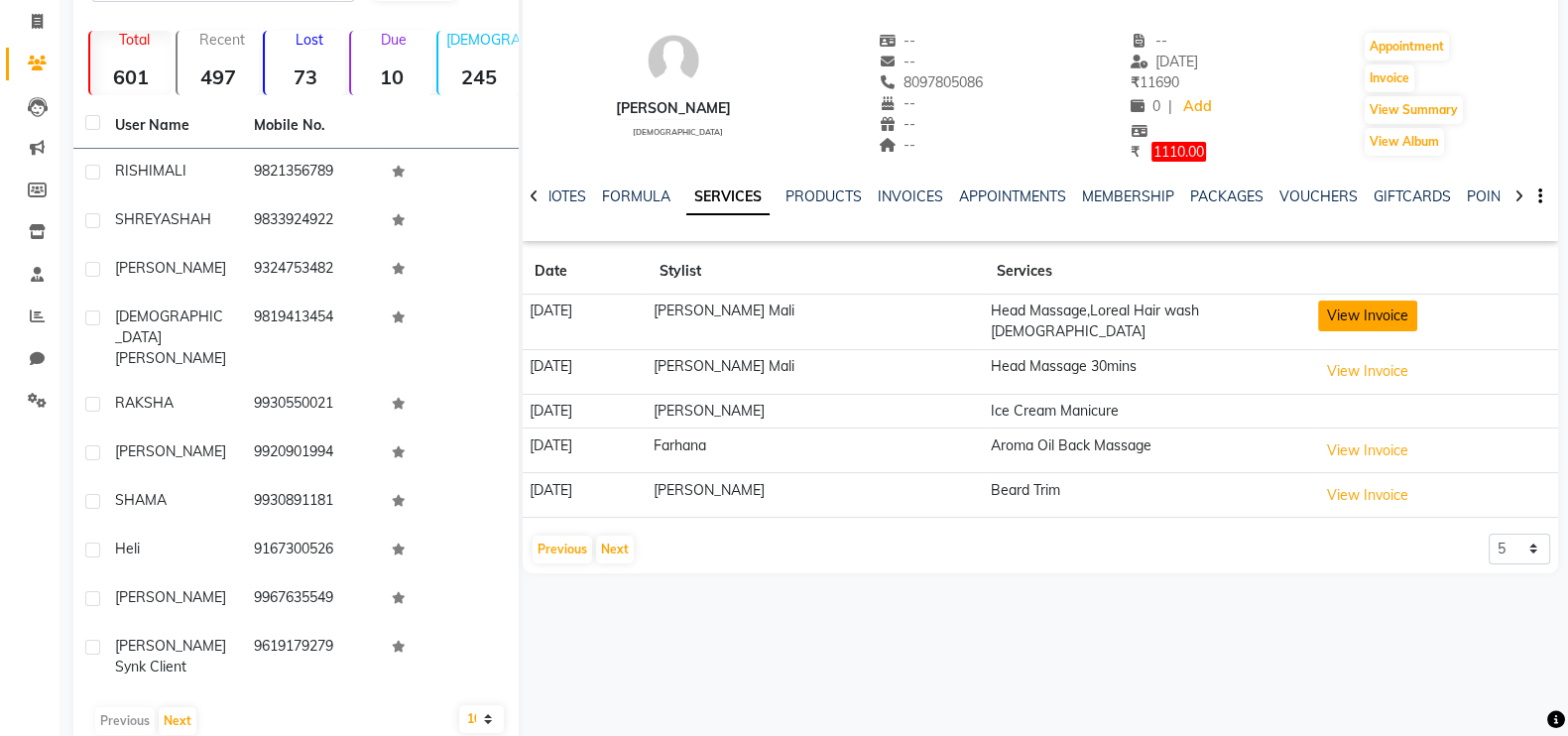
click at [1358, 321] on button "View Invoice" at bounding box center [1367, 316] width 99 height 31
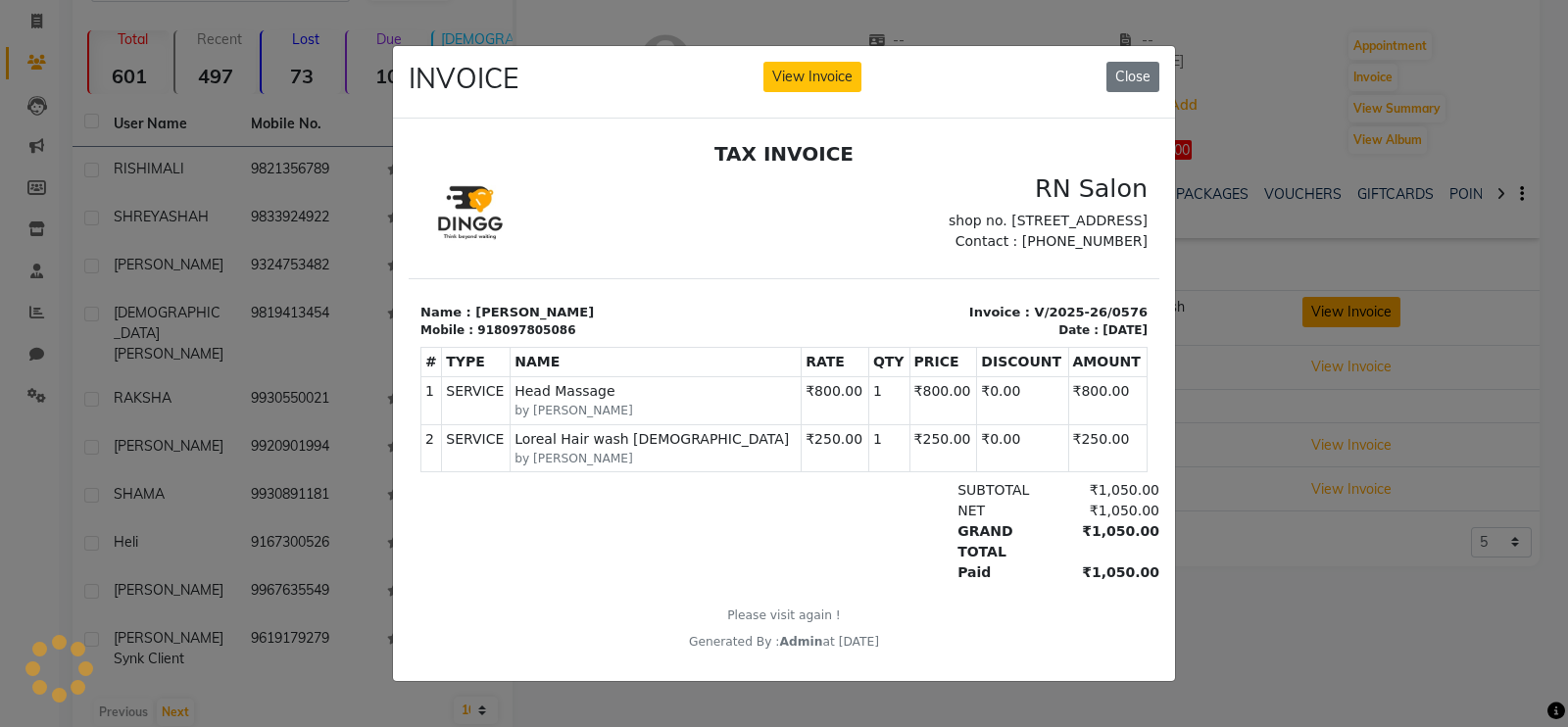
scroll to position [0, 0]
click at [1129, 70] on button "Close" at bounding box center [1133, 77] width 53 height 31
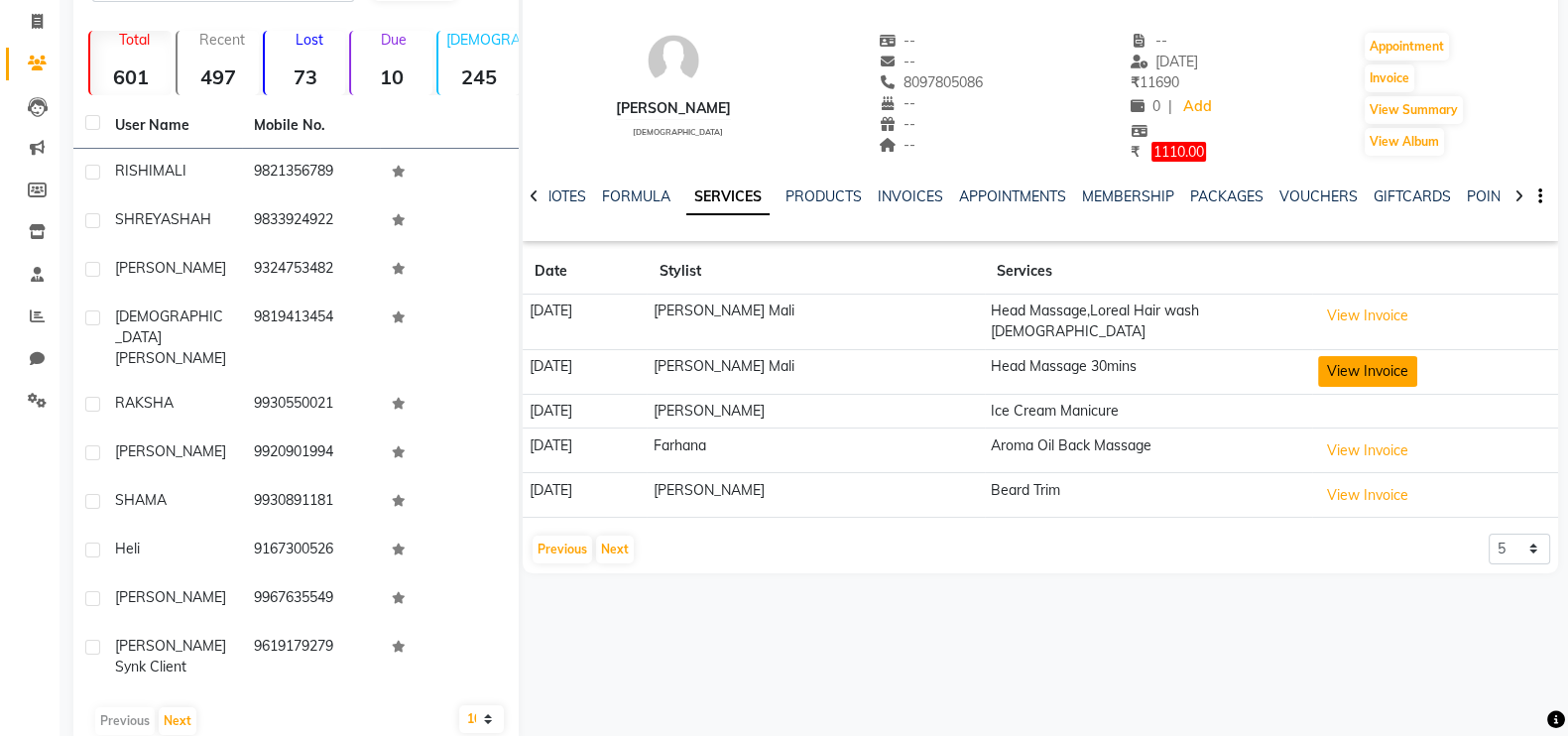
click at [1358, 358] on button "View Invoice" at bounding box center [1367, 371] width 99 height 31
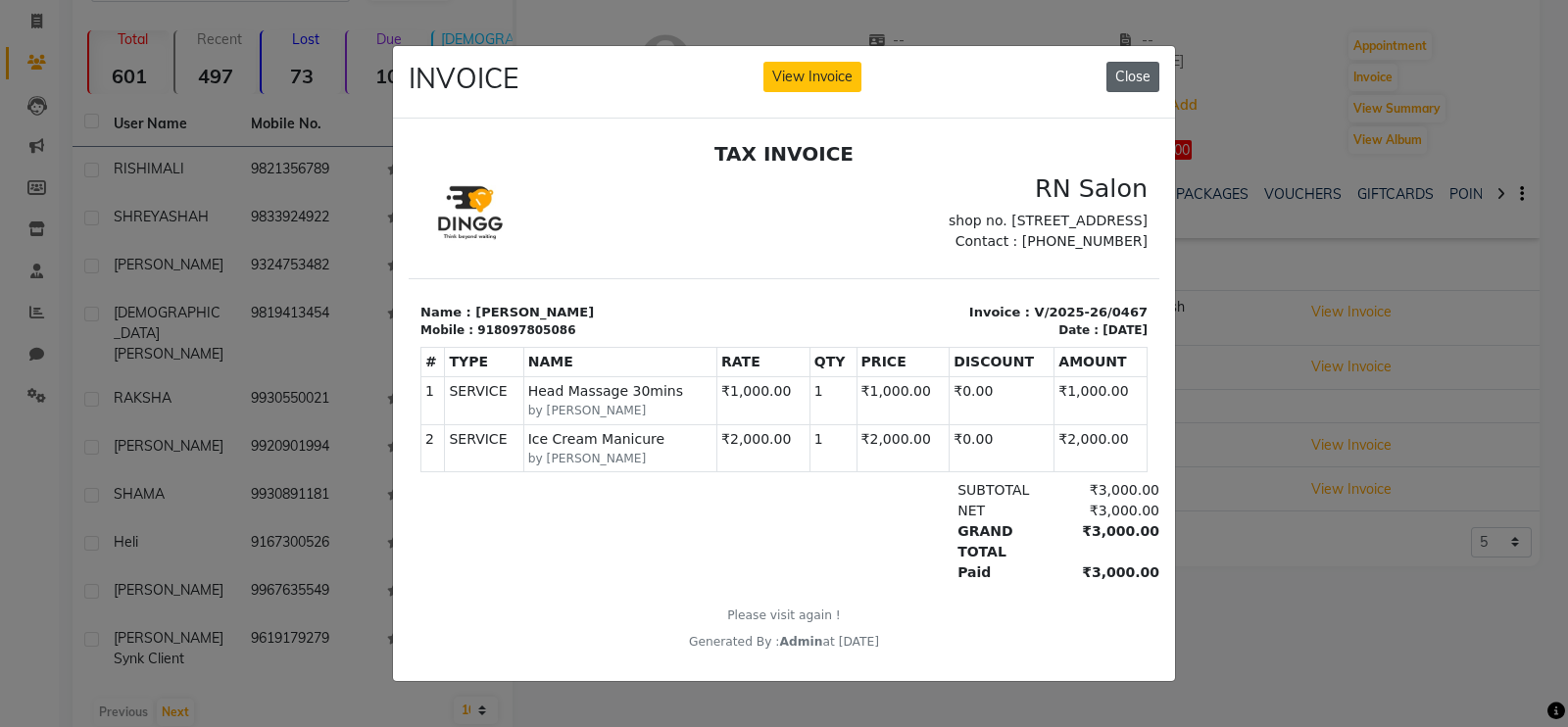
click at [1132, 65] on button "Close" at bounding box center [1133, 77] width 53 height 31
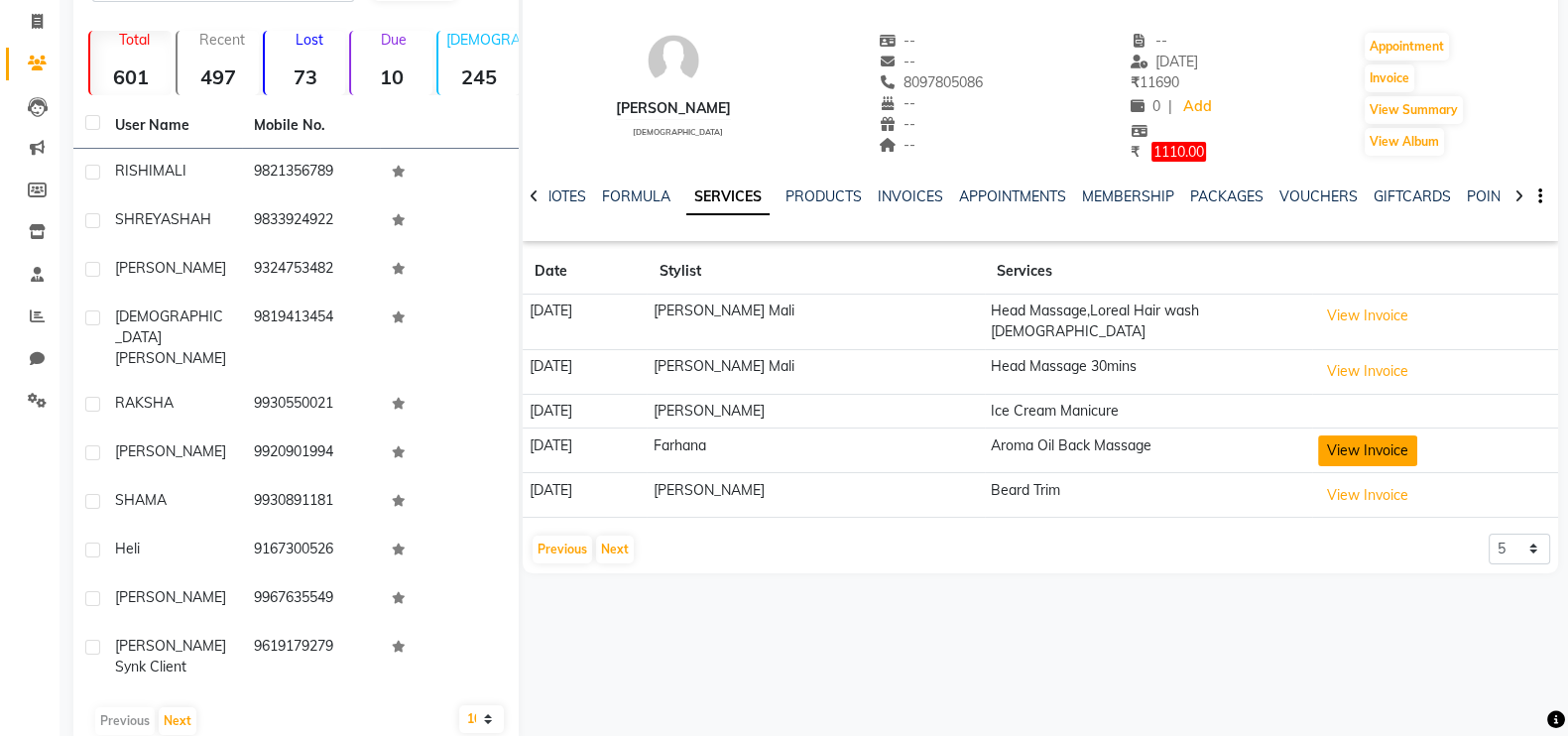
click at [1356, 438] on button "View Invoice" at bounding box center [1367, 451] width 99 height 31
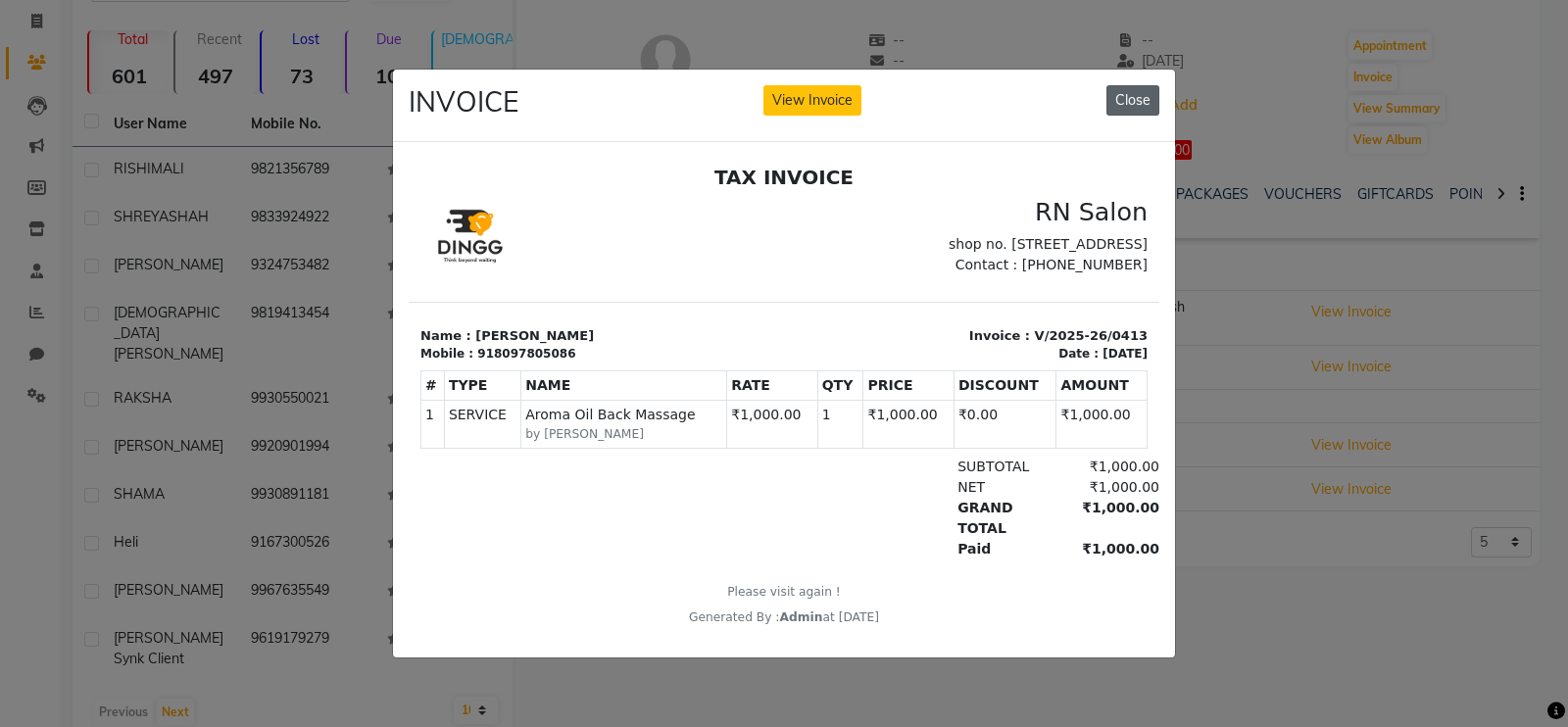
click at [1127, 101] on button "Close" at bounding box center [1133, 100] width 53 height 31
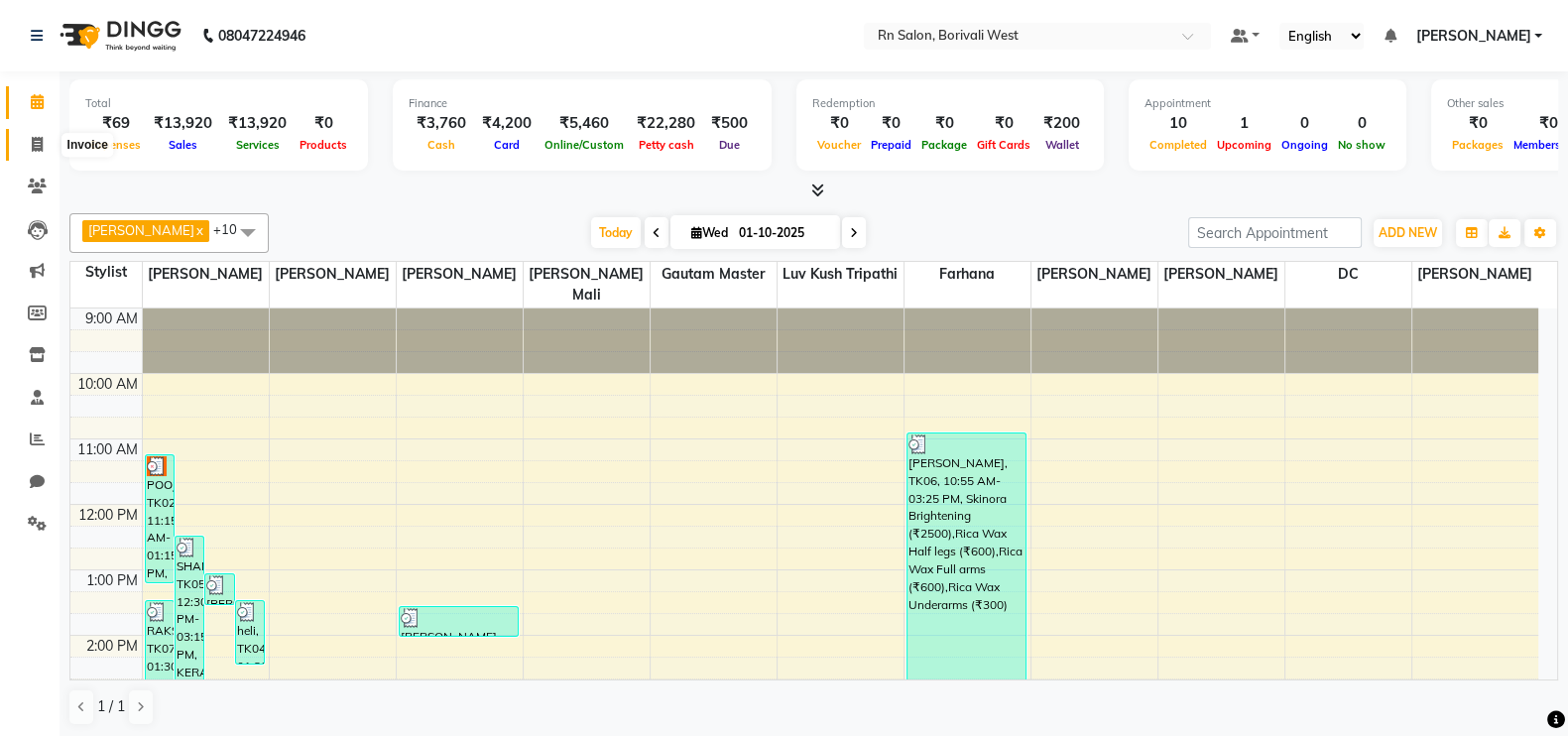
click at [35, 141] on icon at bounding box center [37, 144] width 11 height 15
select select "service"
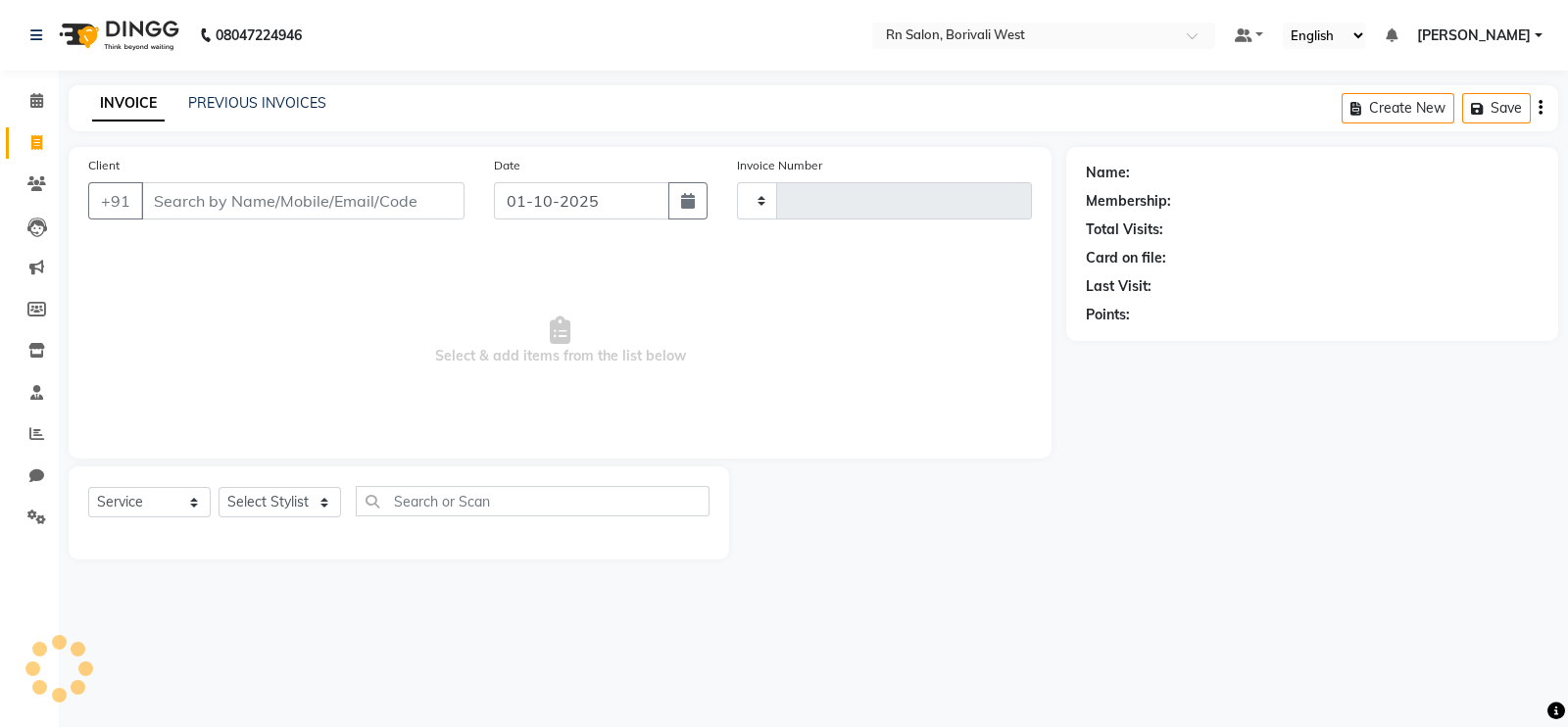
type input "1197"
select select "8515"
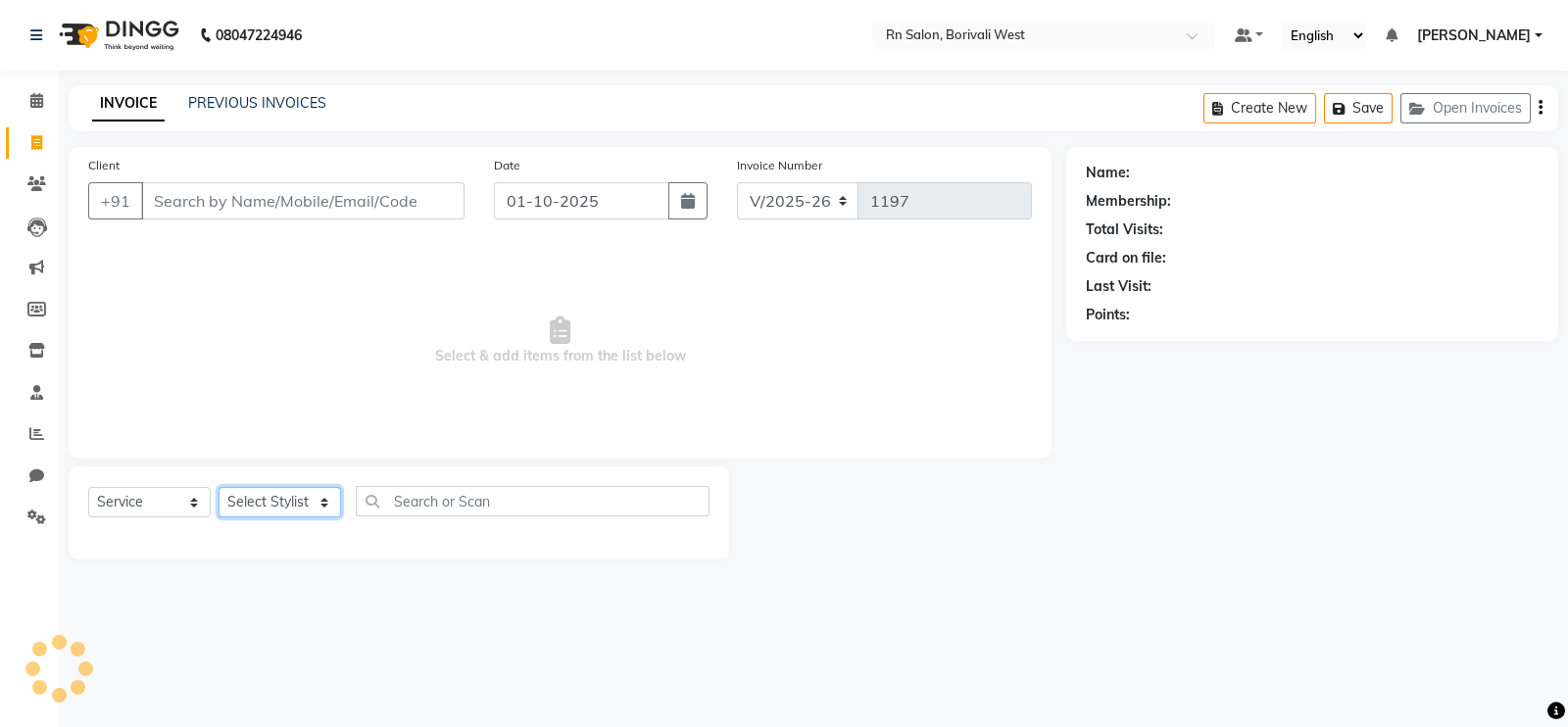
click at [266, 512] on select "Select Stylist" at bounding box center [279, 502] width 122 height 31
select select "83941"
click at [218, 488] on select "Select Stylist [PERSON_NAME] [PERSON_NAME] DC [PERSON_NAME] [PERSON_NAME] maste…" at bounding box center [279, 502] width 122 height 31
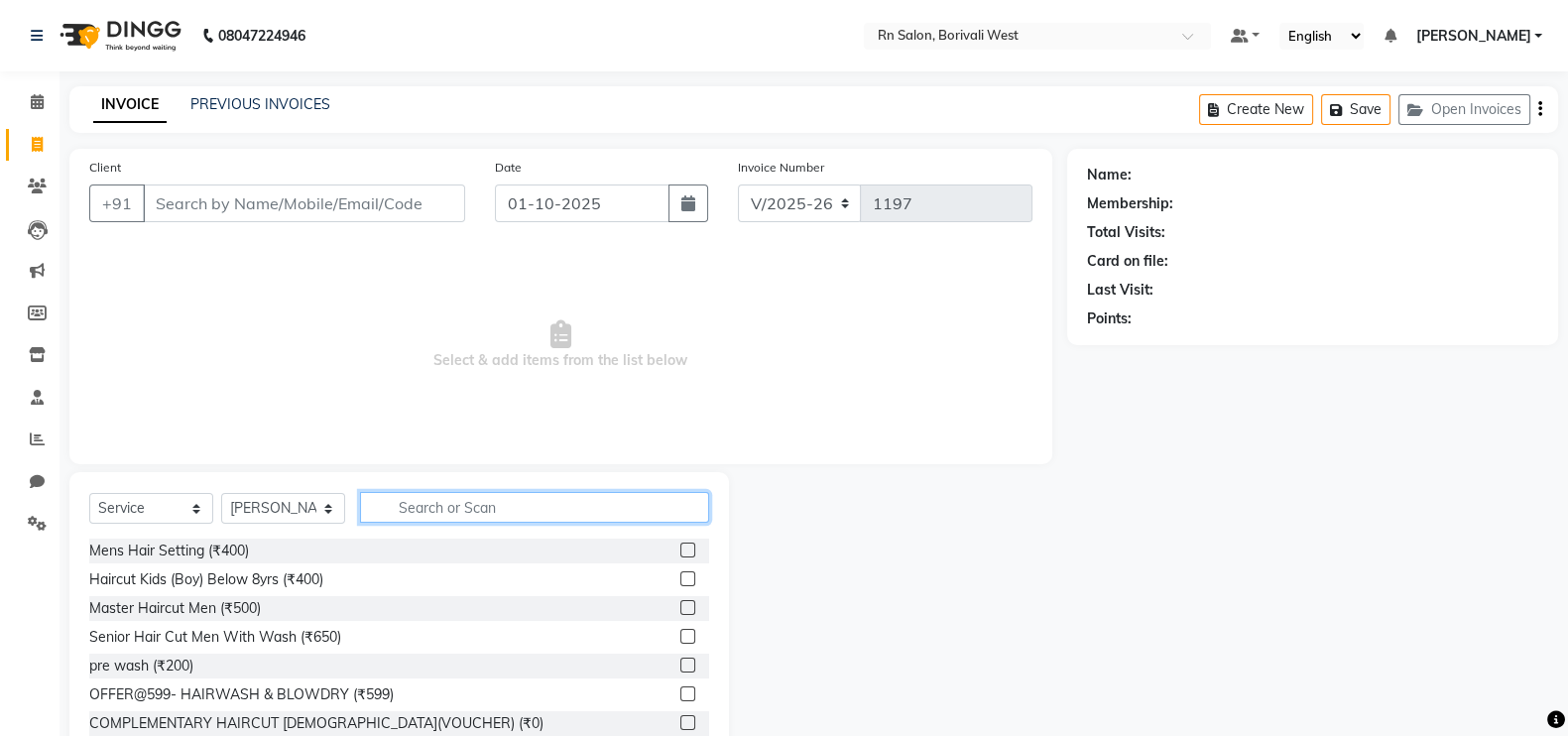
click at [430, 500] on input "text" at bounding box center [534, 507] width 349 height 31
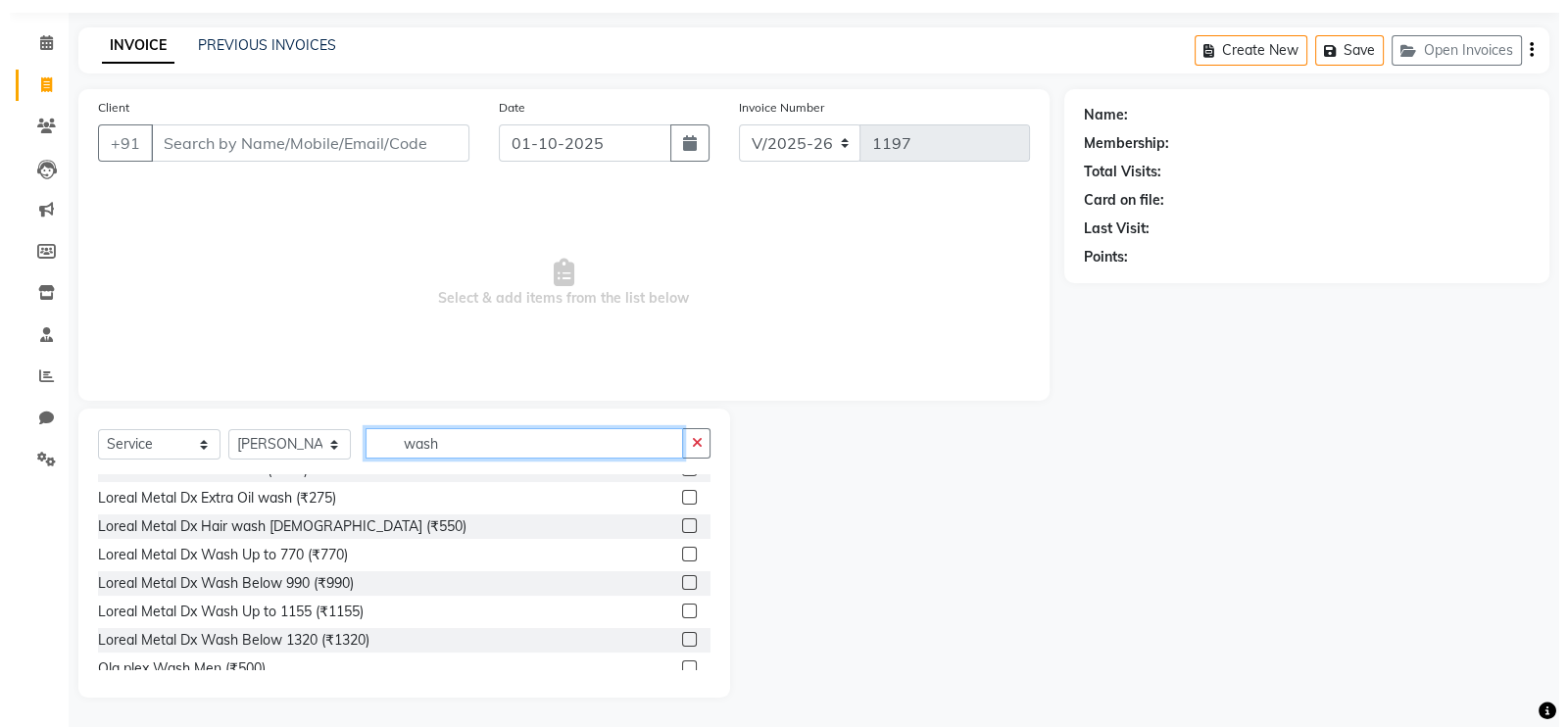
scroll to position [121, 0]
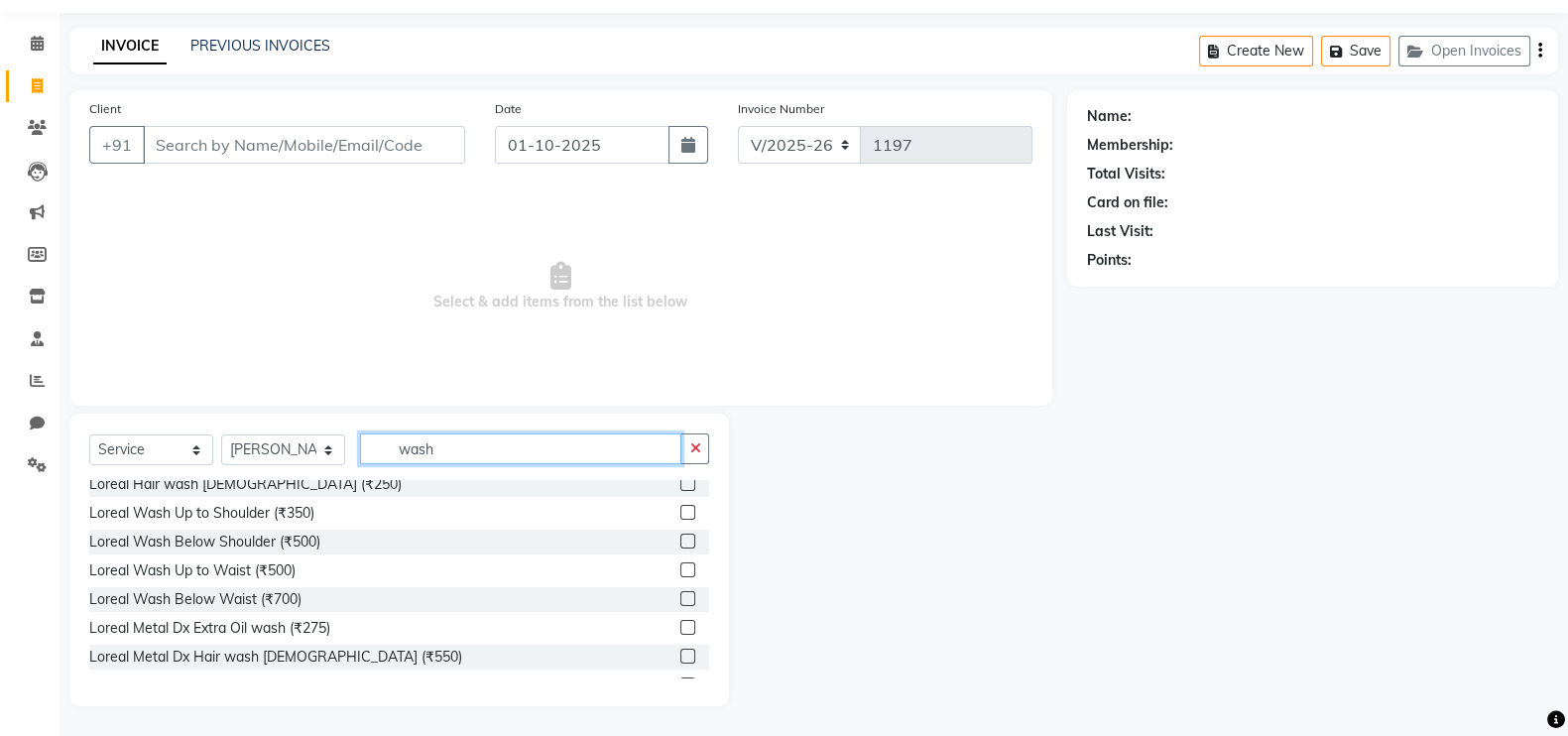
type input "wash"
click at [681, 572] on label at bounding box center [688, 570] width 15 height 15
click at [681, 572] on input "checkbox" at bounding box center [687, 571] width 13 height 13
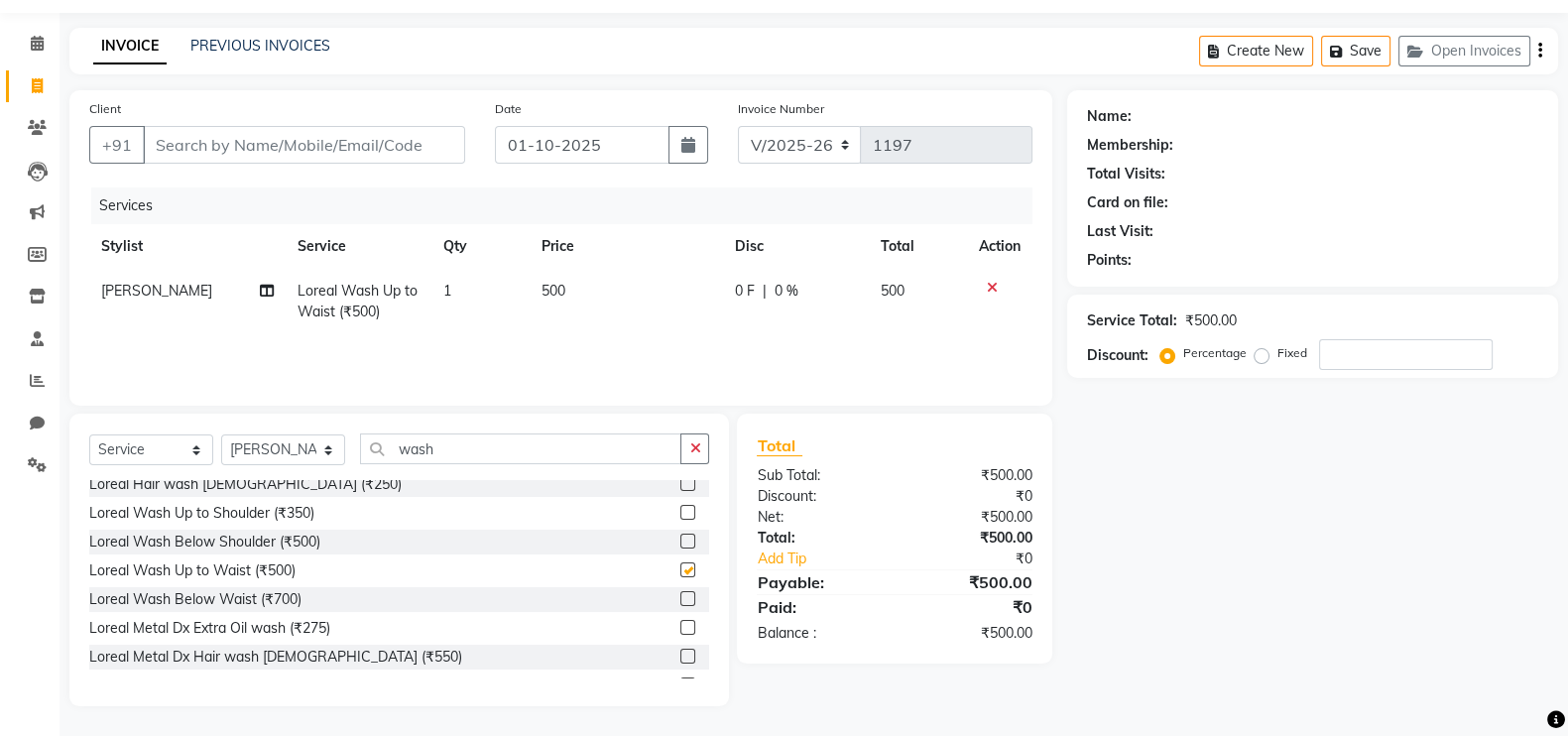
checkbox input "false"
click at [564, 270] on td "500" at bounding box center [627, 301] width 194 height 65
select select "83941"
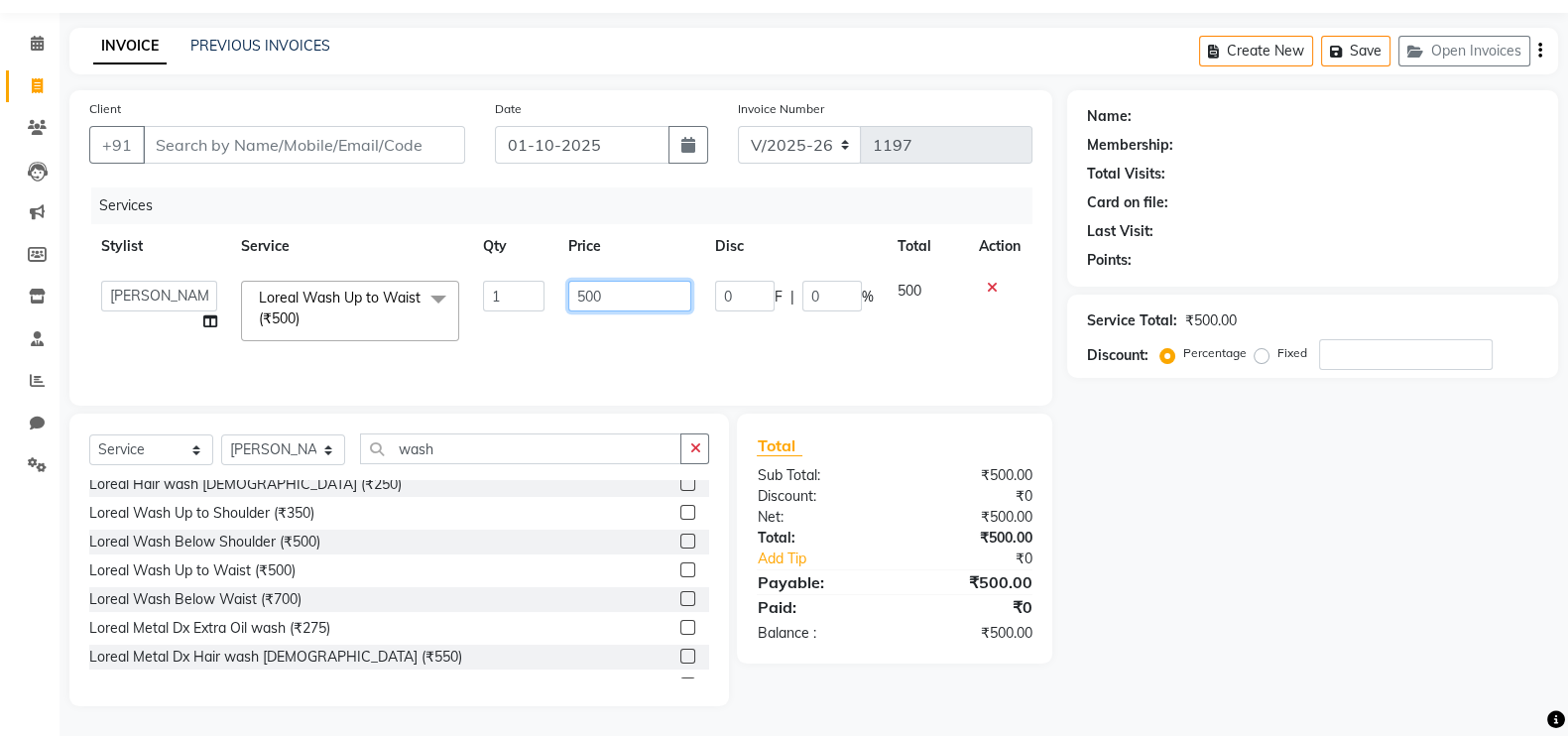
click at [620, 295] on input "500" at bounding box center [631, 296] width 124 height 31
type input "5"
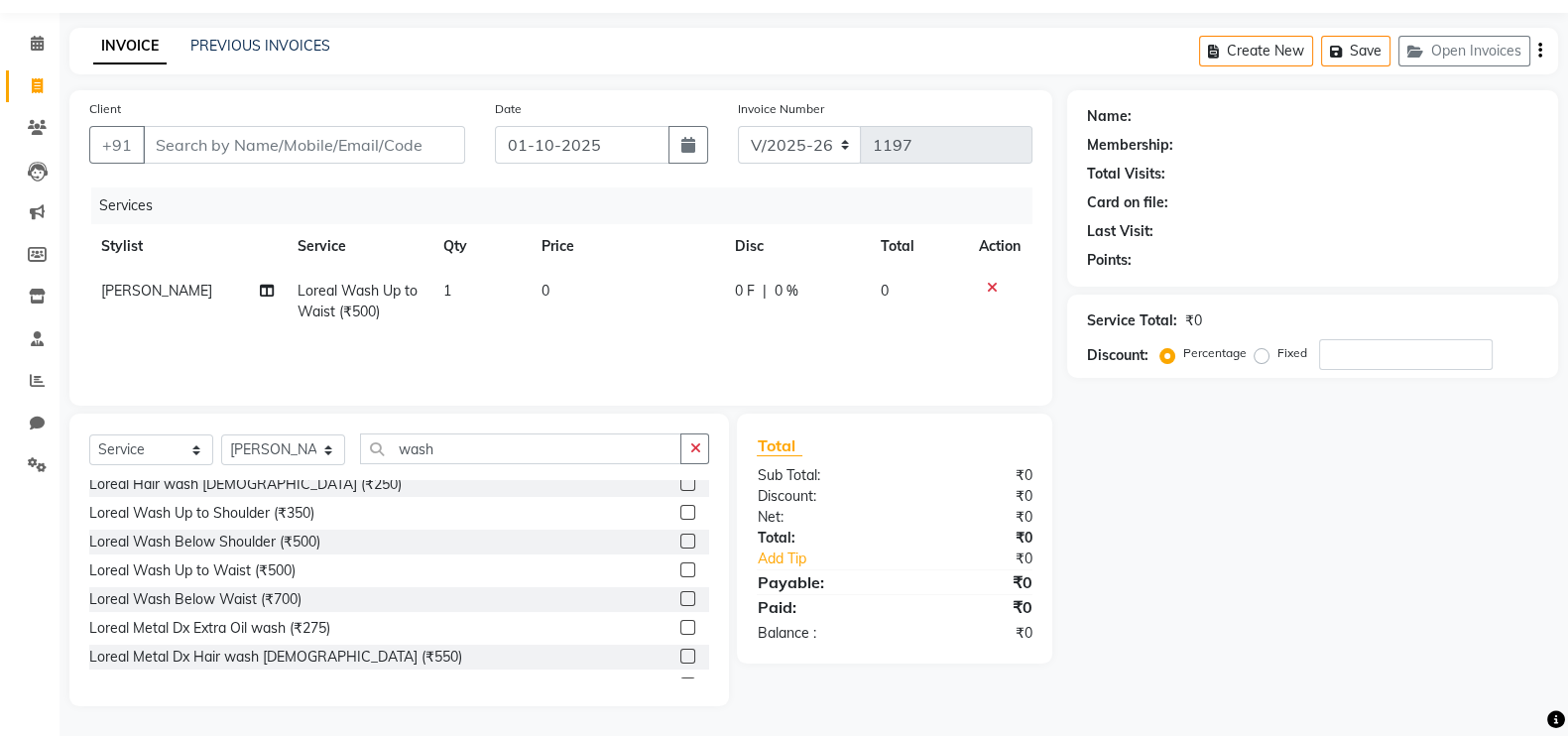
click at [551, 295] on td "0" at bounding box center [627, 301] width 194 height 65
select select "83941"
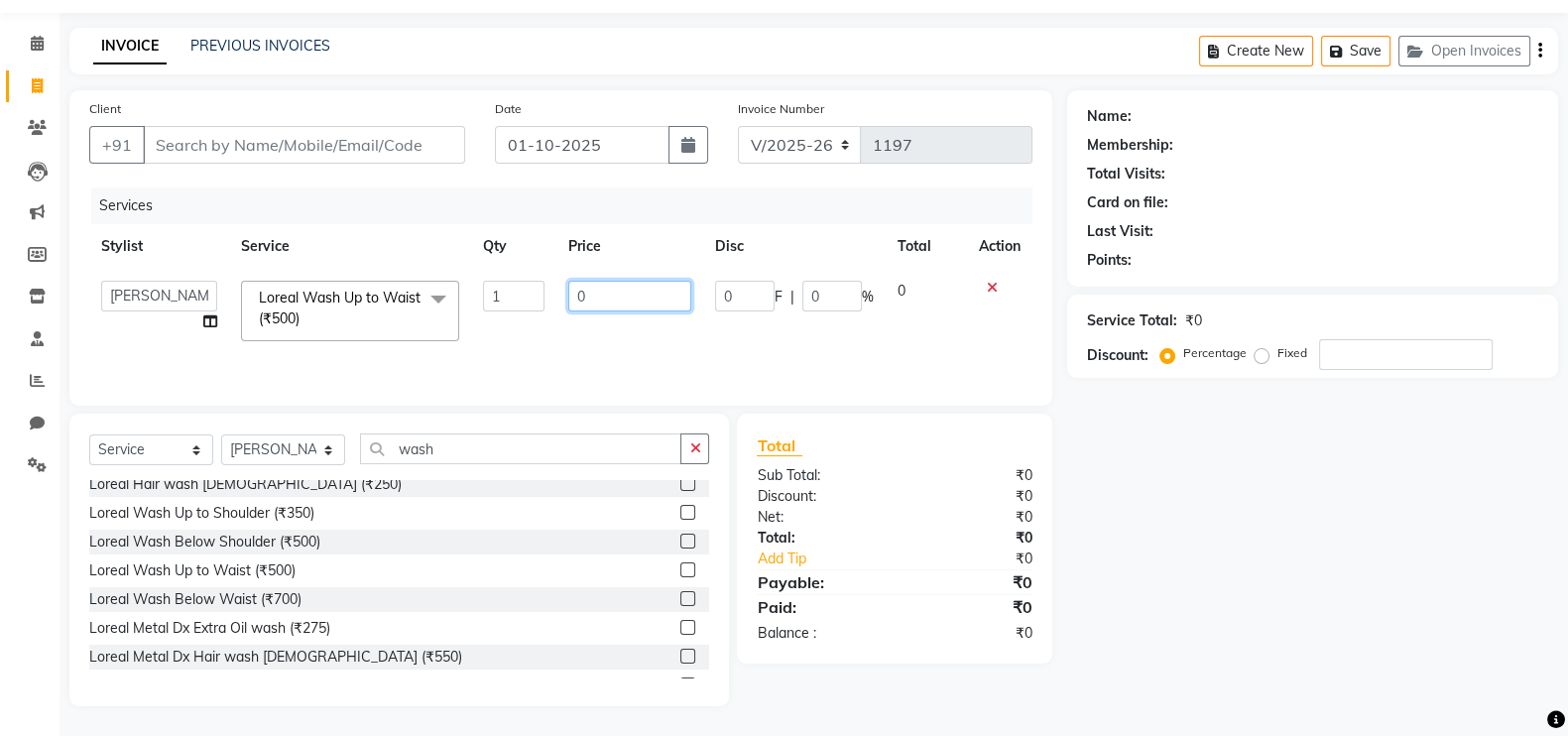
click at [631, 291] on input "0" at bounding box center [631, 296] width 124 height 31
type input "7"
type input "600"
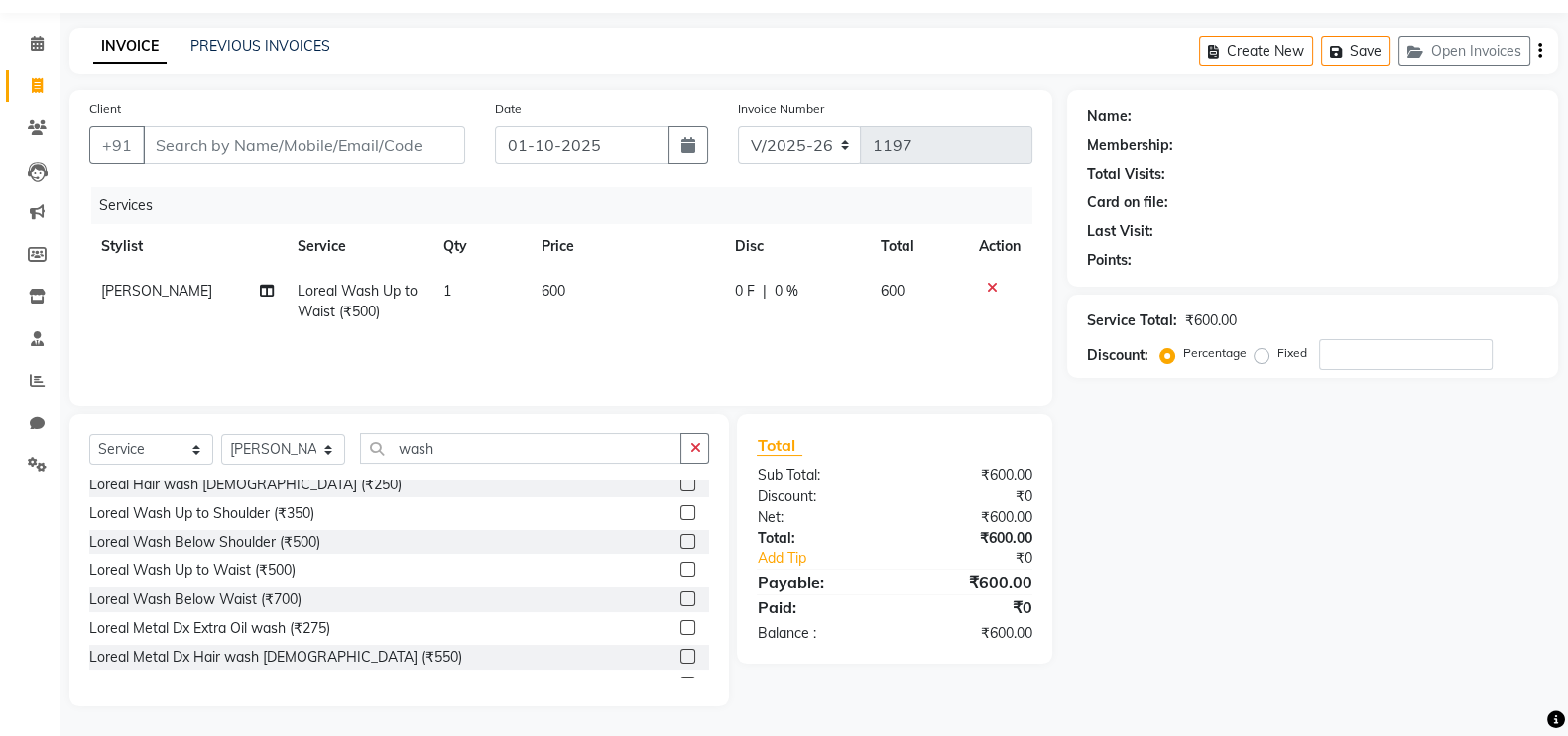
click at [1284, 536] on div "Name: Membership: Total Visits: Card on file: Last Visit: Points: Service Total…" at bounding box center [1320, 398] width 506 height 616
click at [781, 279] on td "0 F | 0 %" at bounding box center [795, 301] width 146 height 65
select select "83941"
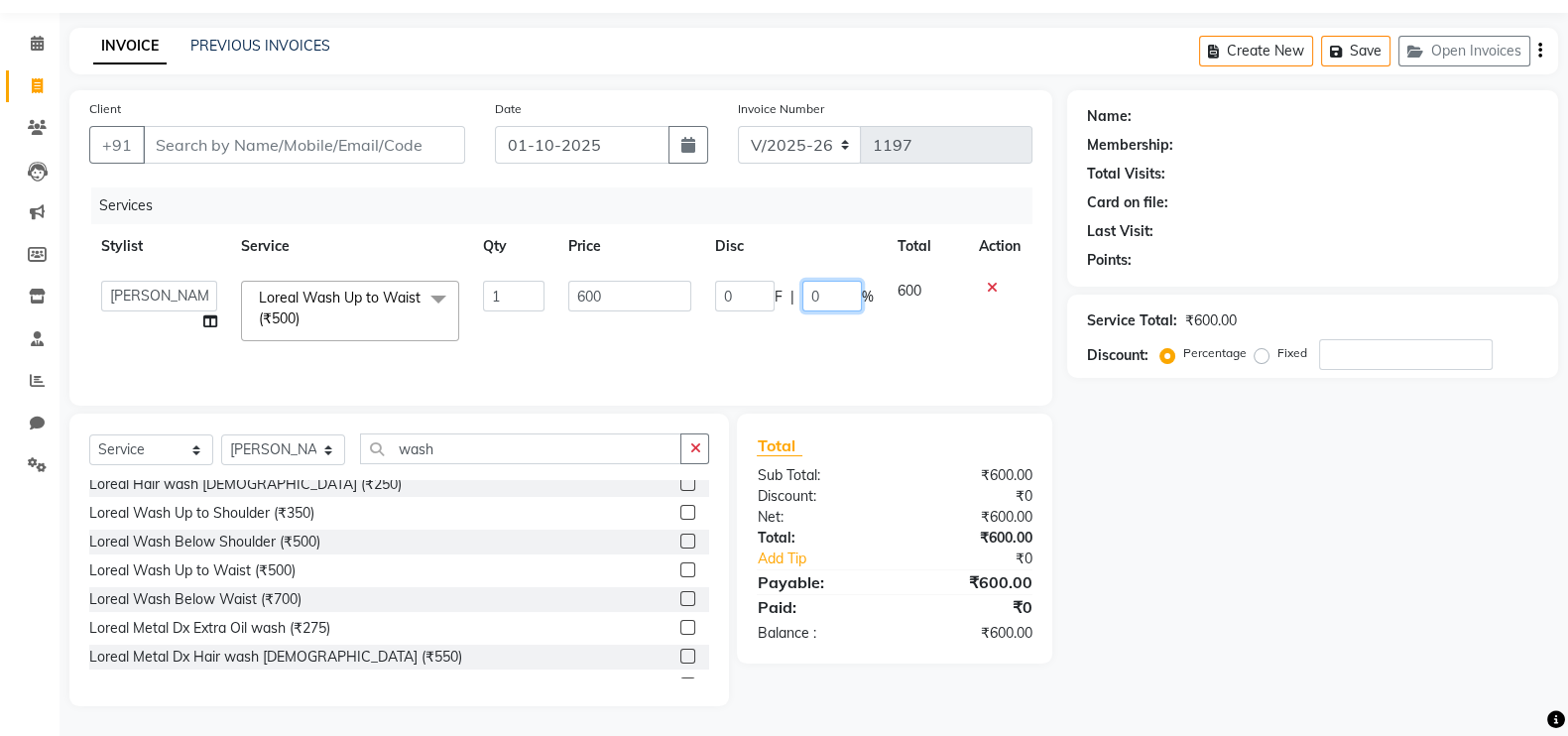
drag, startPoint x: 781, startPoint y: 279, endPoint x: 810, endPoint y: 282, distance: 29.2
click at [810, 282] on input "0" at bounding box center [832, 296] width 60 height 31
click at [822, 292] on input "0" at bounding box center [832, 296] width 60 height 31
type input "100"
click at [1382, 485] on div "Name: Membership: Total Visits: Card on file: Last Visit: Points: Service Total…" at bounding box center [1320, 398] width 506 height 616
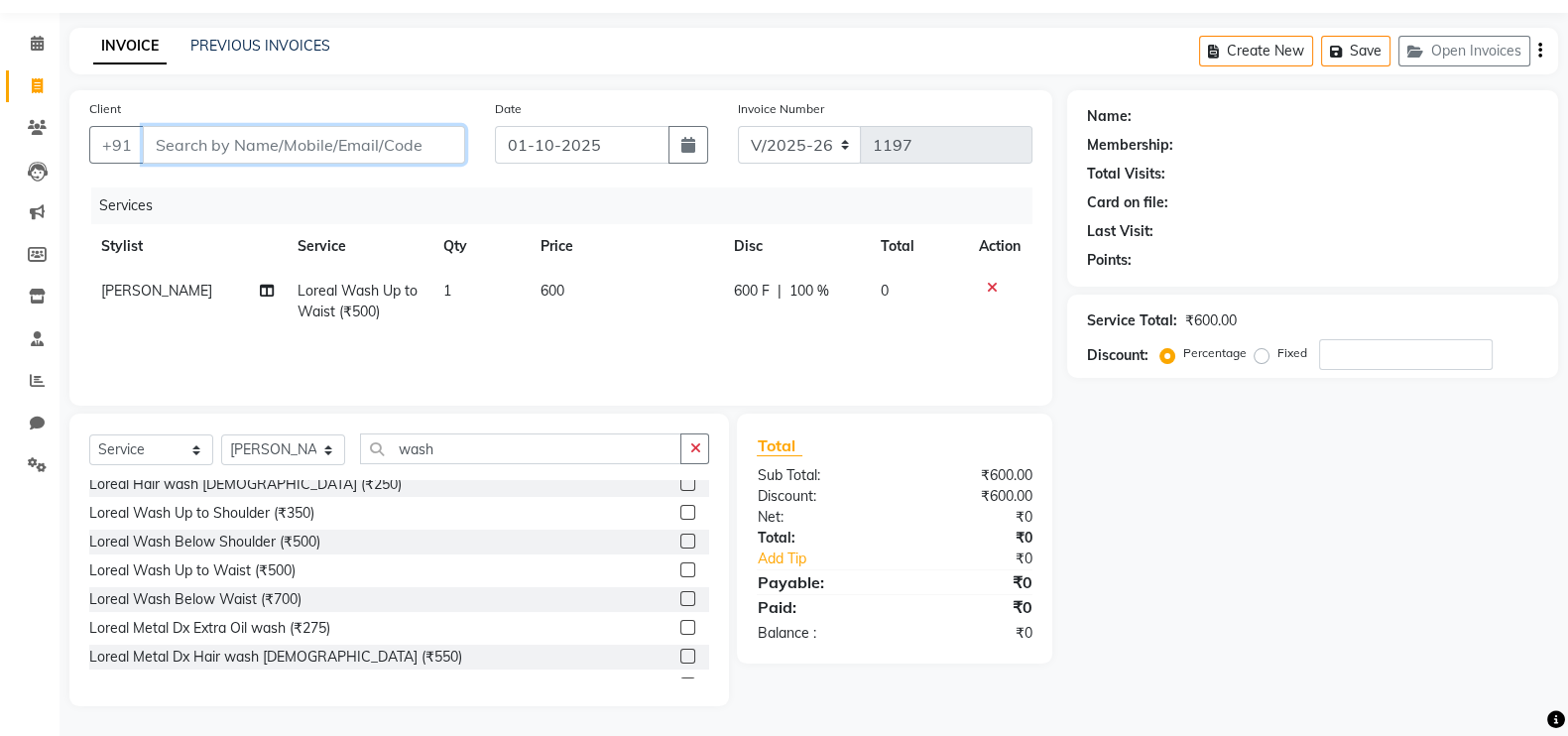
click at [198, 154] on input "Client" at bounding box center [304, 145] width 323 height 38
type input "9"
type input "0"
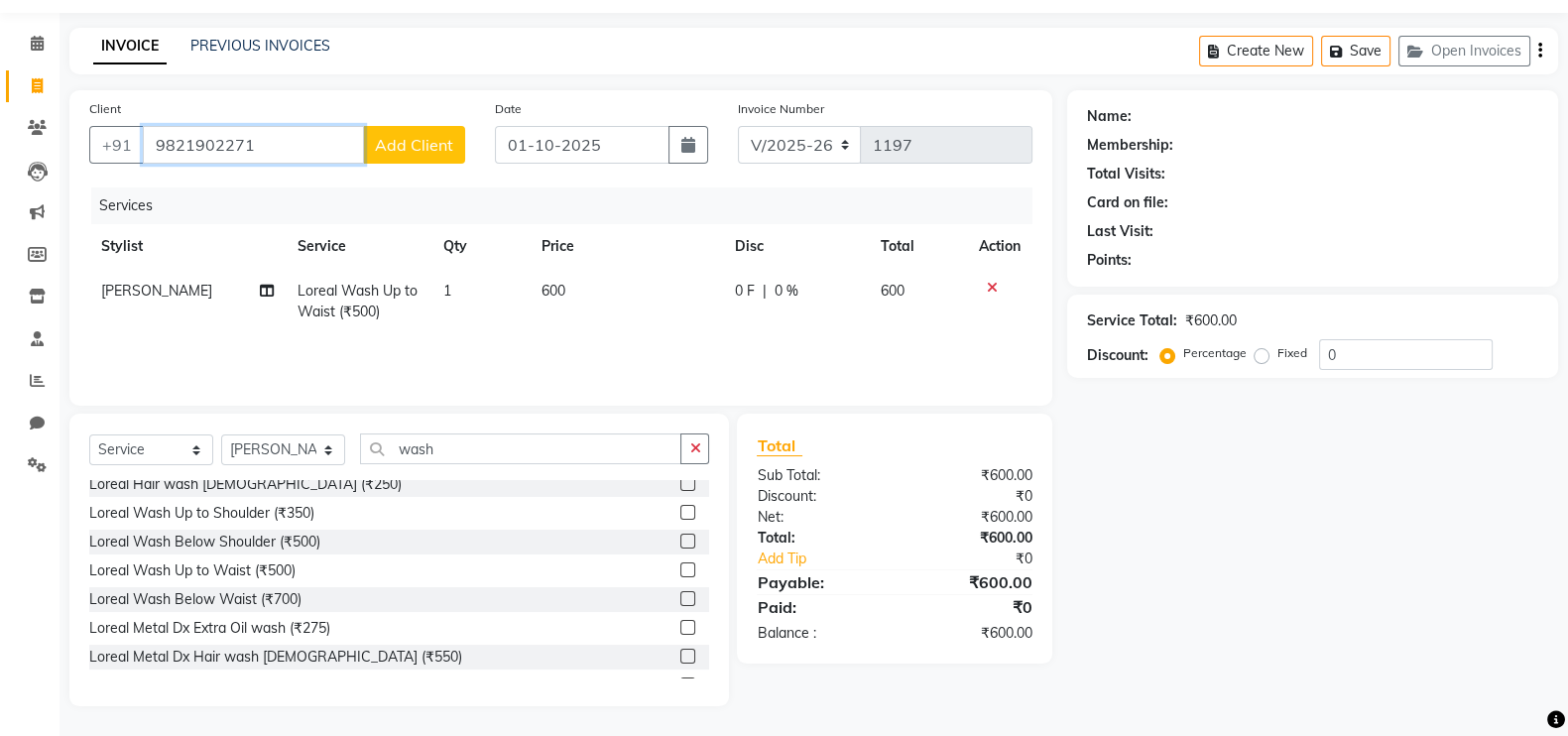
type input "9821902271"
click at [412, 141] on span "Add Client" at bounding box center [414, 145] width 78 height 20
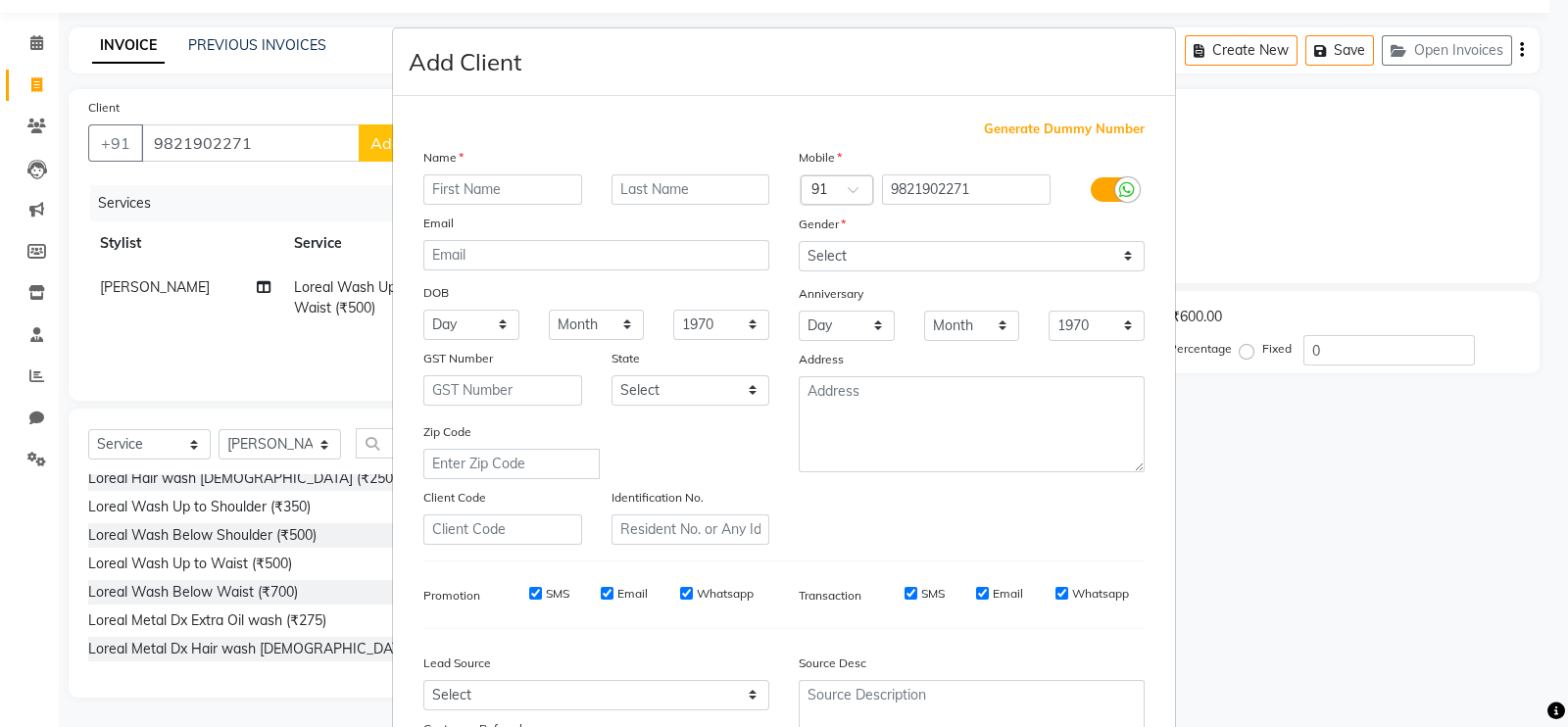
click at [511, 184] on input "text" at bounding box center [503, 190] width 159 height 31
type input "DHRUVI"
click at [916, 262] on select "Select Male Female Other Prefer Not To Say" at bounding box center [972, 256] width 346 height 31
select select "female"
click at [799, 242] on select "Select Male Female Other Prefer Not To Say" at bounding box center [972, 256] width 346 height 31
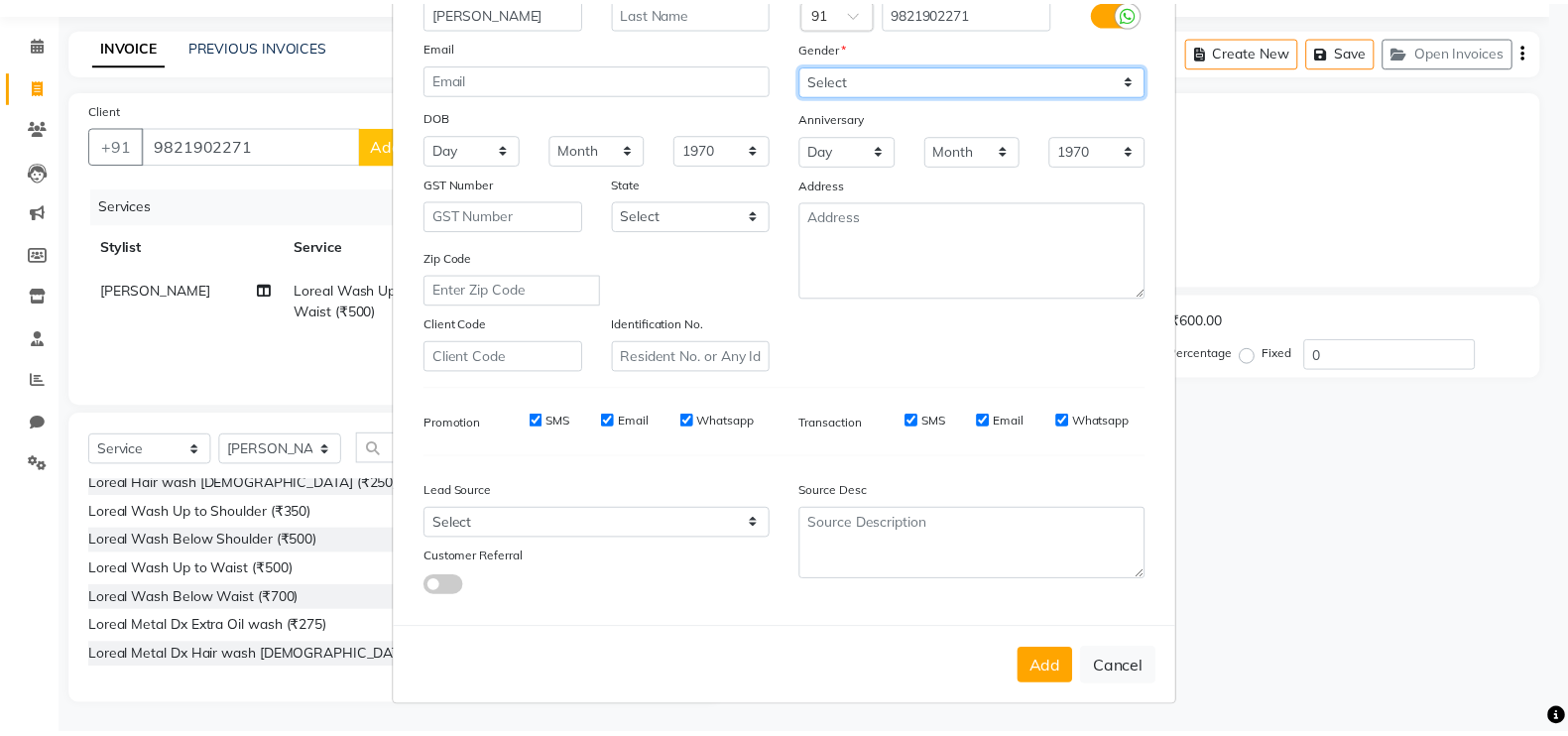
scroll to position [191, 0]
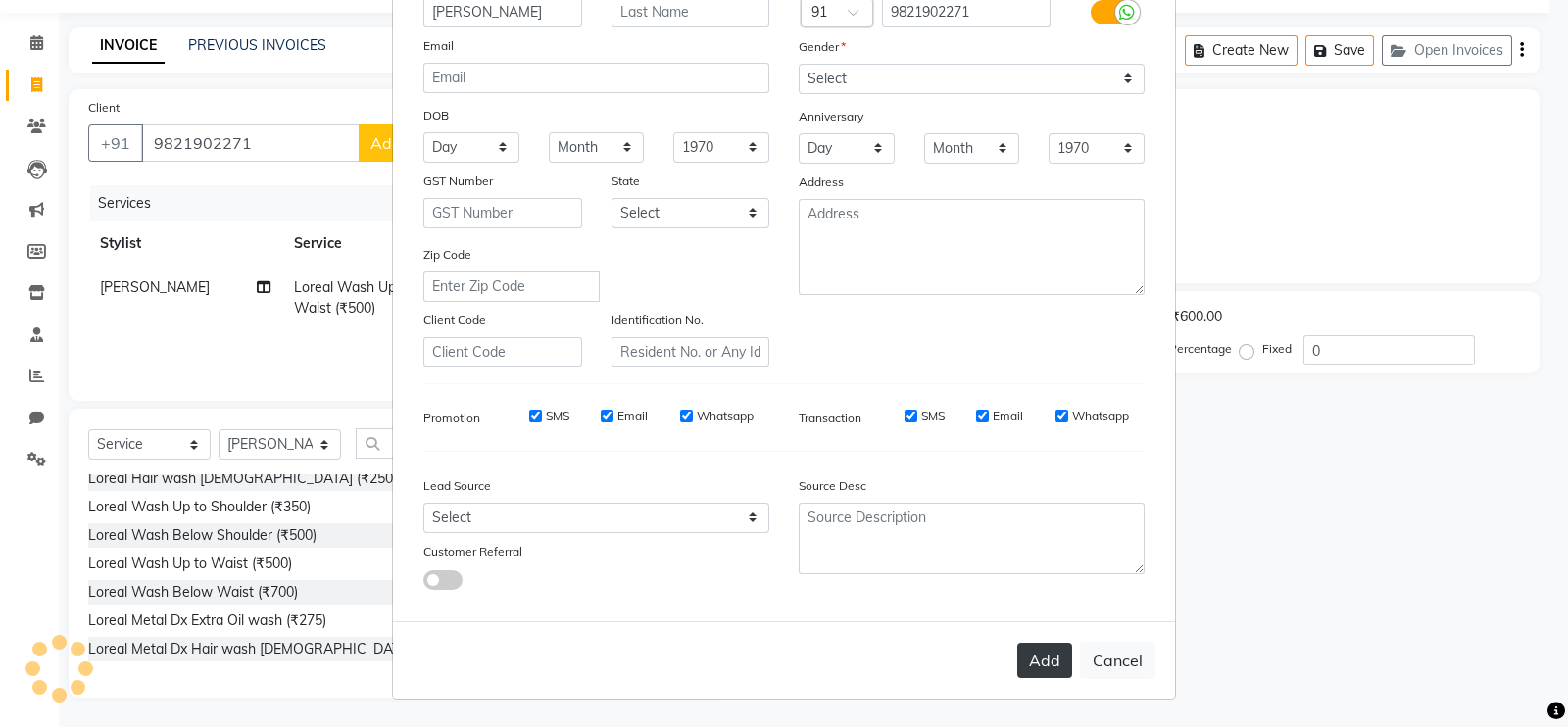
click at [1043, 660] on button "Add" at bounding box center [1045, 661] width 55 height 36
select select
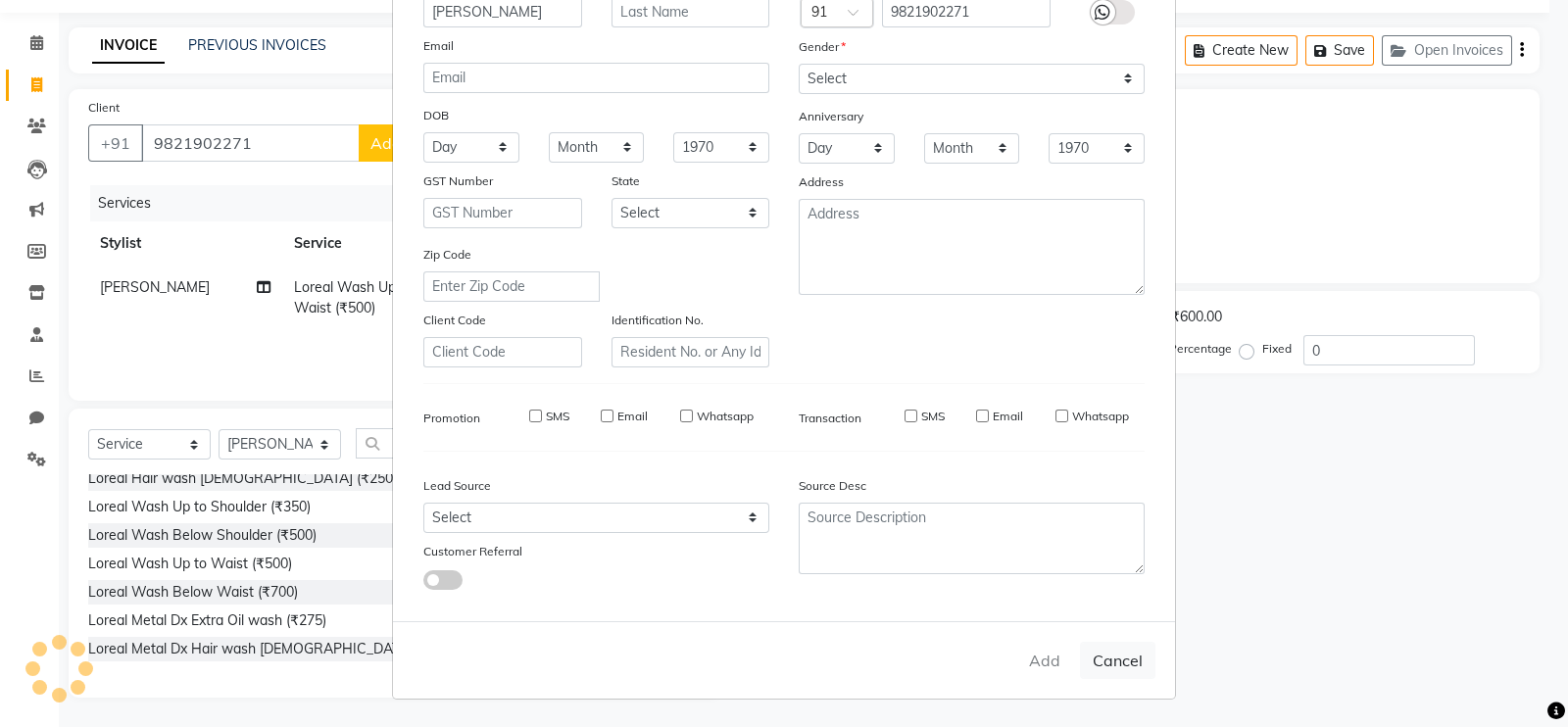
select select
checkbox input "false"
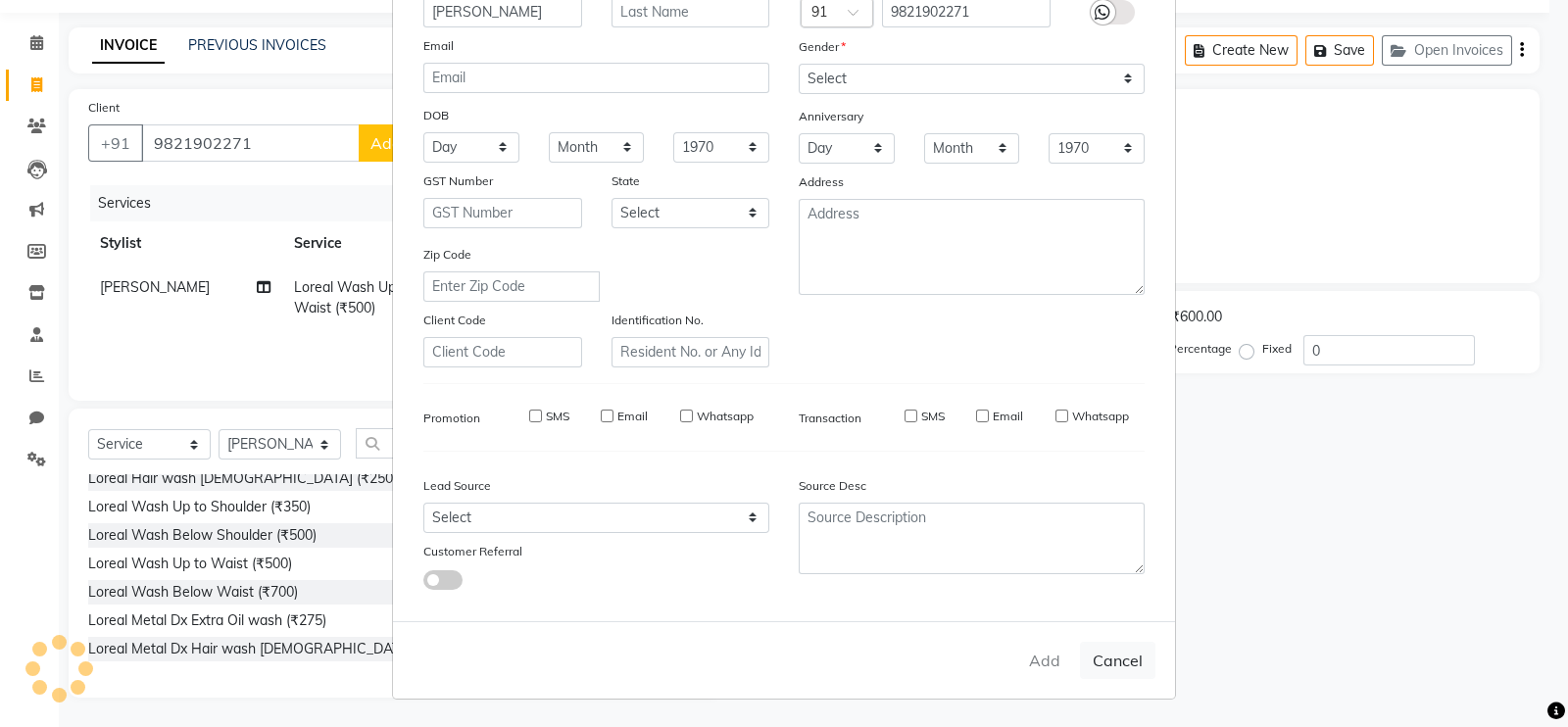
checkbox input "false"
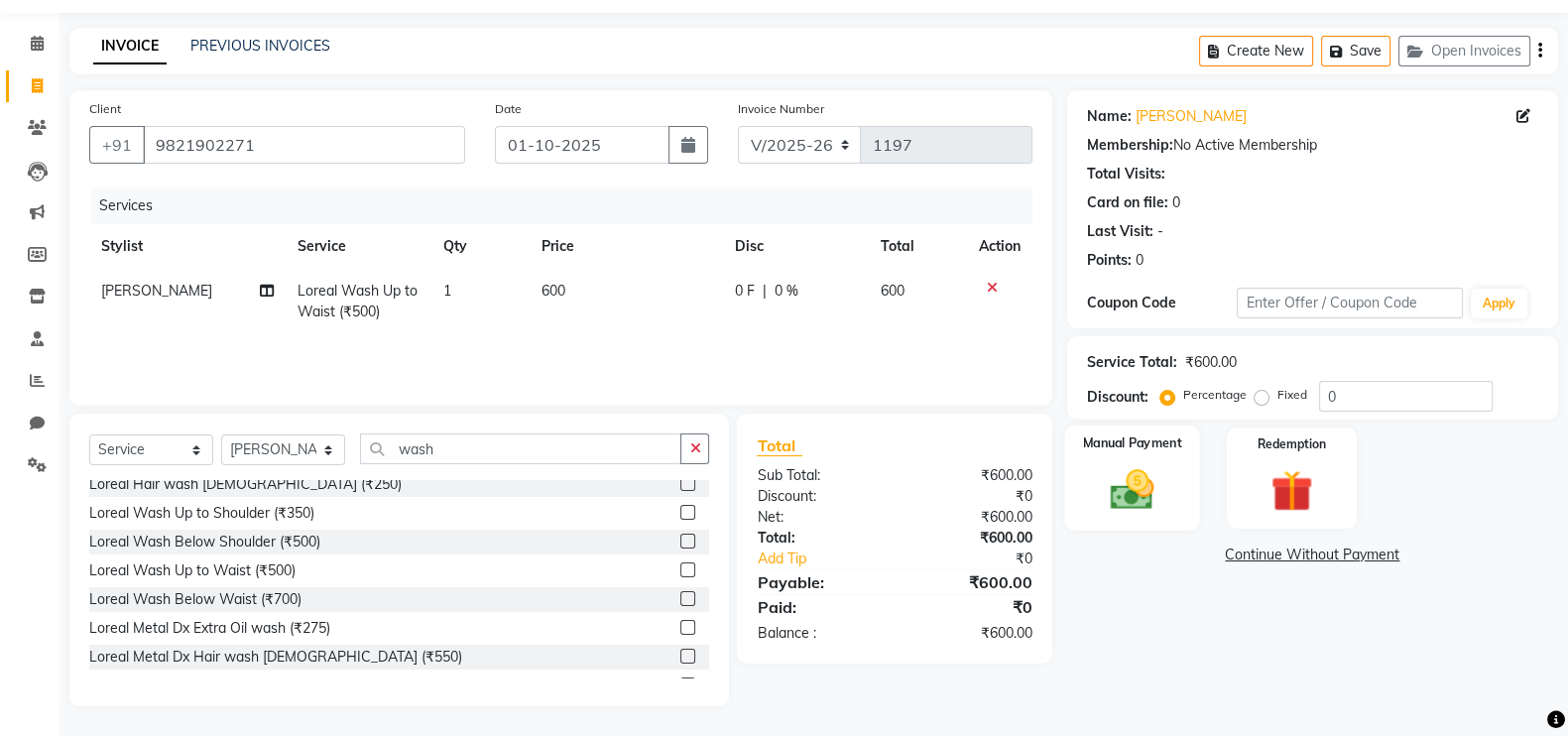
click at [1115, 501] on img at bounding box center [1132, 489] width 70 height 50
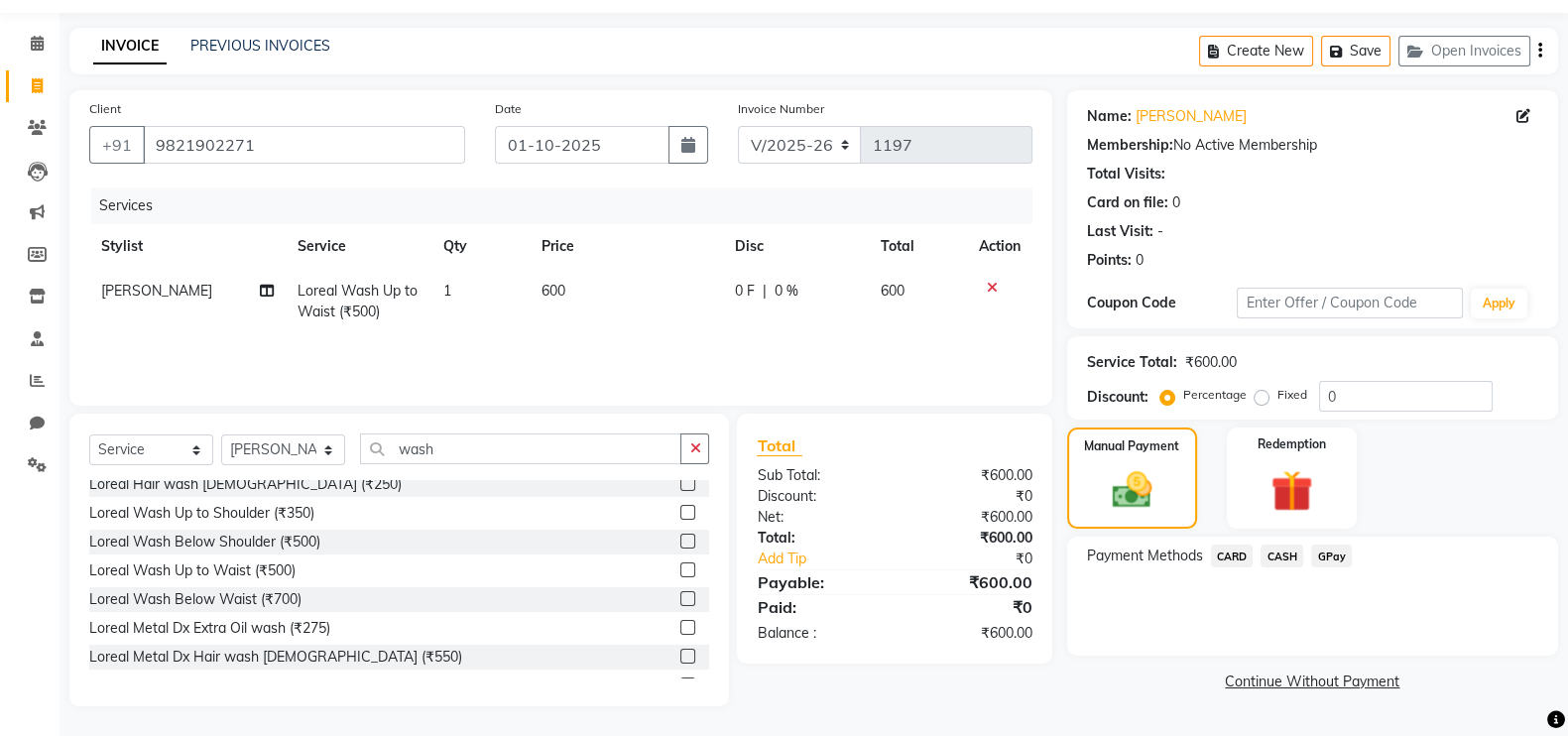
click at [1292, 564] on span "CASH" at bounding box center [1281, 556] width 43 height 23
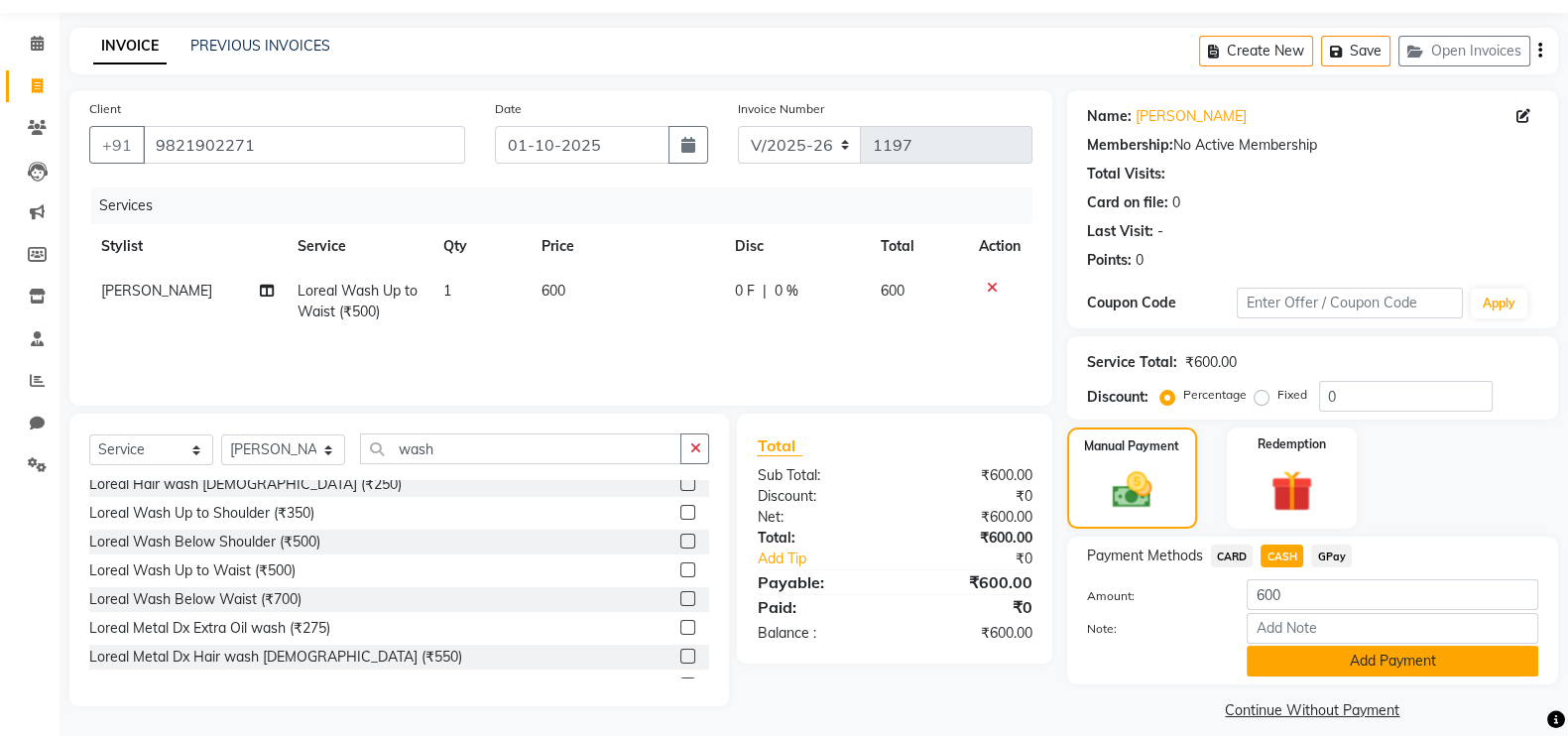
click at [1382, 670] on button "Add Payment" at bounding box center [1392, 661] width 292 height 31
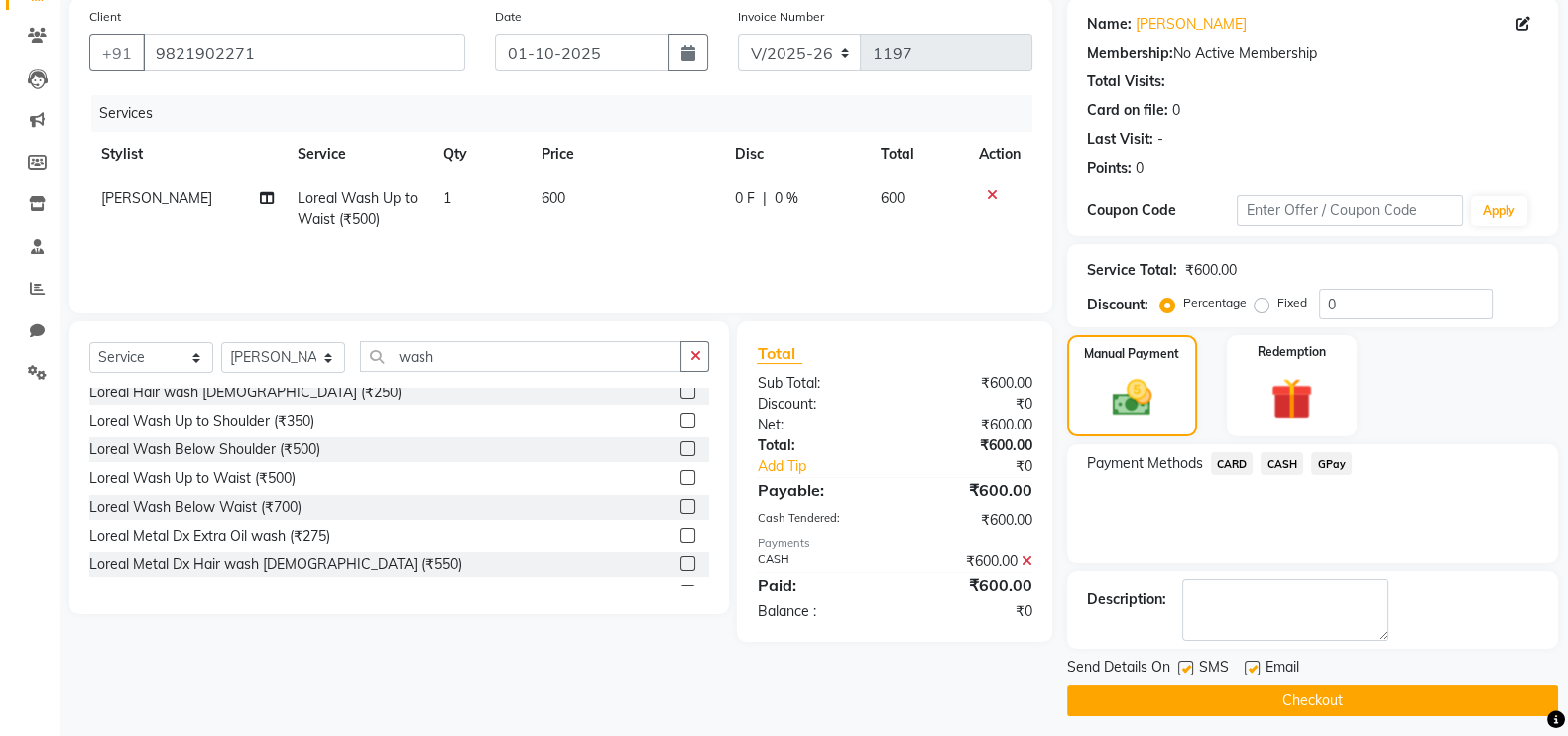
scroll to position [160, 0]
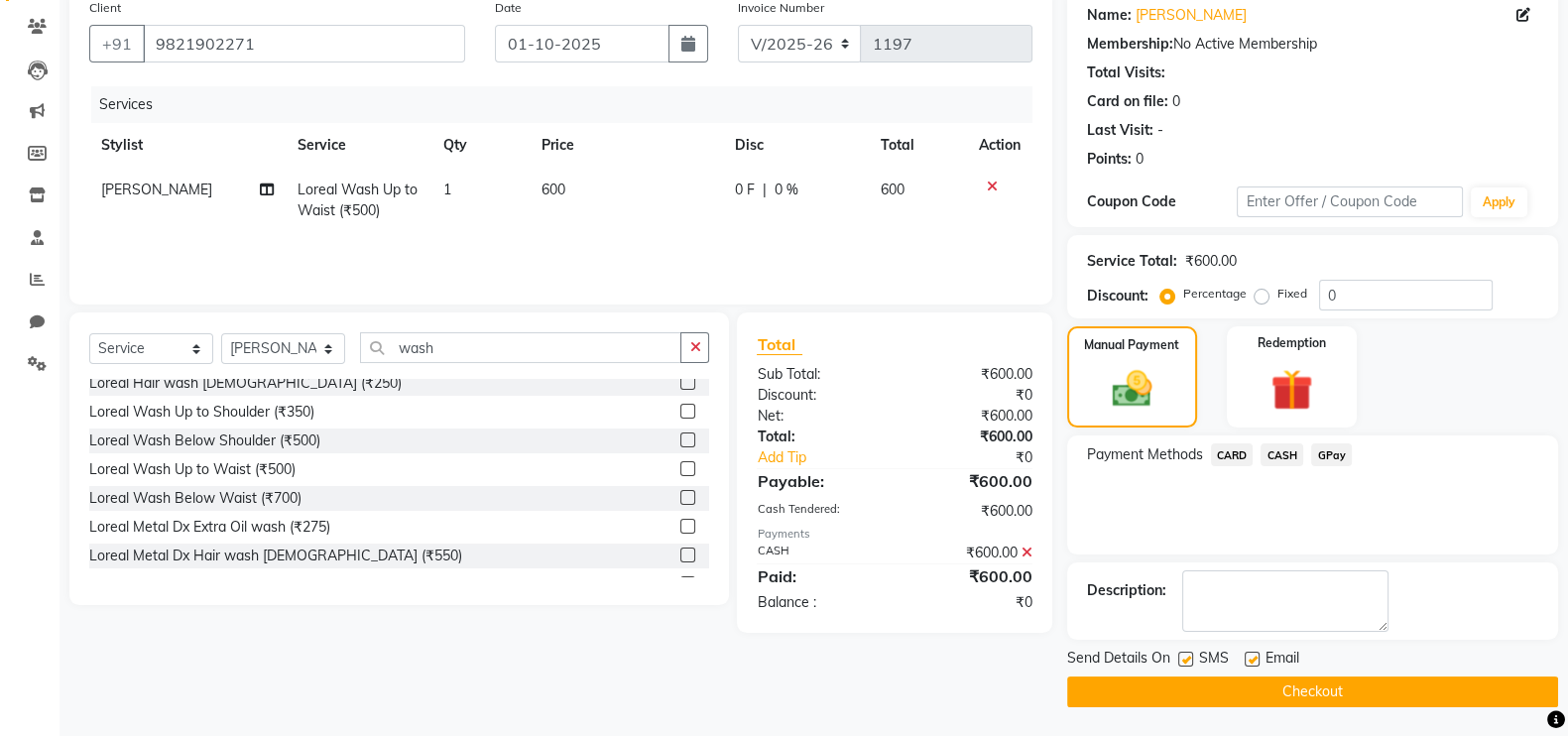
click at [775, 188] on span "0 %" at bounding box center [786, 190] width 24 height 21
select select "83941"
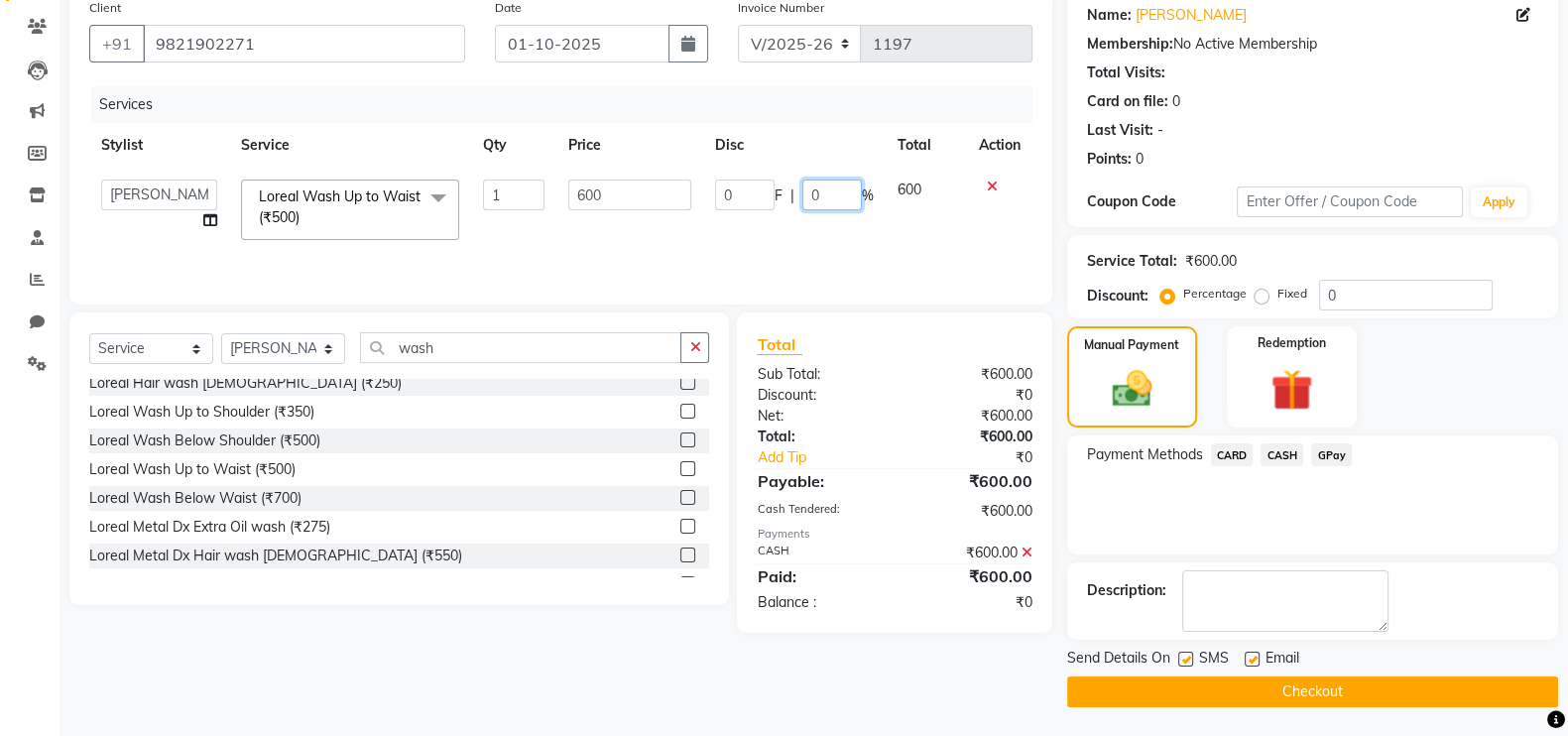
click at [851, 193] on input "0" at bounding box center [832, 195] width 60 height 31
type input "0"
type input "100"
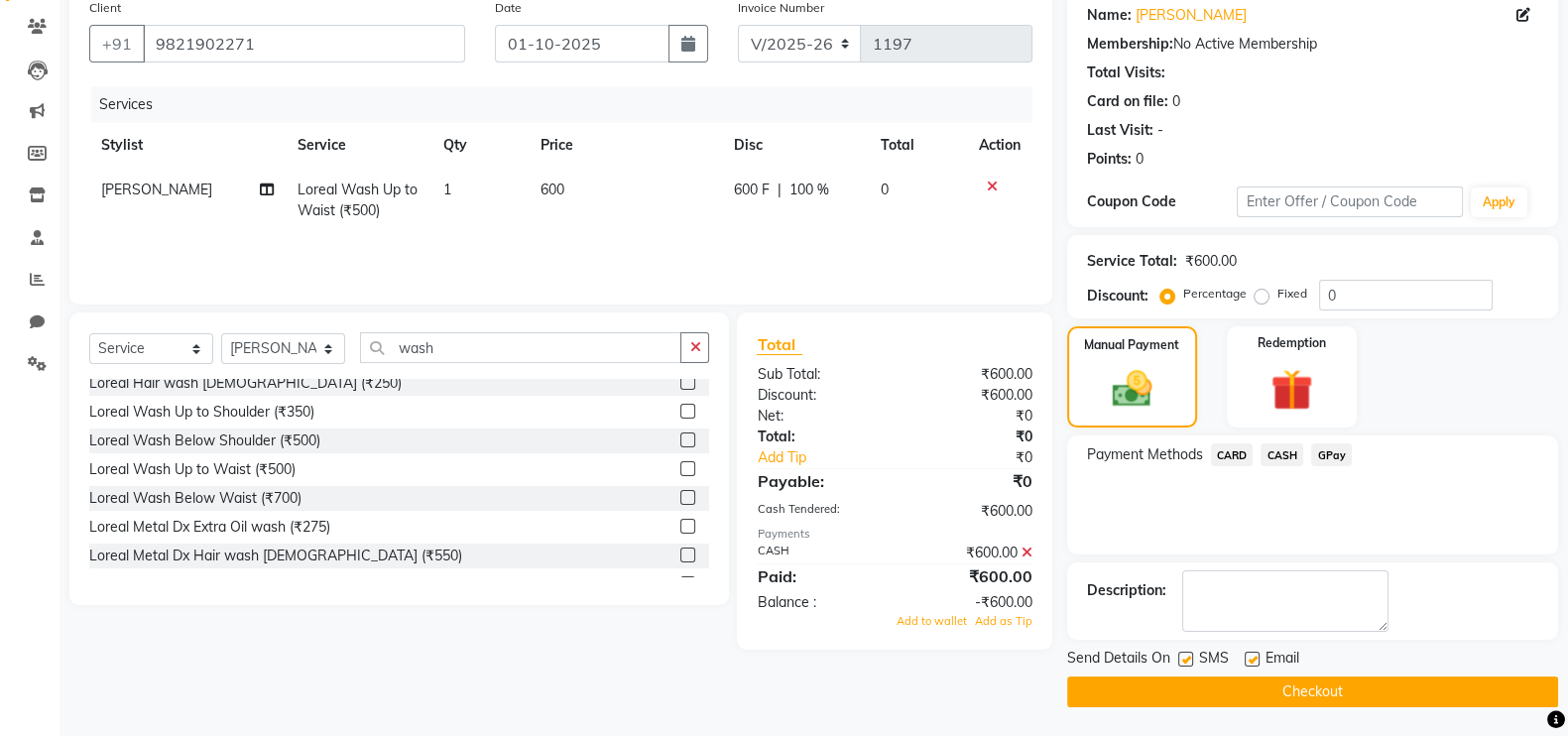
click at [506, 677] on div "Client +91 9821902271 Date 01-10-2025 Invoice Number V/2025 V/2025-26 1197 Serv…" at bounding box center [561, 348] width 1012 height 718
click at [1022, 556] on icon at bounding box center [1026, 553] width 11 height 14
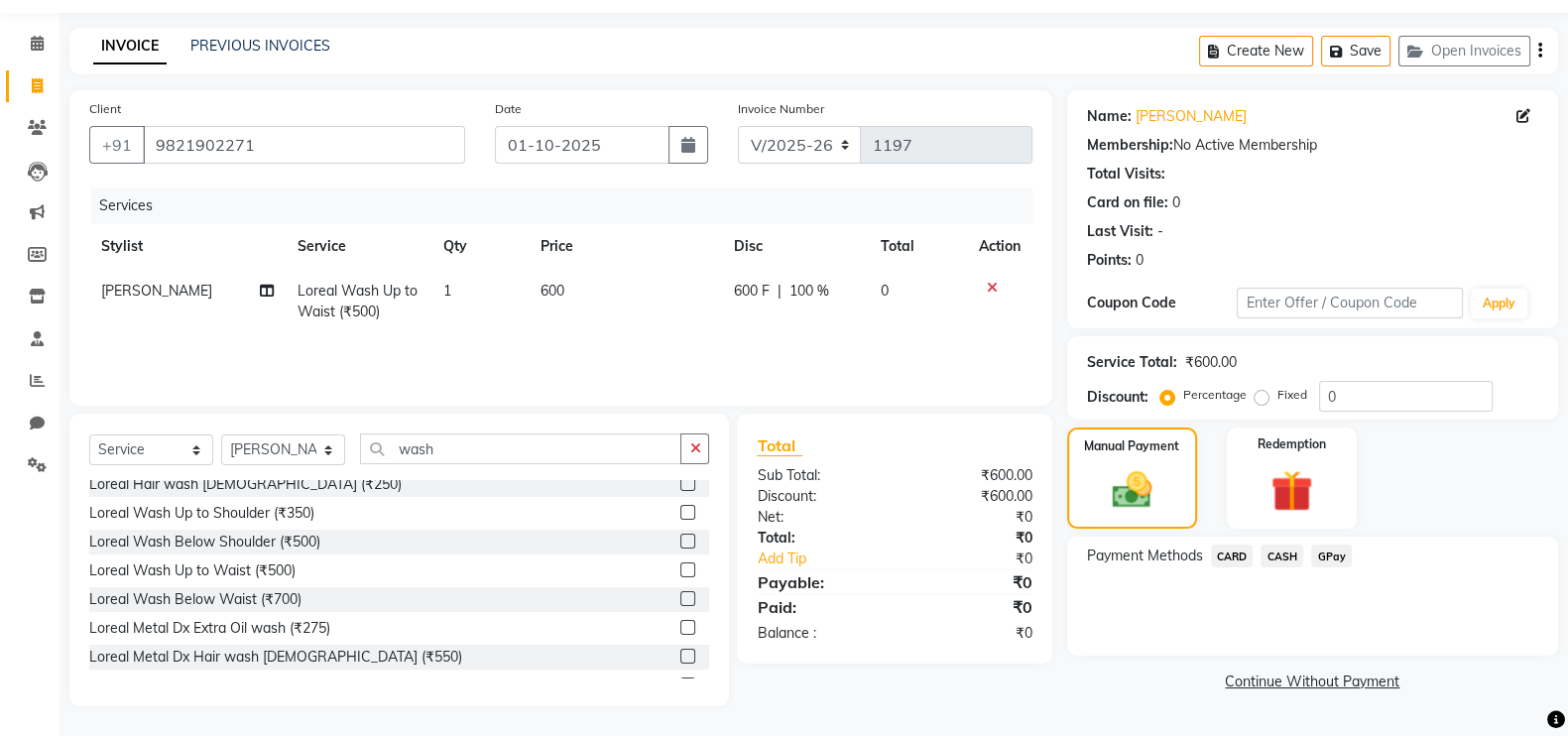
click at [1274, 549] on span "CASH" at bounding box center [1281, 556] width 43 height 23
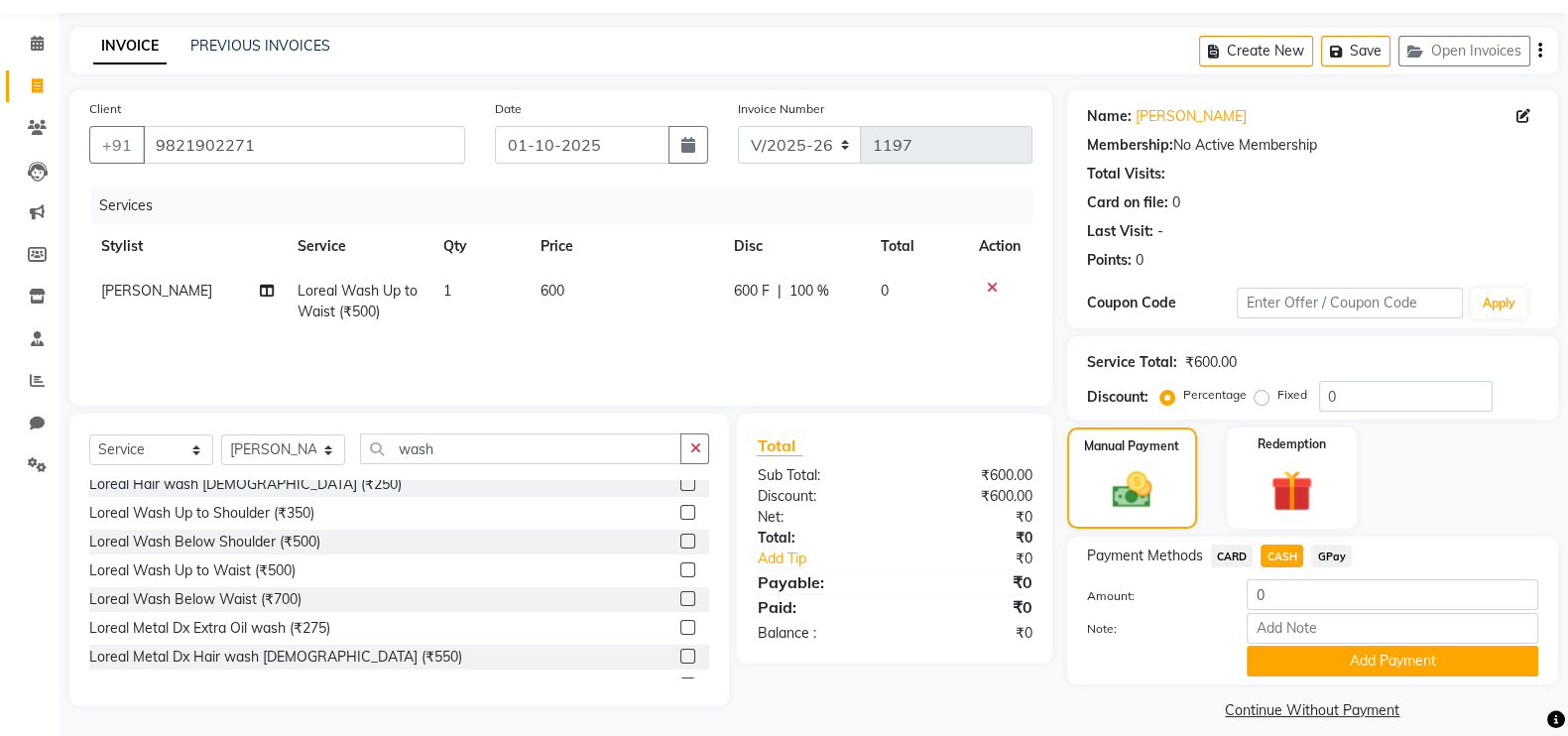
scroll to position [79, 0]
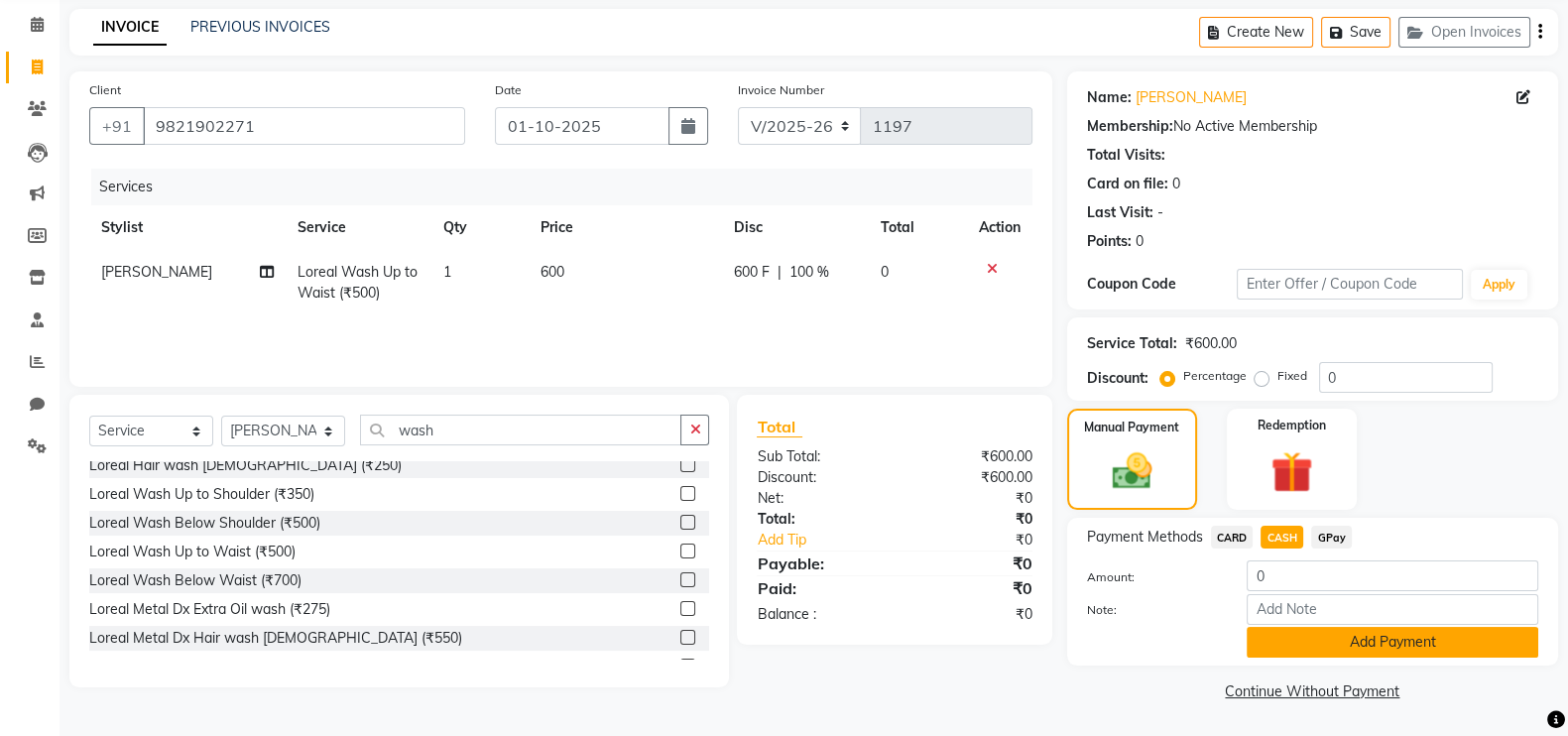
click at [1334, 637] on button "Add Payment" at bounding box center [1392, 642] width 292 height 31
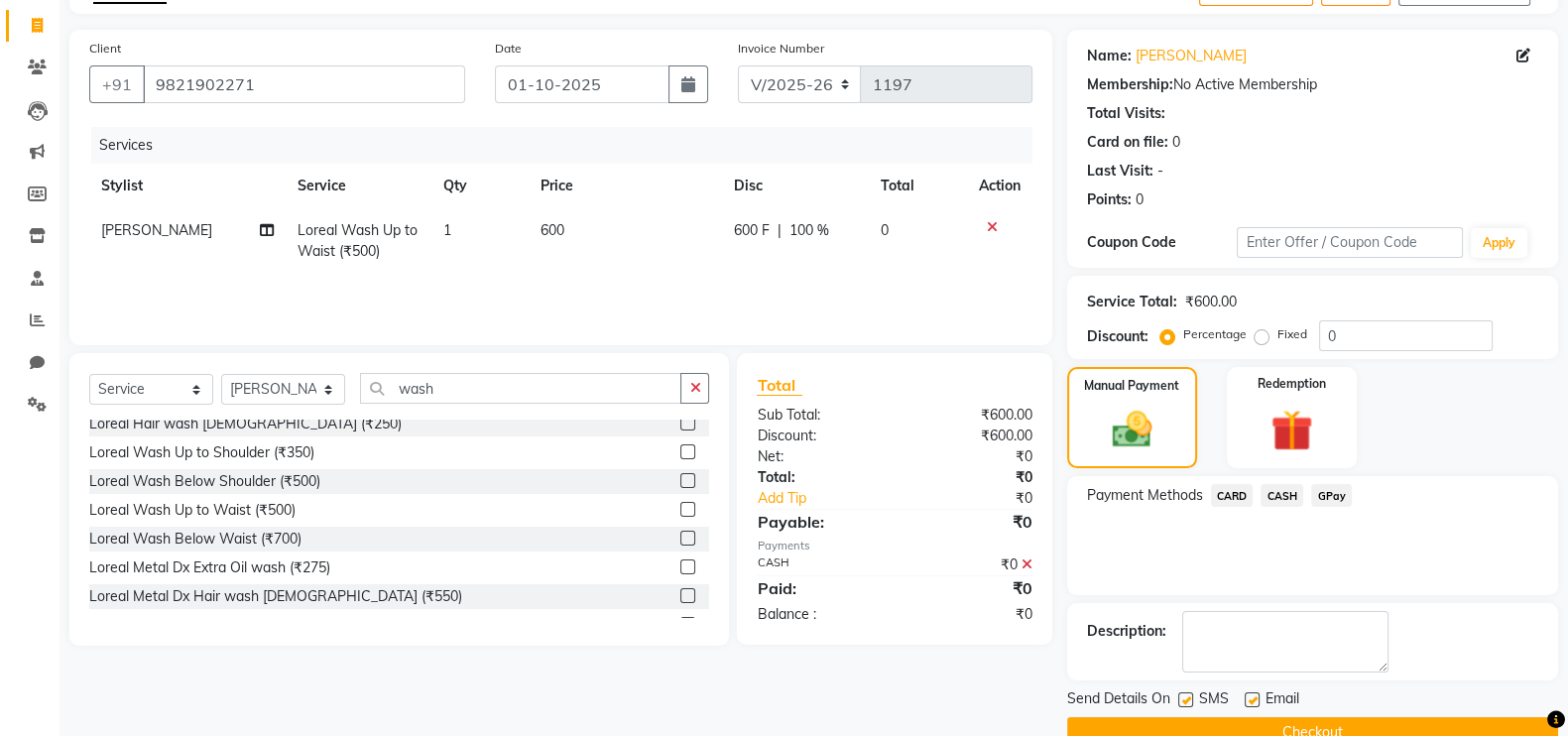
scroll to position [160, 0]
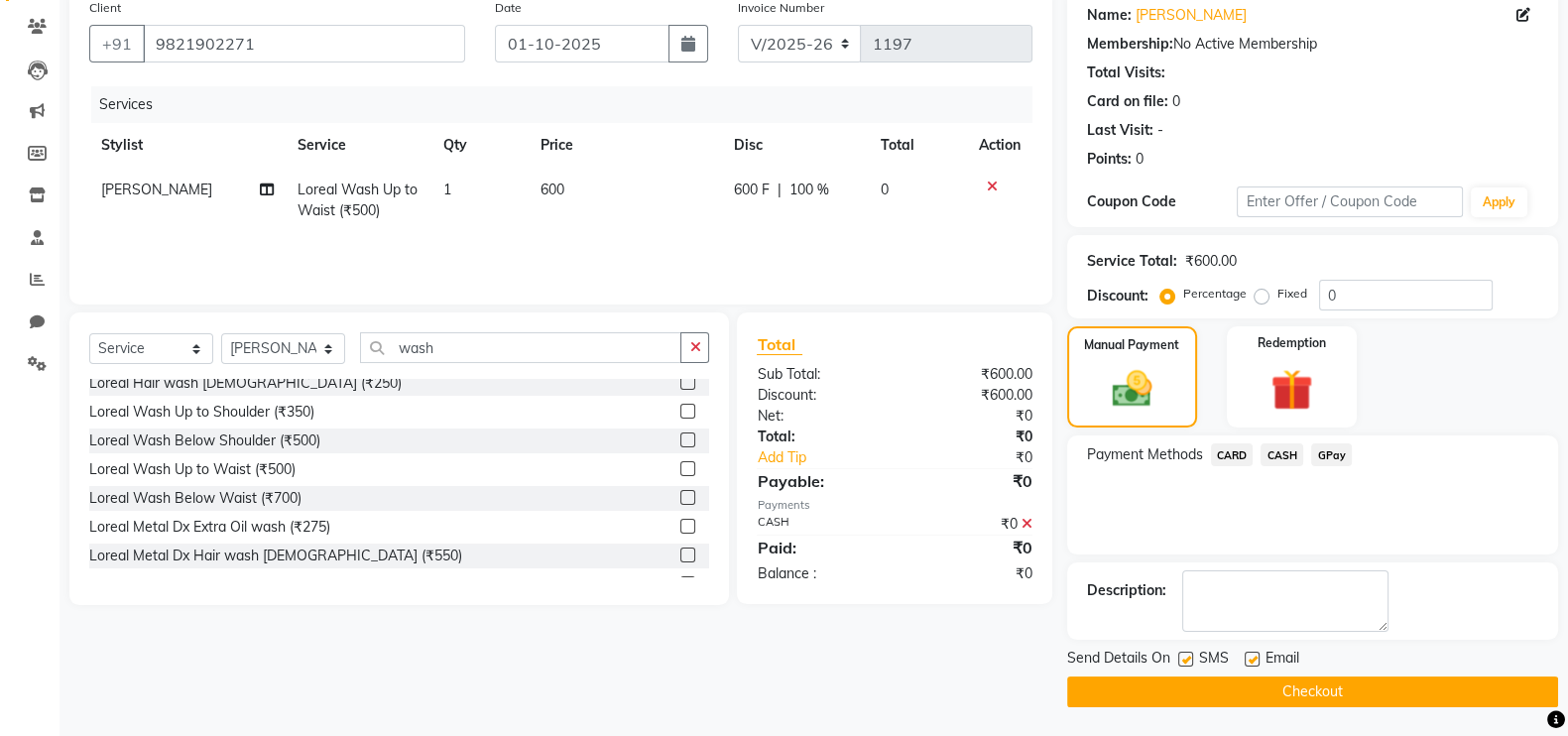
click at [1258, 657] on div "Email" at bounding box center [1279, 660] width 70 height 25
click at [1304, 677] on button "Checkout" at bounding box center [1312, 692] width 491 height 31
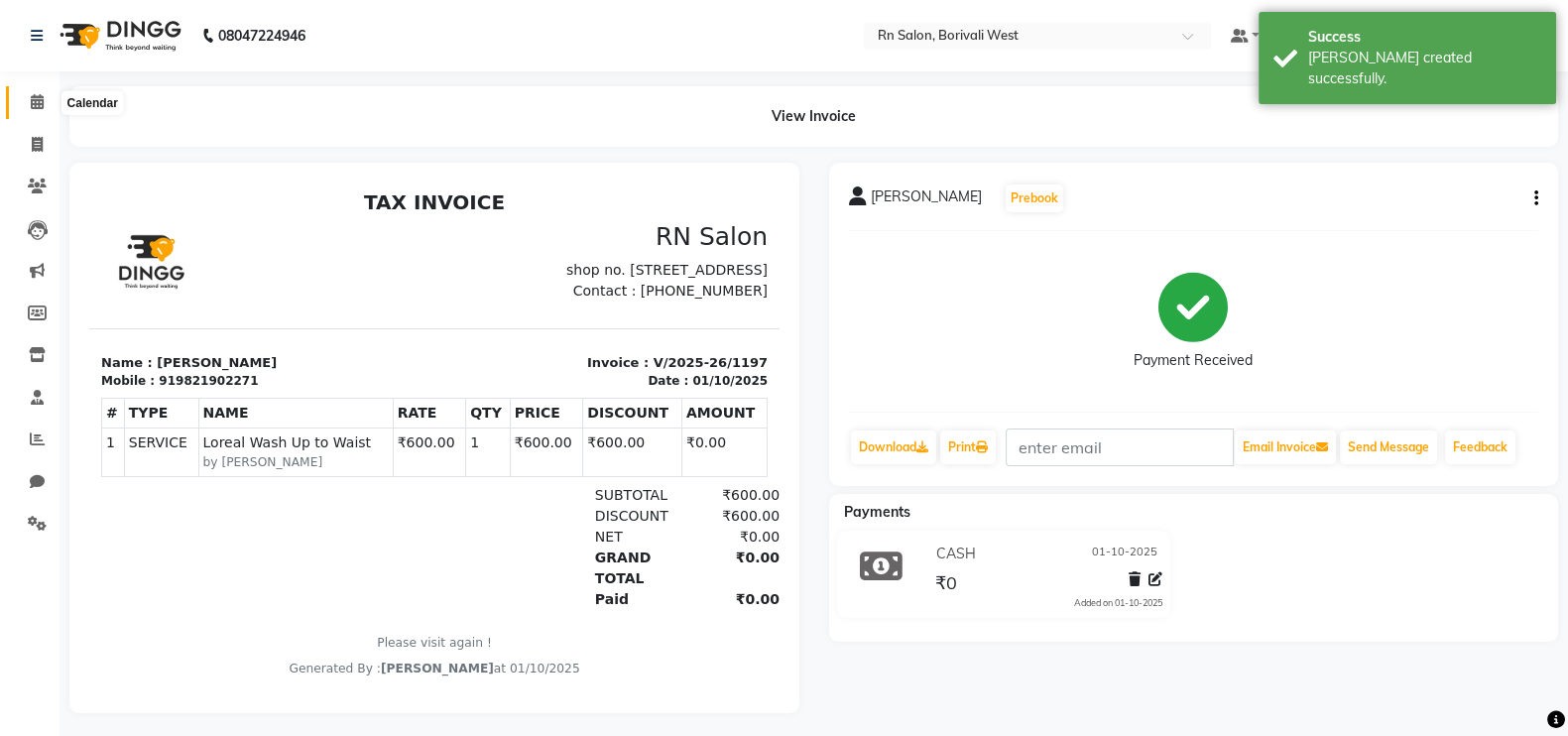
click at [21, 96] on span at bounding box center [37, 102] width 35 height 23
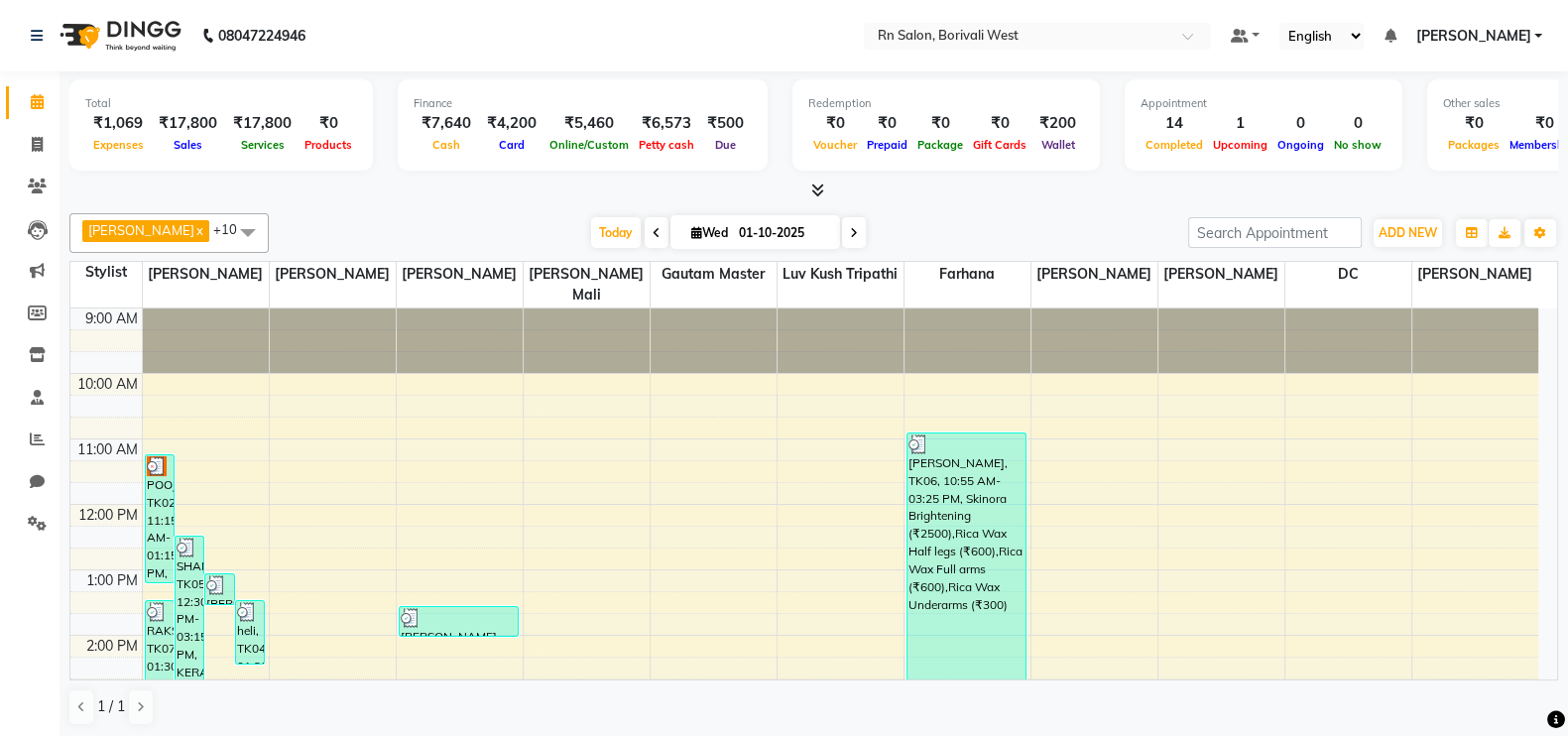
click at [490, 205] on div "Arpita Deshmukh x Beena jaiswar x DC x Farhana x Gautam master x Geeta Ghadi x …" at bounding box center [812, 469] width 1488 height 529
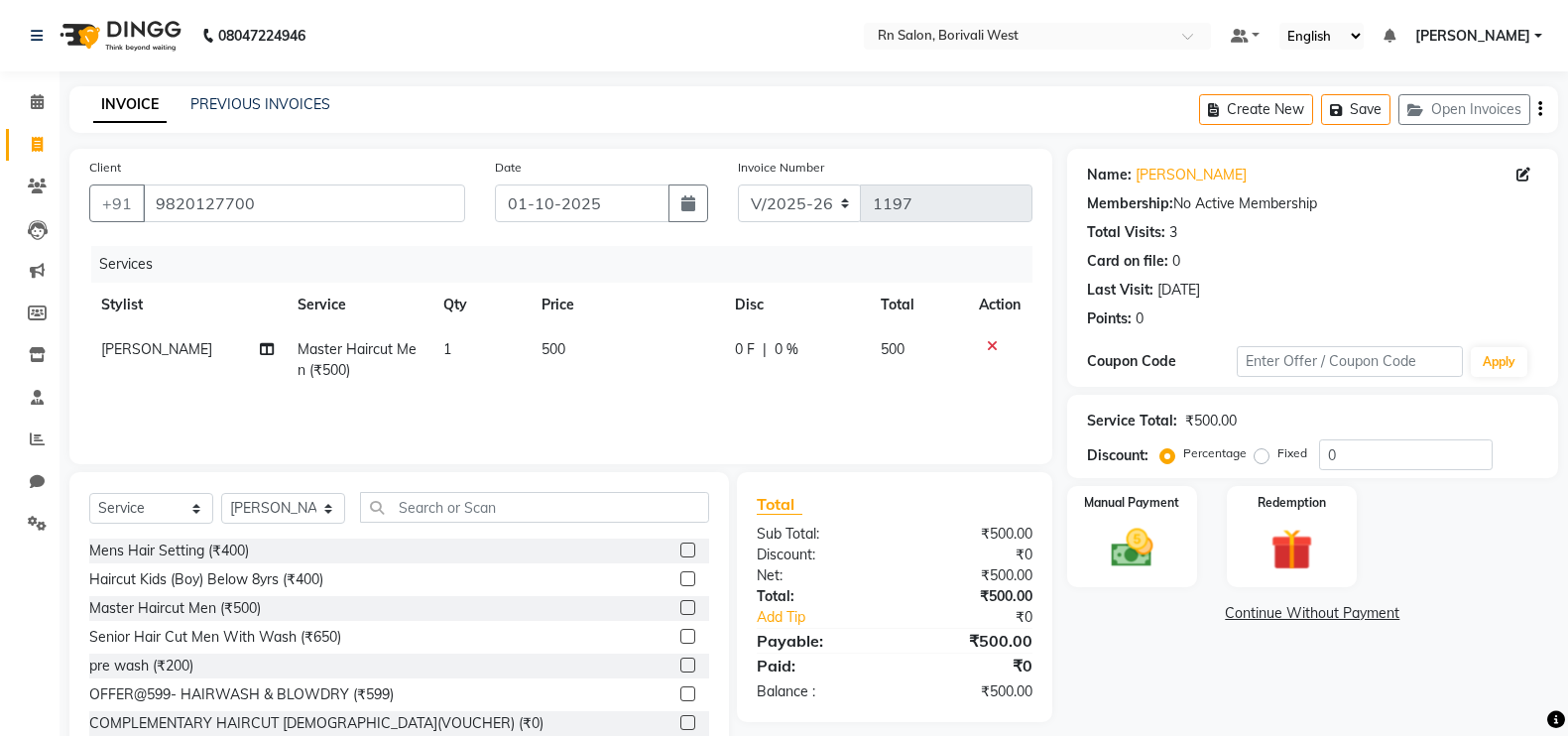
select select "8515"
select select "service"
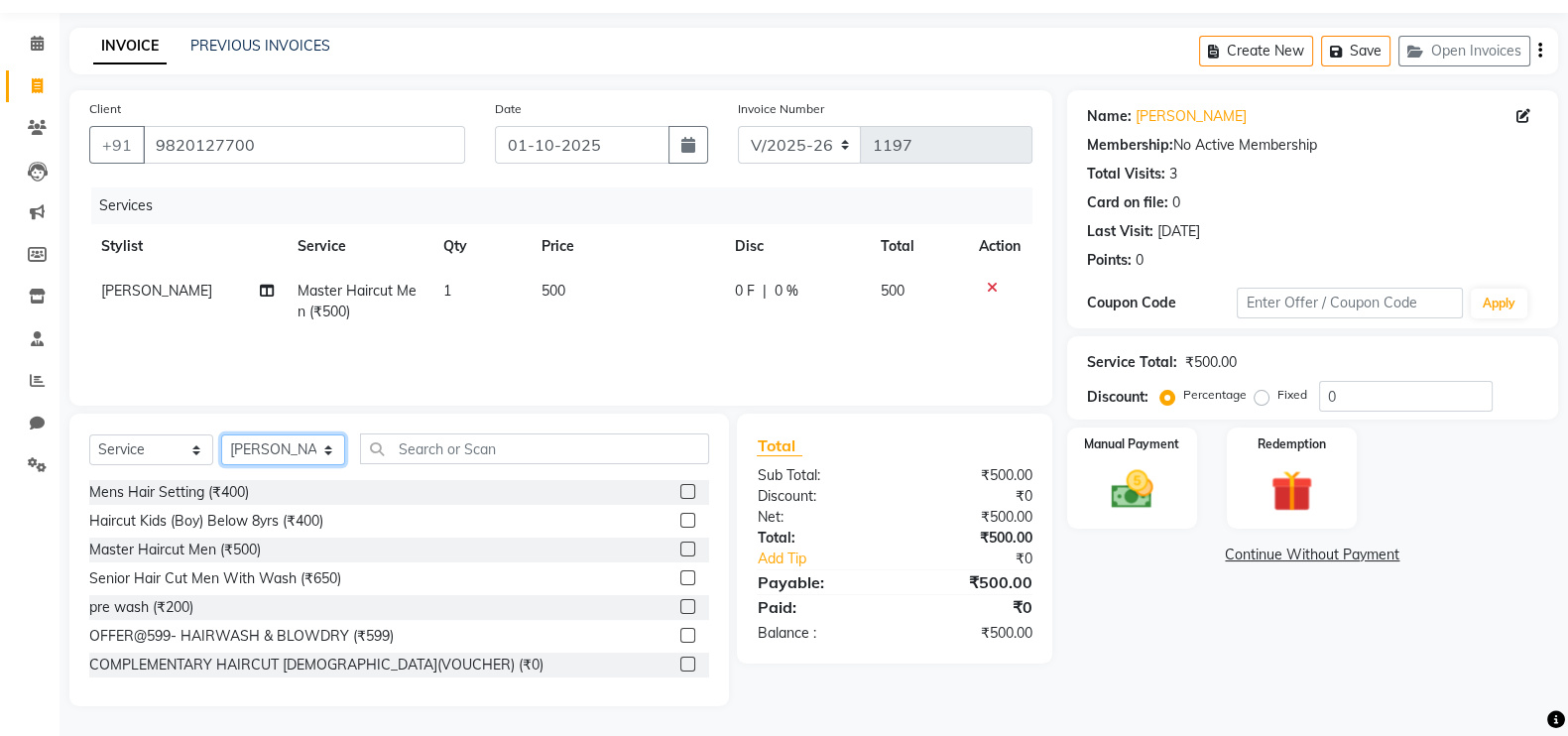
click at [296, 449] on select "Select Stylist [PERSON_NAME] [PERSON_NAME] DC [PERSON_NAME] [PERSON_NAME] maste…" at bounding box center [283, 450] width 124 height 31
select select "85153"
click at [221, 435] on select "Select Stylist [PERSON_NAME] [PERSON_NAME] DC [PERSON_NAME] [PERSON_NAME] maste…" at bounding box center [283, 450] width 124 height 31
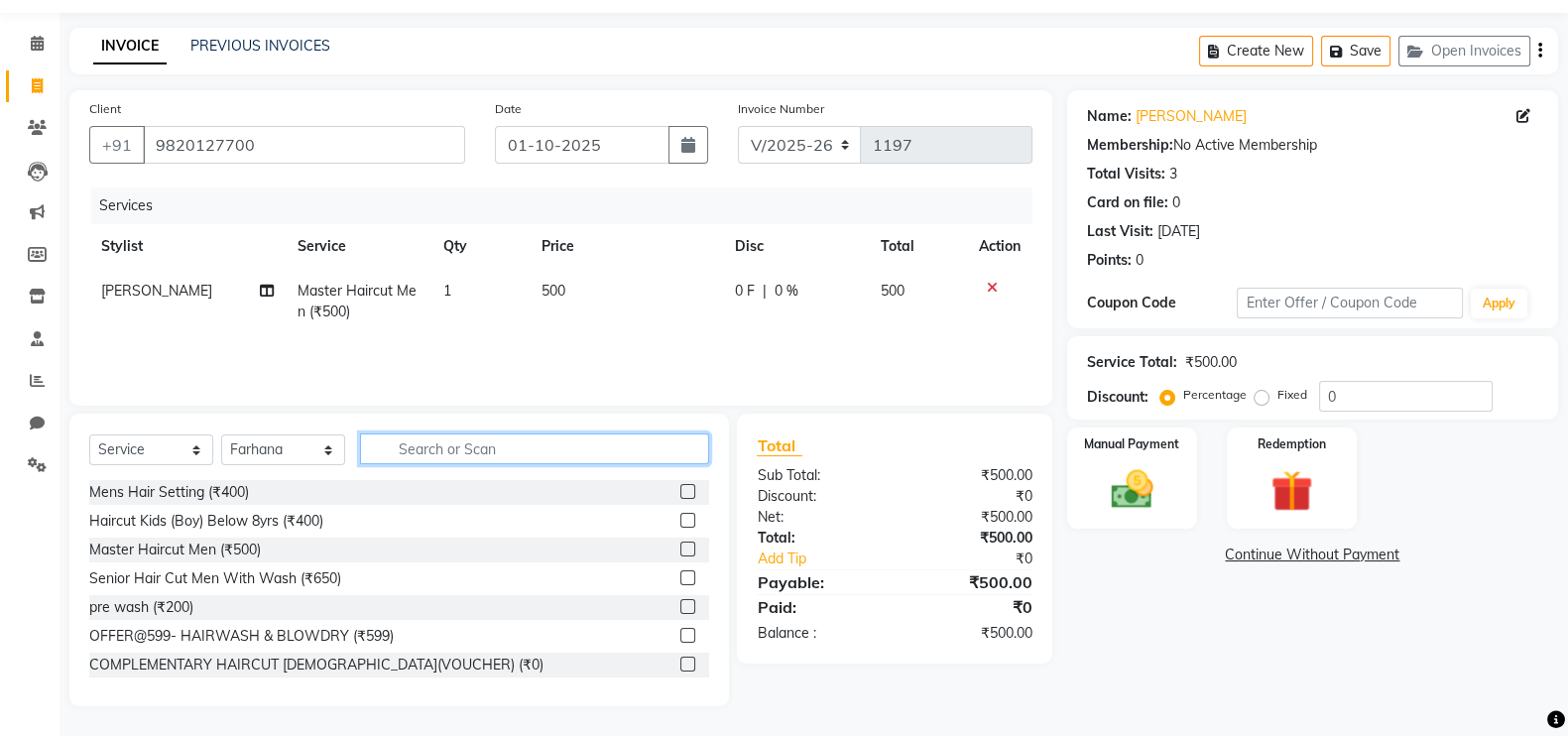
click at [554, 461] on input "text" at bounding box center [534, 449] width 349 height 31
click at [470, 455] on input "text" at bounding box center [534, 449] width 349 height 31
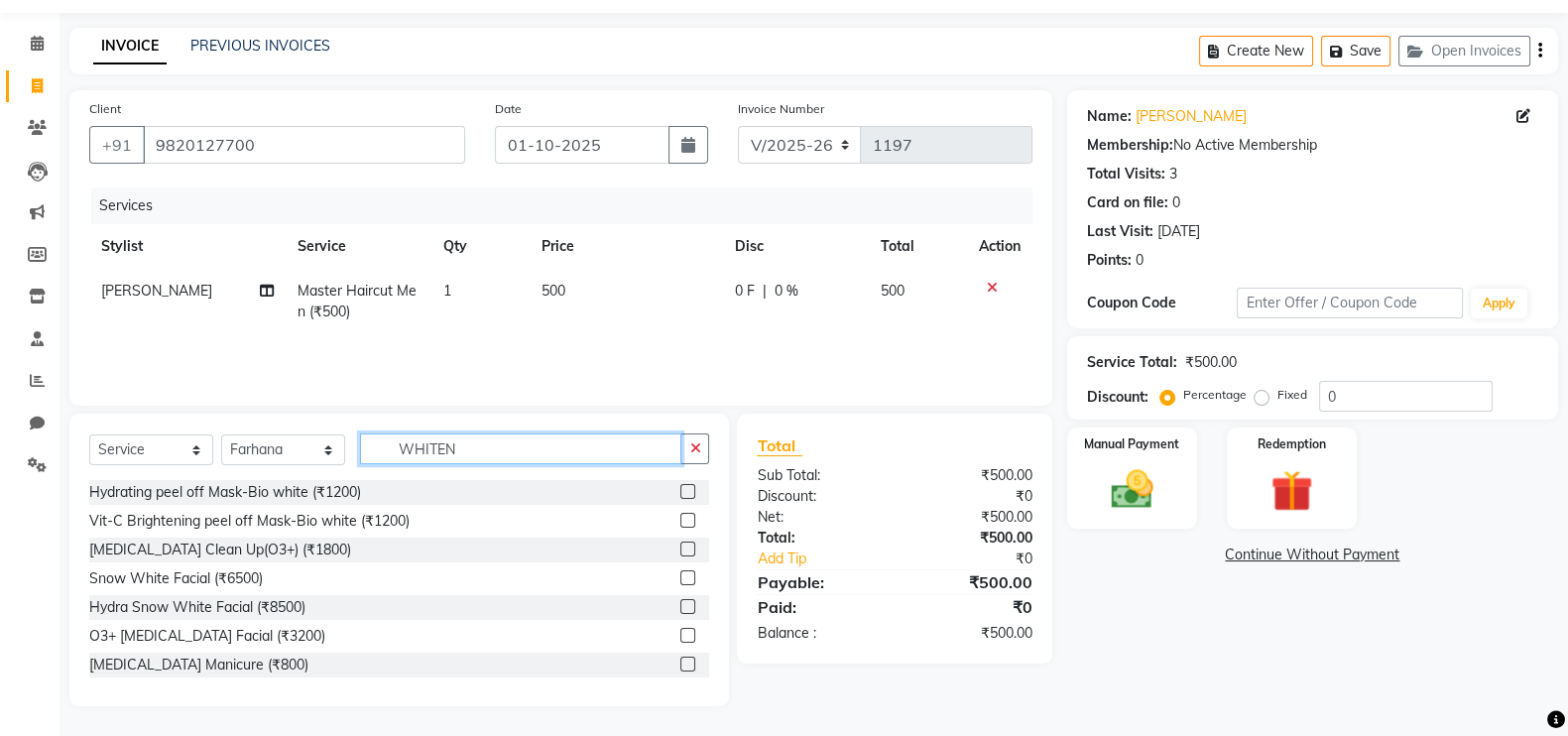
scroll to position [16, 0]
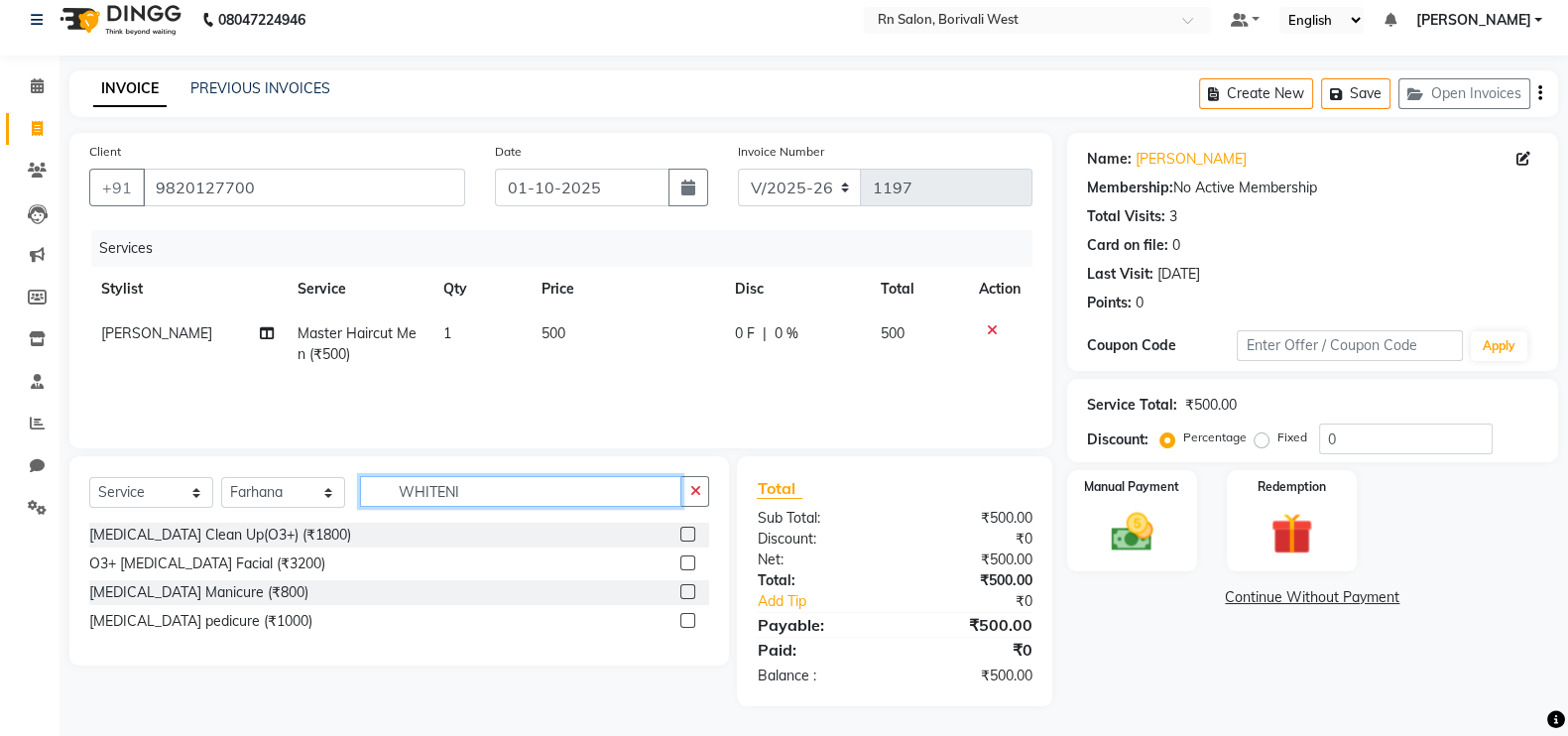
type input "WHITENI"
click at [692, 621] on label at bounding box center [688, 620] width 15 height 15
click at [692, 621] on input "checkbox" at bounding box center [687, 621] width 13 height 13
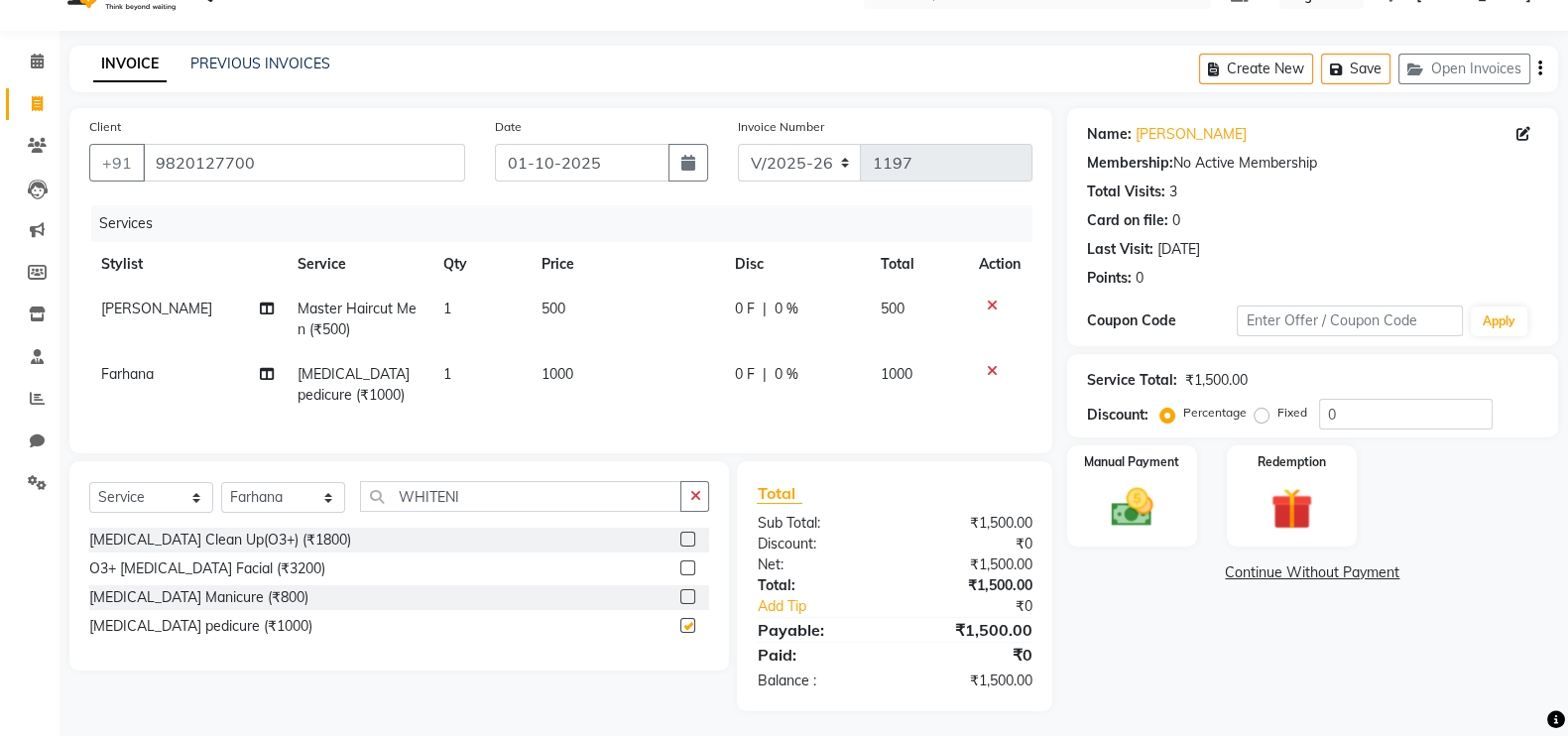
checkbox input "false"
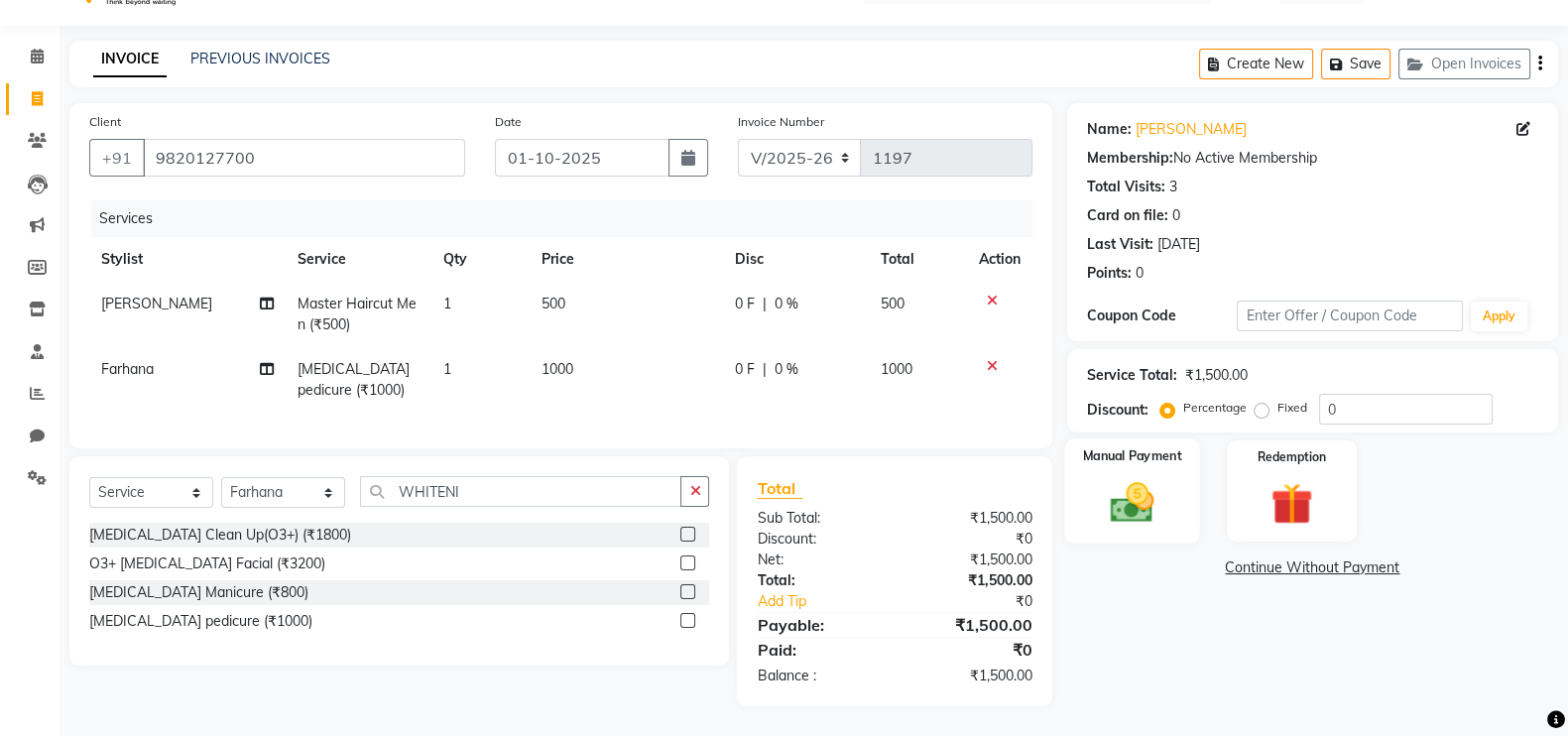
click at [1125, 477] on img at bounding box center [1132, 502] width 70 height 50
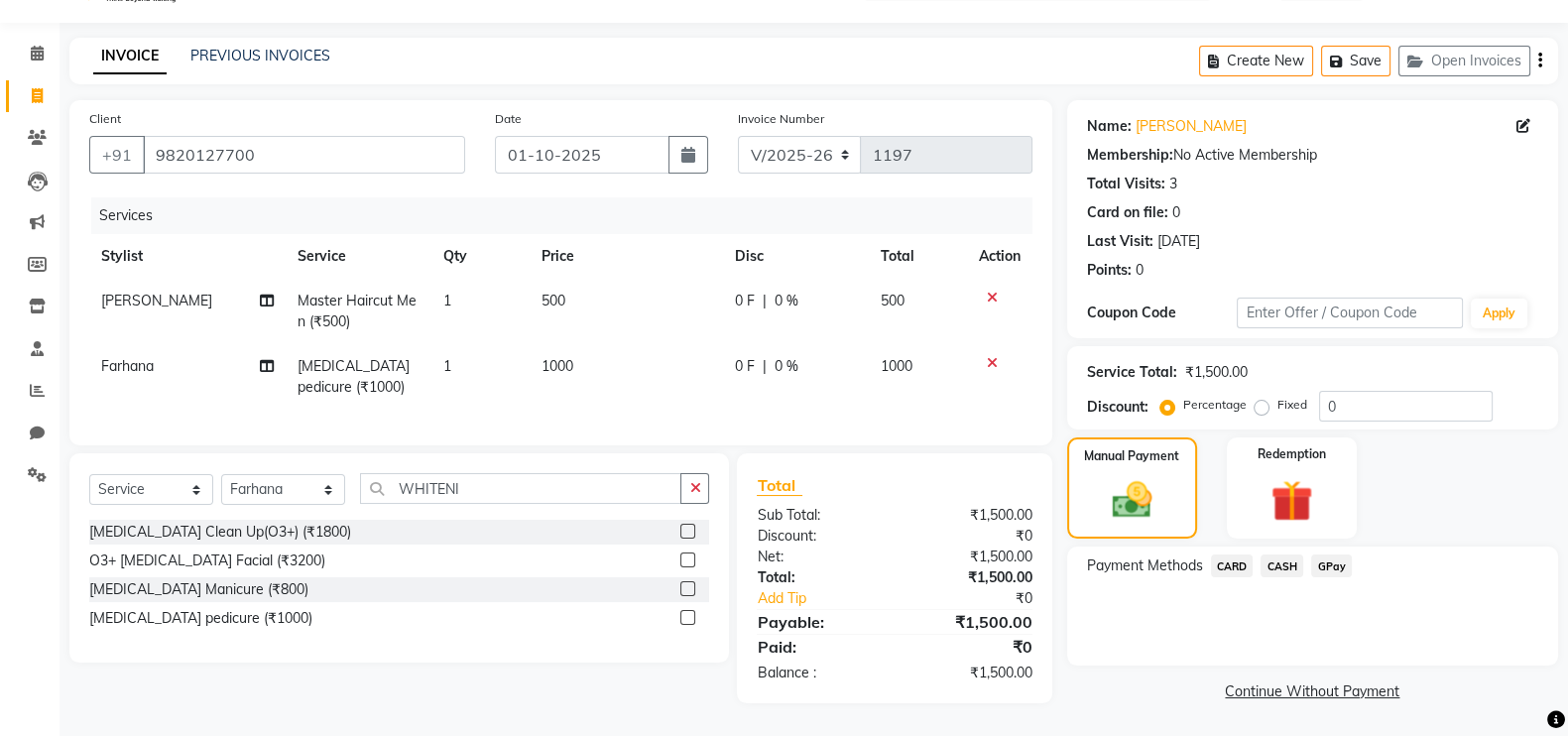
click at [1283, 547] on div "Payment Methods CARD CASH GPay" at bounding box center [1312, 606] width 491 height 119
click at [1286, 547] on div "Payment Methods CARD CASH GPay" at bounding box center [1312, 606] width 491 height 119
click at [1286, 555] on span "CASH" at bounding box center [1281, 566] width 43 height 23
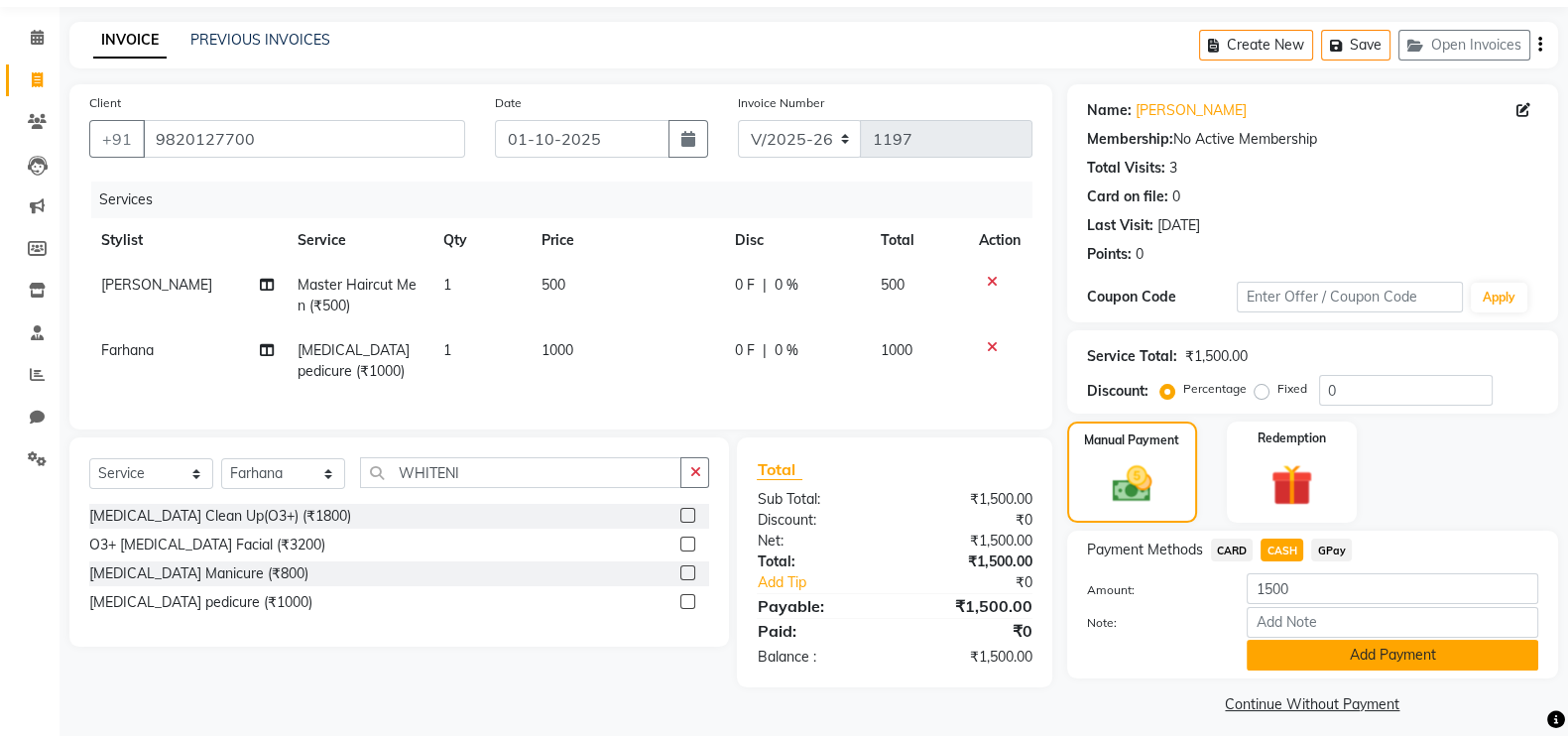
click at [1349, 661] on button "Add Payment" at bounding box center [1392, 655] width 292 height 31
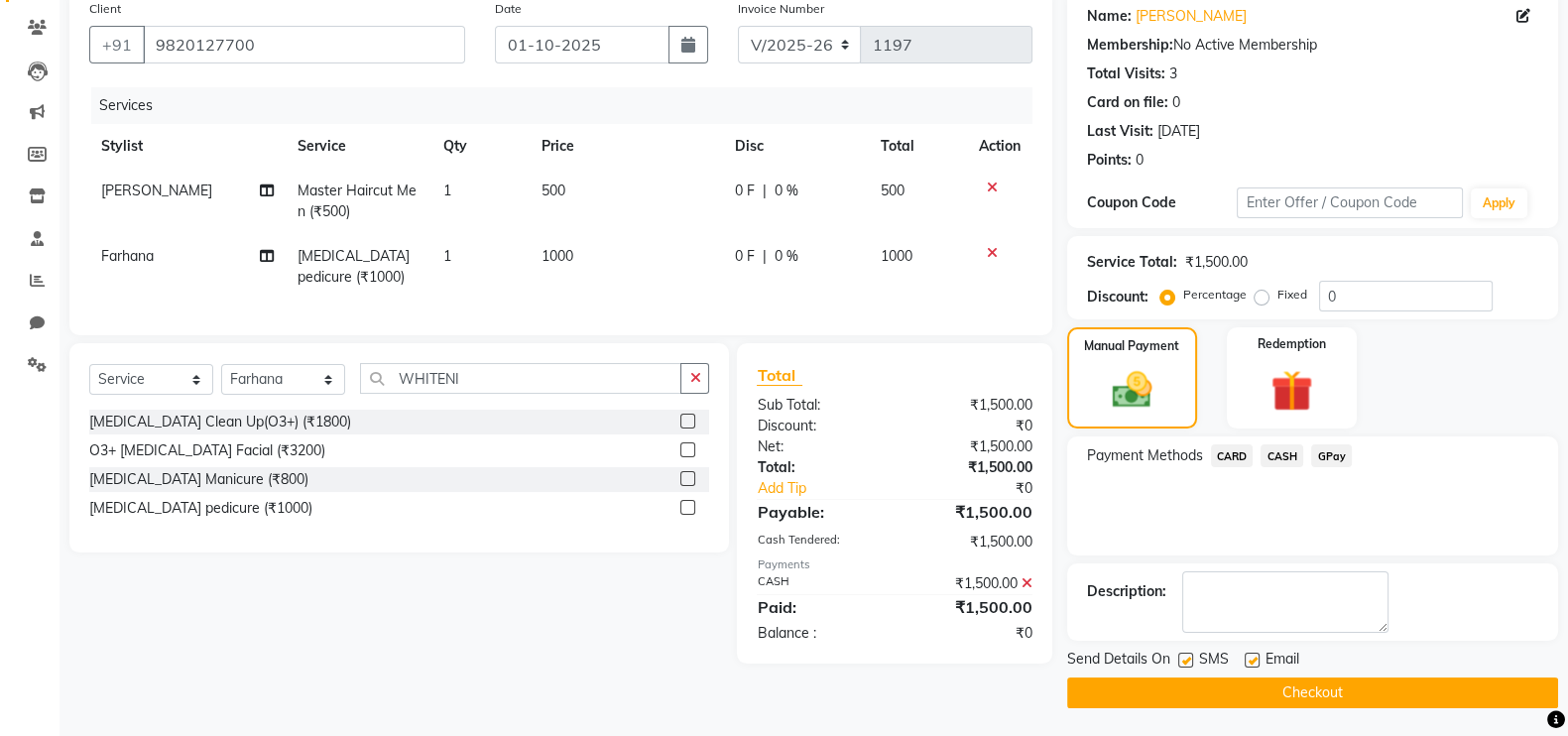
scroll to position [160, 0]
click at [1249, 666] on div at bounding box center [1250, 662] width 13 height 21
click at [1249, 660] on label at bounding box center [1251, 659] width 15 height 15
click at [1249, 660] on input "checkbox" at bounding box center [1250, 660] width 13 height 13
checkbox input "false"
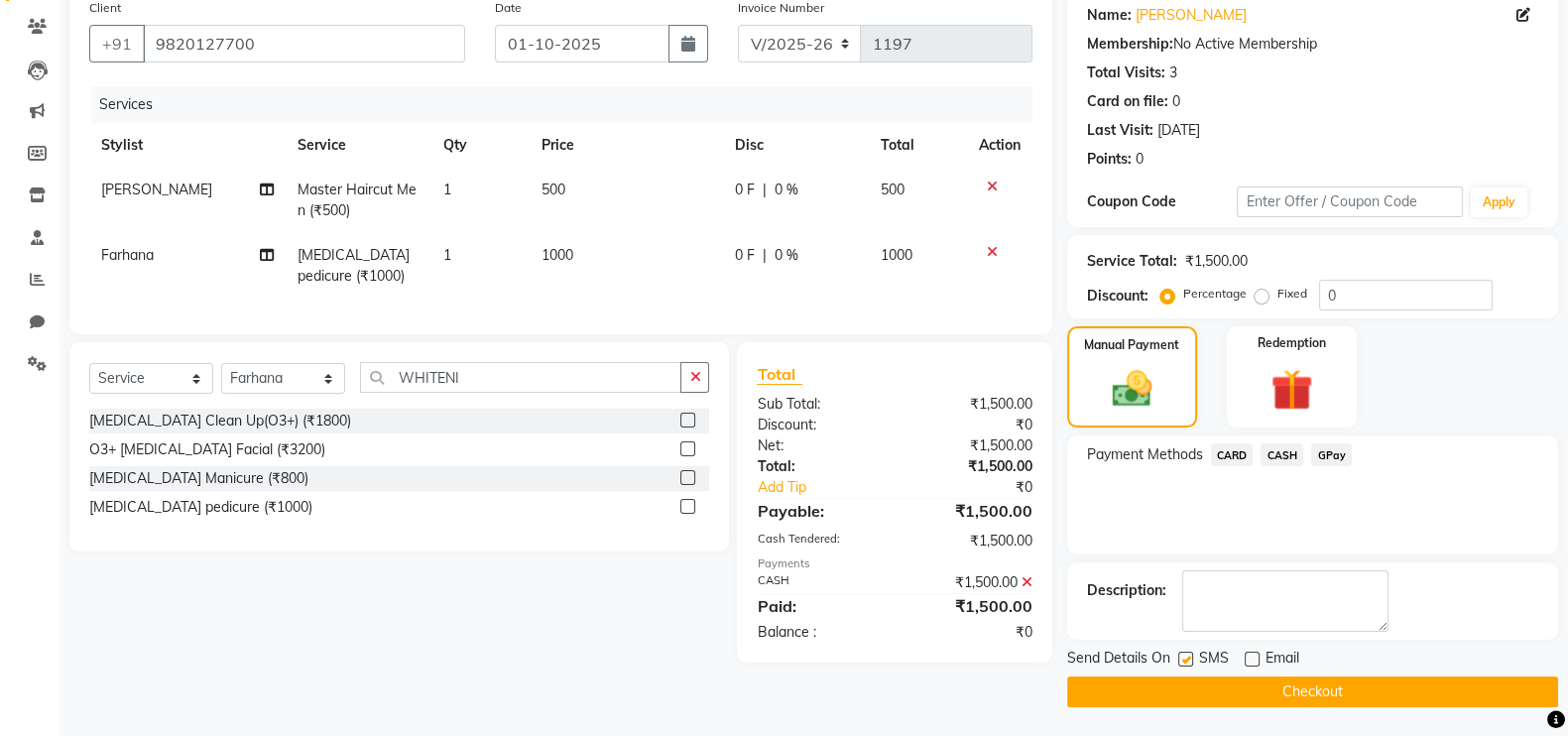
click at [1173, 662] on div "Send Details On SMS Email" at bounding box center [1312, 660] width 491 height 25
click at [1185, 662] on label at bounding box center [1185, 659] width 15 height 15
click at [1185, 662] on input "checkbox" at bounding box center [1184, 660] width 13 height 13
checkbox input "false"
click at [1216, 681] on button "Checkout" at bounding box center [1312, 692] width 491 height 31
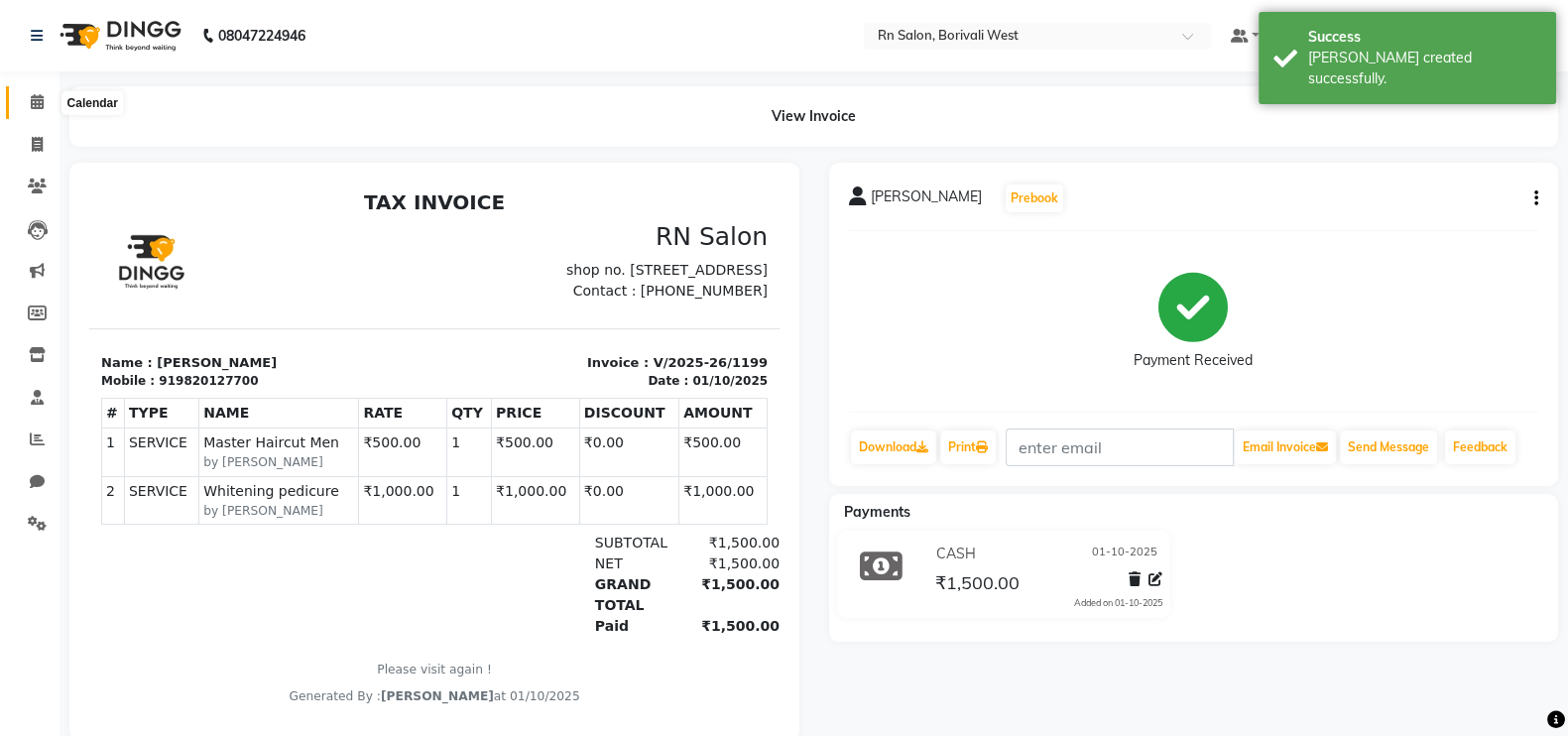
click at [32, 96] on icon at bounding box center [37, 101] width 13 height 15
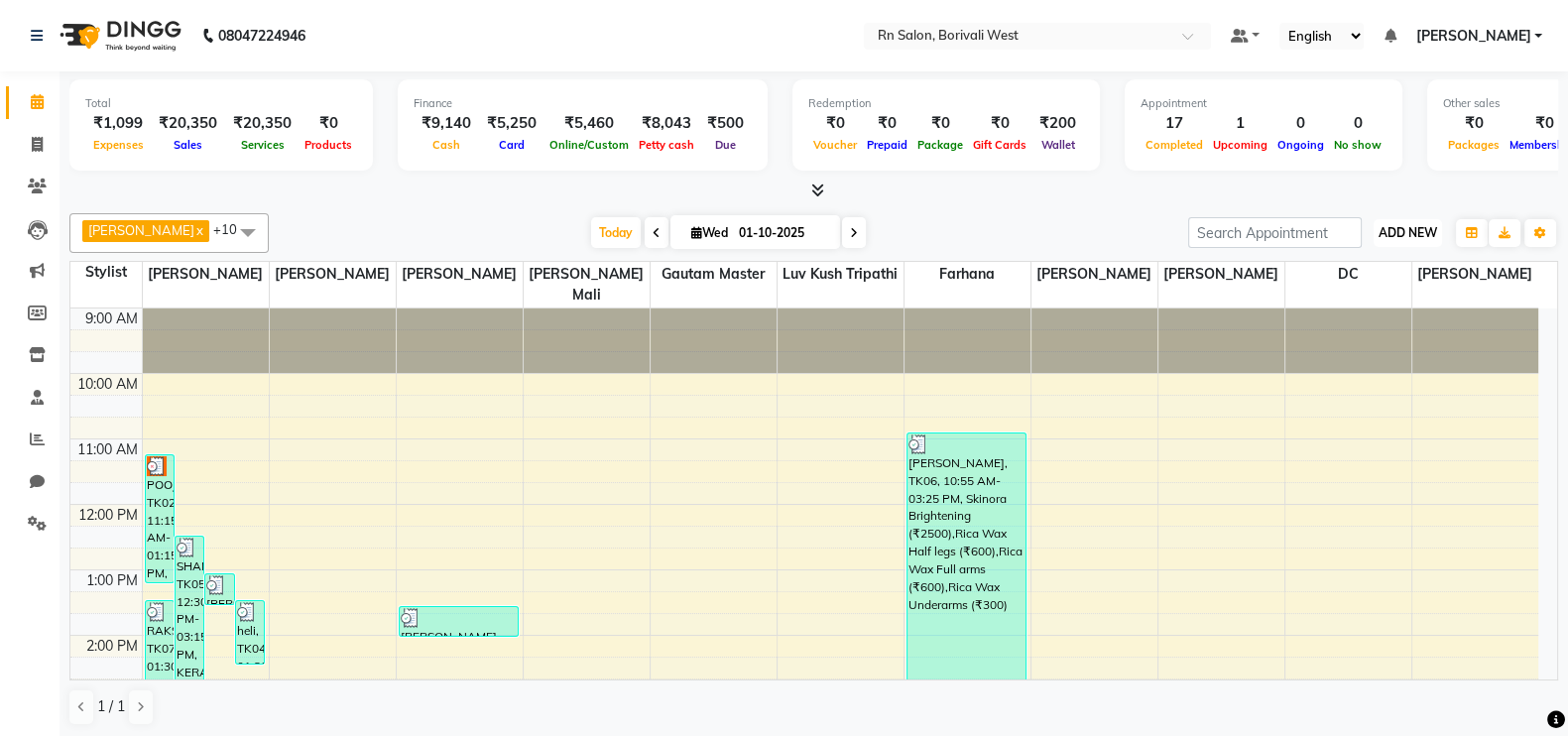
click at [1402, 229] on span "ADD NEW" at bounding box center [1407, 232] width 59 height 15
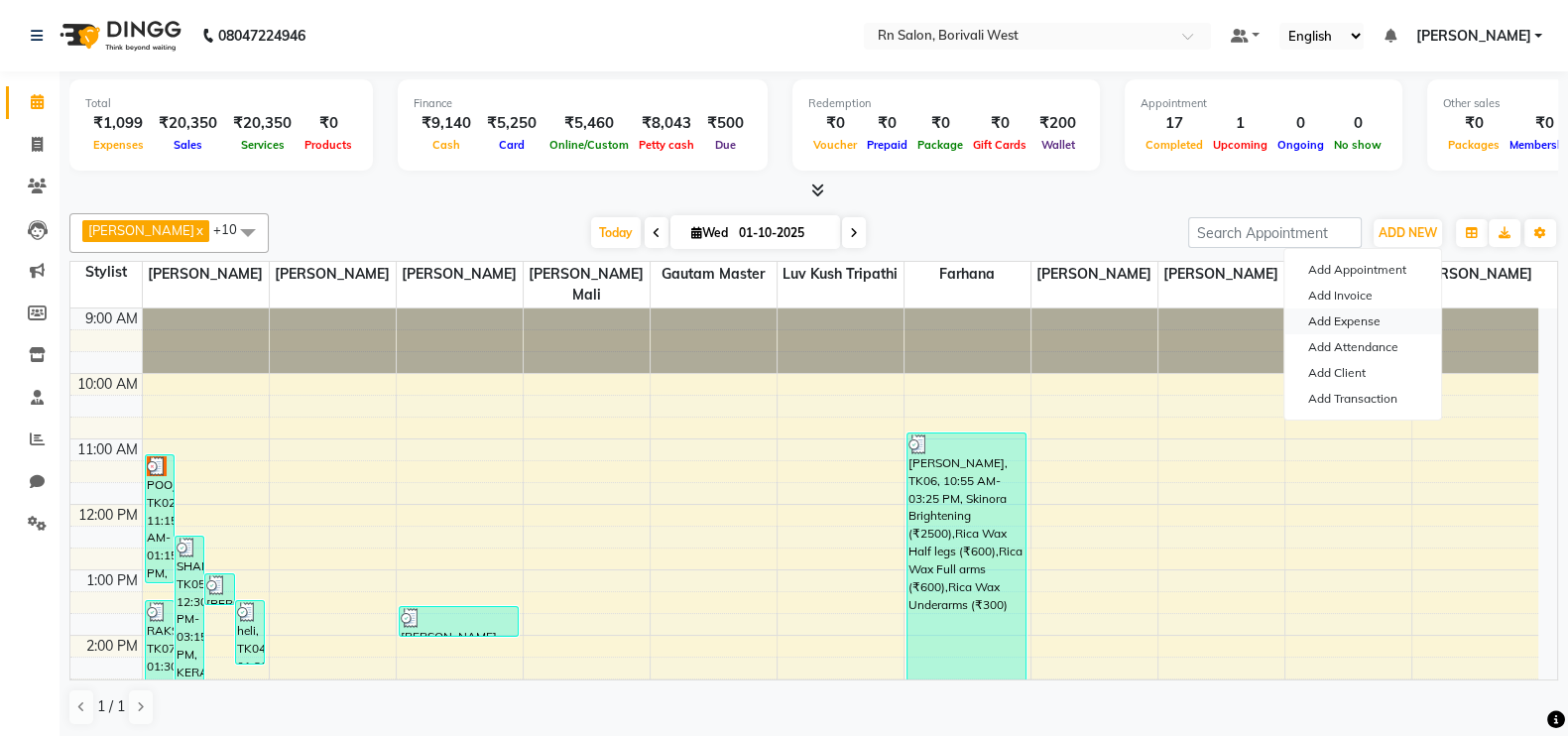
click at [1333, 321] on link "Add Expense" at bounding box center [1362, 322] width 157 height 26
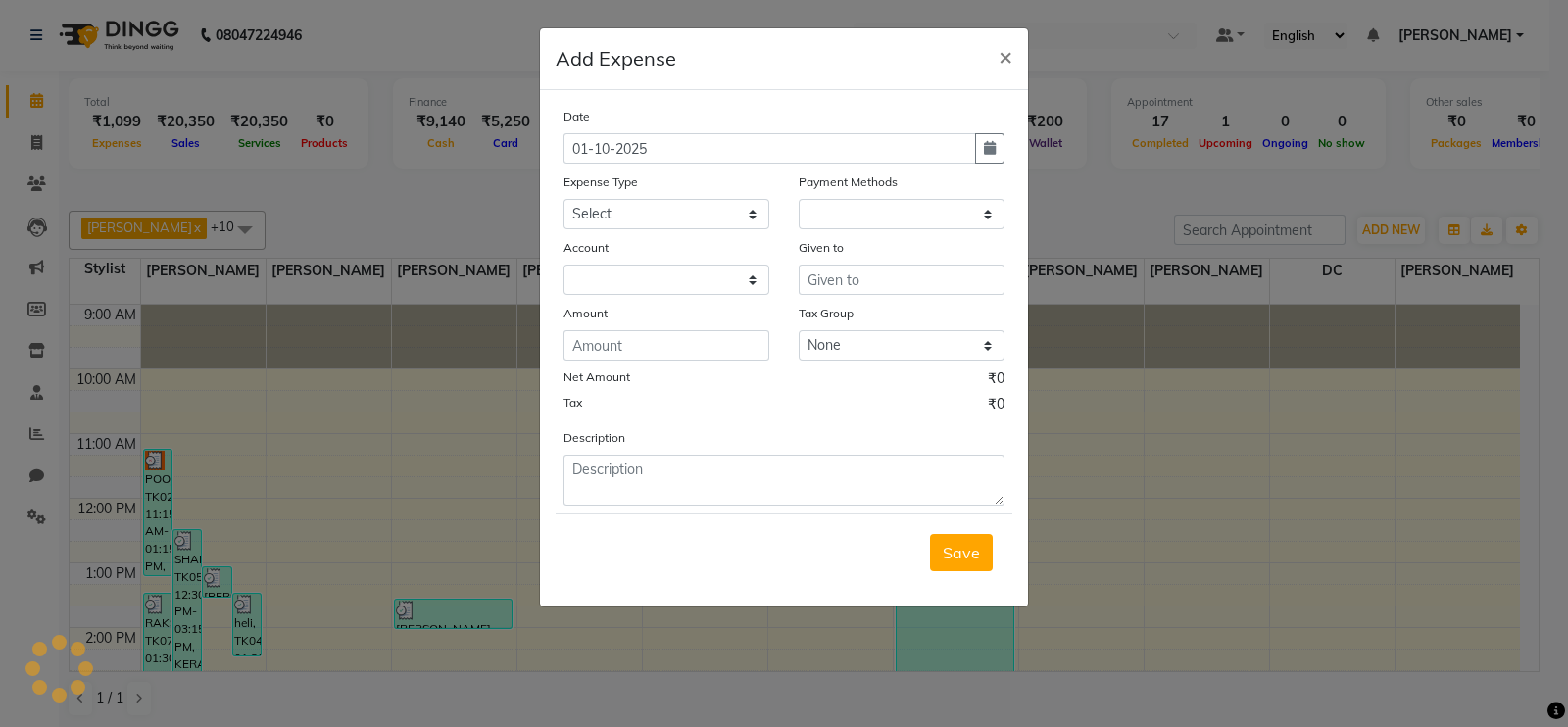
select select "1"
select select "7703"
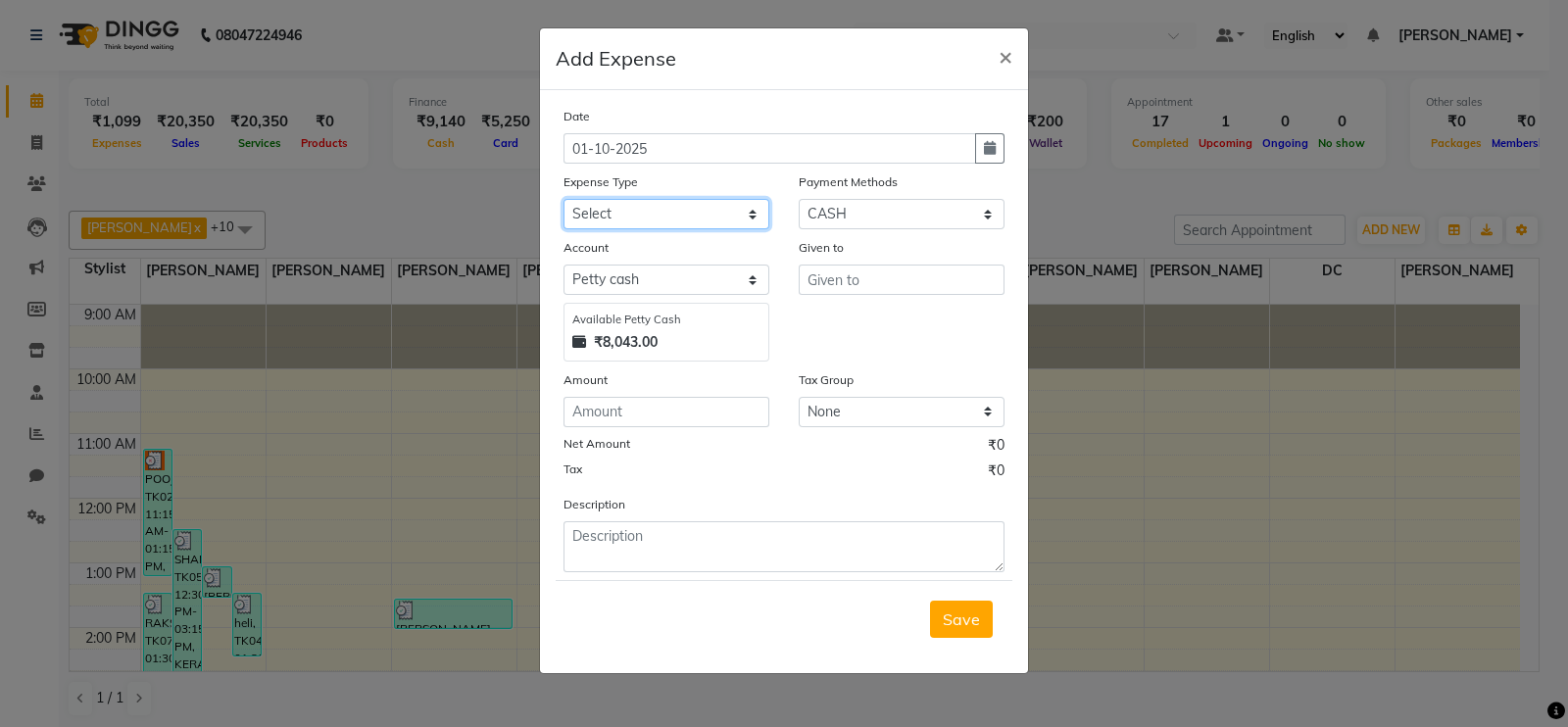
click at [631, 217] on select "Select Advance Salary Bank charges Cash transfer to hub Membership MILK Miscell…" at bounding box center [666, 213] width 205 height 31
select select "24216"
click at [564, 201] on select "Select Advance Salary Bank charges Cash transfer to hub Membership MILK Miscell…" at bounding box center [666, 213] width 205 height 31
click at [848, 281] on input "text" at bounding box center [902, 280] width 205 height 31
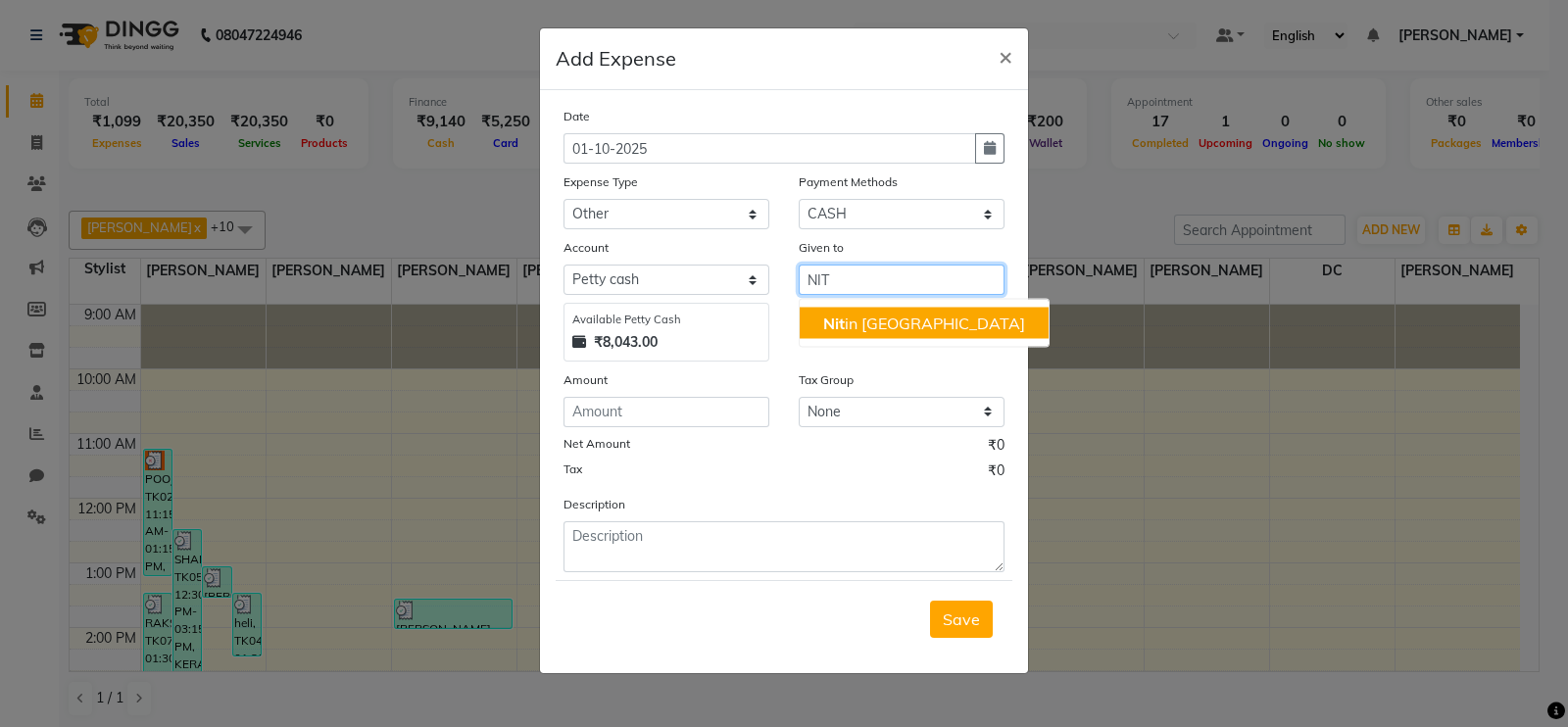
click at [838, 317] on span "Nit" at bounding box center [834, 324] width 22 height 20
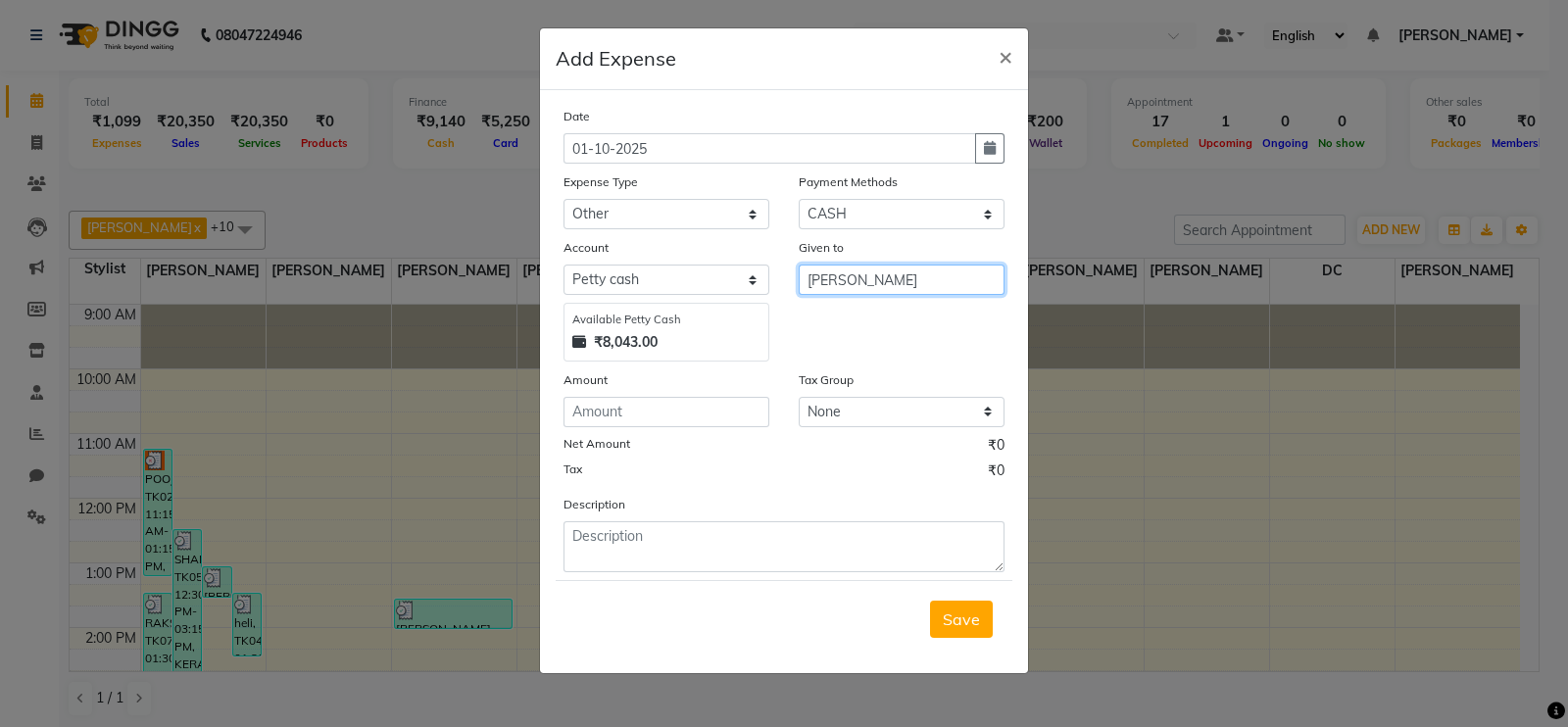
type input "[PERSON_NAME]"
click at [656, 428] on input "number" at bounding box center [666, 412] width 205 height 31
type input "500"
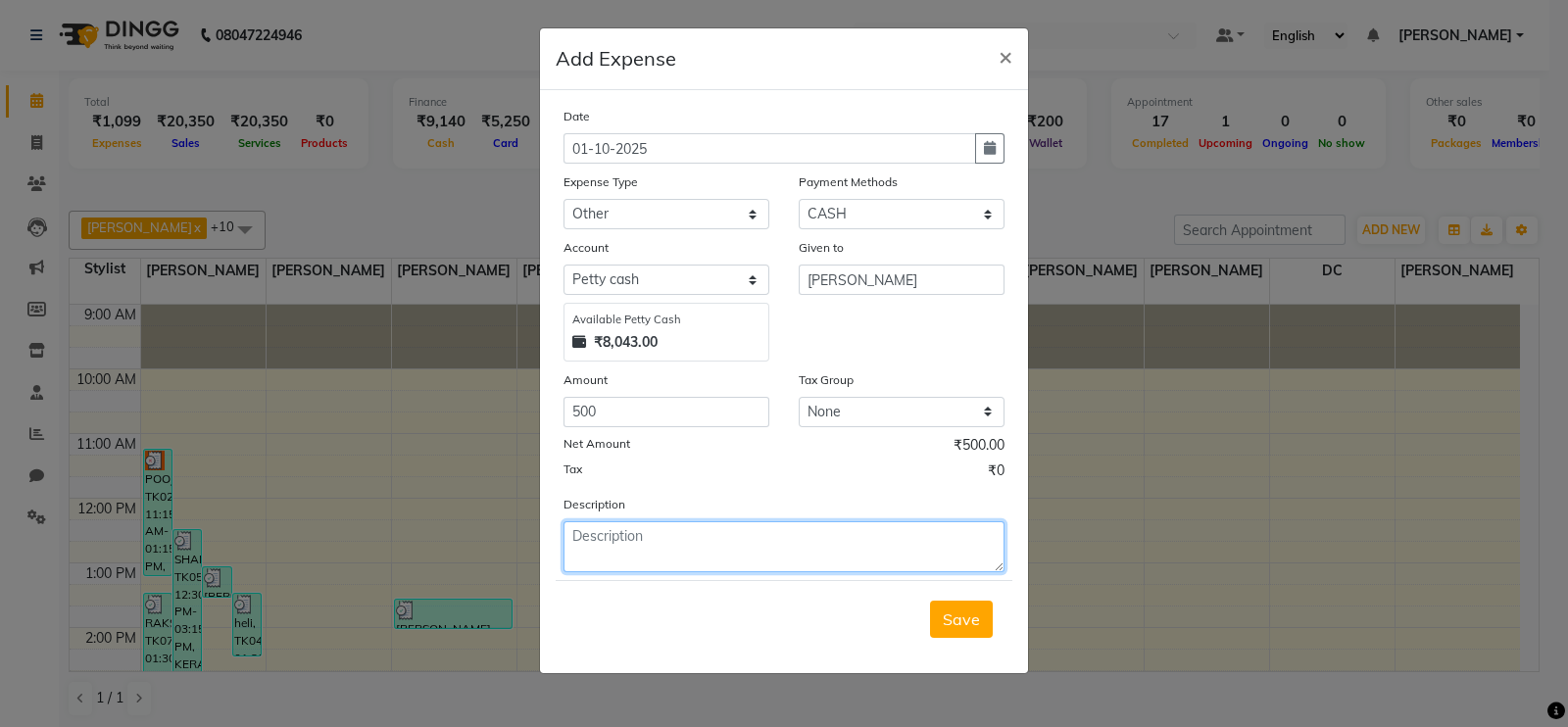
click at [611, 564] on textarea at bounding box center [784, 547] width 441 height 51
type textarea "ADVANCE"
click at [973, 622] on span "Save" at bounding box center [962, 619] width 38 height 20
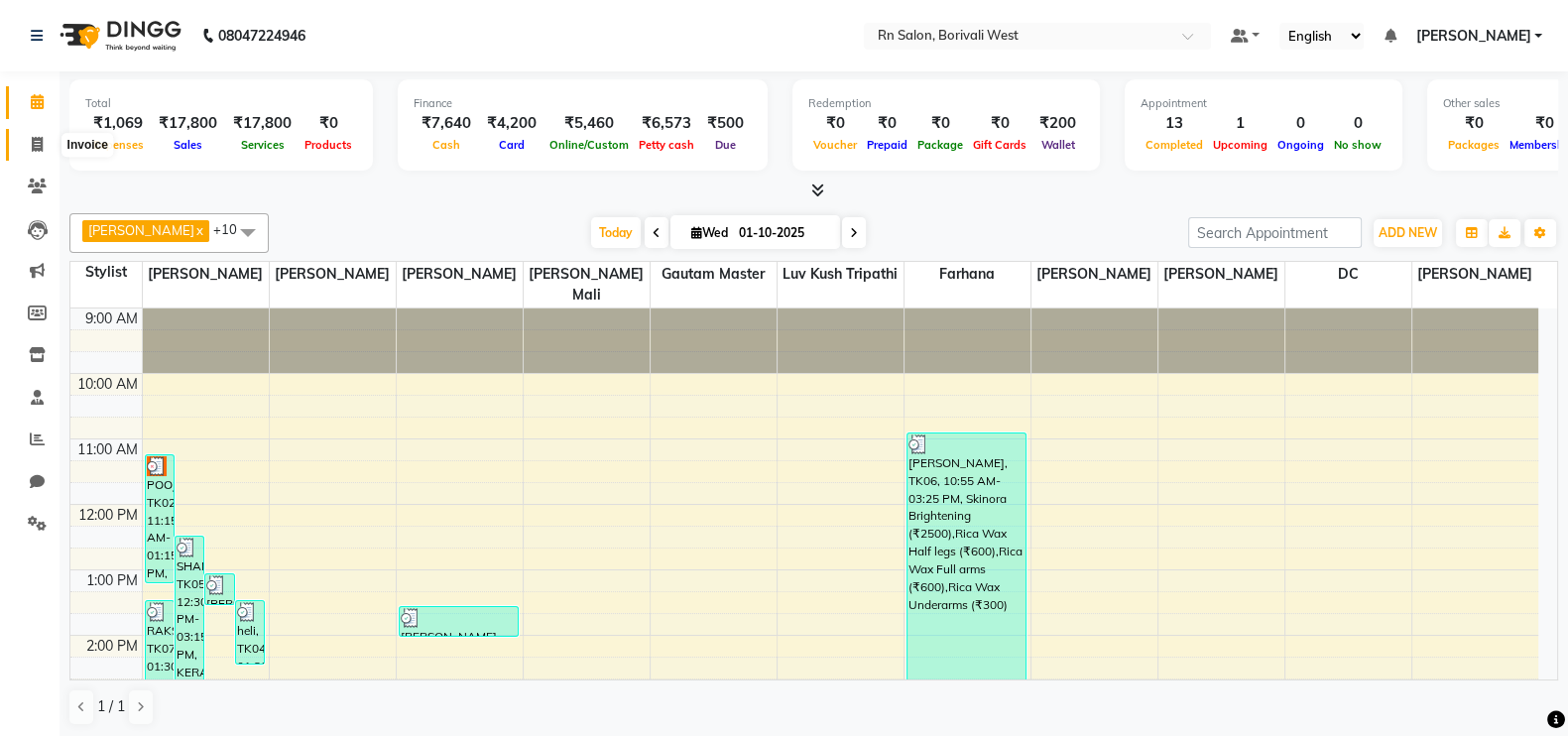
click at [50, 138] on span at bounding box center [37, 145] width 35 height 23
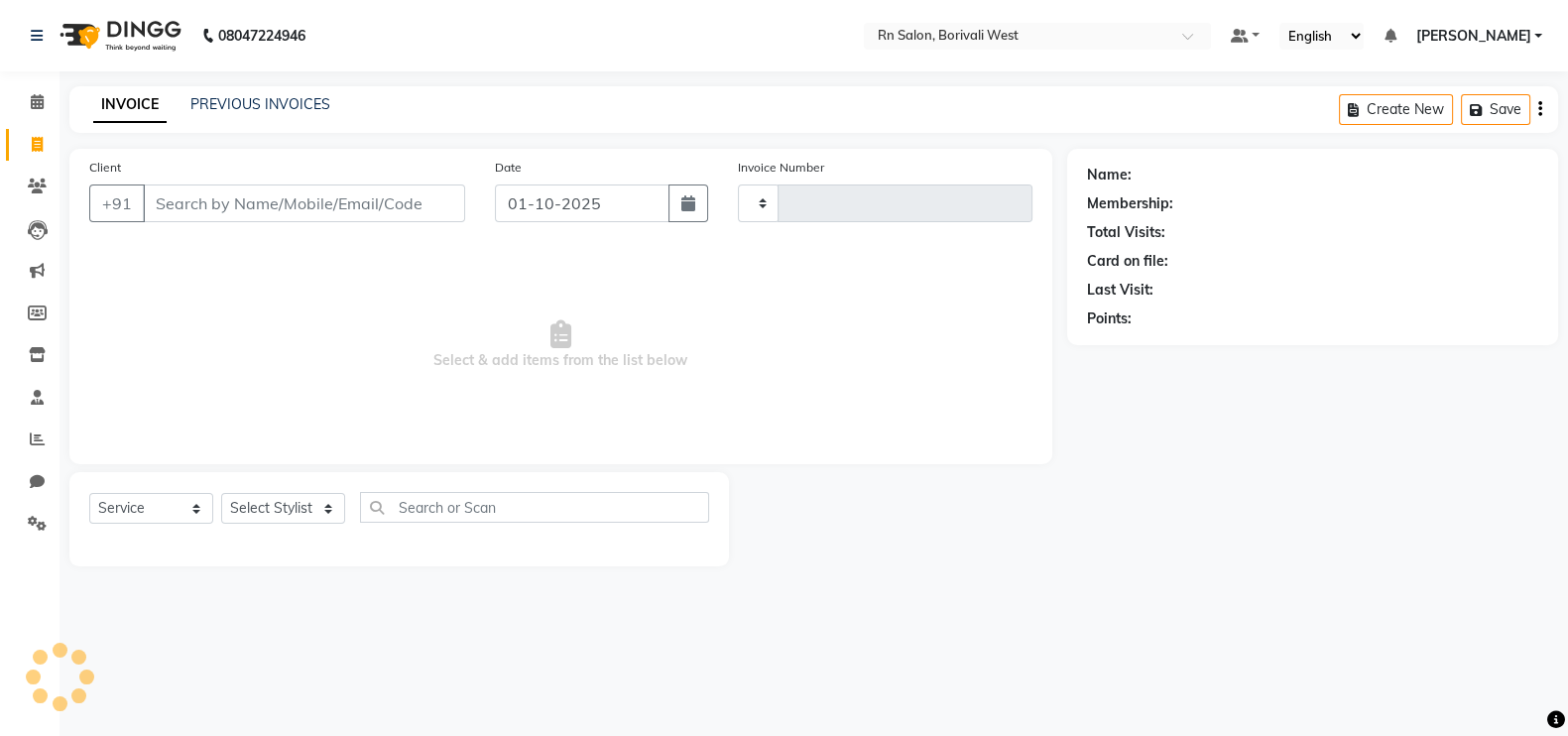
click at [40, 147] on icon at bounding box center [37, 144] width 11 height 15
select select "service"
type input "1197"
select select "8515"
click at [238, 218] on input "Client" at bounding box center [306, 204] width 327 height 38
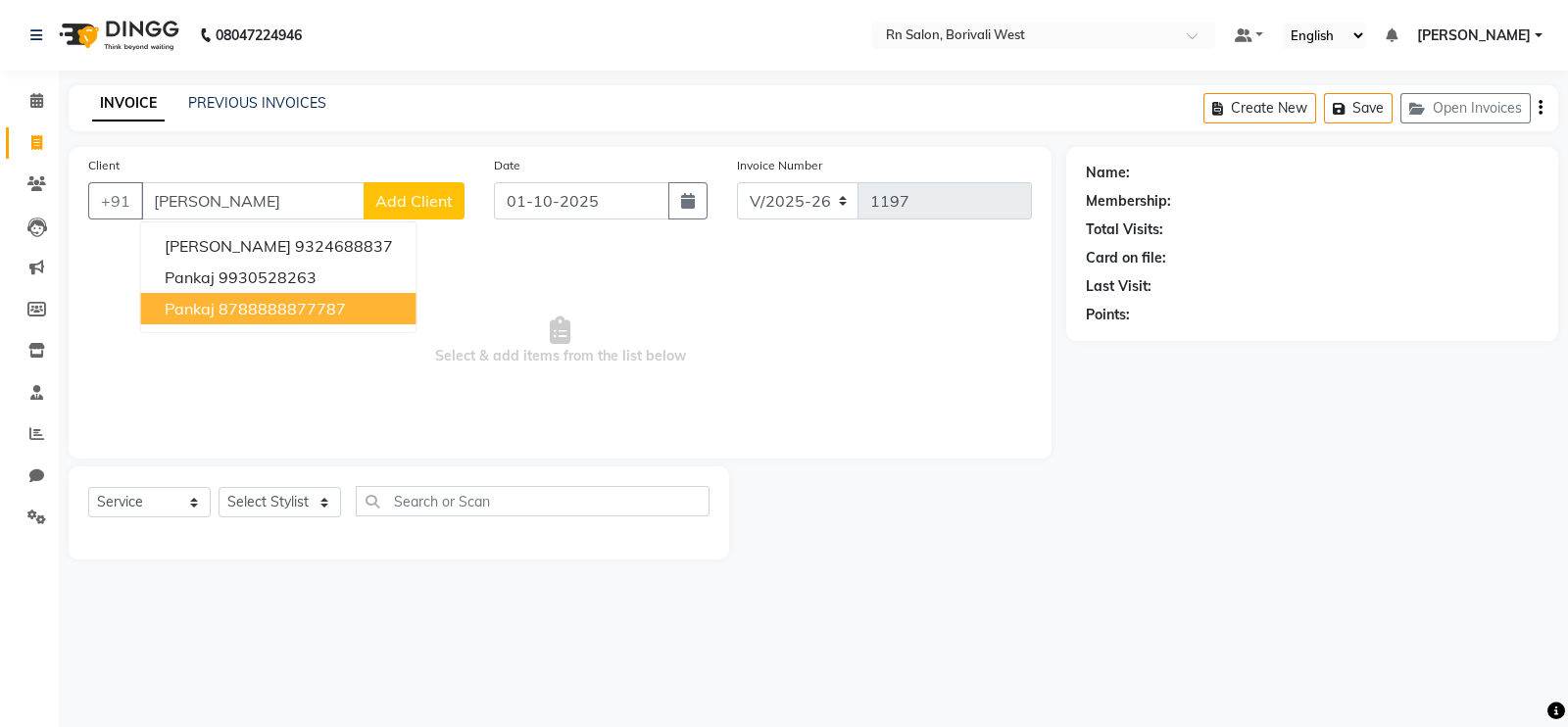
type input "panka"
click at [254, 518] on select "Select Stylist Arpita Deshmukh Beena jaiswar DC Deepak Parbat Farhana Gautam ma…" at bounding box center [279, 502] width 122 height 31
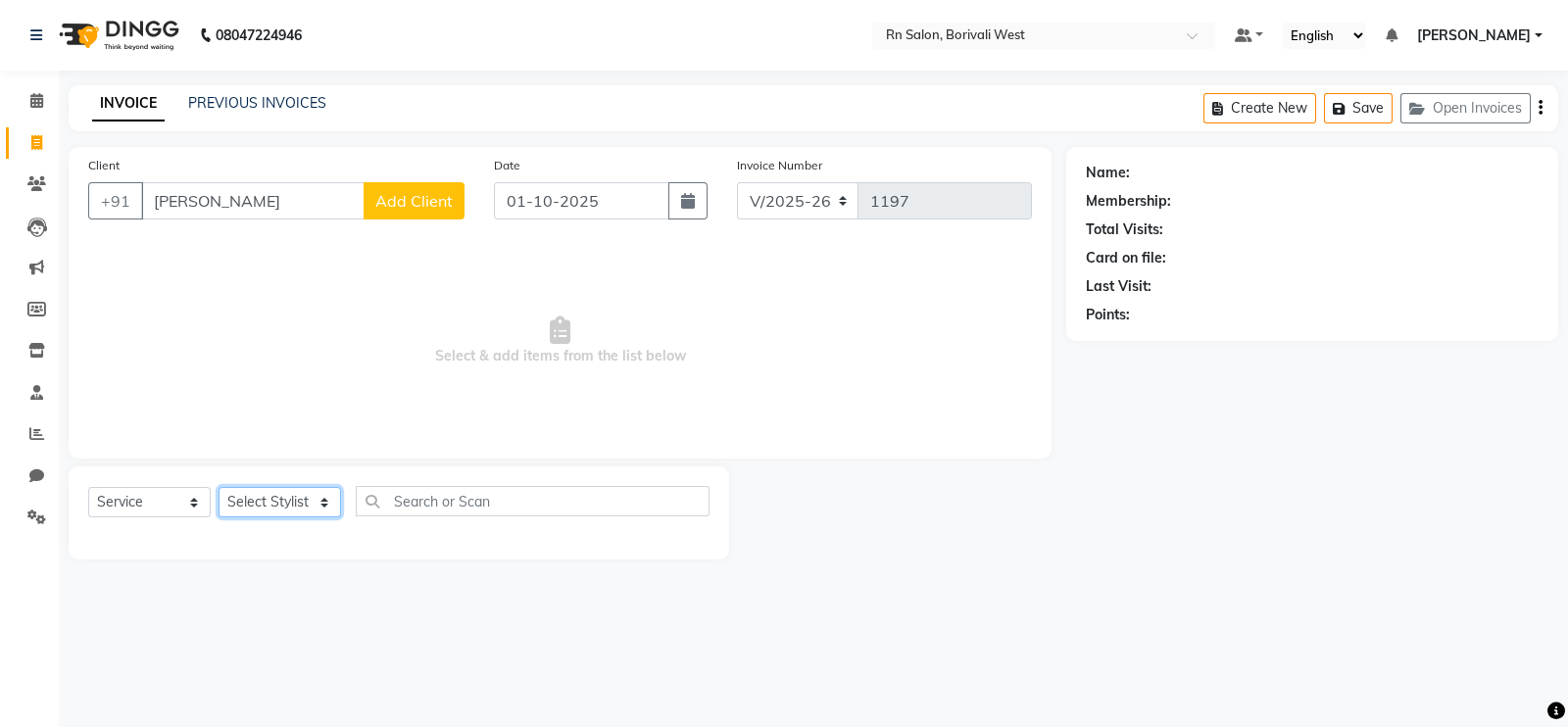
select select "83942"
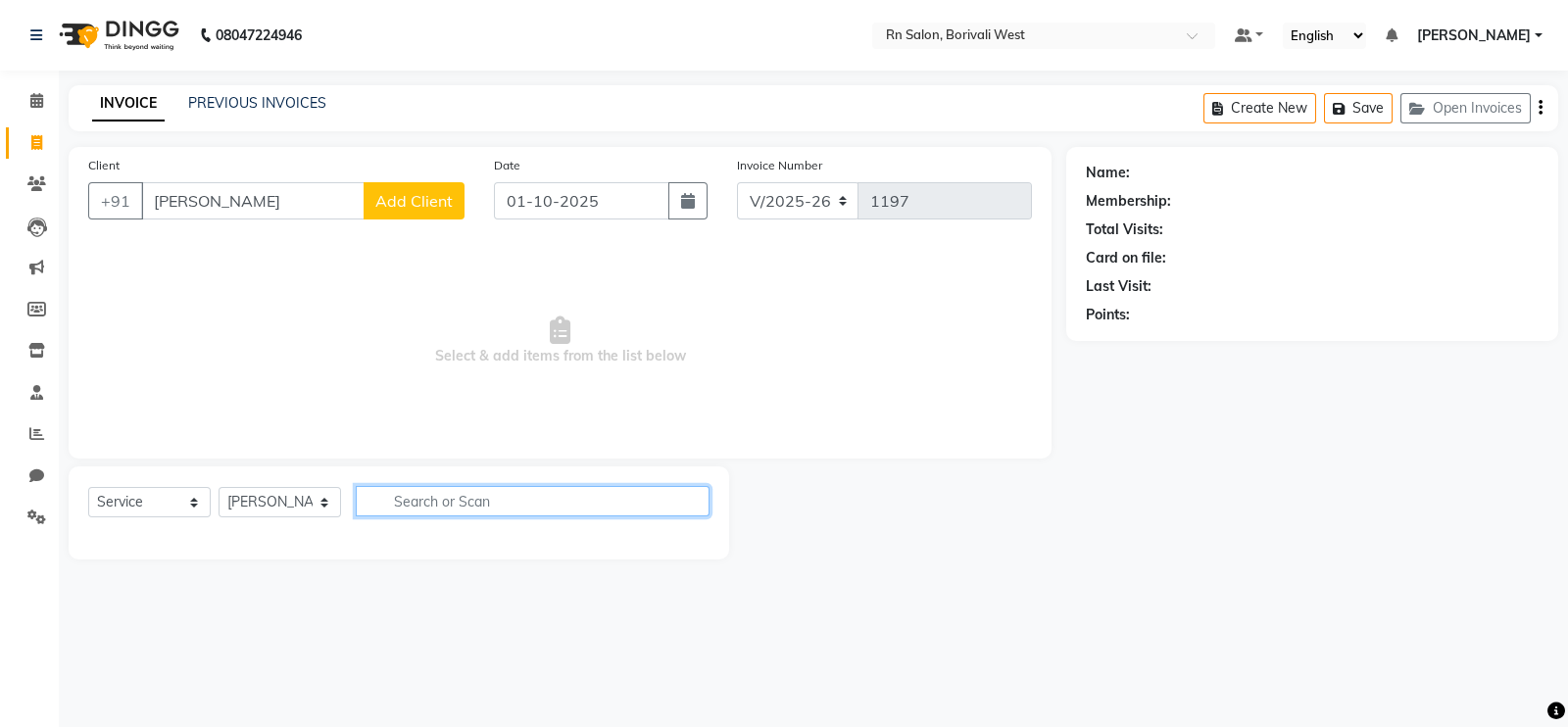
click at [421, 492] on input "text" at bounding box center [532, 501] width 353 height 31
type input "mast"
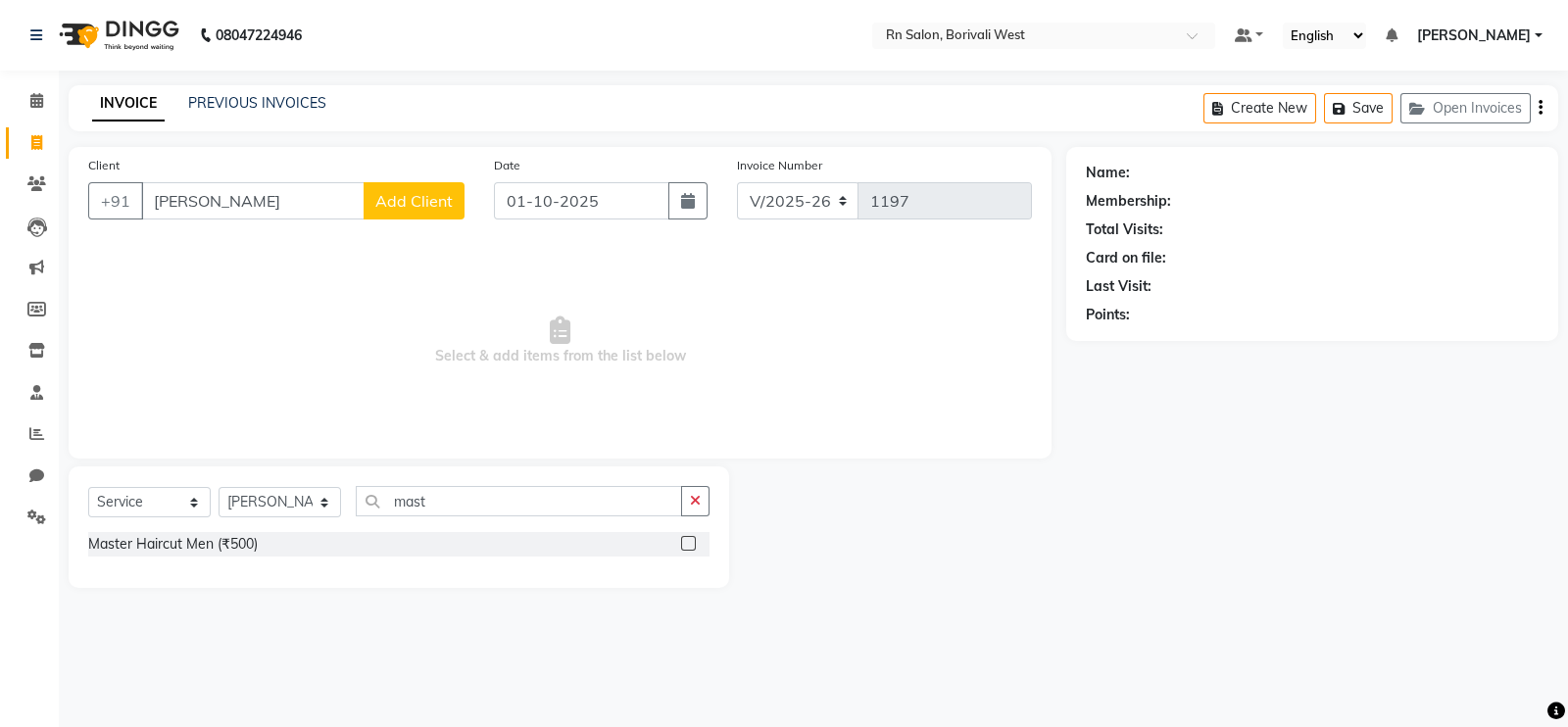
click at [686, 547] on label at bounding box center [688, 543] width 15 height 15
click at [686, 547] on input "checkbox" at bounding box center [687, 544] width 13 height 13
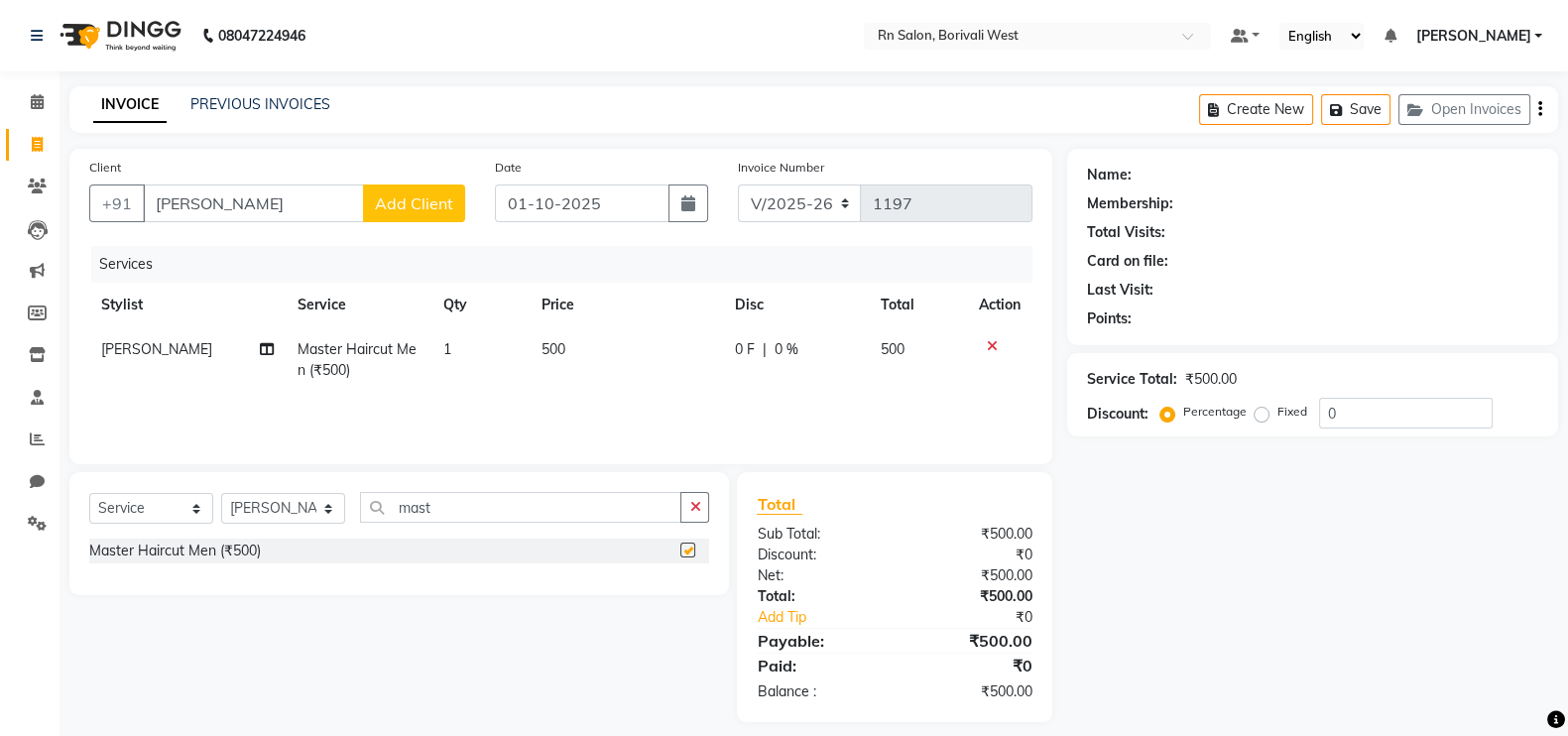
click at [486, 492] on div "Select Service Product Membership Package Voucher Prepaid Gift Card Select Styl…" at bounding box center [399, 533] width 660 height 123
checkbox input "false"
click at [484, 501] on input "mast" at bounding box center [521, 507] width 322 height 31
type input "m"
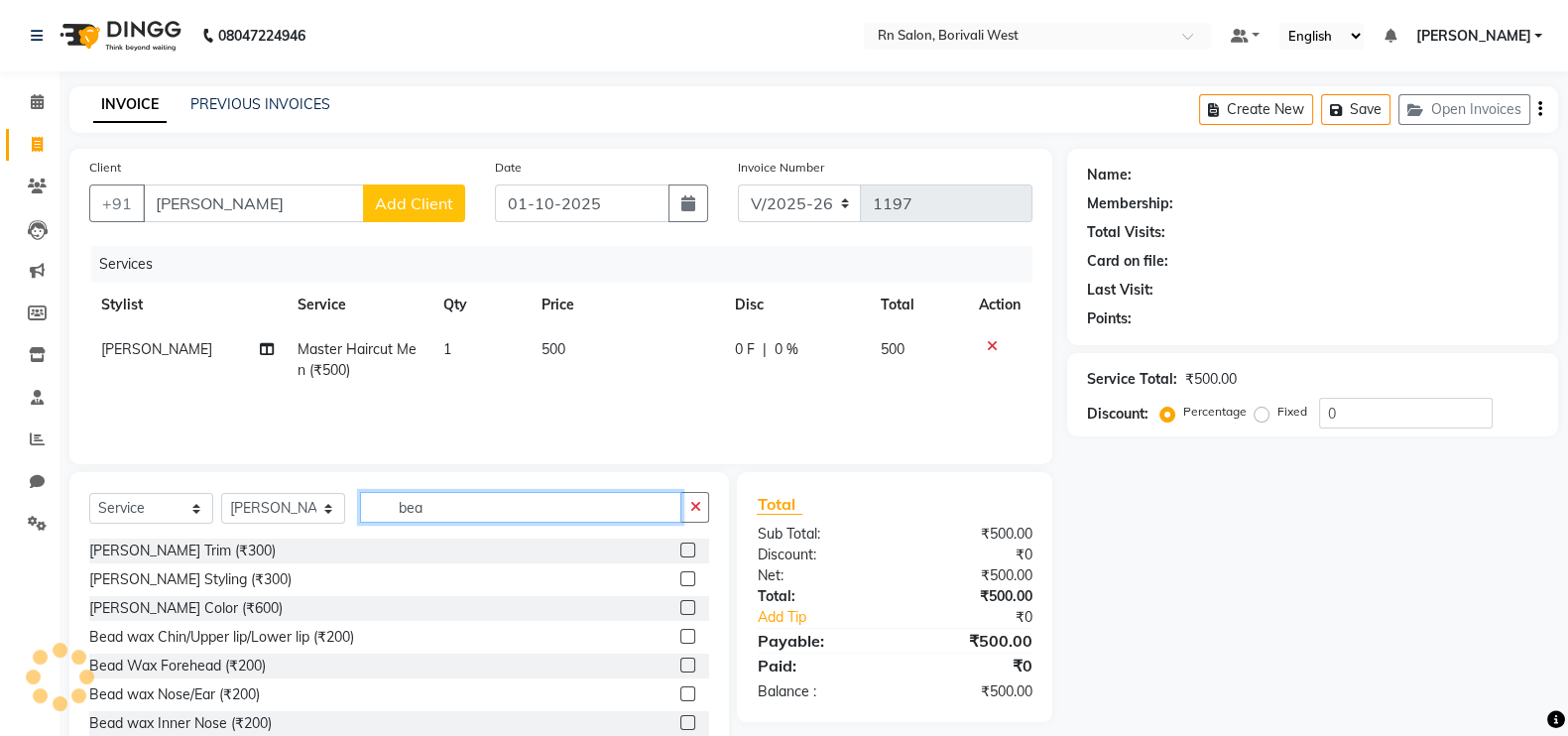
type input "bea"
click at [681, 573] on label at bounding box center [688, 579] width 15 height 15
click at [681, 574] on input "checkbox" at bounding box center [687, 580] width 13 height 13
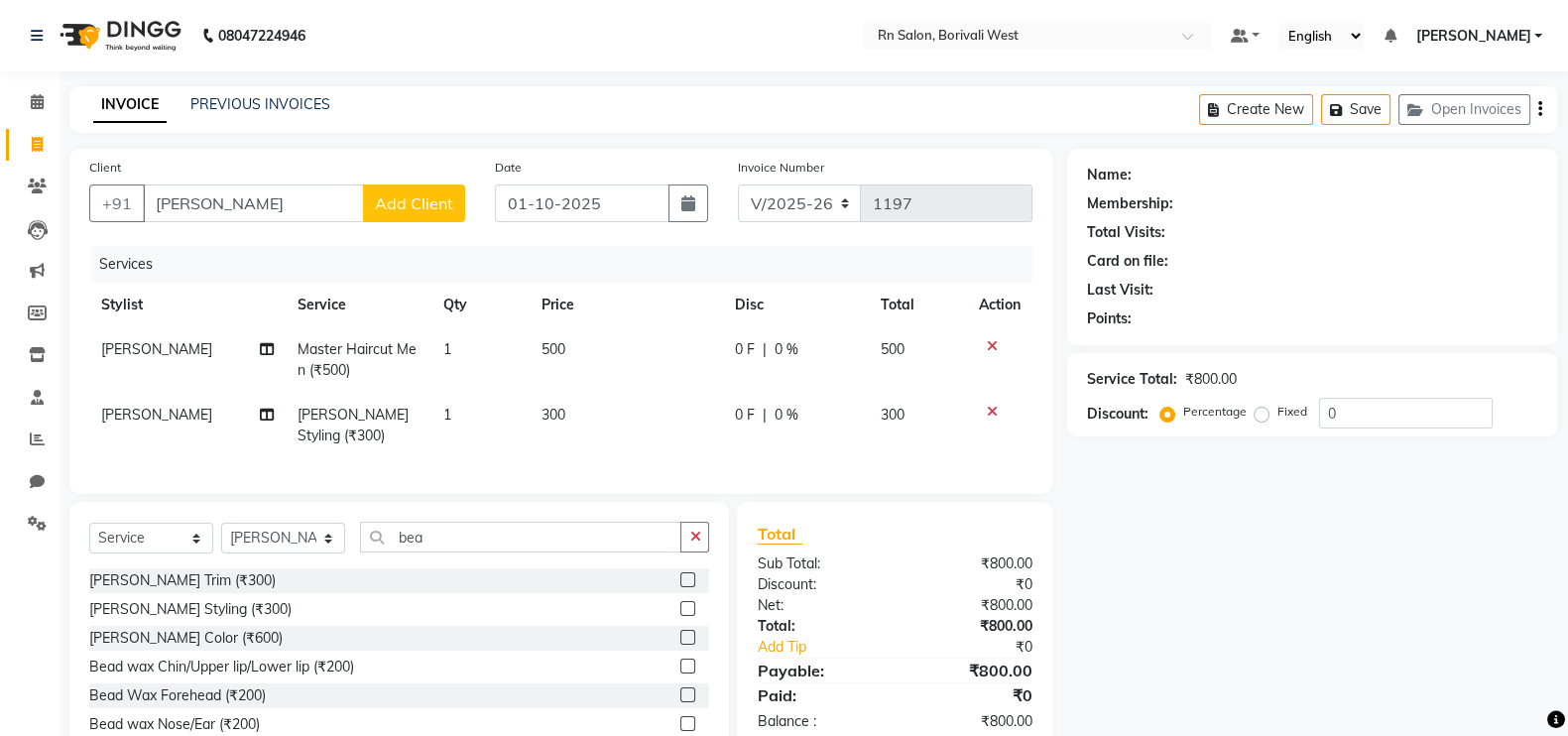
click at [681, 616] on label at bounding box center [688, 608] width 15 height 15
click at [681, 616] on input "checkbox" at bounding box center [687, 609] width 13 height 13
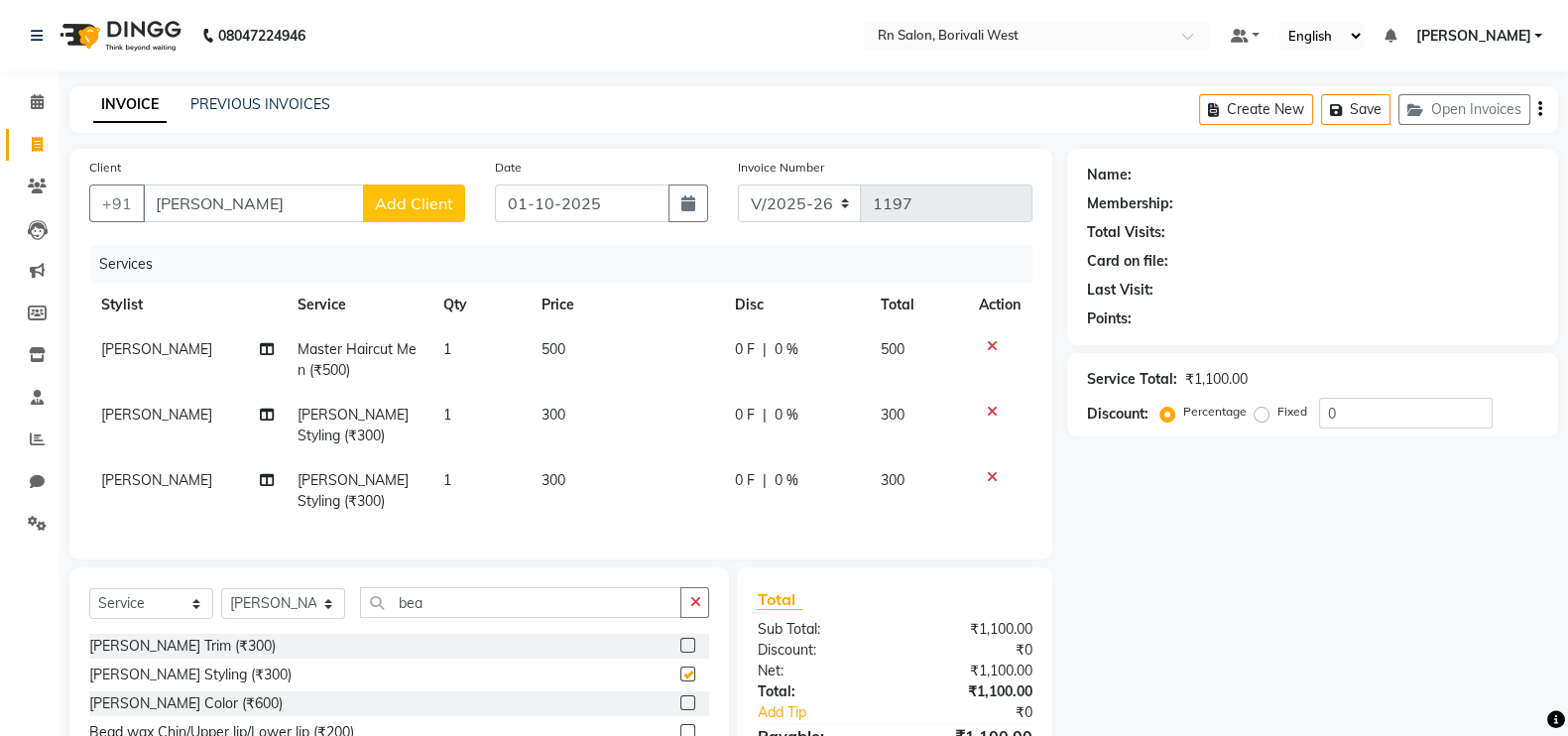
checkbox input "false"
click at [295, 174] on div "Client +91 panka Add Client" at bounding box center [277, 197] width 406 height 81
click at [259, 206] on input "panka" at bounding box center [253, 204] width 221 height 38
type input "p"
click at [993, 470] on icon at bounding box center [991, 477] width 11 height 14
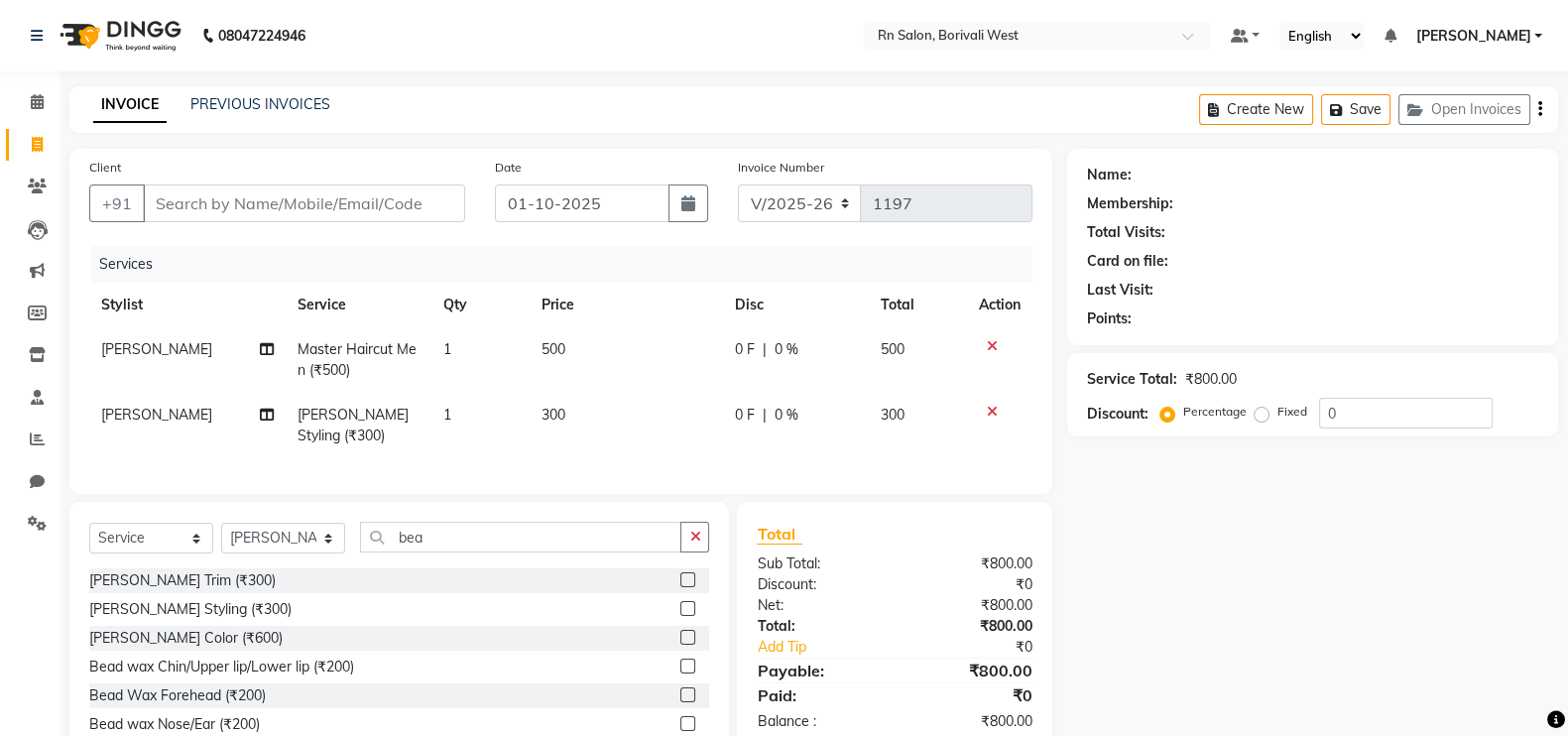
click at [989, 417] on icon at bounding box center [991, 412] width 11 height 14
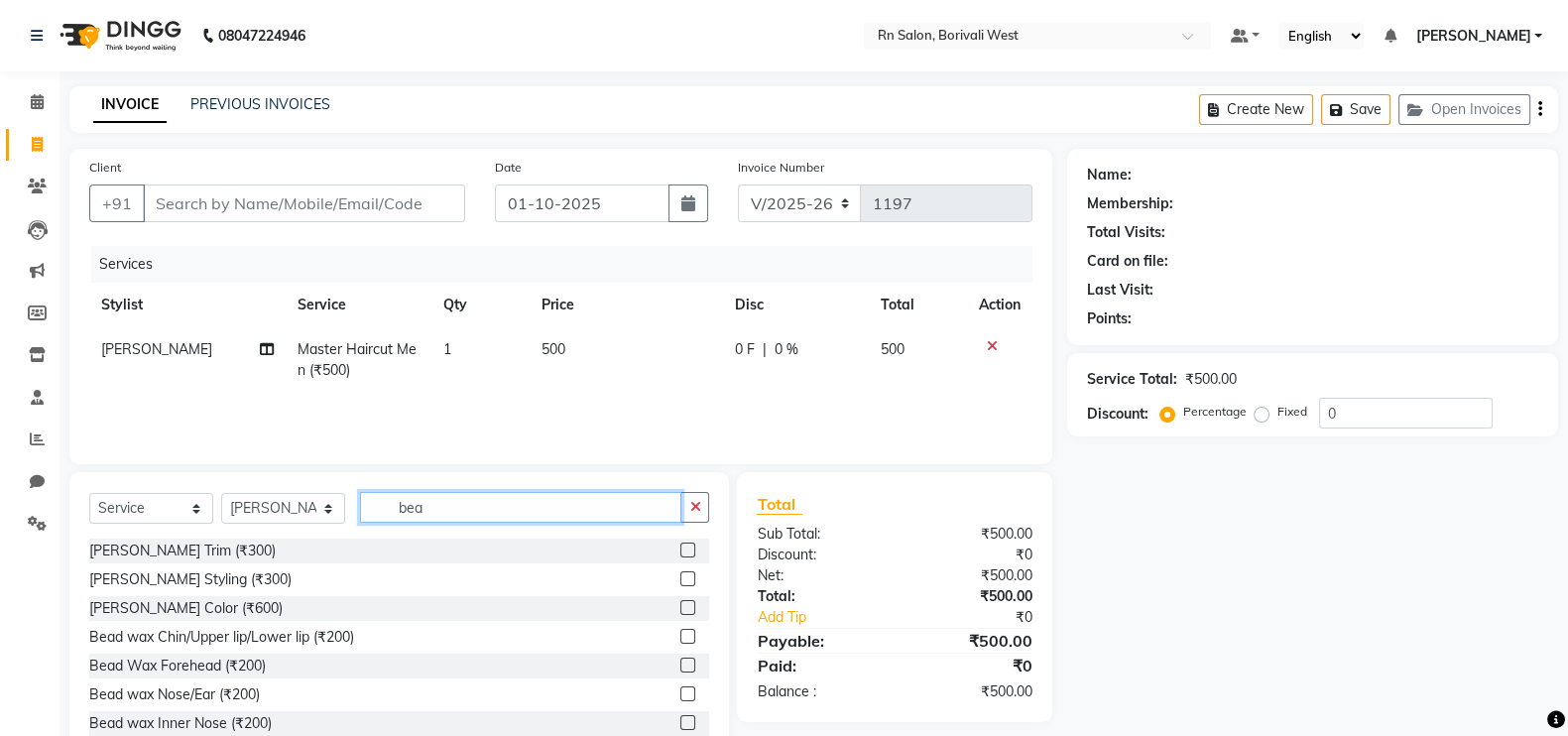
click at [489, 501] on input "bea" at bounding box center [521, 507] width 322 height 31
type input "b"
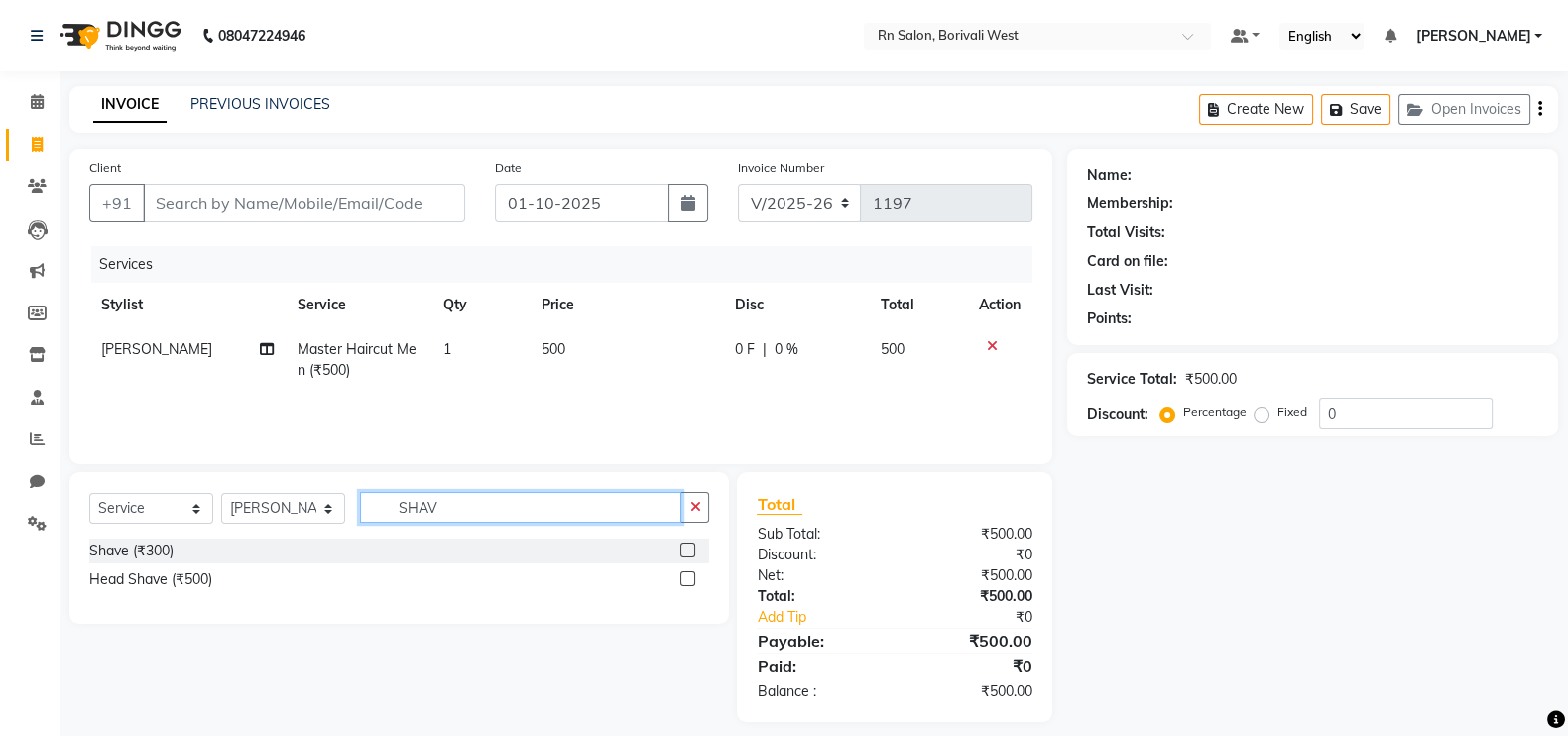
type input "SHAV"
click at [690, 548] on label at bounding box center [688, 550] width 15 height 15
click at [690, 548] on input "checkbox" at bounding box center [687, 551] width 13 height 13
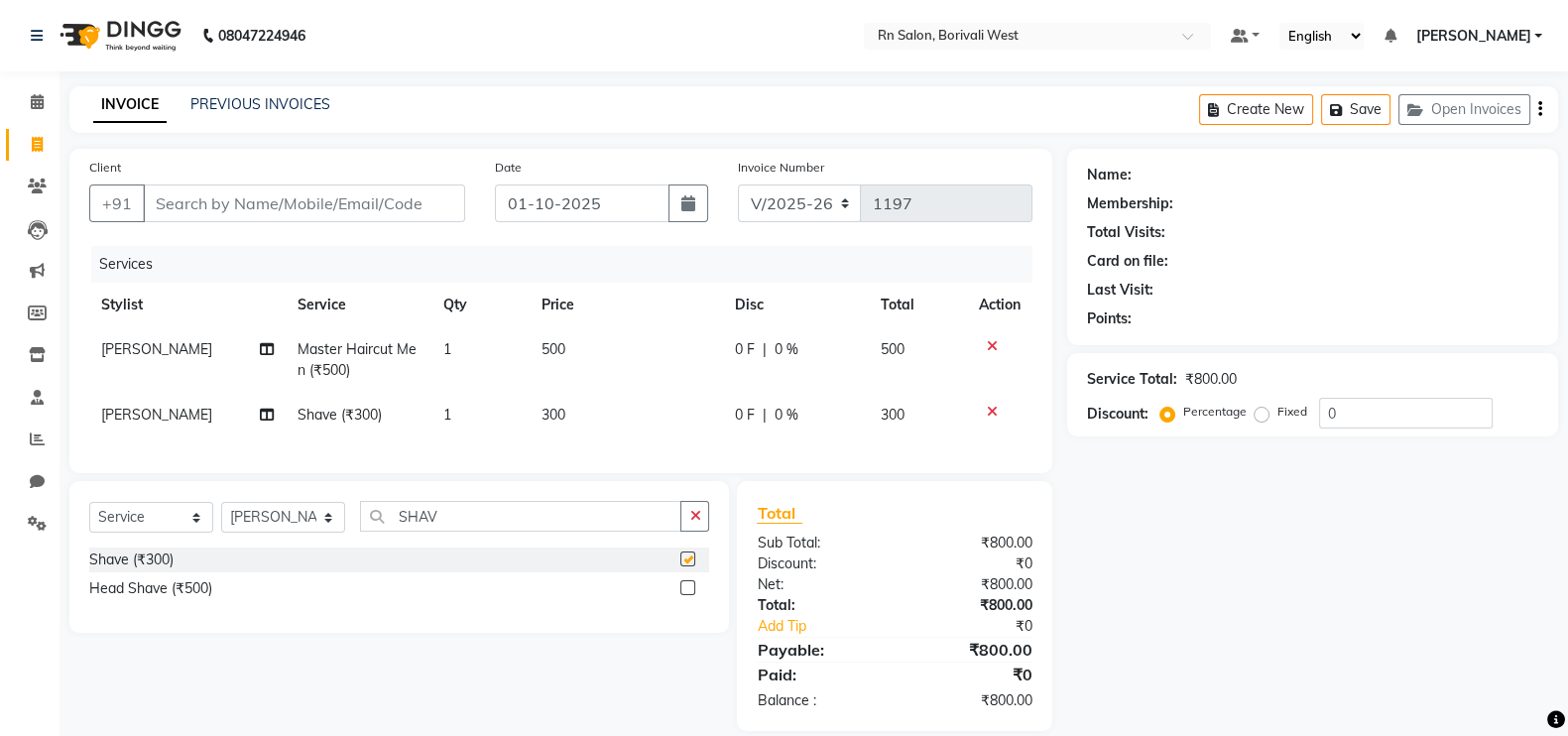
checkbox input "false"
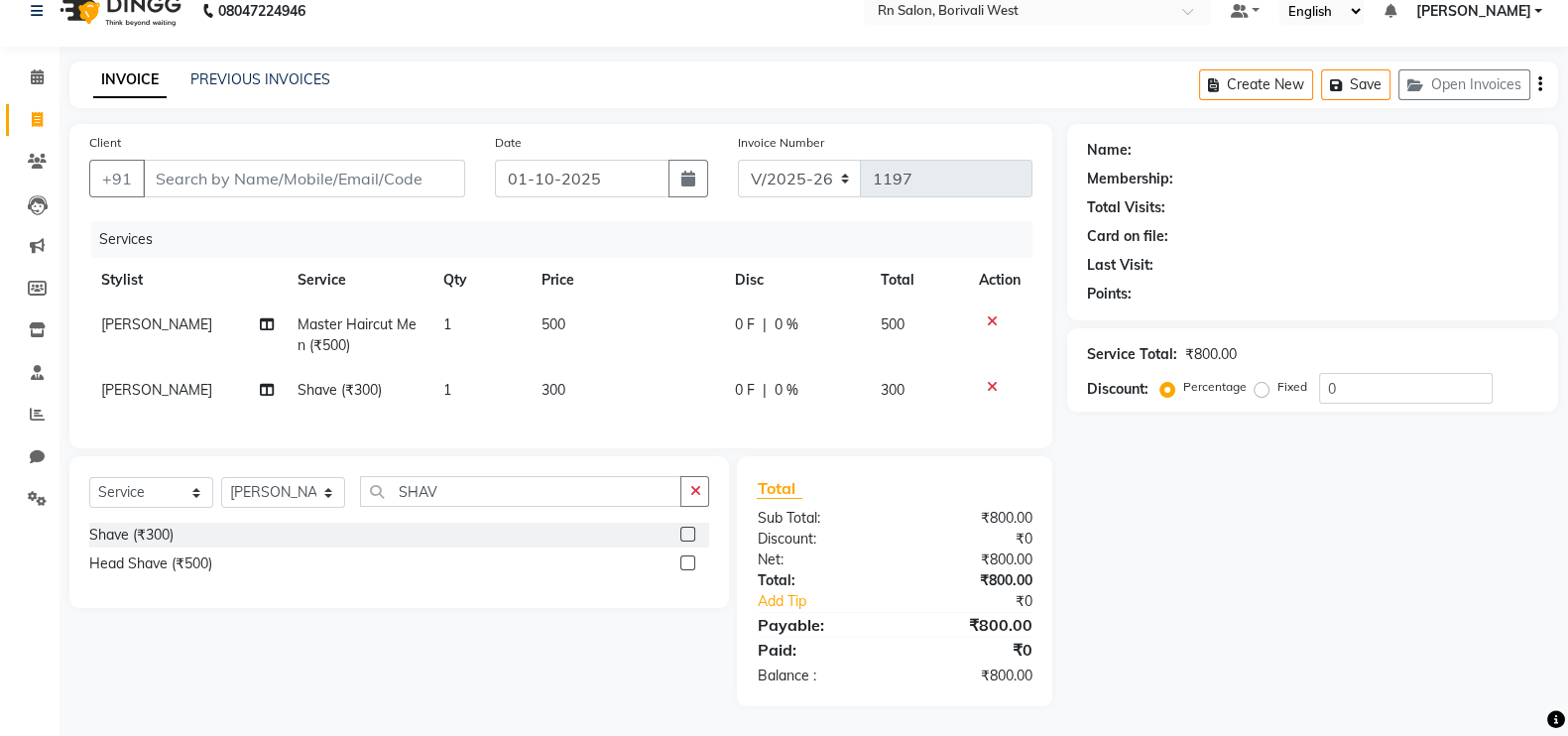
scroll to position [45, 0]
click at [470, 491] on input "SHAV" at bounding box center [521, 491] width 322 height 31
type input "S"
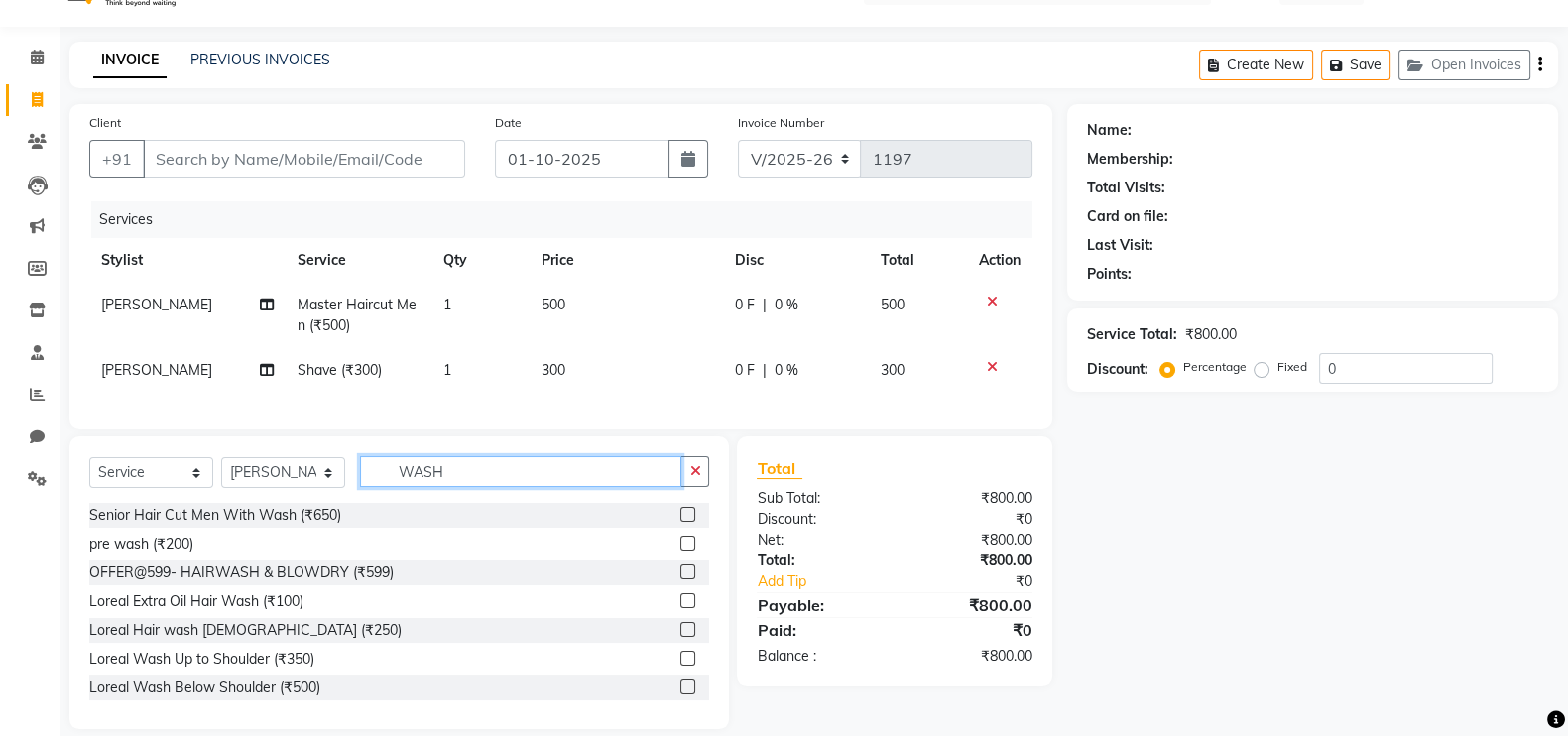
type input "WASH"
click at [681, 637] on label at bounding box center [688, 629] width 15 height 15
click at [681, 637] on input "checkbox" at bounding box center [687, 630] width 13 height 13
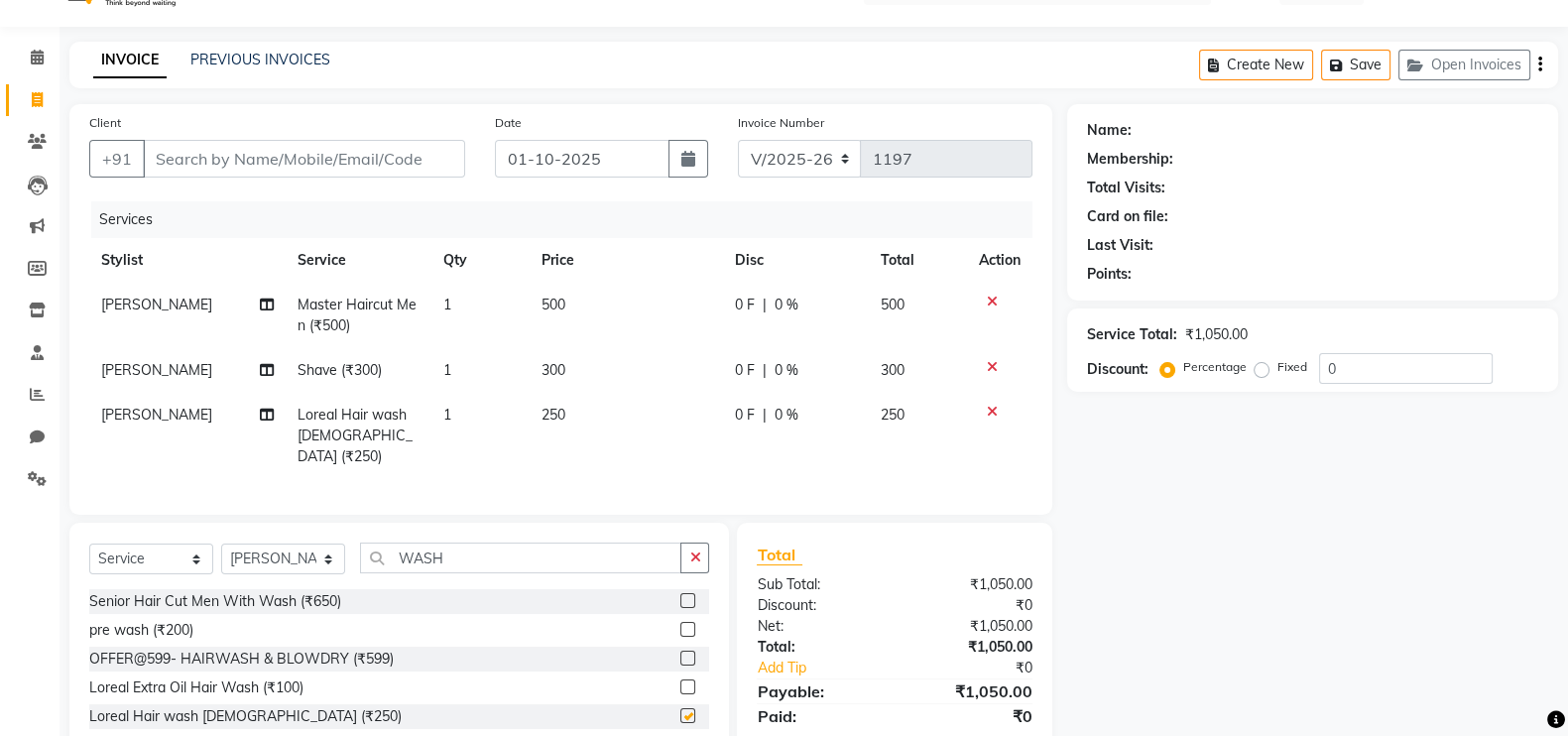
checkbox input "false"
click at [201, 166] on input "Client" at bounding box center [304, 159] width 323 height 38
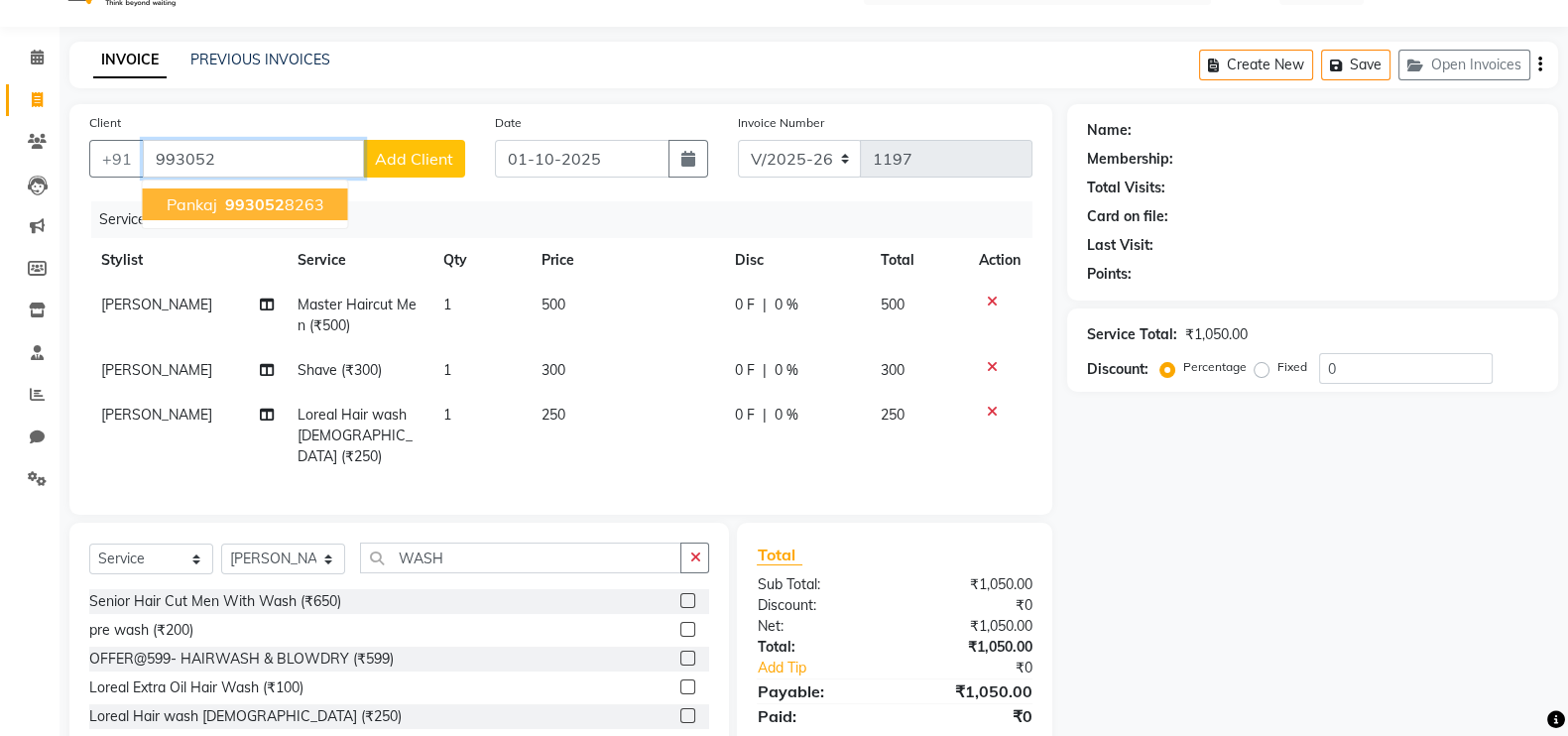
click at [257, 202] on span "993052" at bounding box center [255, 204] width 60 height 20
type input "9930528263"
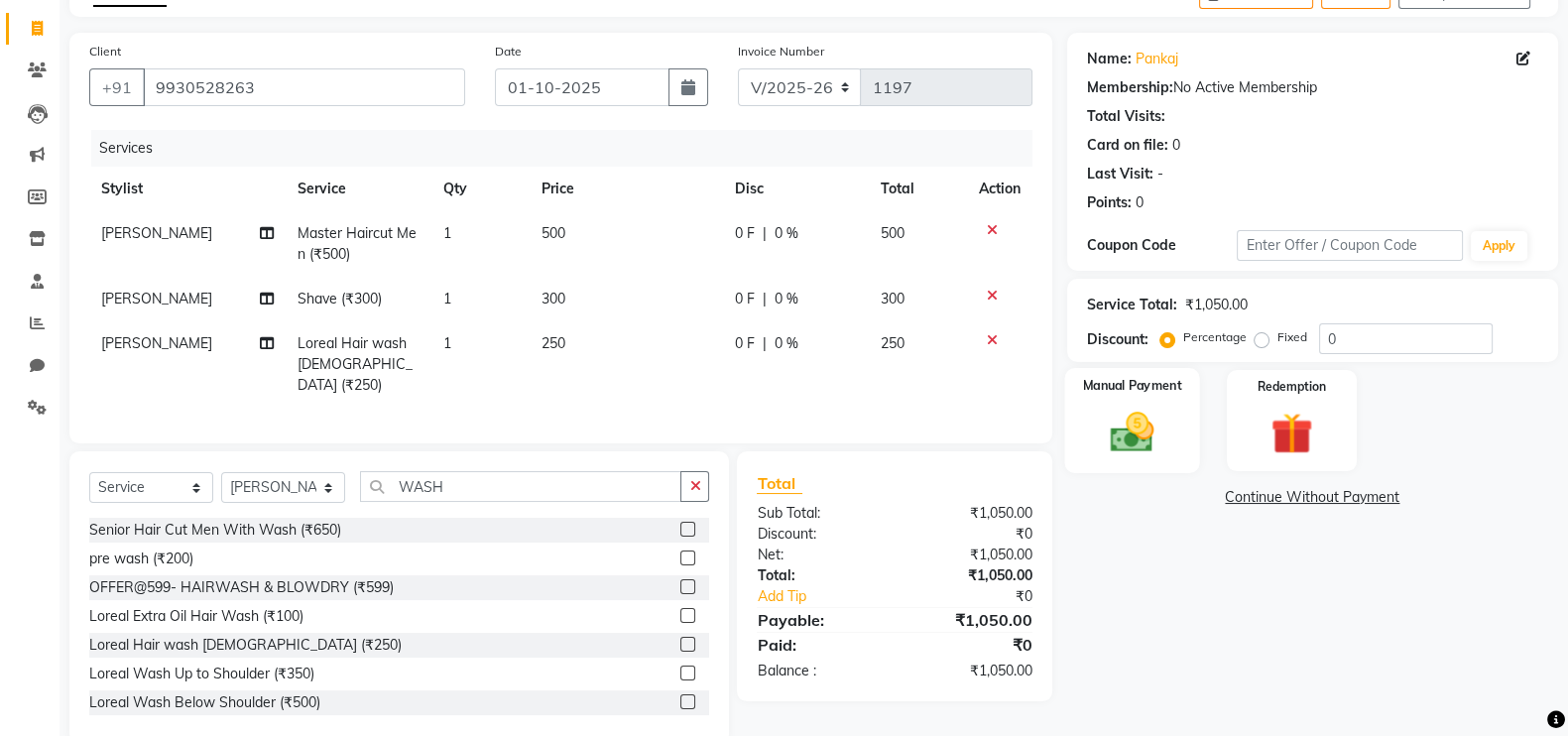
scroll to position [153, 0]
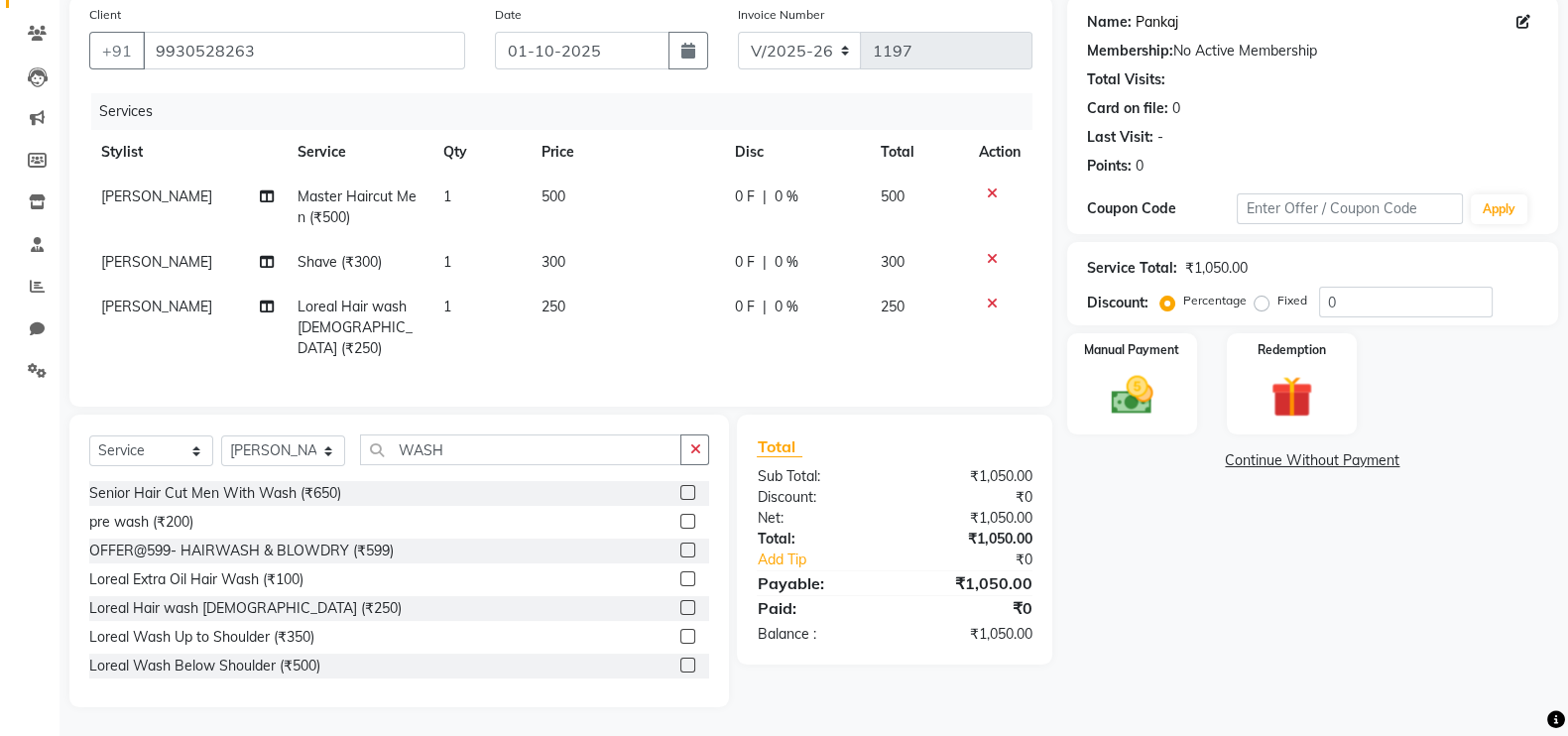
click at [1161, 20] on link "Pankaj" at bounding box center [1156, 22] width 43 height 21
click at [1086, 376] on div "Manual Payment" at bounding box center [1132, 383] width 136 height 105
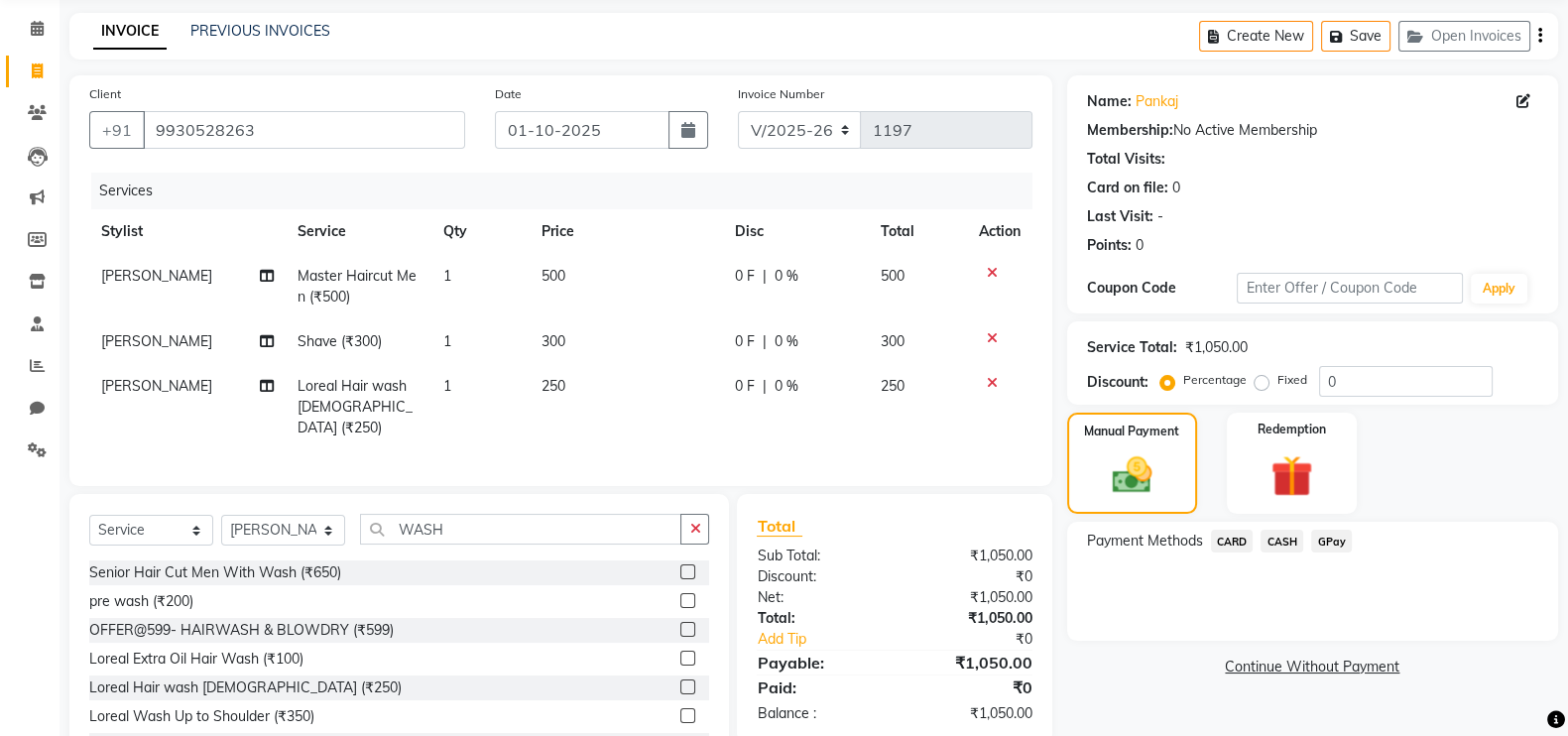
scroll to position [0, 0]
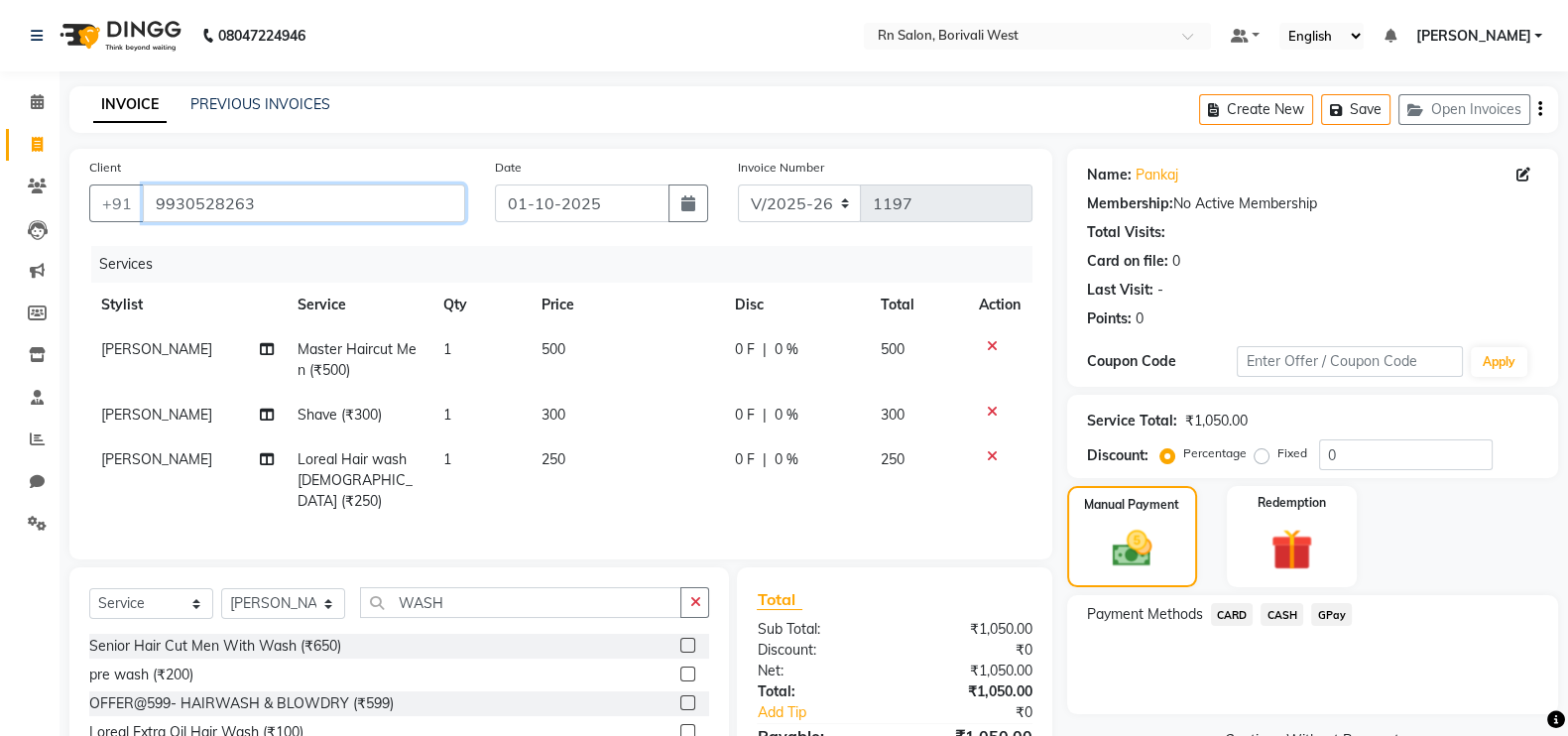
drag, startPoint x: 145, startPoint y: 199, endPoint x: 270, endPoint y: 217, distance: 126.3
click at [270, 217] on input "9930528263" at bounding box center [304, 204] width 323 height 38
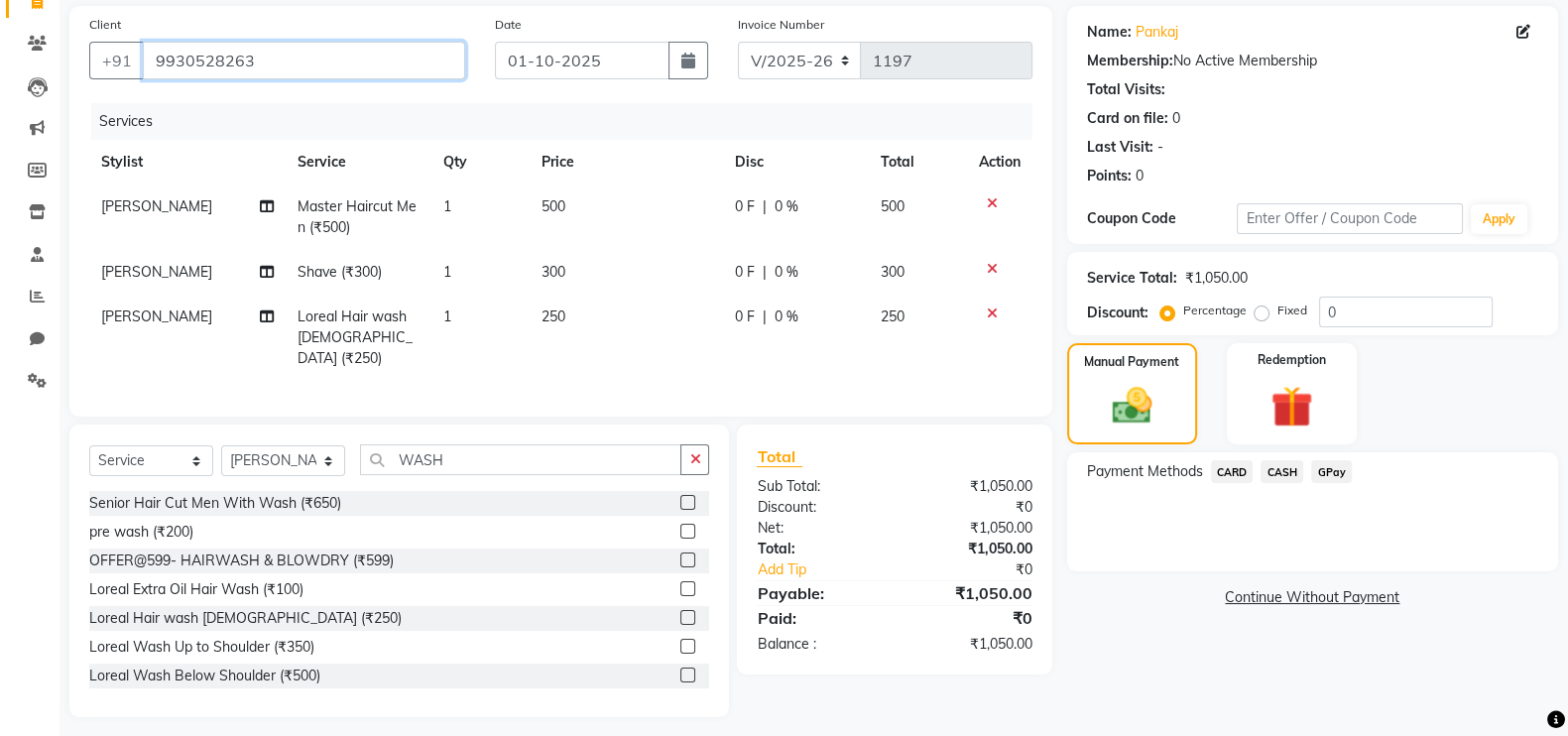
scroll to position [153, 0]
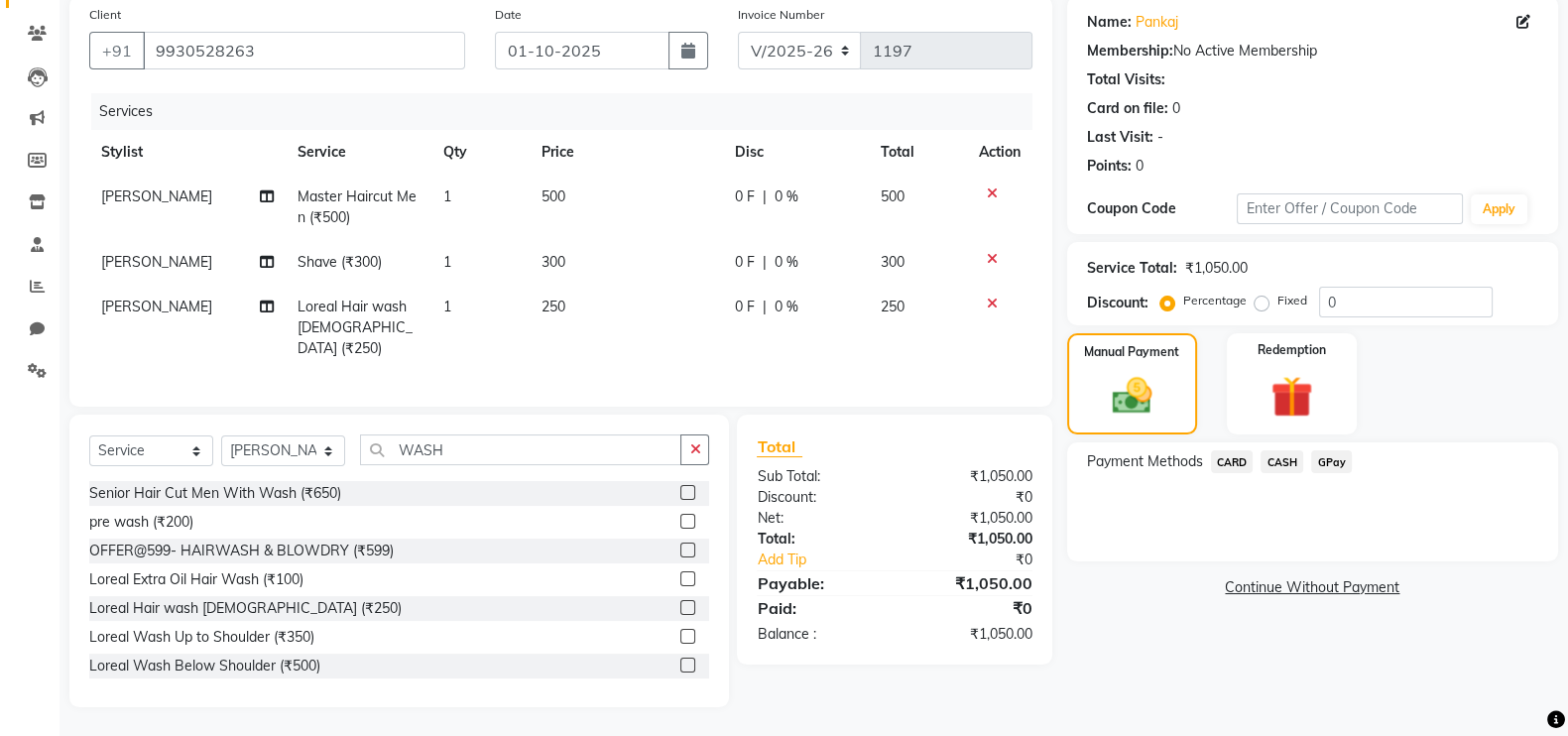
click at [1234, 460] on span "CARD" at bounding box center [1232, 462] width 43 height 23
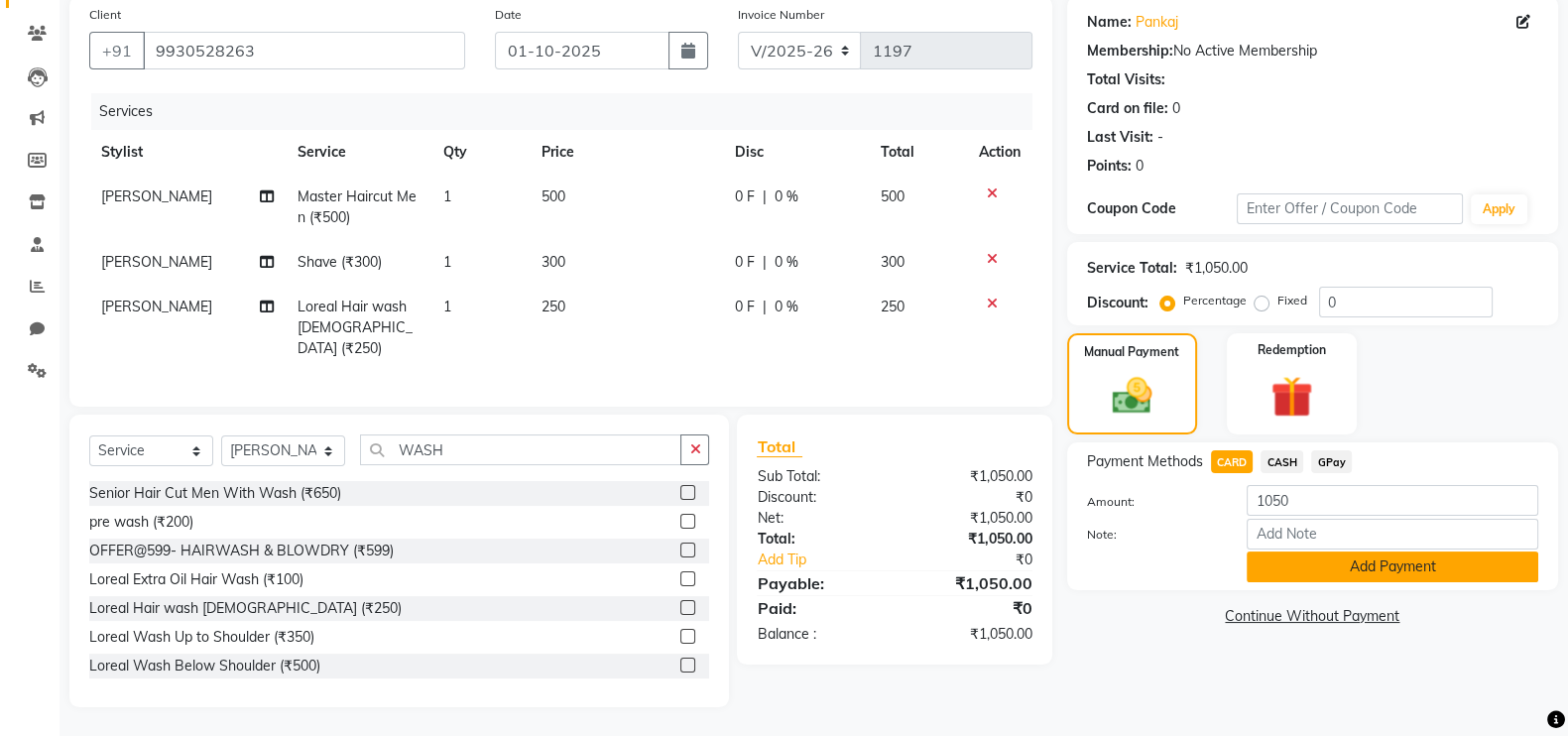
click at [1281, 559] on button "Add Payment" at bounding box center [1392, 567] width 292 height 31
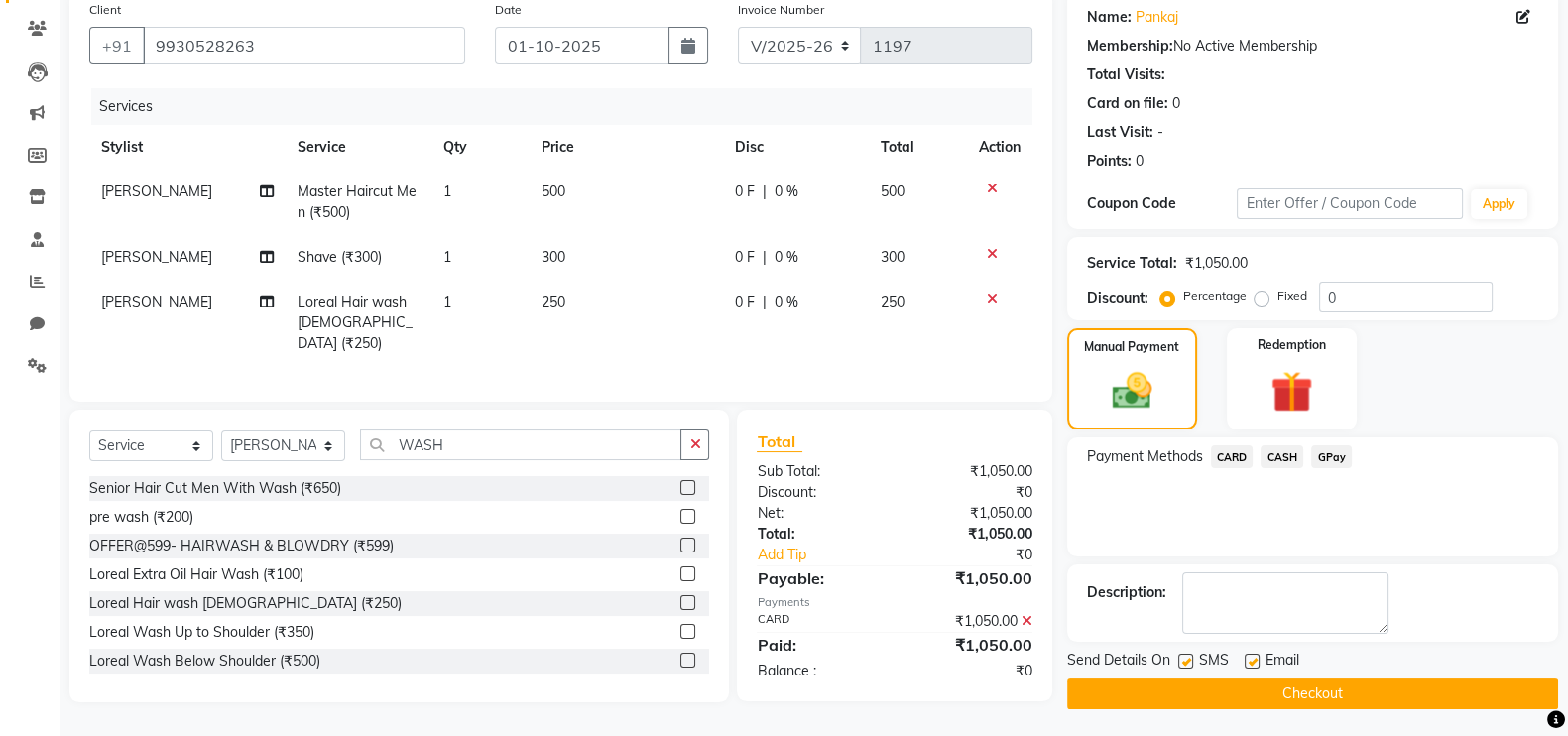
scroll to position [160, 0]
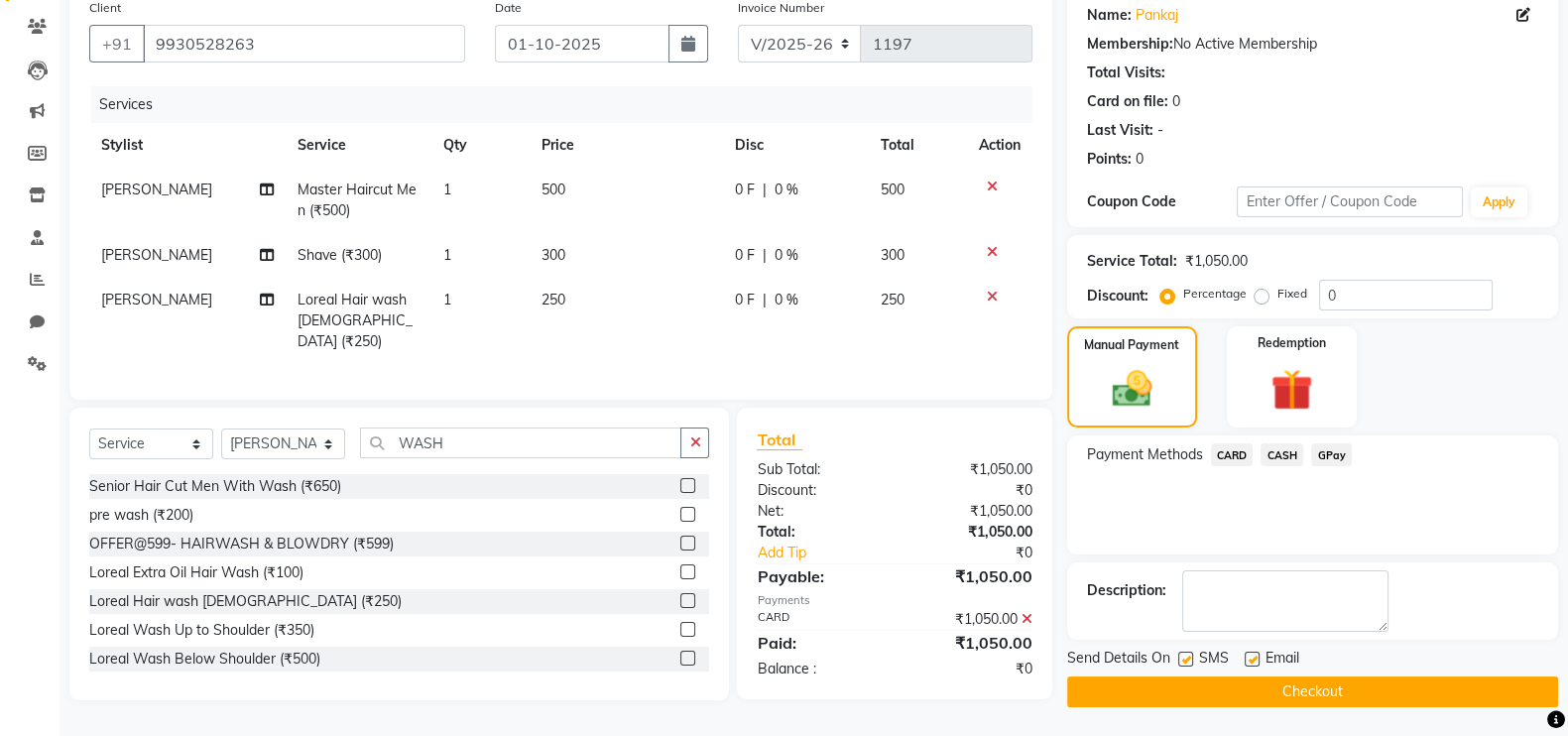
click at [1257, 657] on label at bounding box center [1251, 659] width 15 height 15
click at [1257, 657] on input "checkbox" at bounding box center [1250, 660] width 13 height 13
checkbox input "false"
click at [1184, 666] on div at bounding box center [1184, 662] width 13 height 21
click at [1186, 656] on label at bounding box center [1185, 659] width 15 height 15
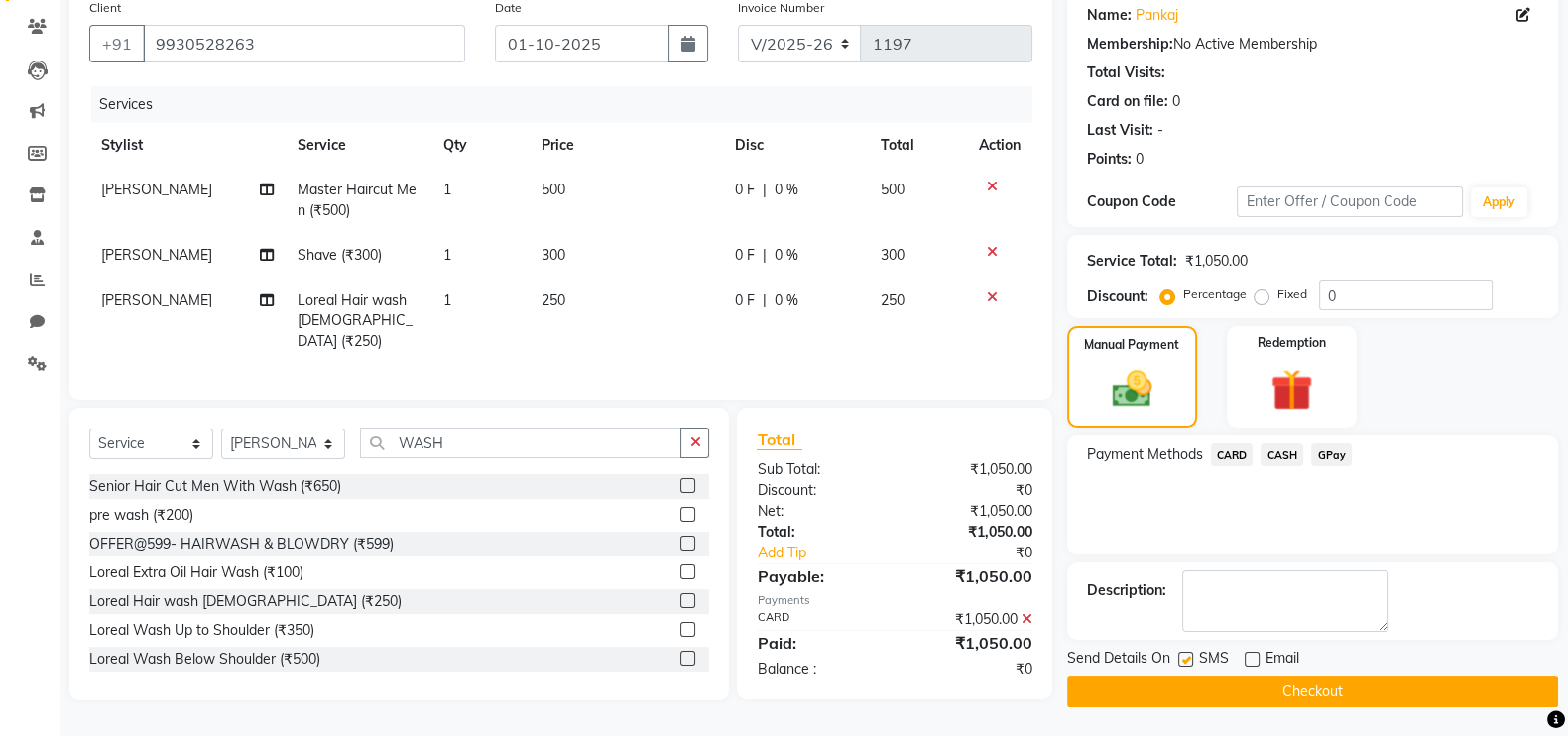
click at [1186, 656] on input "checkbox" at bounding box center [1184, 660] width 13 height 13
checkbox input "false"
click at [1183, 687] on button "Checkout" at bounding box center [1312, 692] width 491 height 31
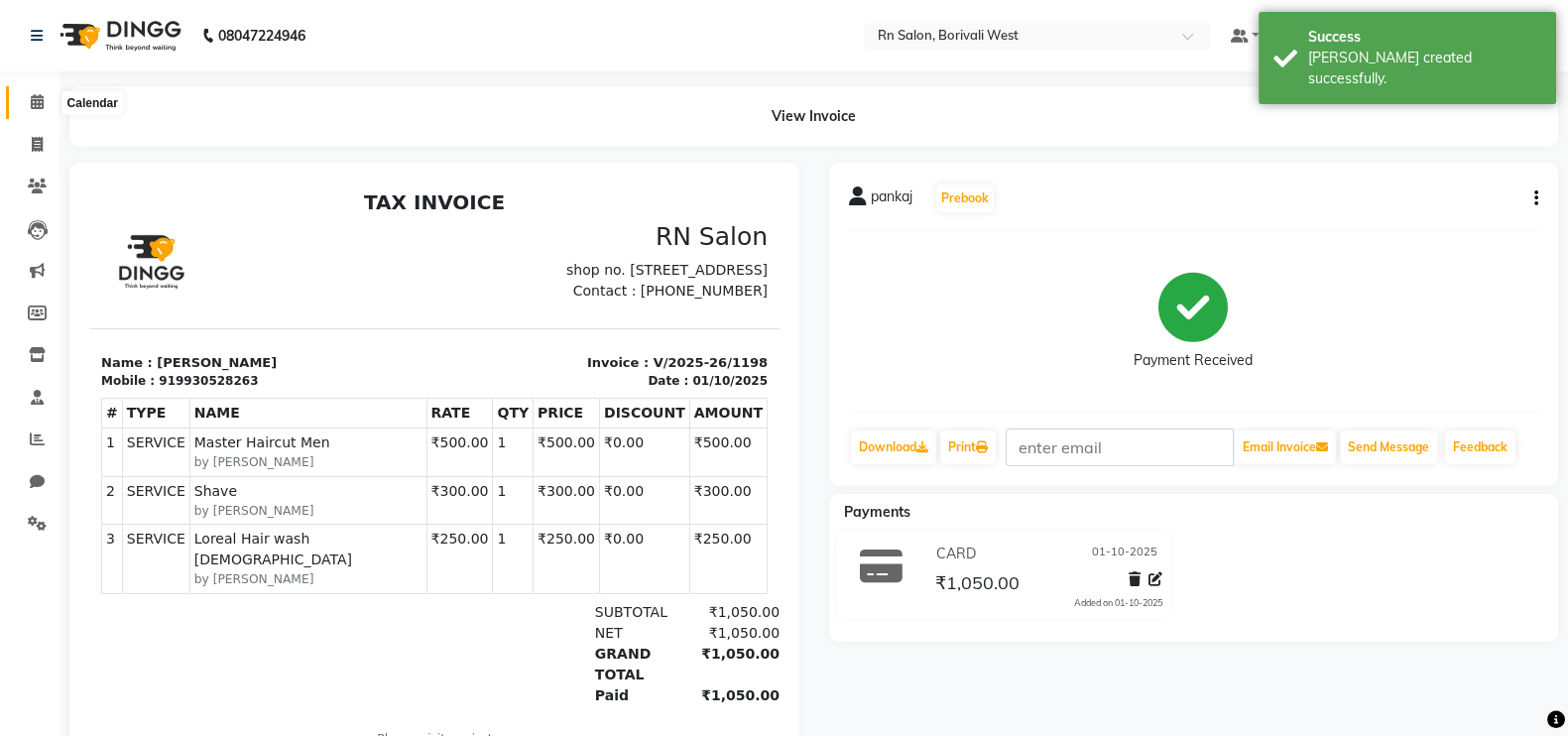
click at [43, 101] on icon at bounding box center [37, 101] width 13 height 15
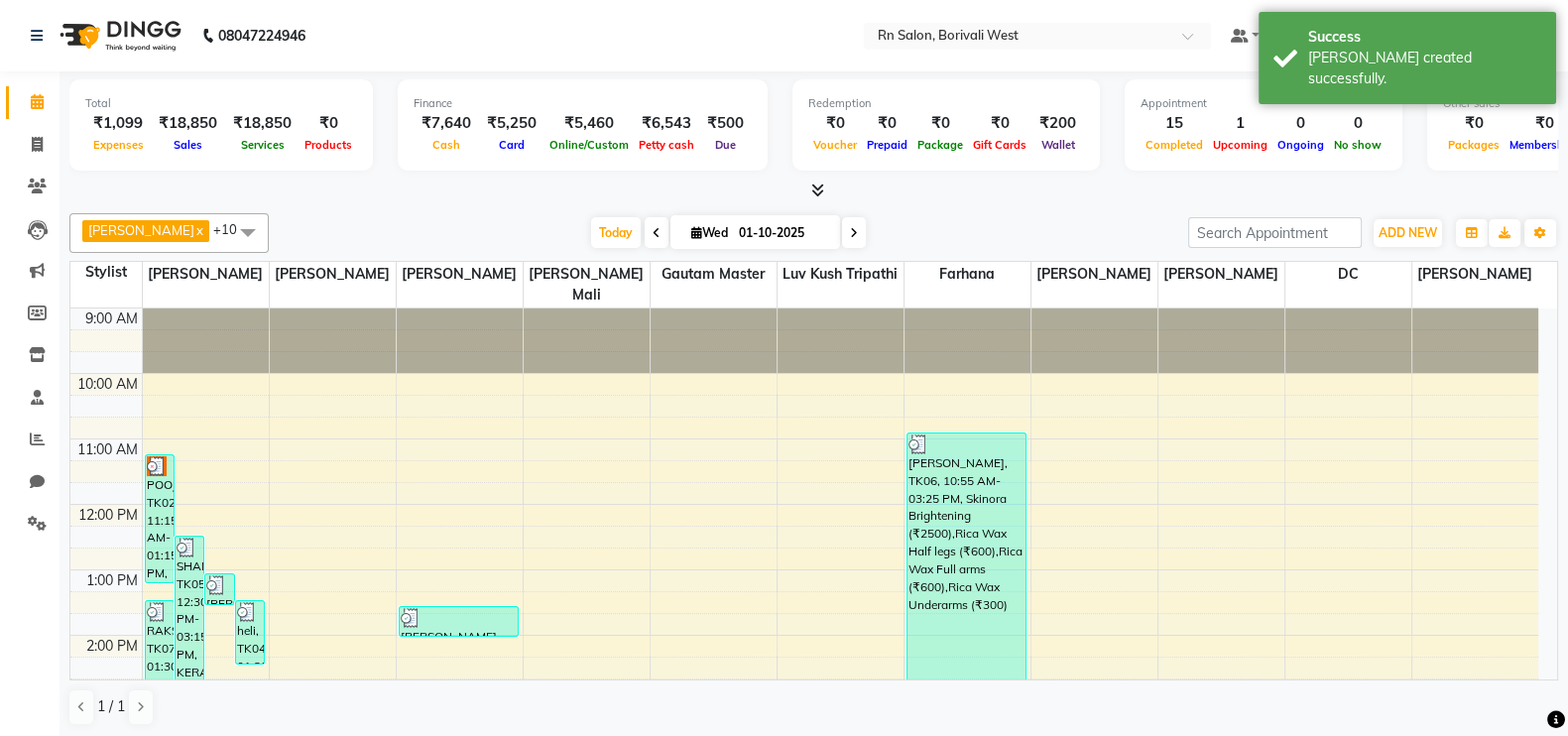
click at [853, 232] on icon at bounding box center [853, 233] width 8 height 12
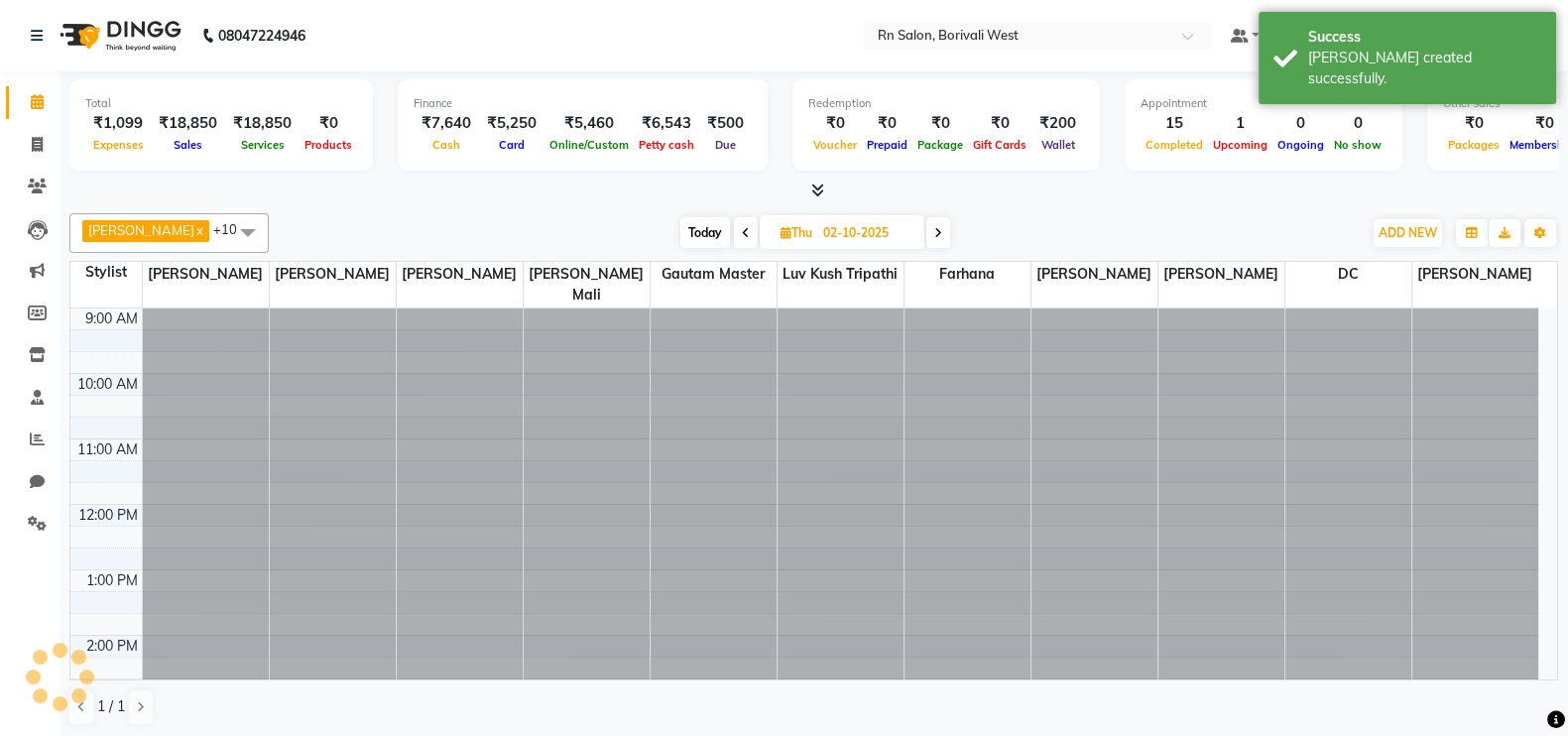
scroll to position [581, 0]
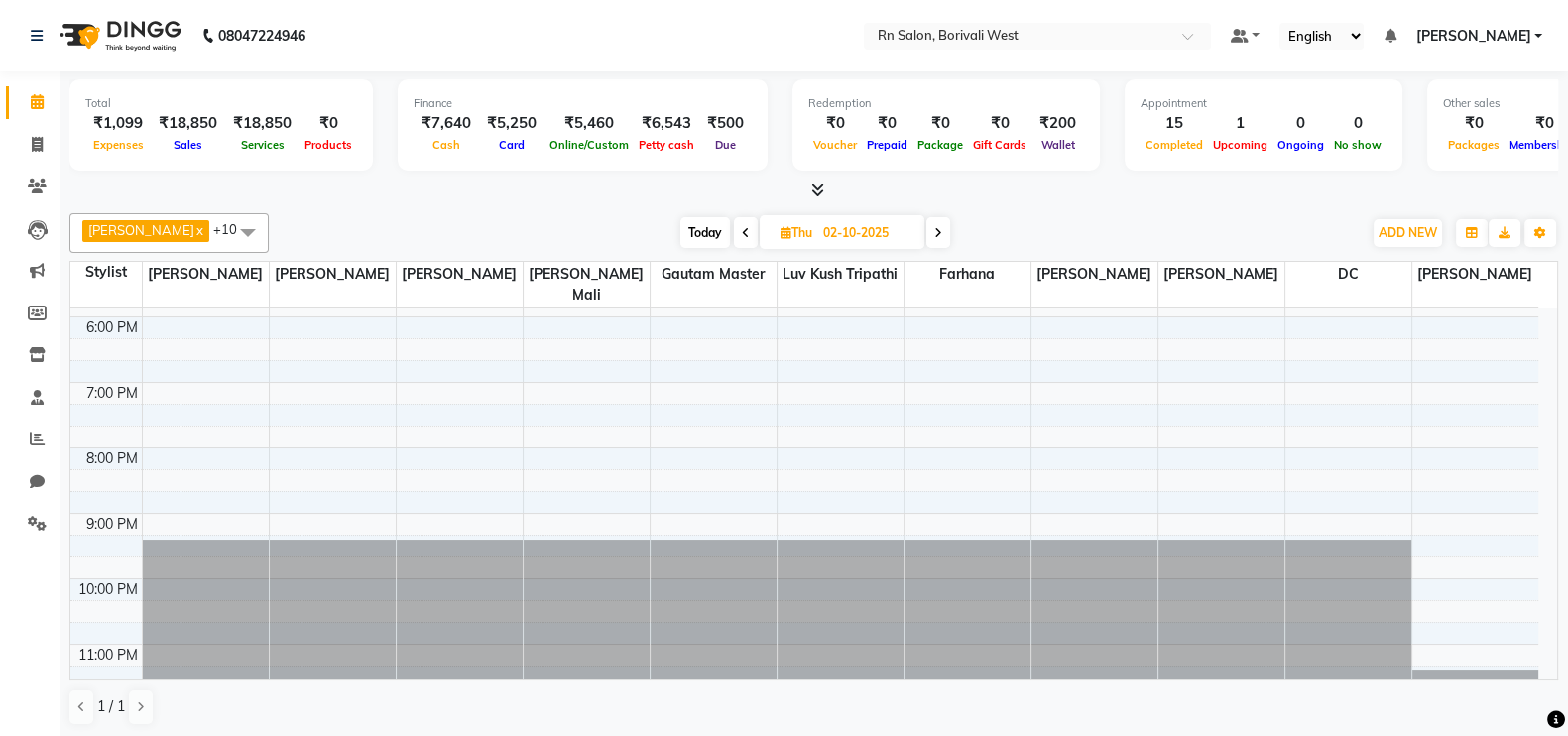
click at [939, 227] on icon at bounding box center [938, 233] width 8 height 12
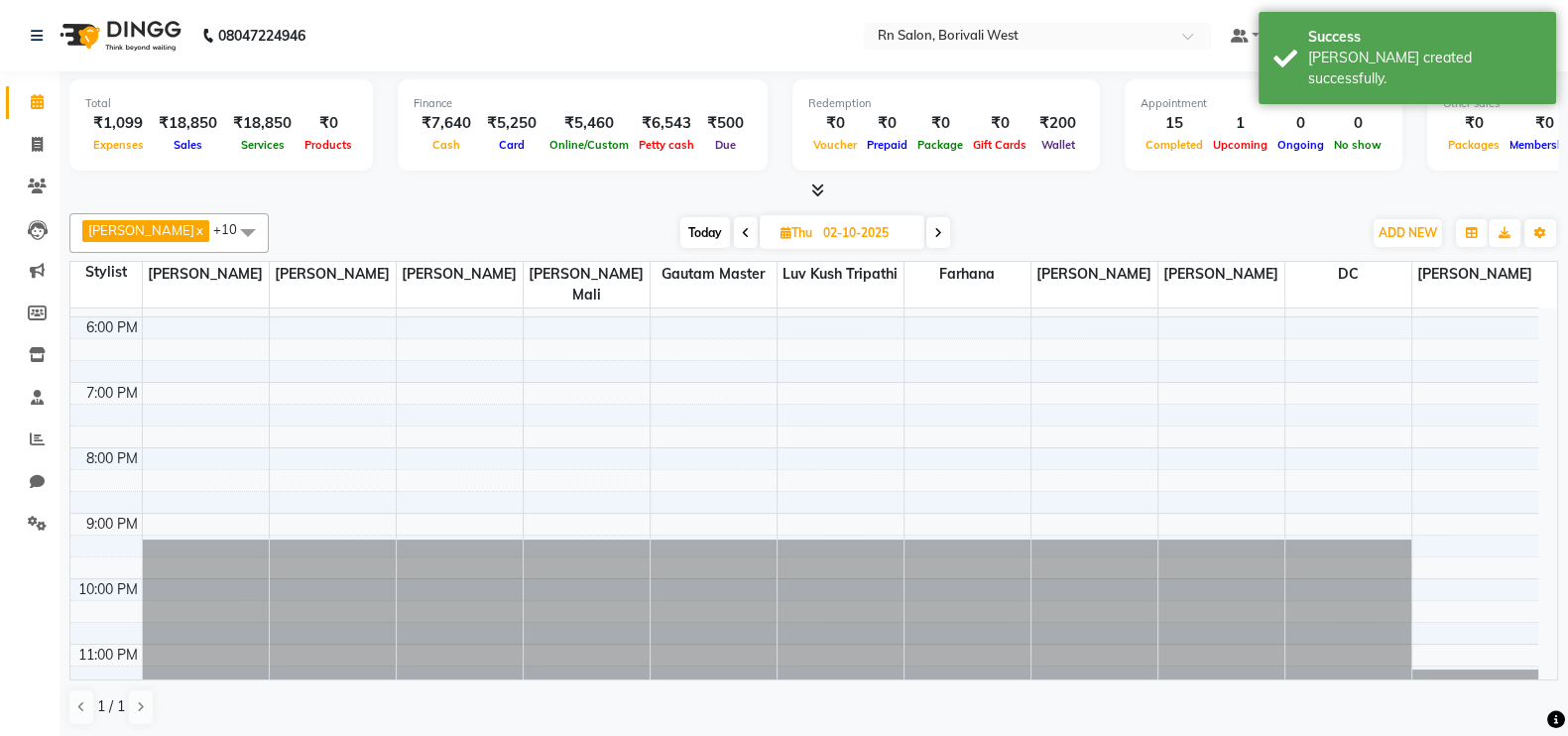
type input "03-10-2025"
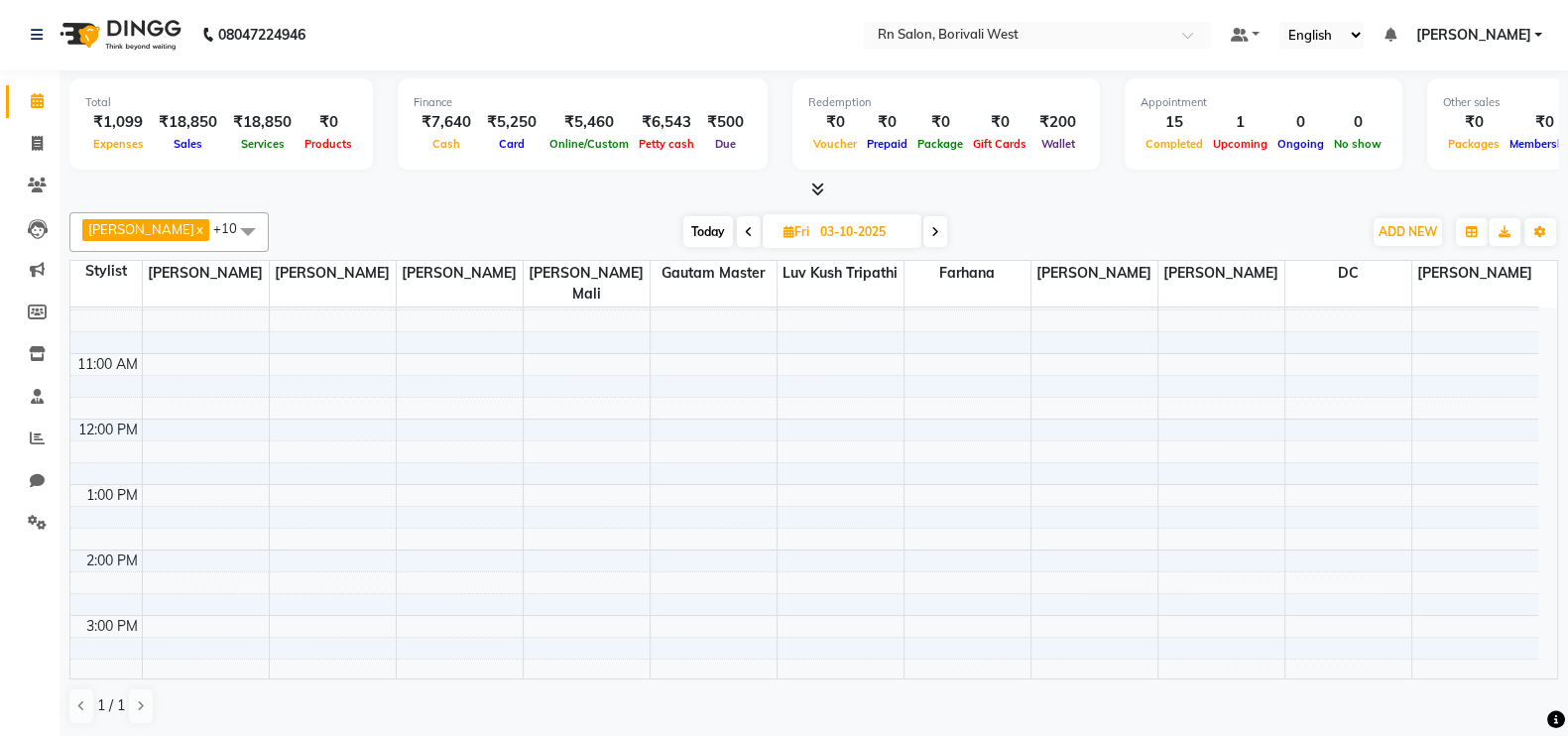
scroll to position [123, 0]
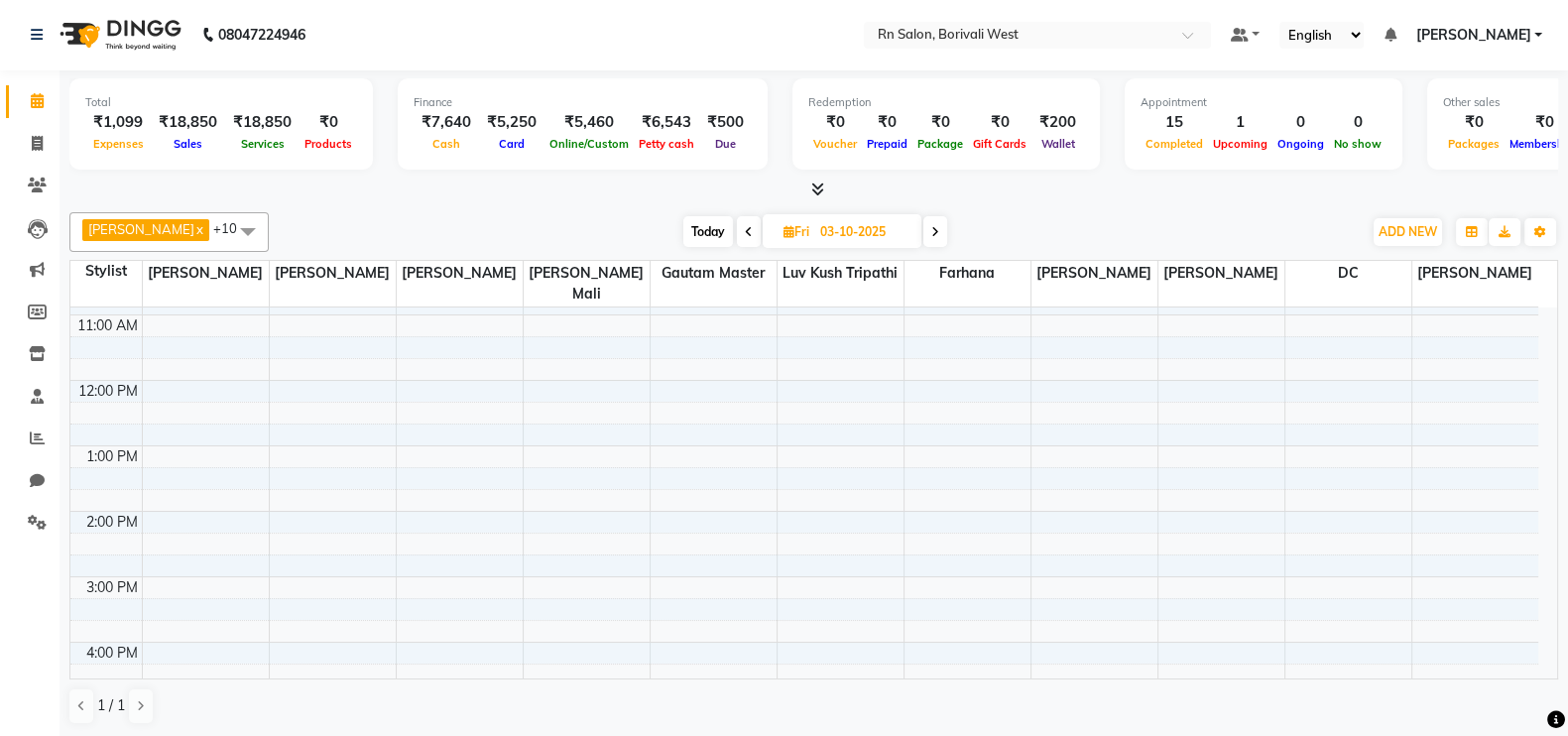
click at [1336, 453] on div "9:00 AM 10:00 AM 11:00 AM 12:00 PM 1:00 PM 2:00 PM 3:00 PM 4:00 PM 5:00 PM 6:00…" at bounding box center [803, 675] width 1468 height 981
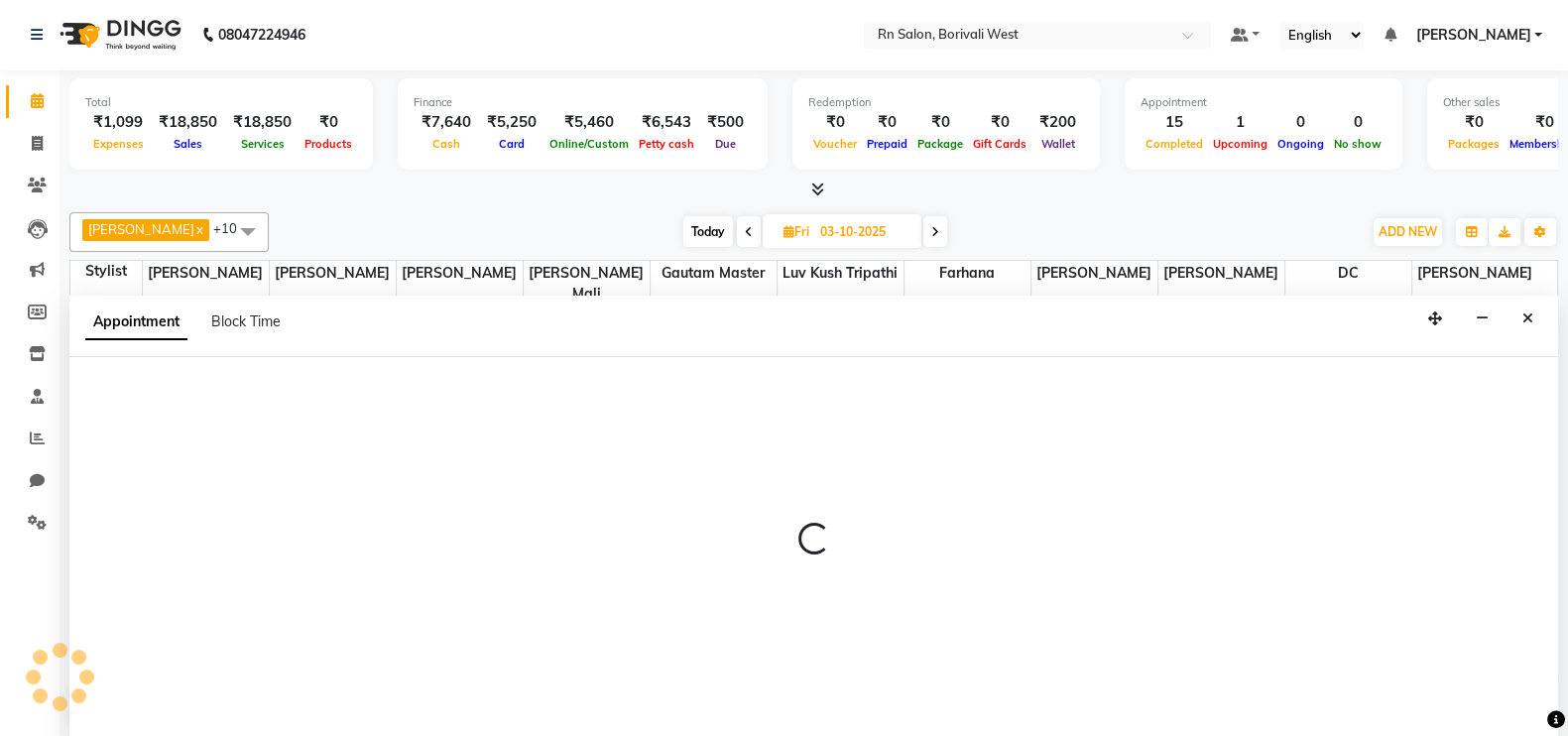
select select "88234"
select select "795"
select select "tentative"
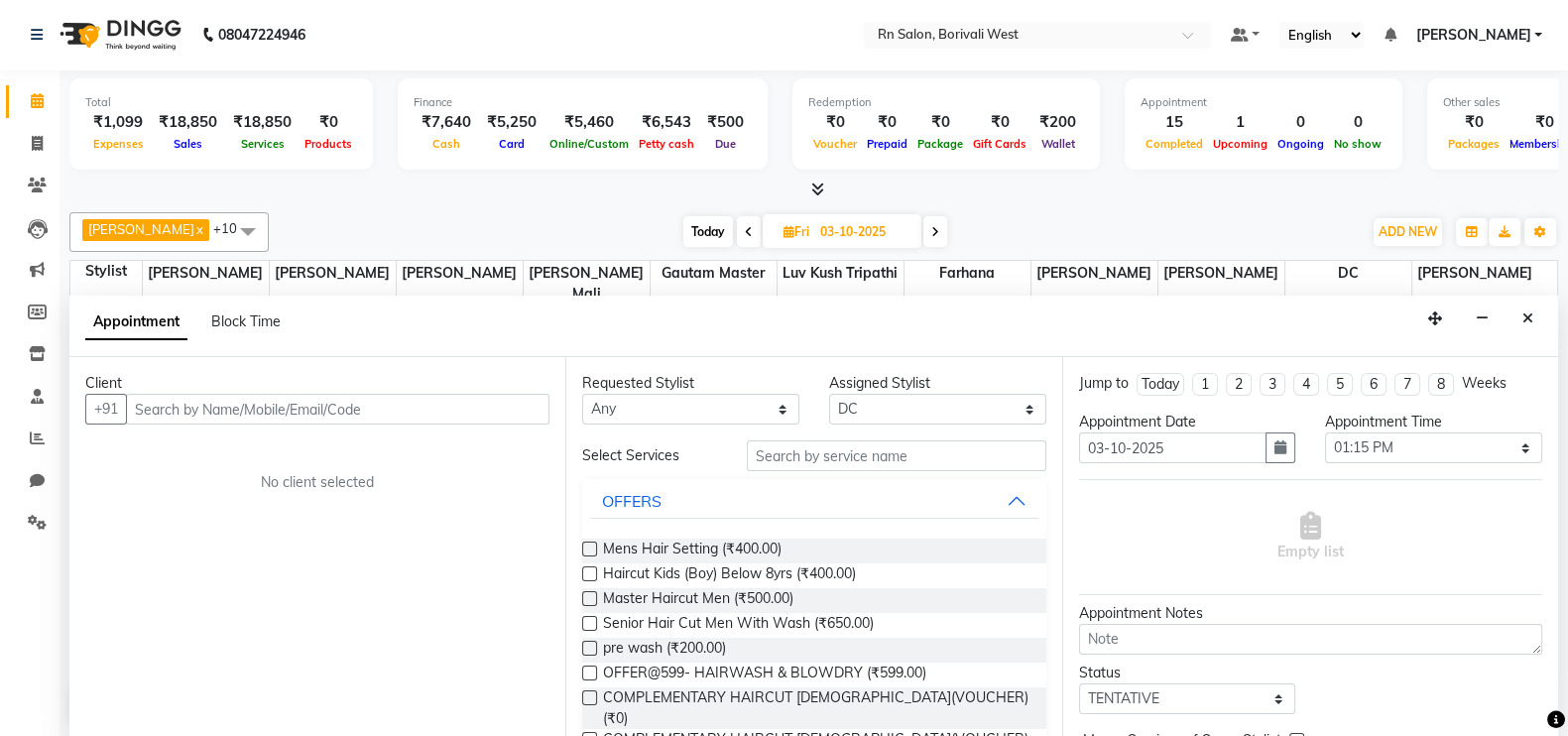
click at [407, 411] on input "text" at bounding box center [338, 409] width 424 height 31
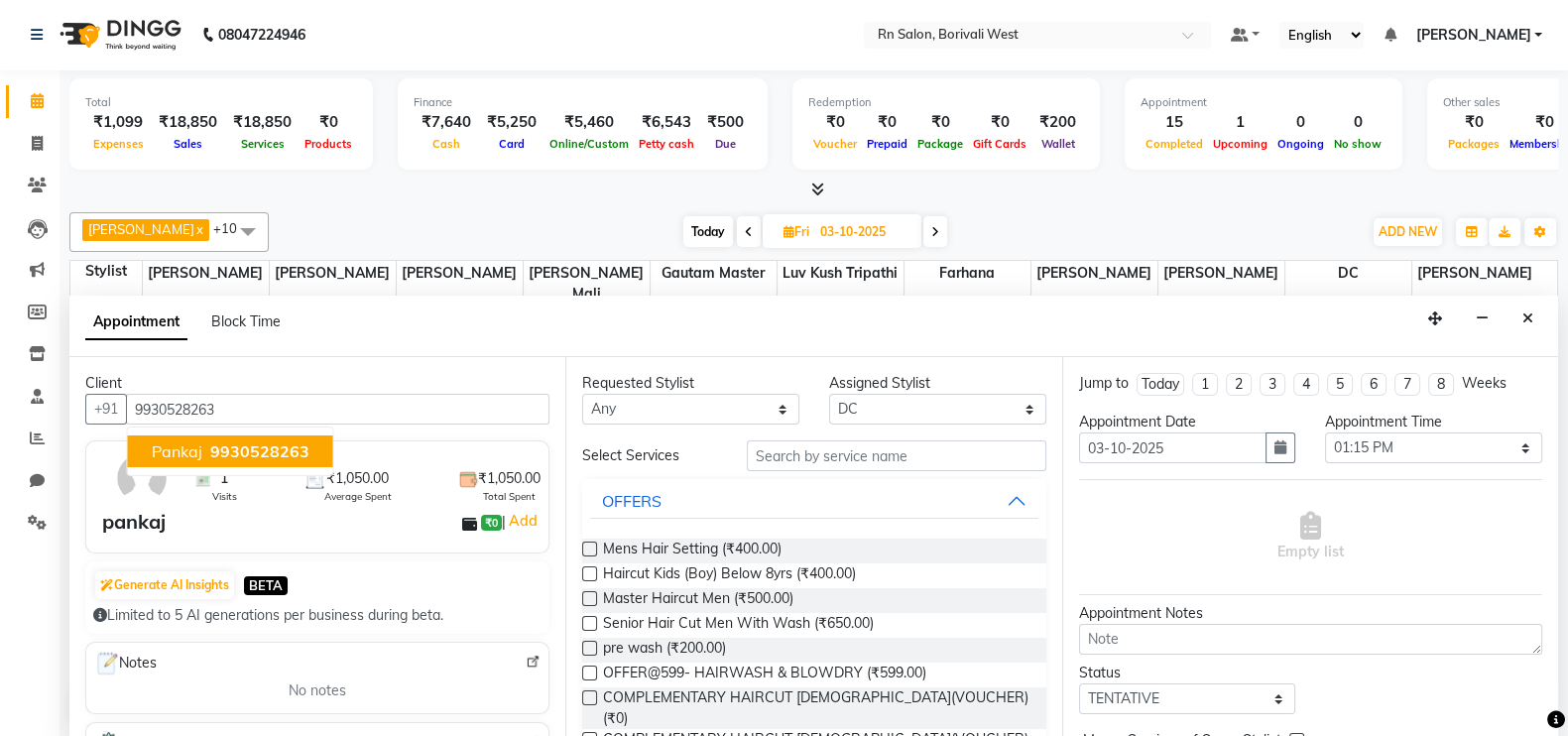
type input "9930528263"
click at [936, 459] on input "text" at bounding box center [896, 456] width 300 height 31
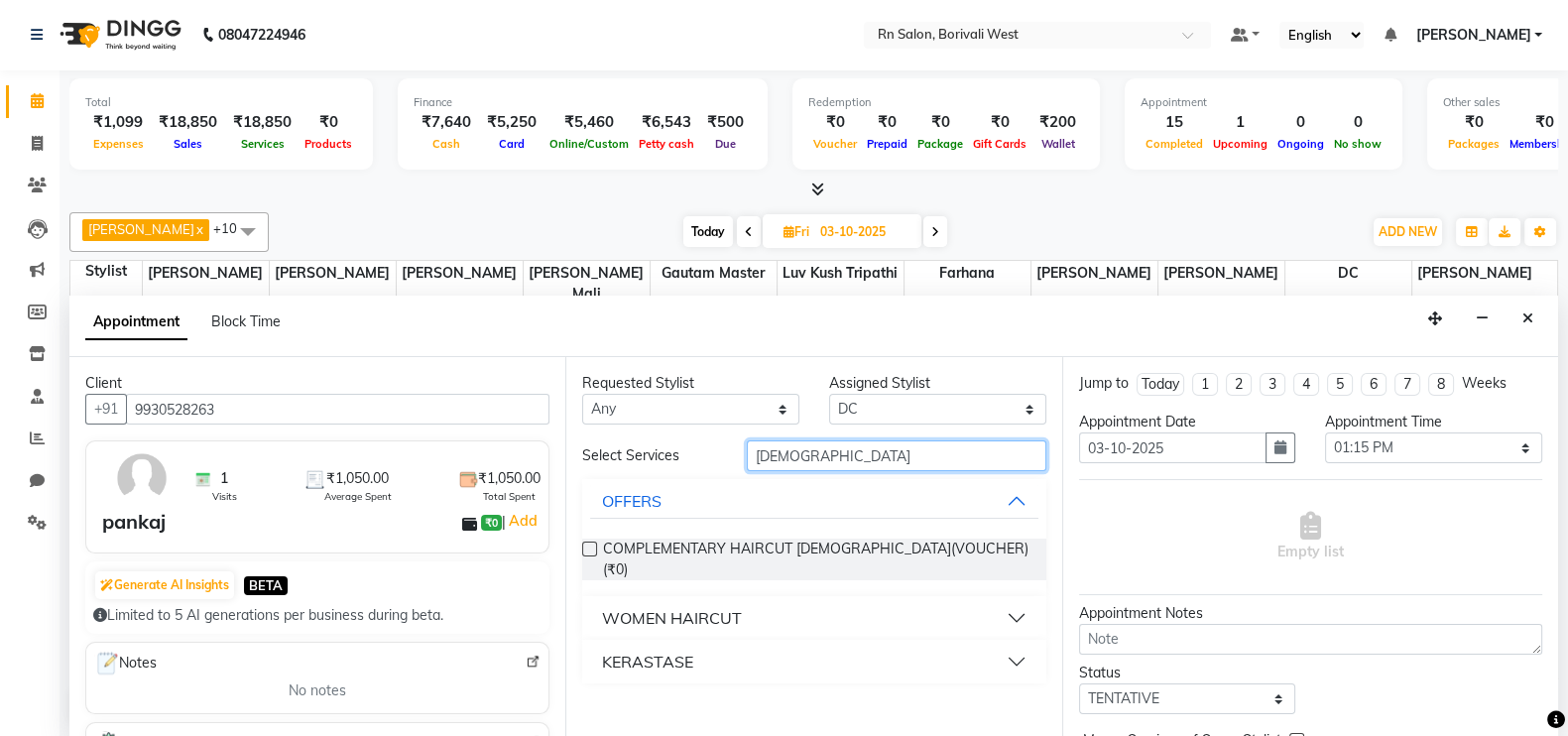
type input "FEMALE"
click at [1018, 600] on button "WOMEN HAIRCUT" at bounding box center [813, 618] width 448 height 36
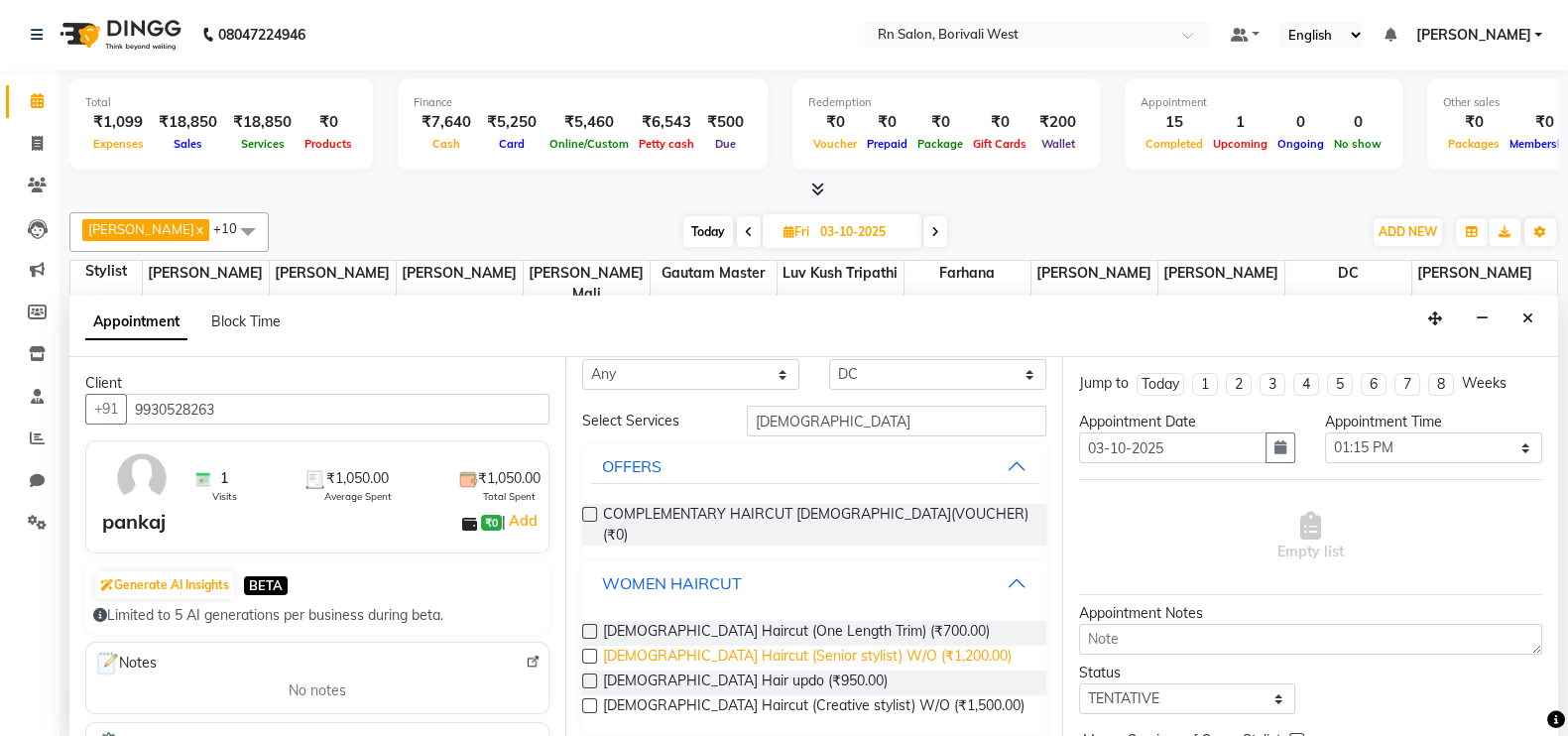
scroll to position [68, 0]
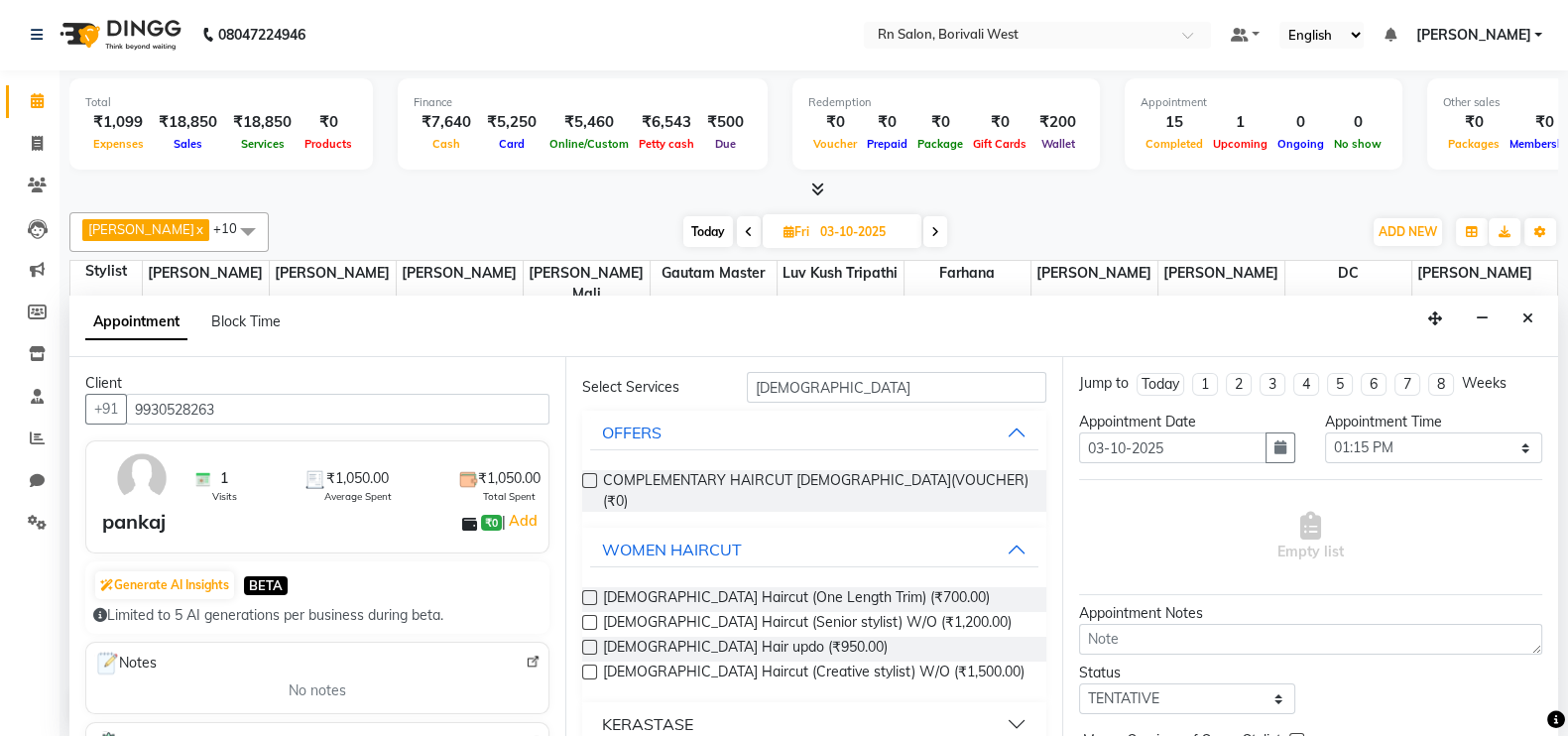
click at [595, 665] on label at bounding box center [589, 672] width 15 height 15
click at [595, 668] on input "checkbox" at bounding box center [588, 674] width 13 height 13
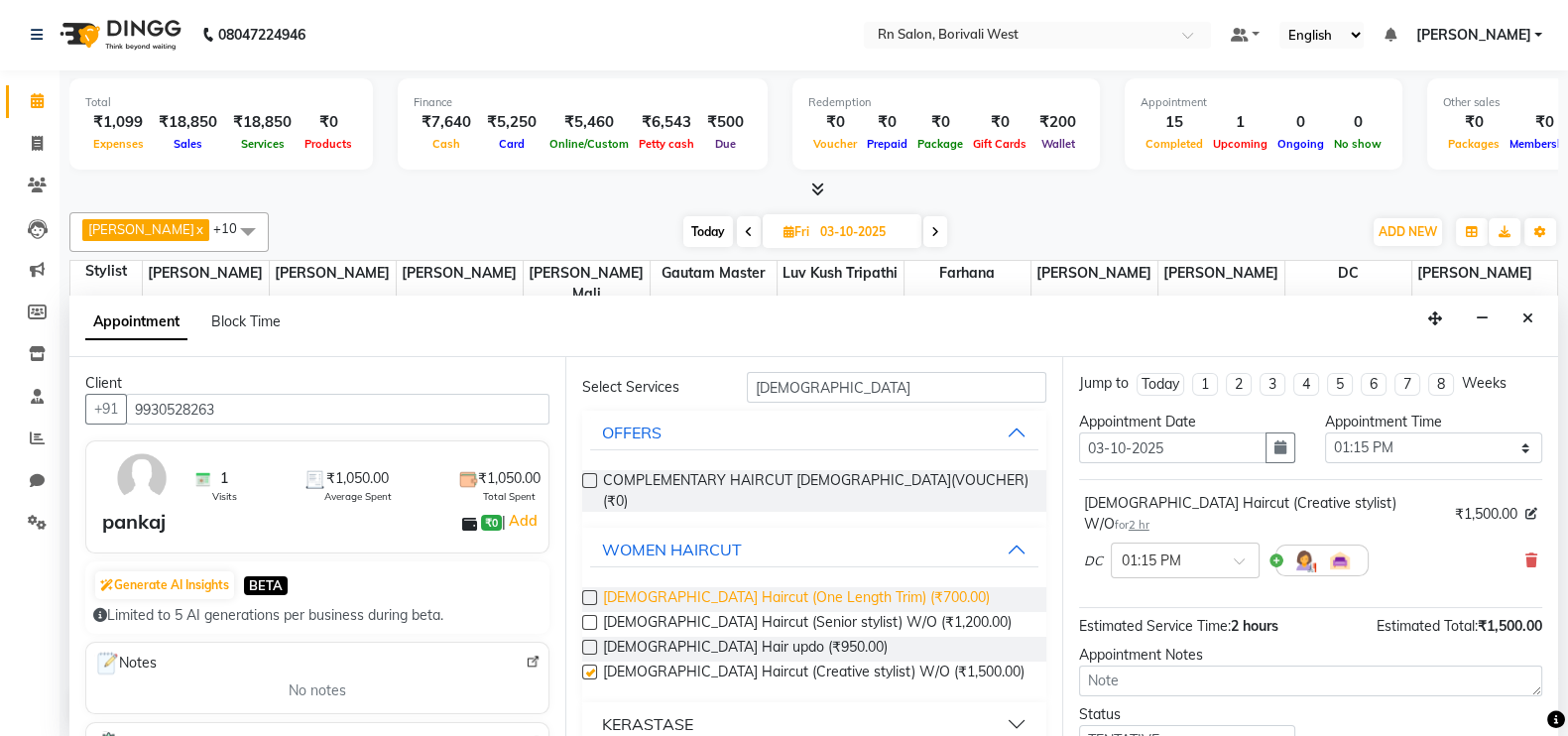
checkbox input "false"
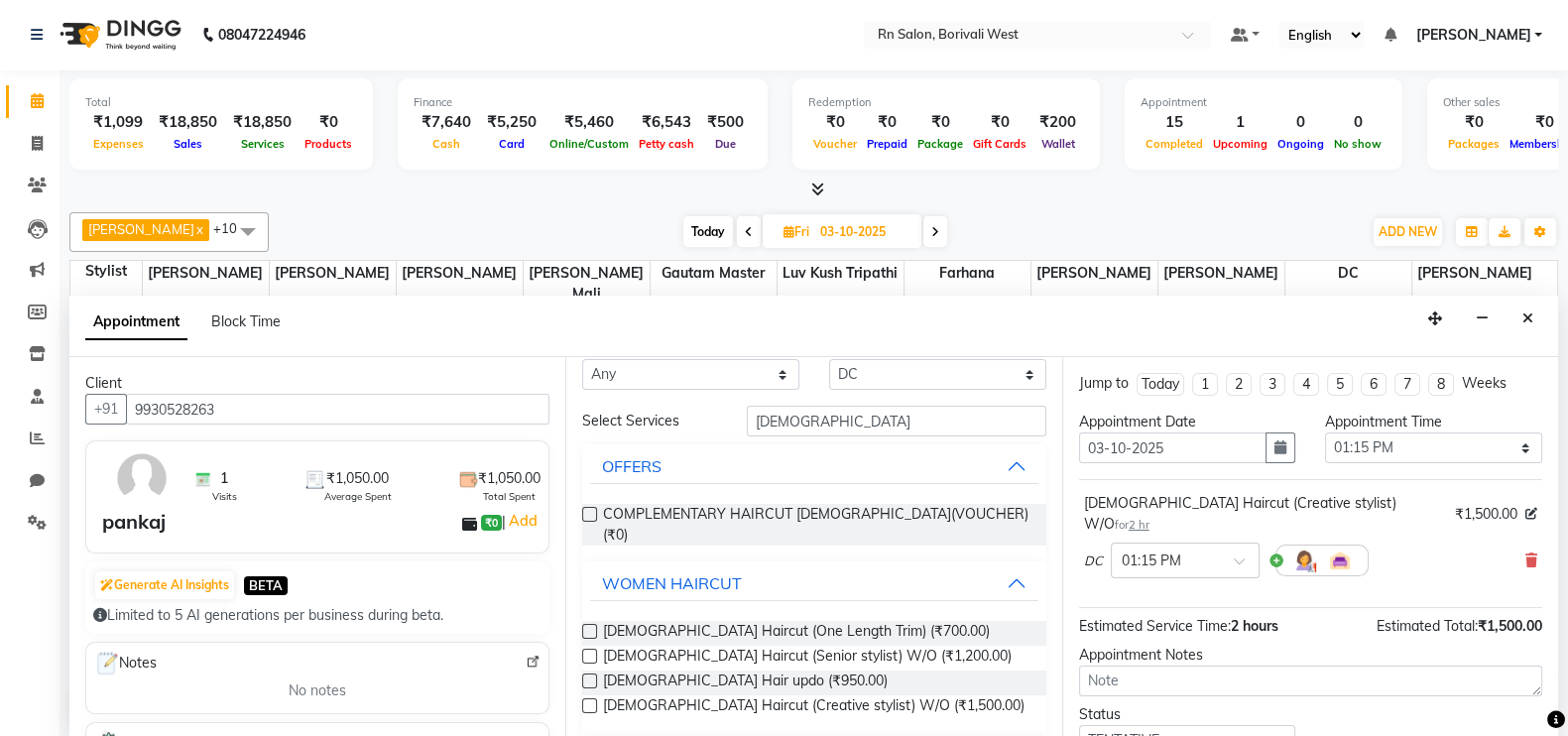
scroll to position [0, 0]
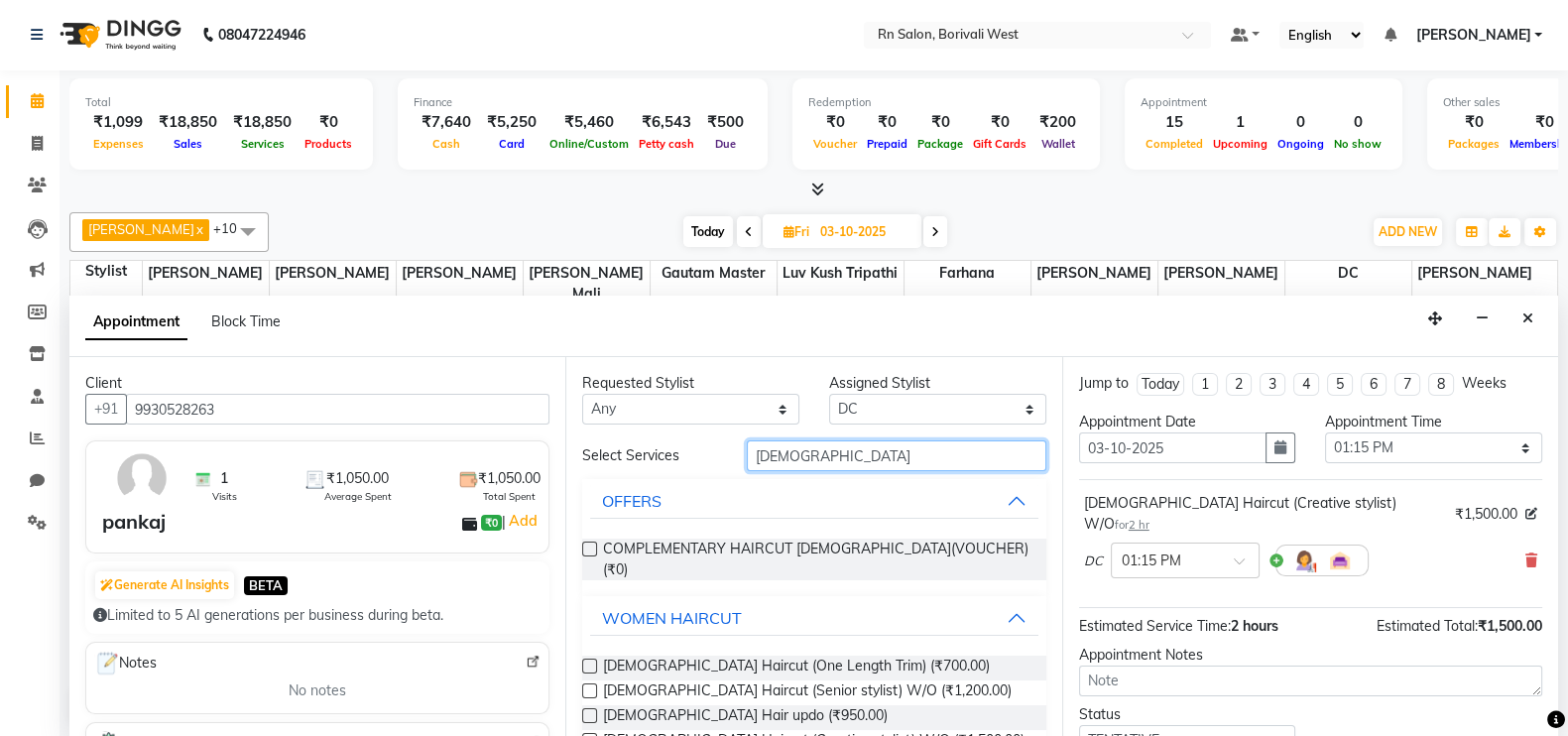
click at [840, 450] on input "FEMALE" at bounding box center [896, 456] width 300 height 31
type input "F"
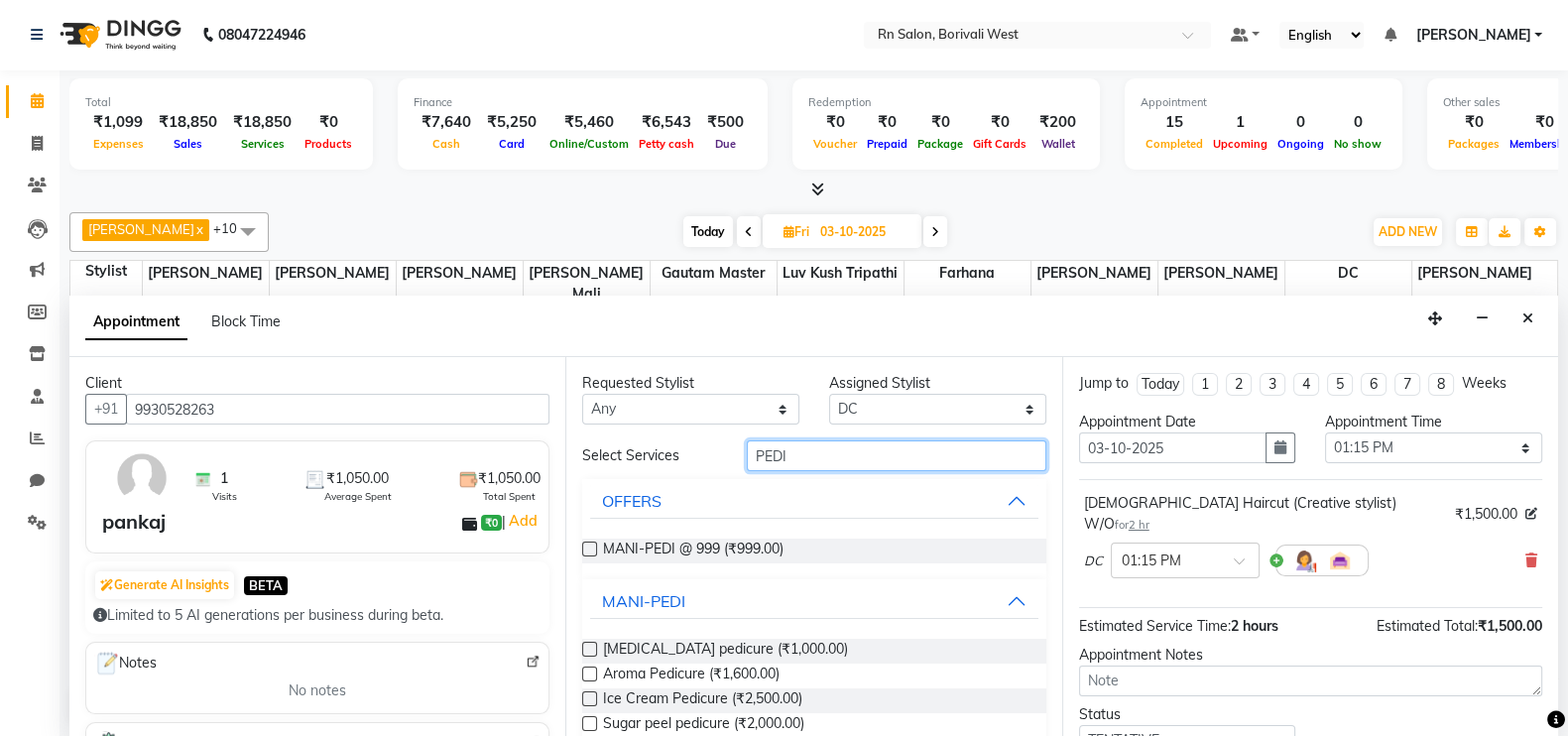
type input "PEDI"
click at [581, 650] on div "Requested Stylist Any Arpita Deshmukh Beena jaiswar DC Deepak Parbat Farhana Ga…" at bounding box center [813, 547] width 496 height 380
click at [594, 647] on label at bounding box center [589, 649] width 15 height 15
click at [594, 647] on input "checkbox" at bounding box center [588, 651] width 13 height 13
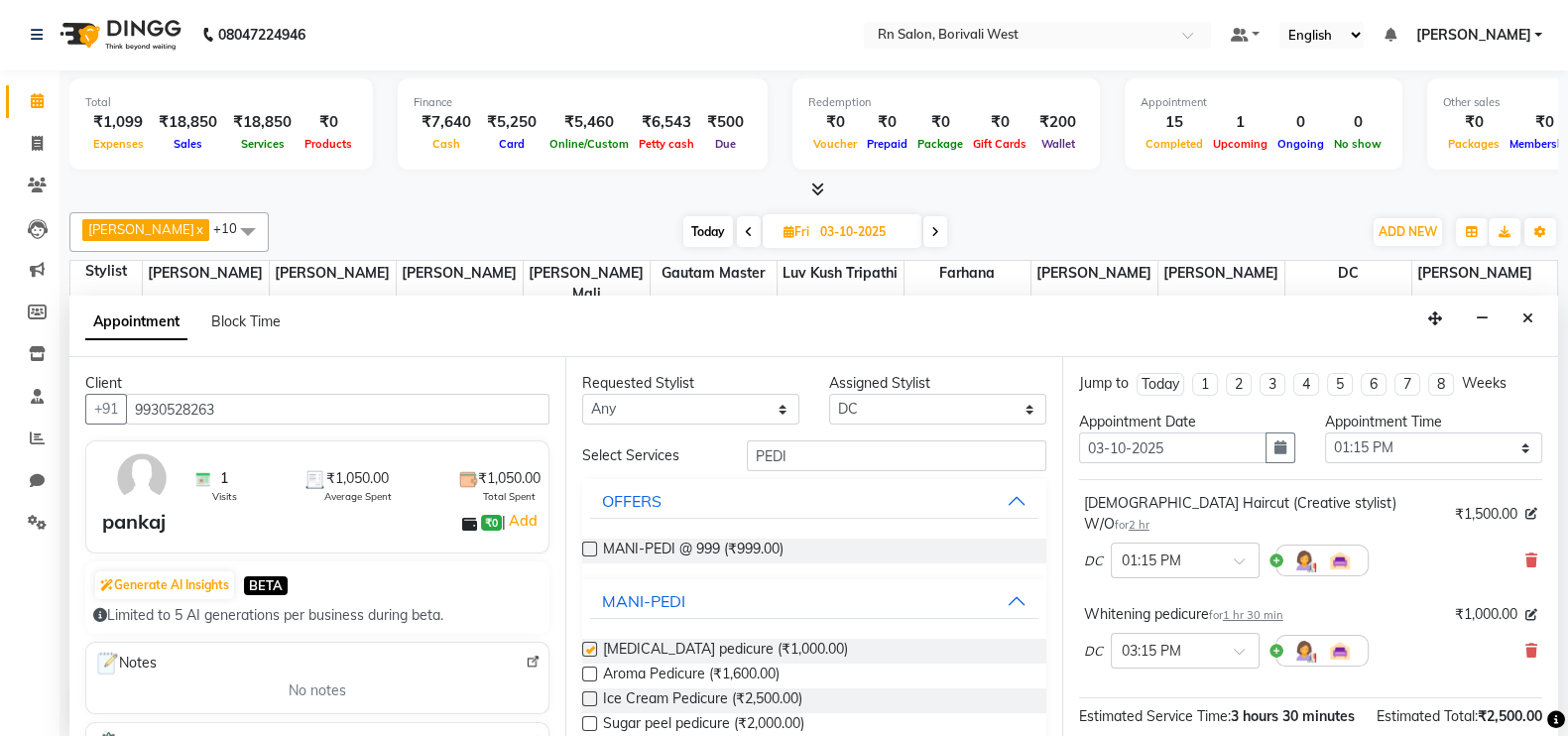
checkbox input "false"
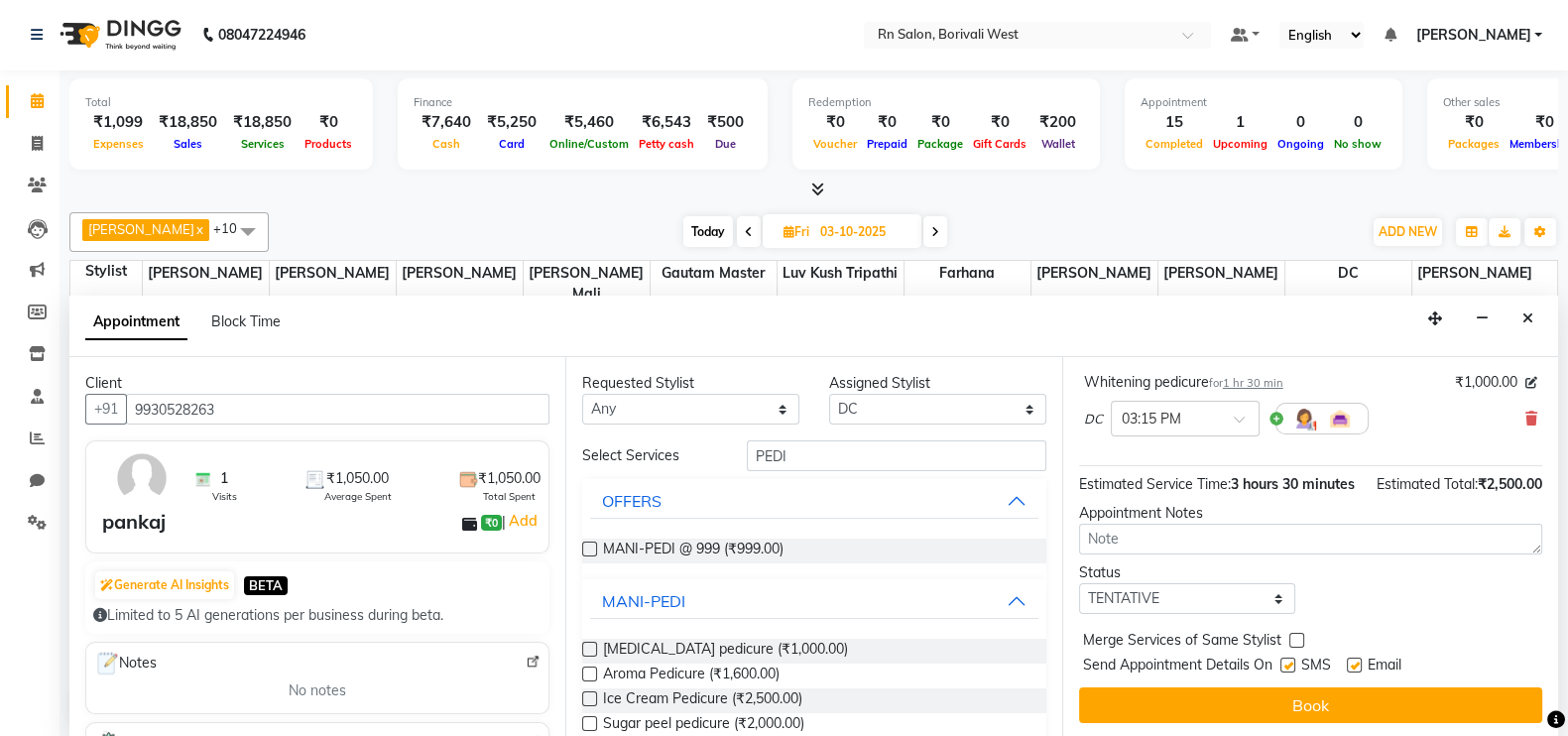
click at [1352, 663] on label at bounding box center [1354, 665] width 15 height 15
click at [1352, 663] on input "checkbox" at bounding box center [1353, 667] width 13 height 13
checkbox input "false"
click at [1289, 664] on label at bounding box center [1287, 665] width 15 height 15
click at [1289, 664] on input "checkbox" at bounding box center [1286, 667] width 13 height 13
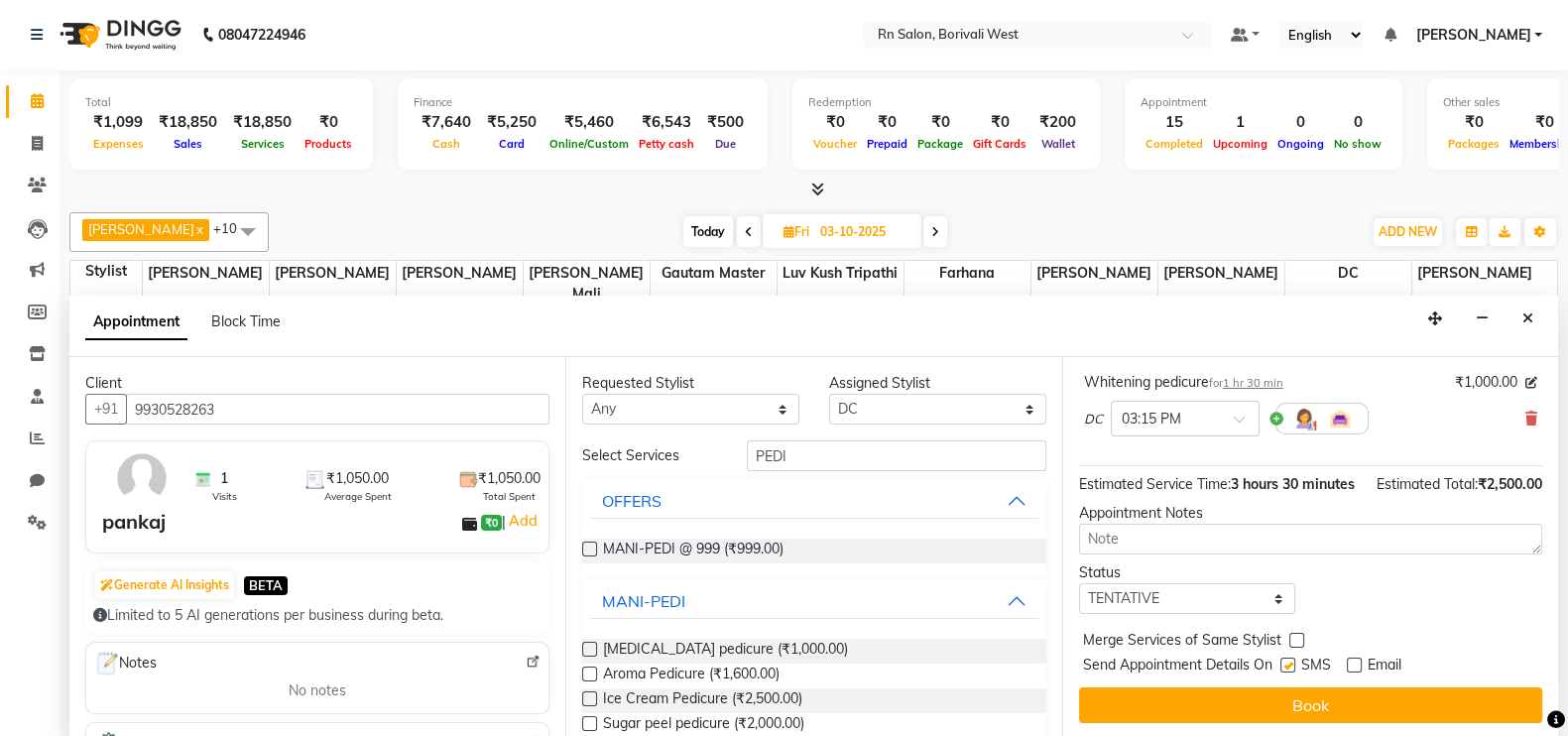
checkbox input "false"
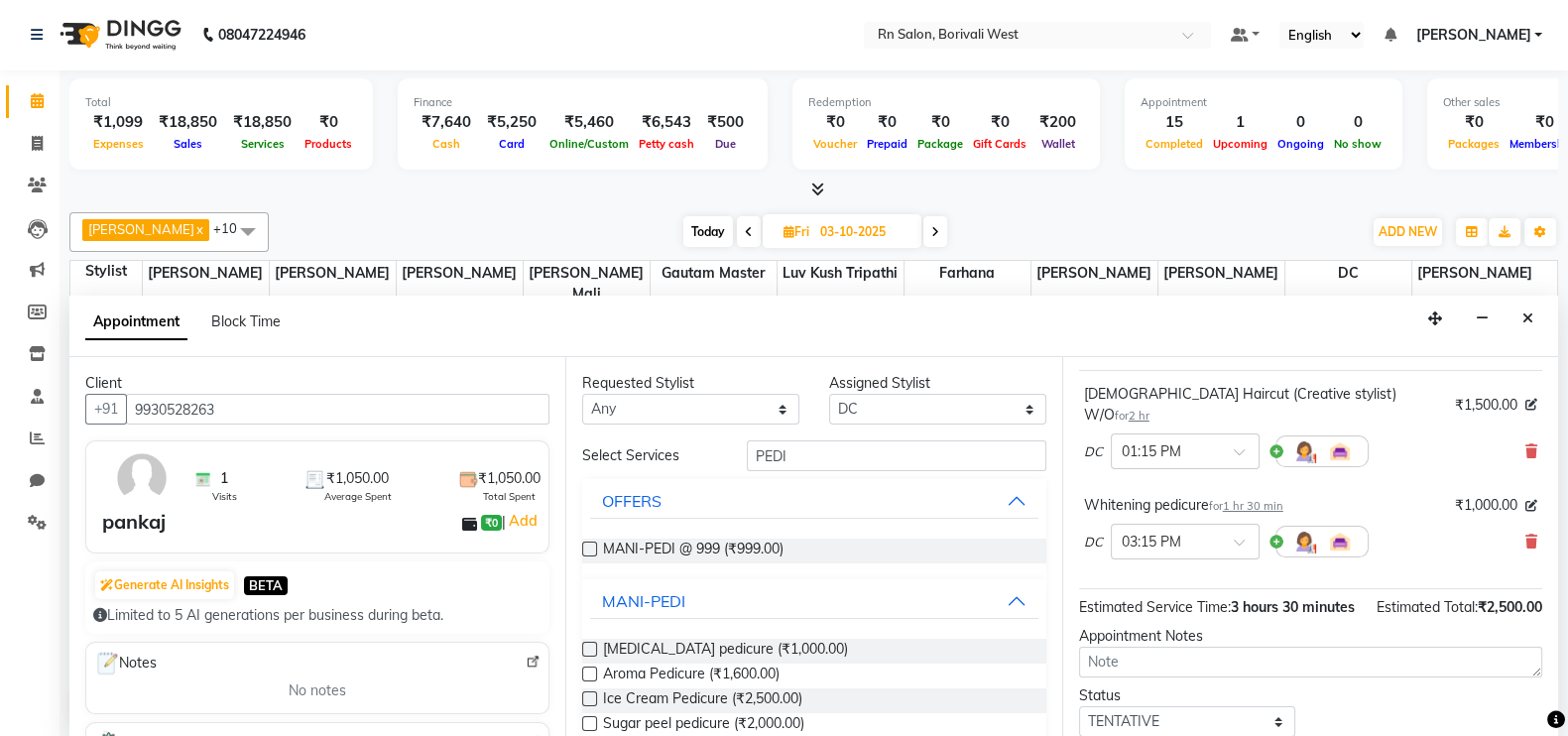
scroll to position [0, 0]
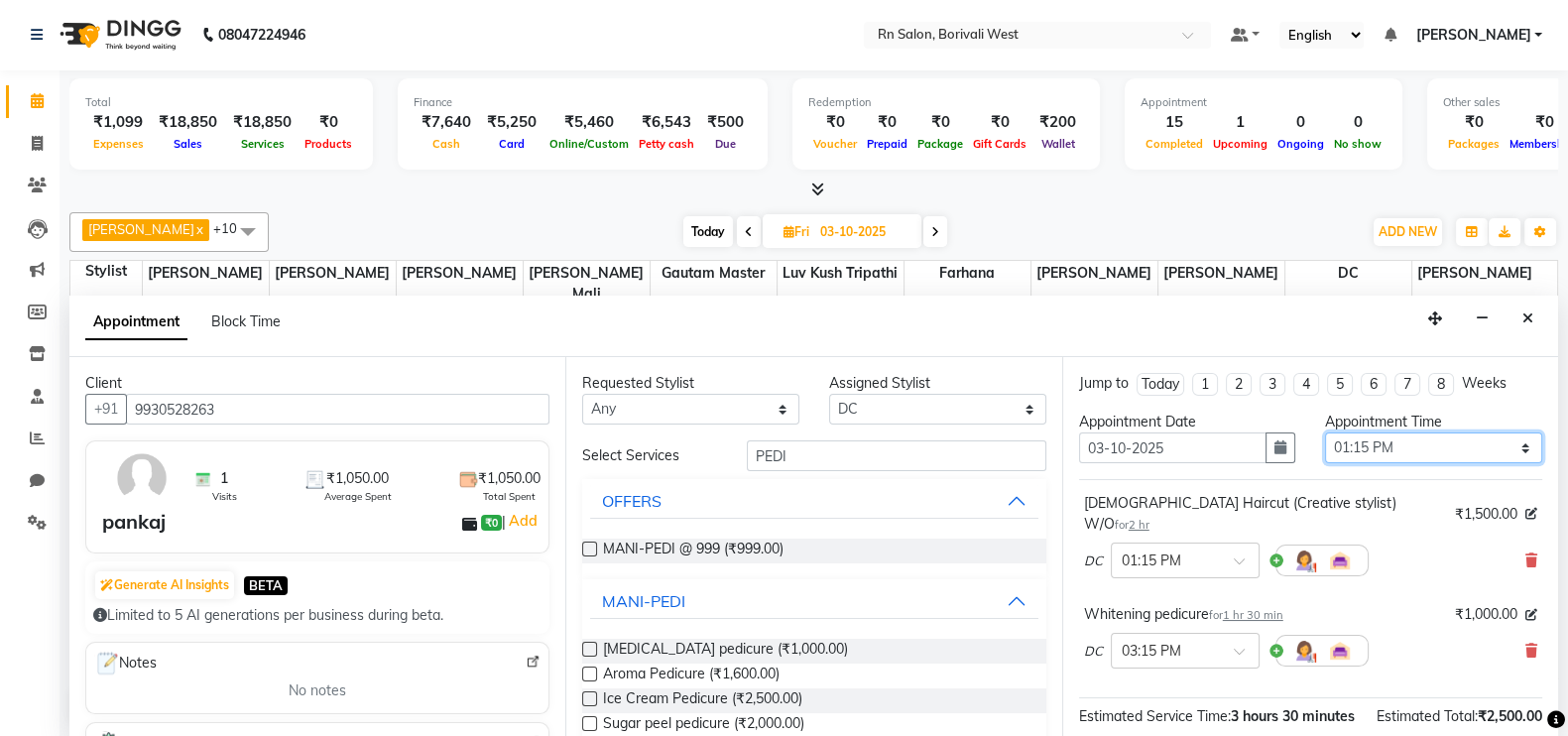
click at [1435, 444] on select "Select 10:00 AM 10:15 AM 10:30 AM 10:45 AM 11:00 AM 11:15 AM 11:30 AM 11:45 AM …" at bounding box center [1433, 448] width 217 height 31
select select "810"
click at [1325, 433] on select "Select 10:00 AM 10:15 AM 10:30 AM 10:45 AM 11:00 AM 11:15 AM 11:30 AM 11:45 AM …" at bounding box center [1433, 448] width 217 height 31
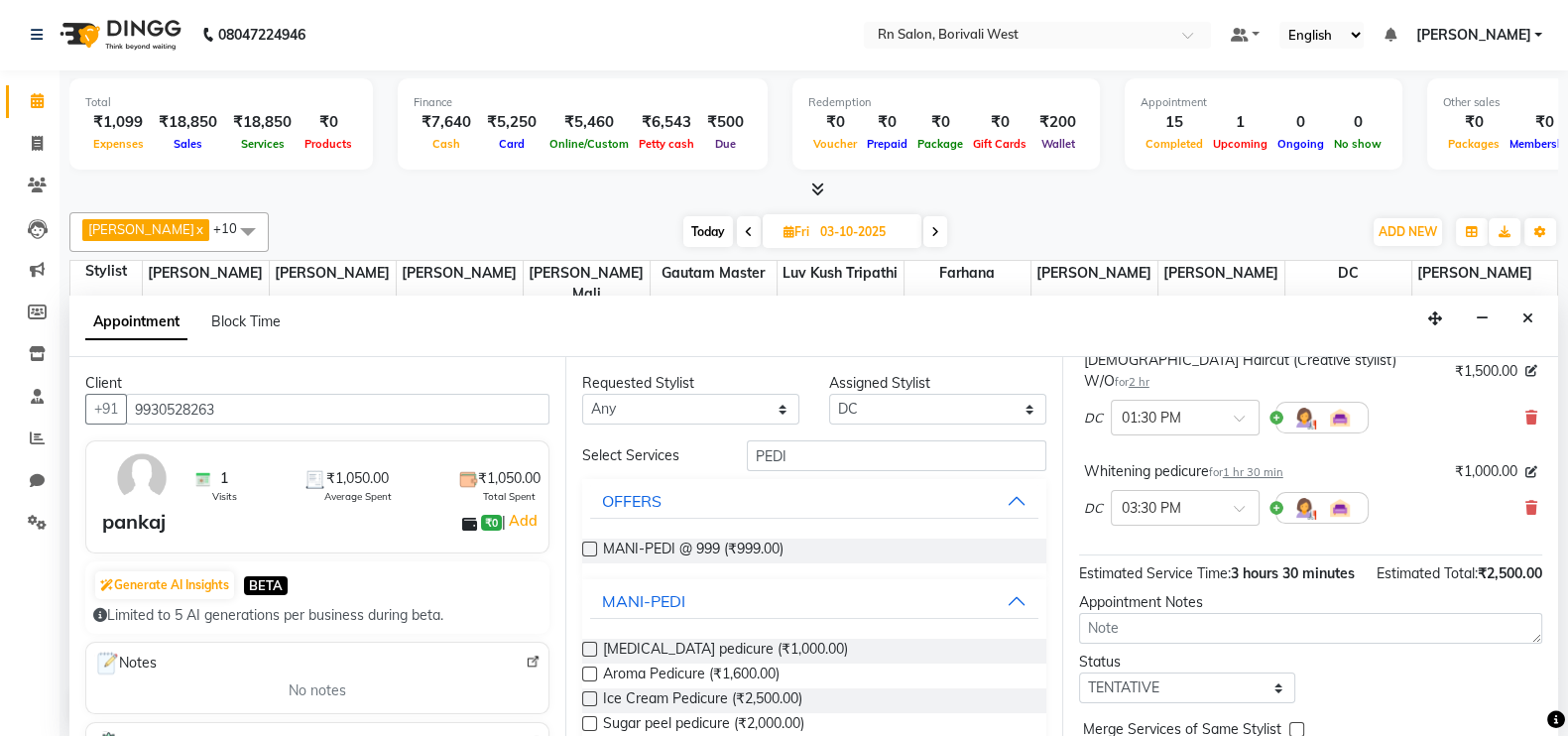
scroll to position [232, 0]
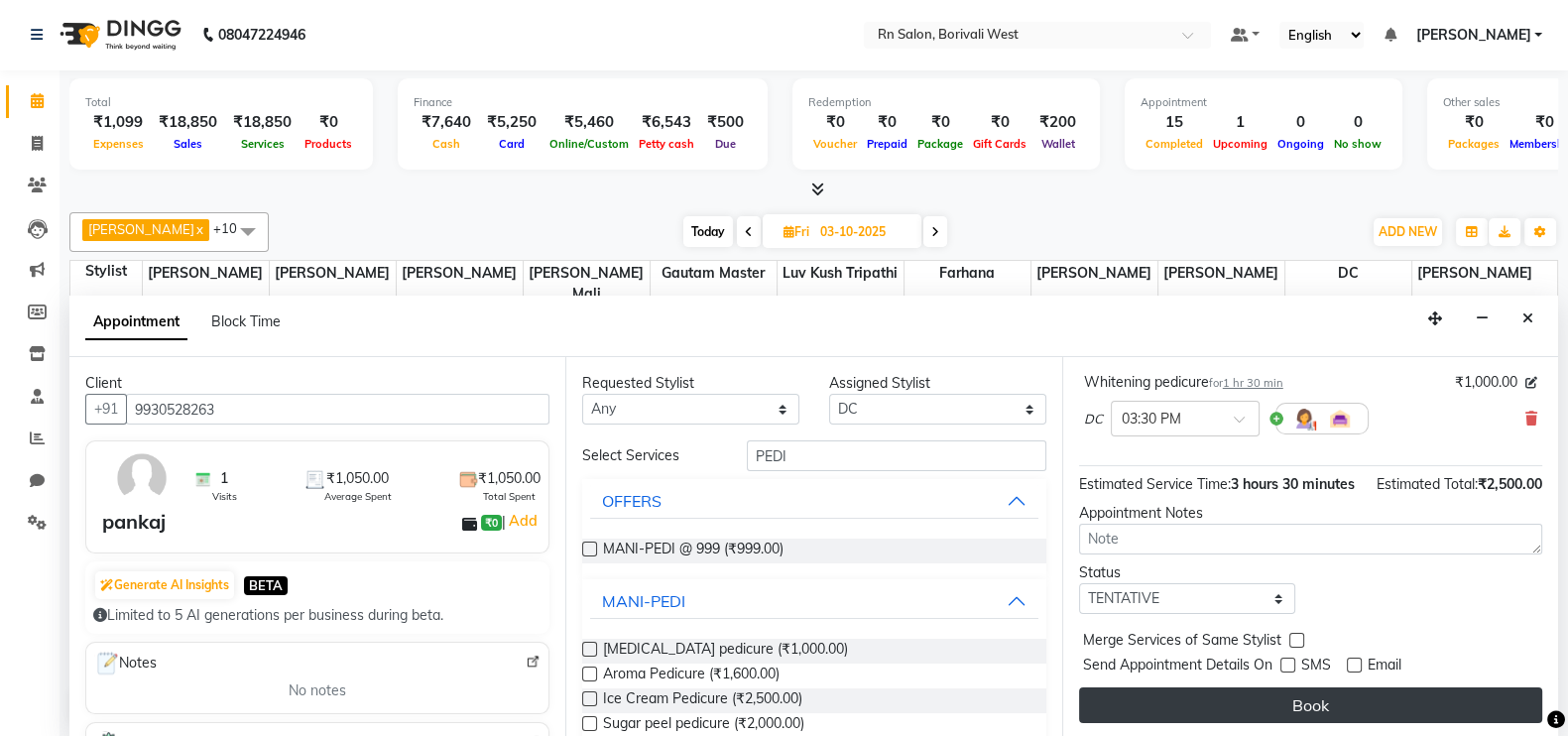
click at [1412, 693] on button "Book" at bounding box center [1310, 706] width 463 height 36
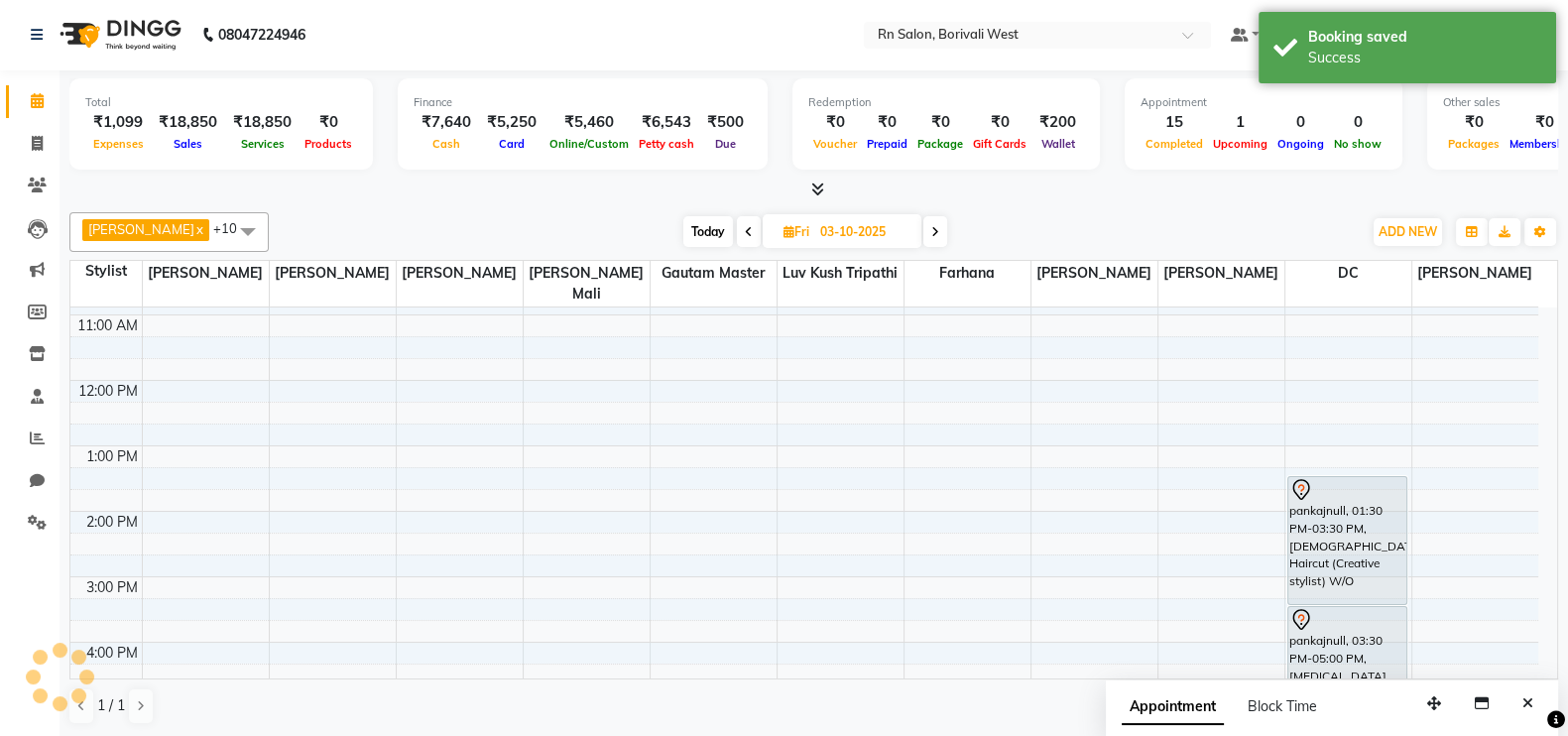
scroll to position [0, 0]
click at [717, 218] on span "Today" at bounding box center [709, 232] width 50 height 31
type input "01-10-2025"
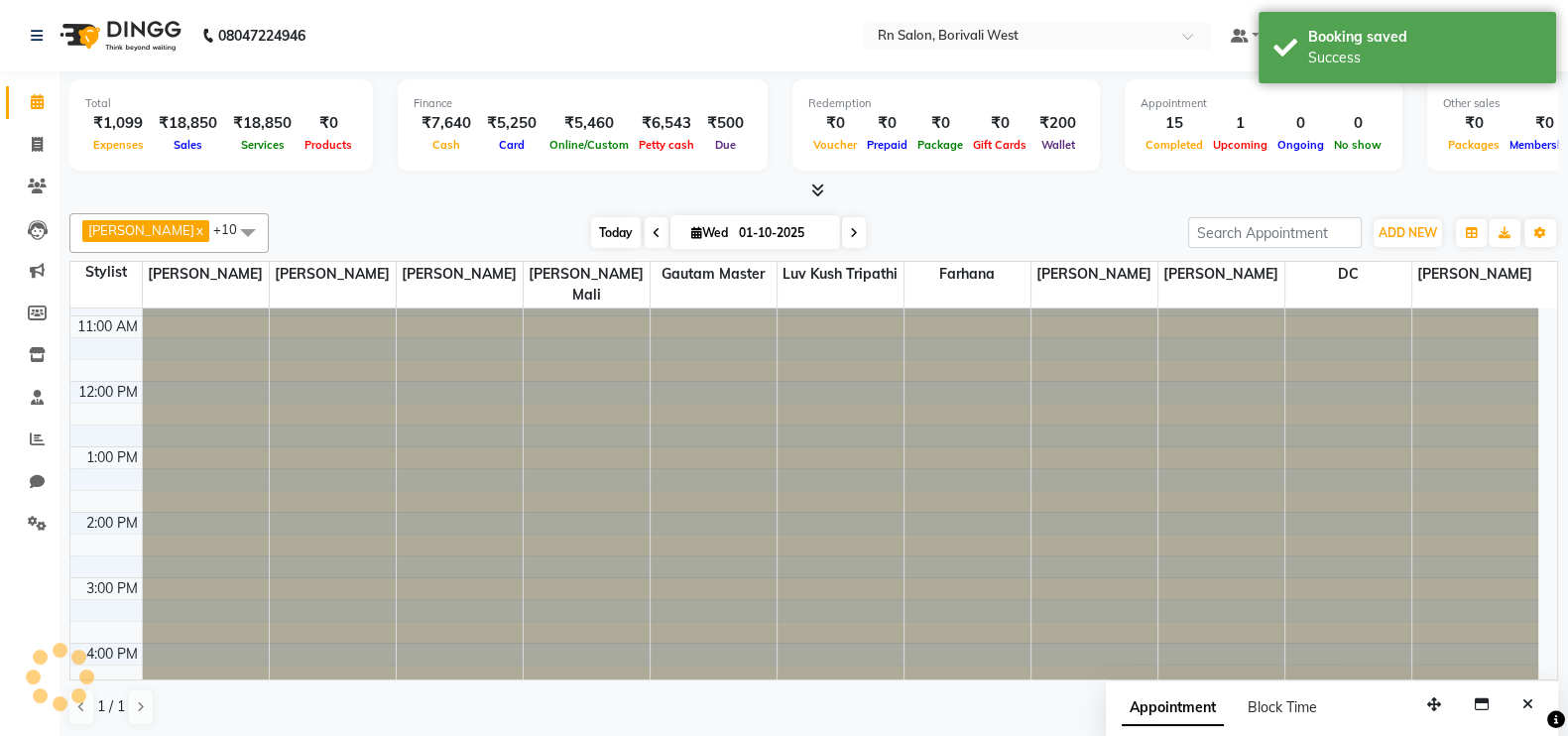
scroll to position [581, 0]
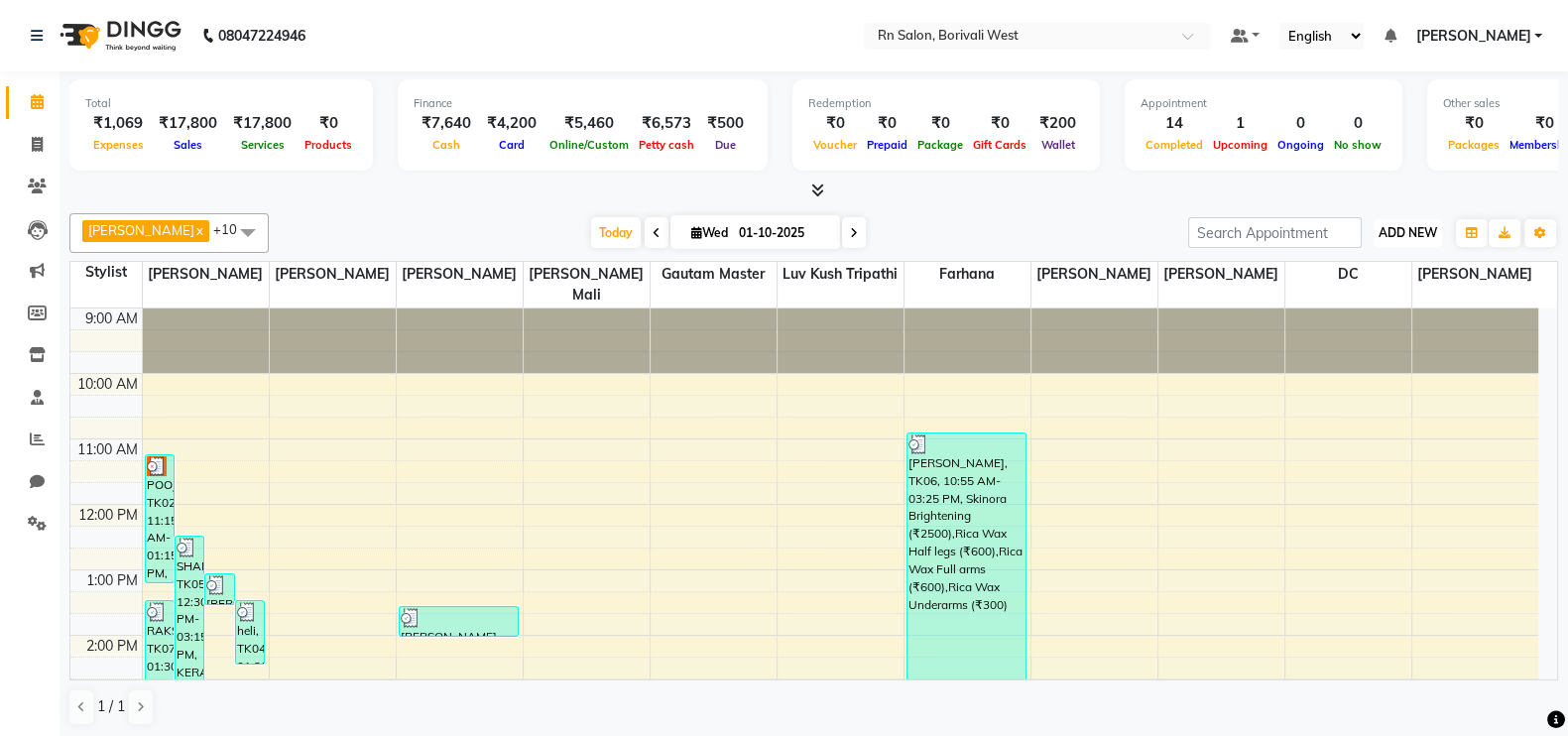
click at [1435, 226] on span "ADD NEW" at bounding box center [1407, 232] width 59 height 15
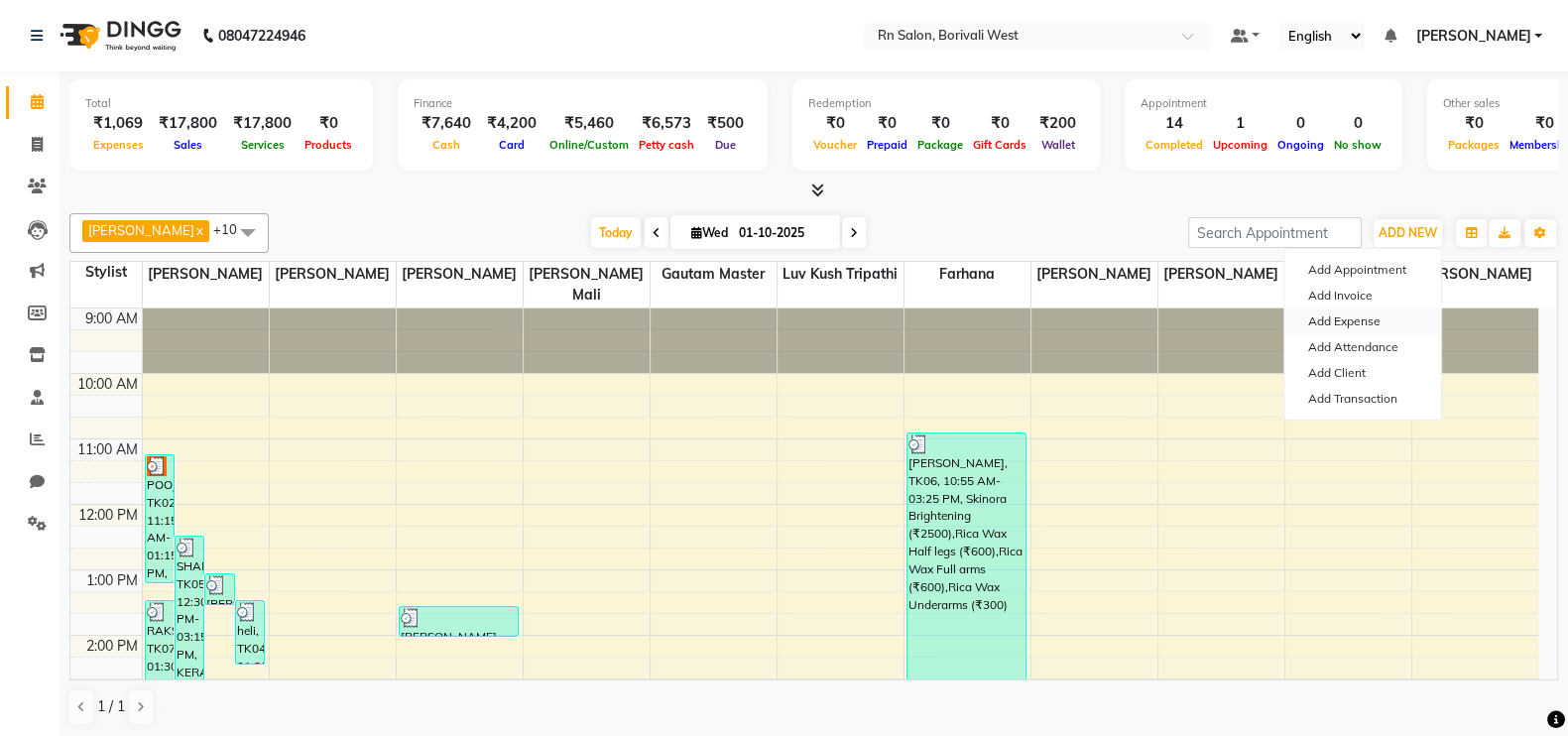
click at [1375, 323] on link "Add Expense" at bounding box center [1362, 322] width 157 height 26
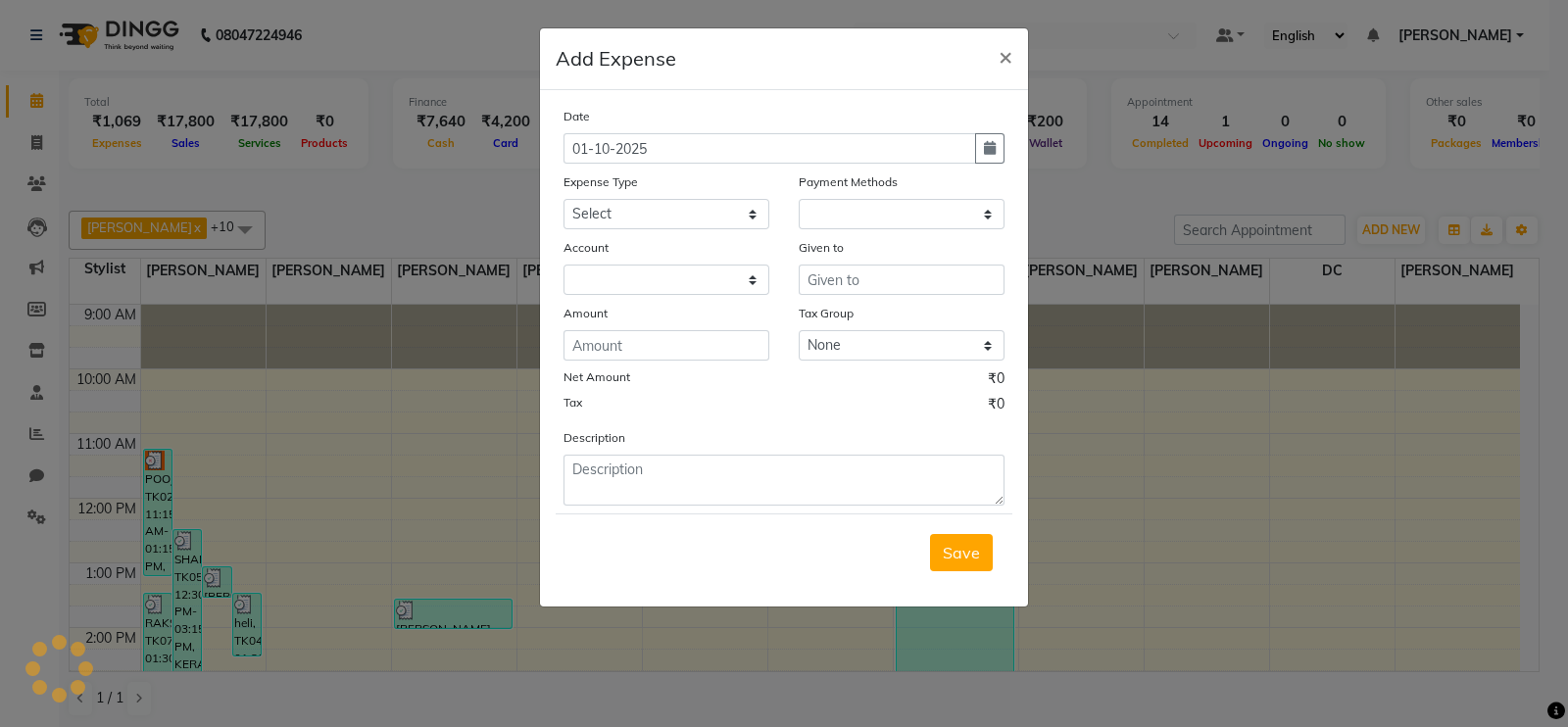
select select "1"
select select "7703"
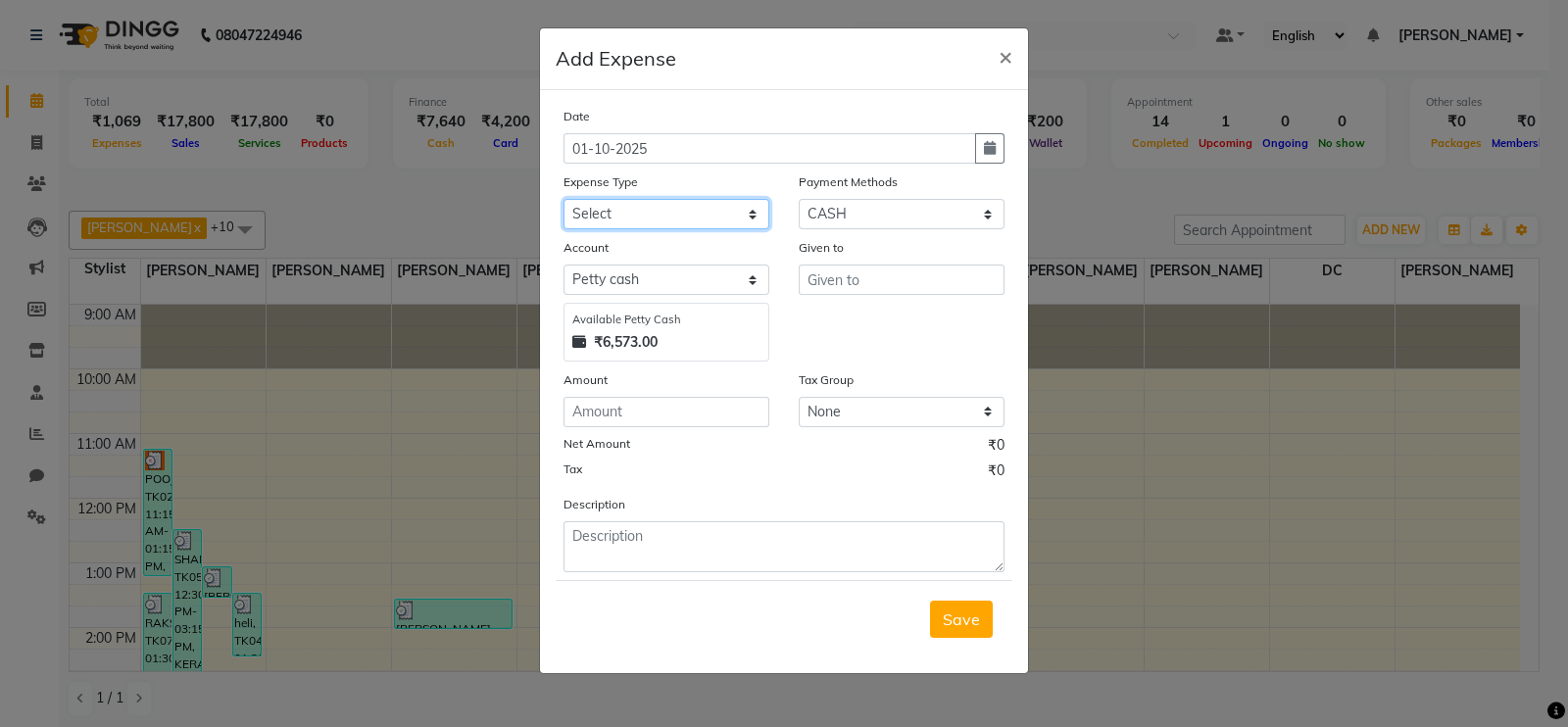
click at [652, 212] on select "Select Advance Salary Bank charges Cash transfer to hub Membership MILK Miscell…" at bounding box center [666, 213] width 205 height 31
select select "24234"
click at [564, 201] on select "Select Advance Salary Bank charges Cash transfer to hub Membership MILK Miscell…" at bounding box center [666, 213] width 205 height 31
click at [892, 285] on input "text" at bounding box center [902, 280] width 205 height 31
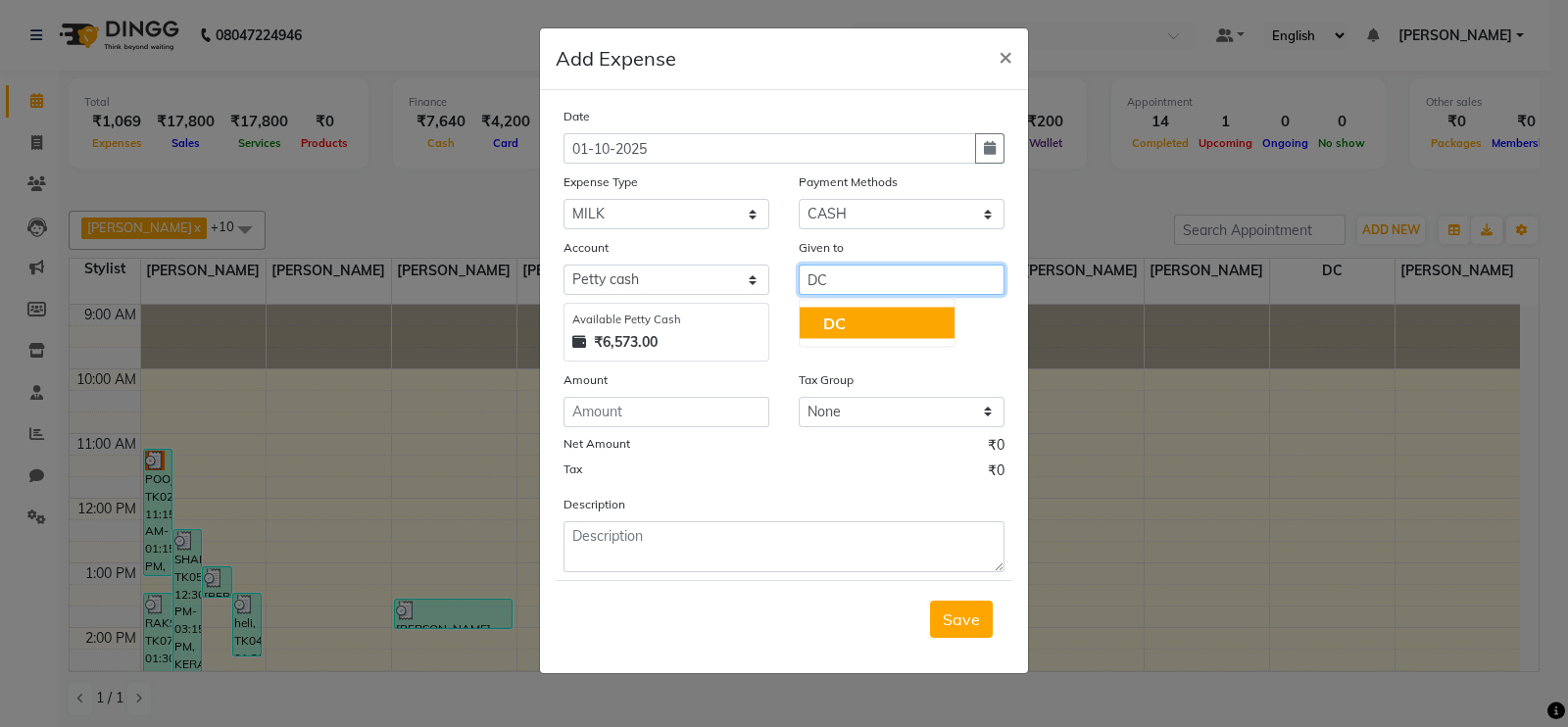
click at [904, 305] on ngb-typeahead-window "DC" at bounding box center [877, 324] width 157 height 49
click at [897, 331] on button "DC" at bounding box center [877, 324] width 155 height 32
type input "DC"
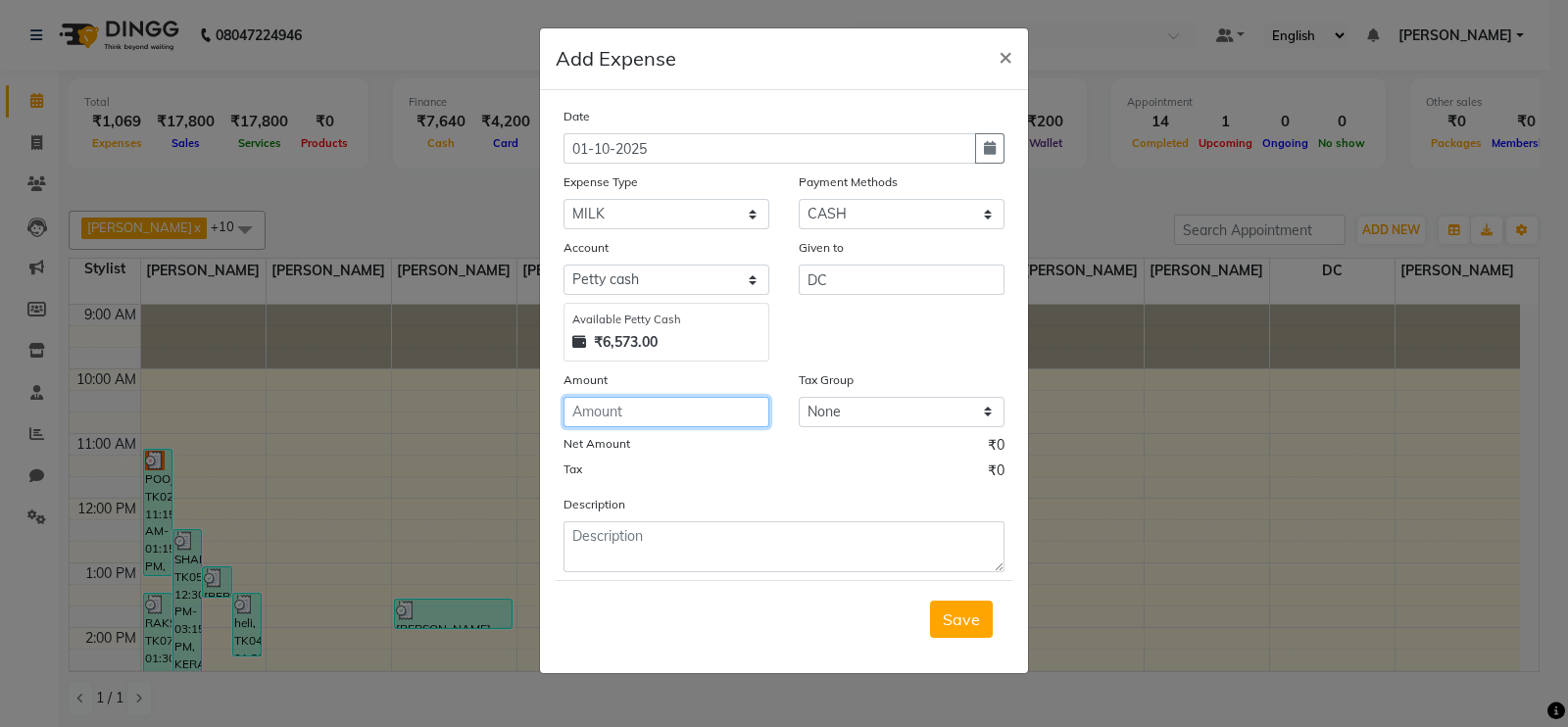
click at [626, 428] on input "number" at bounding box center [666, 412] width 205 height 31
type input "30"
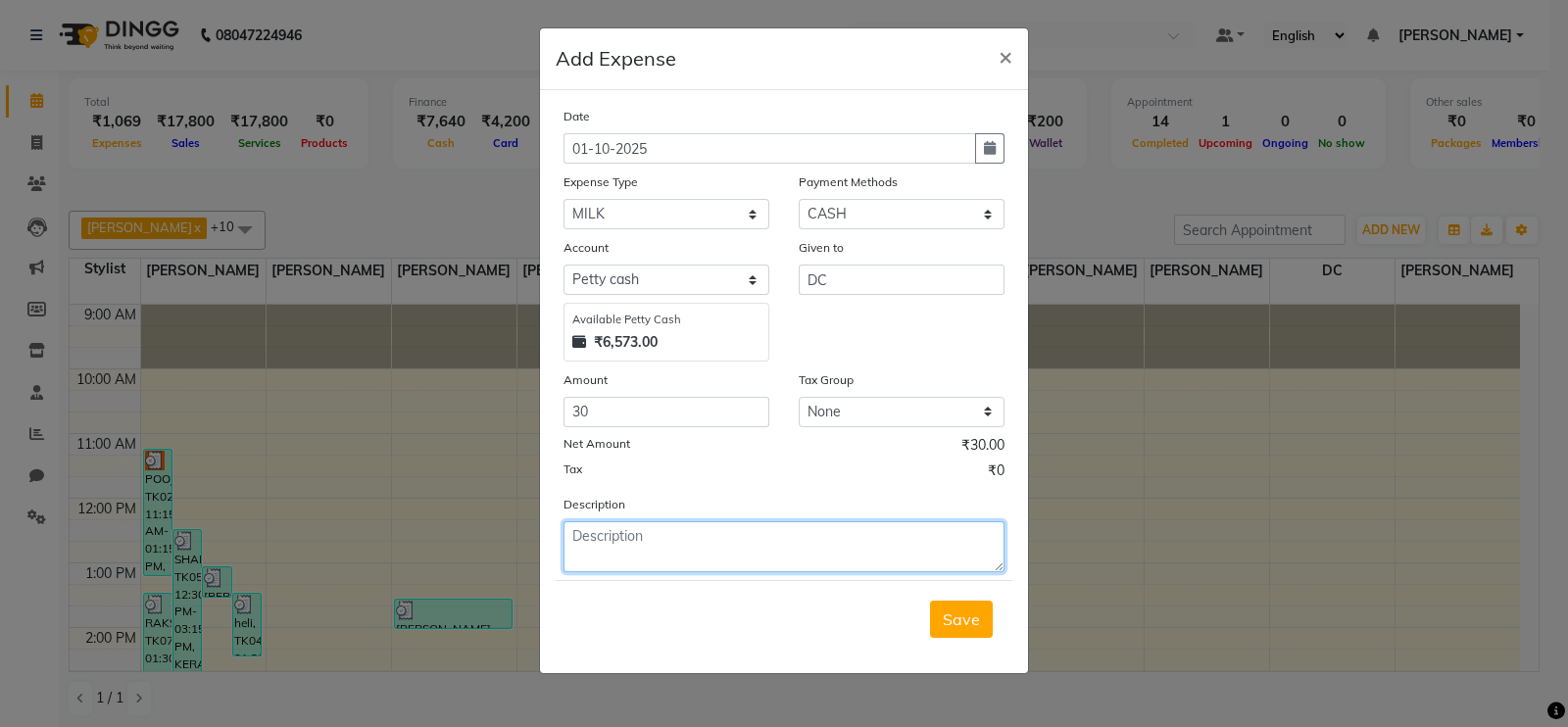
click at [657, 546] on textarea at bounding box center [784, 547] width 441 height 51
type textarea "HALF LTR"
click at [965, 615] on span "Save" at bounding box center [962, 619] width 38 height 20
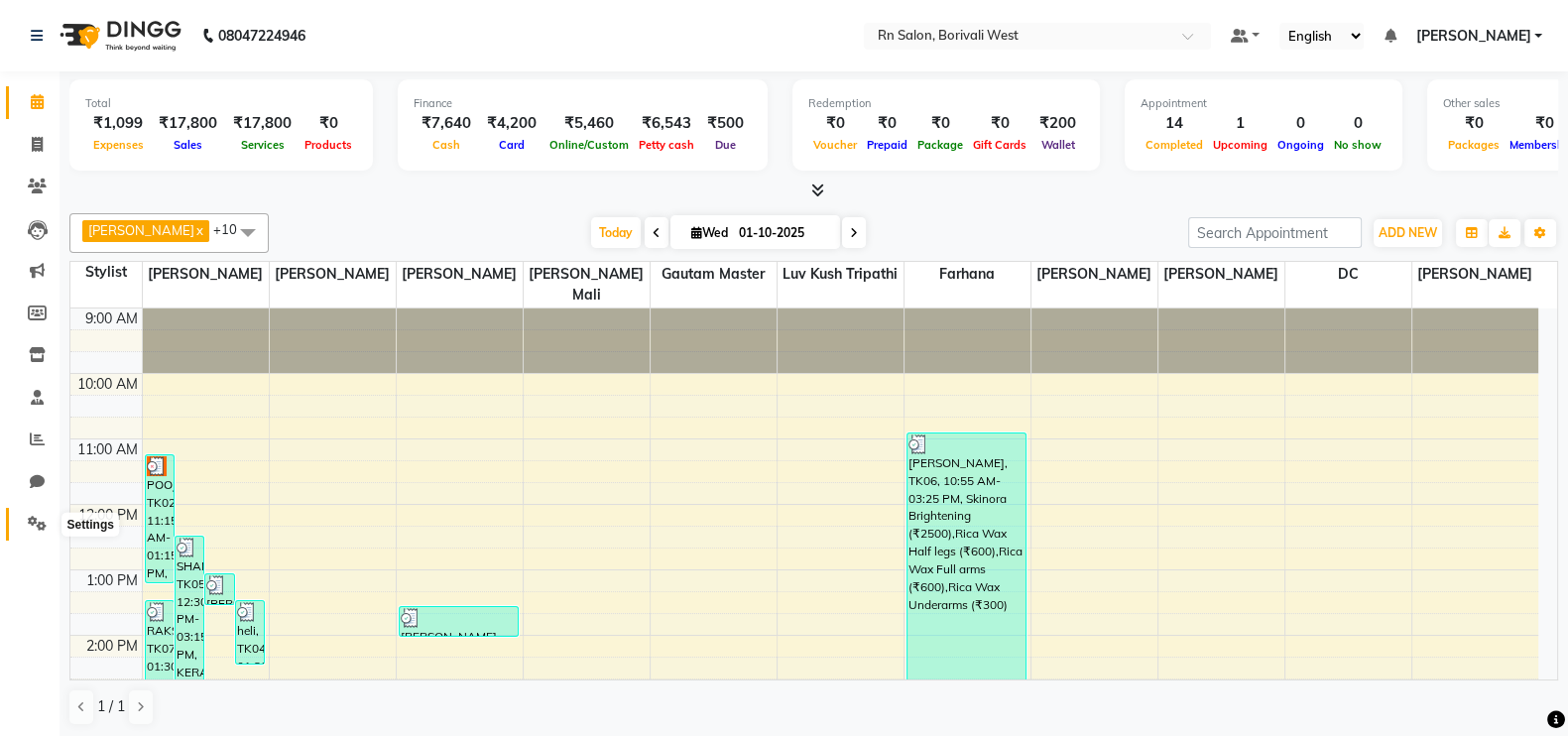
click at [40, 528] on icon at bounding box center [37, 523] width 19 height 15
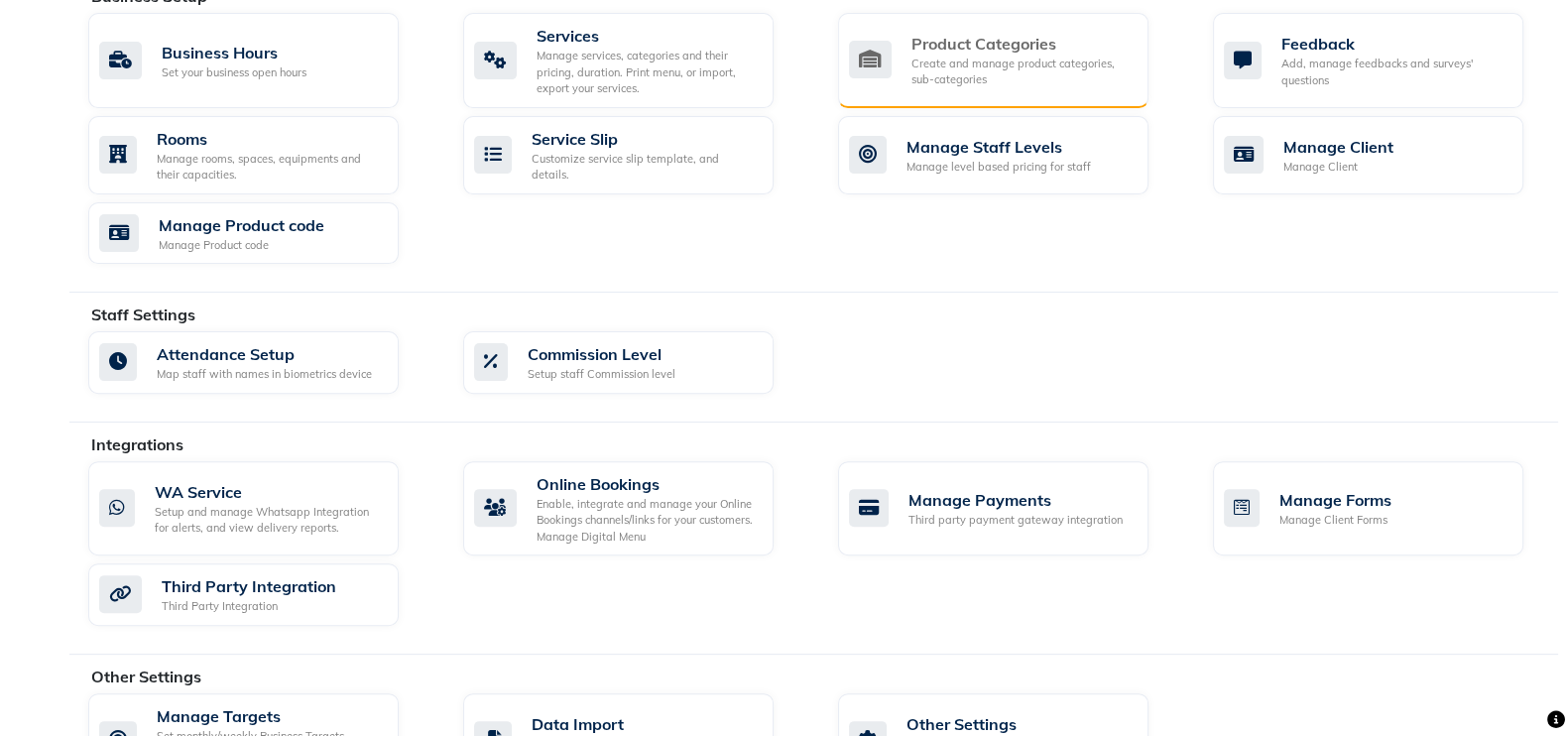
scroll to position [857, 0]
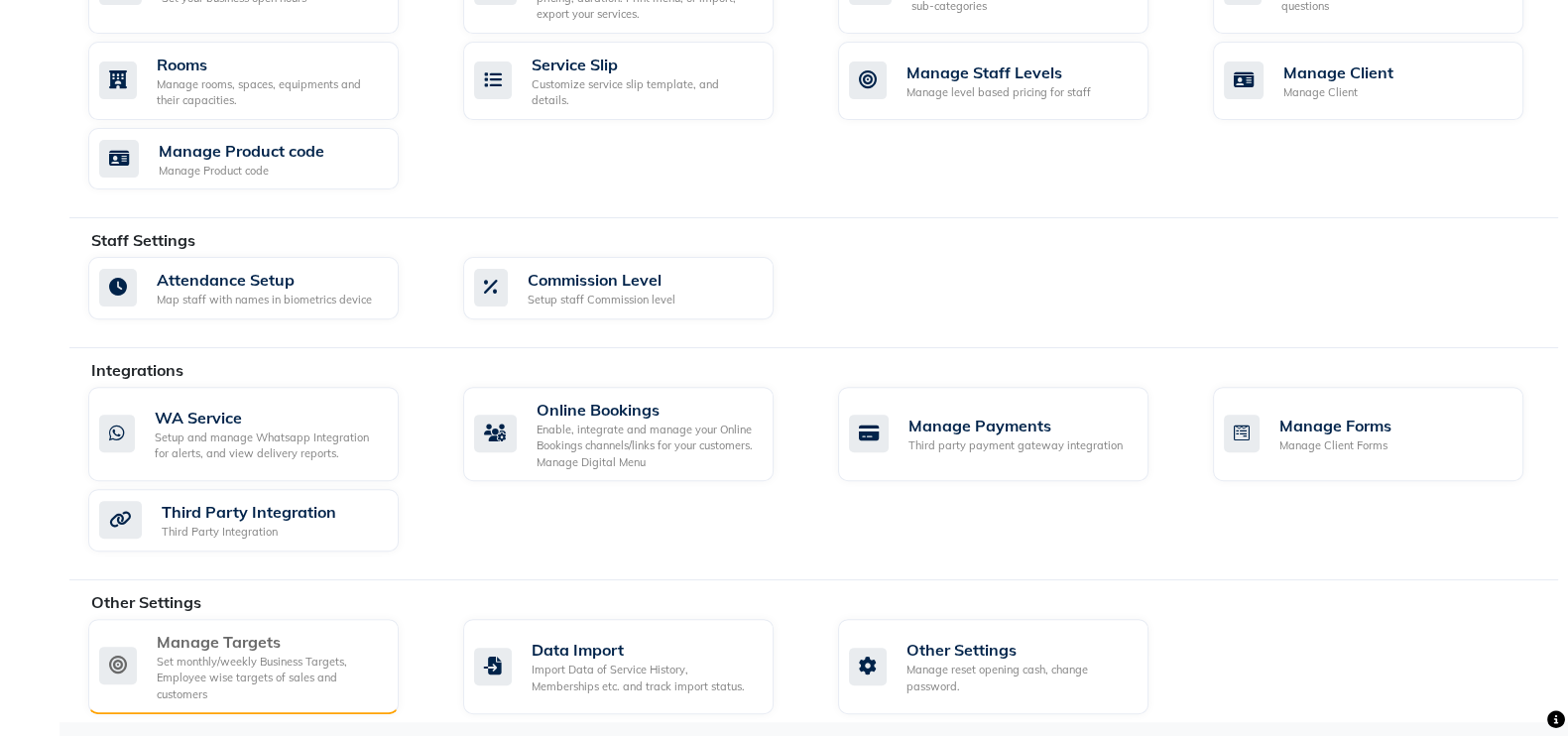
click at [249, 678] on div "Set monthly/weekly Business Targets, Employee wise targets of sales and custome…" at bounding box center [270, 679] width 226 height 50
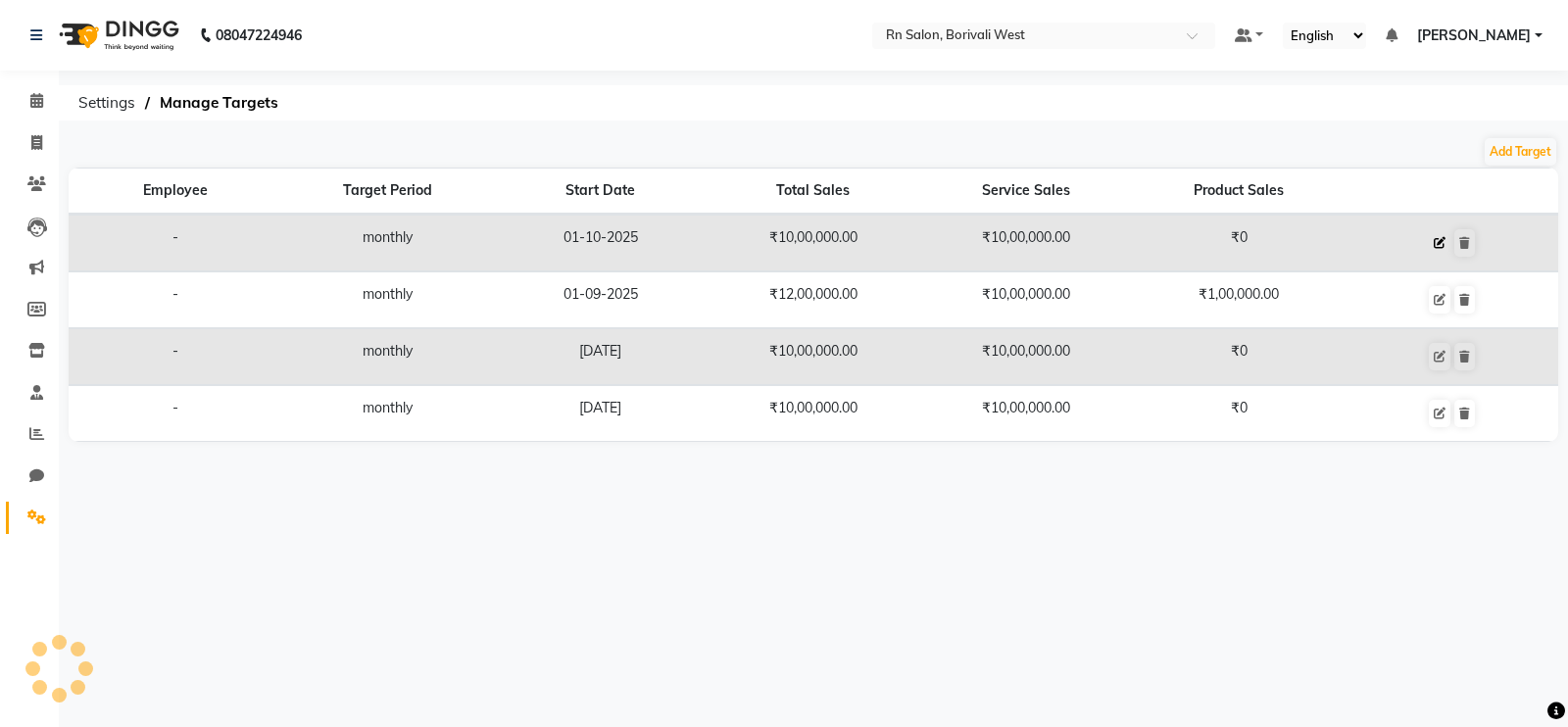
click at [1445, 240] on icon at bounding box center [1440, 243] width 12 height 12
select select "monthly"
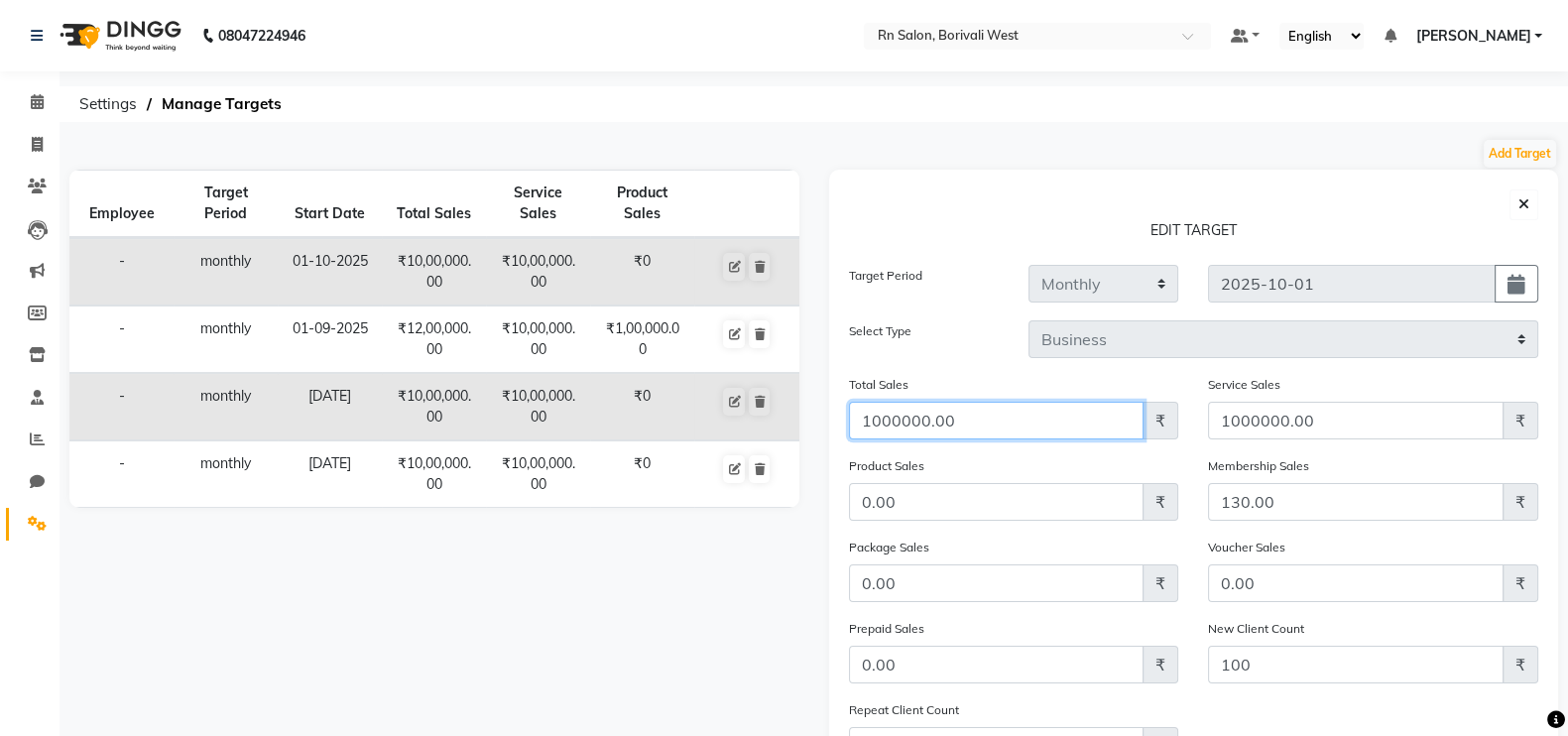
click at [876, 419] on input "1000000.00" at bounding box center [996, 421] width 296 height 38
type input "1200000.00"
click at [689, 570] on div "Employee Target Period Start Date Total Sales Service Sales Product Sales - mon…" at bounding box center [435, 534] width 760 height 728
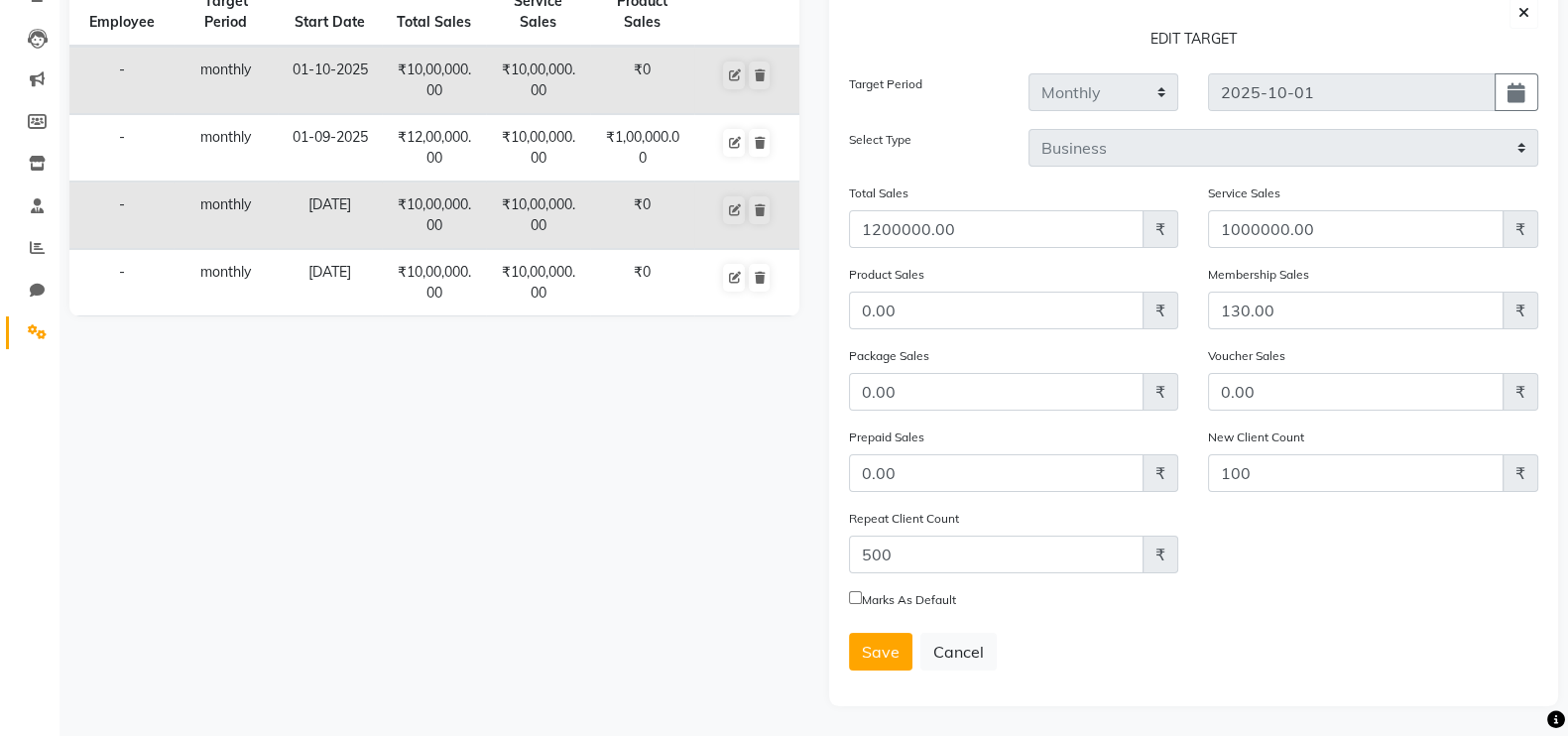
scroll to position [197, 0]
click at [912, 305] on input "0.00" at bounding box center [996, 311] width 296 height 38
type input "0"
type input "200000"
click at [1312, 310] on input "130.00" at bounding box center [1356, 311] width 296 height 38
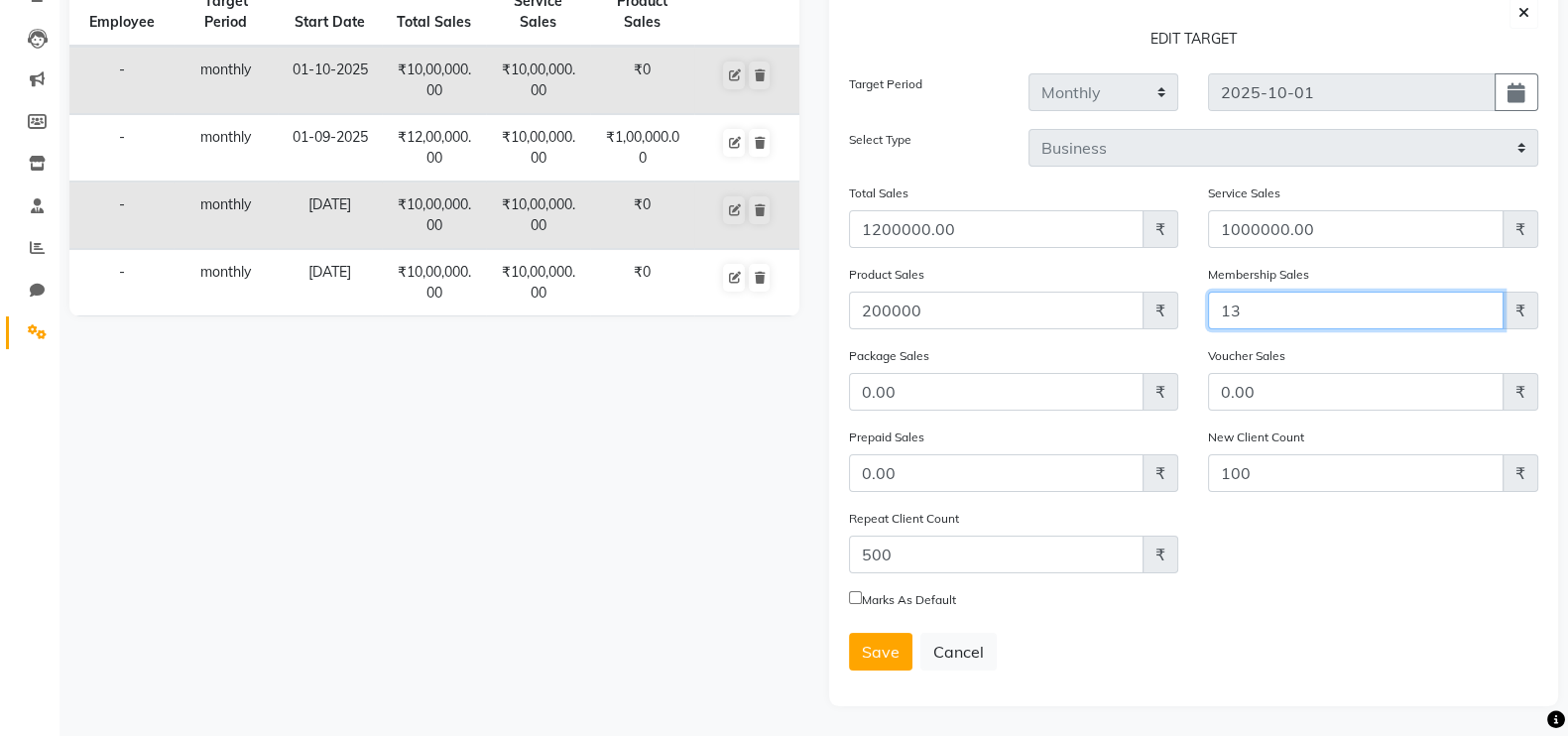
type input "1"
type input "5"
type input "10000"
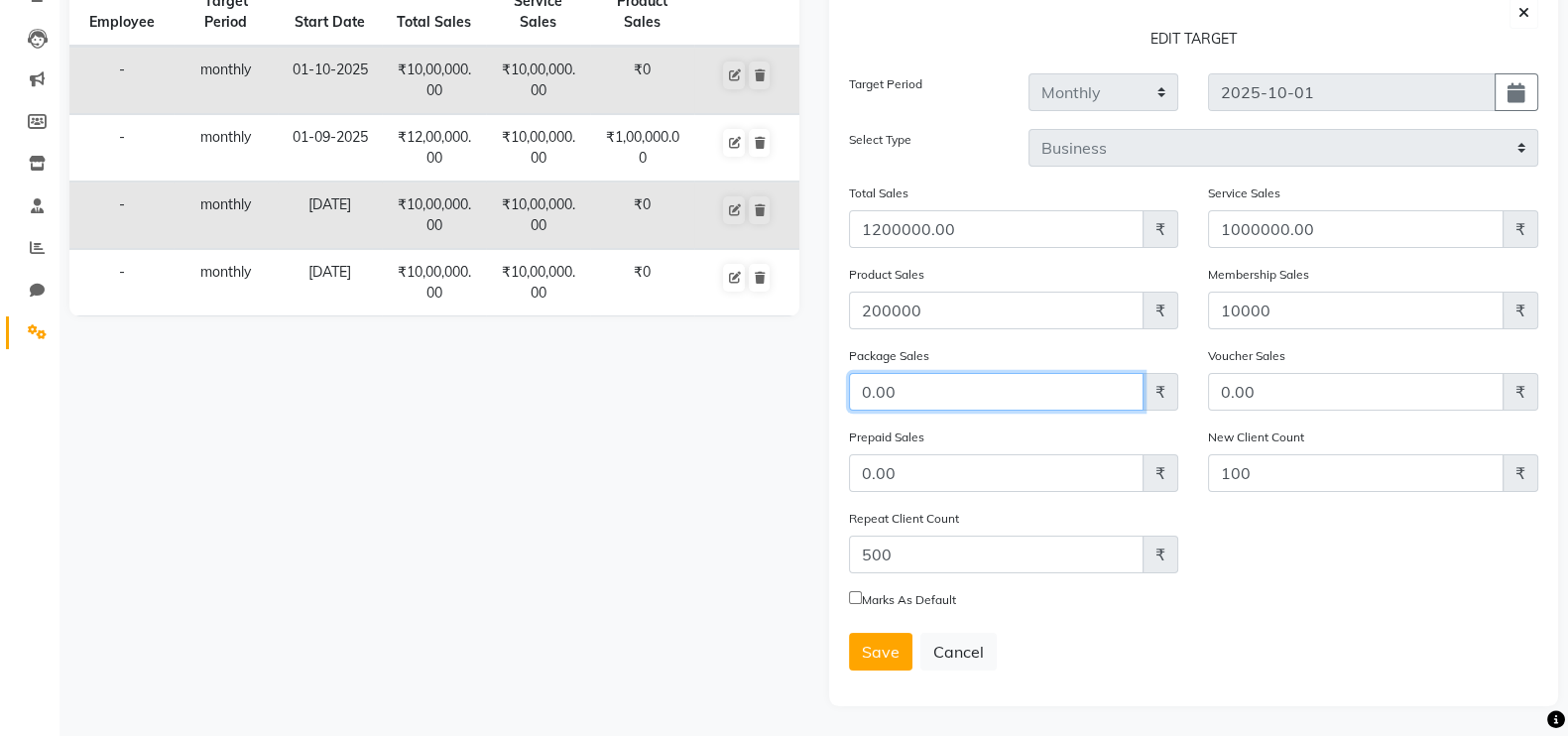
click at [1018, 394] on input "0.00" at bounding box center [996, 392] width 296 height 38
type input "0"
type input "50000"
click at [1274, 607] on div "Marks As Default" at bounding box center [1193, 603] width 691 height 28
click at [894, 646] on span "Save" at bounding box center [880, 652] width 38 height 20
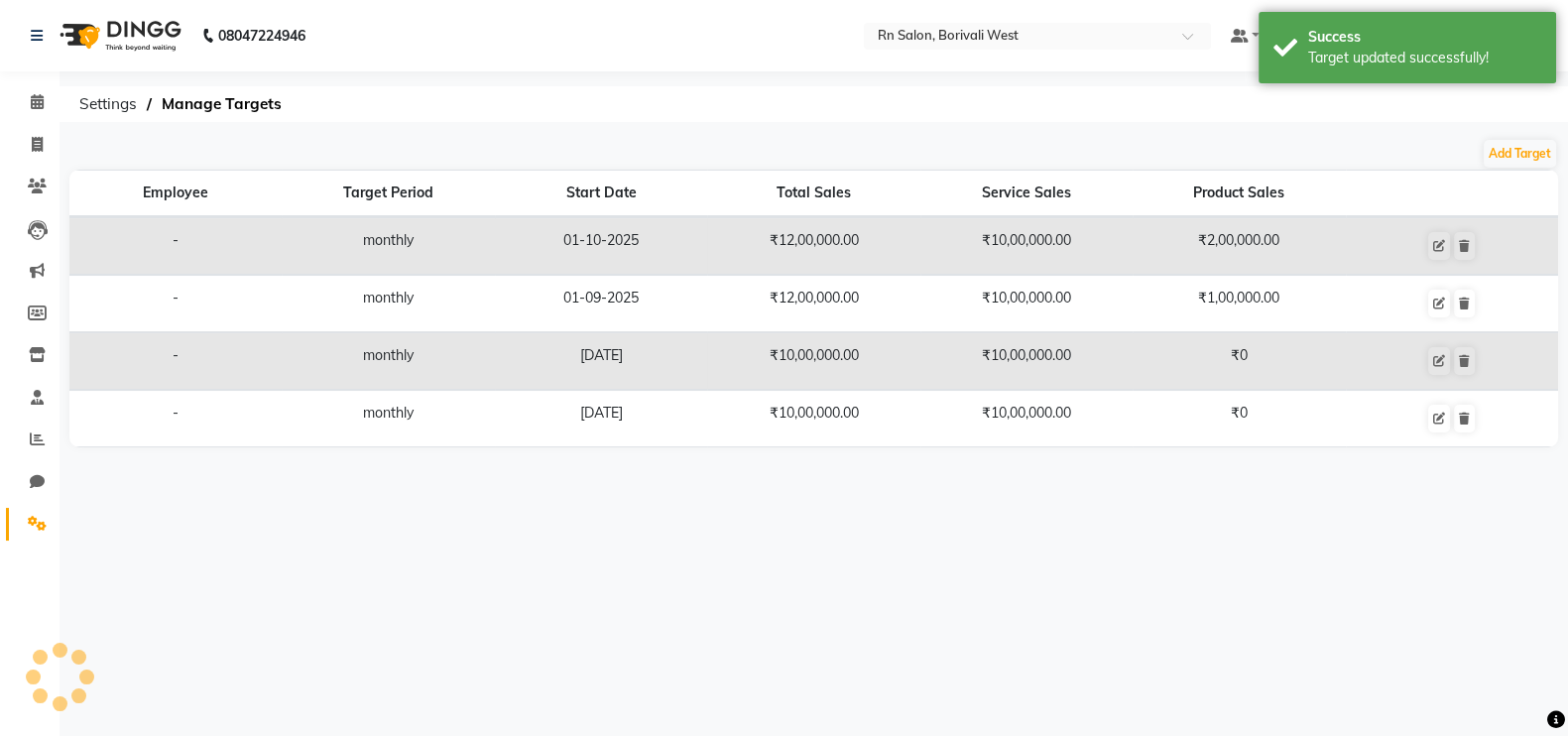
scroll to position [0, 0]
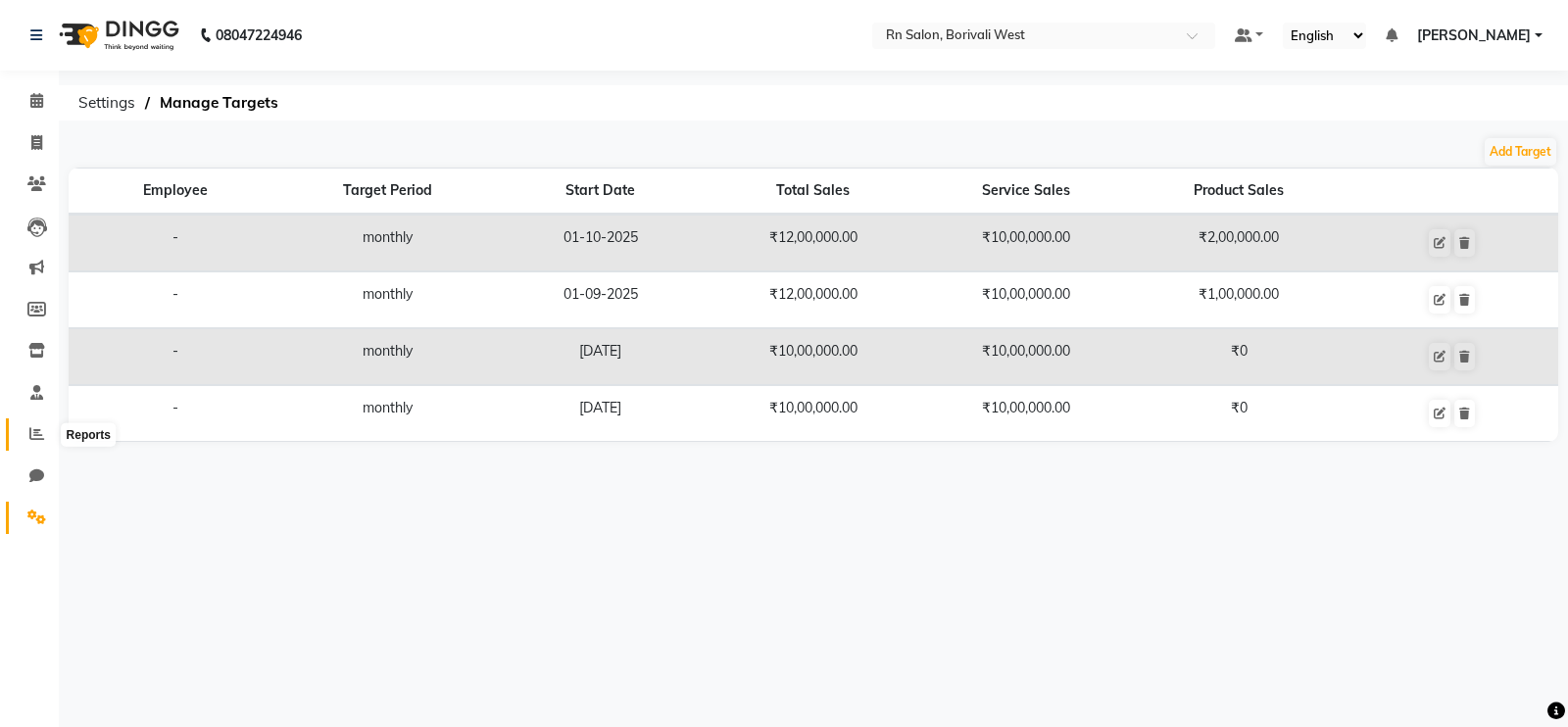
click at [35, 429] on icon at bounding box center [37, 434] width 15 height 15
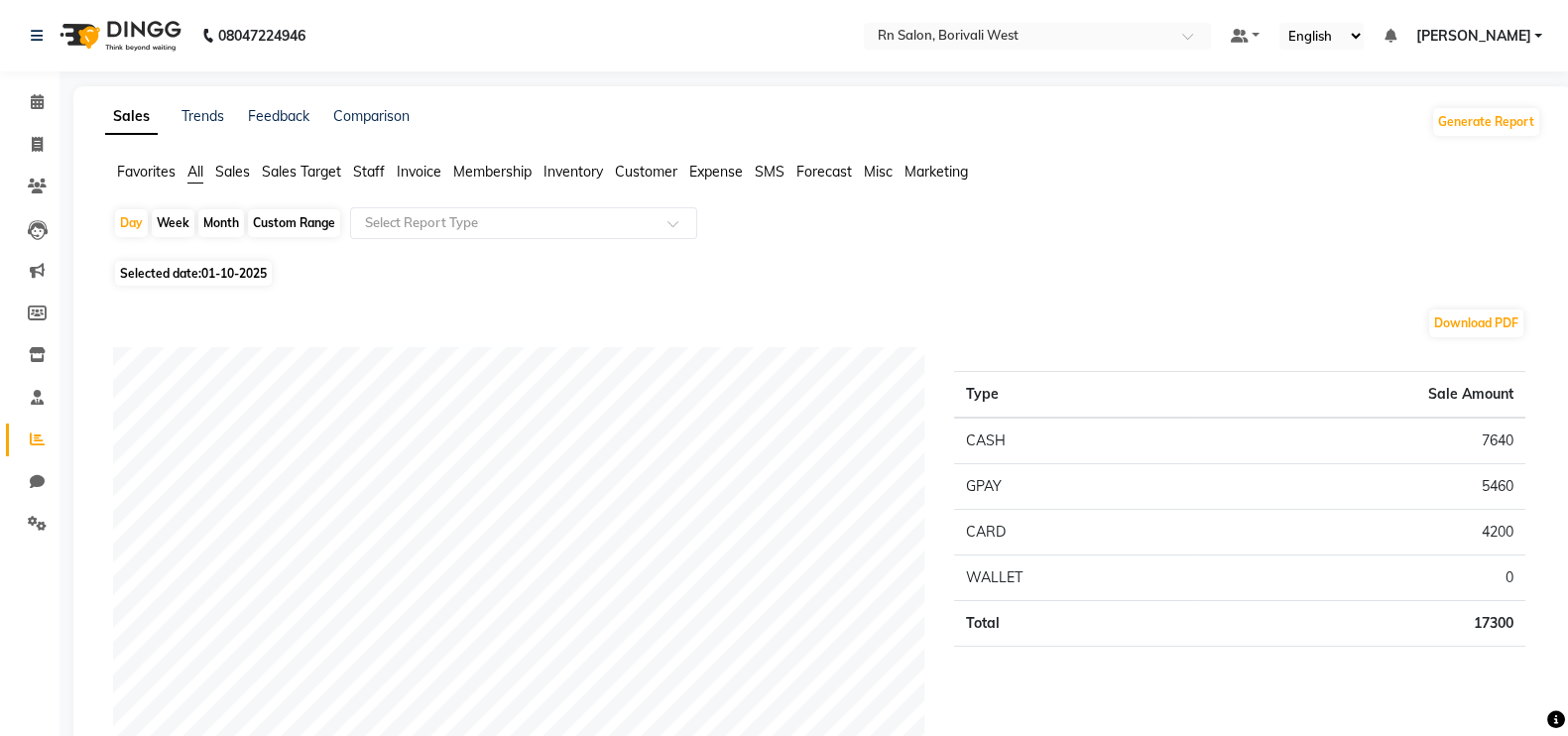
click at [282, 166] on span "Sales Target" at bounding box center [301, 172] width 79 height 18
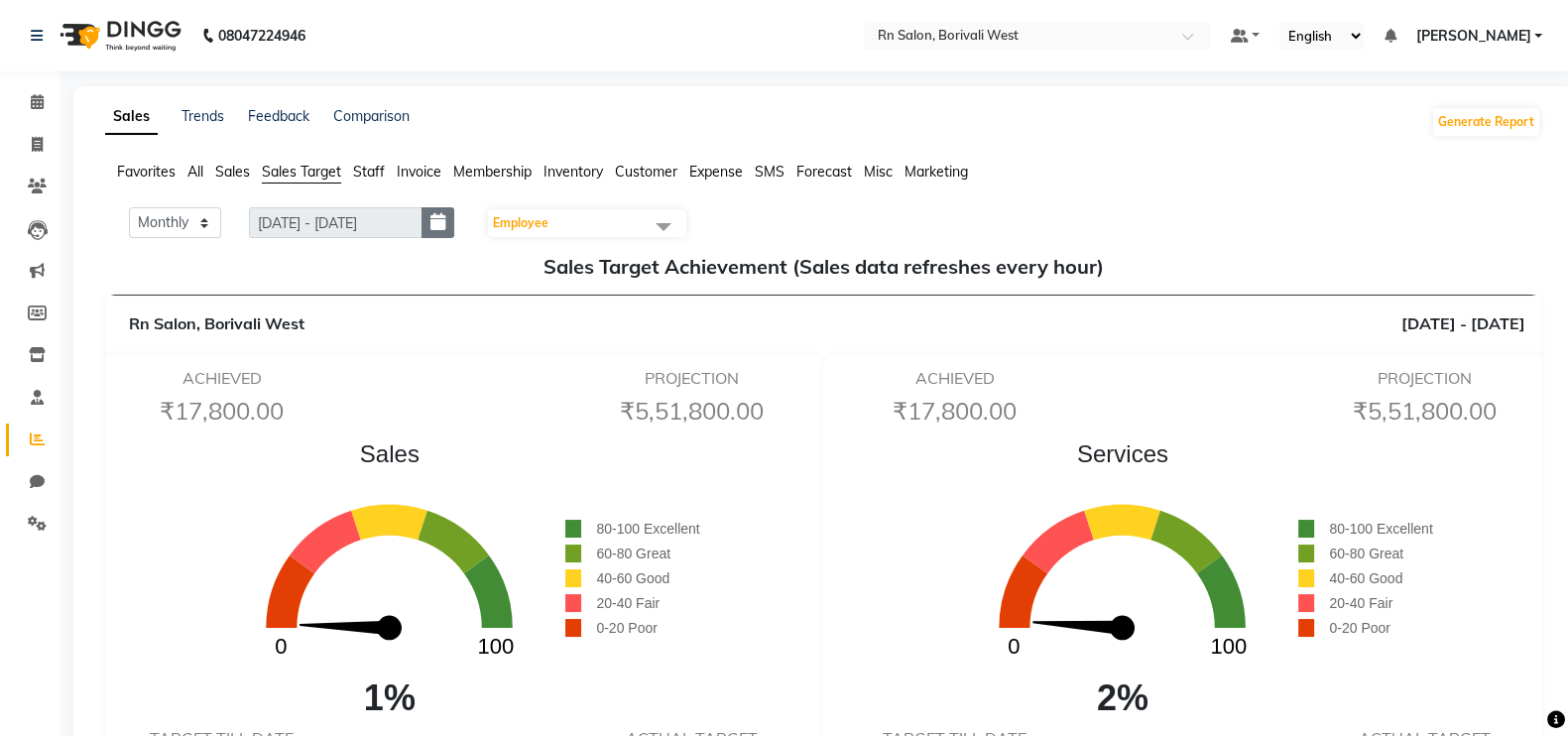
click at [436, 217] on button "button" at bounding box center [438, 222] width 33 height 31
select select "10"
select select "2025"
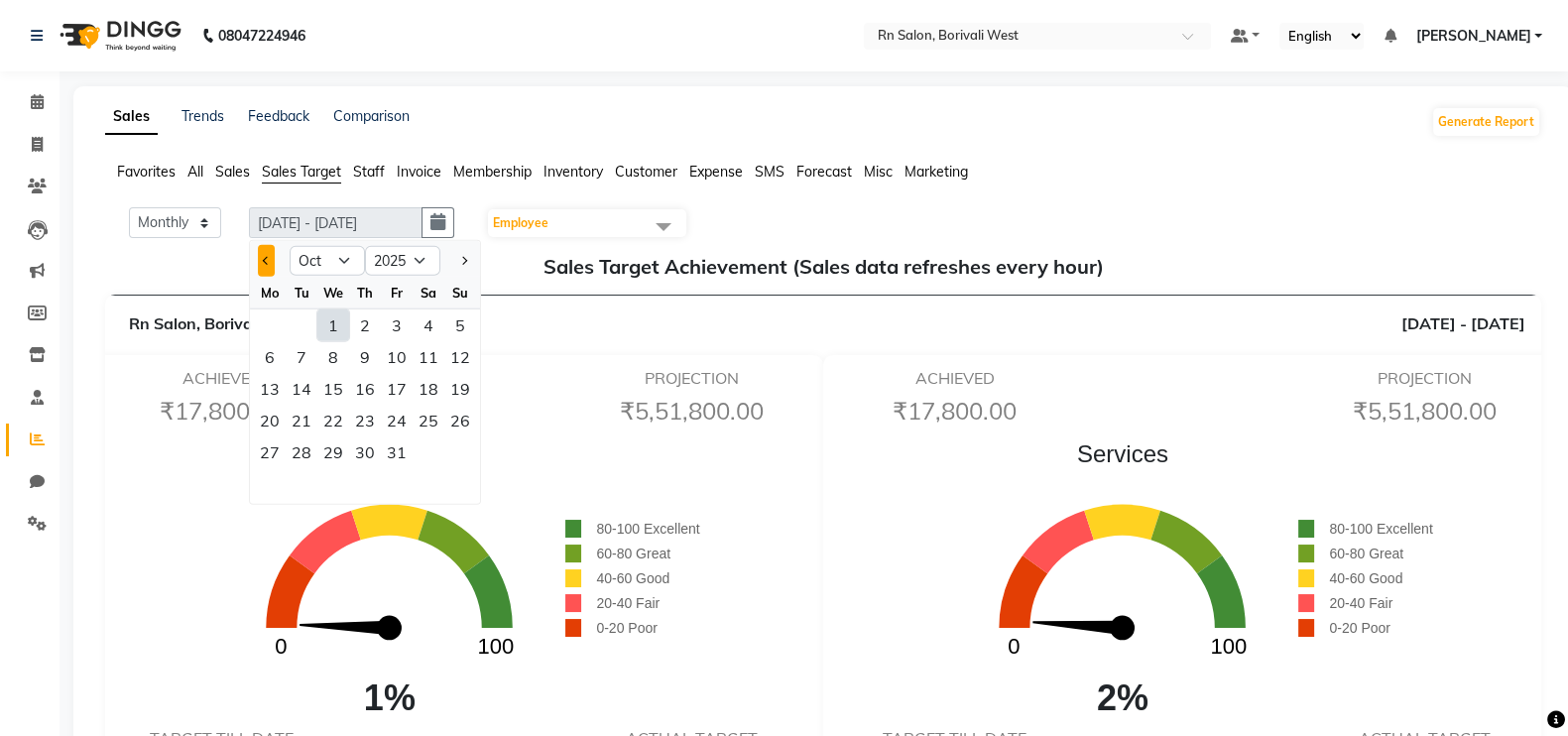
click at [264, 258] on span "Previous month" at bounding box center [267, 260] width 8 height 8
select select "9"
click at [269, 323] on div "1" at bounding box center [270, 326] width 32 height 32
type input "01-09-2025 - 30-09-2025"
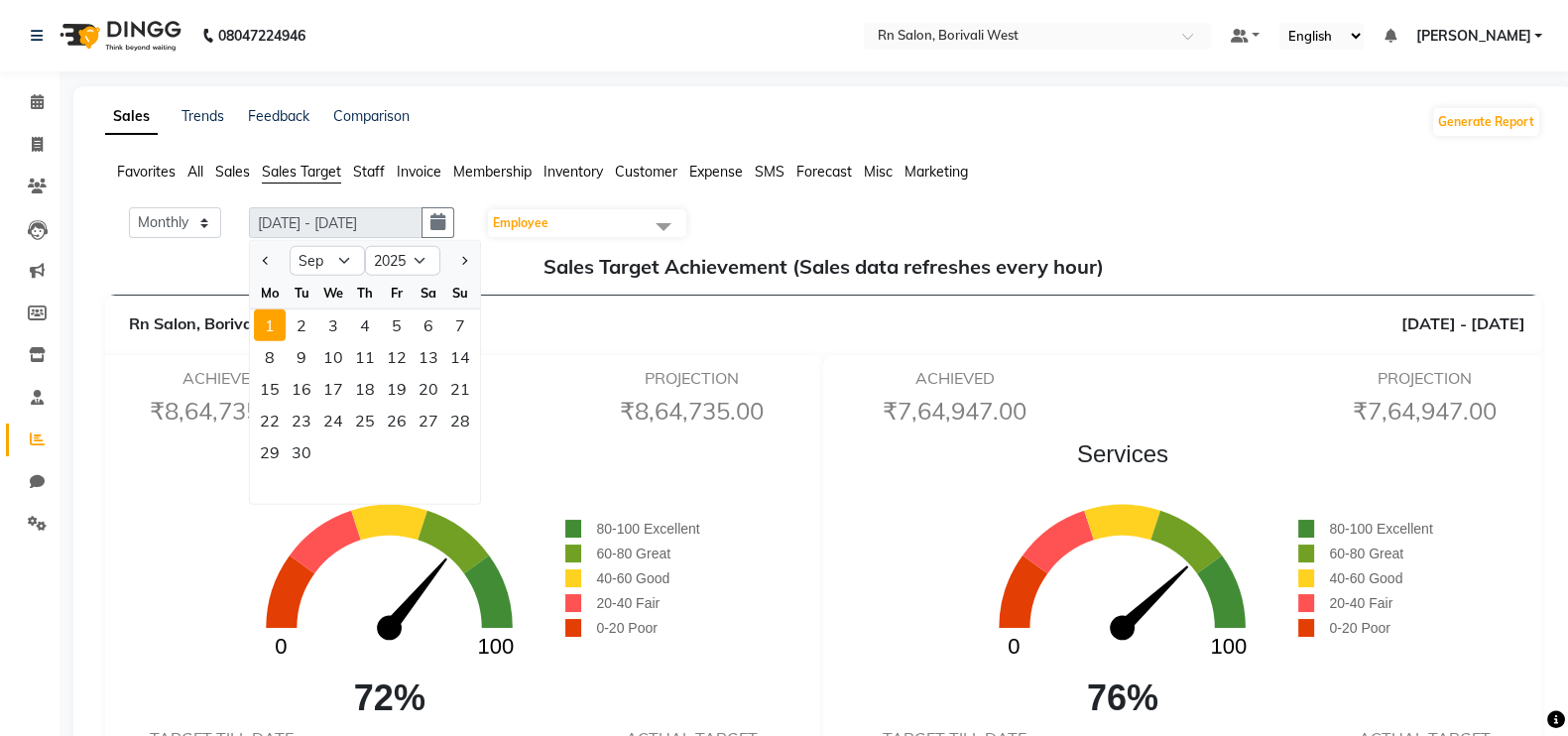
click at [567, 380] on div "ACHIEVED ₹8,64,735.00 PROJECTION ₹8,64,735.00" at bounding box center [457, 401] width 706 height 64
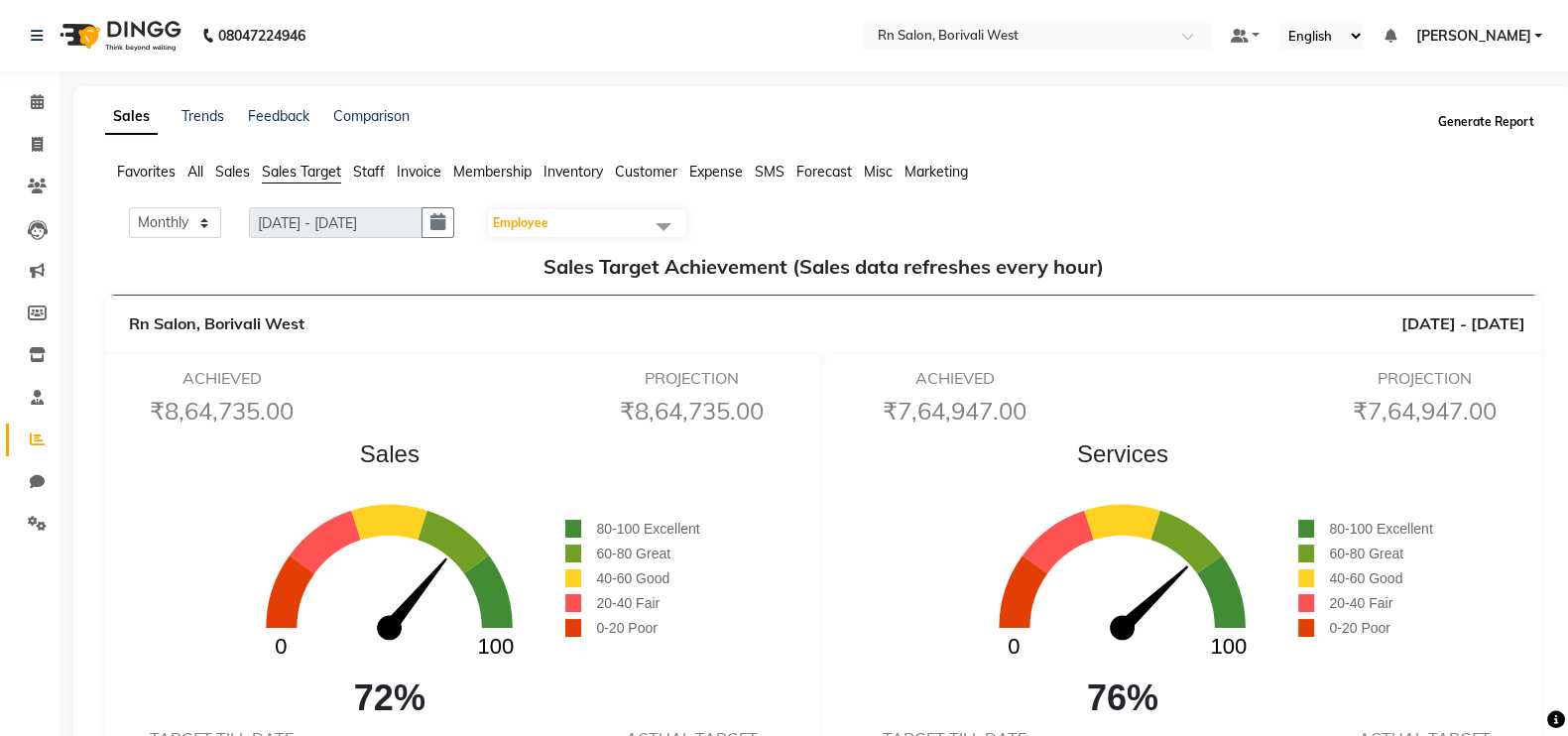
click at [1458, 121] on button "Generate Report" at bounding box center [1486, 122] width 106 height 28
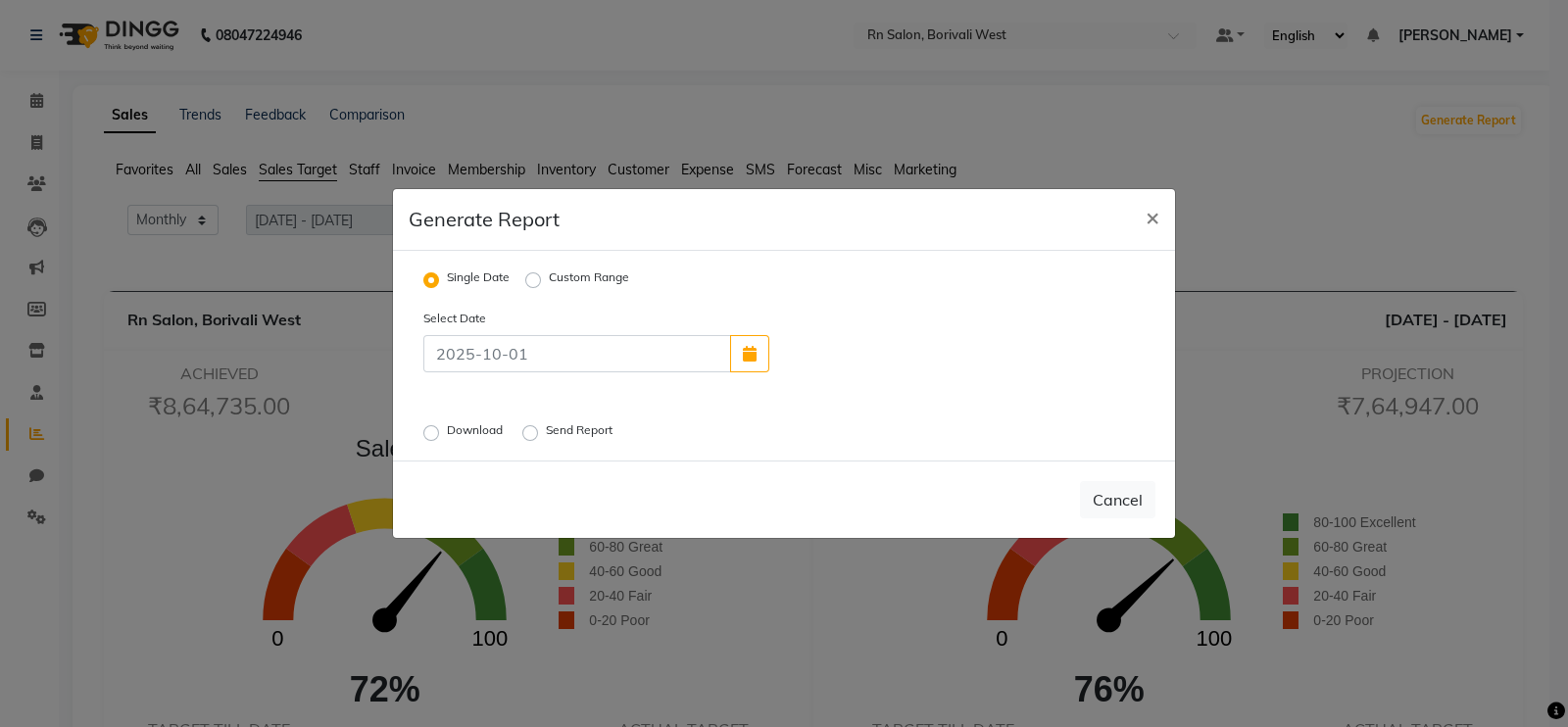
click at [549, 280] on label "Custom Range" at bounding box center [588, 281] width 80 height 24
click at [534, 280] on input "Custom Range" at bounding box center [536, 281] width 14 height 14
radio input "true"
select select "10"
select select "2025"
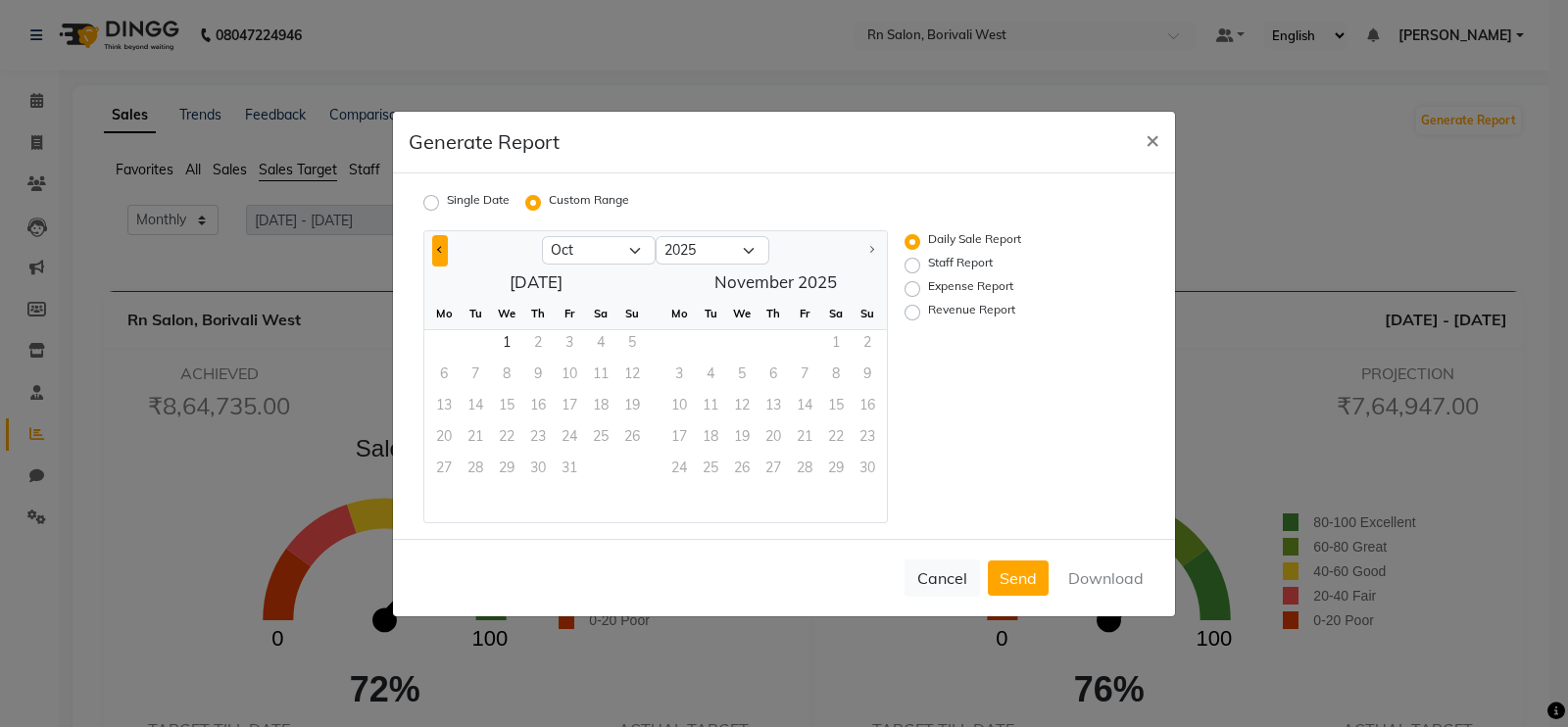
click at [444, 252] on button "Previous month" at bounding box center [440, 251] width 16 height 32
select select "9"
click at [451, 339] on span "1" at bounding box center [444, 346] width 32 height 32
drag, startPoint x: 451, startPoint y: 339, endPoint x: 503, endPoint y: 475, distance: 145.6
click at [503, 475] on ngb-datepicker-month "Mo Tu We Th Fr Sa Su 1 2 3 4 5 6 7 8 9 10 11 12 13 14 15 16 17 18 19 20 21 22 2…" at bounding box center [536, 410] width 223 height 224
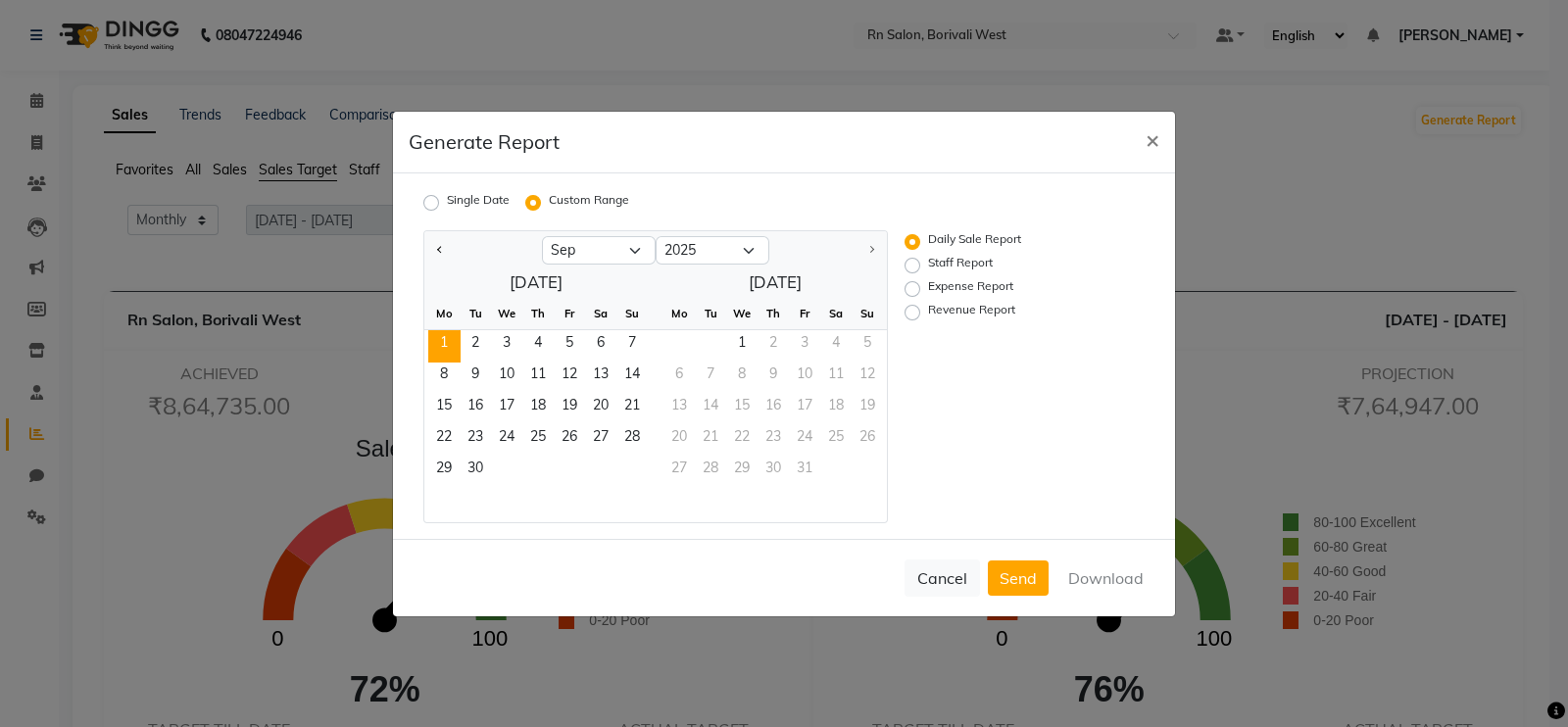
click at [448, 327] on div "Mo" at bounding box center [444, 314] width 32 height 32
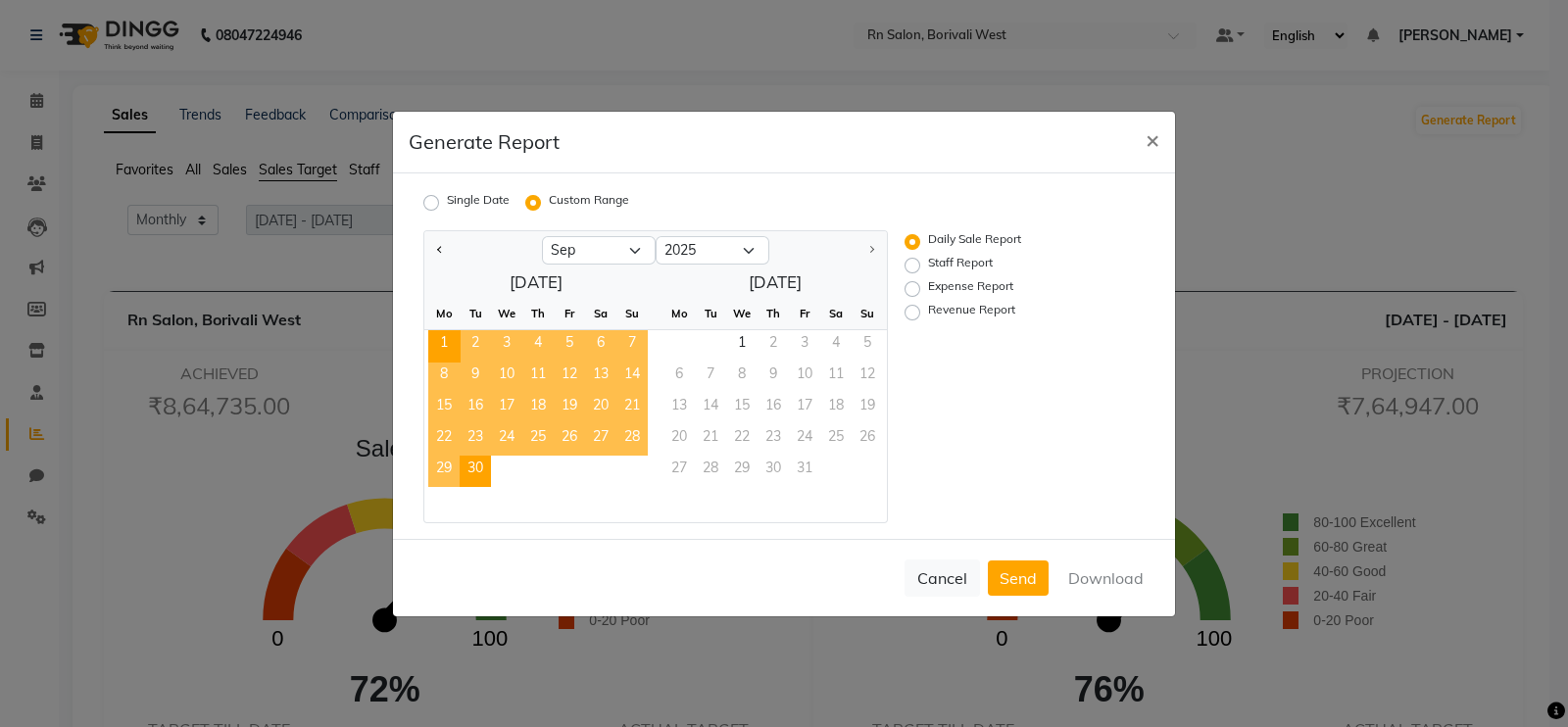
click at [490, 464] on span "30" at bounding box center [475, 471] width 32 height 32
click at [1080, 569] on button "Download" at bounding box center [1106, 579] width 99 height 36
click at [1151, 130] on span "×" at bounding box center [1152, 139] width 14 height 30
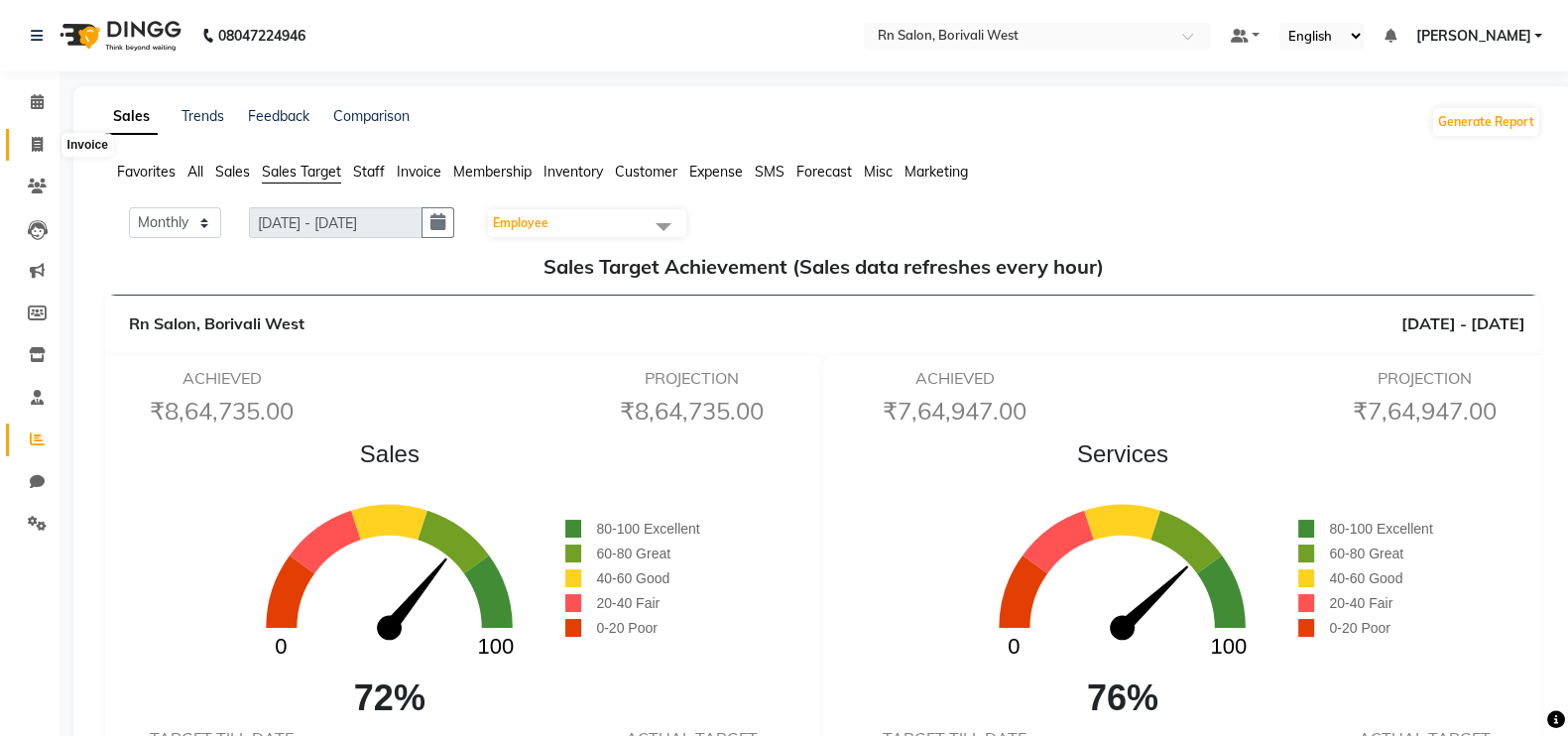
click at [40, 137] on icon at bounding box center [37, 144] width 11 height 15
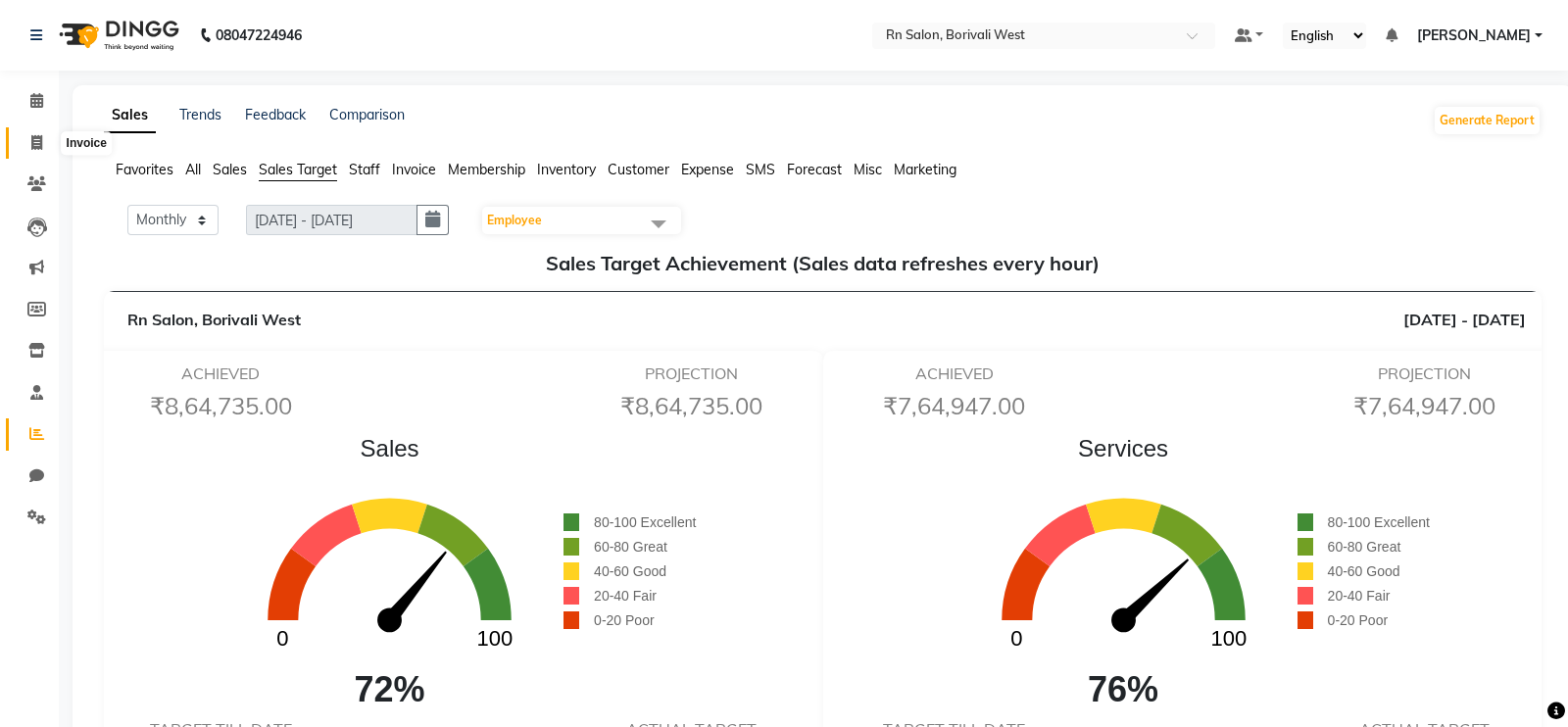
select select "8515"
select select "service"
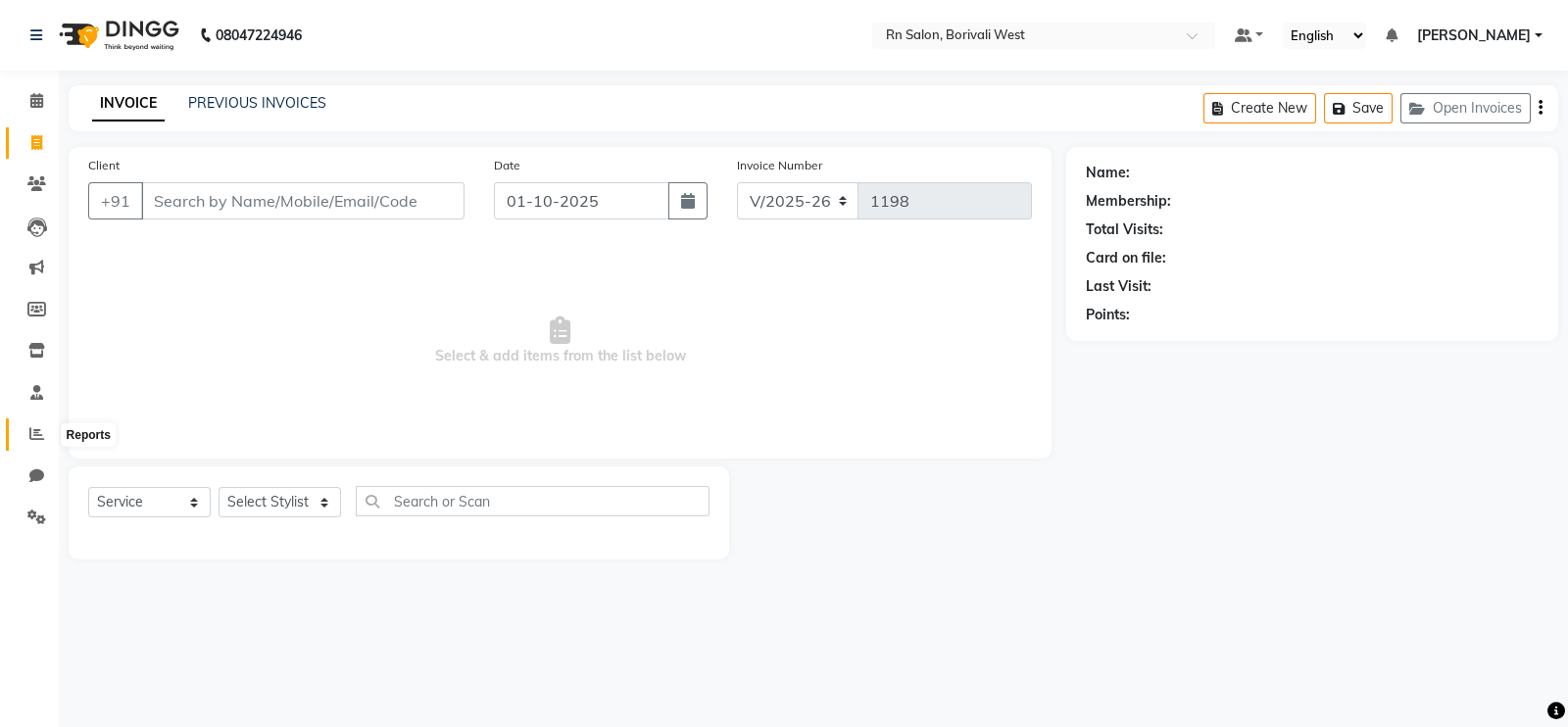
click at [40, 430] on icon at bounding box center [37, 434] width 15 height 15
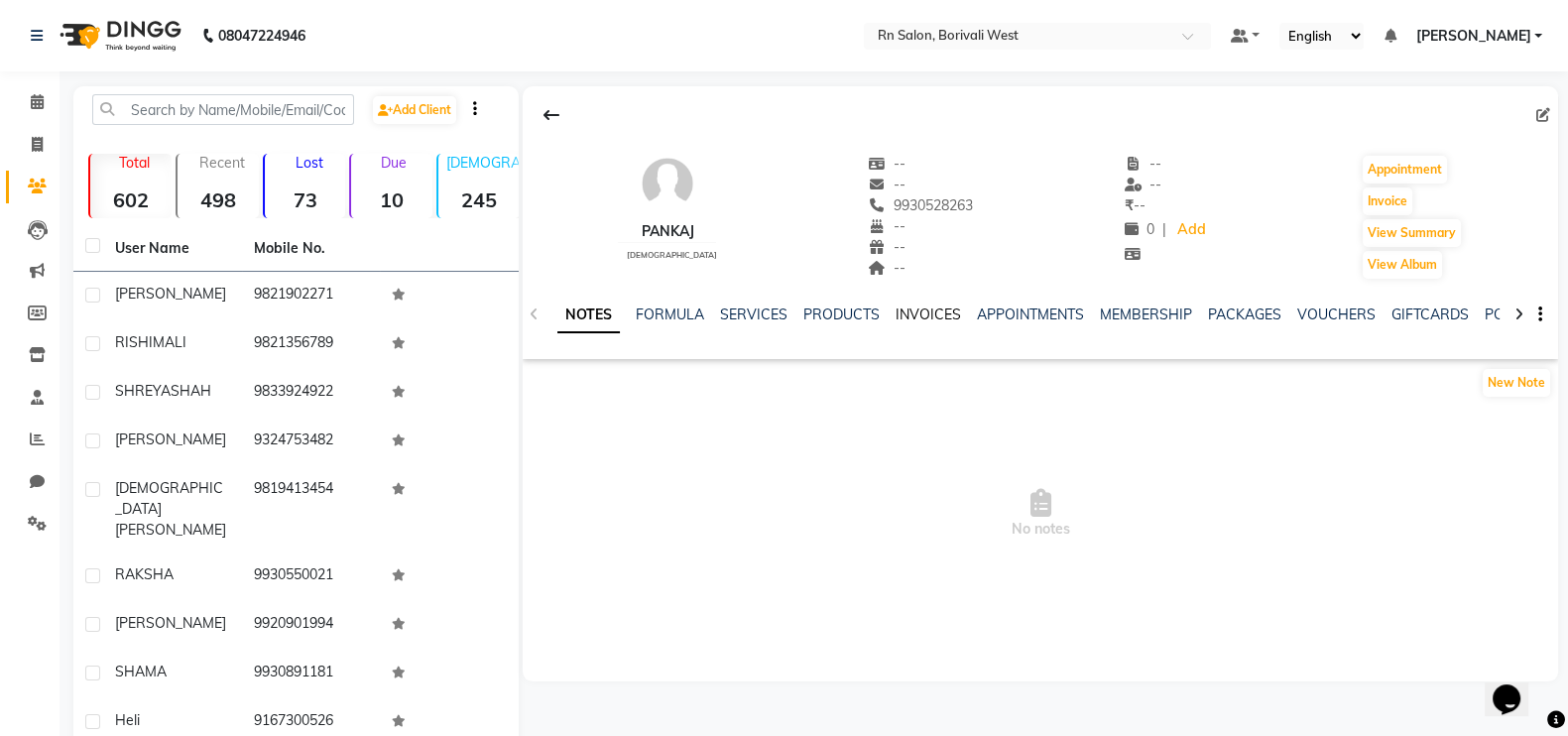
click at [909, 315] on link "INVOICES" at bounding box center [927, 315] width 65 height 18
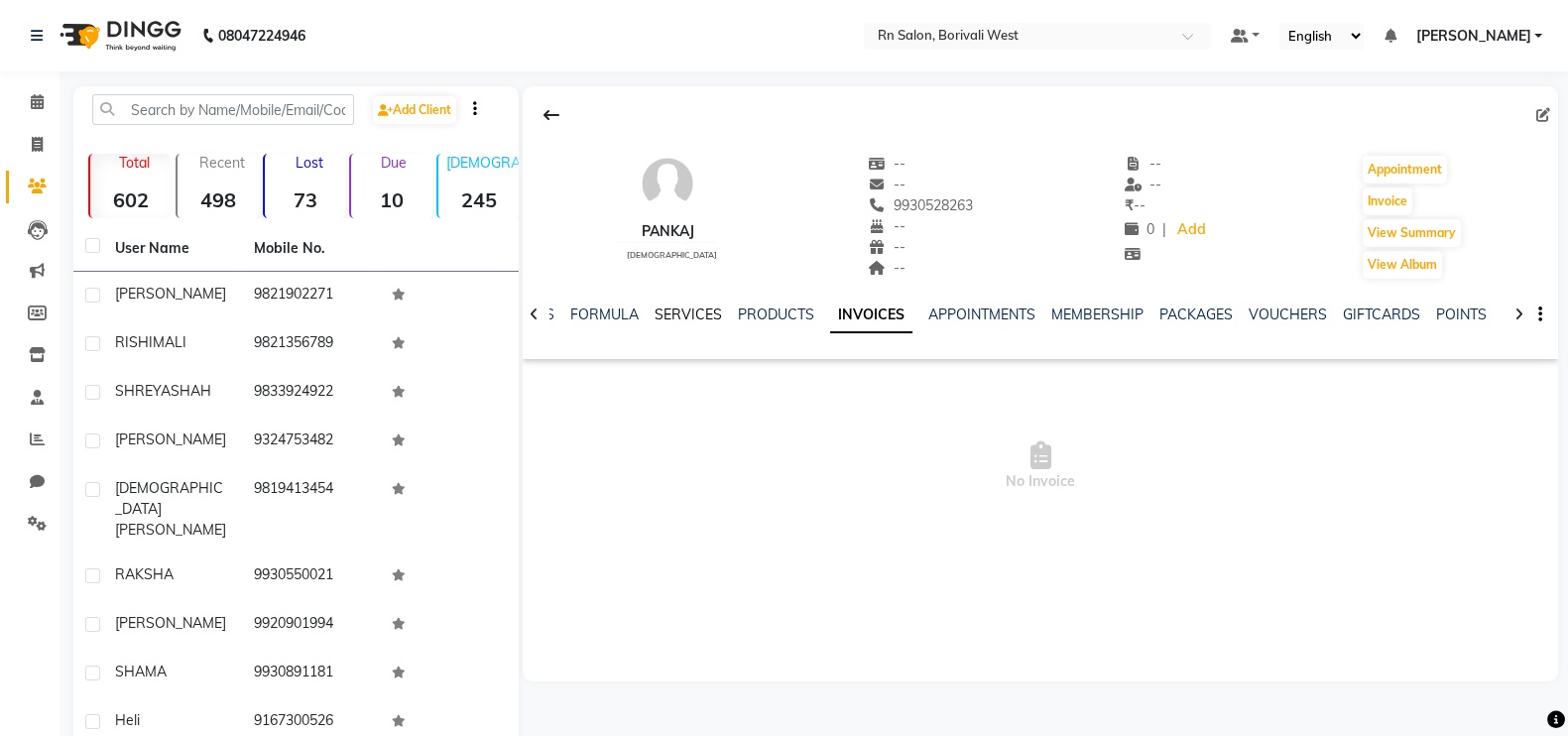
click at [699, 312] on link "SERVICES" at bounding box center [688, 315] width 67 height 18
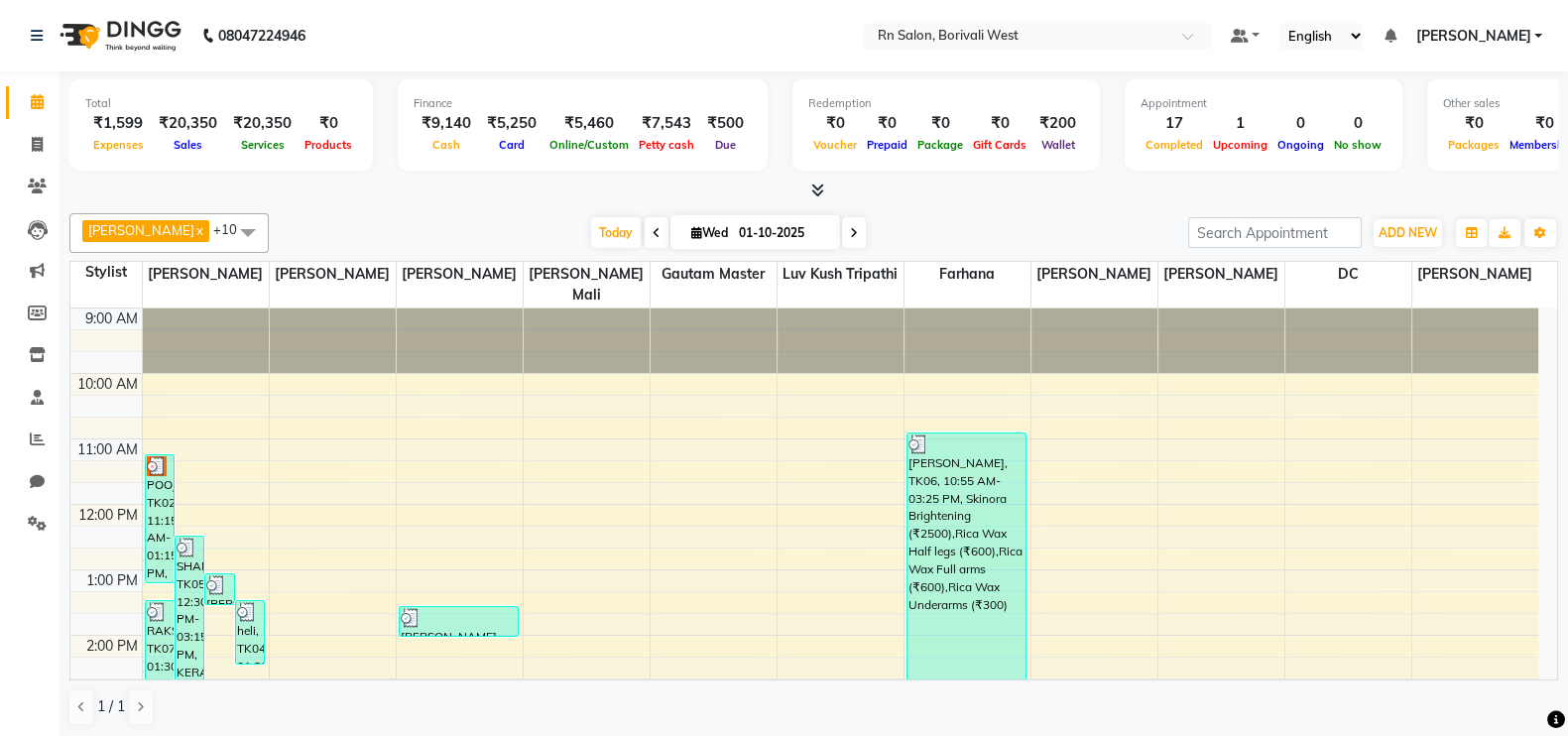
click at [506, 215] on div "[PERSON_NAME] x [PERSON_NAME] x DC x [PERSON_NAME] master x [PERSON_NAME] x Luv…" at bounding box center [812, 233] width 1488 height 40
click at [47, 136] on span at bounding box center [37, 145] width 35 height 23
select select "service"
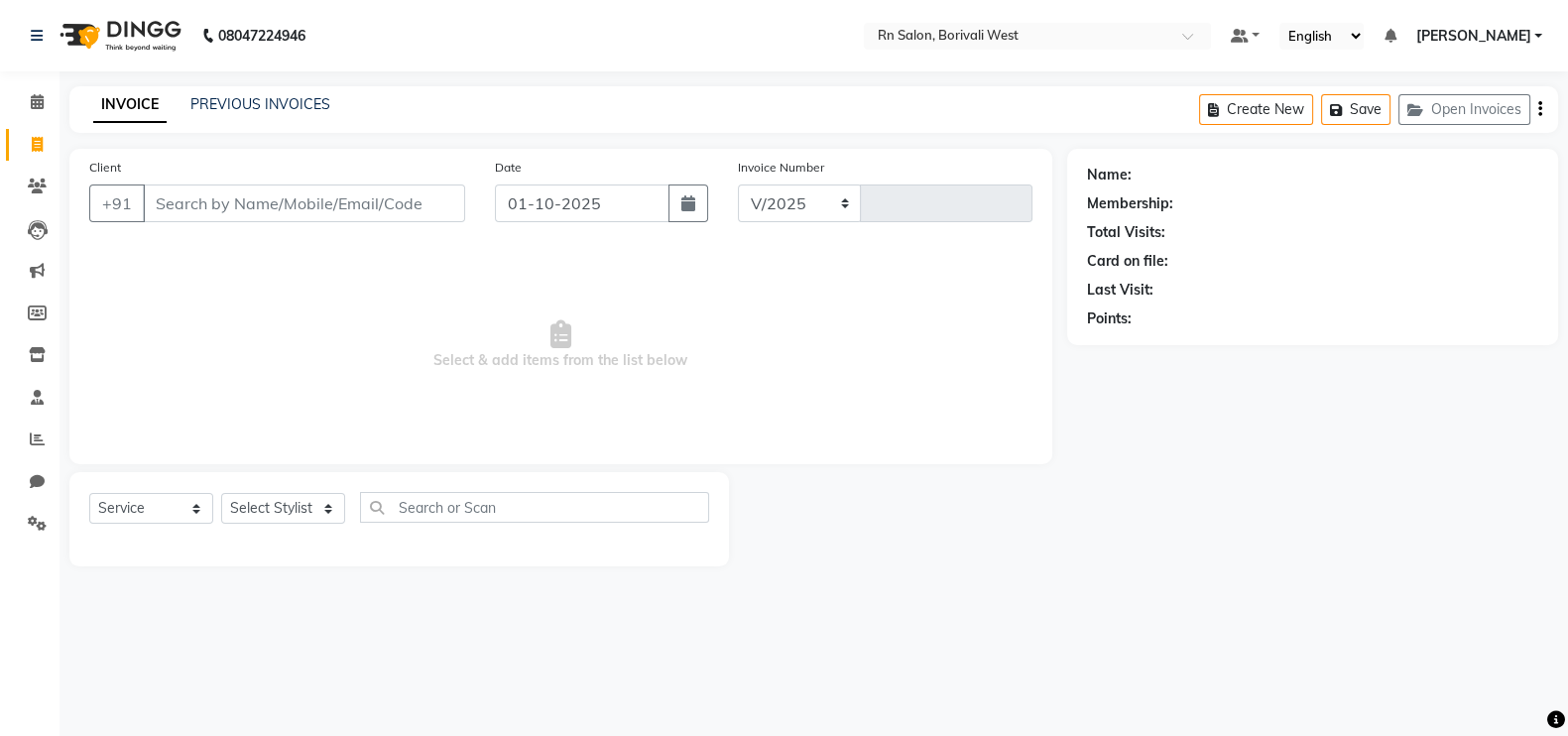
select select "8515"
type input "1200"
click at [295, 107] on link "PREVIOUS INVOICES" at bounding box center [261, 104] width 140 height 18
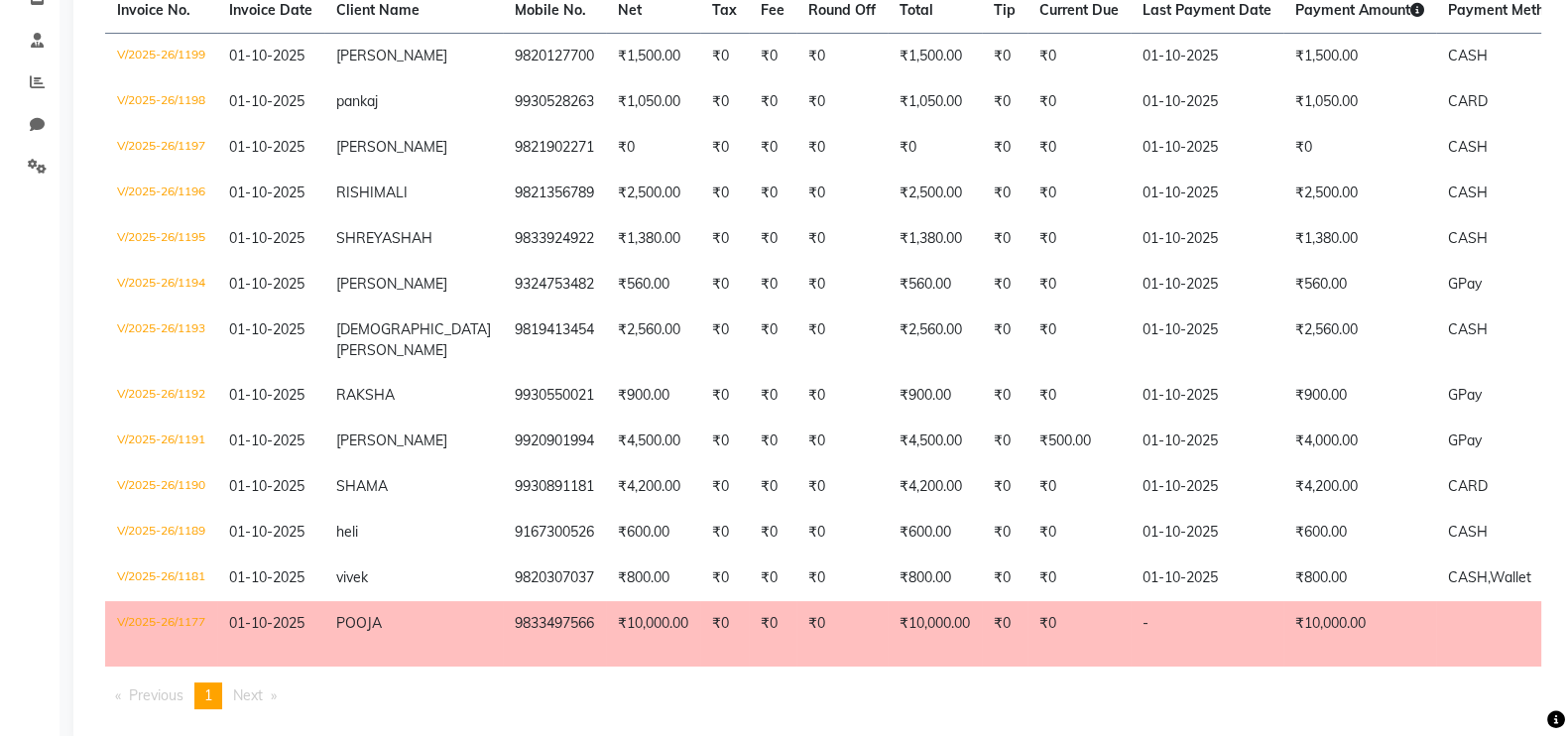
scroll to position [438, 0]
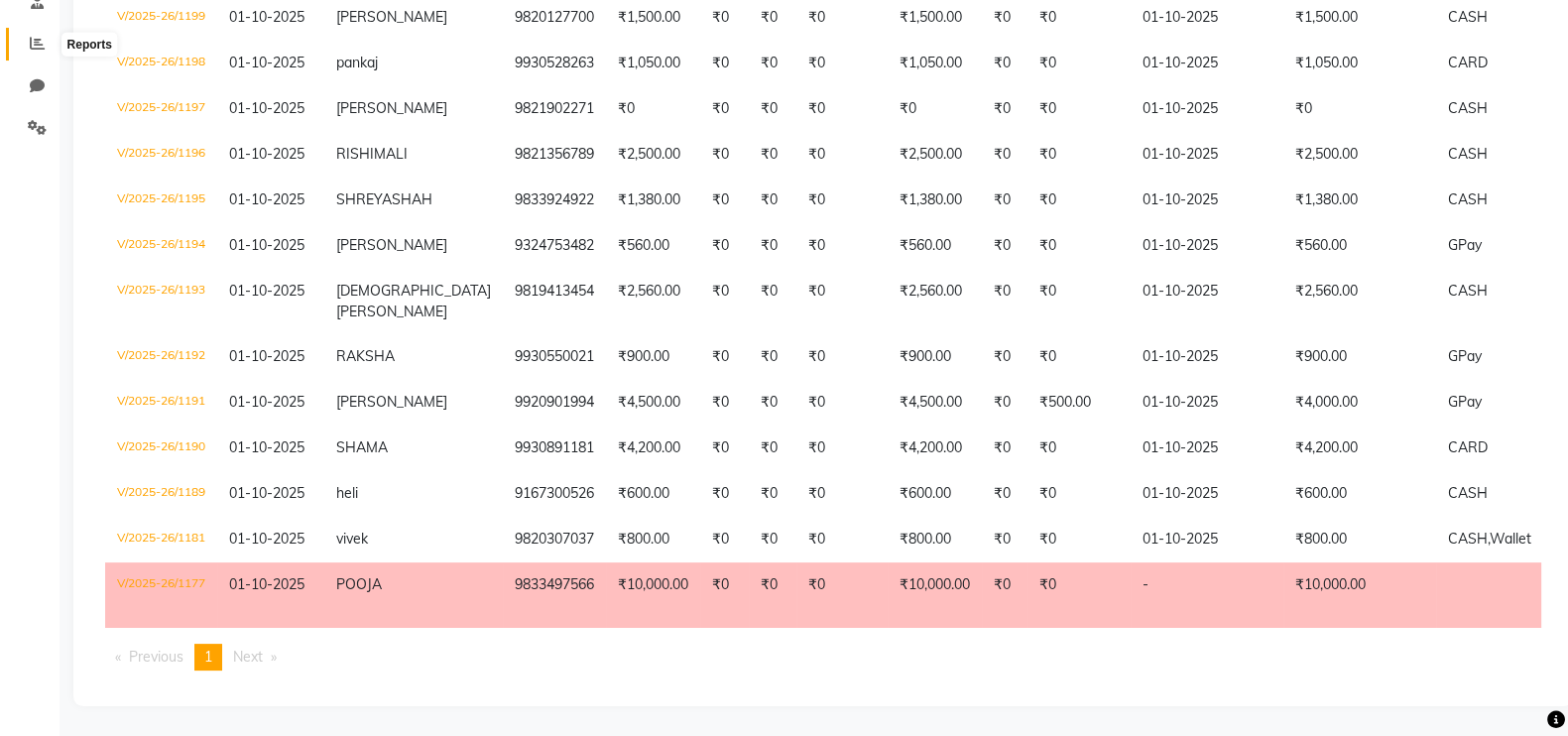
click at [37, 33] on span at bounding box center [37, 44] width 35 height 23
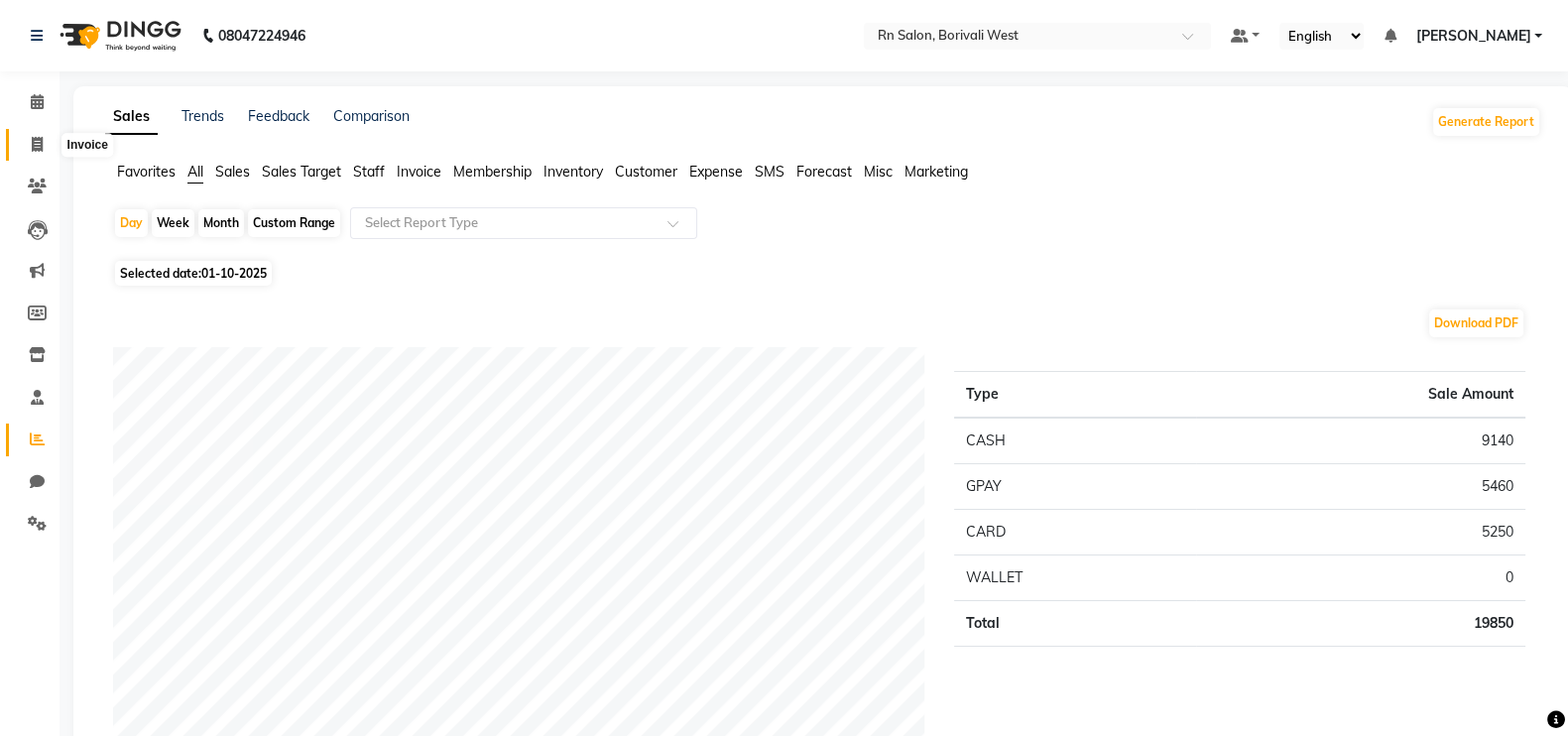
click at [36, 134] on span at bounding box center [37, 145] width 35 height 23
select select "8515"
select select "service"
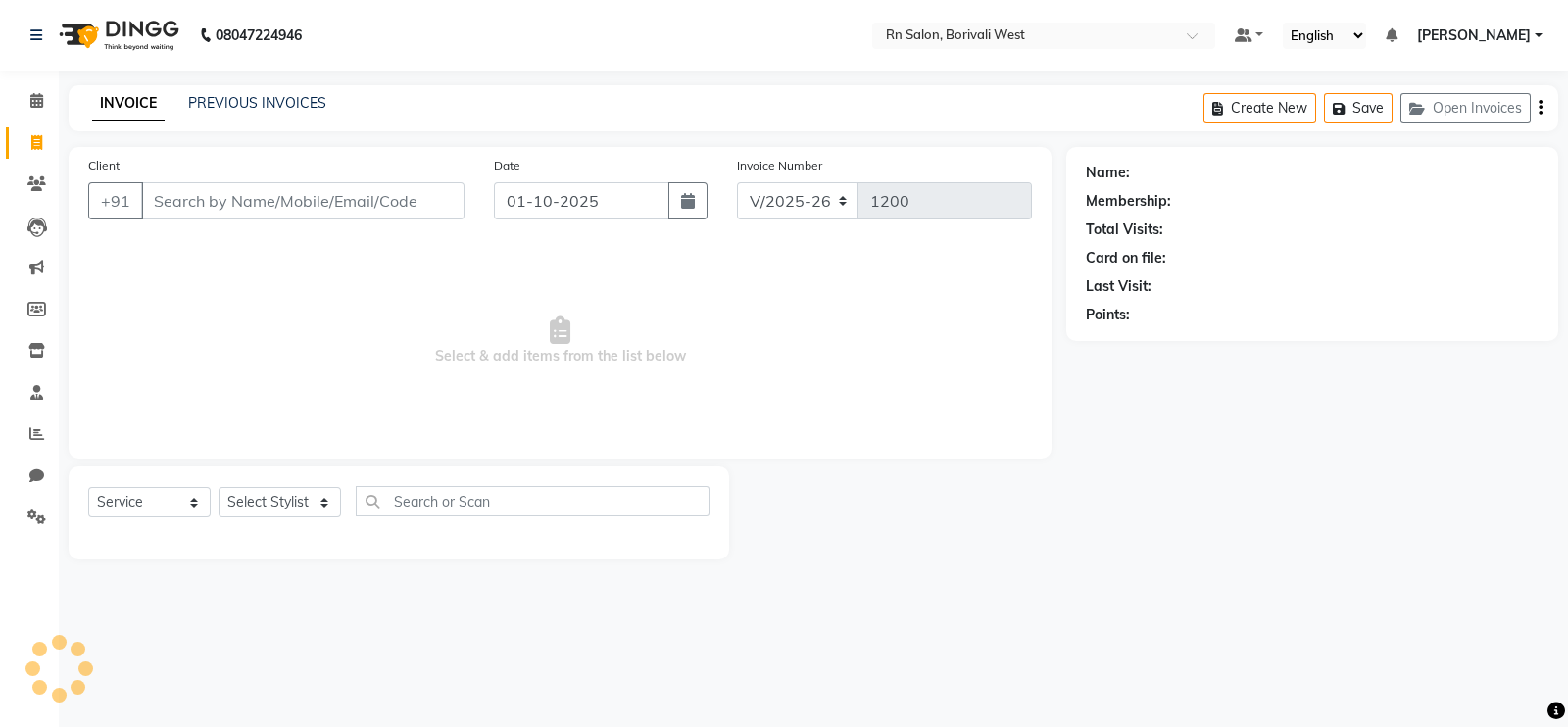
click at [230, 202] on input "Client" at bounding box center [302, 202] width 323 height 38
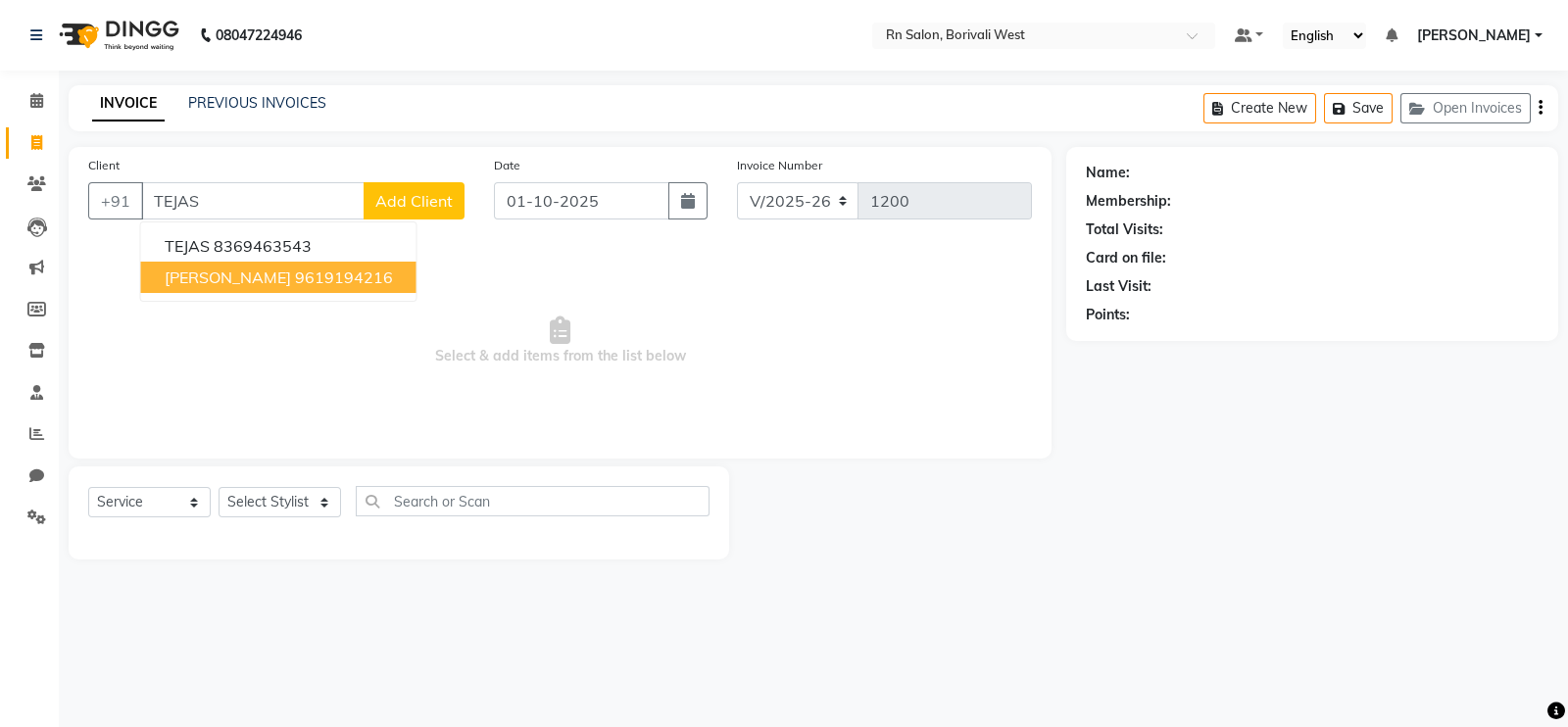
click at [348, 282] on ngb-highlight "9619194216" at bounding box center [344, 278] width 98 height 20
type input "9619194216"
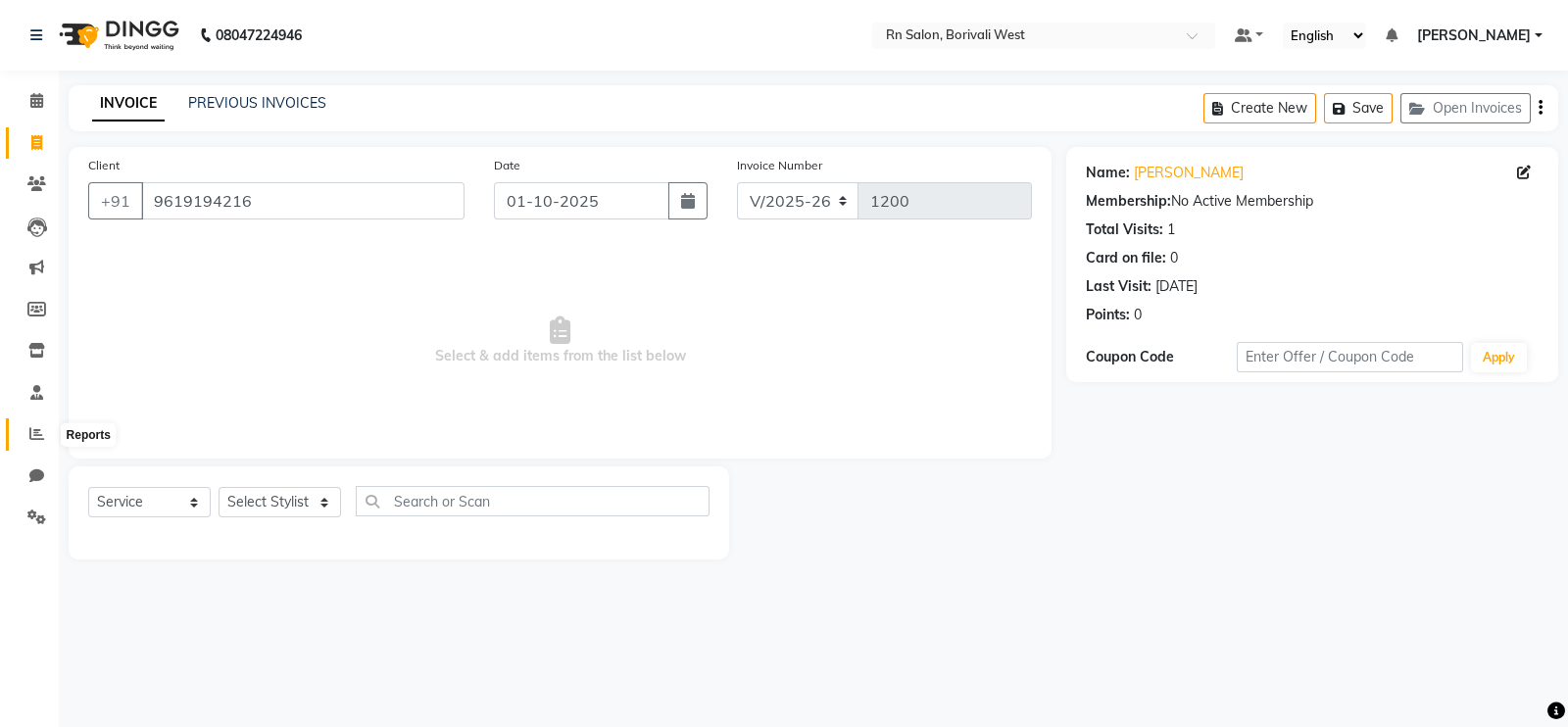
click at [36, 442] on icon at bounding box center [37, 434] width 15 height 15
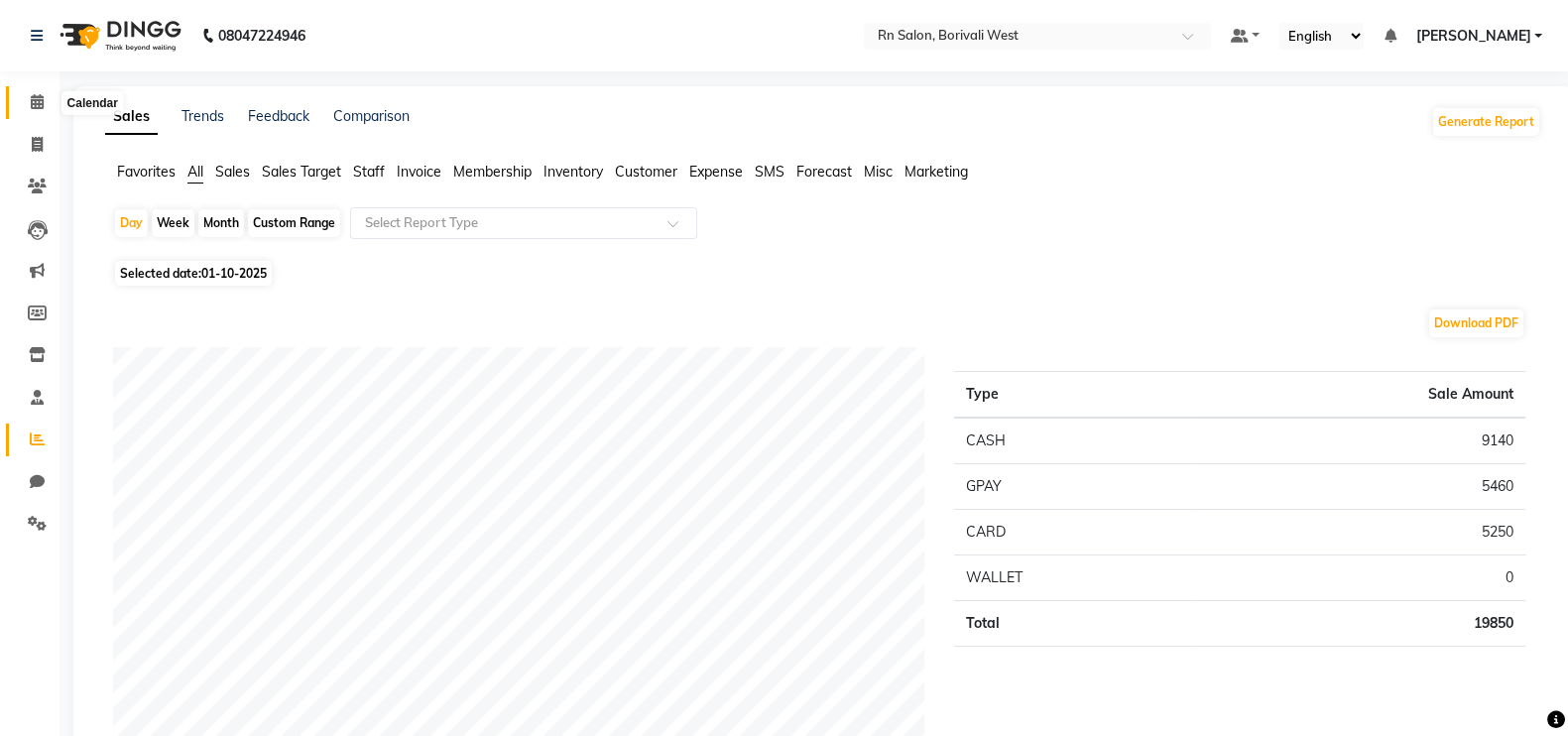
click at [40, 91] on span at bounding box center [37, 102] width 35 height 23
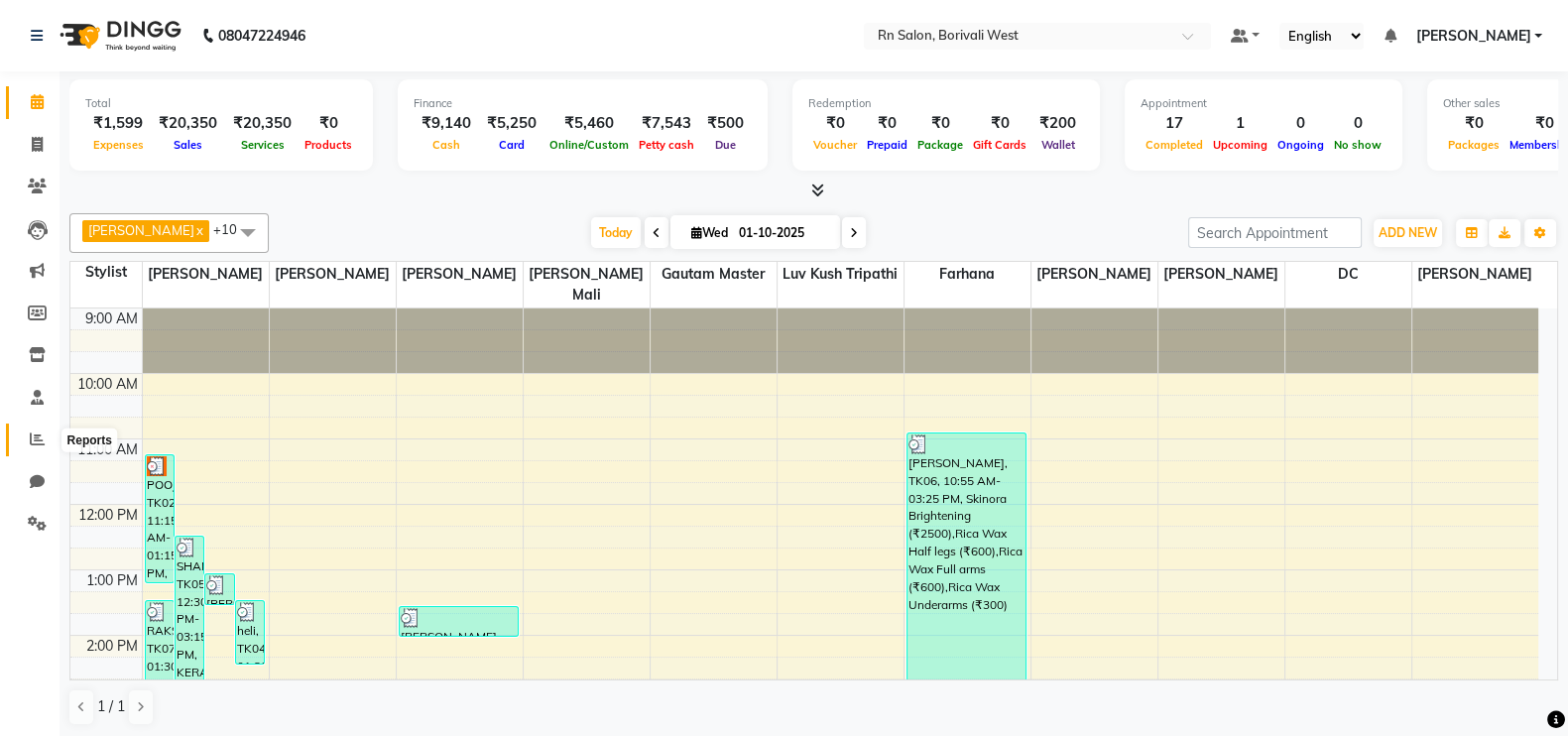
click at [43, 430] on span at bounding box center [37, 440] width 35 height 23
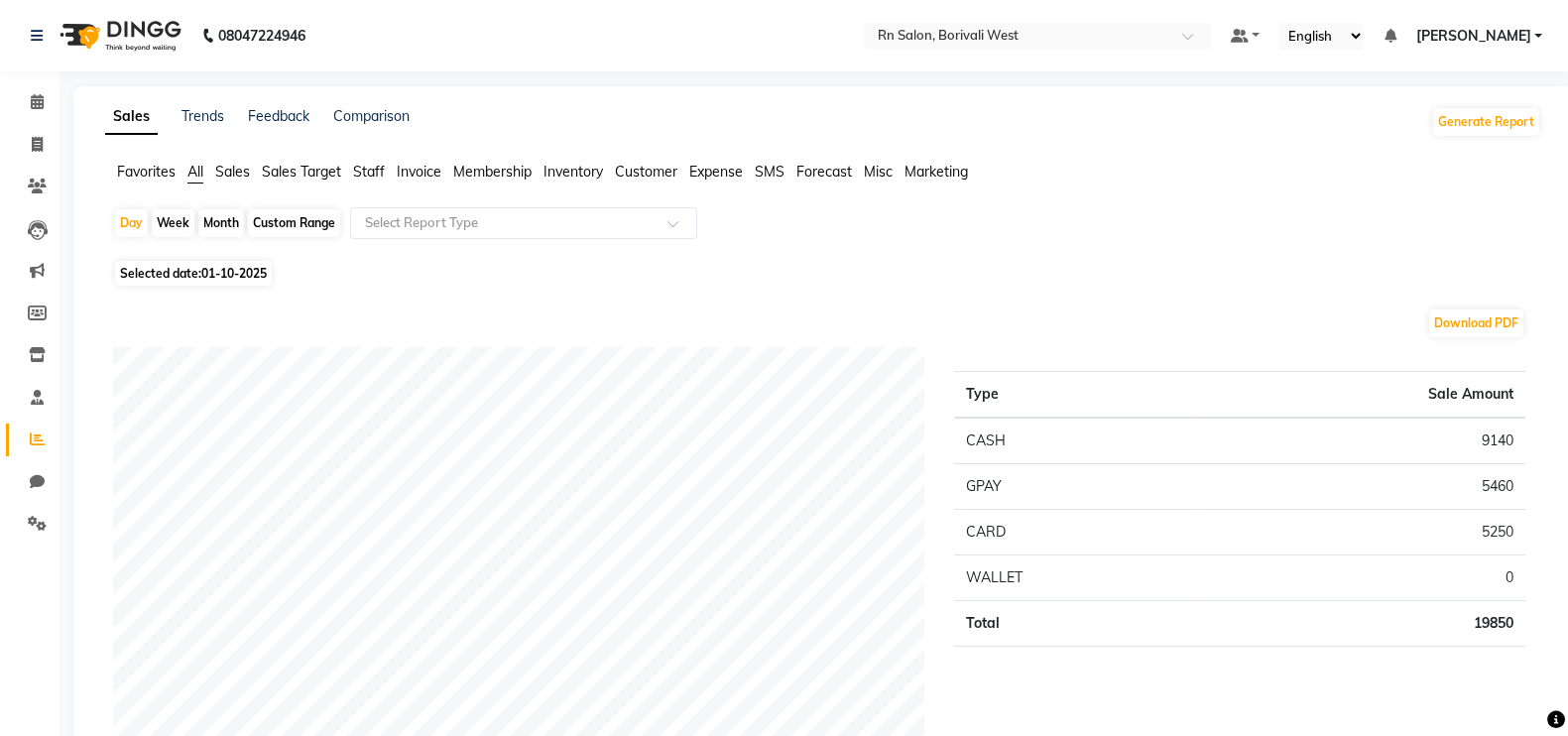
click at [217, 209] on div "Month" at bounding box center [221, 223] width 46 height 28
select select "10"
select select "2025"
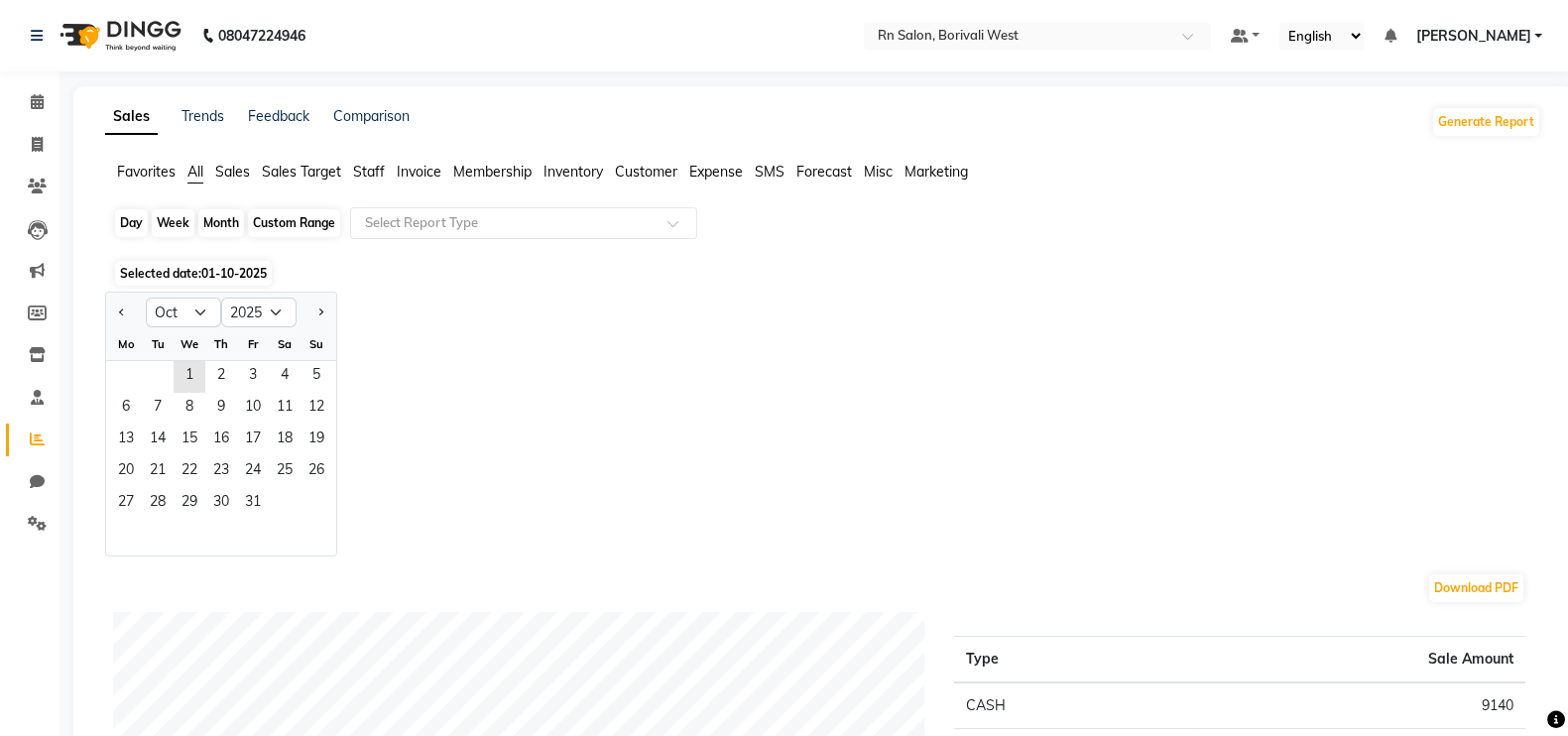
click at [225, 227] on div "Month" at bounding box center [221, 223] width 46 height 28
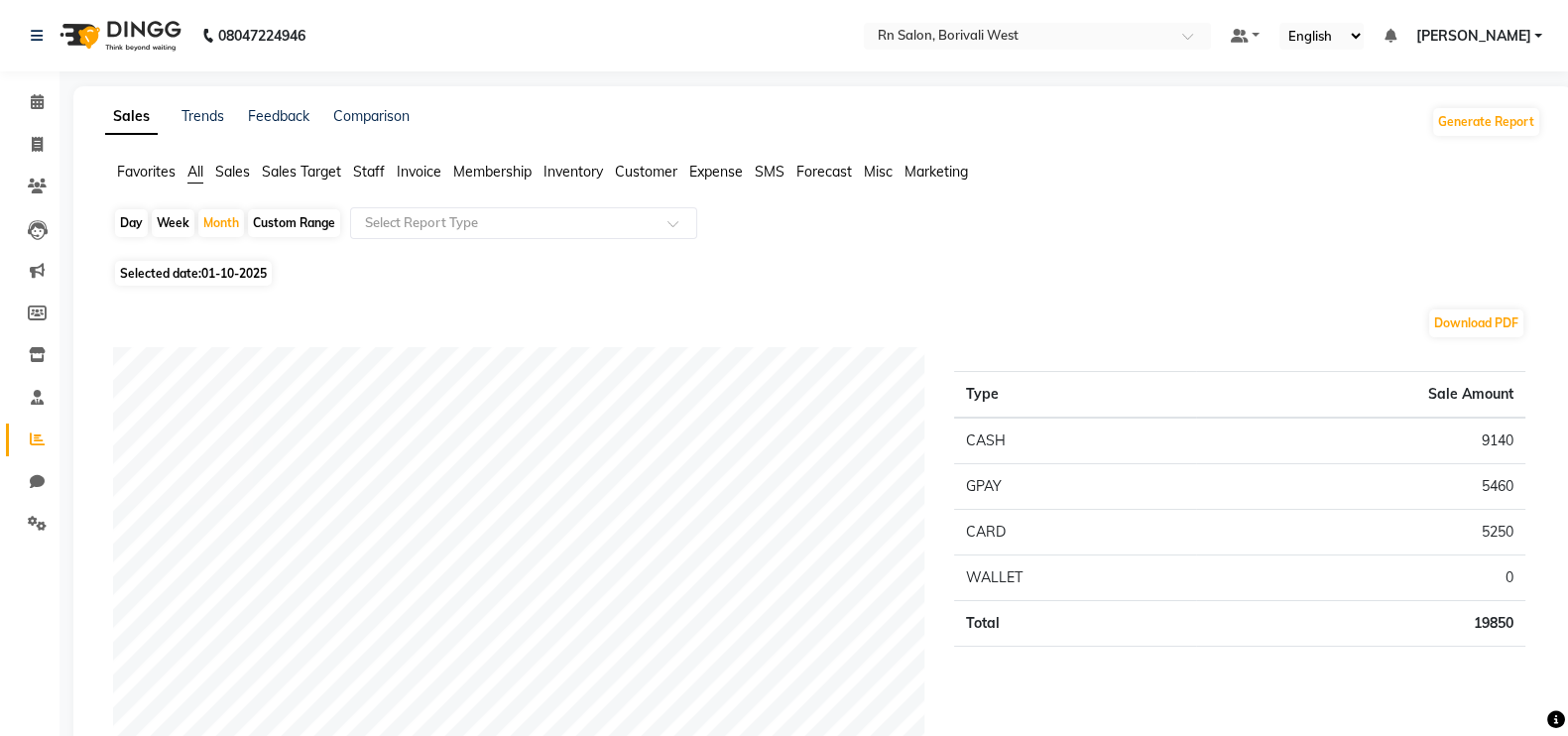
click at [210, 275] on span "01-10-2025" at bounding box center [233, 273] width 65 height 15
select select "10"
select select "2025"
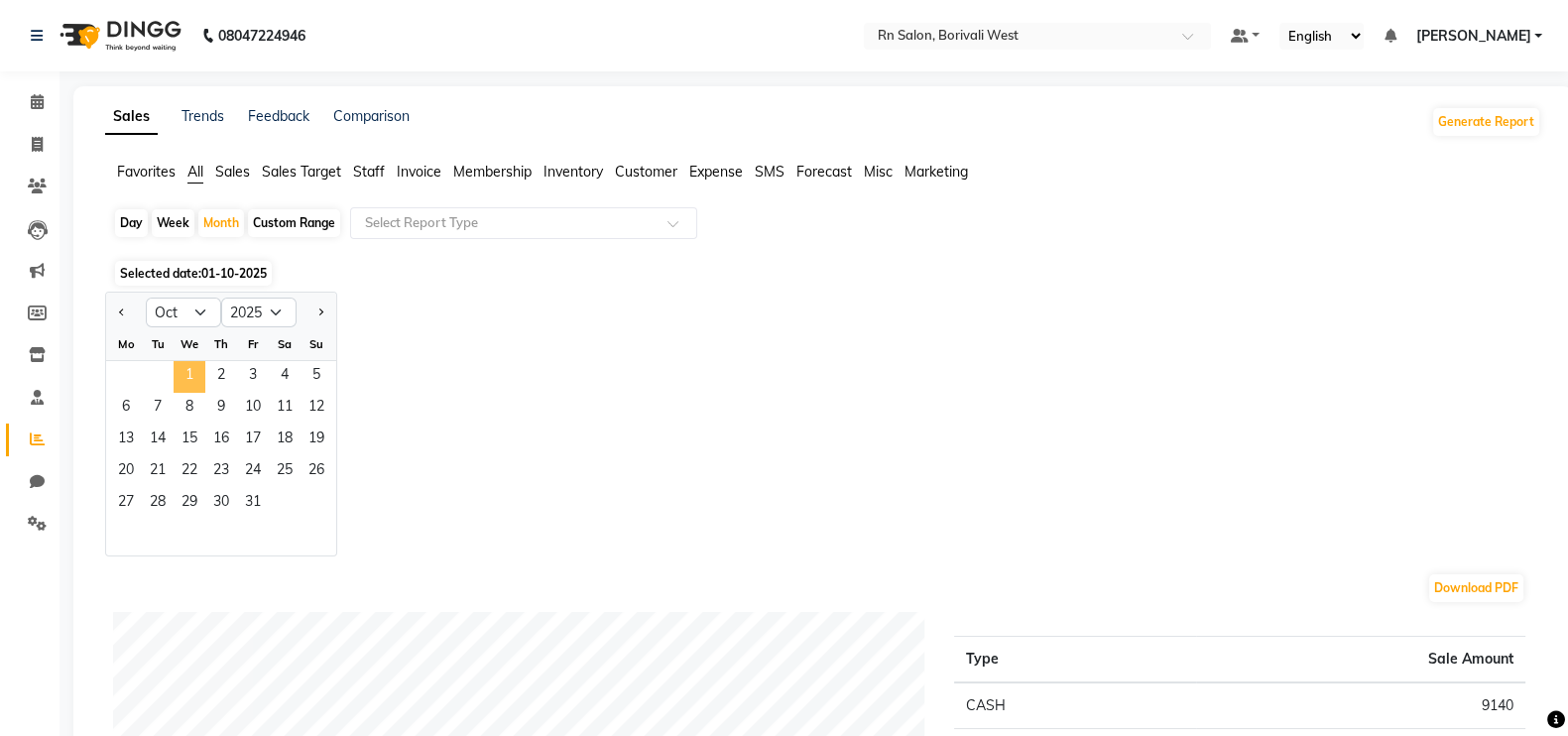
click at [185, 382] on span "1" at bounding box center [190, 377] width 32 height 32
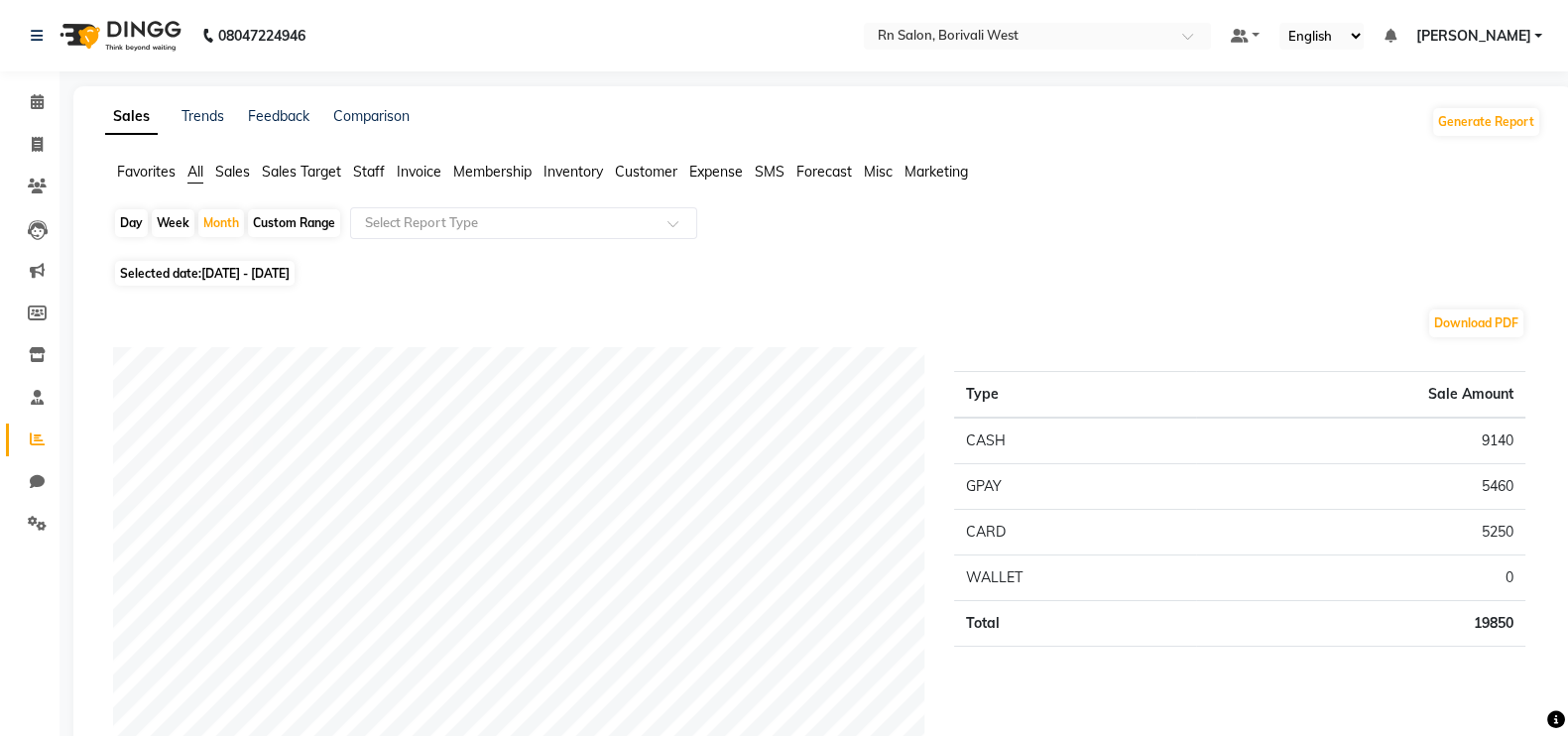
click at [295, 174] on span "Sales Target" at bounding box center [301, 172] width 79 height 18
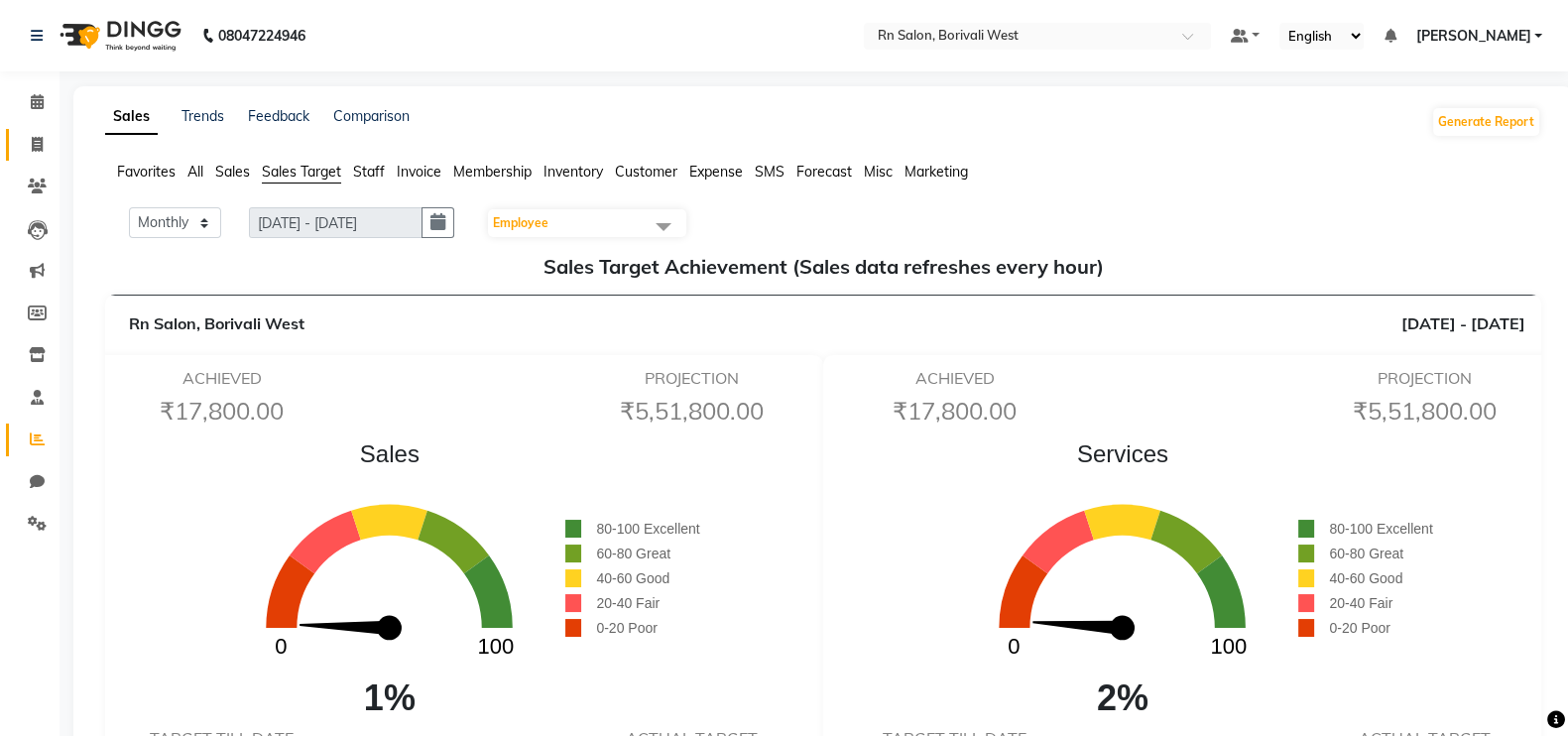
click at [44, 139] on span at bounding box center [37, 145] width 35 height 23
select select "8515"
select select "service"
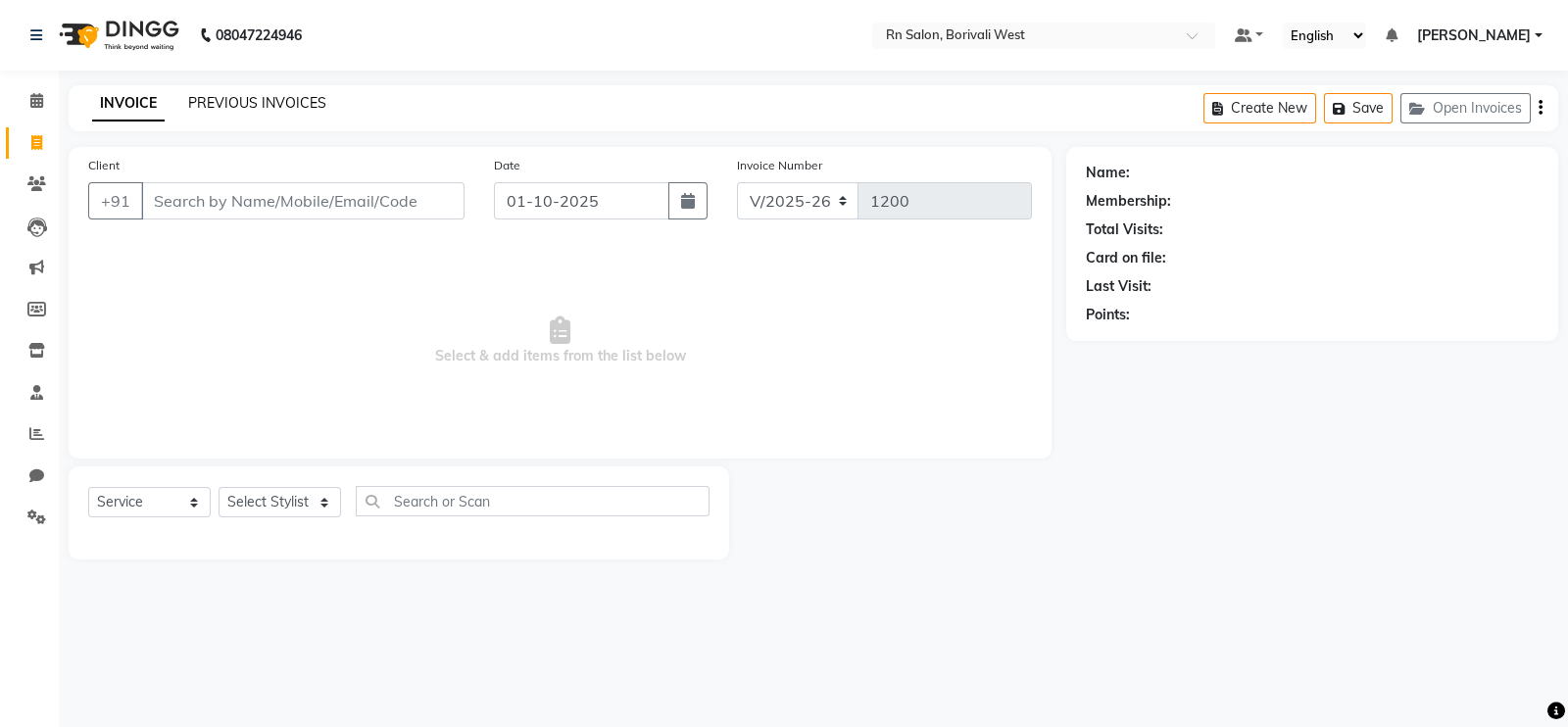
click at [322, 107] on link "PREVIOUS INVOICES" at bounding box center [258, 103] width 138 height 18
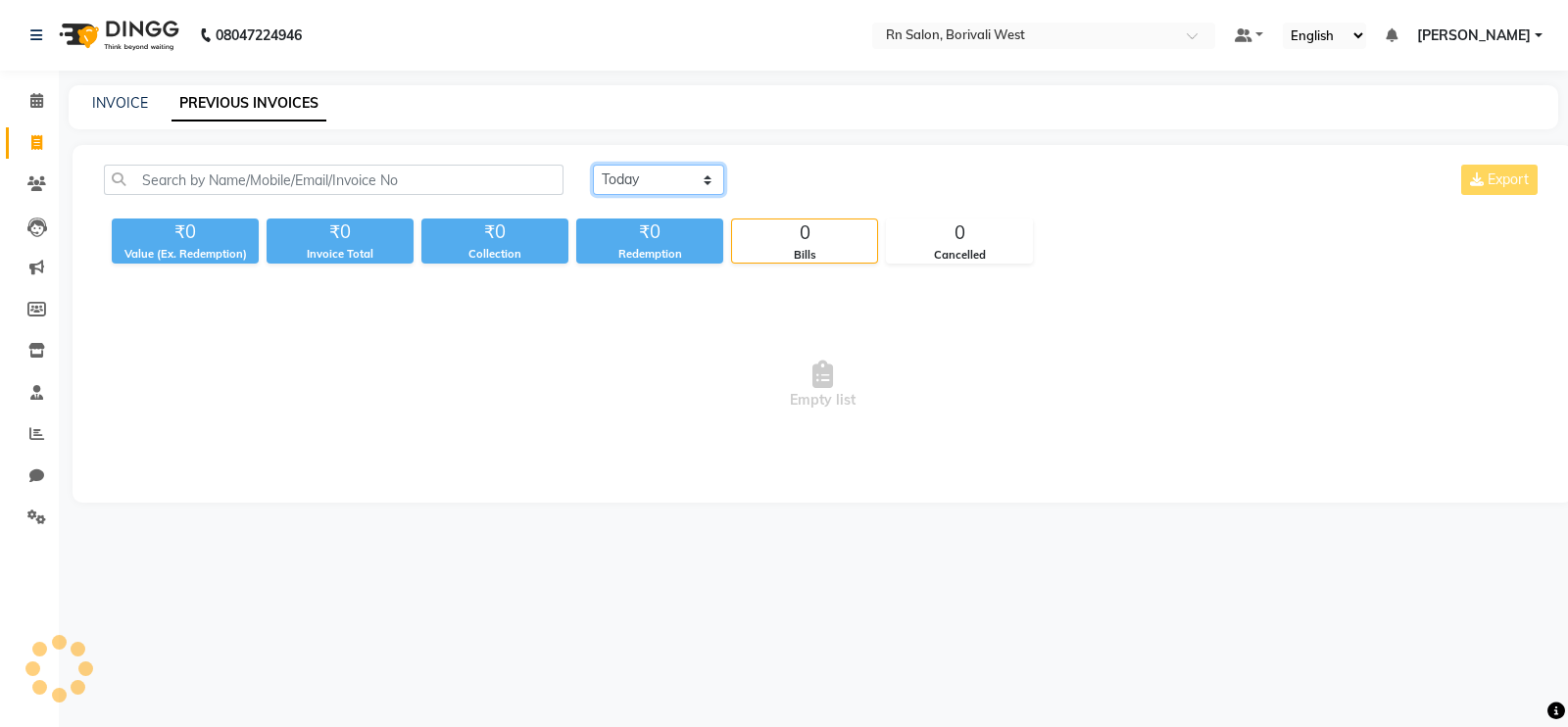
drag, startPoint x: 627, startPoint y: 177, endPoint x: 629, endPoint y: 188, distance: 11.2
click at [627, 177] on select "[DATE] [DATE] Custom Range" at bounding box center [658, 180] width 131 height 31
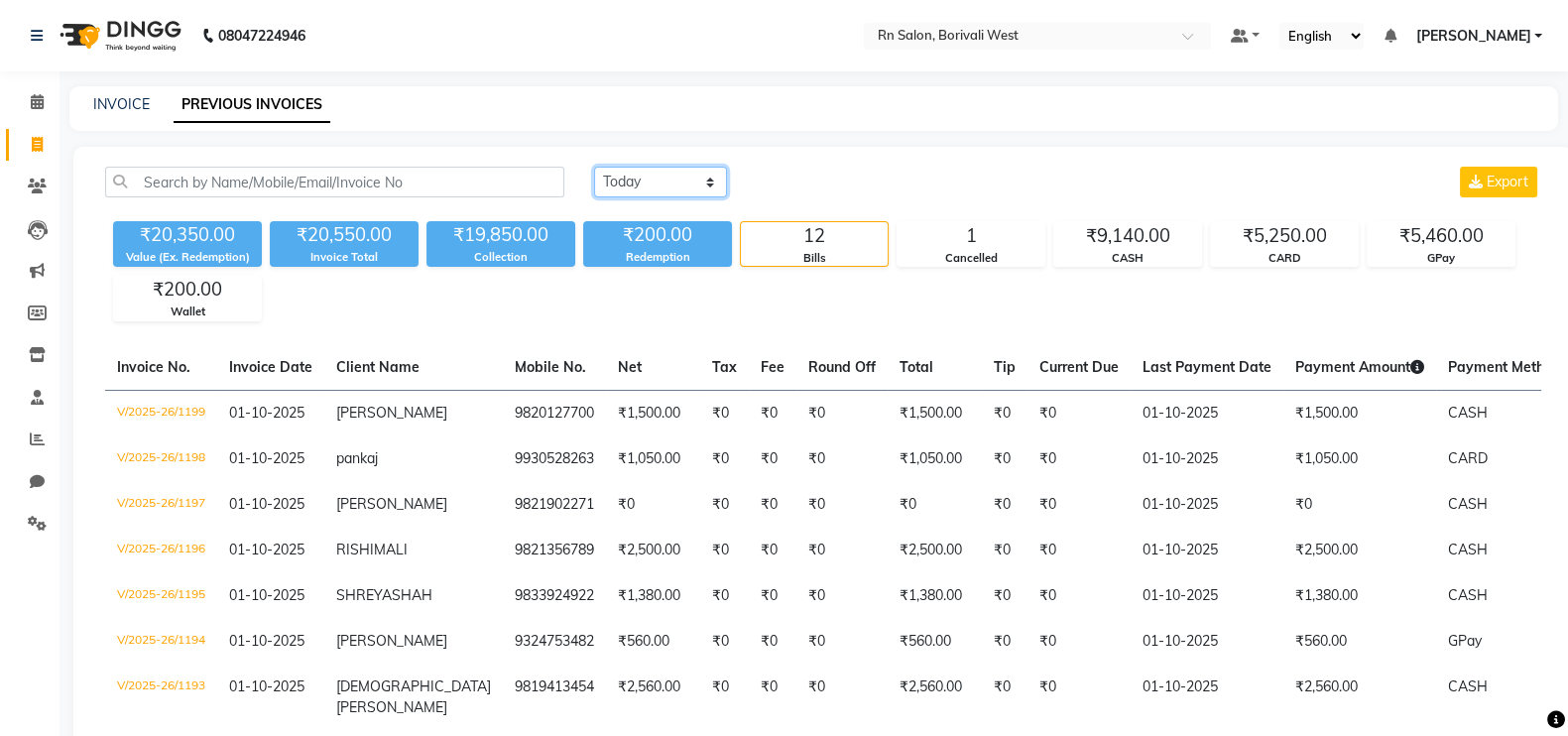
click at [594, 167] on select "[DATE] [DATE] Custom Range" at bounding box center [660, 182] width 133 height 31
click at [36, 94] on icon at bounding box center [37, 101] width 13 height 15
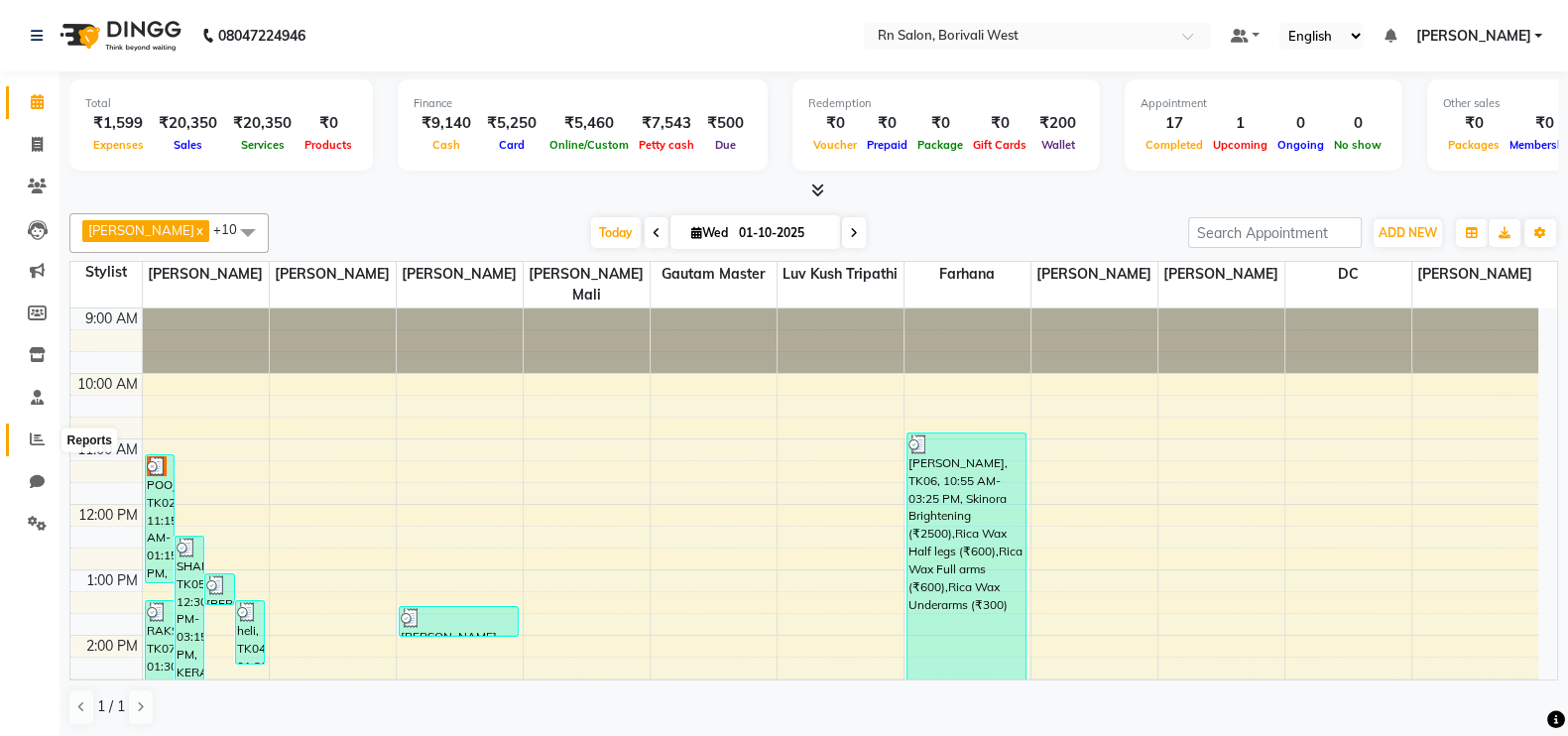
click at [27, 446] on span at bounding box center [37, 440] width 35 height 23
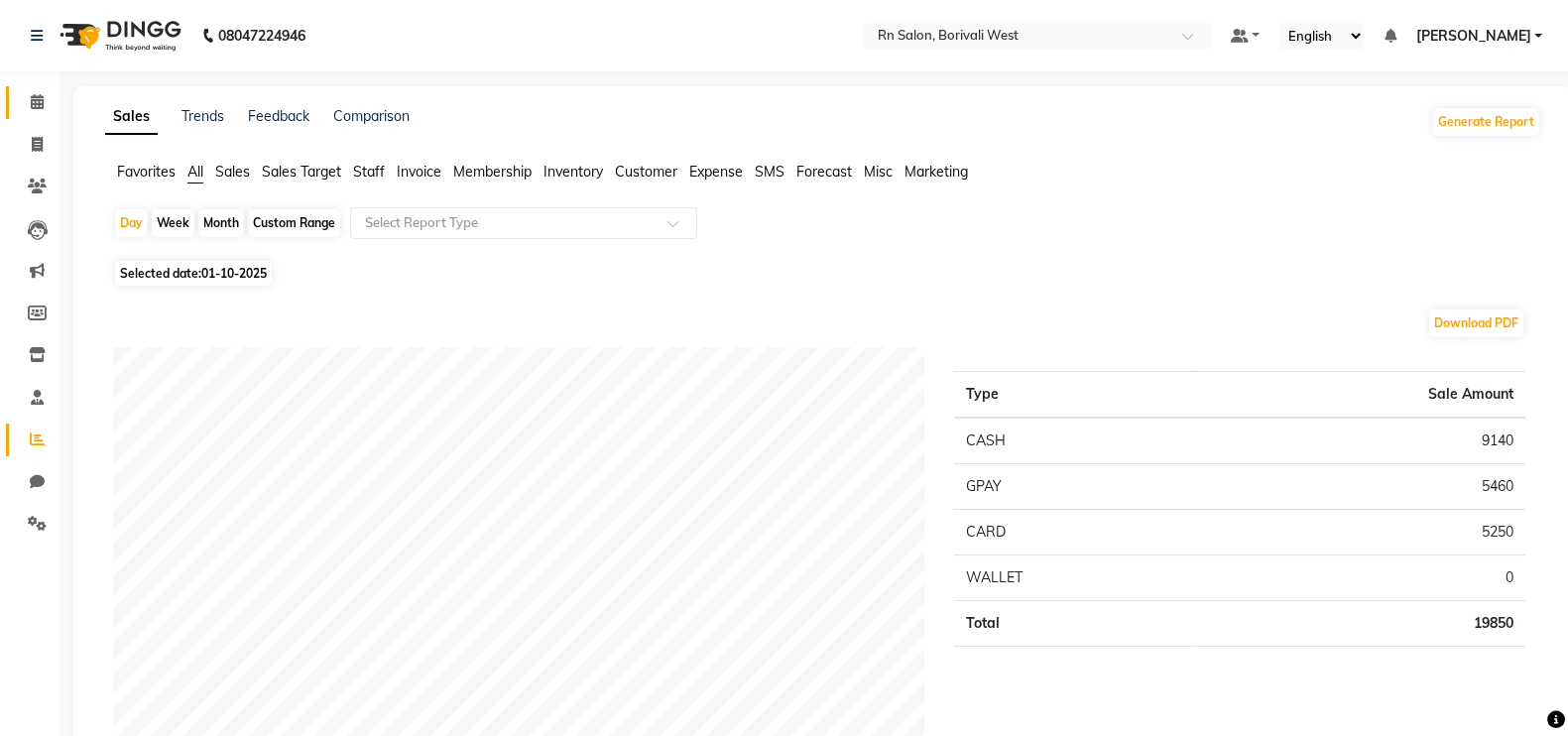
click at [50, 86] on link "Calendar" at bounding box center [30, 102] width 48 height 33
click at [27, 111] on span at bounding box center [37, 102] width 35 height 23
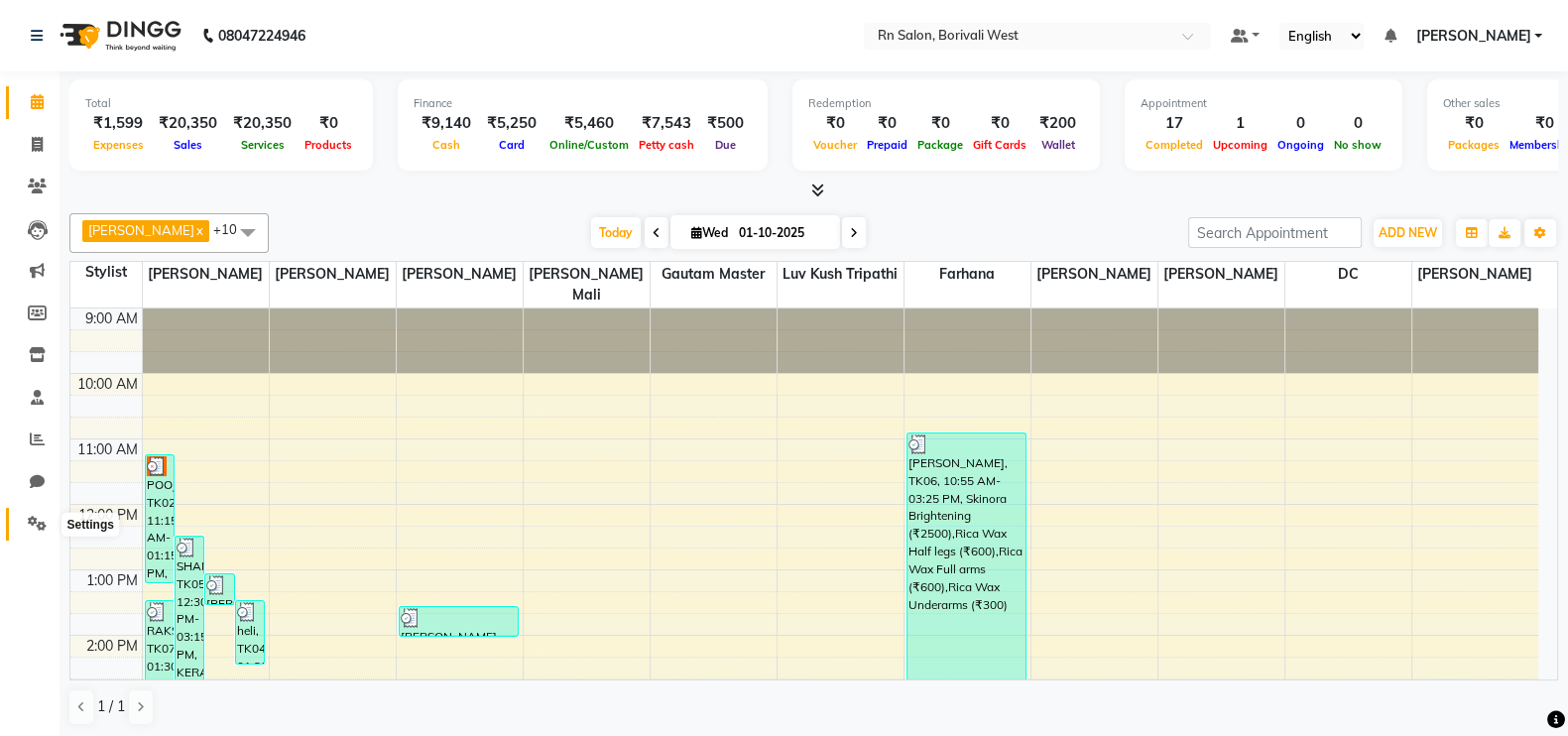
click at [39, 518] on icon at bounding box center [37, 523] width 19 height 15
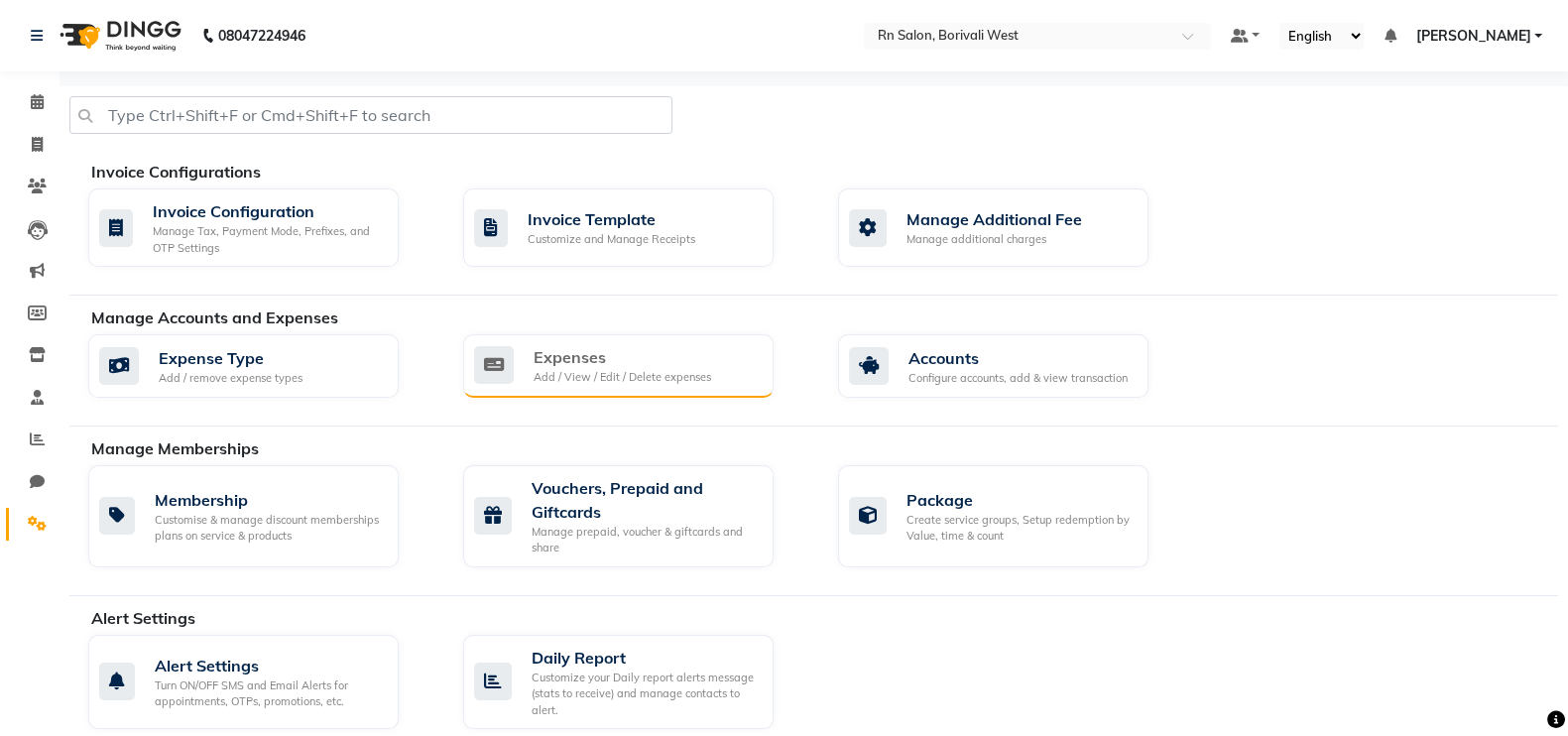
click at [608, 361] on div "Expenses" at bounding box center [623, 357] width 178 height 24
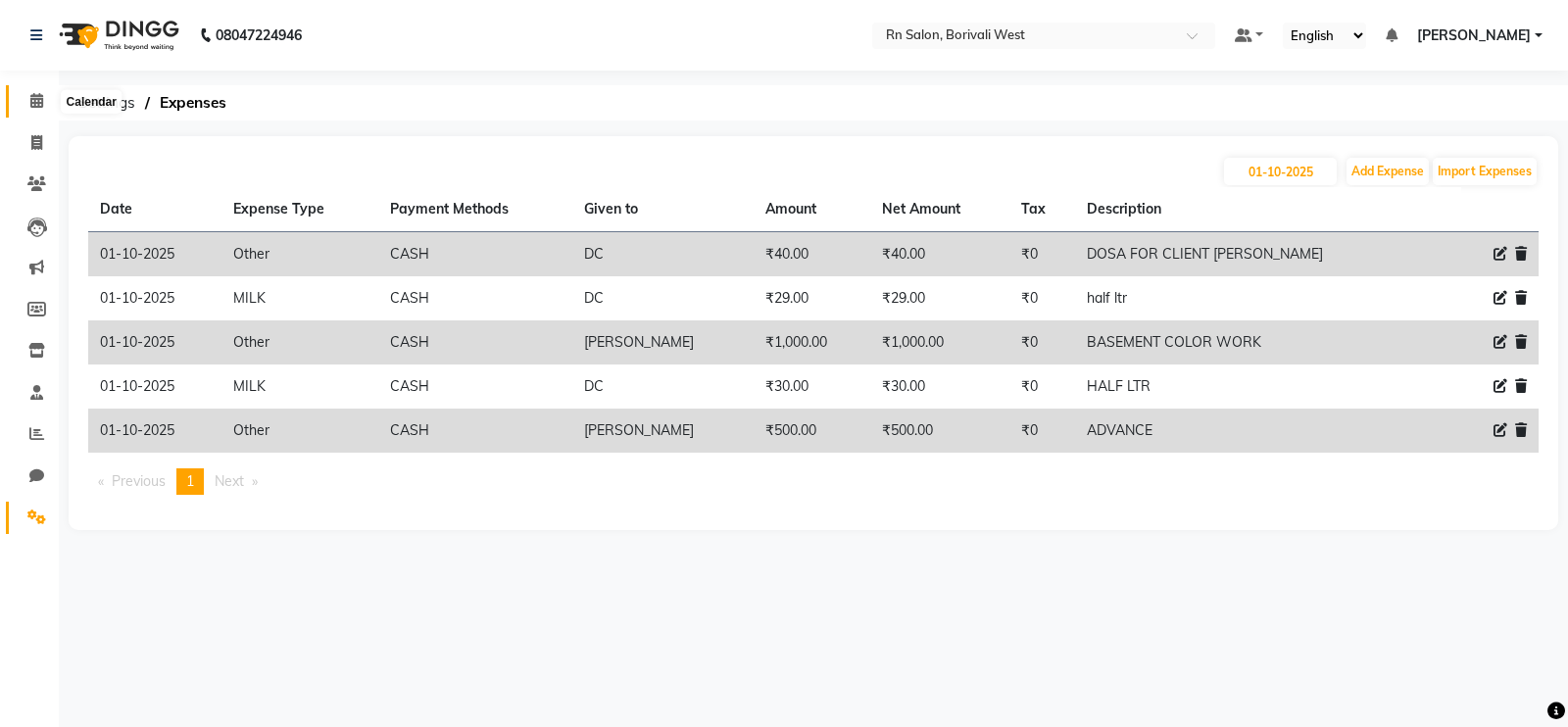
click at [36, 105] on icon at bounding box center [37, 100] width 13 height 15
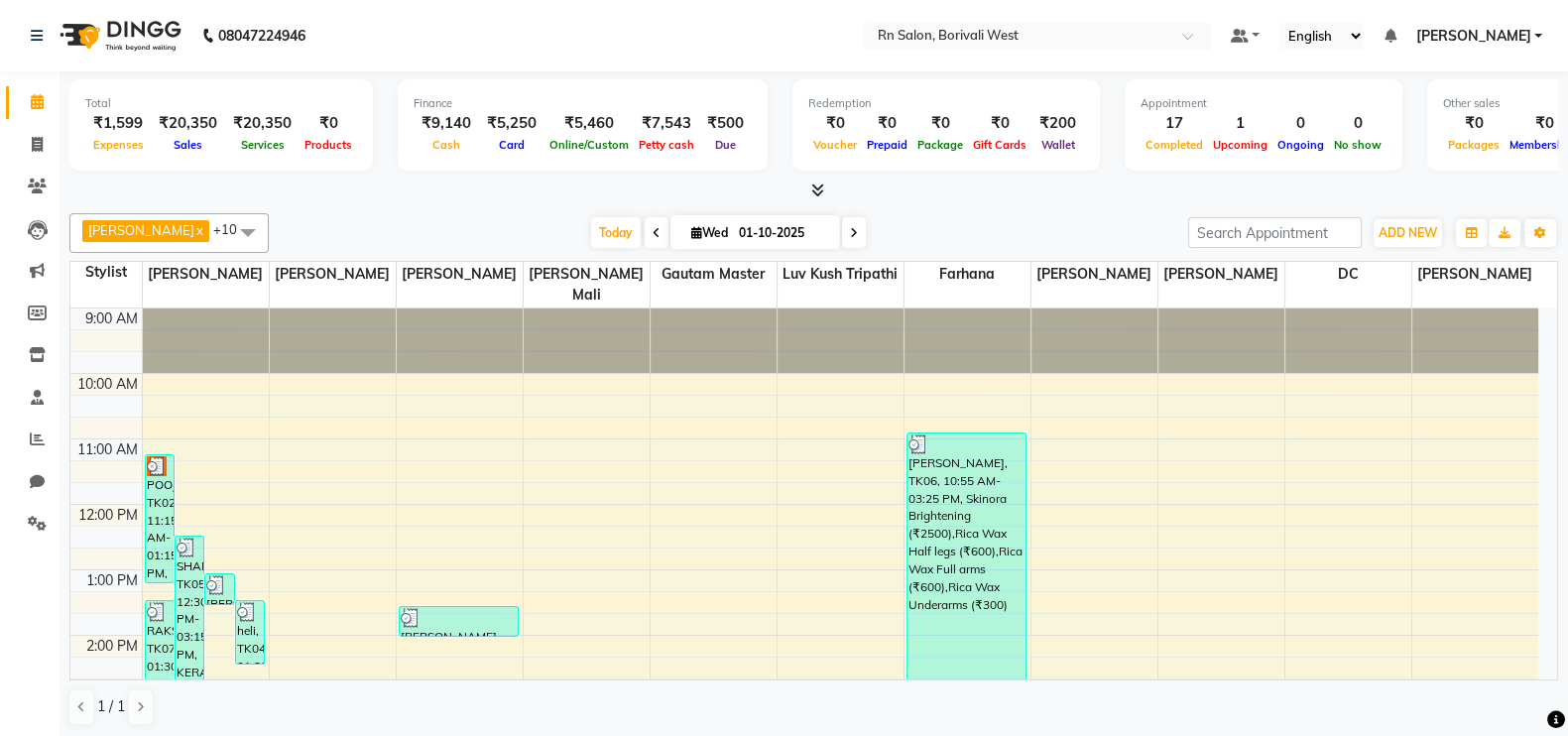
click at [1492, 35] on span "[PERSON_NAME]" at bounding box center [1472, 36] width 115 height 21
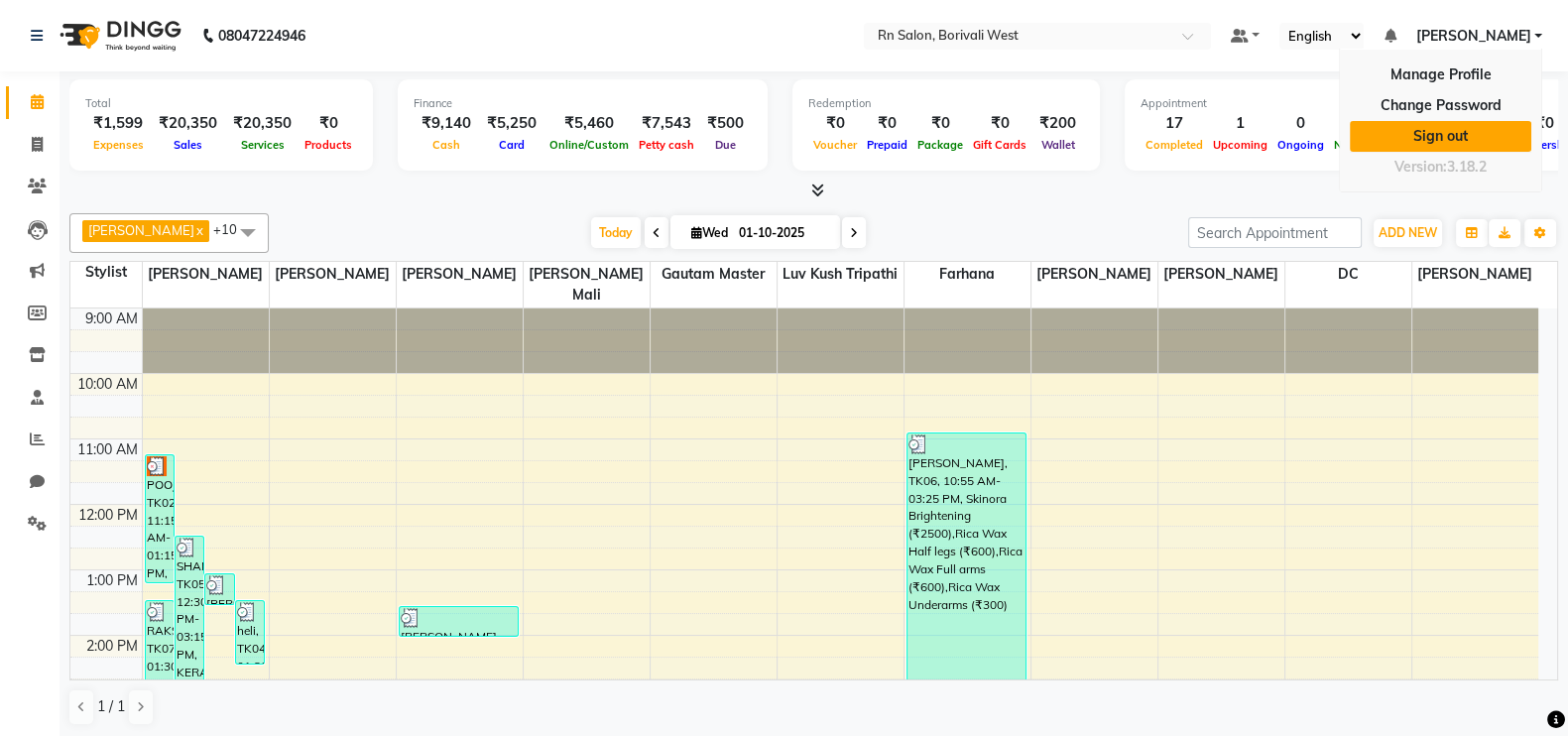
click at [1458, 130] on link "Sign out" at bounding box center [1441, 136] width 182 height 31
